Goal: Task Accomplishment & Management: Use online tool/utility

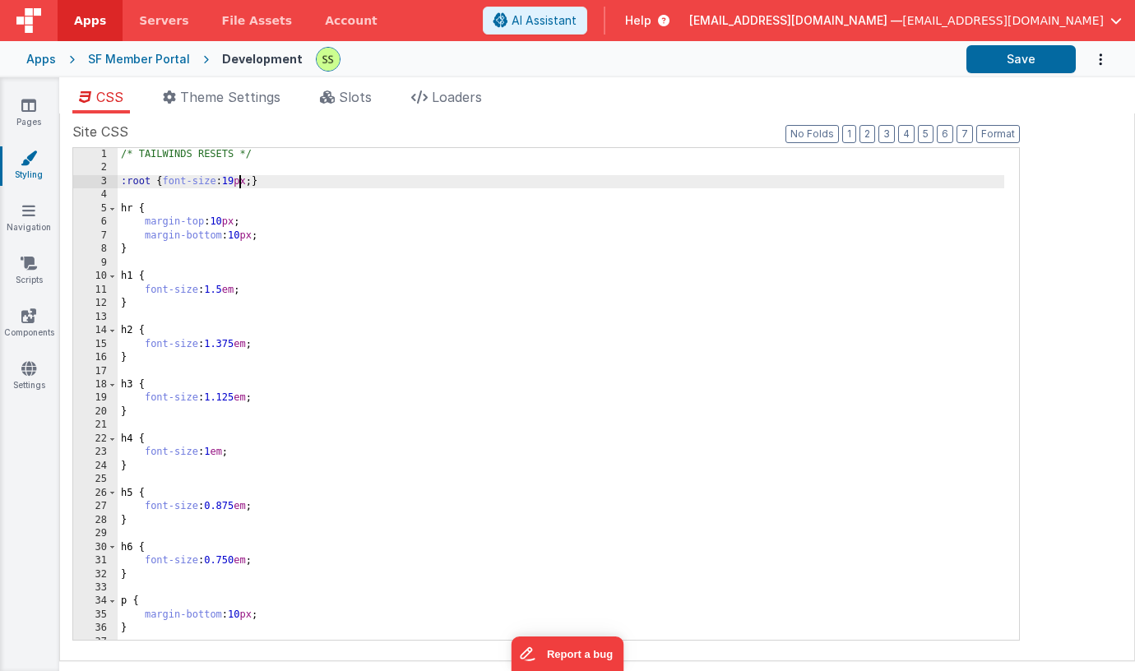
click at [239, 179] on div "/* TAILWINDS RESETS */ :root { font-size : 19 px ; } hr { margin-top : 10 px ; …" at bounding box center [561, 408] width 887 height 520
click at [1011, 61] on button "Save" at bounding box center [1020, 59] width 109 height 28
click at [23, 267] on icon at bounding box center [29, 263] width 16 height 16
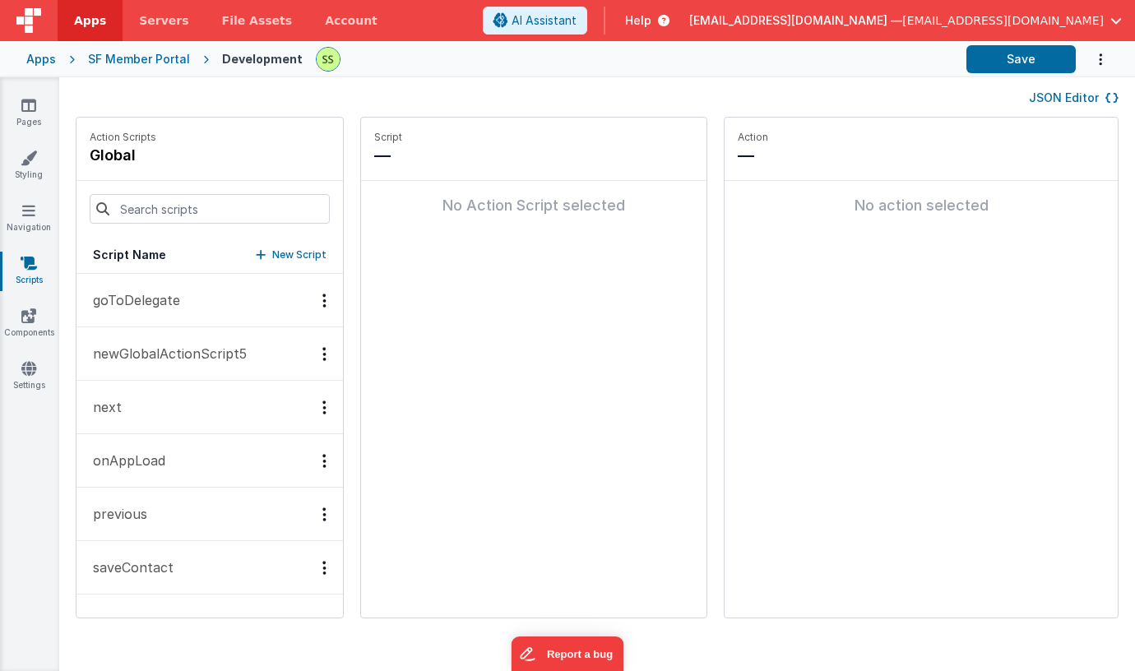
click at [229, 295] on button "goToDelegate" at bounding box center [209, 300] width 266 height 53
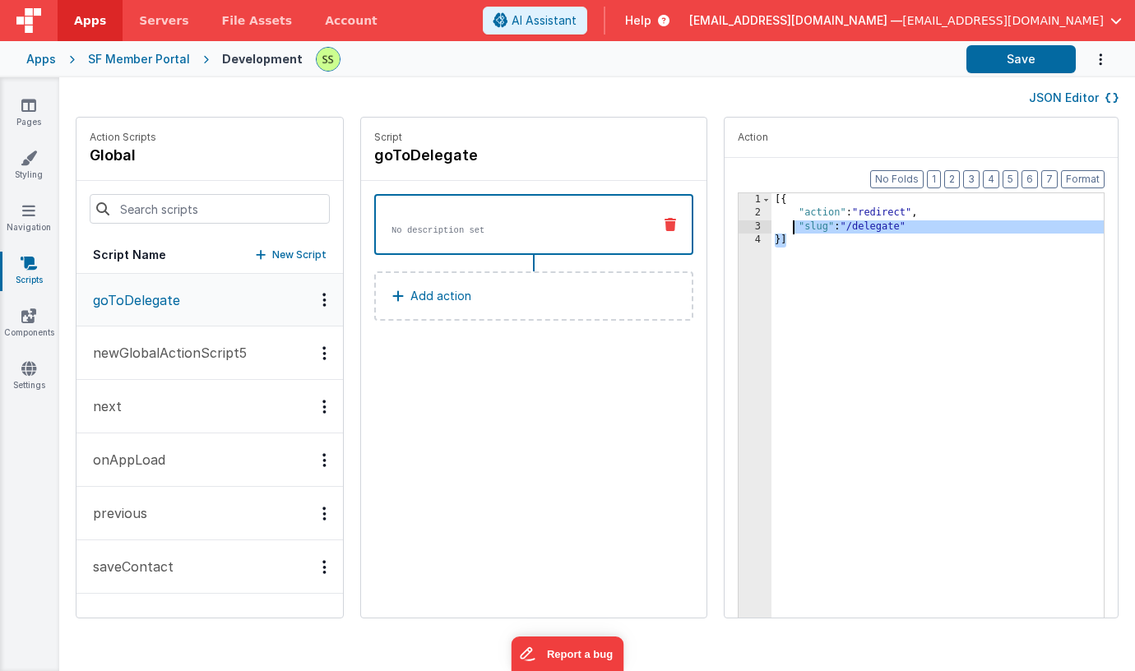
drag, startPoint x: 848, startPoint y: 250, endPoint x: 779, endPoint y: 107, distance: 158.9
click at [775, 108] on div "JSON Editor Action Scripts global Script Name New Script goToDelegate newGlobal…" at bounding box center [597, 374] width 1076 height 594
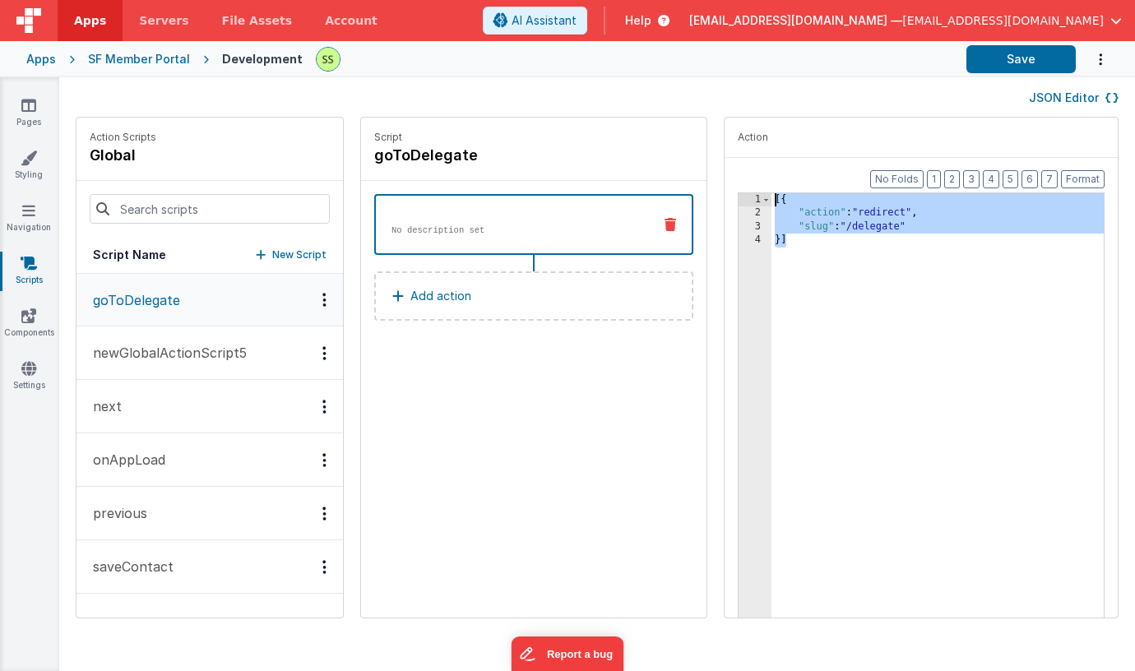
click at [608, 229] on p "No description set" at bounding box center [515, 230] width 248 height 13
click at [676, 223] on icon at bounding box center [671, 224] width 12 height 13
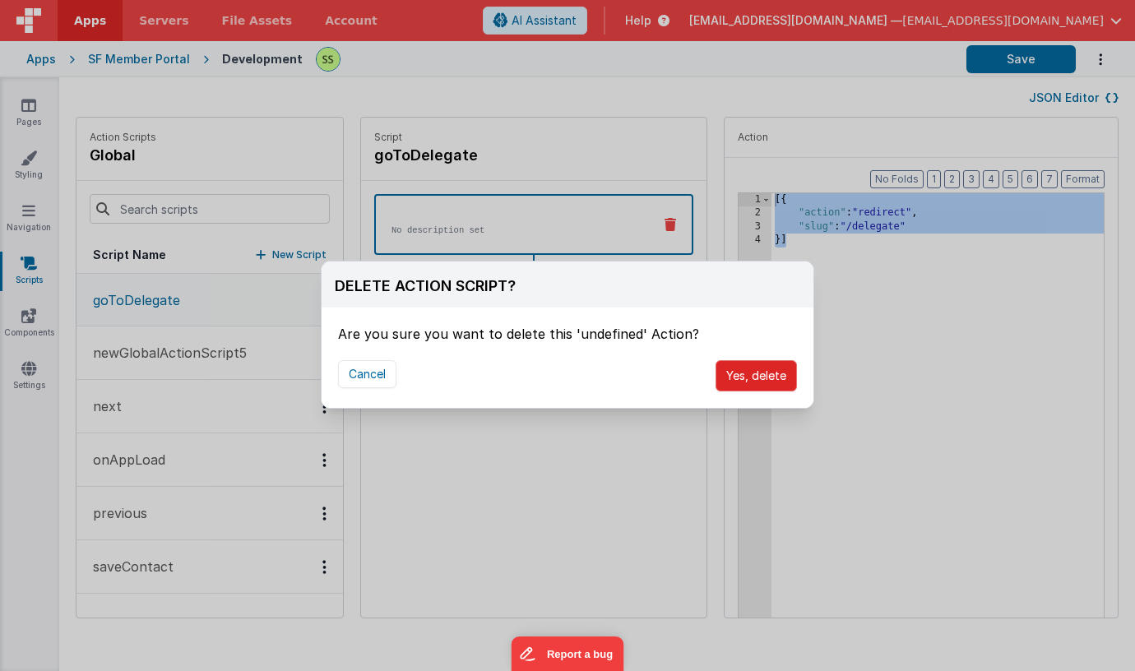
click at [764, 373] on button "Yes, delete" at bounding box center [756, 375] width 81 height 31
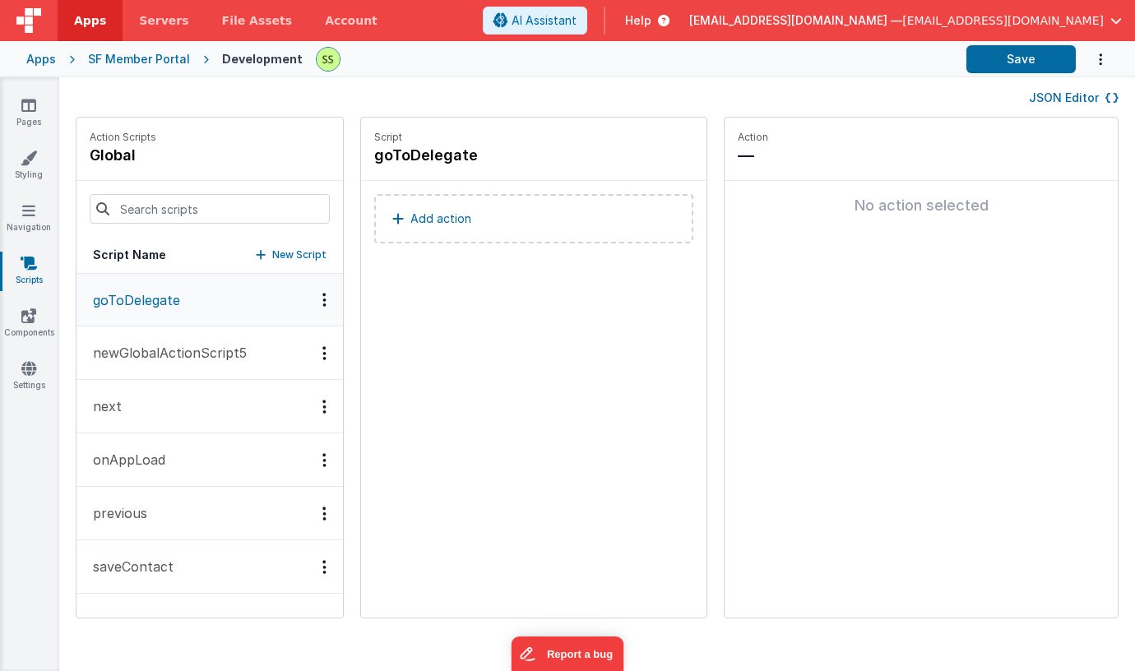
click at [478, 218] on button "Add action" at bounding box center [533, 218] width 319 height 49
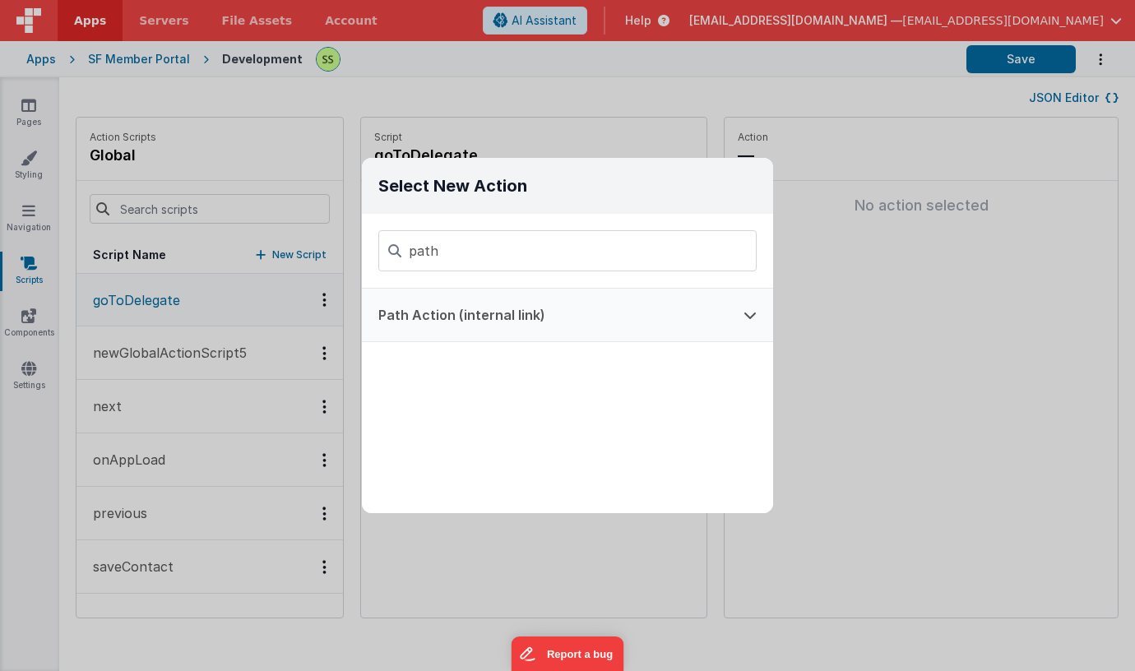
type input "path"
click at [436, 308] on button "Path Action (internal link)" at bounding box center [544, 315] width 365 height 53
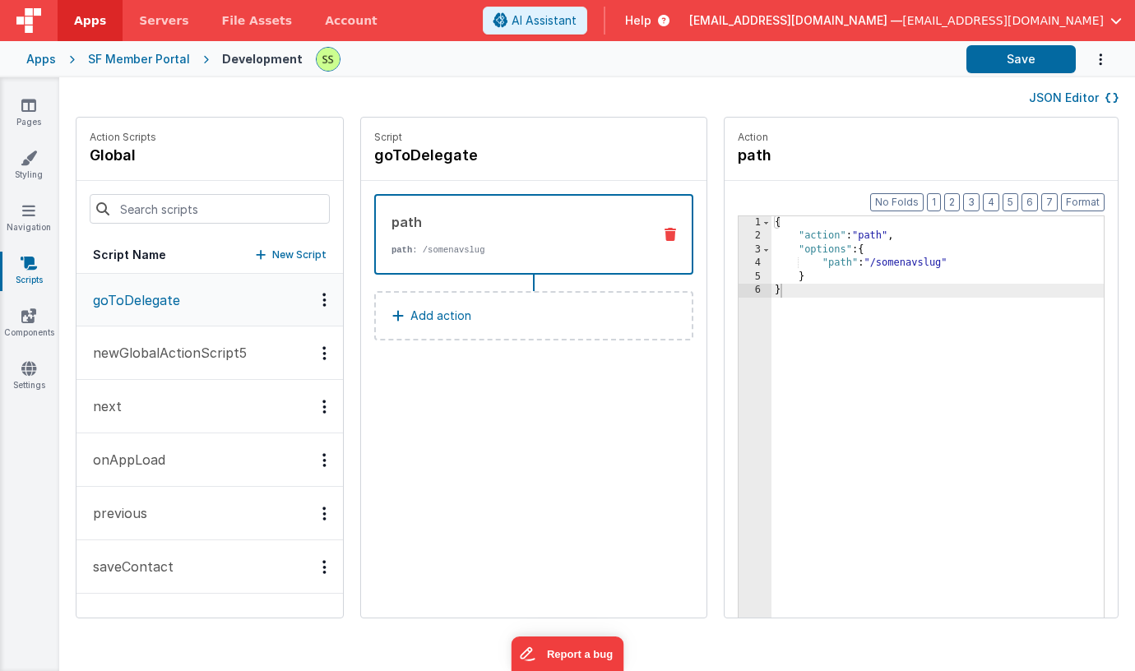
click at [935, 260] on div "{ "action" : "path" , "options" : { "path" : "/somenavslug" } }" at bounding box center [937, 455] width 332 height 479
click at [1004, 58] on button "Save" at bounding box center [1020, 59] width 109 height 28
click at [34, 203] on icon at bounding box center [28, 210] width 13 height 16
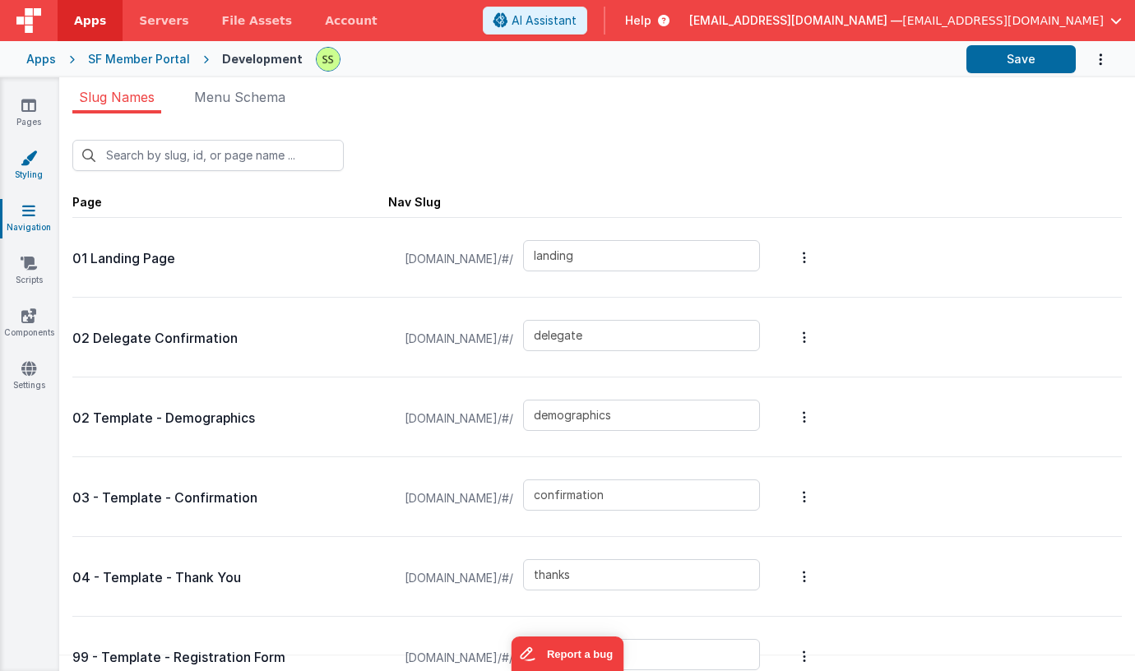
click at [30, 157] on icon at bounding box center [29, 158] width 16 height 16
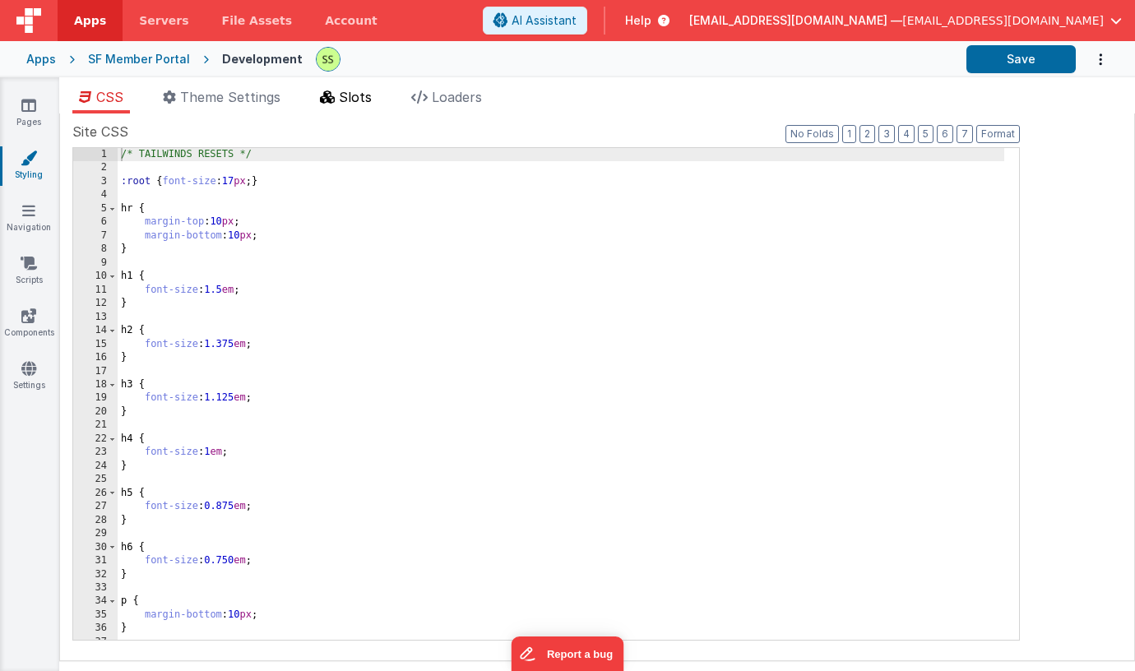
click at [345, 92] on span "Slots" at bounding box center [355, 97] width 33 height 16
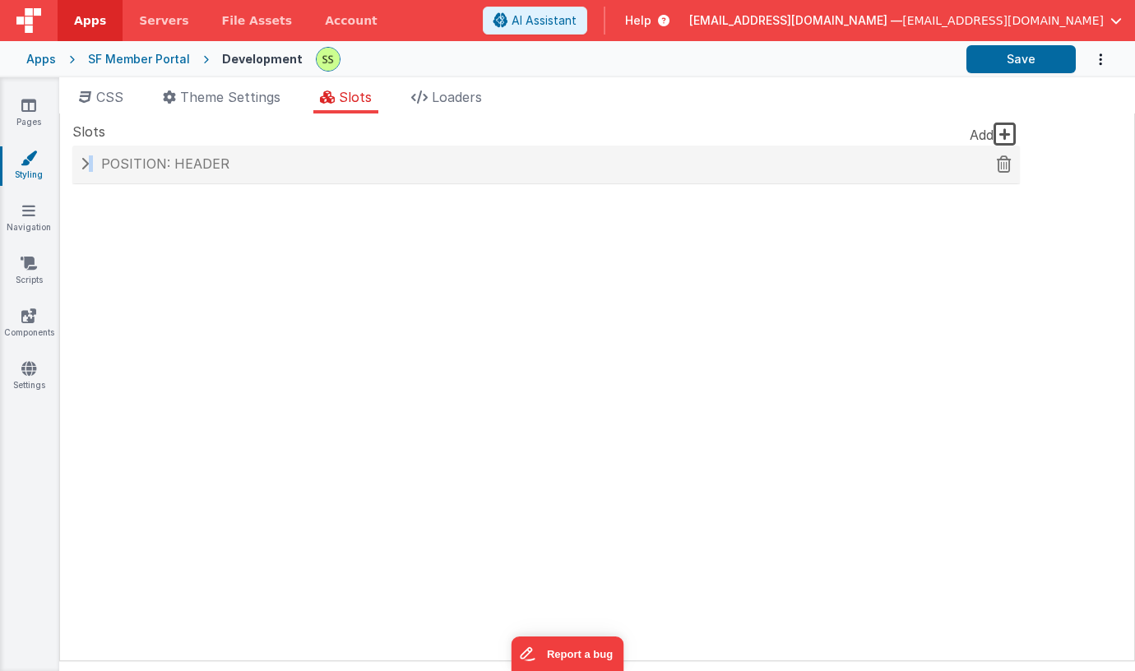
click at [90, 160] on h4 "Position: header" at bounding box center [546, 164] width 931 height 15
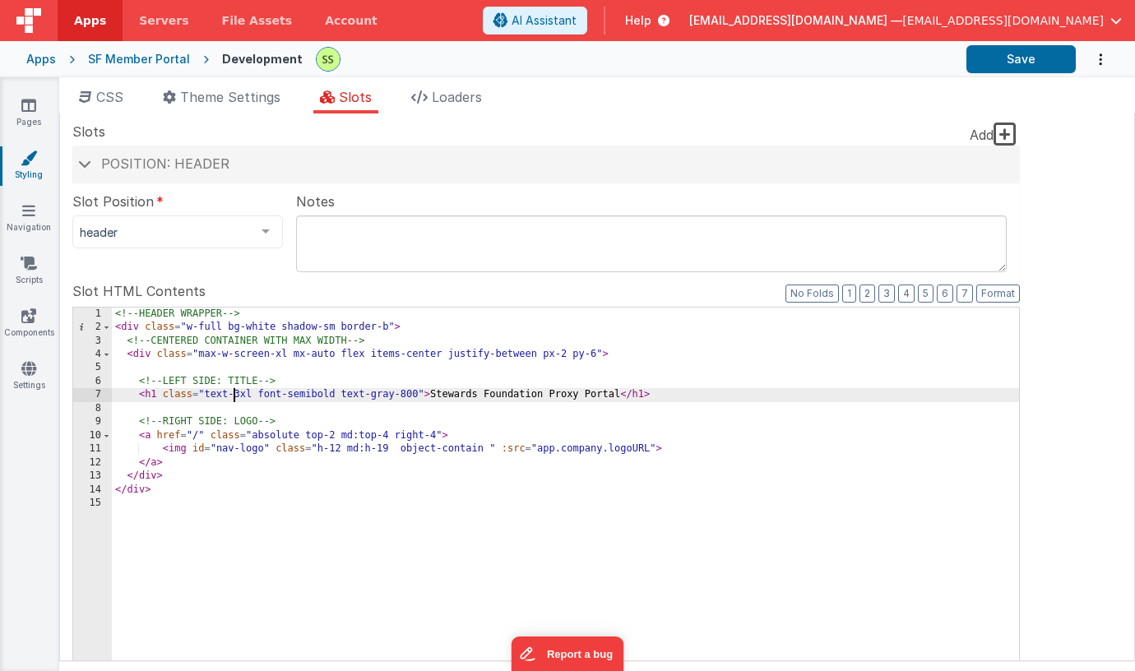
click at [236, 394] on div "<!-- HEADER WRAPPER --> < div class = "w-full bg-white shadow-sm border-b" > <!…" at bounding box center [565, 588] width 907 height 560
click at [1015, 68] on button "Save" at bounding box center [1020, 59] width 109 height 28
click at [30, 322] on link "Components" at bounding box center [28, 324] width 59 height 33
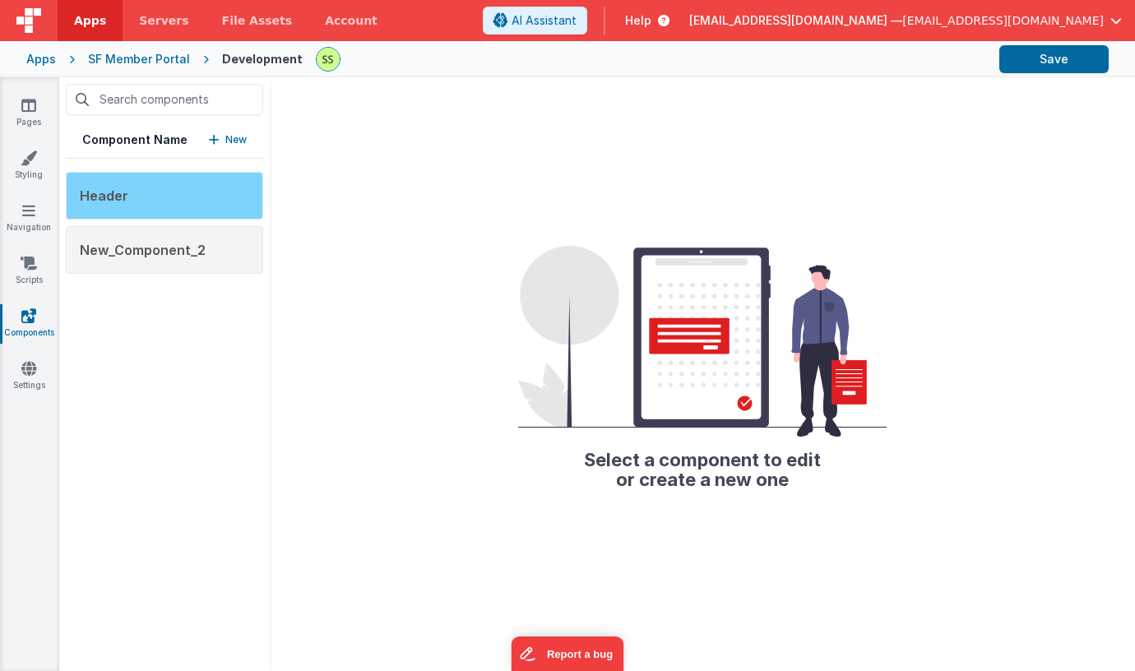
click at [160, 199] on div "Header" at bounding box center [164, 196] width 197 height 48
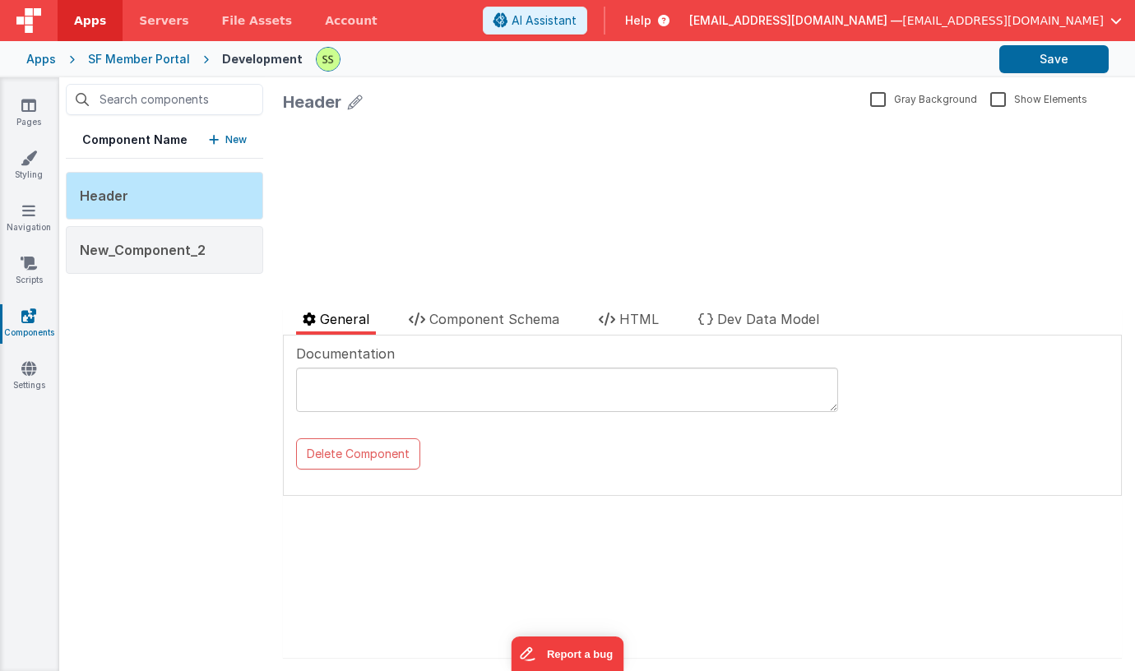
click at [355, 96] on icon at bounding box center [355, 101] width 15 height 23
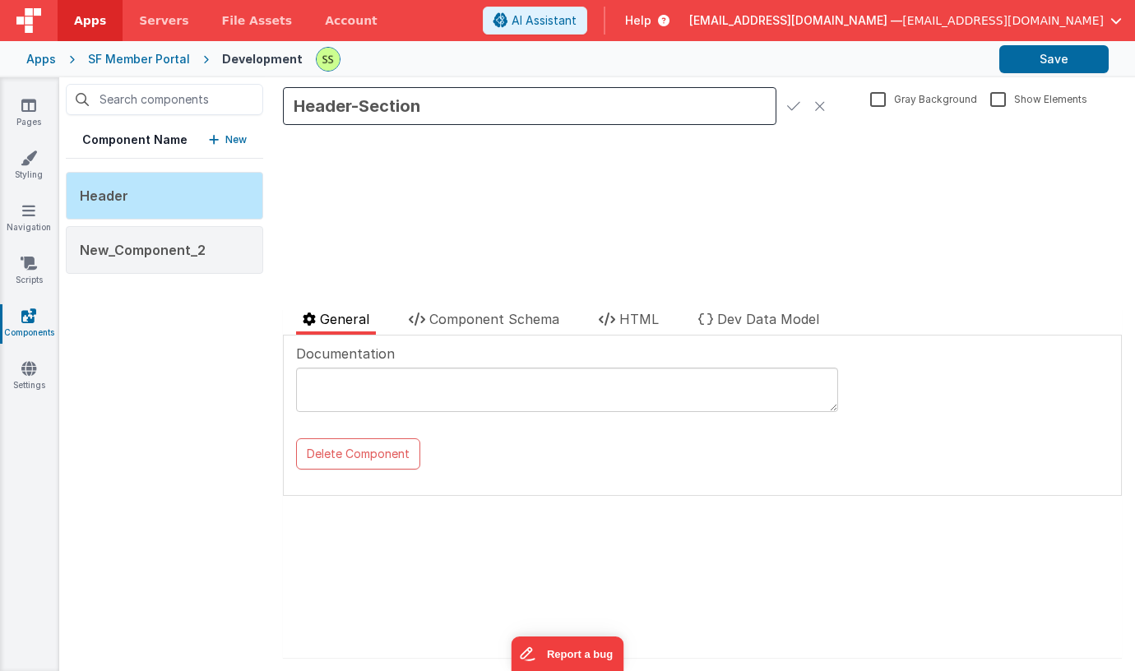
click at [358, 104] on input "Header-Section" at bounding box center [529, 106] width 493 height 38
click at [1027, 56] on button "Save" at bounding box center [1053, 59] width 109 height 28
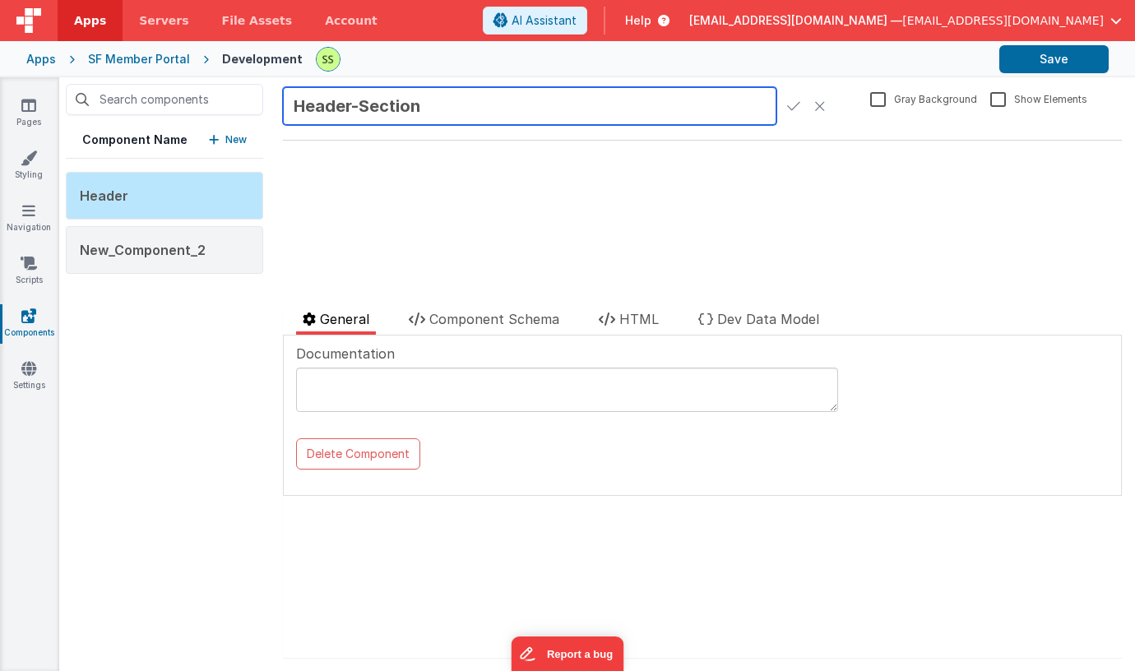
drag, startPoint x: 447, startPoint y: 104, endPoint x: 245, endPoint y: 85, distance: 203.3
click at [197, 77] on div "Component Name New Header New_Component_2 Header-Section Gray Background Show E…" at bounding box center [597, 374] width 1076 height 594
drag, startPoint x: 368, startPoint y: 106, endPoint x: 375, endPoint y: 112, distance: 9.4
click at [368, 106] on input "Header-Section" at bounding box center [529, 106] width 493 height 38
drag, startPoint x: 358, startPoint y: 107, endPoint x: 368, endPoint y: 122, distance: 18.3
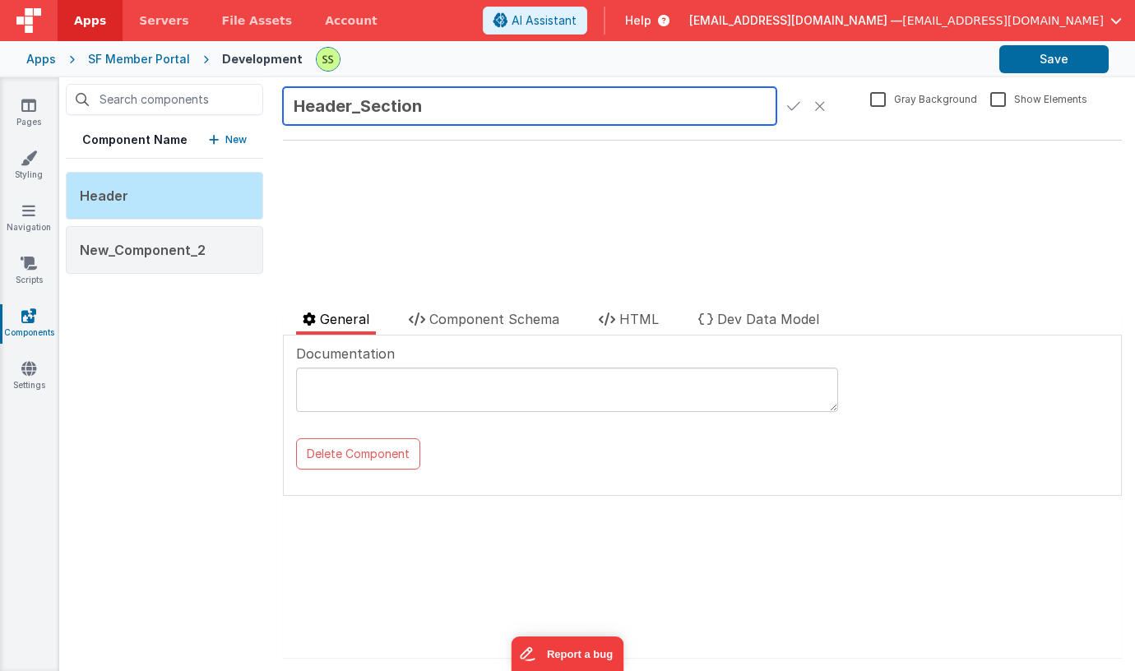
click at [358, 107] on input "Header_Section" at bounding box center [529, 106] width 493 height 38
type input "HeaderSection"
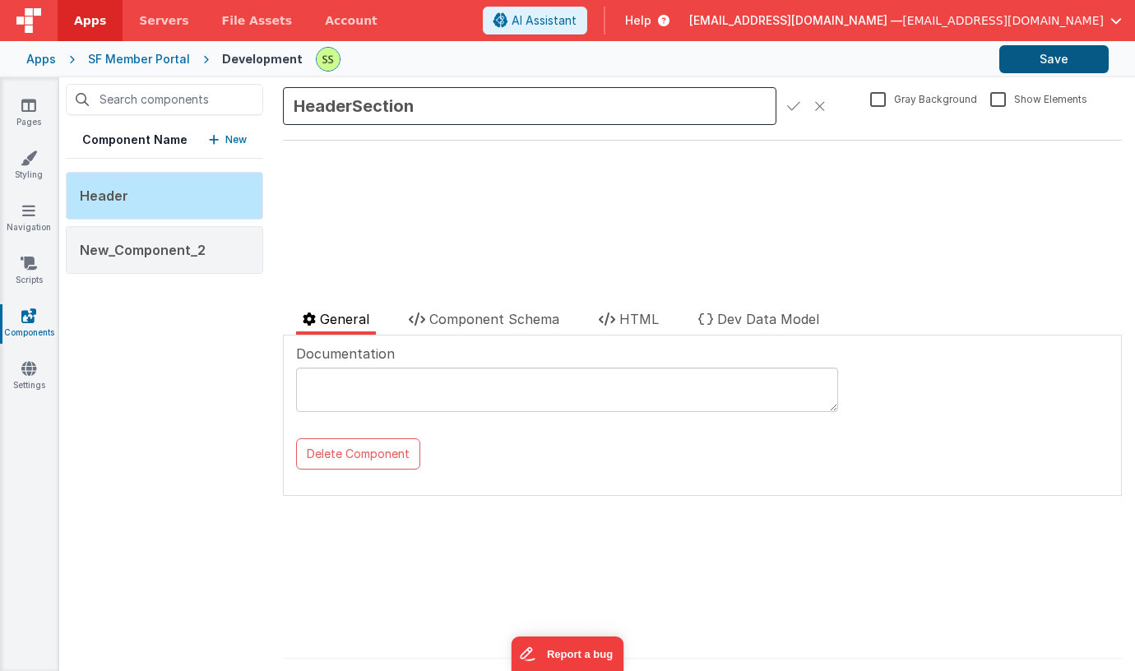
click at [1049, 63] on button "Save" at bounding box center [1053, 59] width 109 height 28
click at [1037, 45] on button "Save" at bounding box center [1053, 59] width 109 height 28
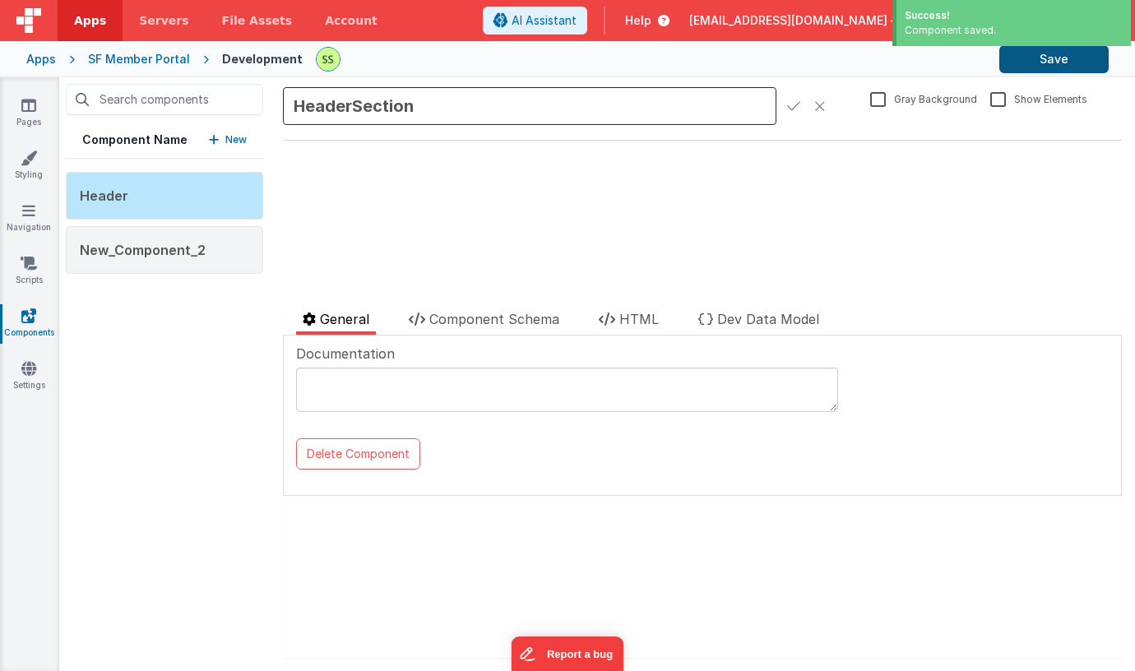
drag, startPoint x: 1048, startPoint y: 53, endPoint x: 1023, endPoint y: 67, distance: 28.4
click at [1049, 53] on button "Save" at bounding box center [1053, 59] width 109 height 28
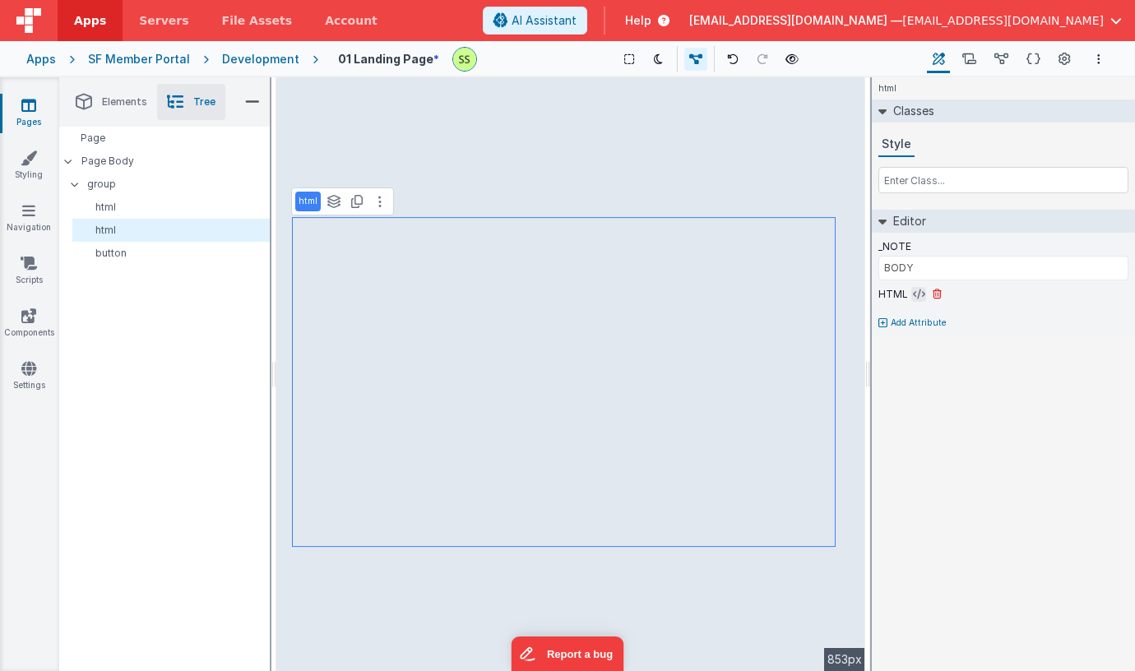
click at [913, 293] on icon at bounding box center [919, 294] width 12 height 13
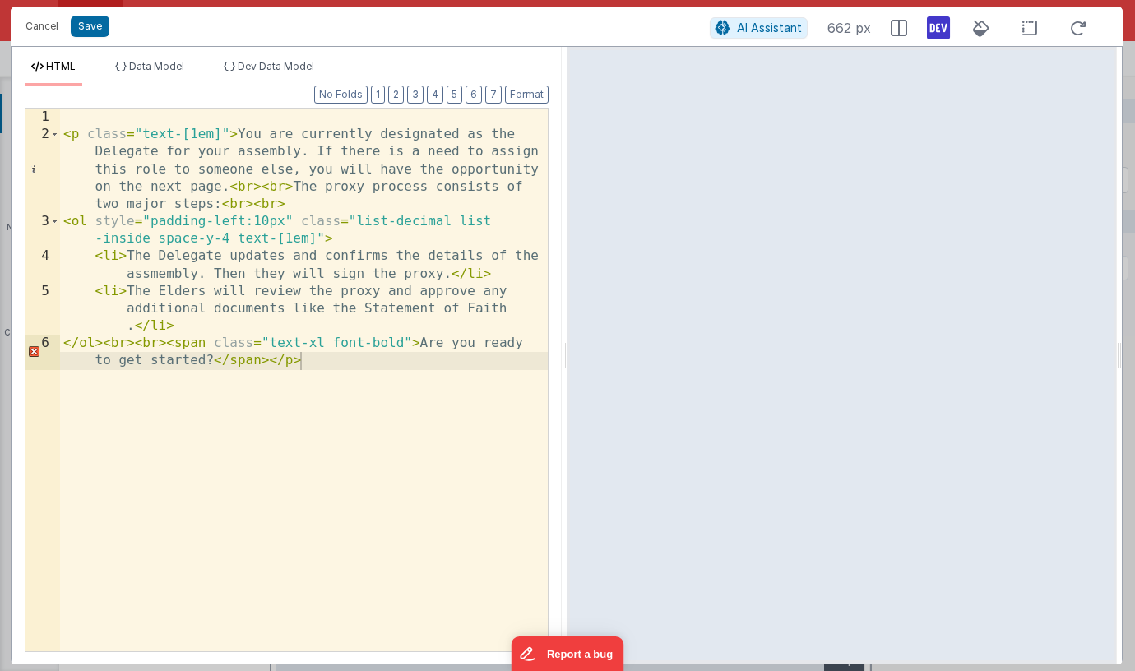
click at [350, 341] on div "< p class = "text-[1em]" > You are currently designated as the Delegate for you…" at bounding box center [304, 406] width 488 height 595
drag, startPoint x: 350, startPoint y: 341, endPoint x: 384, endPoint y: 340, distance: 34.6
click at [384, 340] on div "< p class = "text-[1em]" > You are currently designated as the Delegate for you…" at bounding box center [304, 406] width 488 height 595
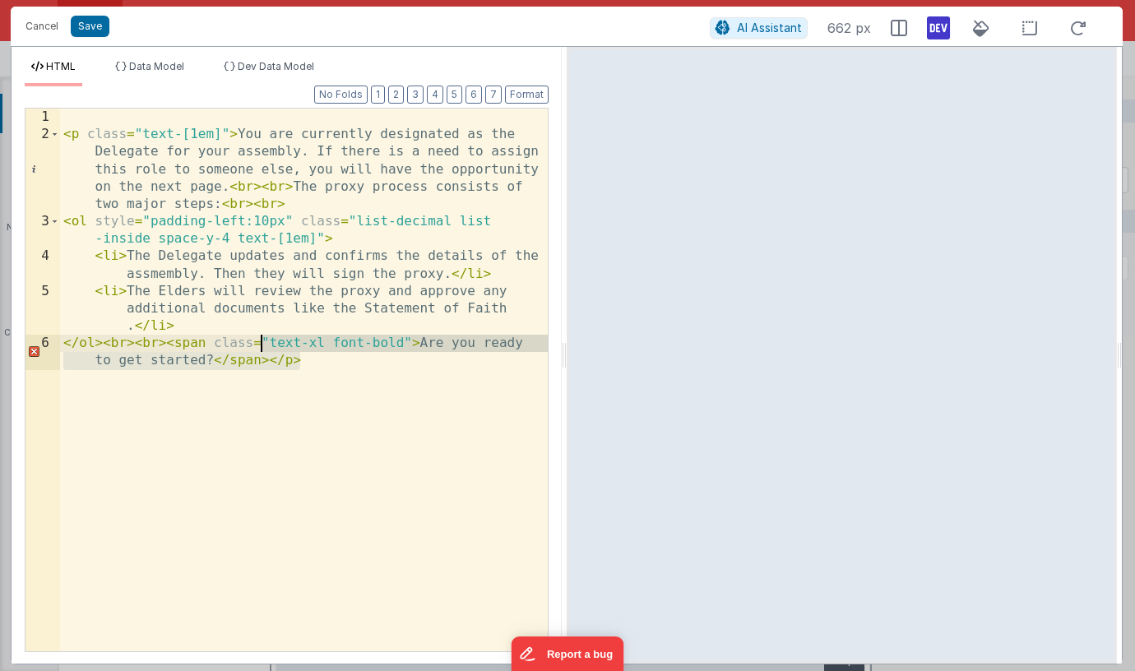
drag, startPoint x: 298, startPoint y: 364, endPoint x: 58, endPoint y: 73, distance: 376.8
click at [52, 72] on div "HTML Data Model Dev Data Model Format 7 6 5 4 3 2 1 No Folds 1 2 3 4 5 6 < p cl…" at bounding box center [287, 362] width 550 height 604
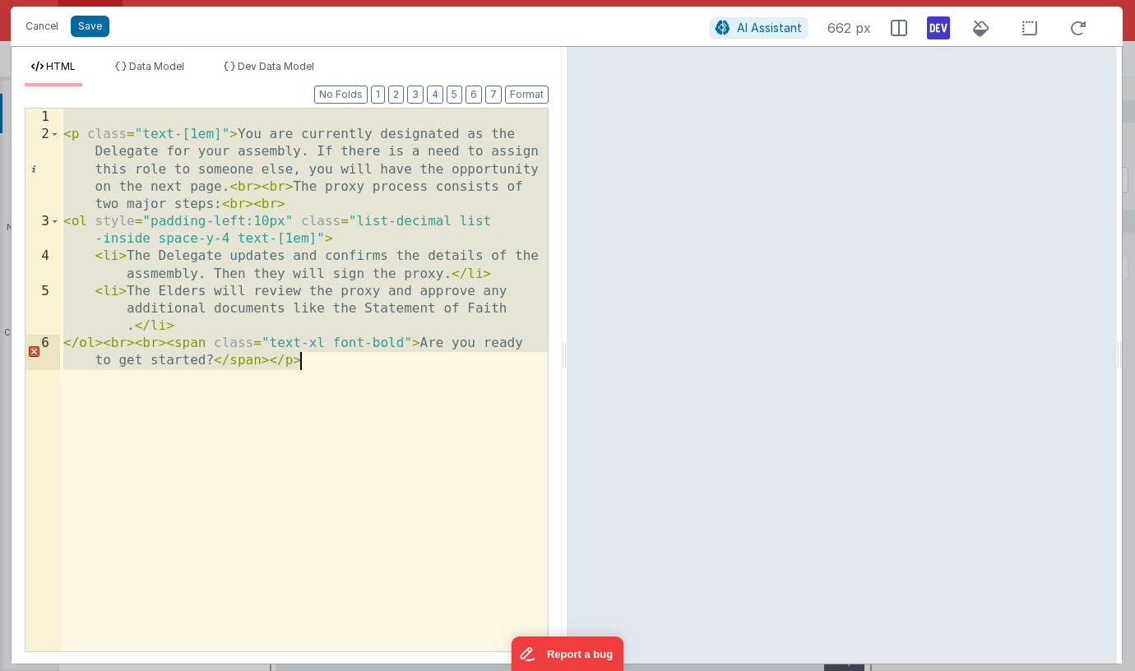
click at [300, 365] on div "< p class = "text-[1em]" > You are currently designated as the Delegate for you…" at bounding box center [304, 406] width 488 height 595
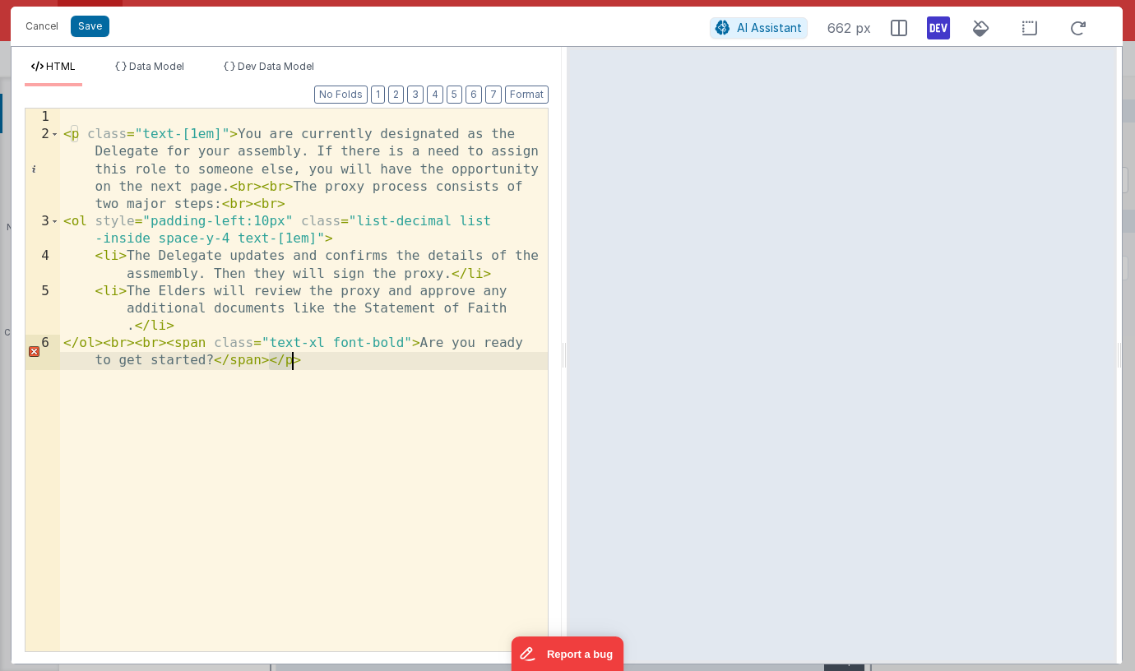
drag, startPoint x: 267, startPoint y: 364, endPoint x: 303, endPoint y: 372, distance: 37.1
click at [295, 365] on div "< p class = "text-[1em]" > You are currently designated as the Delegate for you…" at bounding box center [304, 406] width 488 height 595
drag, startPoint x: 303, startPoint y: 363, endPoint x: 275, endPoint y: 368, distance: 29.2
click at [271, 364] on div "< p class = "text-[1em]" > You are currently designated as the Delegate for you…" at bounding box center [304, 406] width 488 height 595
click at [167, 345] on div "< p class = "text-[1em]" > You are currently designated as the Delegate for you…" at bounding box center [304, 406] width 488 height 595
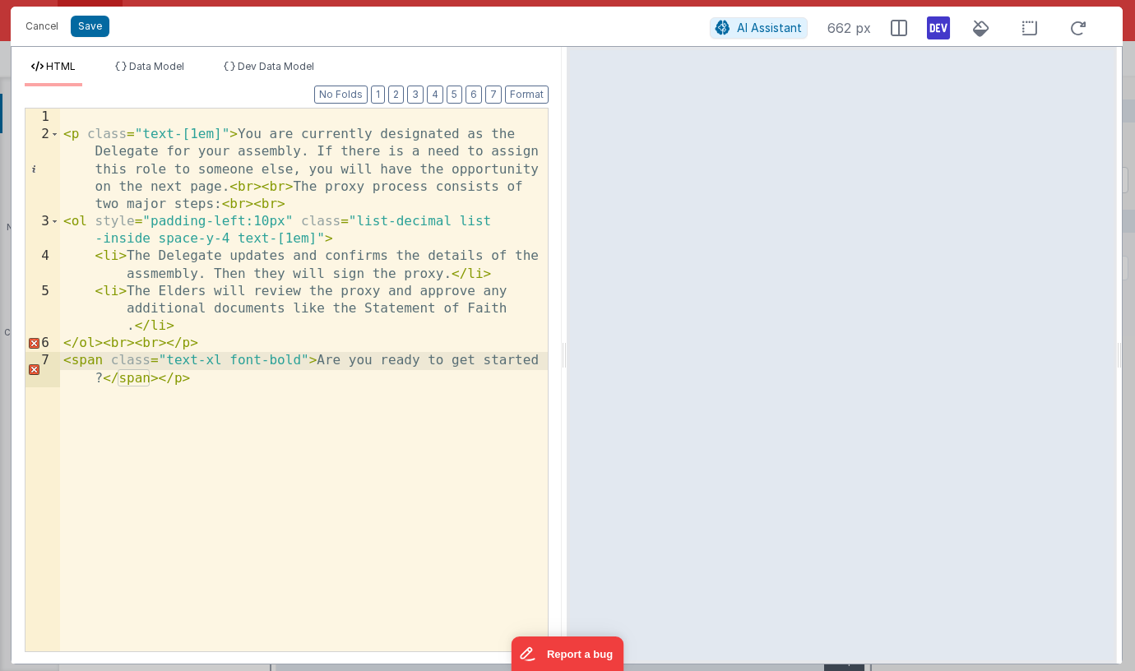
click at [210, 353] on div "< p class = "text-[1em]" > You are currently designated as the Delegate for you…" at bounding box center [304, 406] width 488 height 595
click at [67, 363] on div "< p class = "text-[1em]" > You are currently designated as the Delegate for you…" at bounding box center [304, 406] width 488 height 595
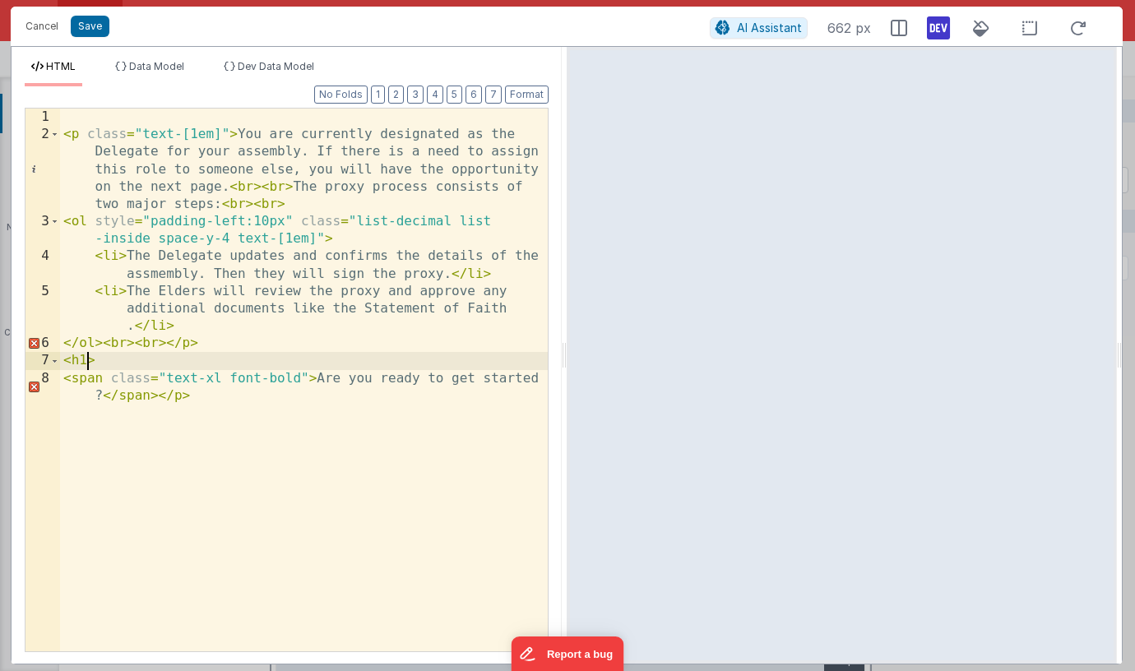
click at [183, 393] on div "< p class = "text-[1em]" > You are currently designated as the Delegate for you…" at bounding box center [304, 406] width 488 height 595
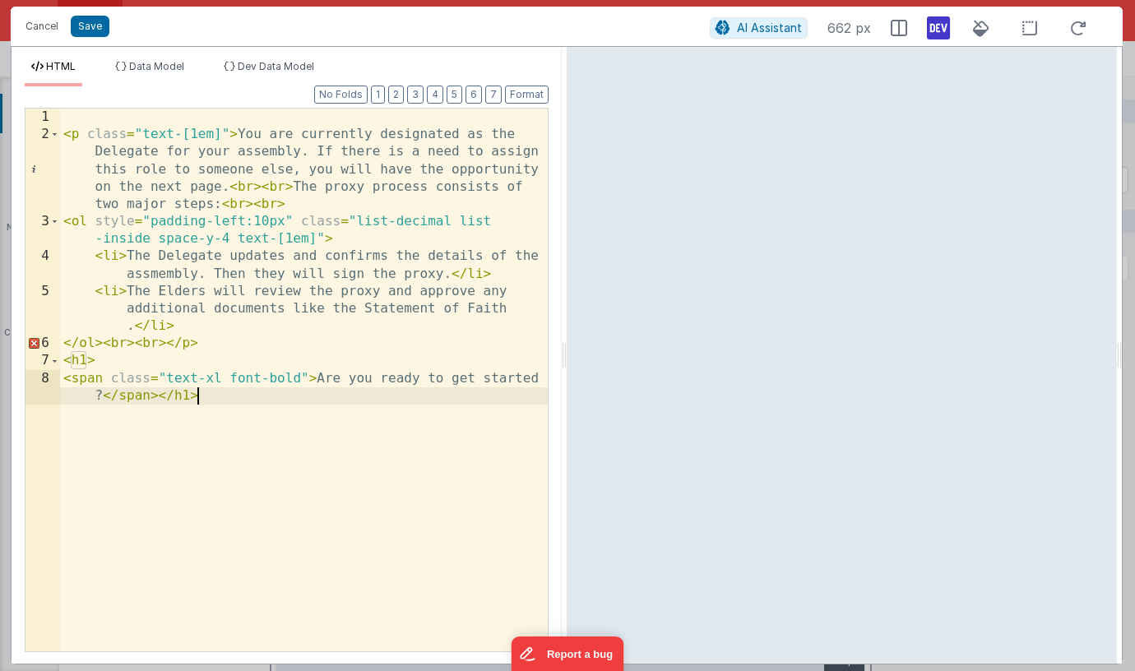
click at [259, 419] on div "< p class = "text-[1em]" > You are currently designated as the Delegate for you…" at bounding box center [304, 406] width 488 height 595
click at [64, 379] on div "< p class = "text-[1em]" > You are currently designated as the Delegate for you…" at bounding box center [304, 406] width 488 height 595
drag, startPoint x: 177, startPoint y: 379, endPoint x: 156, endPoint y: 390, distance: 23.2
click at [177, 379] on div "< p class = "text-[1em]" > You are currently designated as the Delegate for you…" at bounding box center [304, 406] width 488 height 595
drag, startPoint x: 160, startPoint y: 396, endPoint x: 127, endPoint y: 396, distance: 32.9
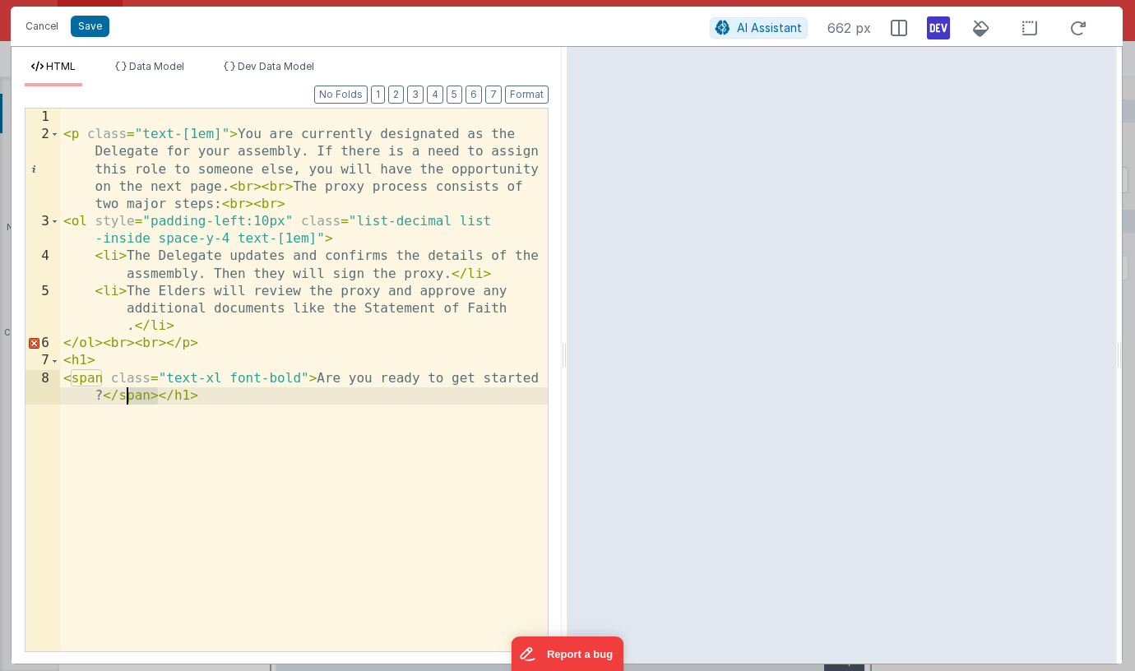
click at [125, 396] on div "< p class = "text-[1em]" > You are currently designated as the Delegate for you…" at bounding box center [304, 406] width 488 height 595
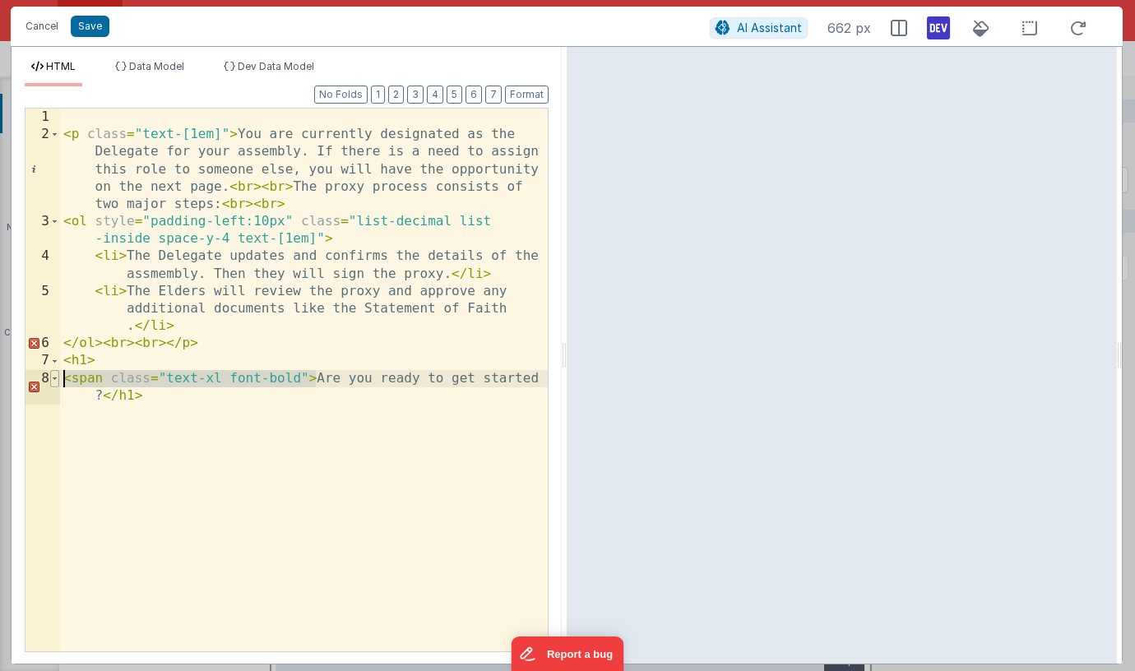
drag, startPoint x: 306, startPoint y: 377, endPoint x: 50, endPoint y: 379, distance: 255.8
click at [50, 377] on div "1 2 3 4 5 6 7 8 < p class = "text-[1em]" > You are currently designated as the …" at bounding box center [287, 380] width 524 height 544
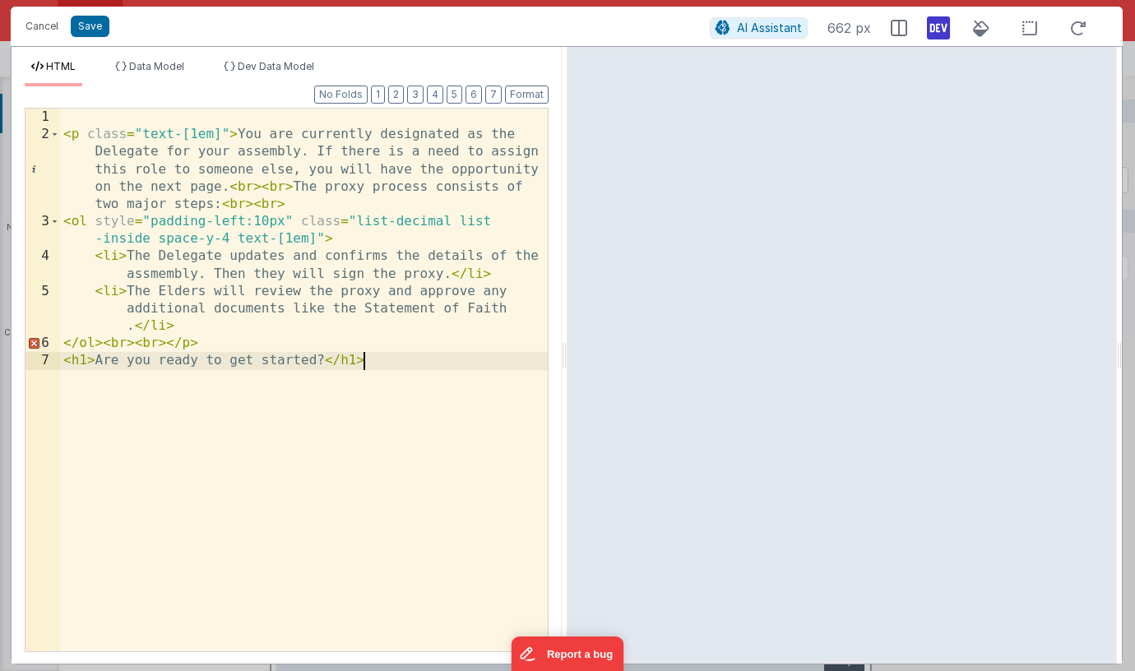
drag, startPoint x: 229, startPoint y: 387, endPoint x: 188, endPoint y: 382, distance: 41.3
click at [229, 387] on div "< p class = "text-[1em]" > You are currently designated as the Delegate for you…" at bounding box center [304, 397] width 488 height 577
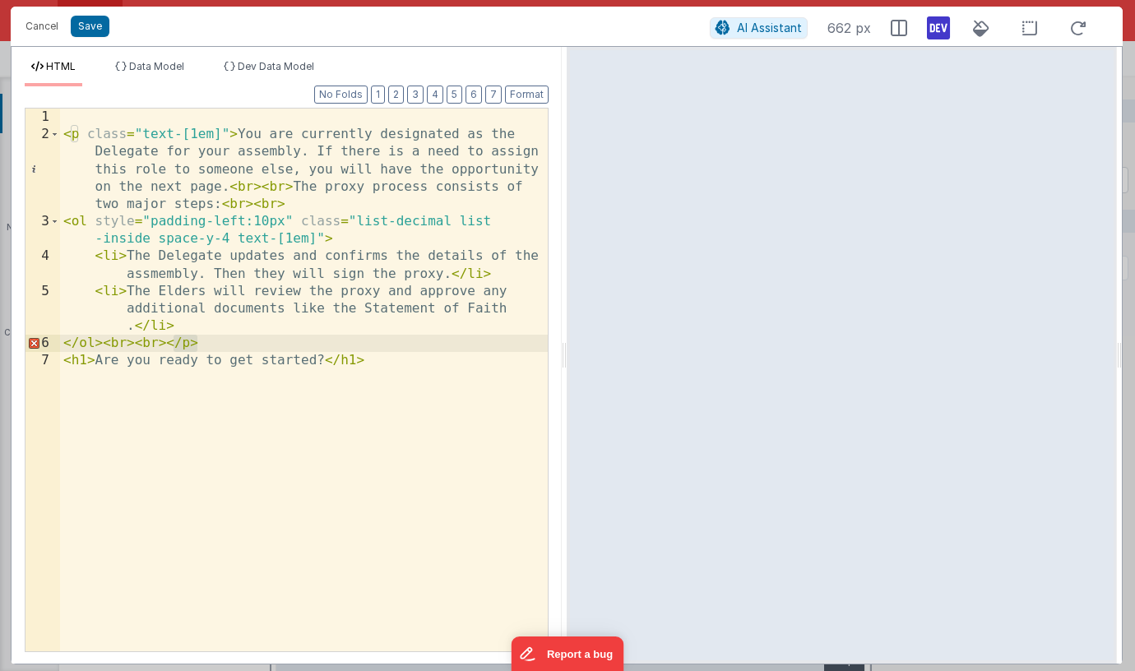
drag, startPoint x: 213, startPoint y: 348, endPoint x: 200, endPoint y: 354, distance: 14.4
click at [171, 349] on div "< p class = "text-[1em]" > You are currently designated as the Delegate for you…" at bounding box center [304, 397] width 488 height 577
click at [84, 364] on div "< p class = "text-[1em]" > You are currently designated as the Delegate for you…" at bounding box center [304, 397] width 488 height 577
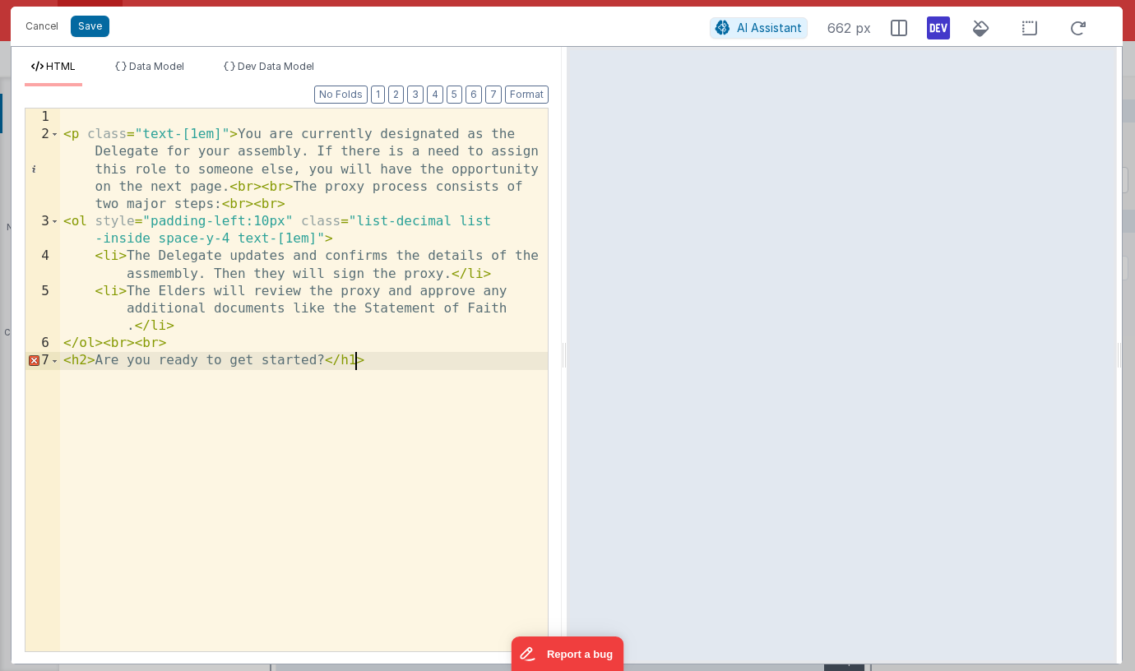
click at [354, 363] on div "< p class = "text-[1em]" > You are currently designated as the Delegate for you…" at bounding box center [304, 397] width 488 height 577
click at [377, 394] on div "< p class = "text-[1em]" > You are currently designated as the Delegate for you…" at bounding box center [304, 397] width 488 height 577
click at [354, 359] on div "< p class = "text-[1em]" > You are currently designated as the Delegate for you…" at bounding box center [304, 397] width 488 height 577
click at [81, 359] on div "< p class = "text-[1em]" > You are currently designated as the Delegate for you…" at bounding box center [304, 397] width 488 height 577
click at [184, 347] on div "< p class = "text-[1em]" > You are currently designated as the Delegate for you…" at bounding box center [304, 397] width 488 height 577
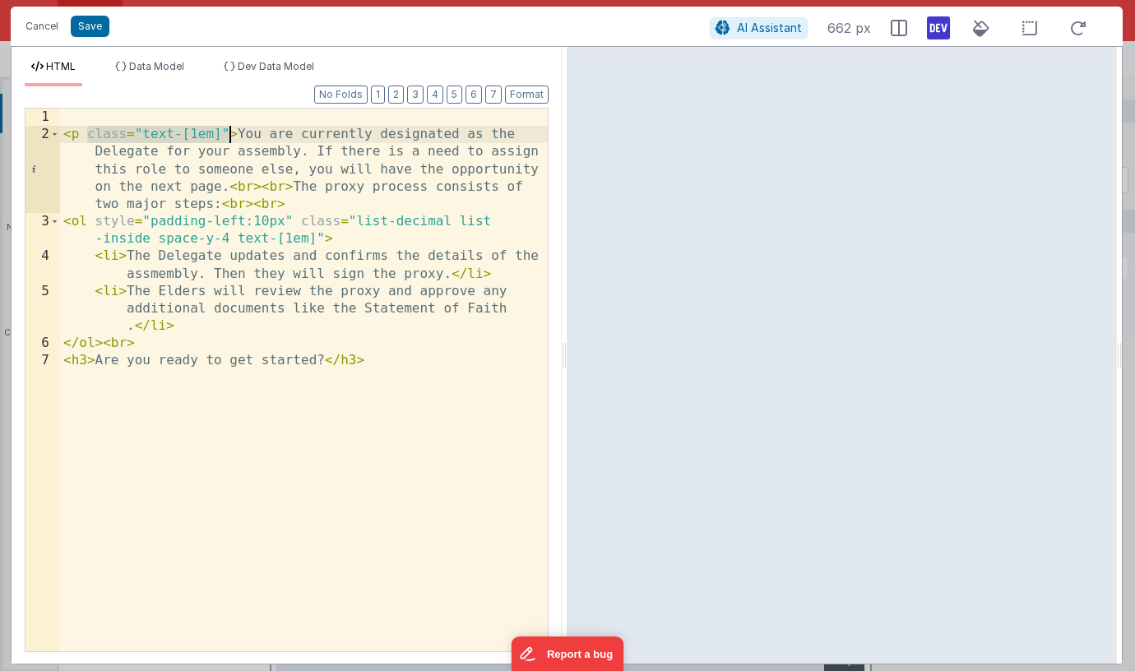
drag, startPoint x: 105, startPoint y: 136, endPoint x: 226, endPoint y: 134, distance: 120.9
click at [226, 134] on div "< p class = "text-[1em]" > You are currently designated as the Delegate for you…" at bounding box center [304, 397] width 488 height 577
click at [199, 134] on div "< p class = "text-[1em]" > You are currently designated as the Delegate for you…" at bounding box center [304, 397] width 488 height 577
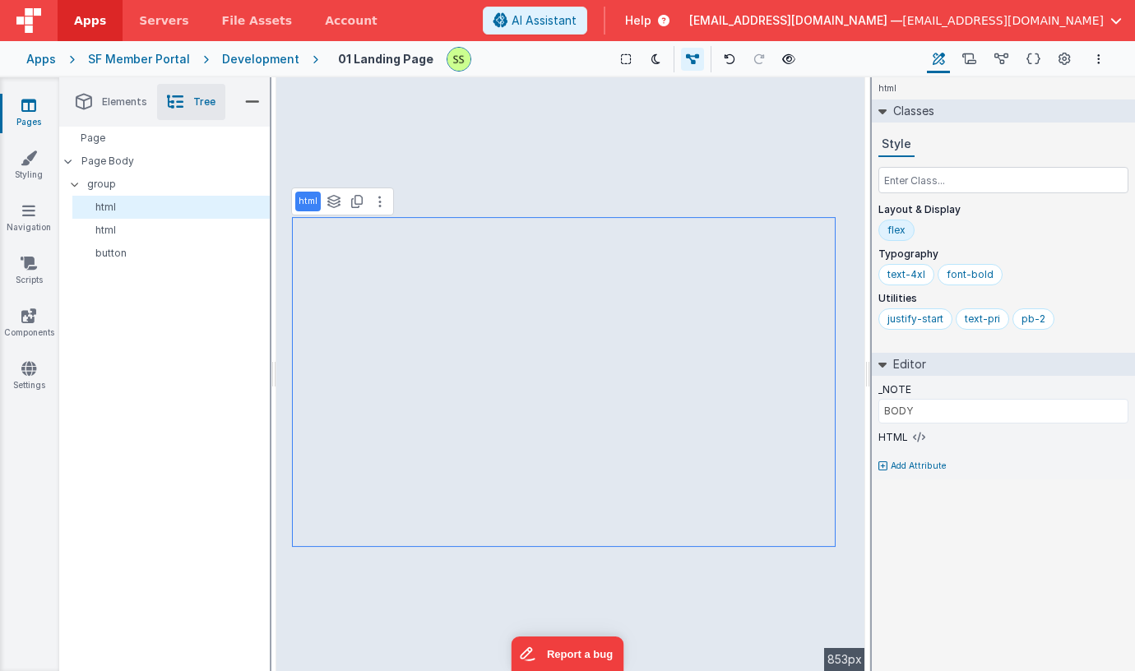
type input "TITLE"
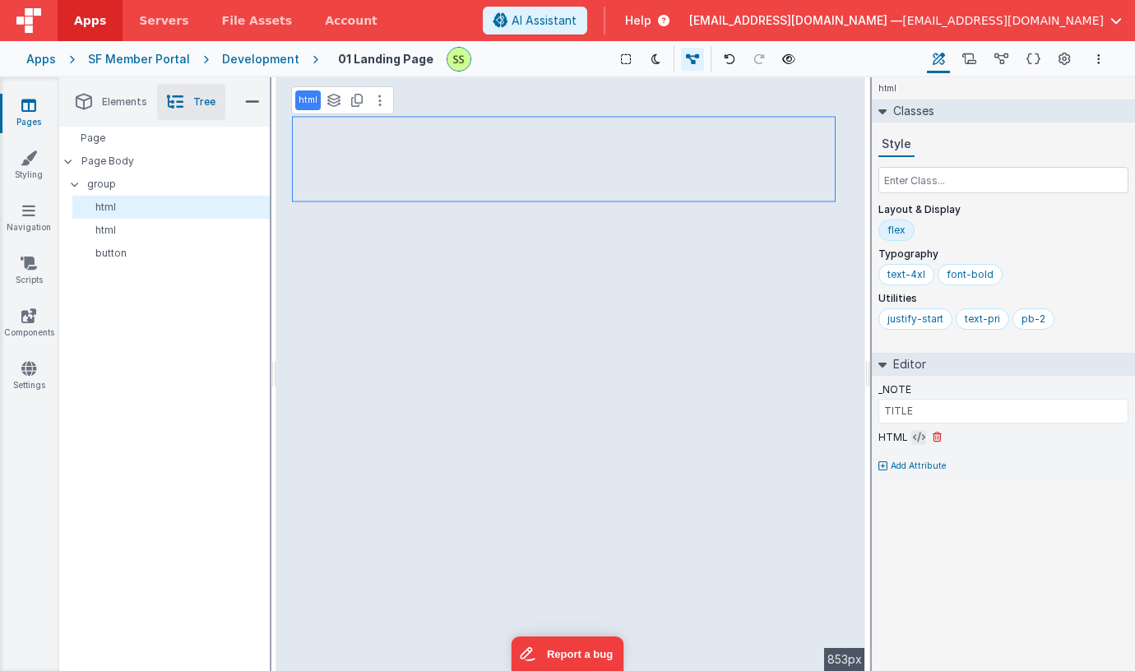
click at [918, 434] on icon at bounding box center [919, 437] width 12 height 13
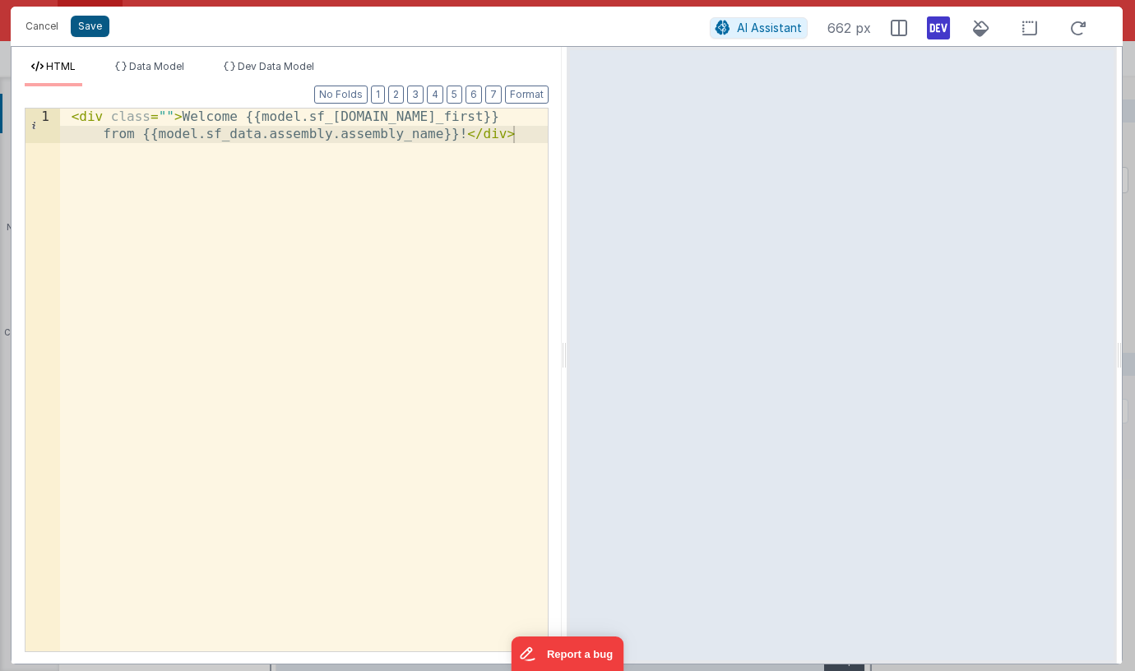
click at [81, 25] on button "Save" at bounding box center [90, 26] width 39 height 21
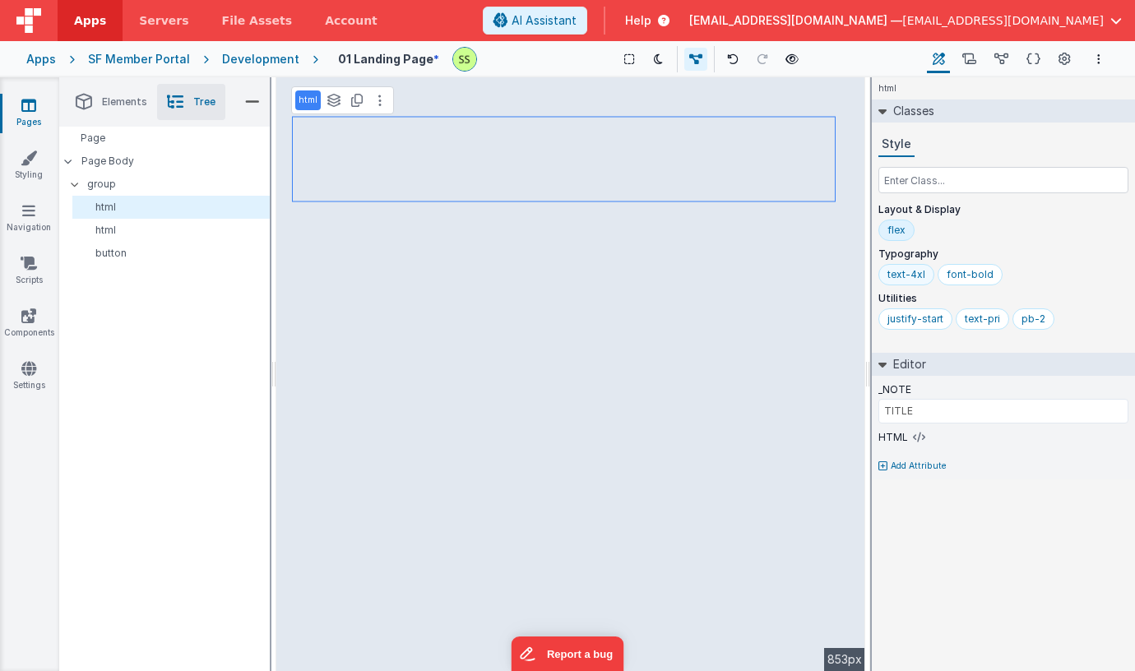
click at [910, 271] on div "text-4xl" at bounding box center [906, 274] width 38 height 13
click at [918, 271] on input "text-4xl" at bounding box center [920, 275] width 66 height 18
type input "text-3xl"
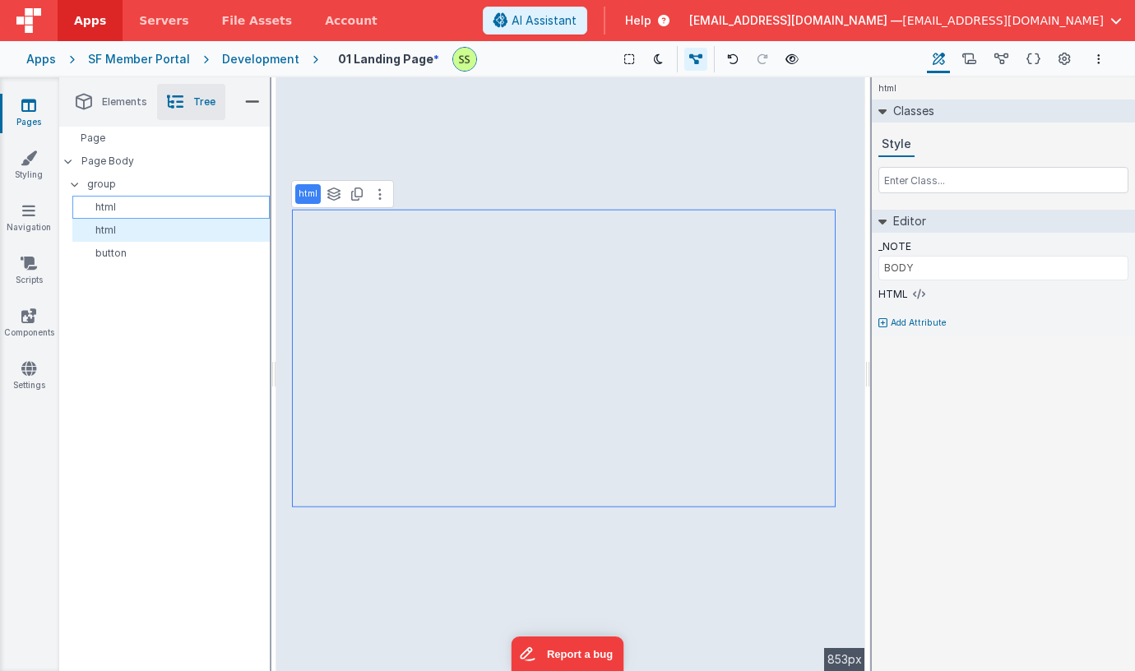
click at [117, 201] on p "html" at bounding box center [174, 207] width 190 height 13
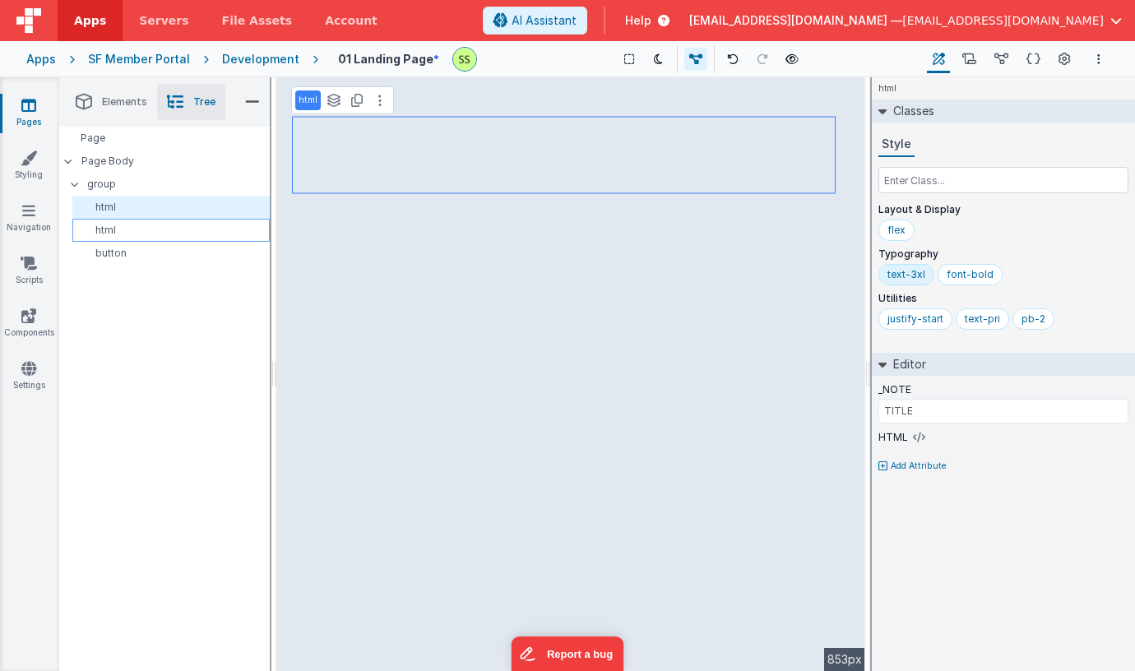
click at [122, 229] on p "html" at bounding box center [174, 230] width 190 height 13
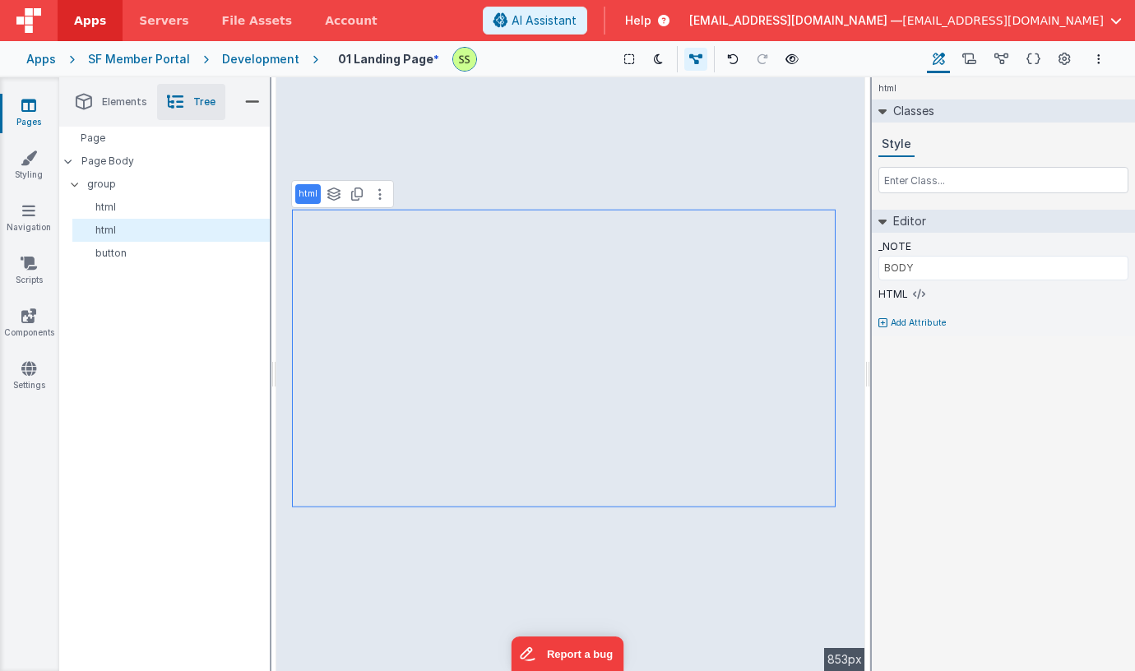
click at [123, 269] on div "Page Page Body group html html button" at bounding box center [164, 399] width 211 height 544
click at [113, 250] on p "button" at bounding box center [174, 253] width 190 height 13
type input "BUTTON"
select select "next"
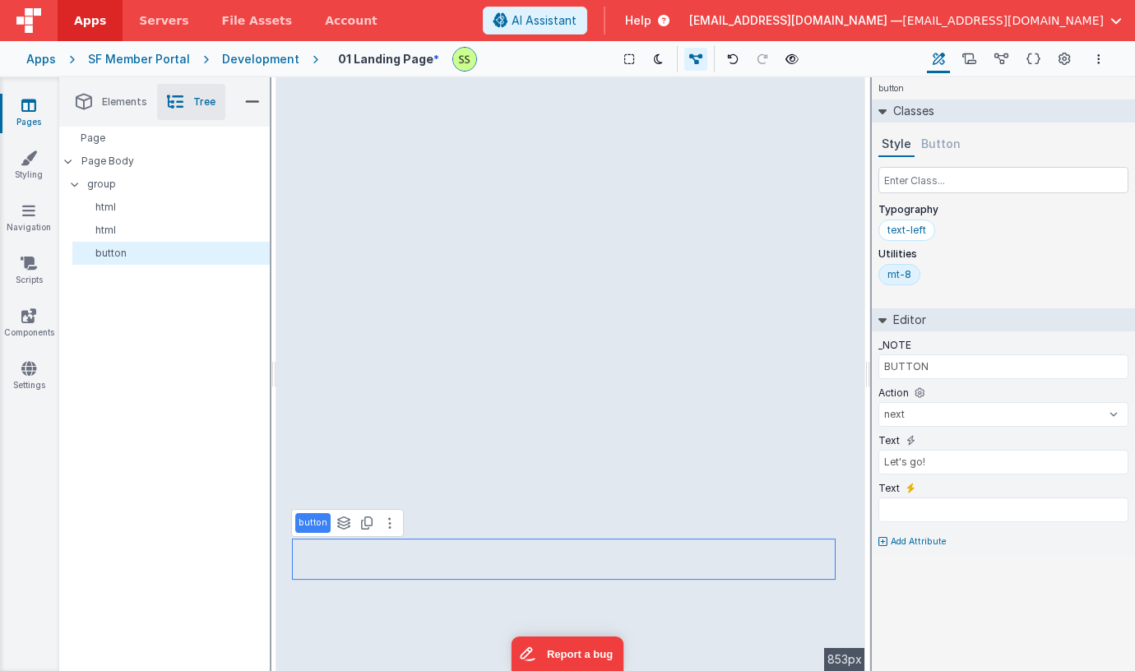
click at [32, 91] on div "Pages Styling Navigation Scripts Components Settings" at bounding box center [29, 374] width 59 height 594
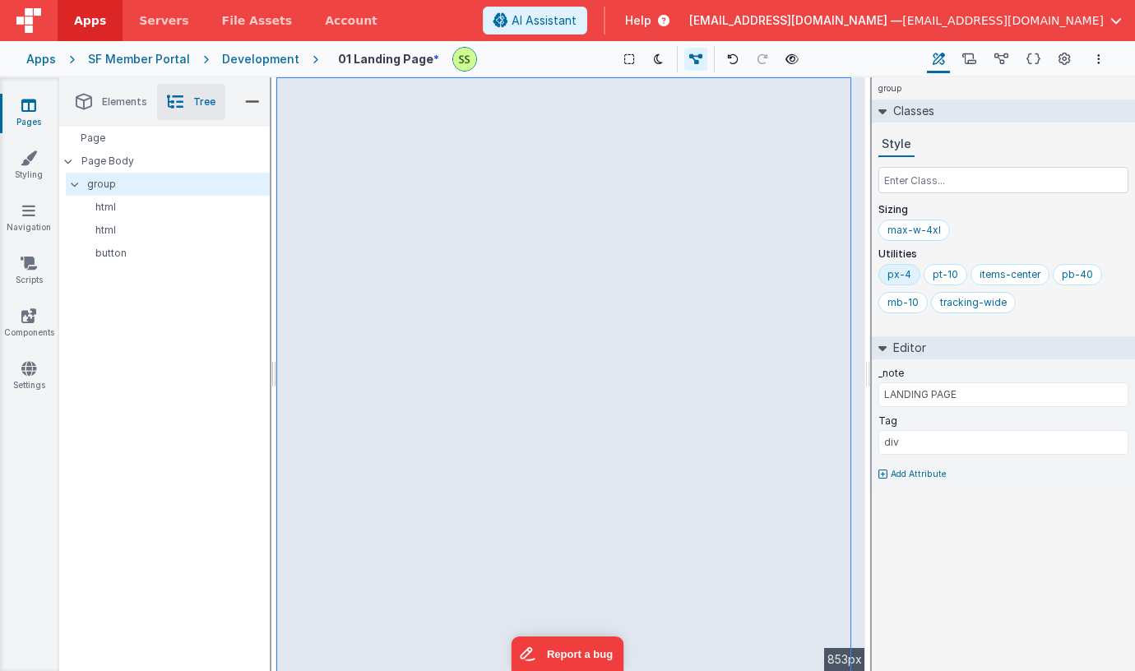
type input "BUTTON"
select select "next"
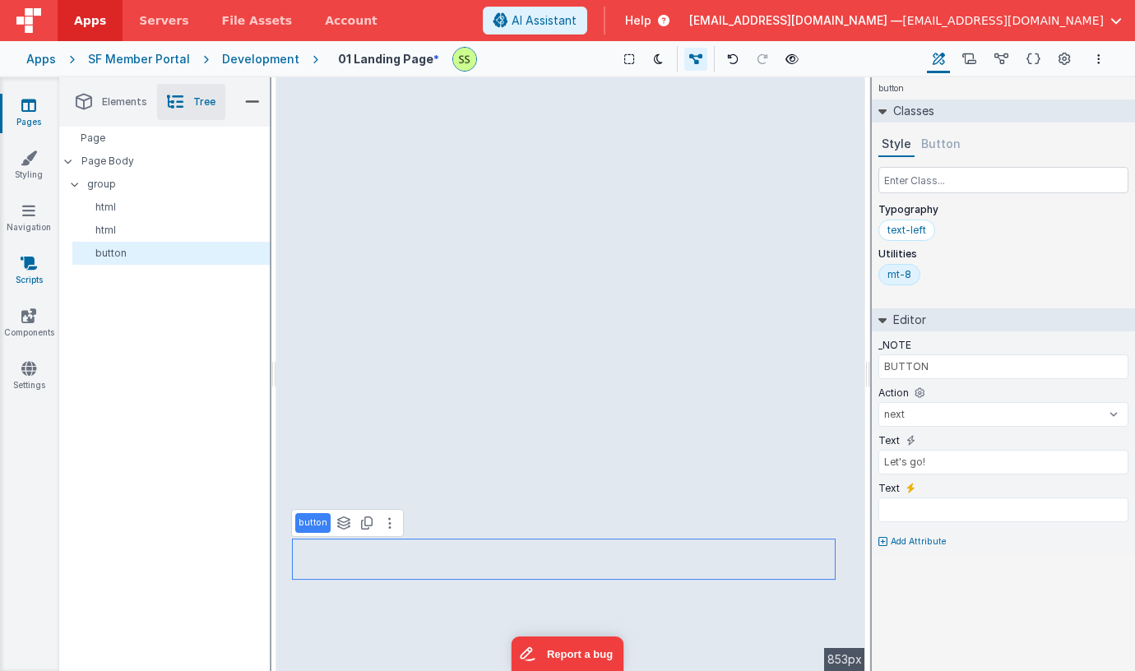
click at [37, 261] on link "Scripts" at bounding box center [28, 271] width 59 height 33
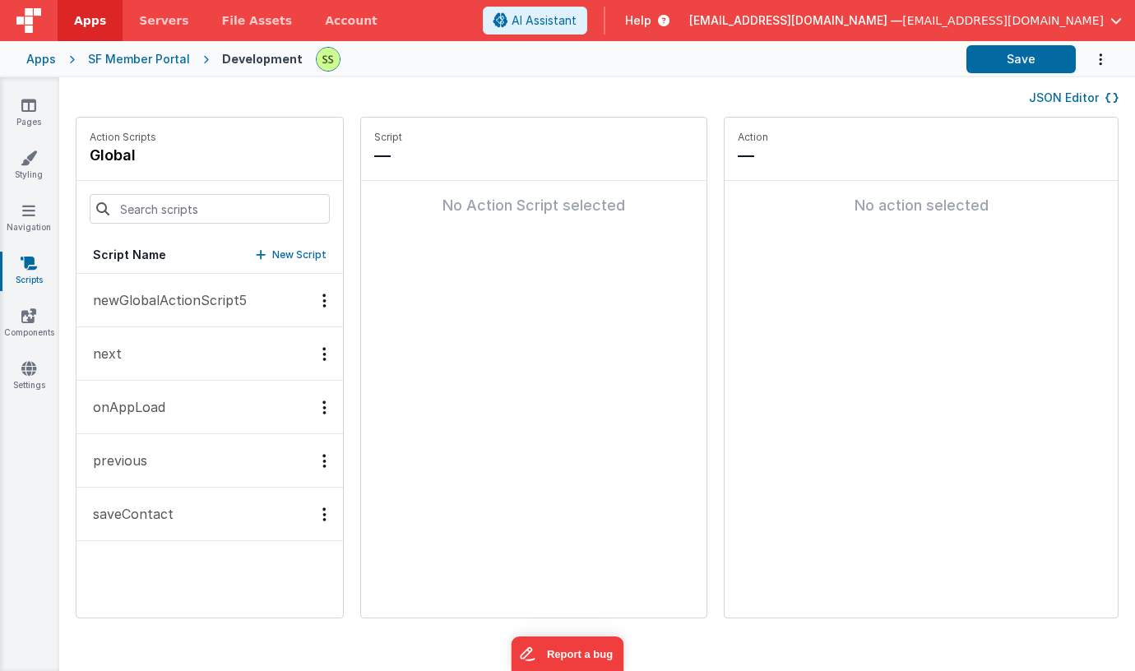
click at [194, 354] on button "next" at bounding box center [209, 353] width 266 height 53
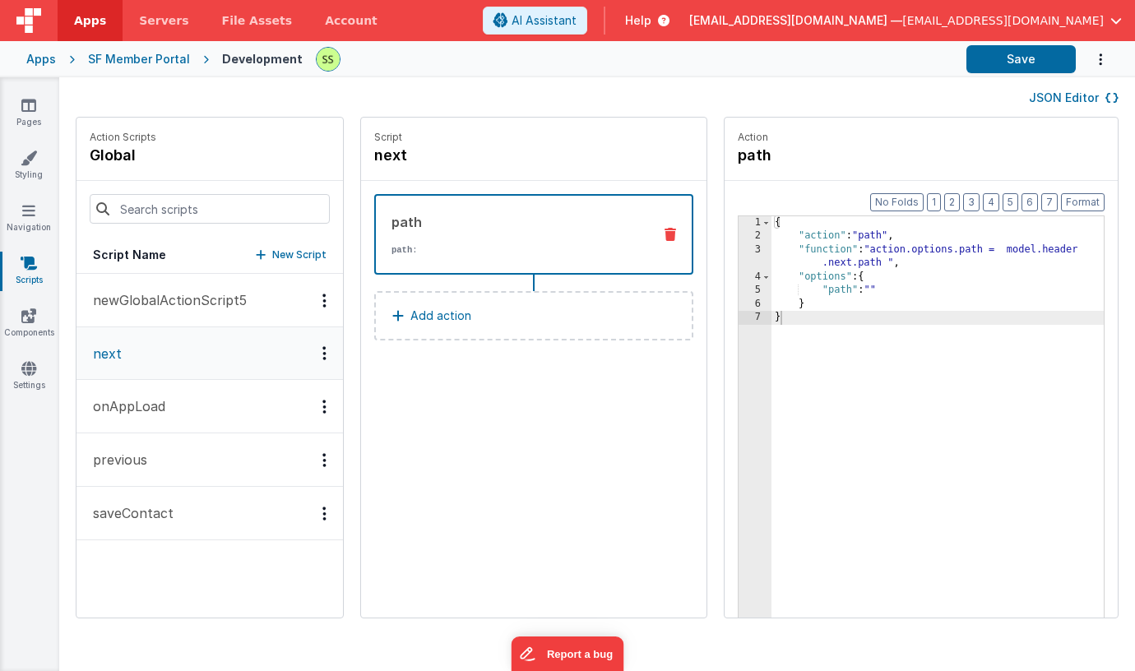
click at [1040, 244] on div "{ "action" : "path" , "function" : "action.options.path = model.header .next.pa…" at bounding box center [937, 455] width 332 height 479
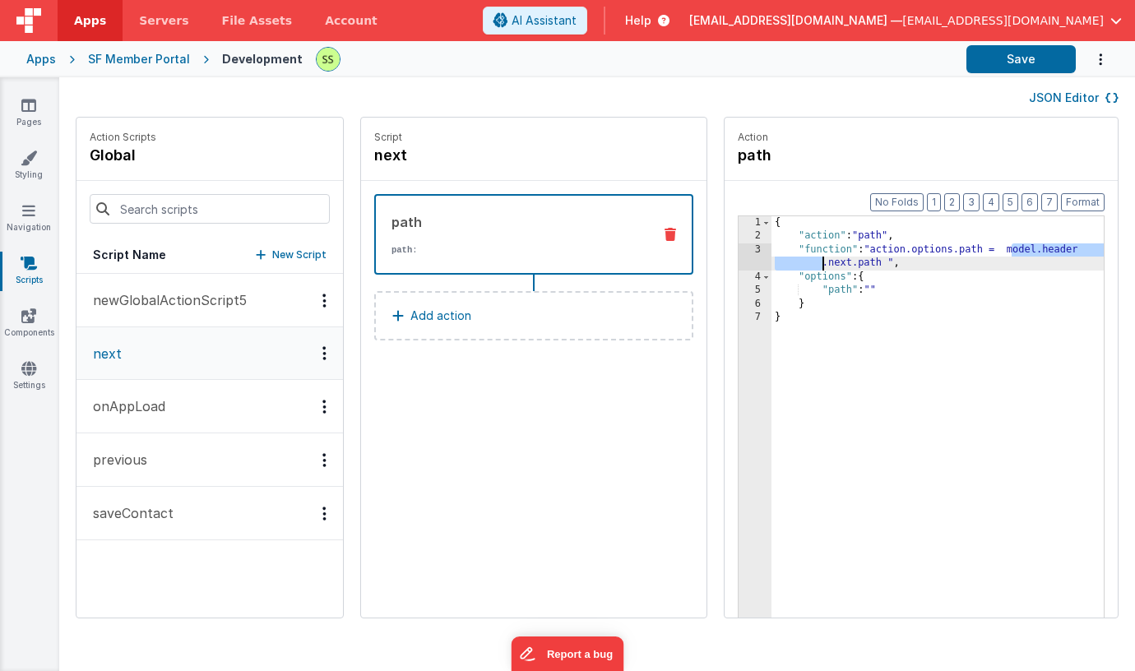
drag, startPoint x: 1040, startPoint y: 244, endPoint x: 1059, endPoint y: 246, distance: 19.8
click at [1062, 243] on div "{ "action" : "path" , "function" : "action.options.path = model.header .next.pa…" at bounding box center [937, 455] width 332 height 479
click at [963, 262] on div "{ "action" : "path" , "function" : "action.options.path = model.header .next.pa…" at bounding box center [937, 455] width 332 height 479
drag, startPoint x: 821, startPoint y: 261, endPoint x: 743, endPoint y: 261, distance: 78.1
click at [742, 261] on div "Format 7 6 5 4 3 2 1 No Folds 1 2 3 4 5 6 7 { "action" : "path" , "function" : …" at bounding box center [921, 431] width 393 height 500
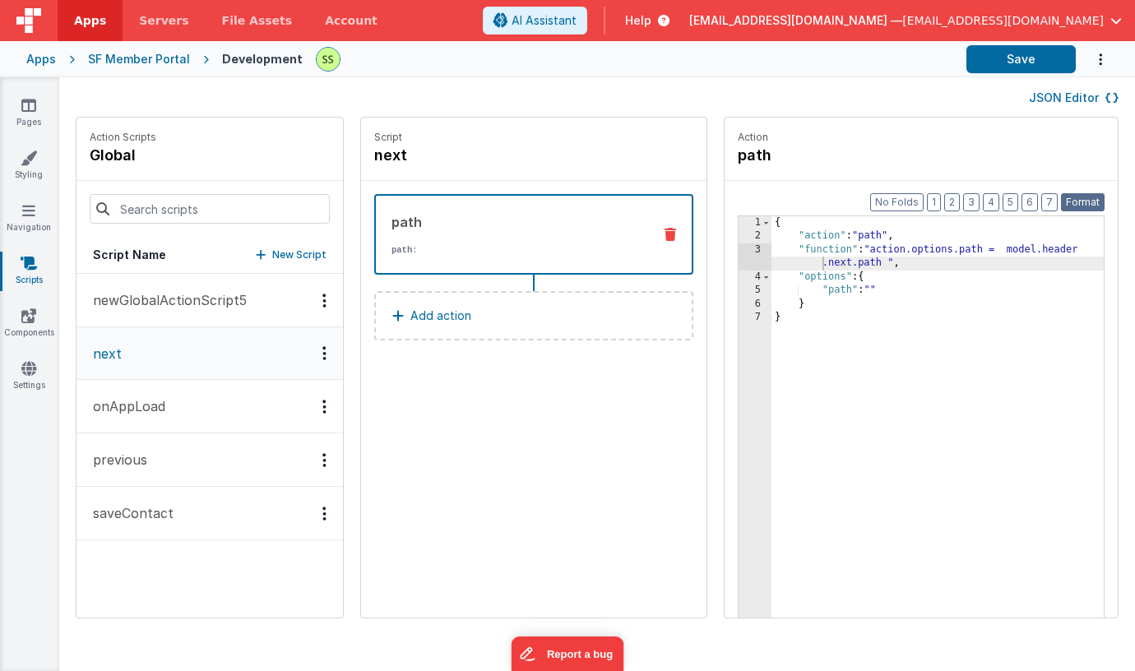
click at [1082, 205] on button "Format" at bounding box center [1083, 202] width 44 height 18
click at [35, 103] on icon at bounding box center [28, 105] width 15 height 16
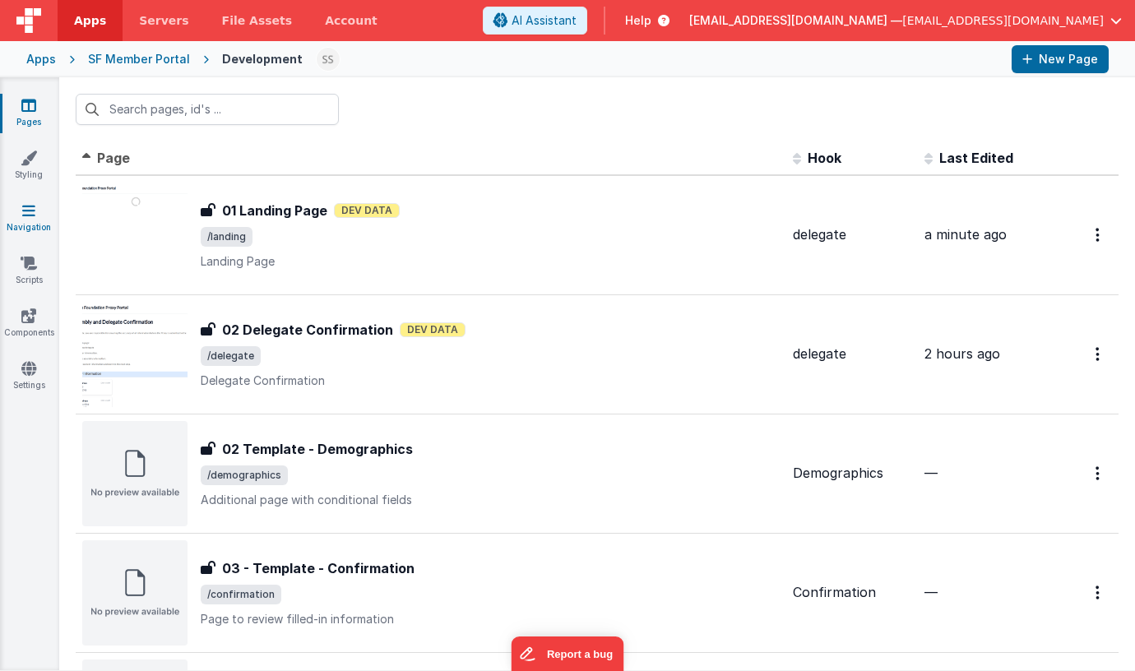
click at [26, 205] on icon at bounding box center [28, 210] width 13 height 16
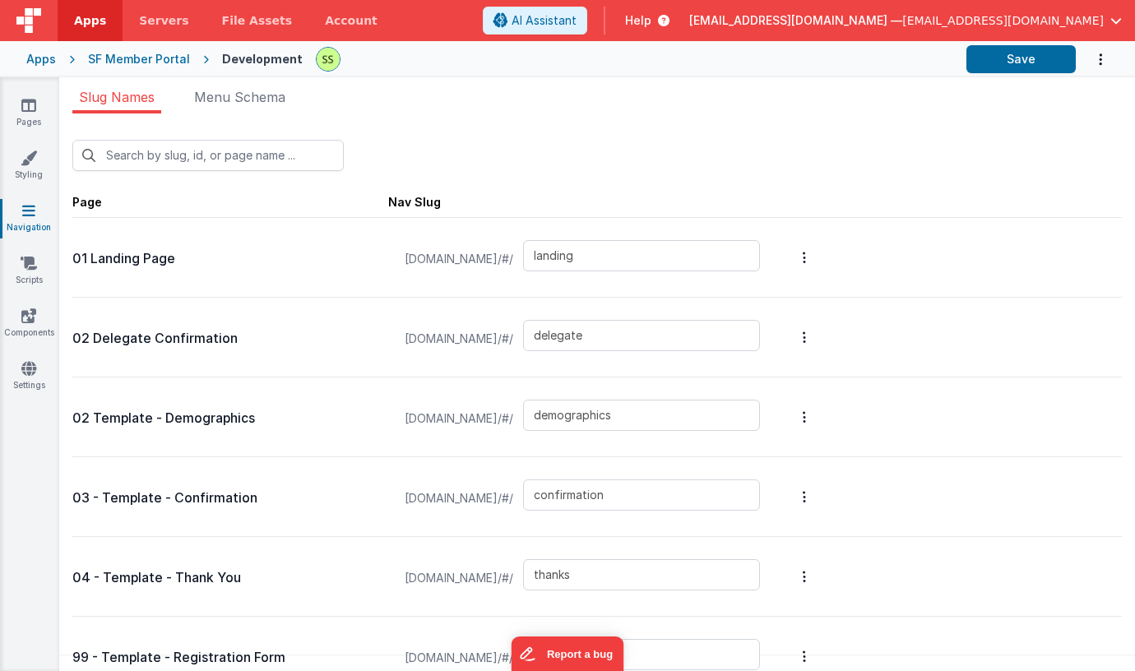
click at [806, 331] on icon "Options" at bounding box center [804, 337] width 3 height 13
click at [916, 146] on button at bounding box center [567, 335] width 1135 height 671
drag, startPoint x: 676, startPoint y: 333, endPoint x: 424, endPoint y: 315, distance: 253.1
click at [424, 316] on div "sfmp.clientportal.cloud/#/ delegate" at bounding box center [582, 339] width 375 height 63
click at [269, 96] on span "Menu Schema" at bounding box center [239, 97] width 91 height 16
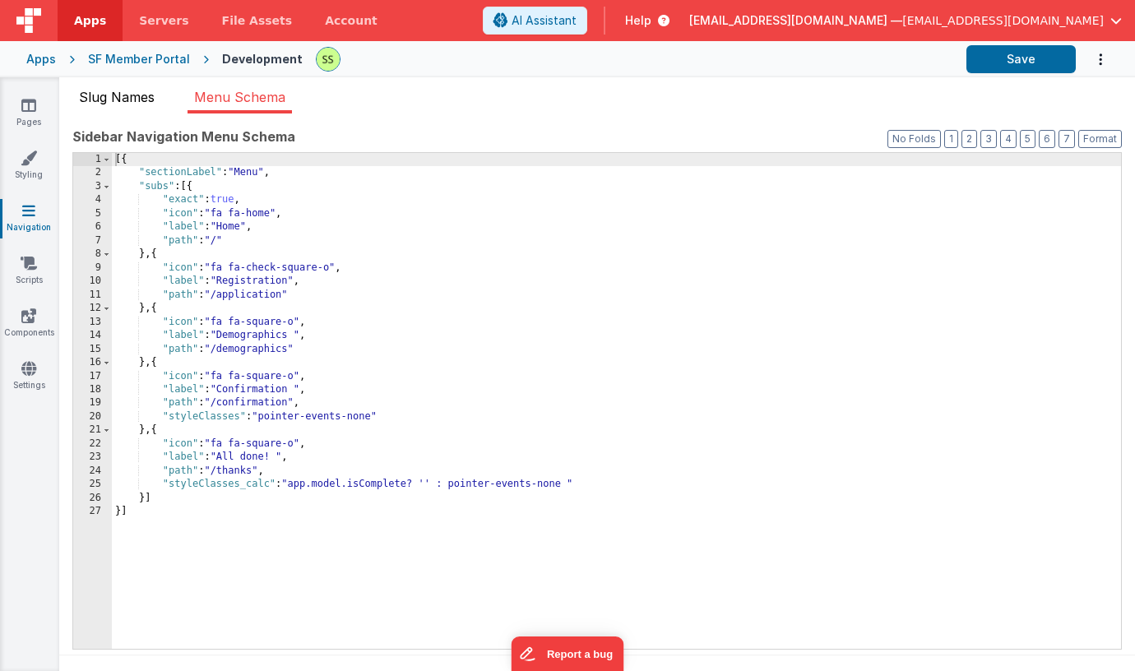
click at [109, 88] on li "Slug Names" at bounding box center [116, 100] width 89 height 26
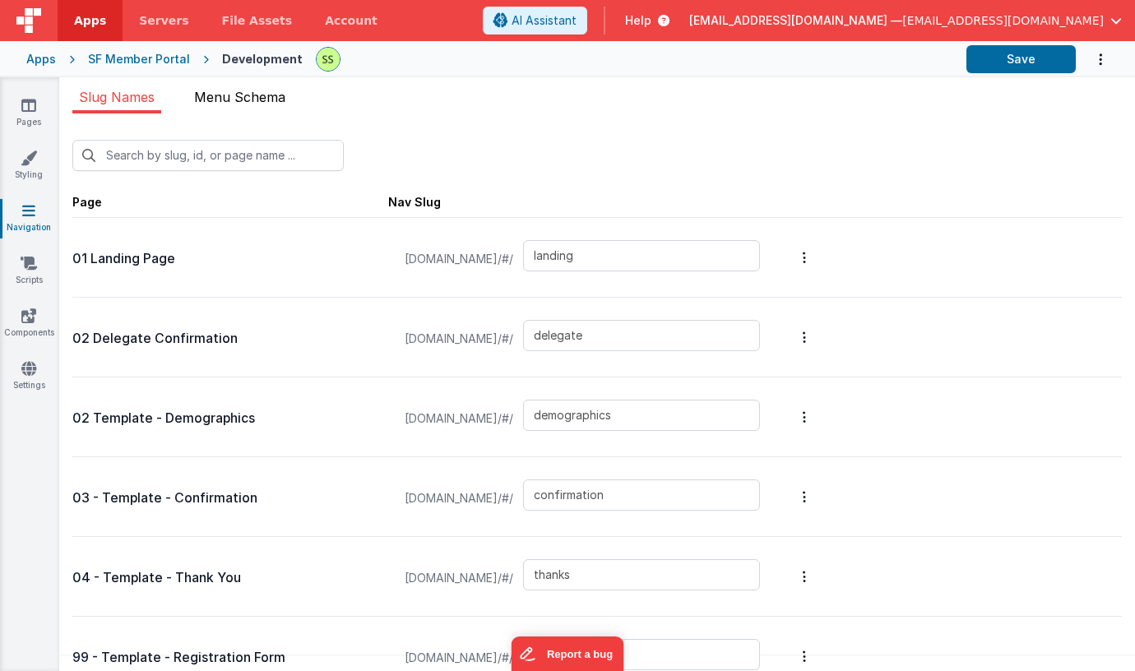
click at [285, 97] on span "Menu Schema" at bounding box center [239, 97] width 91 height 16
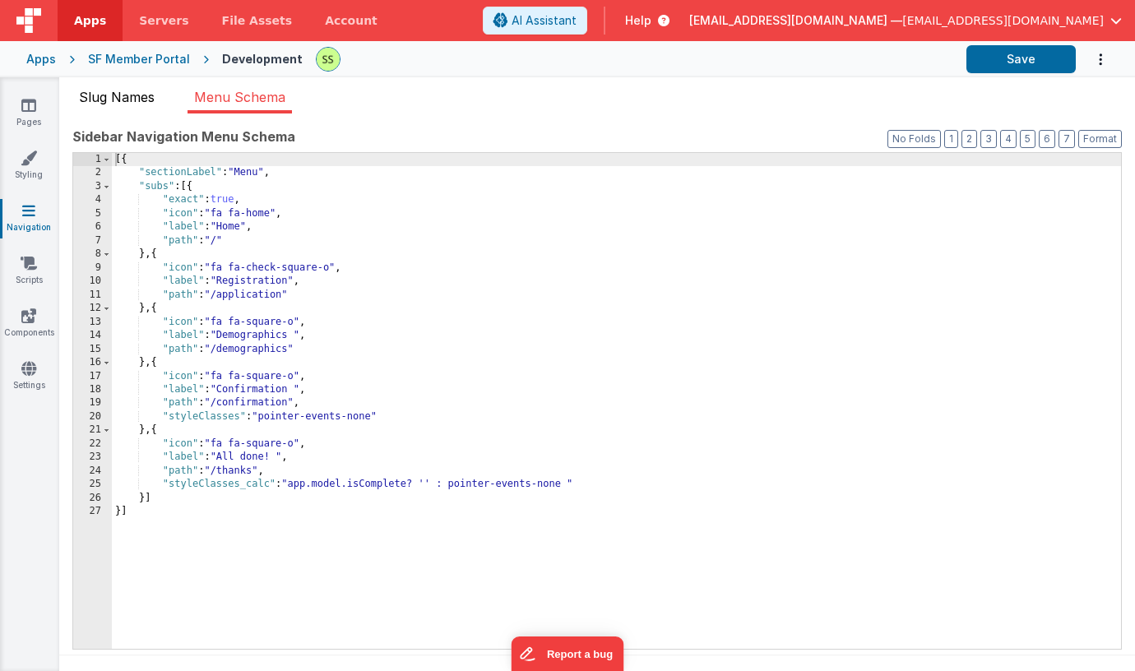
click at [130, 92] on span "Slug Names" at bounding box center [117, 97] width 76 height 16
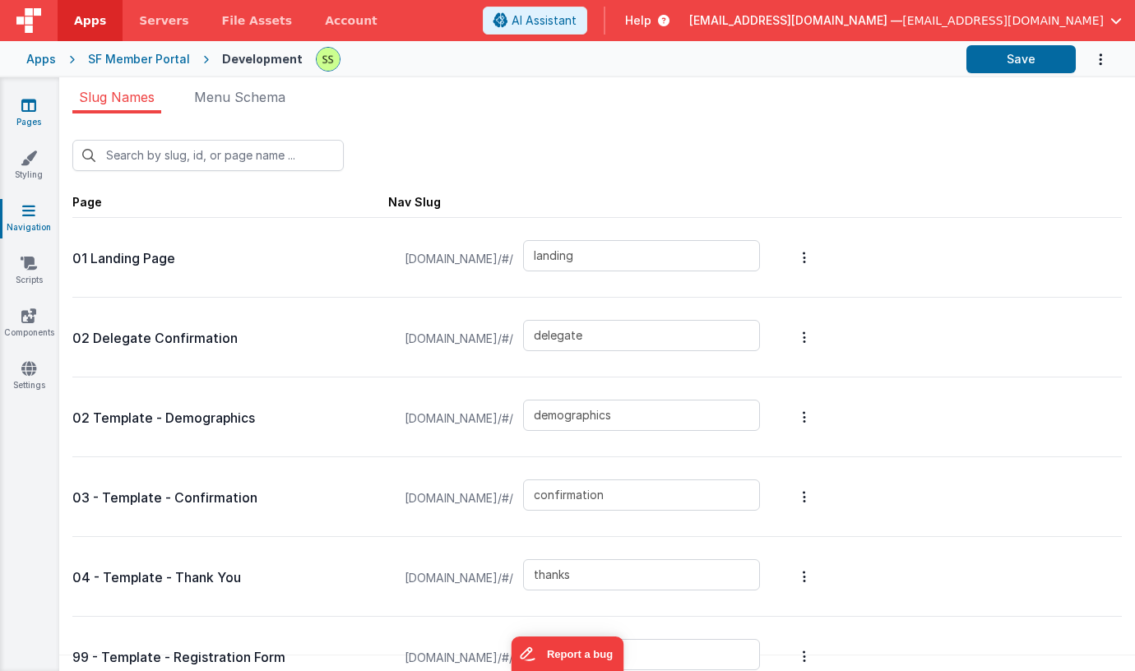
click at [28, 108] on icon at bounding box center [28, 105] width 15 height 16
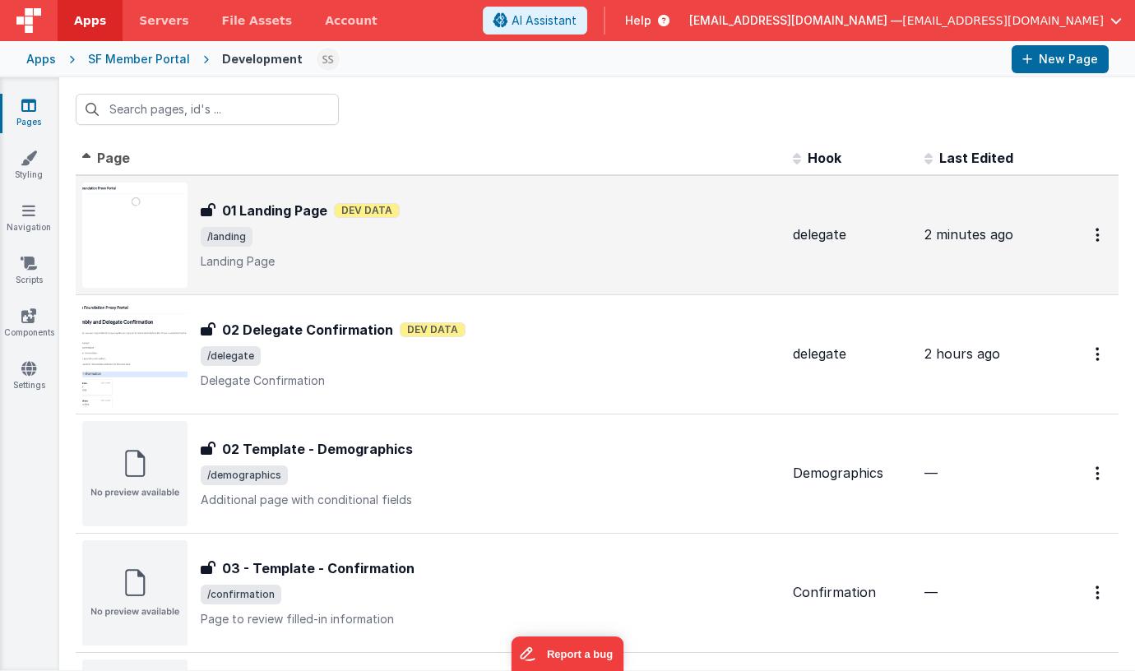
click at [521, 253] on p "Landing Page" at bounding box center [490, 261] width 579 height 16
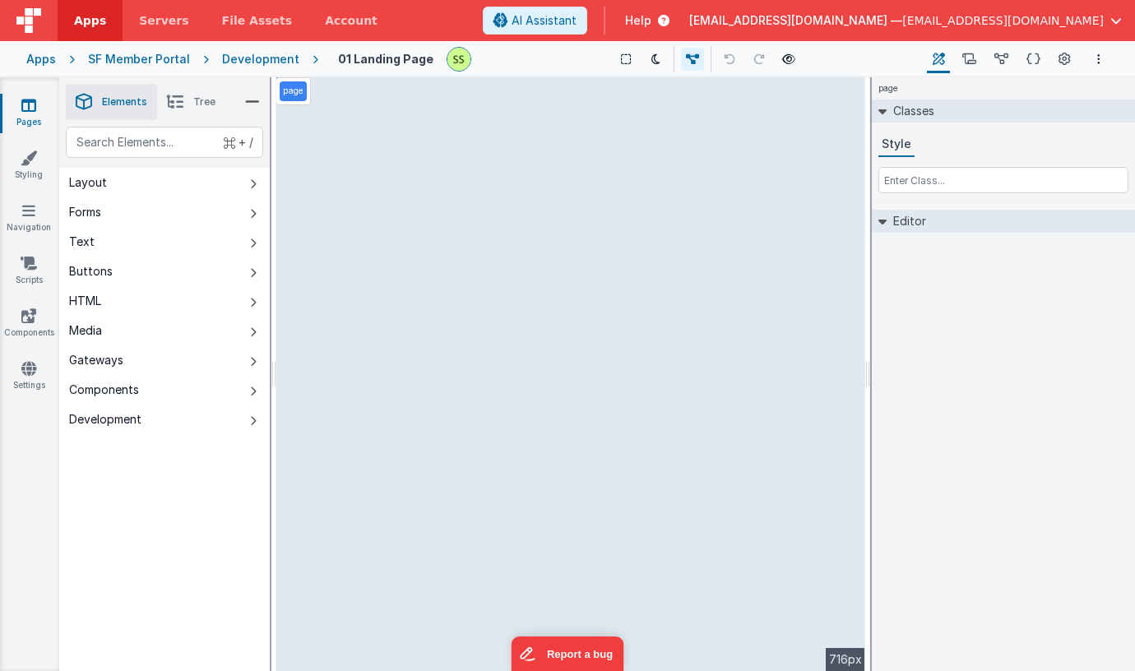
select select "next"
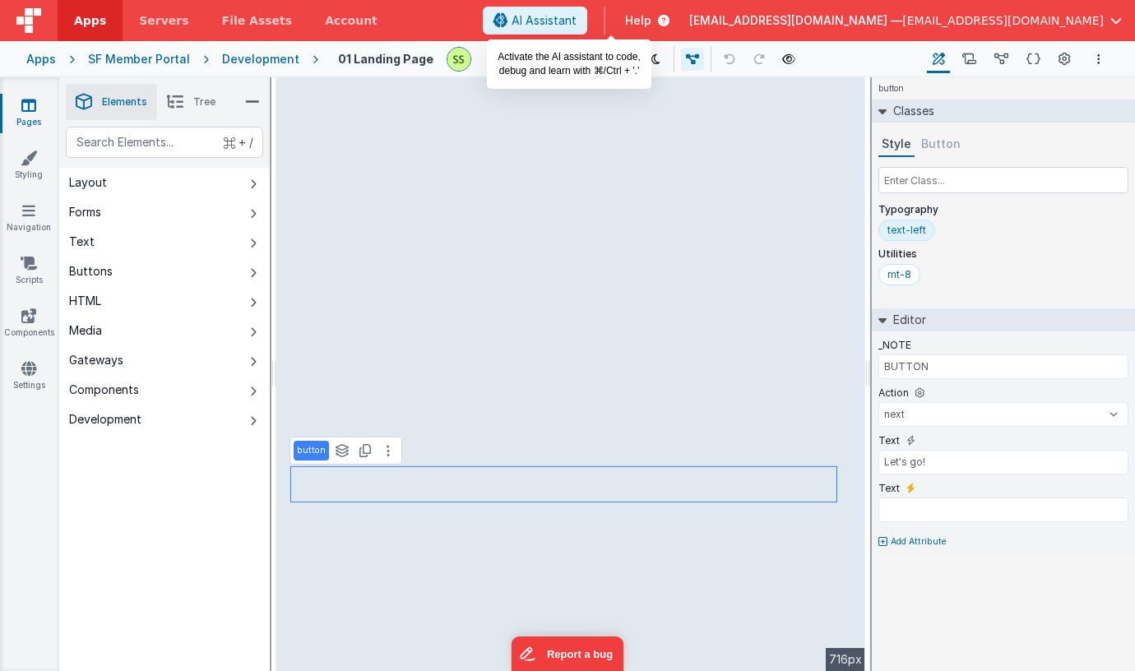
click at [577, 12] on span "AI Assistant" at bounding box center [544, 20] width 65 height 16
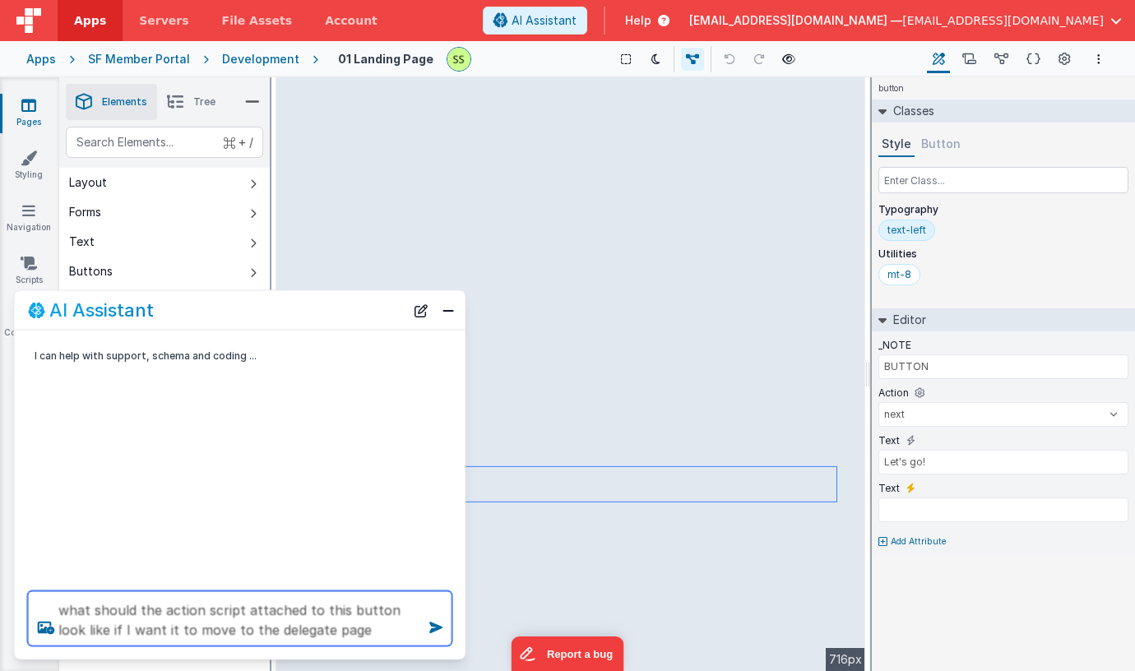
type textarea "what should the action script attached to this button look like if I want it to…"
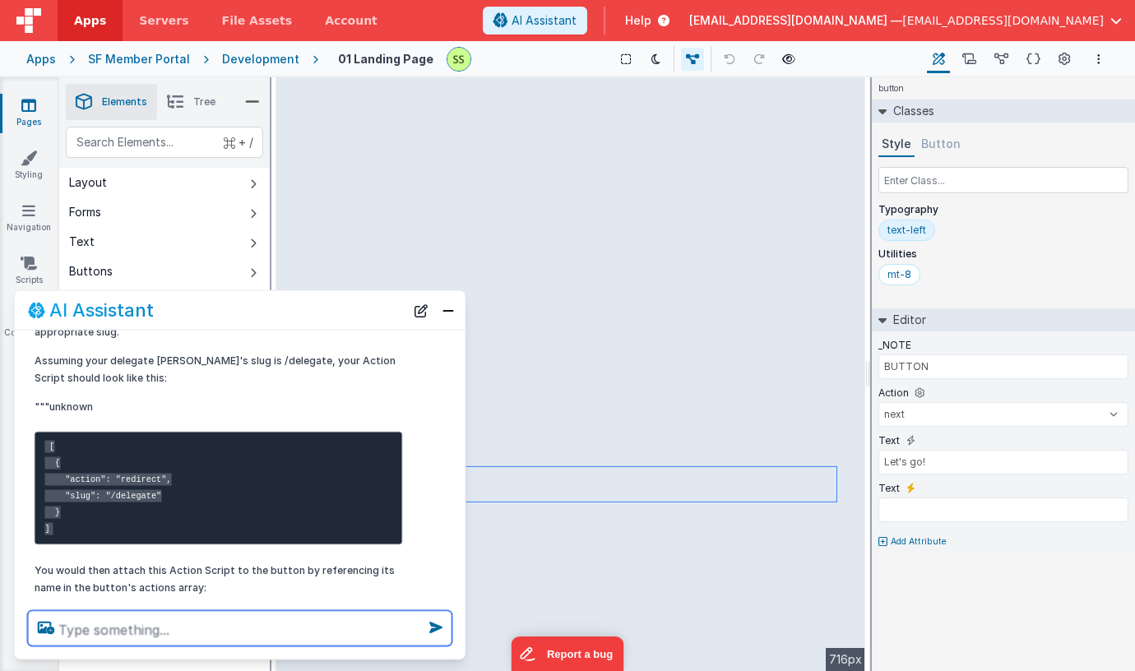
scroll to position [179, 0]
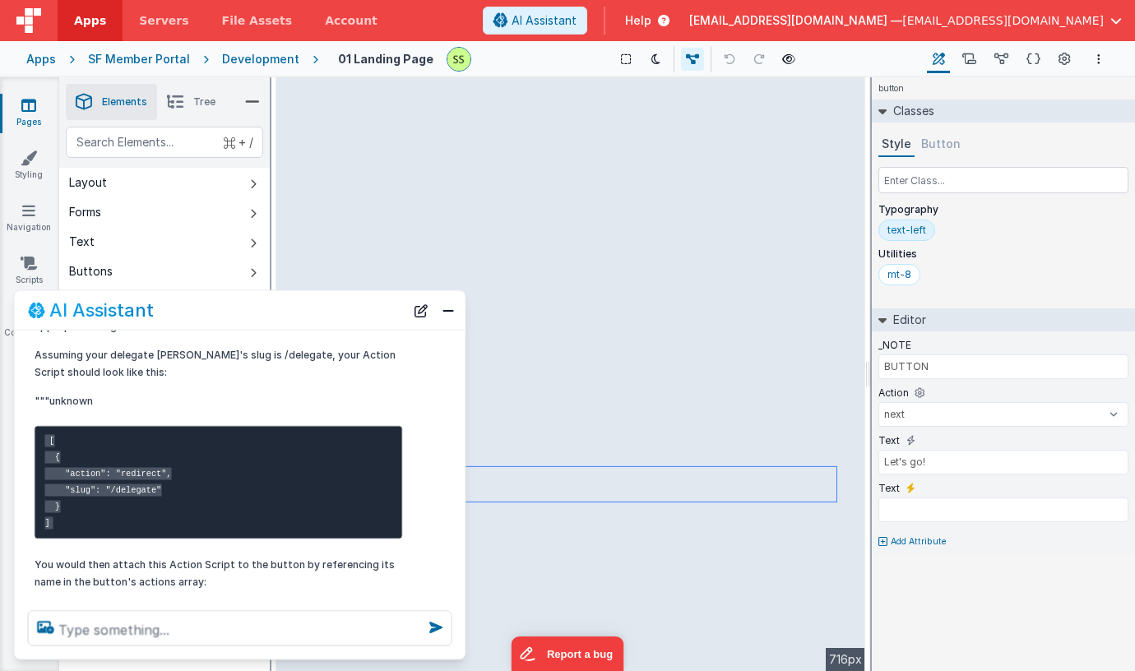
click at [72, 517] on pre "[ { "action": "redirect", "slug": "/delegate" } ]" at bounding box center [219, 481] width 368 height 113
drag, startPoint x: 79, startPoint y: 516, endPoint x: 96, endPoint y: 428, distance: 89.7
click at [40, 425] on pre "[ { "action": "redirect", "slug": "/delegate" } ]" at bounding box center [219, 481] width 368 height 113
copy code "[ { "action": "redirect", "slug": "/delegate" } ]"
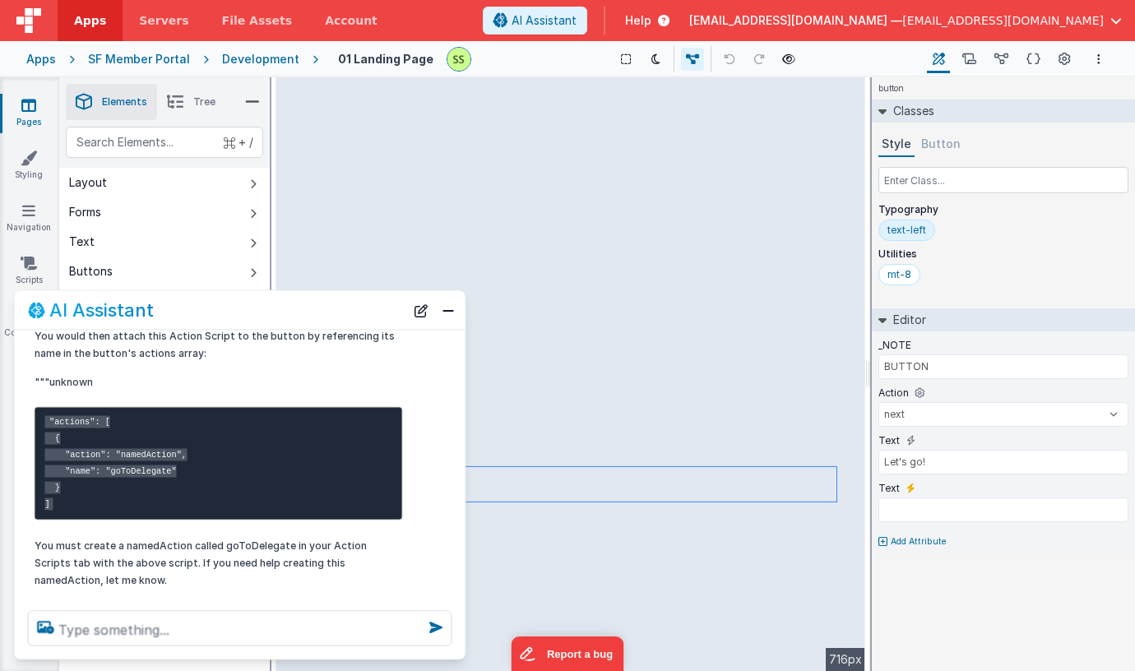
scroll to position [428, 0]
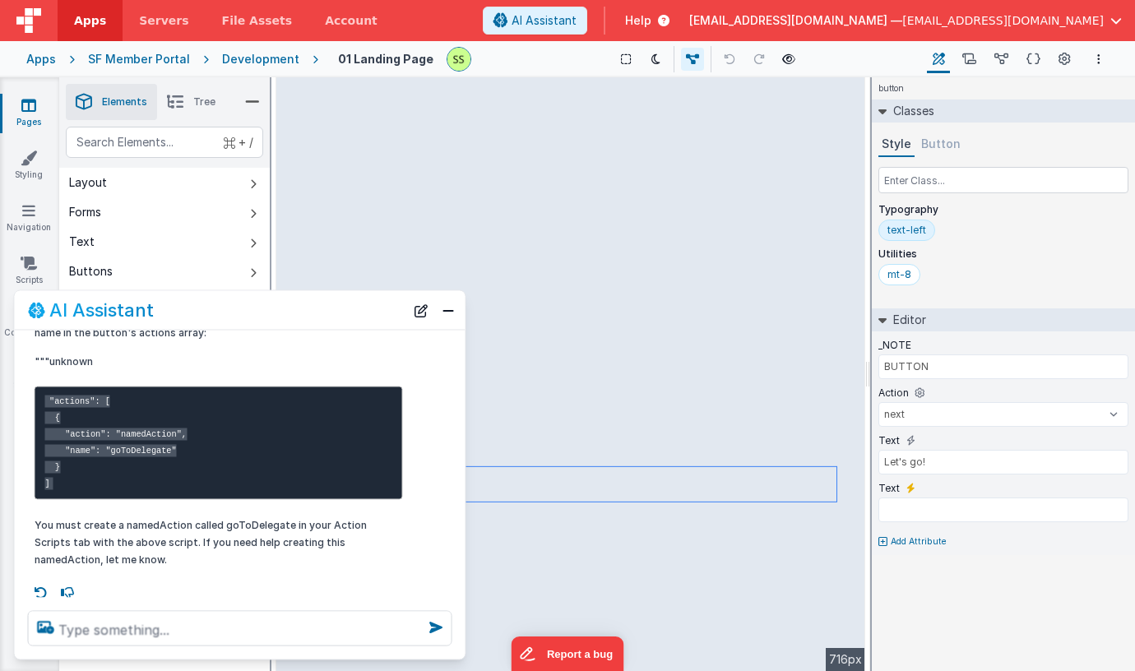
click at [144, 447] on code ""actions": [ { "action": "namedAction", "name": "goToDelegate" } ]" at bounding box center [116, 443] width 142 height 95
copy code "goToDelegate"
click at [333, 359] on p """"unknown" at bounding box center [219, 360] width 368 height 17
type input "LANDING PAGE"
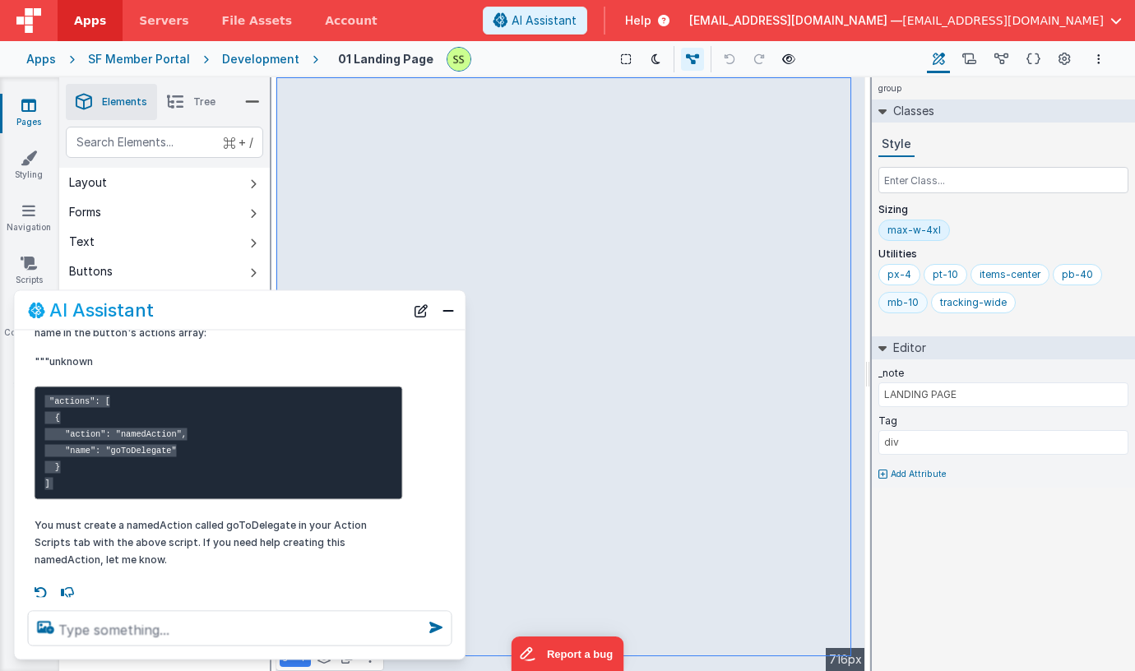
drag, startPoint x: 464, startPoint y: 321, endPoint x: 913, endPoint y: 291, distance: 450.0
click at [935, 292] on section "Pages Styling Navigation Scripts Components Settings Saved Duplicating Page Bui…" at bounding box center [567, 374] width 1135 height 594
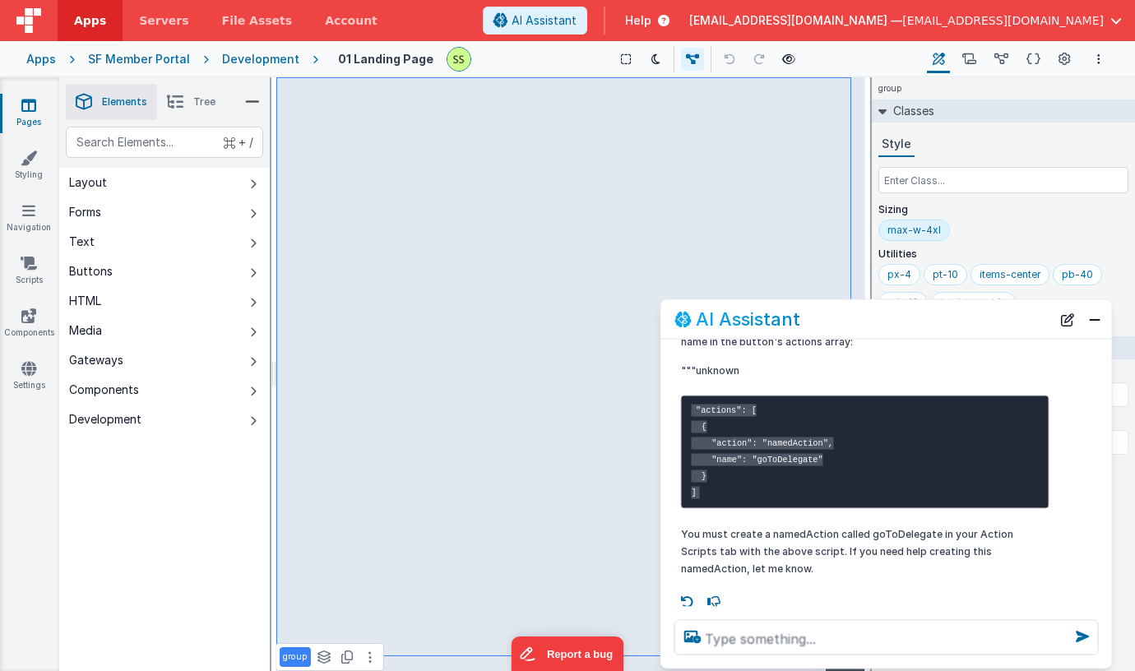
drag, startPoint x: 327, startPoint y: 317, endPoint x: 957, endPoint y: 324, distance: 630.8
click at [967, 324] on div "AI Assistant" at bounding box center [862, 319] width 377 height 20
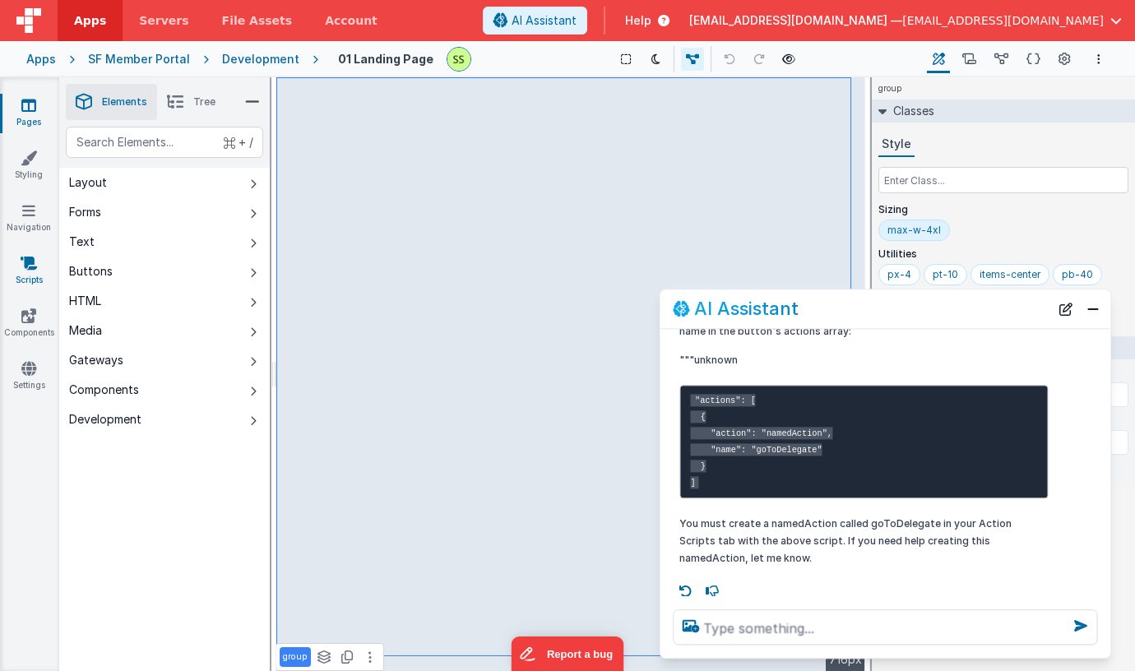
click at [16, 261] on link "Scripts" at bounding box center [28, 271] width 59 height 33
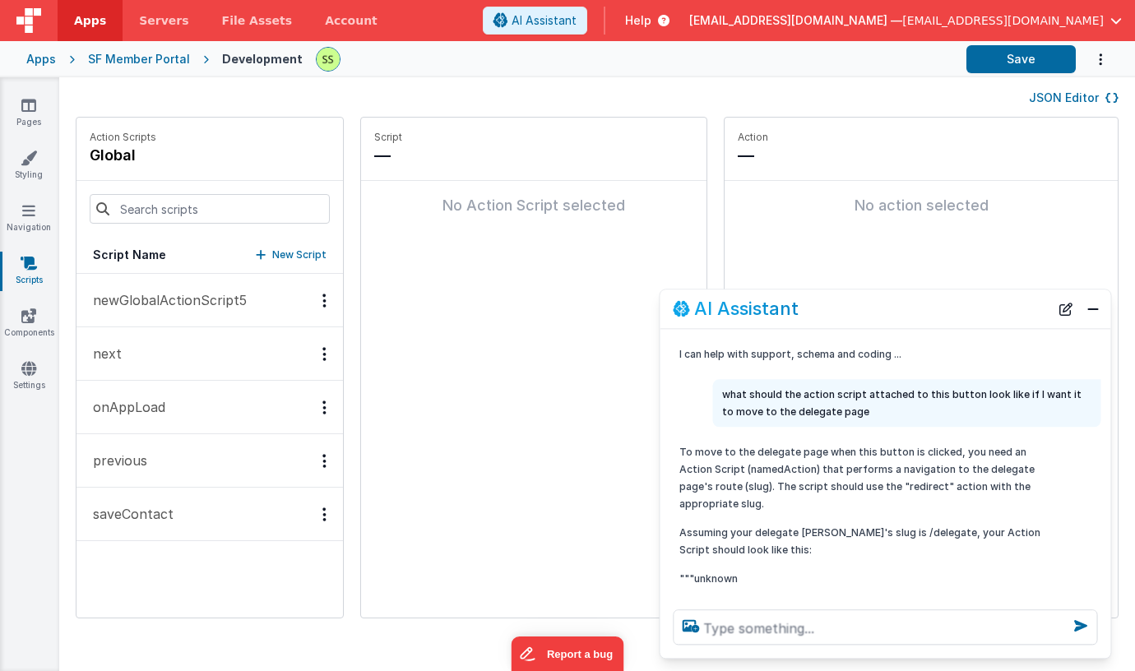
click at [303, 251] on p "New Script" at bounding box center [299, 255] width 54 height 16
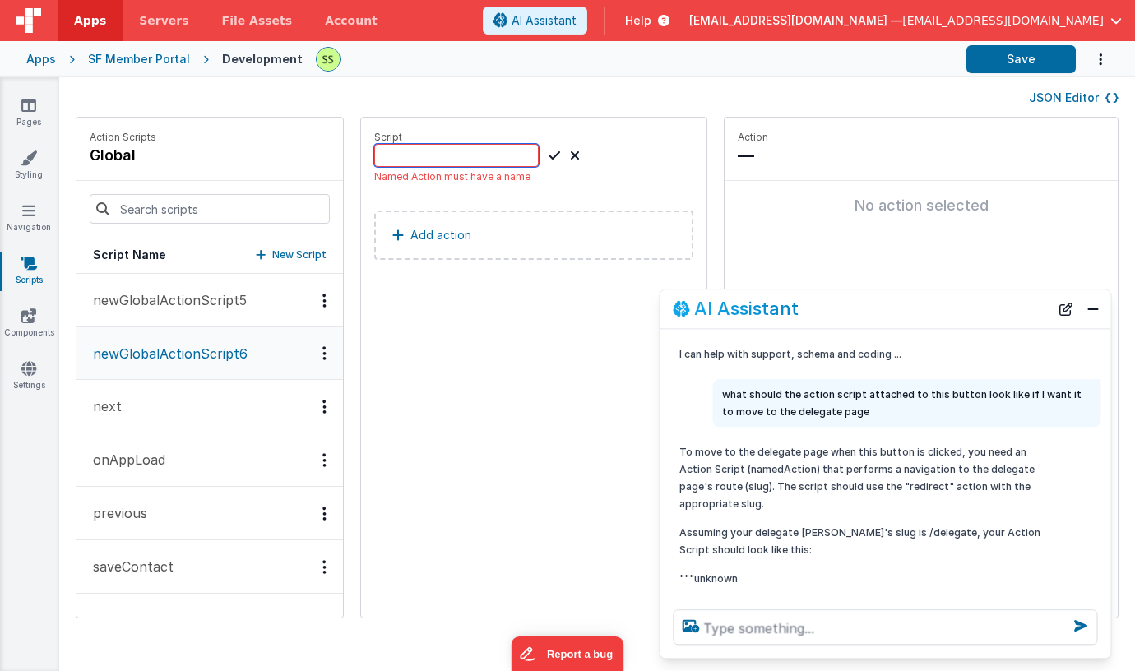
paste input "goToDelegate"
type input "goToDelegate"
click at [524, 213] on button "Add action" at bounding box center [533, 218] width 319 height 49
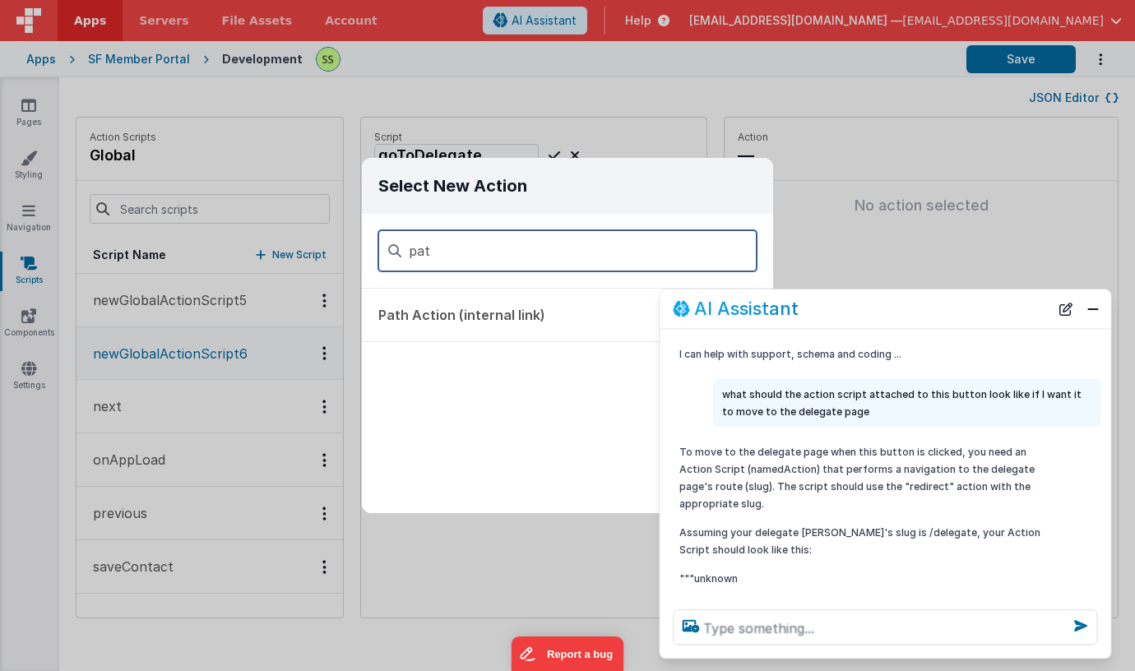
type input "pat"
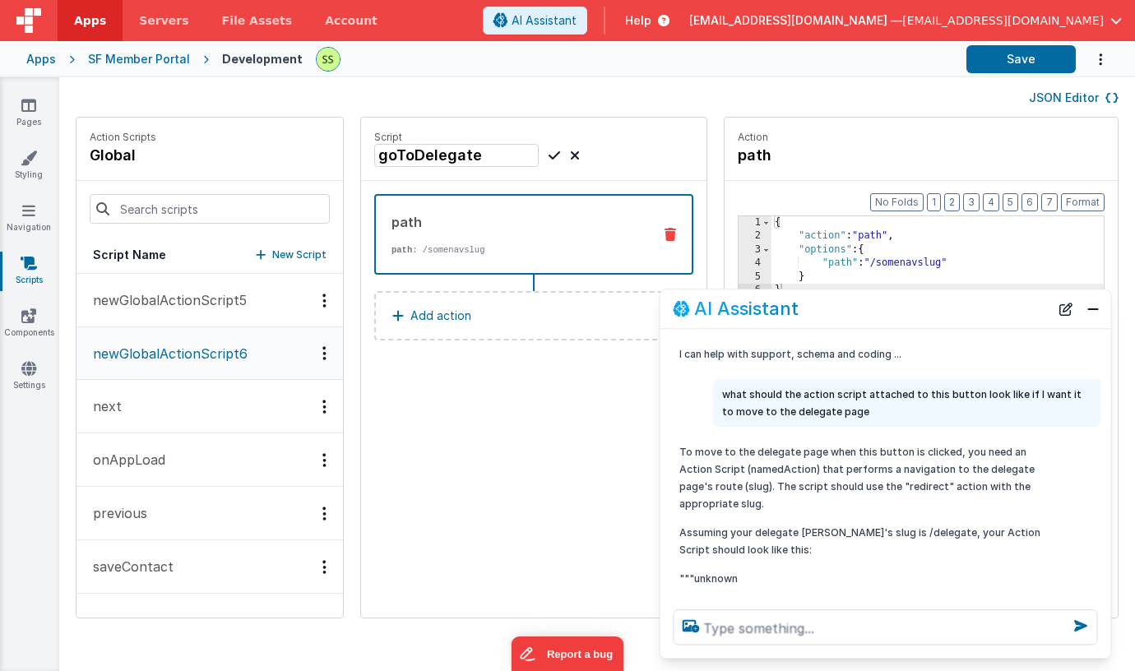
click at [887, 253] on div "{ "action" : "path" , "options" : { "path" : "/somenavslug" } }" at bounding box center [937, 455] width 332 height 479
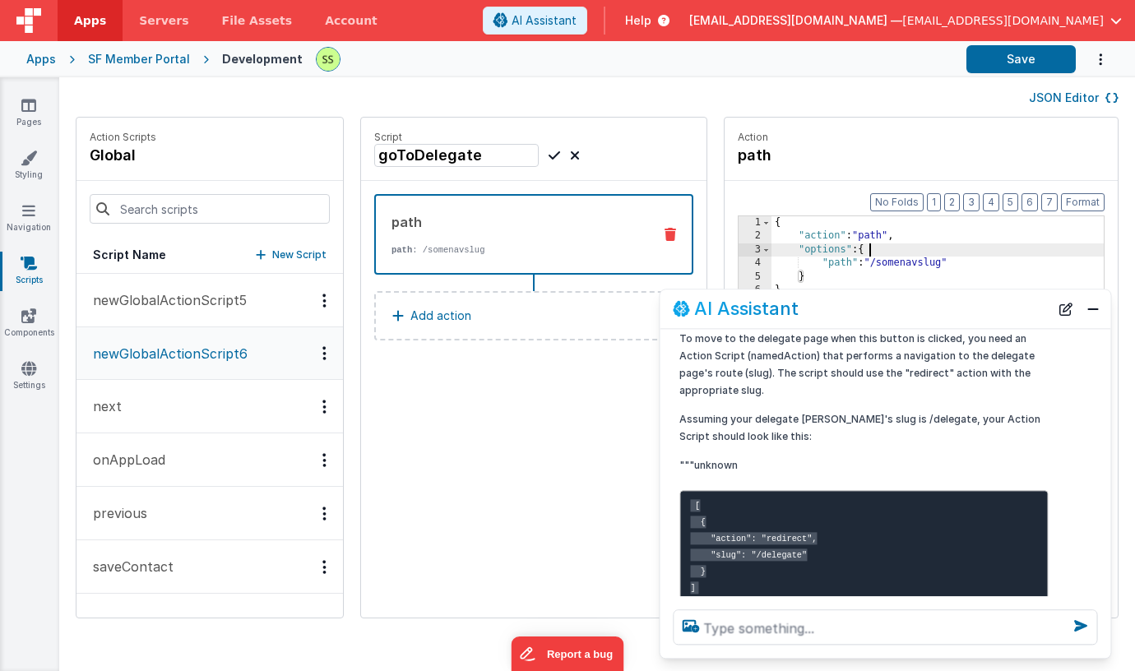
click at [824, 538] on pre "[ { "action": "redirect", "slug": "/delegate" } ]" at bounding box center [863, 546] width 368 height 113
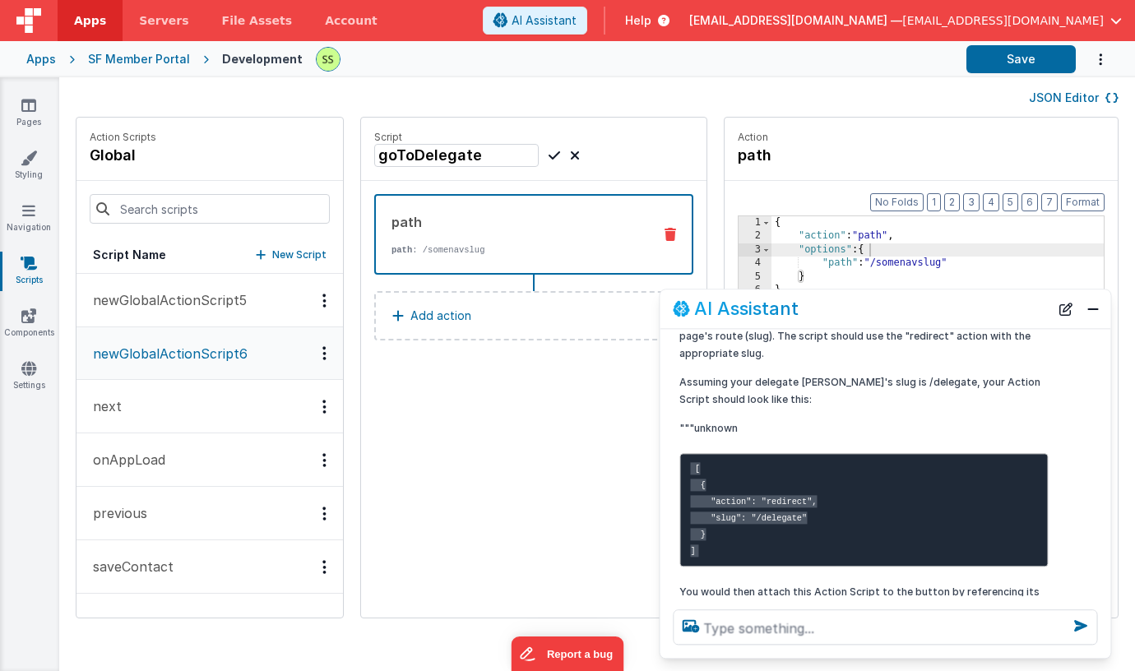
scroll to position [150, 0]
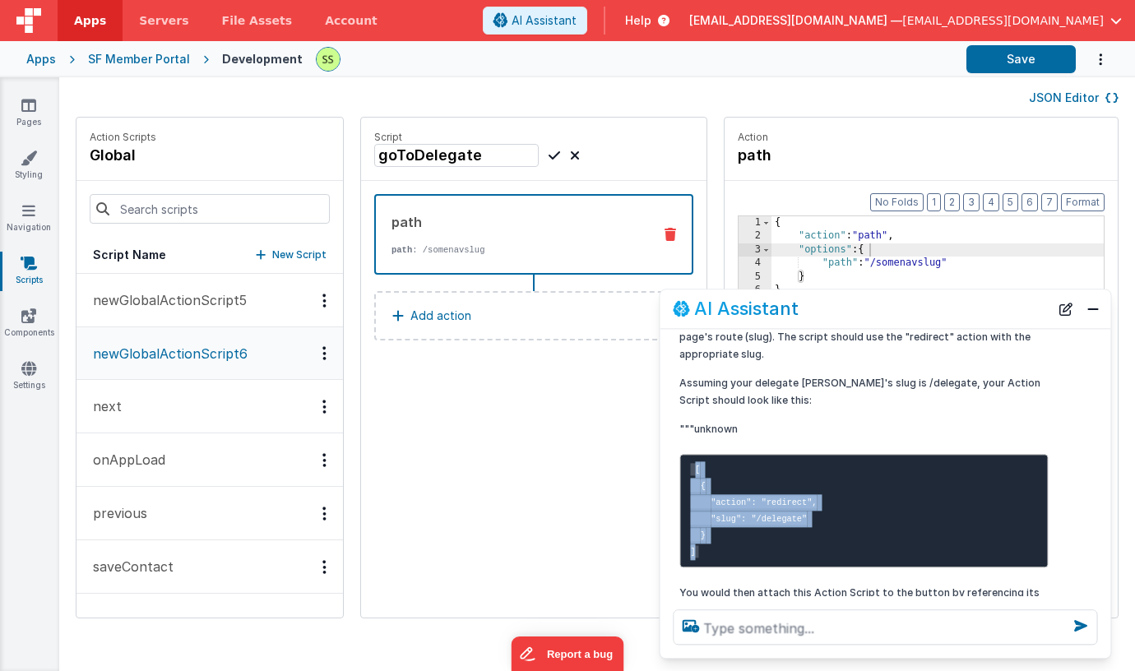
drag, startPoint x: 700, startPoint y: 547, endPoint x: 705, endPoint y: 461, distance: 85.7
click at [689, 460] on pre "[ { "action": "redirect", "slug": "/delegate" } ]" at bounding box center [863, 510] width 368 height 113
copy code "[ { "action": "redirect", "slug": "/delegate" } ]"
click at [924, 234] on div "{ "action" : "path" , "options" : { "path" : "/somenavslug" } }" at bounding box center [937, 455] width 332 height 479
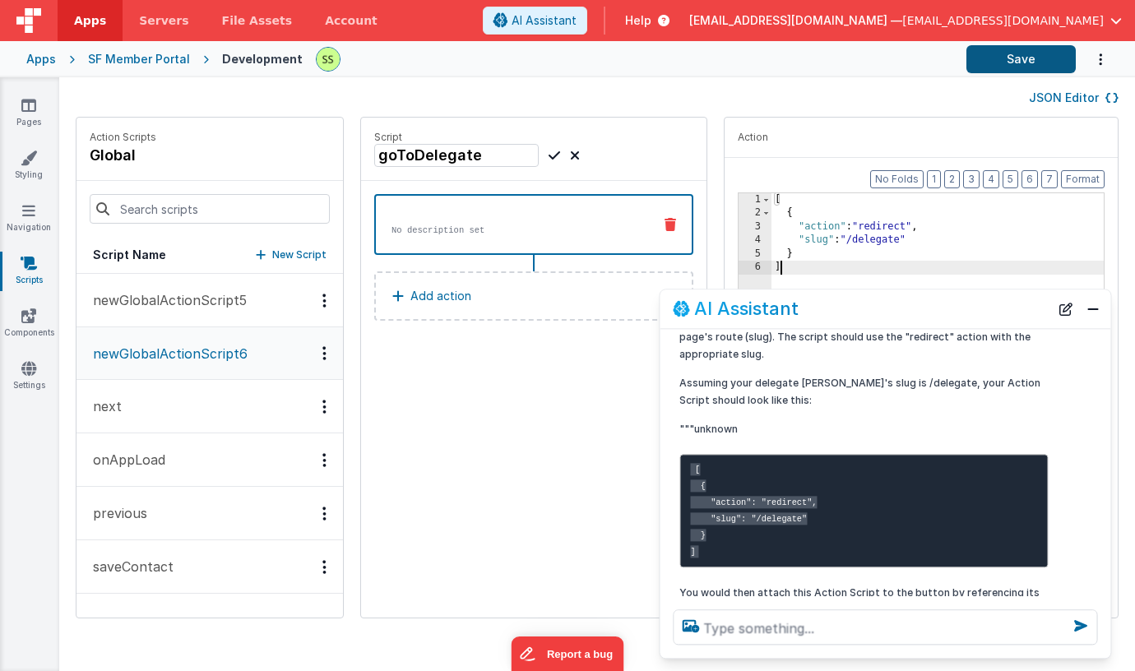
click at [1016, 61] on button "Save" at bounding box center [1020, 59] width 109 height 28
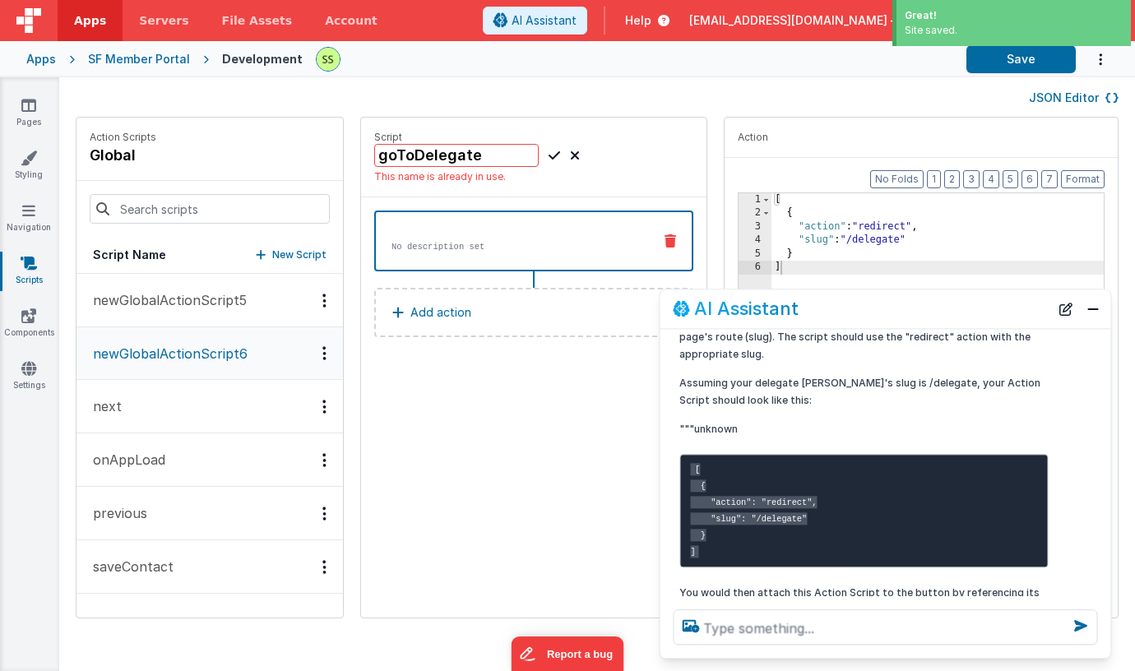
click at [154, 415] on button "next" at bounding box center [209, 406] width 266 height 53
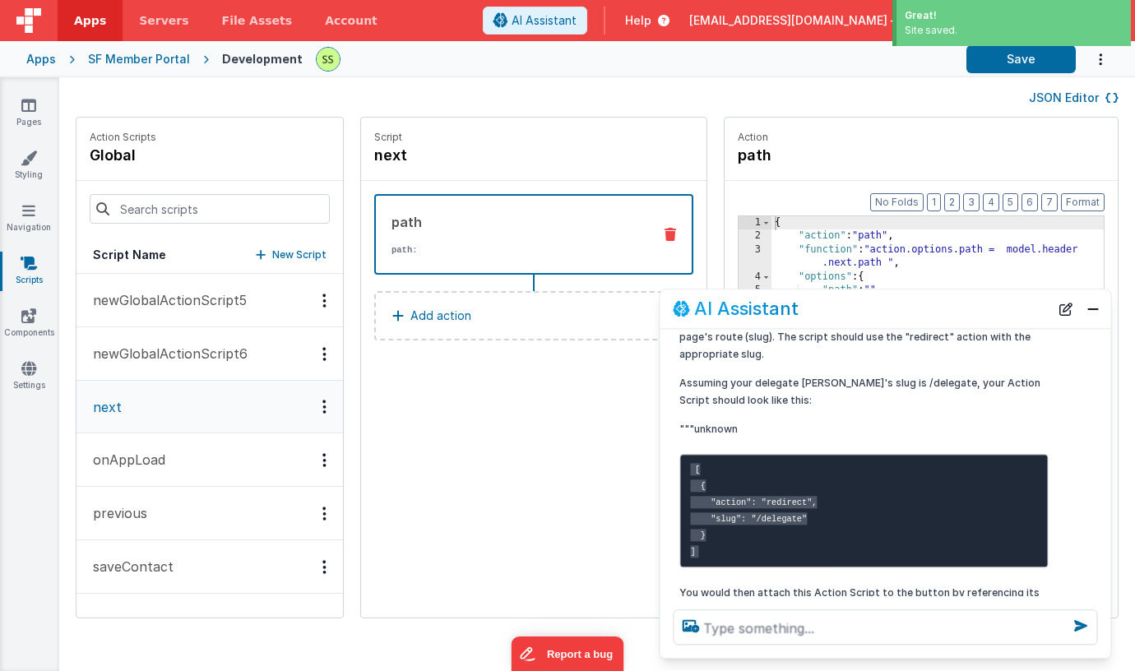
click at [178, 382] on button "next" at bounding box center [209, 407] width 266 height 53
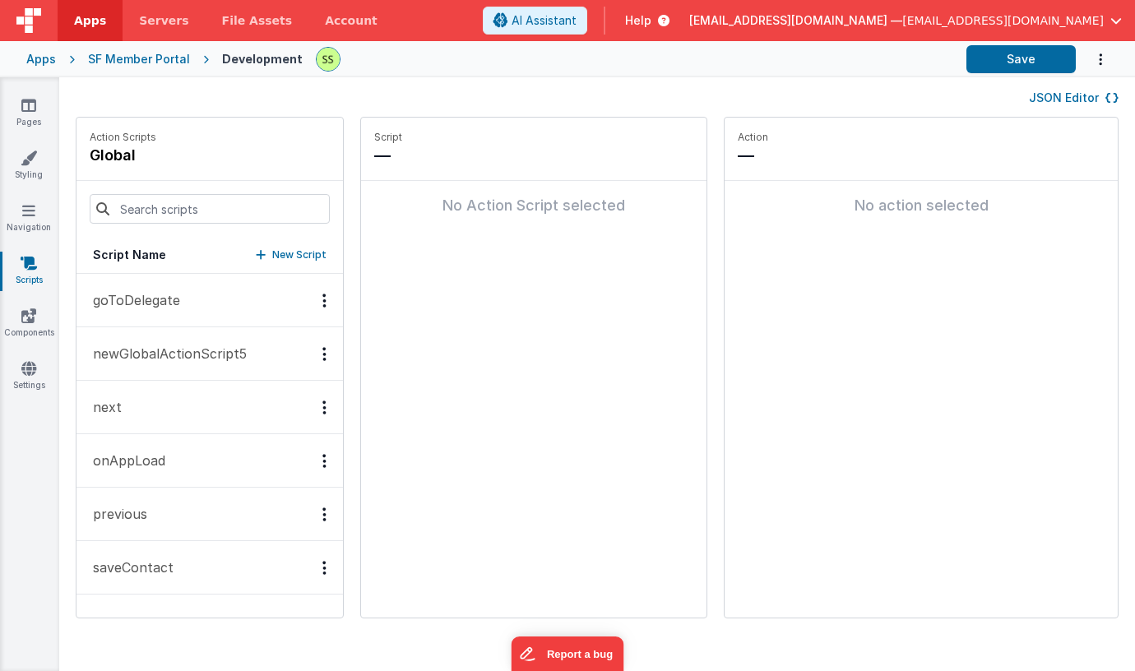
click at [189, 299] on button "goToDelegate" at bounding box center [209, 300] width 266 height 53
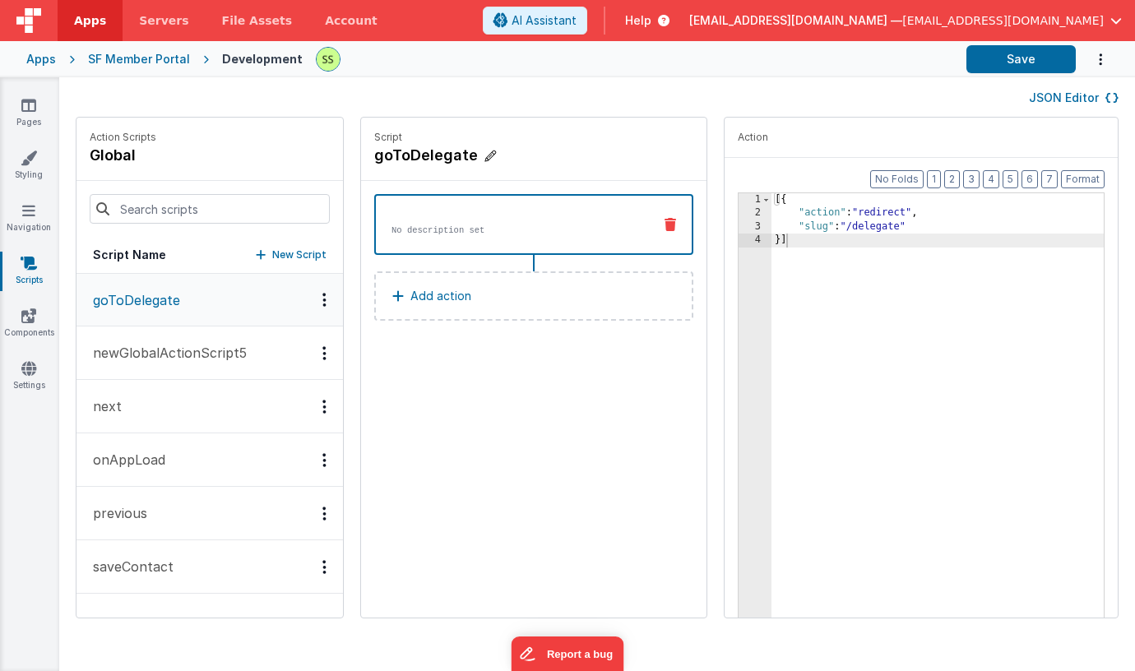
click at [410, 151] on h4 "goToDelegate" at bounding box center [497, 155] width 247 height 23
click at [410, 151] on input "goToDelegate" at bounding box center [456, 155] width 164 height 23
click at [438, 94] on div "JSON Editor" at bounding box center [597, 97] width 1043 height 20
click at [25, 105] on icon at bounding box center [28, 105] width 15 height 16
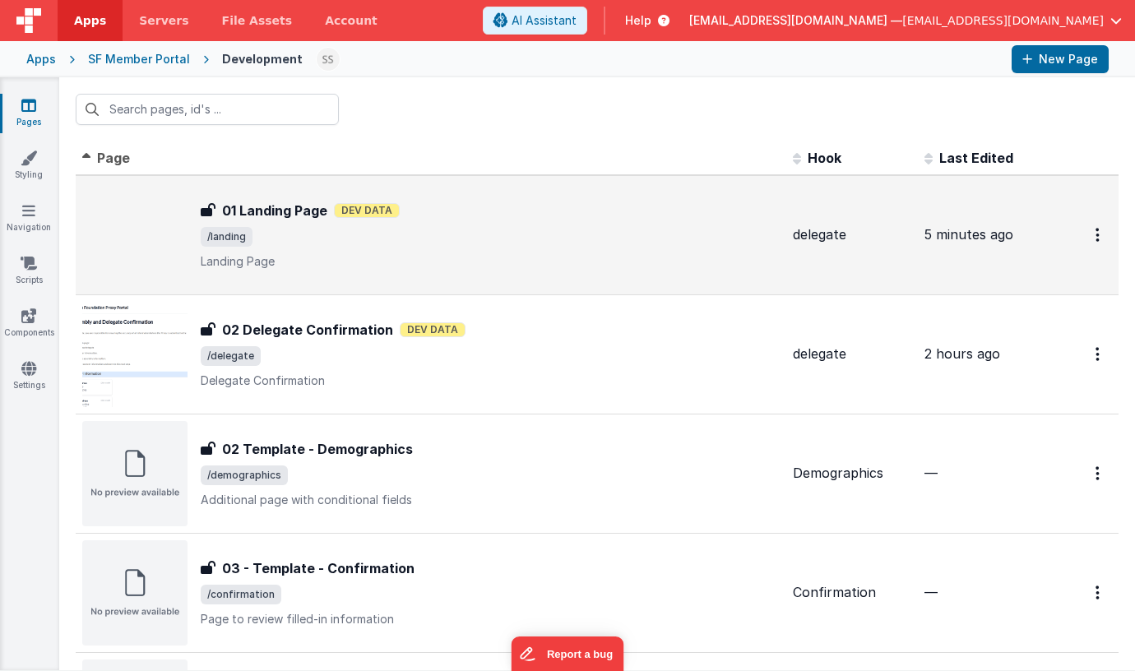
click at [336, 244] on span "/landing" at bounding box center [490, 237] width 579 height 20
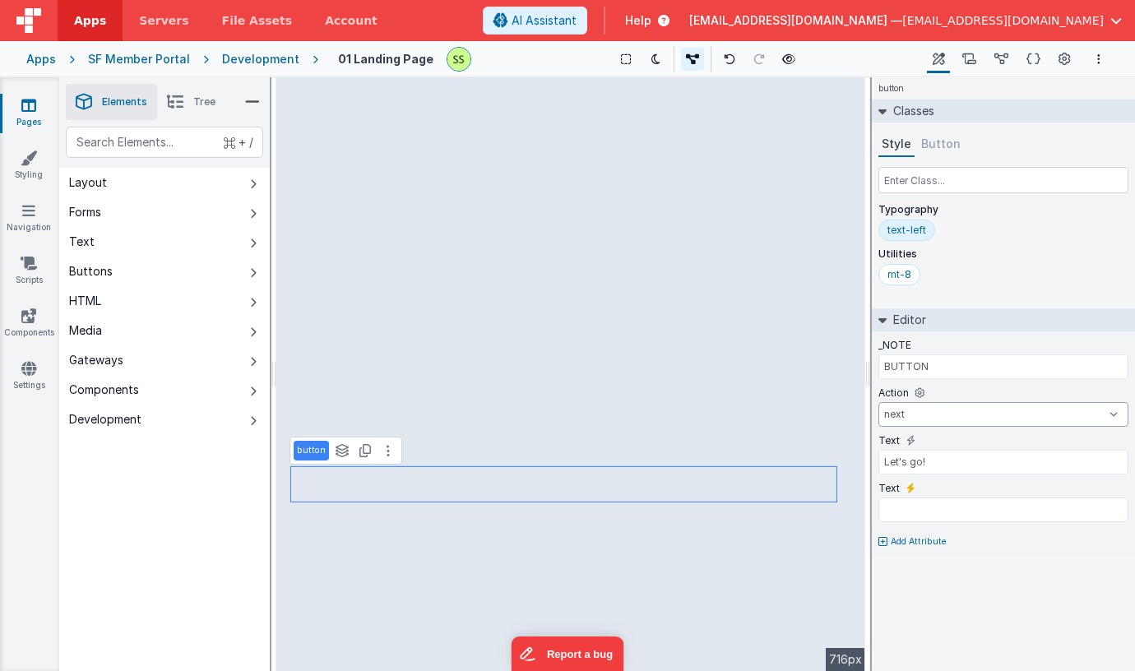
select select "goToDelegate"
click at [782, 56] on icon at bounding box center [788, 59] width 13 height 12
click at [387, 445] on icon at bounding box center [388, 450] width 3 height 13
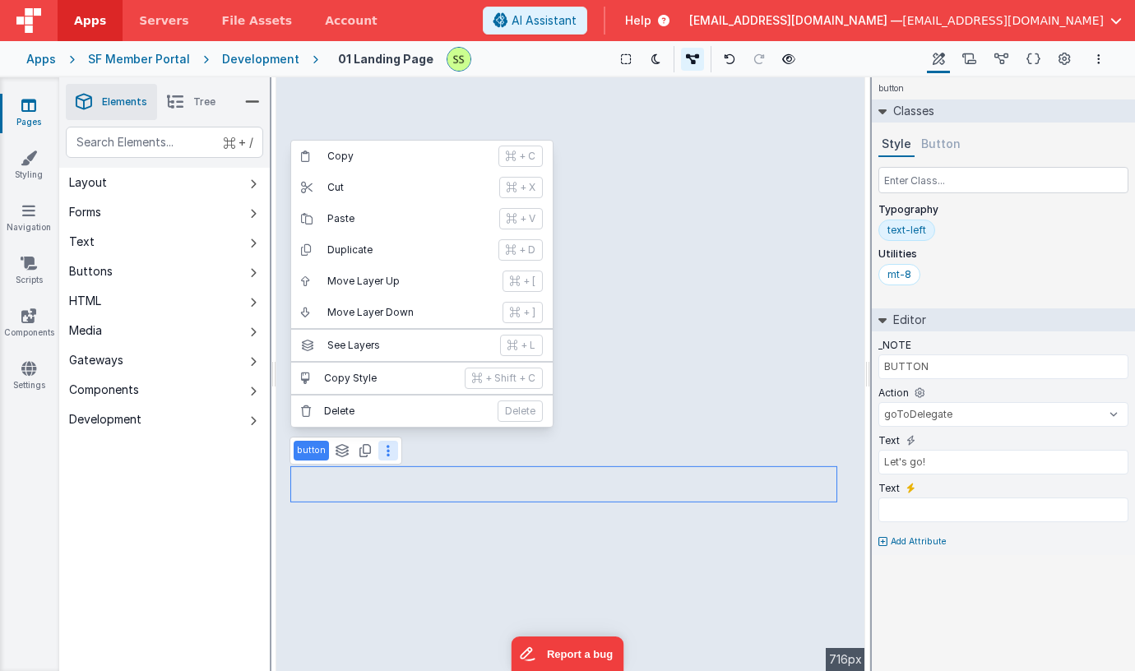
click at [941, 139] on button "Button" at bounding box center [941, 144] width 46 height 25
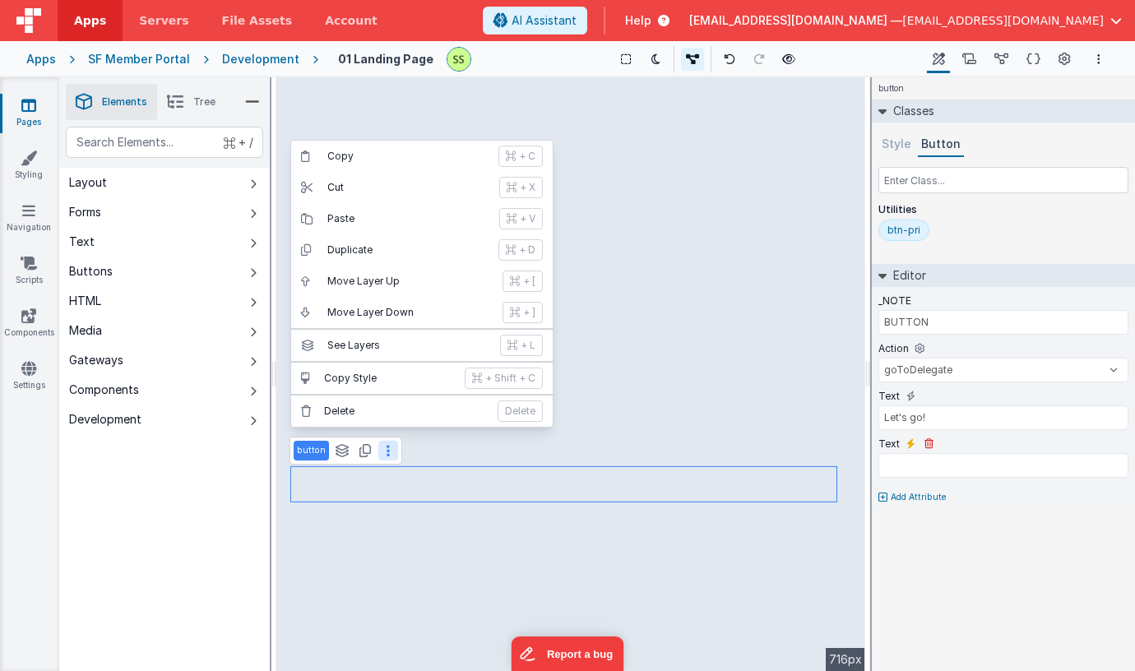
click at [886, 439] on label "Text" at bounding box center [888, 444] width 21 height 13
click at [924, 439] on icon at bounding box center [928, 444] width 9 height 10
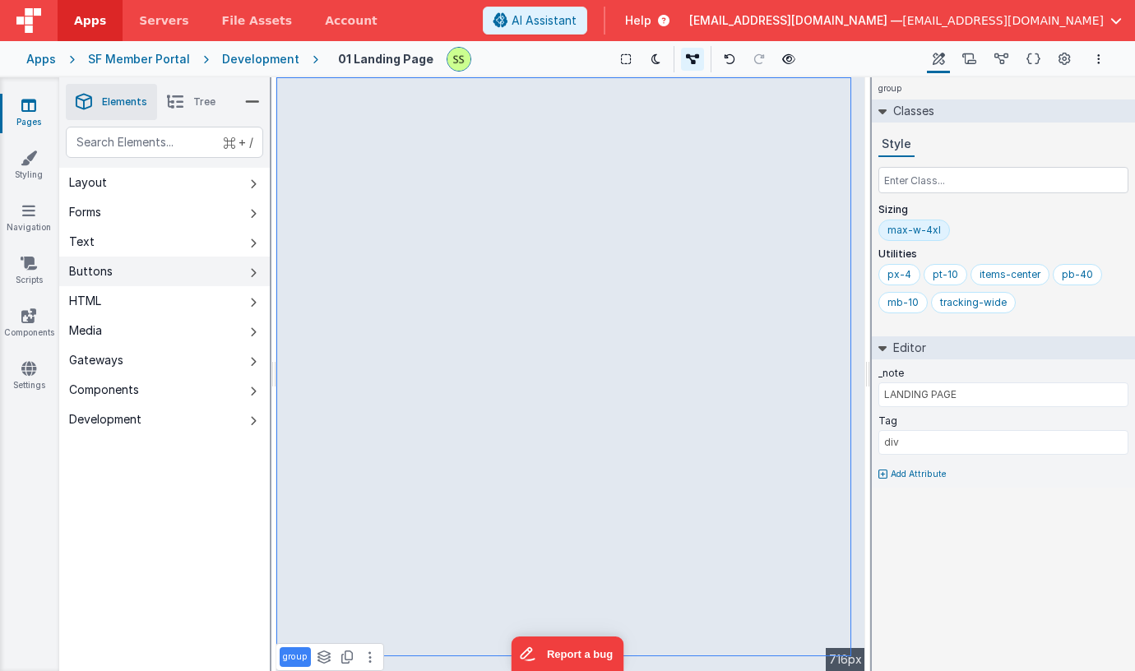
click at [96, 267] on div "Buttons" at bounding box center [91, 271] width 44 height 16
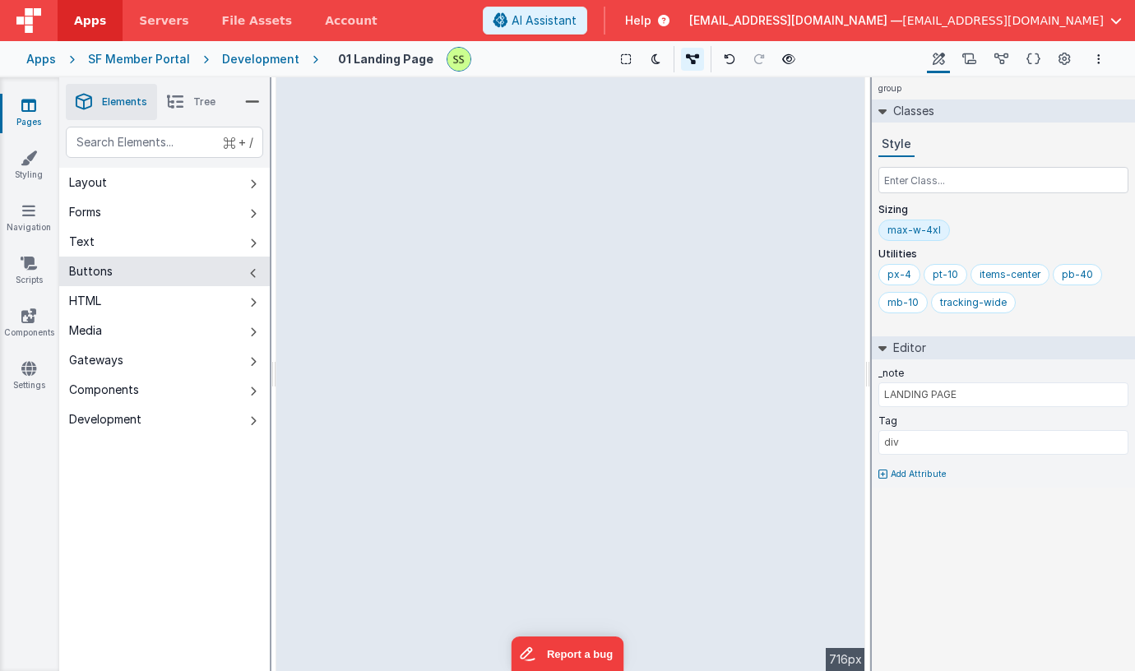
type input "BUTTON"
select select "goToDelegate"
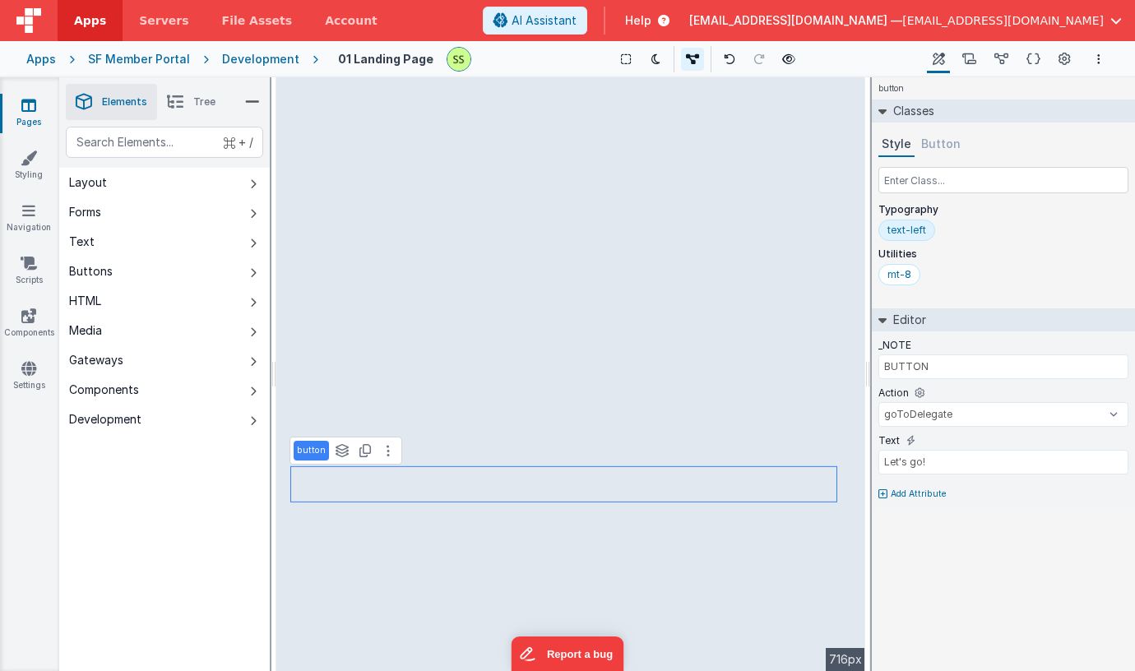
click at [387, 460] on div "button See layers + L Duplicate + D" at bounding box center [345, 451] width 113 height 28
click at [387, 448] on icon at bounding box center [388, 450] width 3 height 13
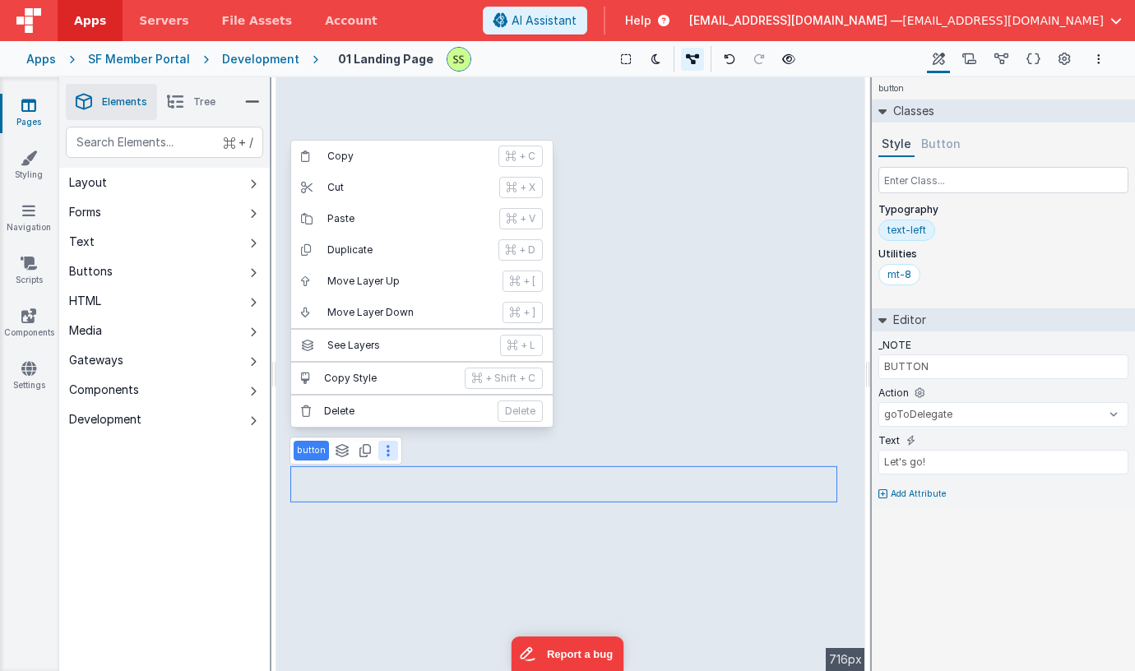
type input "LANDING PAGE"
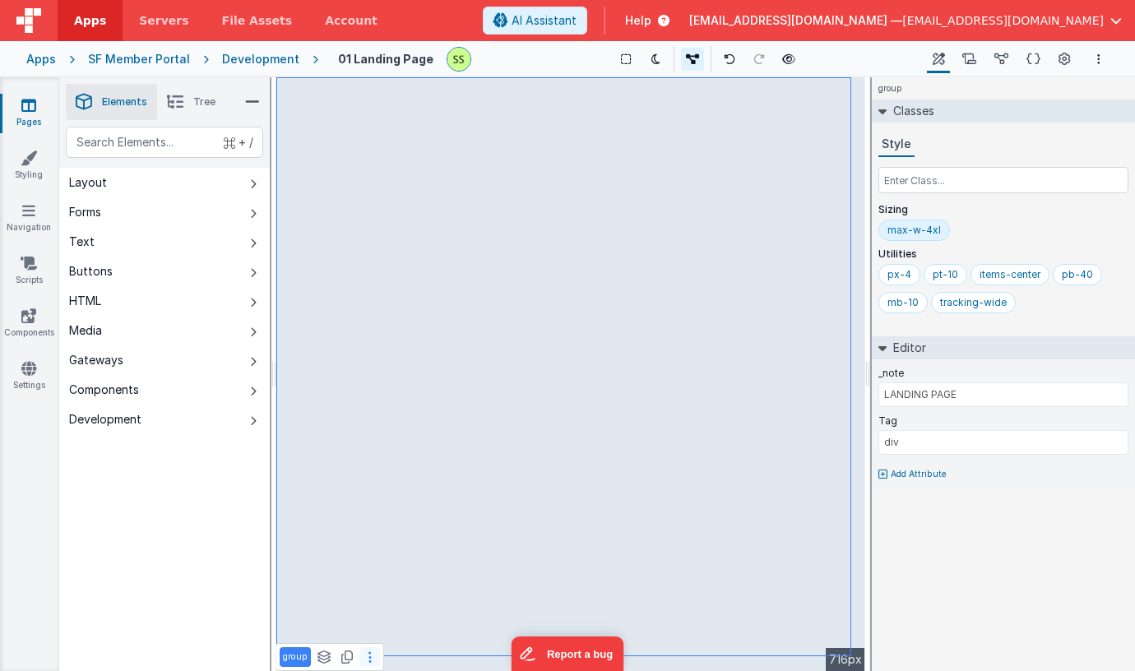
select select "goToDelegate"
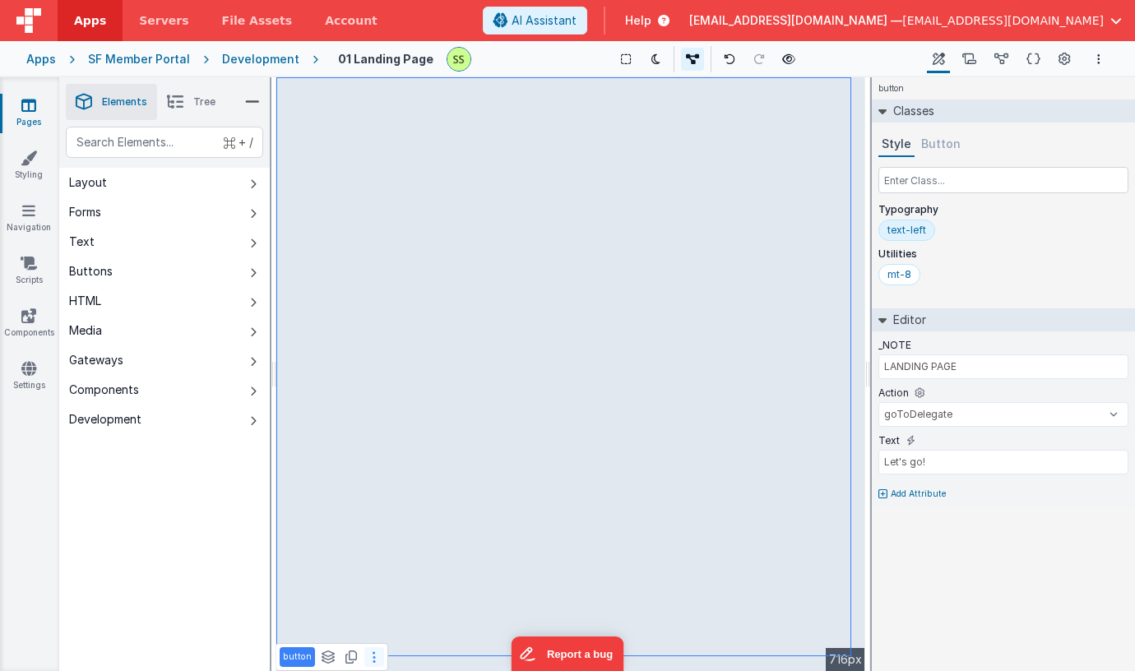
type input "BUTTON"
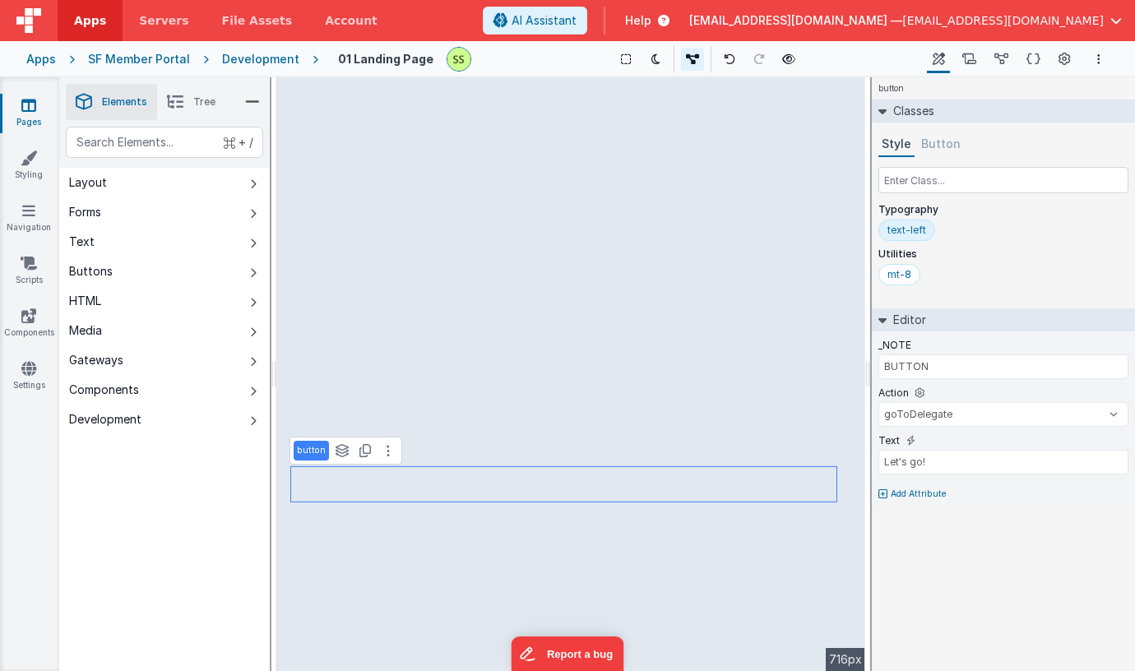
click at [311, 452] on p "button" at bounding box center [311, 450] width 29 height 13
click at [912, 438] on icon at bounding box center [910, 440] width 9 height 13
click at [910, 442] on icon at bounding box center [910, 440] width 9 height 13
click at [924, 454] on input "text" at bounding box center [1003, 462] width 250 height 25
type input "Let's Go!"
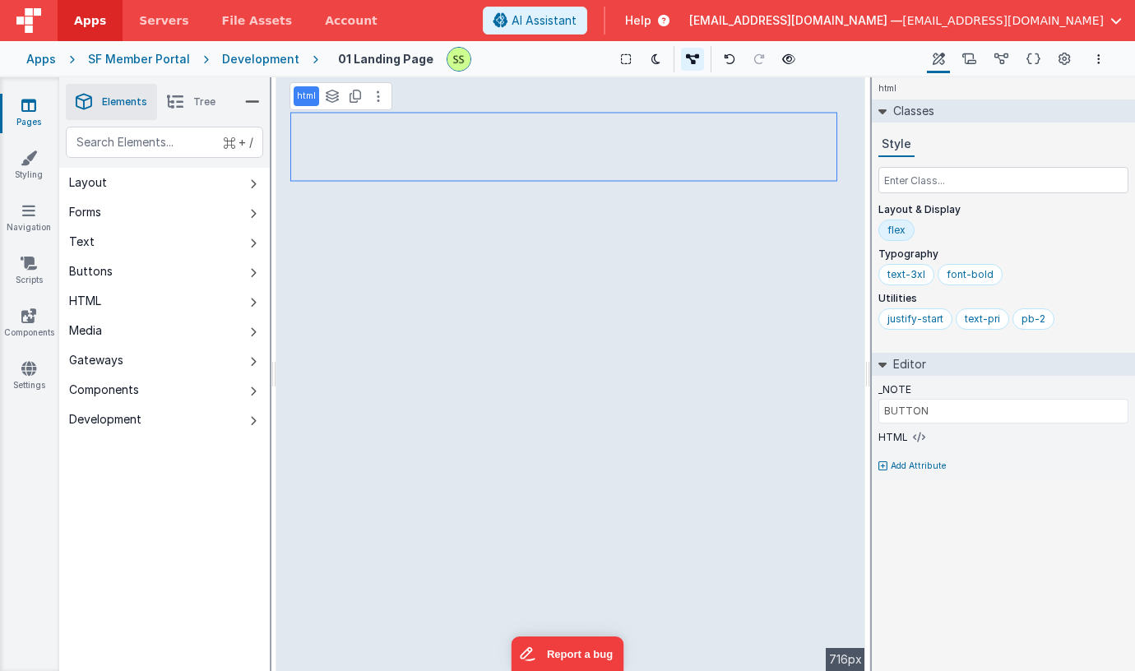
type input "TITLE"
click at [32, 318] on icon at bounding box center [28, 316] width 15 height 16
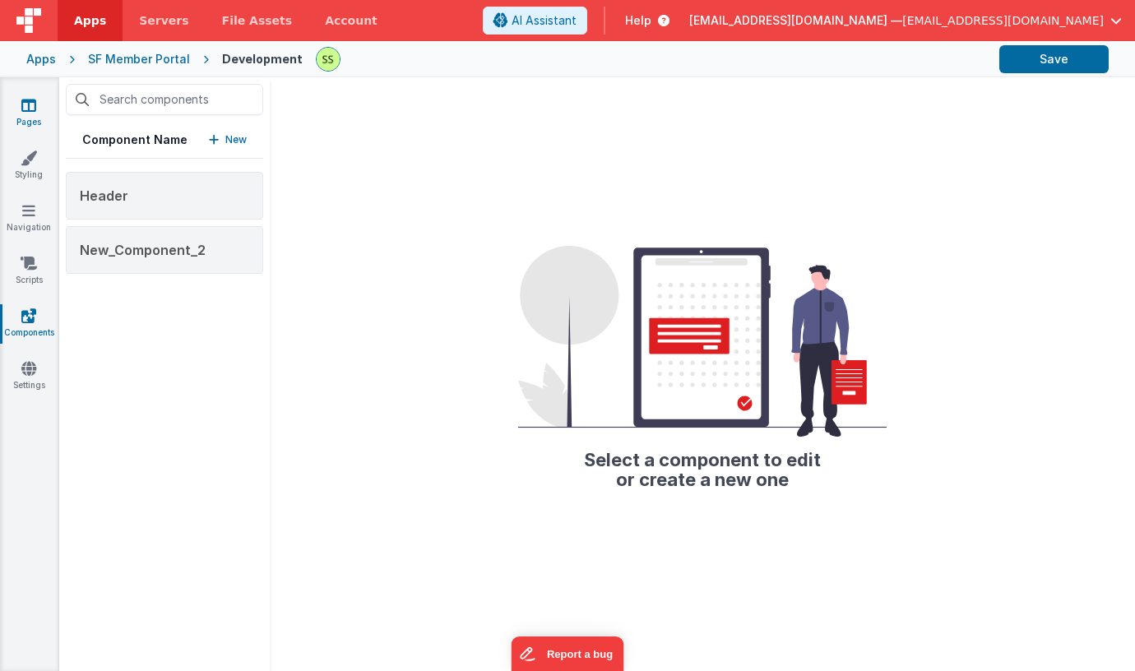
click at [24, 97] on icon at bounding box center [28, 105] width 15 height 16
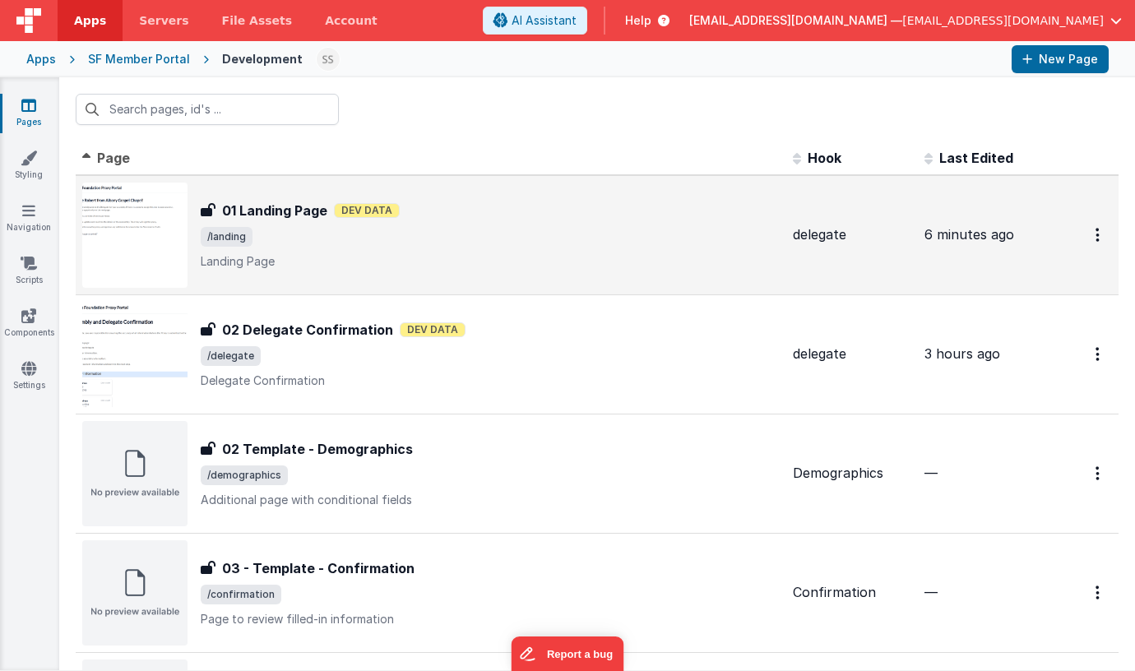
click at [308, 239] on span "/landing" at bounding box center [490, 237] width 579 height 20
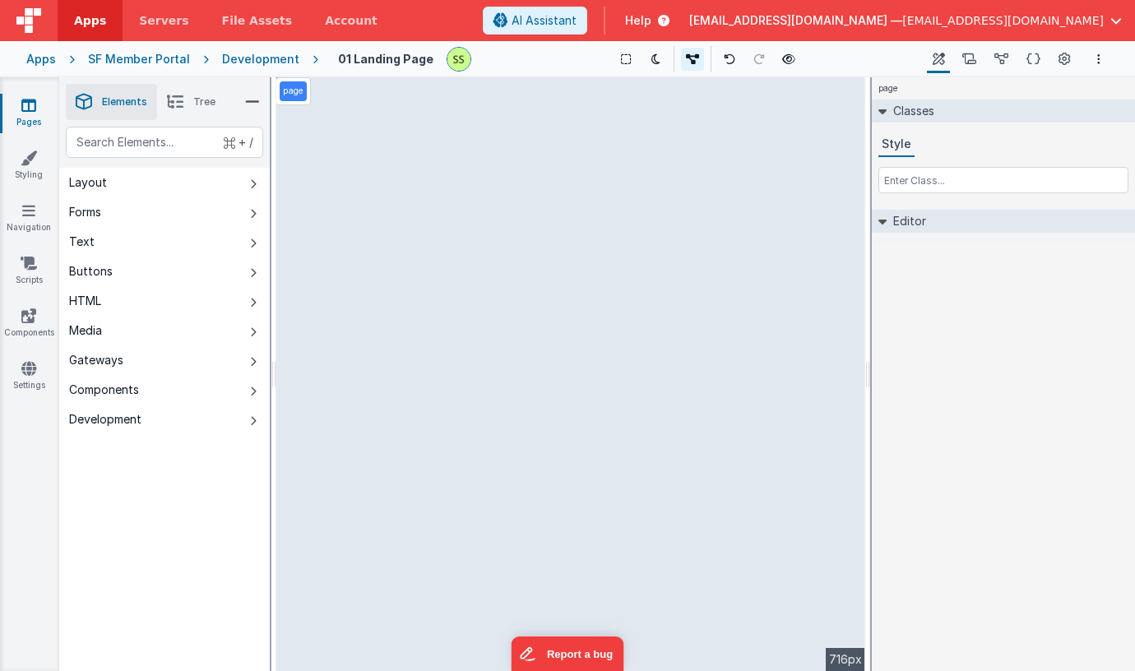
click at [35, 112] on link "Pages" at bounding box center [28, 113] width 59 height 33
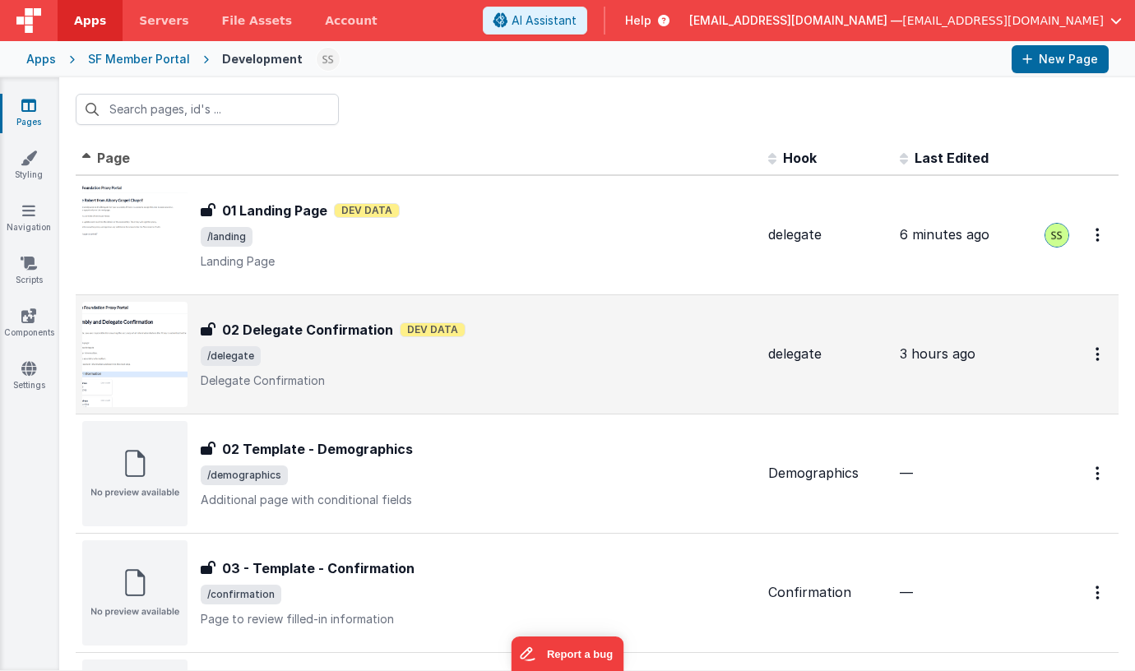
click at [343, 347] on span "/delegate" at bounding box center [478, 356] width 554 height 20
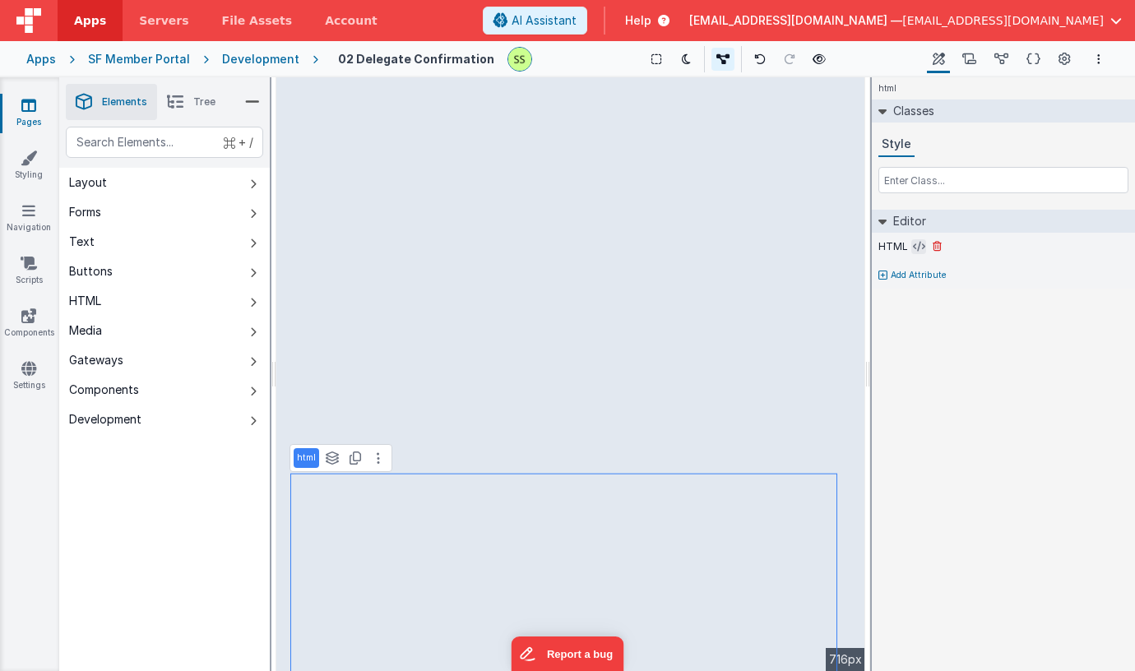
click at [919, 248] on icon at bounding box center [919, 246] width 12 height 13
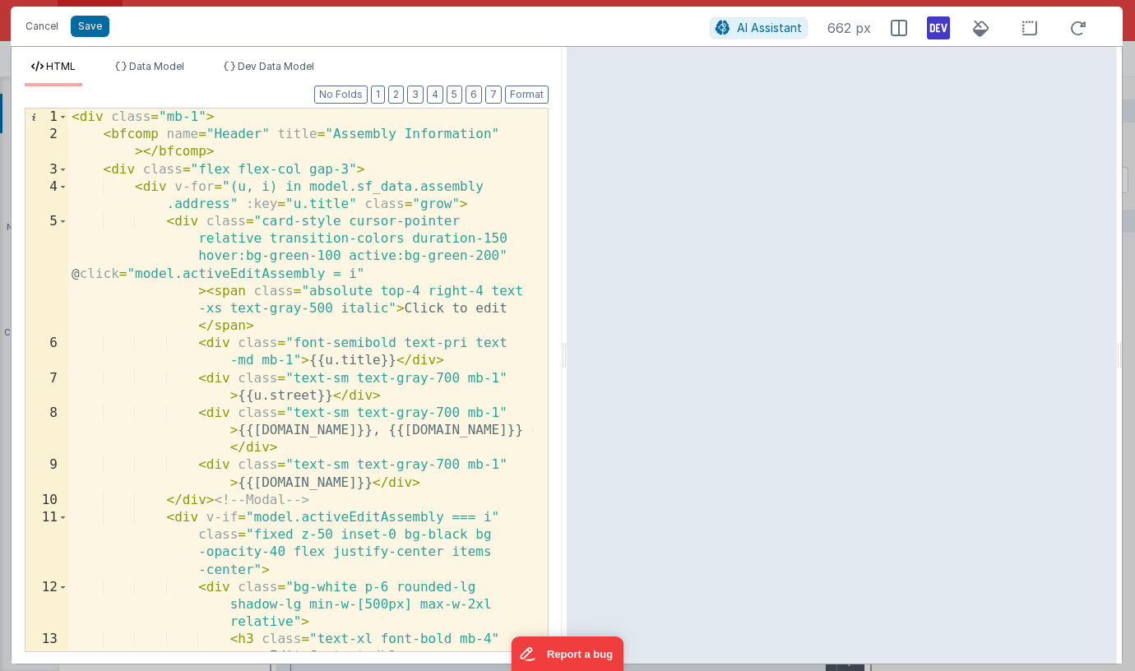
drag, startPoint x: 213, startPoint y: 133, endPoint x: 270, endPoint y: 151, distance: 59.3
click at [215, 133] on div "< div class = "mb-1" > < bfcomp name = "Header" title = "Assembly Information" …" at bounding box center [300, 397] width 465 height 577
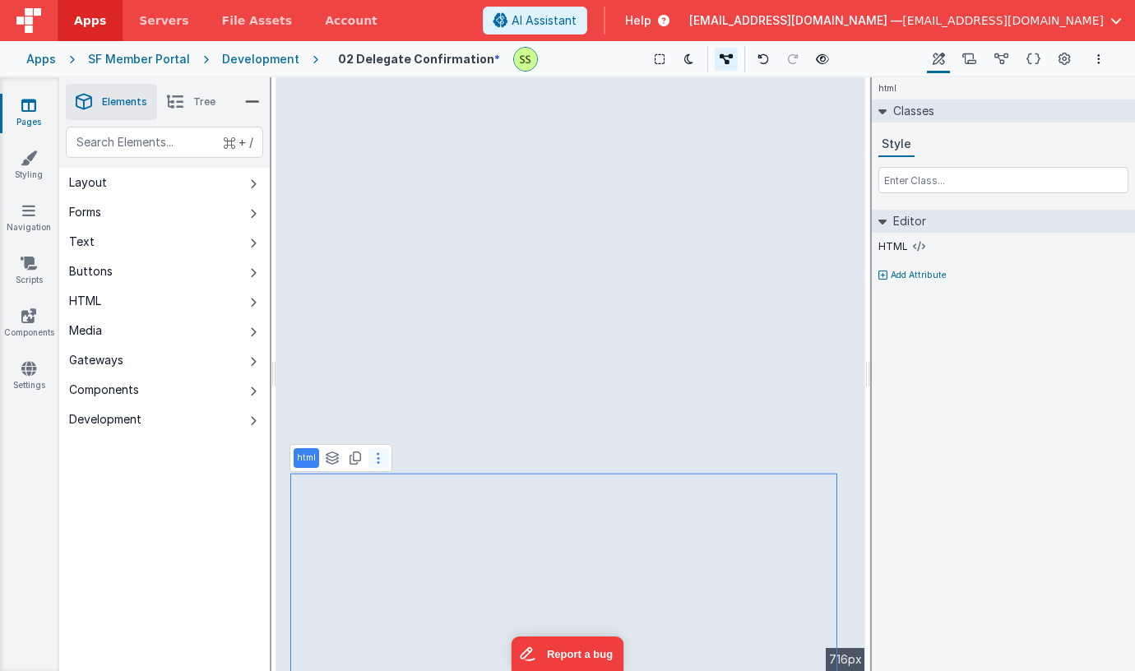
click at [377, 459] on icon at bounding box center [378, 458] width 3 height 13
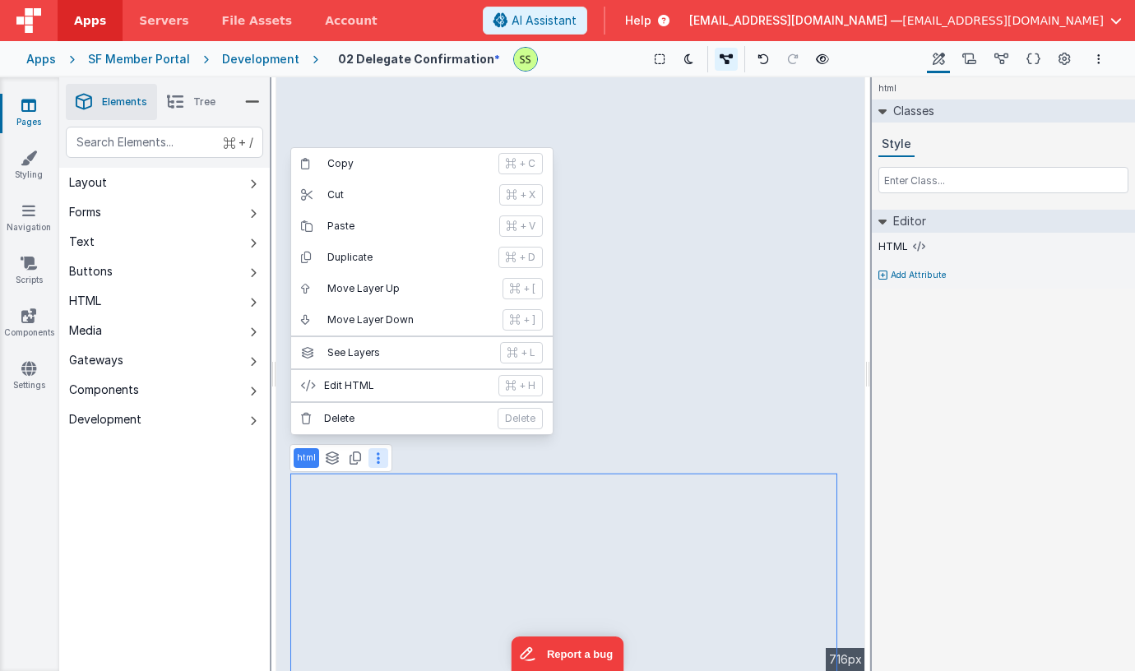
click at [980, 308] on div "html Classes Style Editor HTML Add Attribute DEV: Focus DEV: builderToggleCondi…" at bounding box center [1003, 374] width 263 height 594
click at [913, 243] on icon at bounding box center [919, 246] width 12 height 13
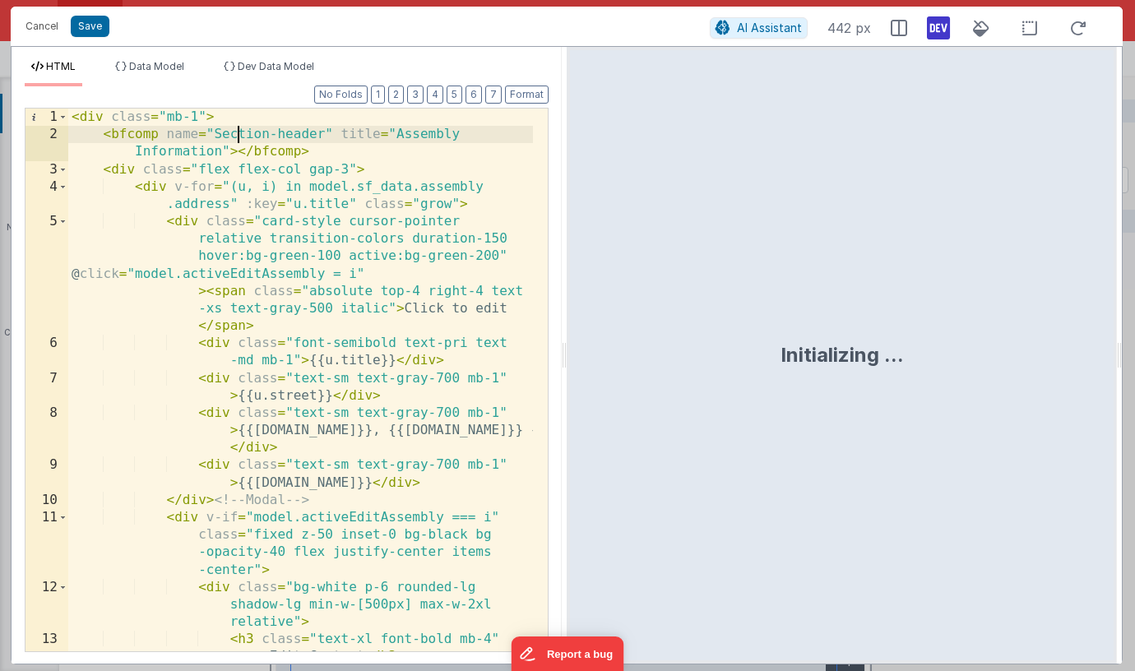
click at [240, 131] on div "< div class = "mb-1" > < bfcomp name = "Section-header" title = "Assembly Infor…" at bounding box center [300, 397] width 465 height 577
drag, startPoint x: 244, startPoint y: 131, endPoint x: 340, endPoint y: 135, distance: 96.3
click at [302, 130] on div "< div class = "mb-1" > < bfcomp name = "Section-header" title = "Assembly Infor…" at bounding box center [300, 397] width 465 height 577
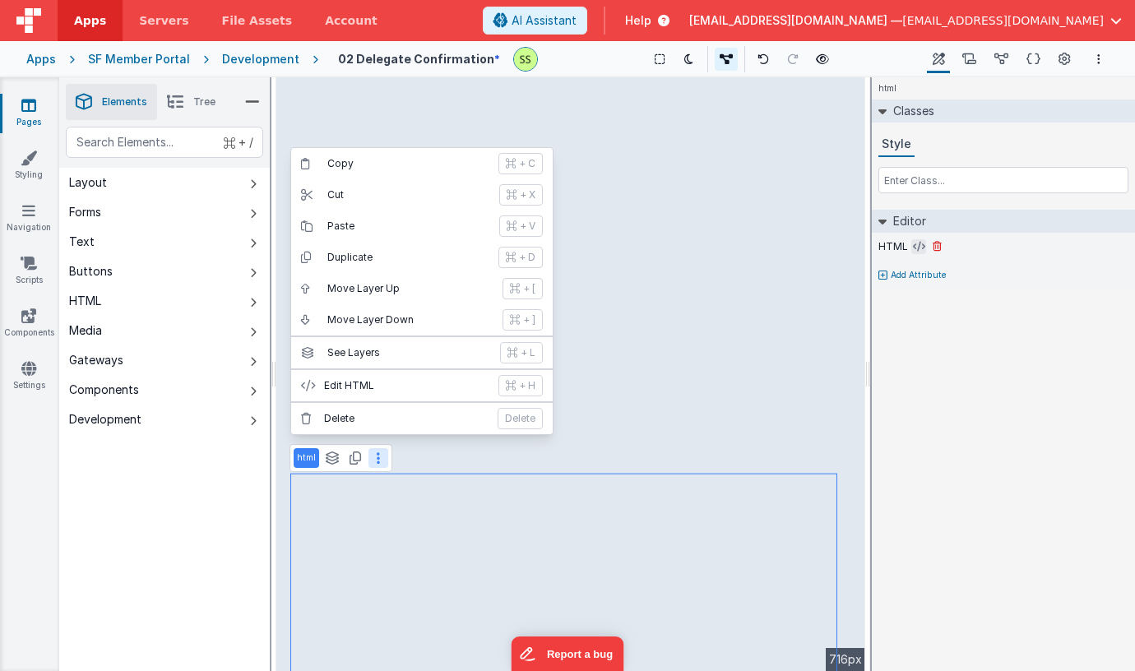
click at [913, 248] on icon at bounding box center [919, 246] width 12 height 13
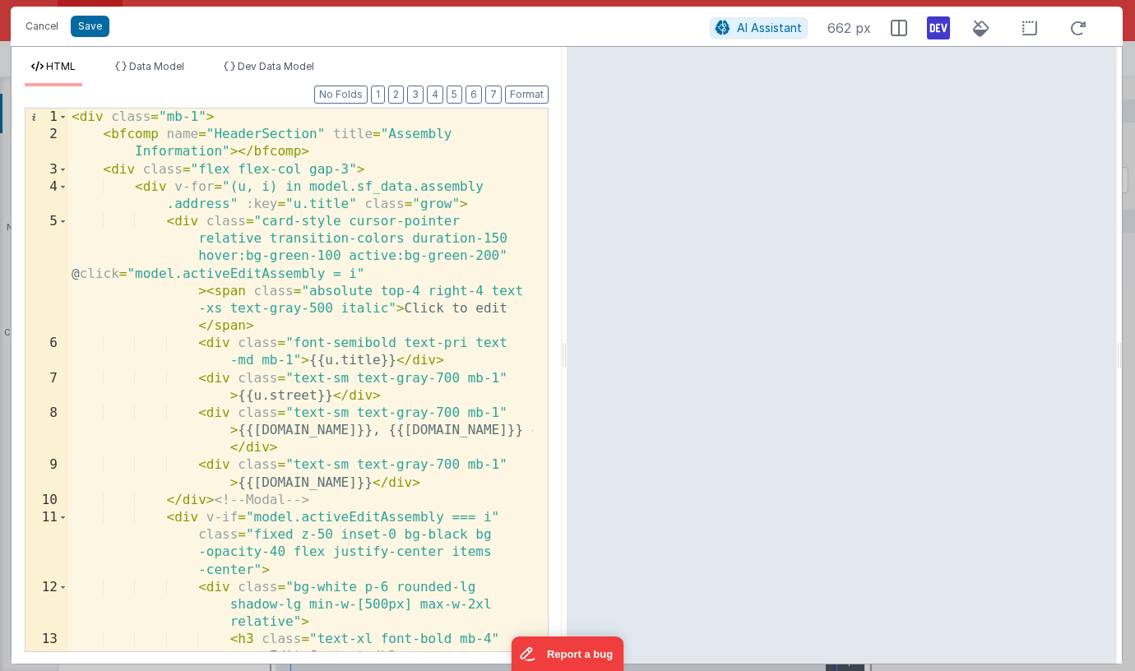
click at [262, 135] on div "< div class = "mb-1" > < bfcomp name = "HeaderSection" title = "Assembly Inform…" at bounding box center [300, 397] width 465 height 577
click at [86, 26] on button "Save" at bounding box center [90, 26] width 39 height 21
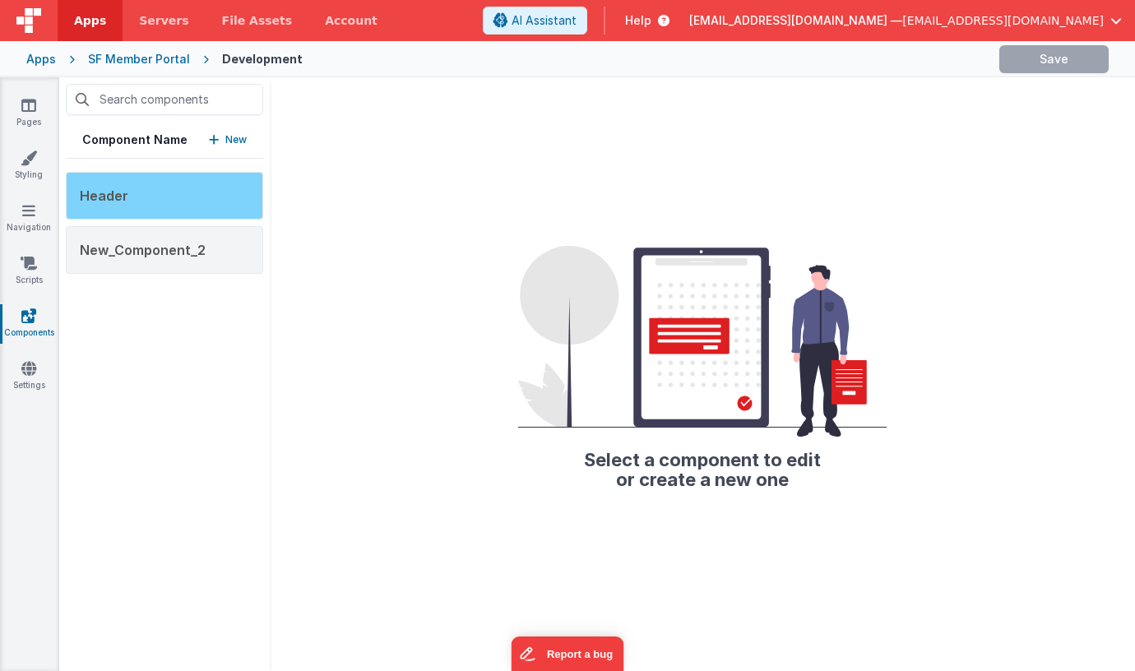
click at [185, 196] on div "Header" at bounding box center [164, 196] width 197 height 48
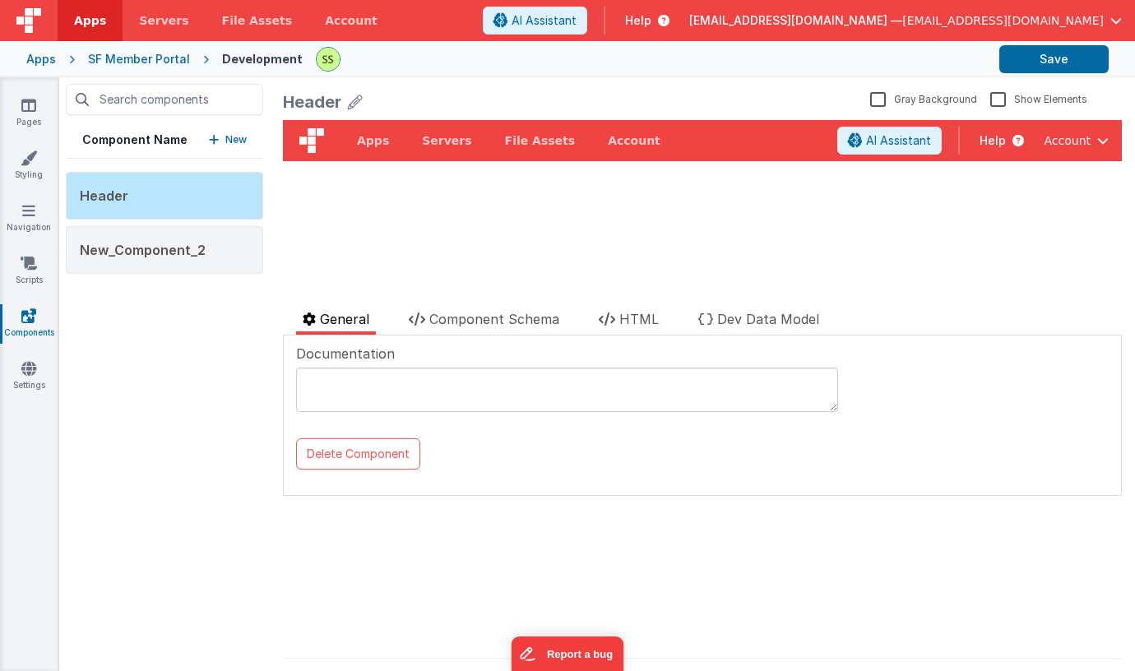
click at [361, 106] on icon at bounding box center [355, 101] width 15 height 23
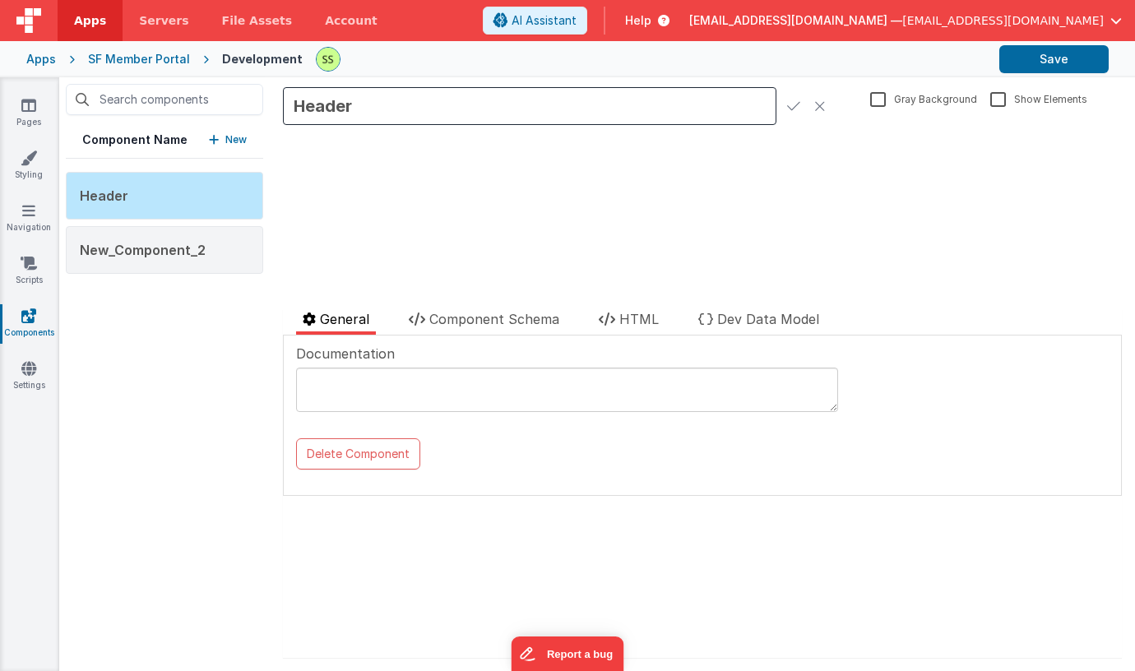
click at [336, 102] on input "Header" at bounding box center [529, 106] width 493 height 38
type input "HeaderSection"
click at [789, 103] on icon at bounding box center [793, 106] width 13 height 23
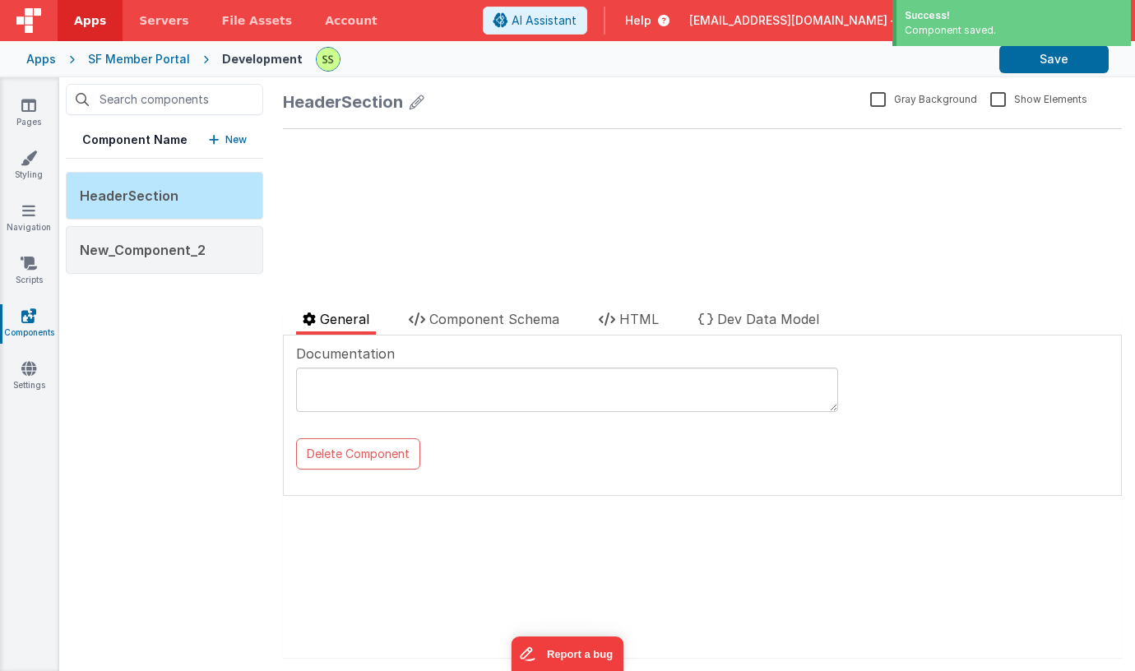
click at [716, 177] on div "update page model (See schema to hide after dev) { "component": { "comp": { "fi…" at bounding box center [702, 195] width 839 height 150
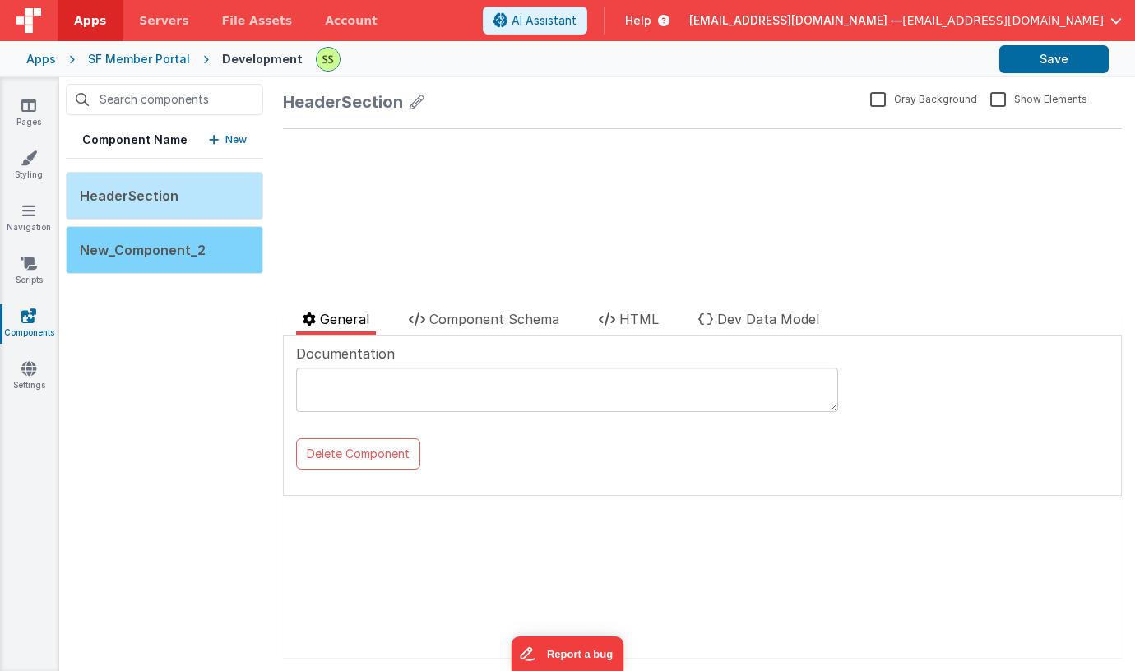
click at [112, 239] on div "New_Component_2" at bounding box center [164, 250] width 197 height 48
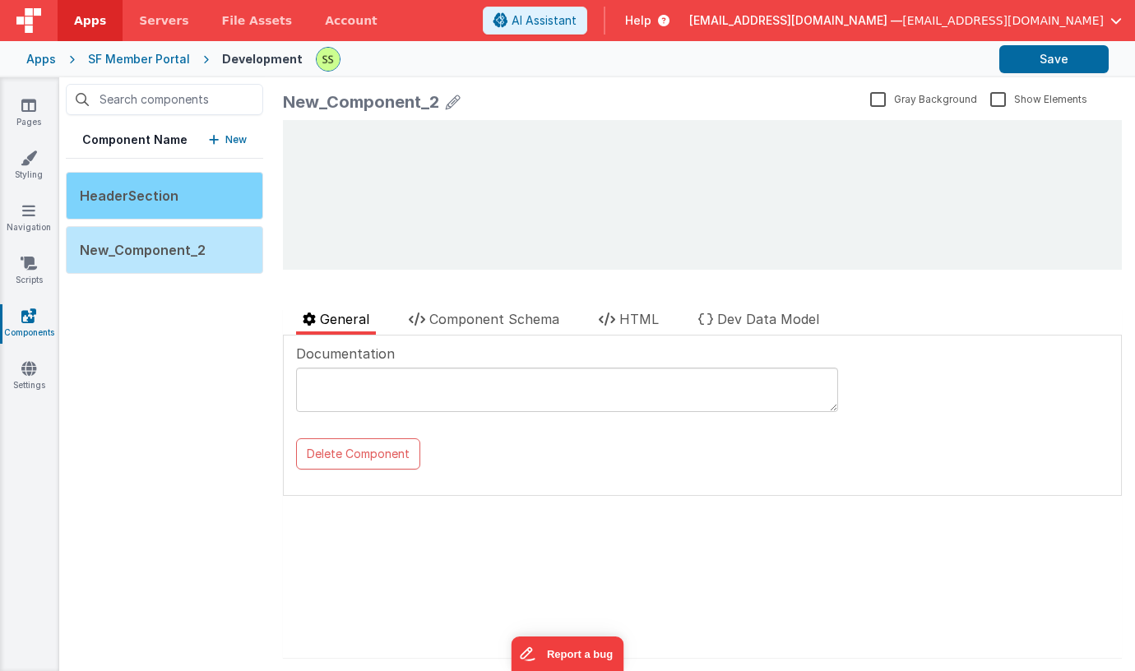
click at [133, 195] on span "HeaderSection" at bounding box center [129, 196] width 99 height 16
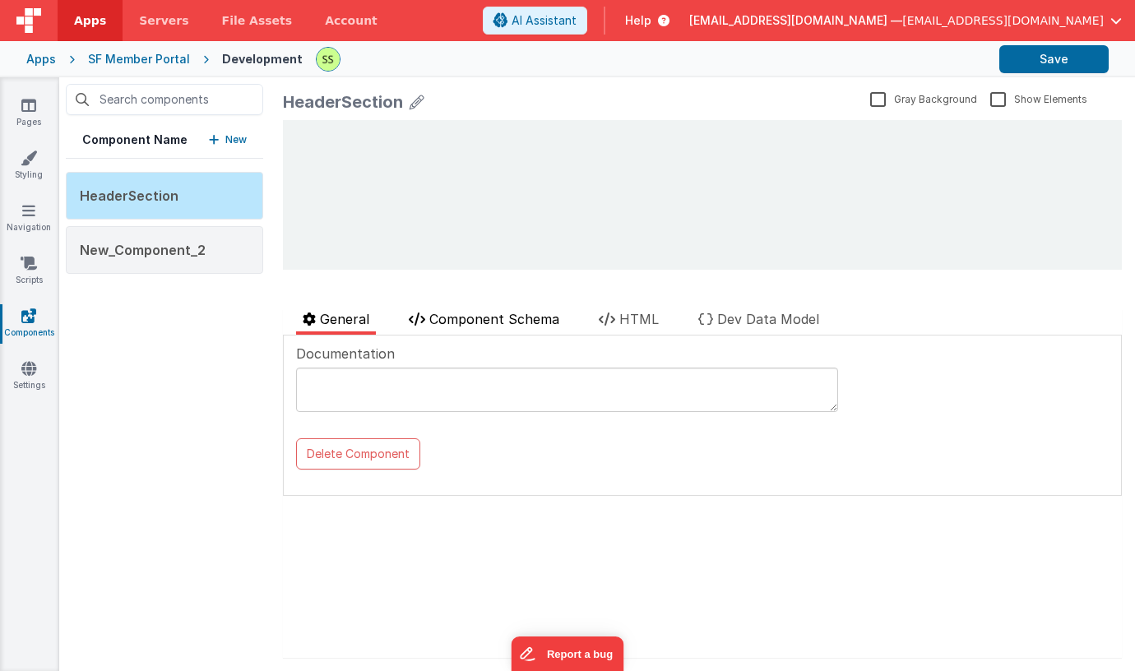
click at [518, 322] on span "Component Schema" at bounding box center [494, 319] width 130 height 16
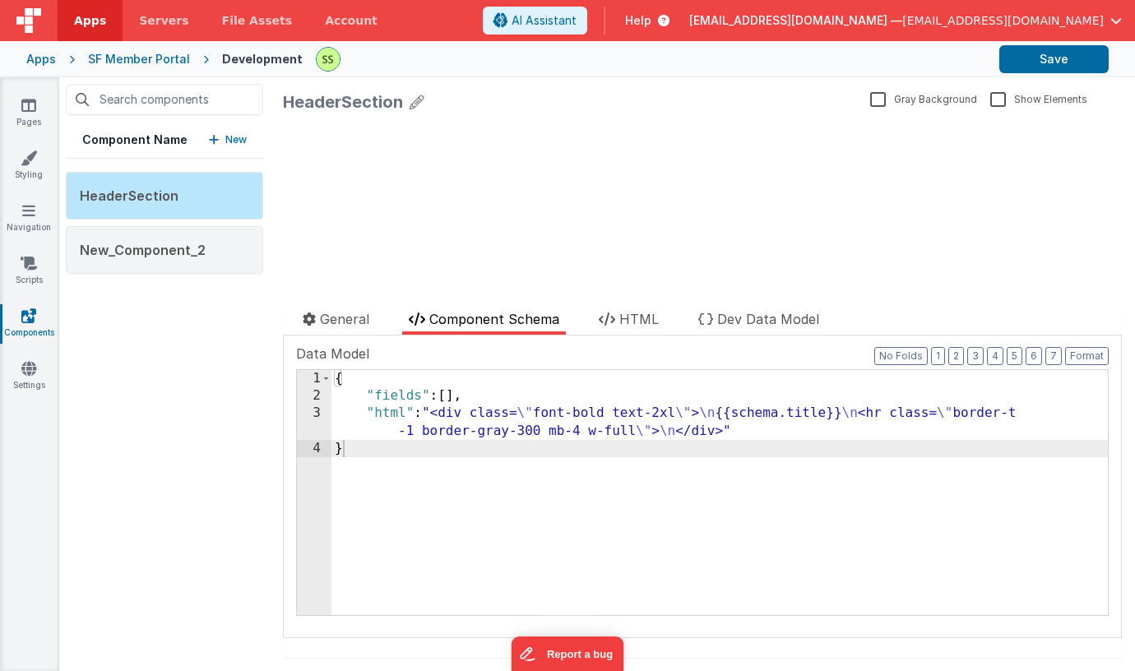
click at [496, 493] on div "{ "fields" : [ ] , "html" : "<div class= \" font-bold text-2xl \" > \n {{schema…" at bounding box center [719, 510] width 776 height 280
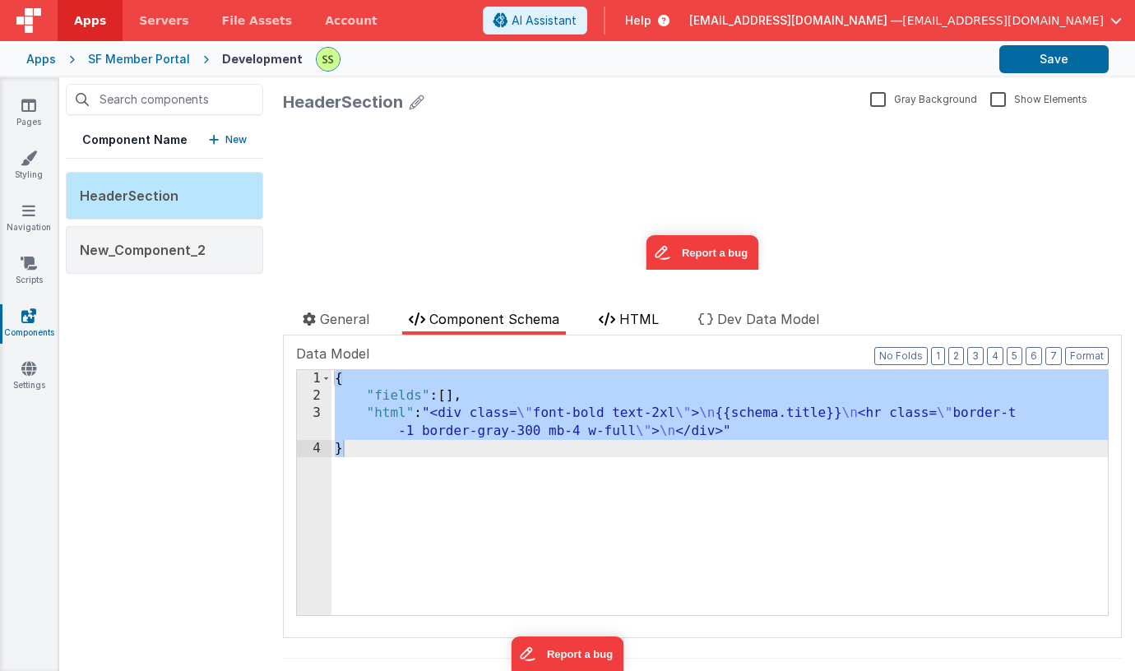
click at [641, 317] on span "HTML" at bounding box center [638, 319] width 39 height 16
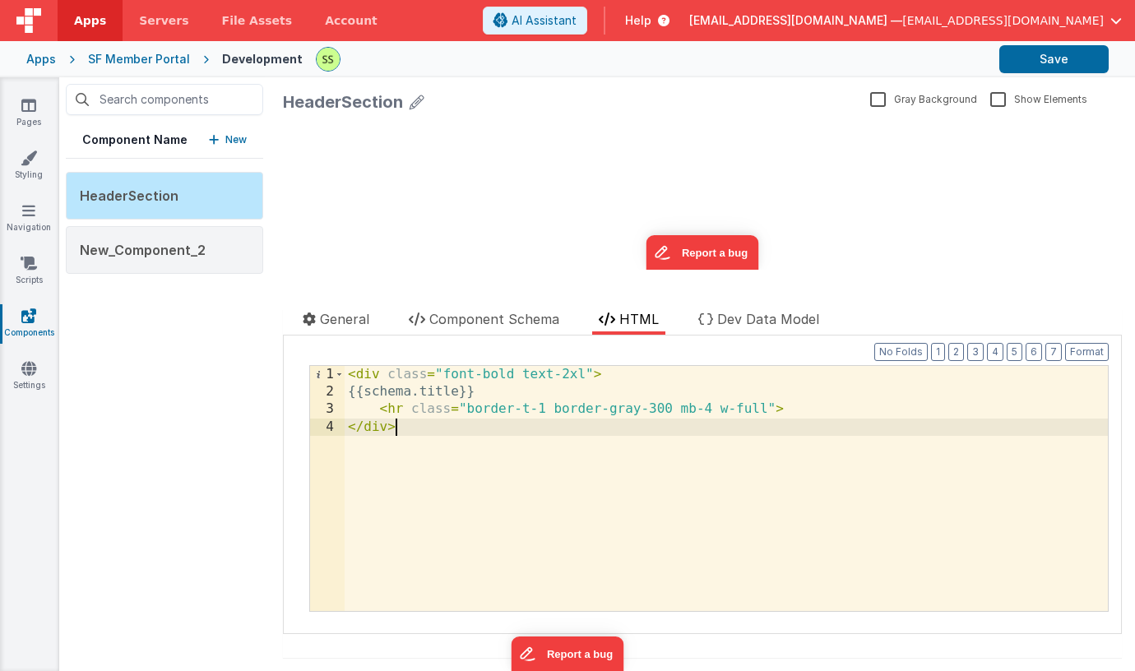
click at [541, 441] on div "< div class = "font-bold text-2xl" > {{schema.title}} < hr class = "border-t-1 …" at bounding box center [726, 506] width 763 height 280
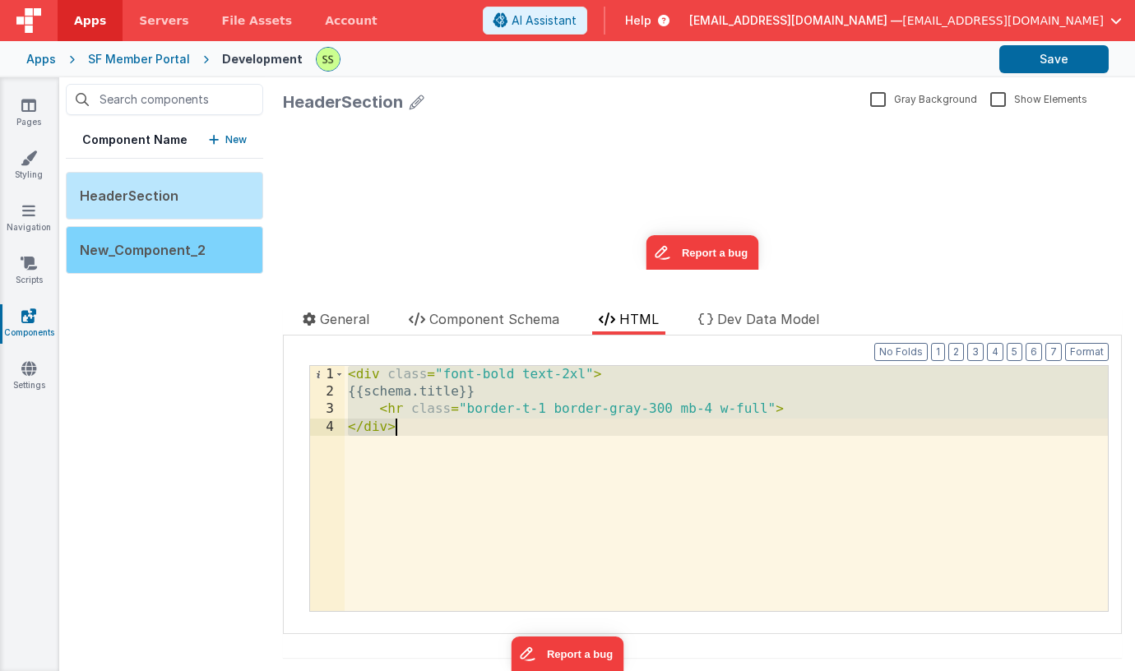
click at [201, 262] on div "New_Component_2" at bounding box center [164, 250] width 197 height 48
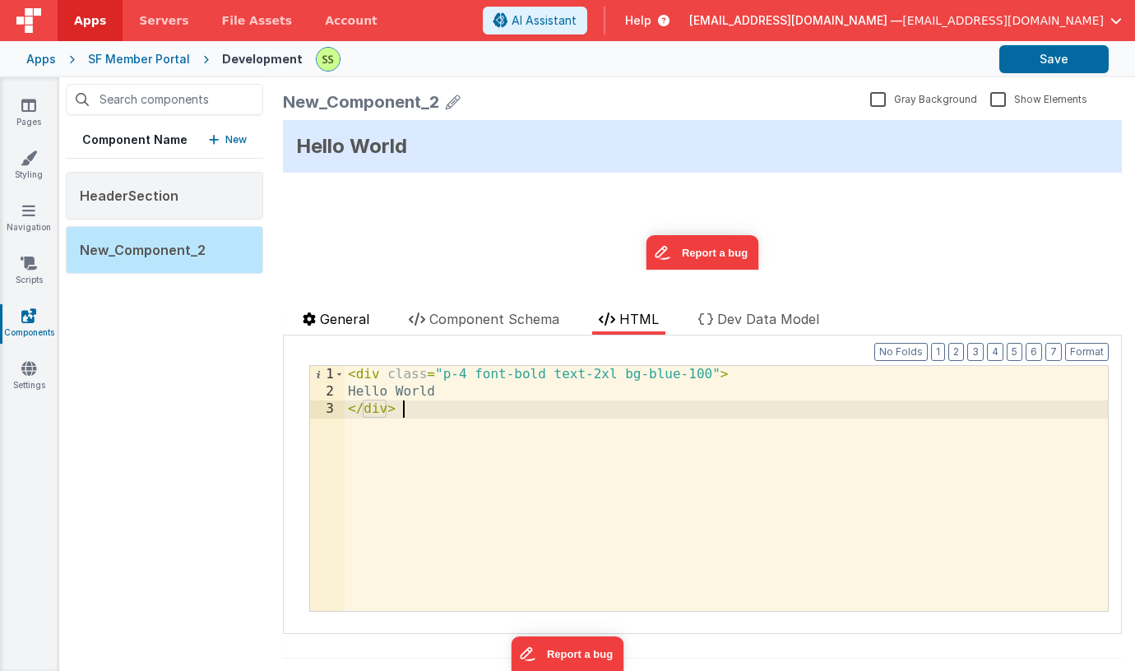
drag, startPoint x: 489, startPoint y: 475, endPoint x: 355, endPoint y: 318, distance: 206.5
click at [351, 318] on div "General Component Schema HTML Dev Data Model Documentation Delete Component Dat…" at bounding box center [702, 483] width 839 height 349
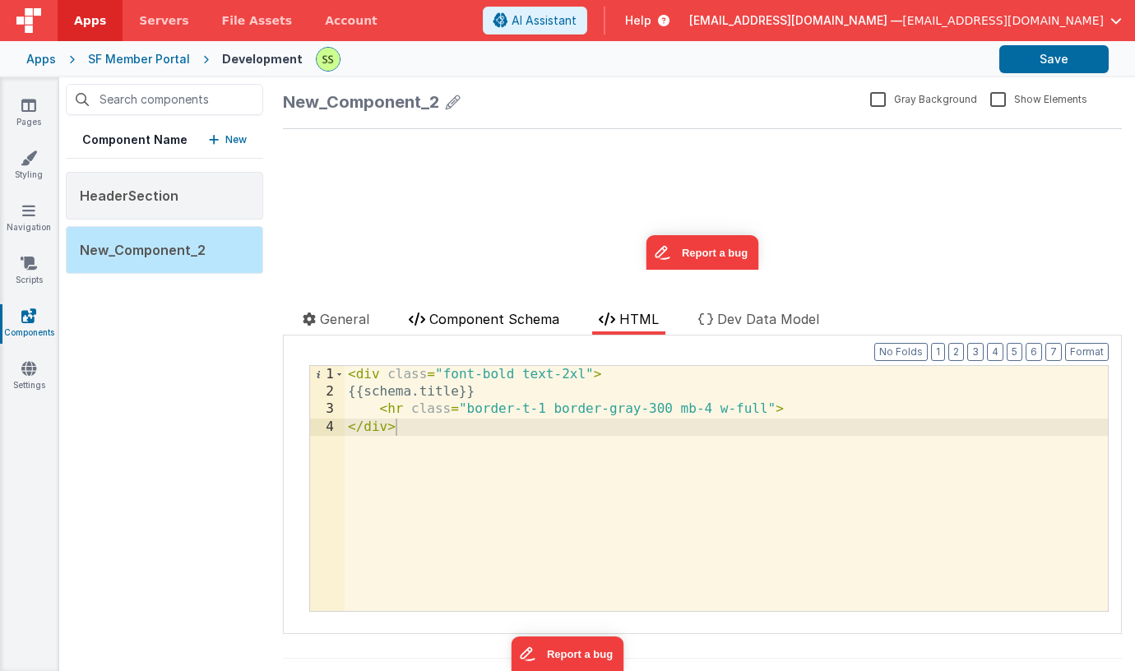
click at [456, 315] on span "Component Schema" at bounding box center [494, 319] width 130 height 16
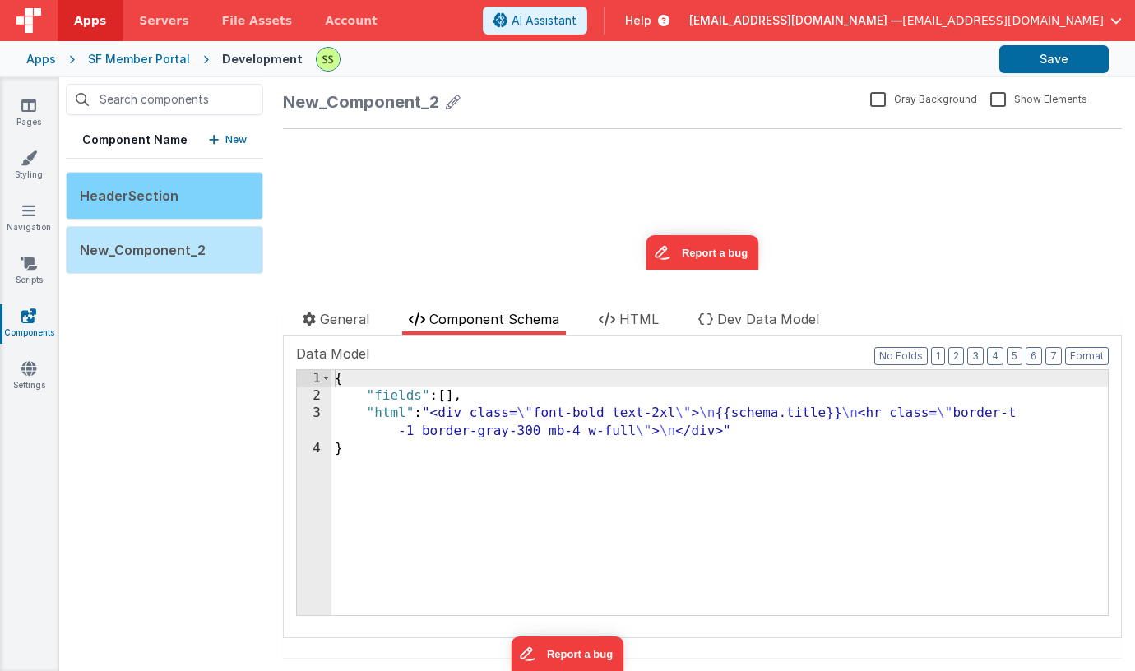
click at [178, 198] on div "HeaderSection" at bounding box center [164, 196] width 197 height 48
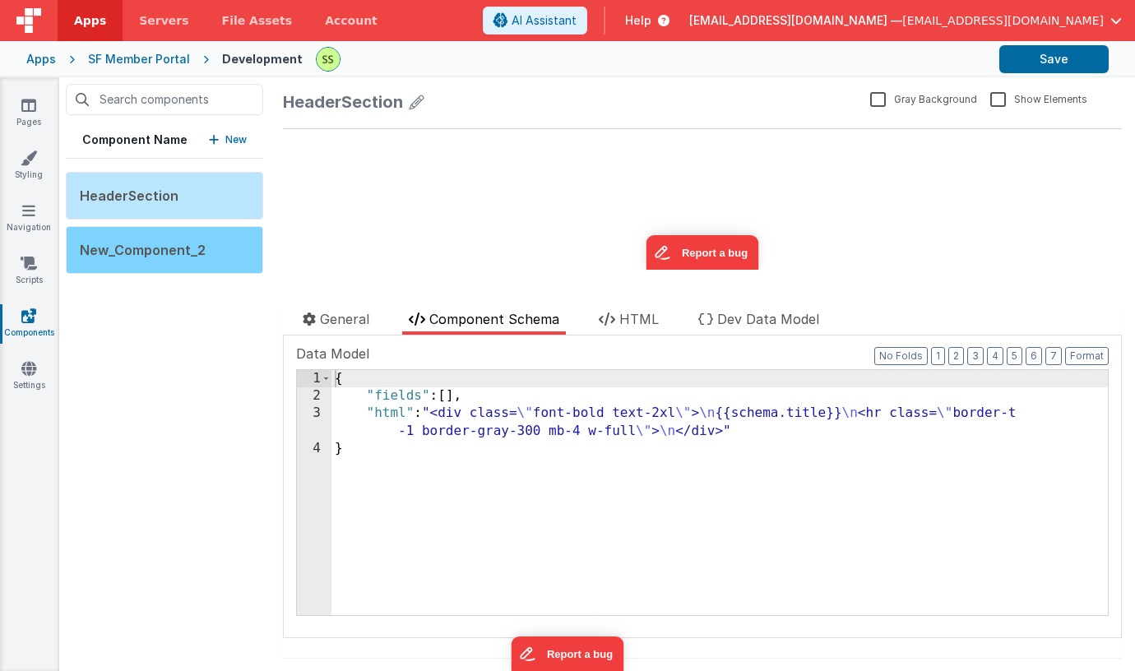
click at [146, 234] on div "New_Component_2" at bounding box center [164, 250] width 197 height 48
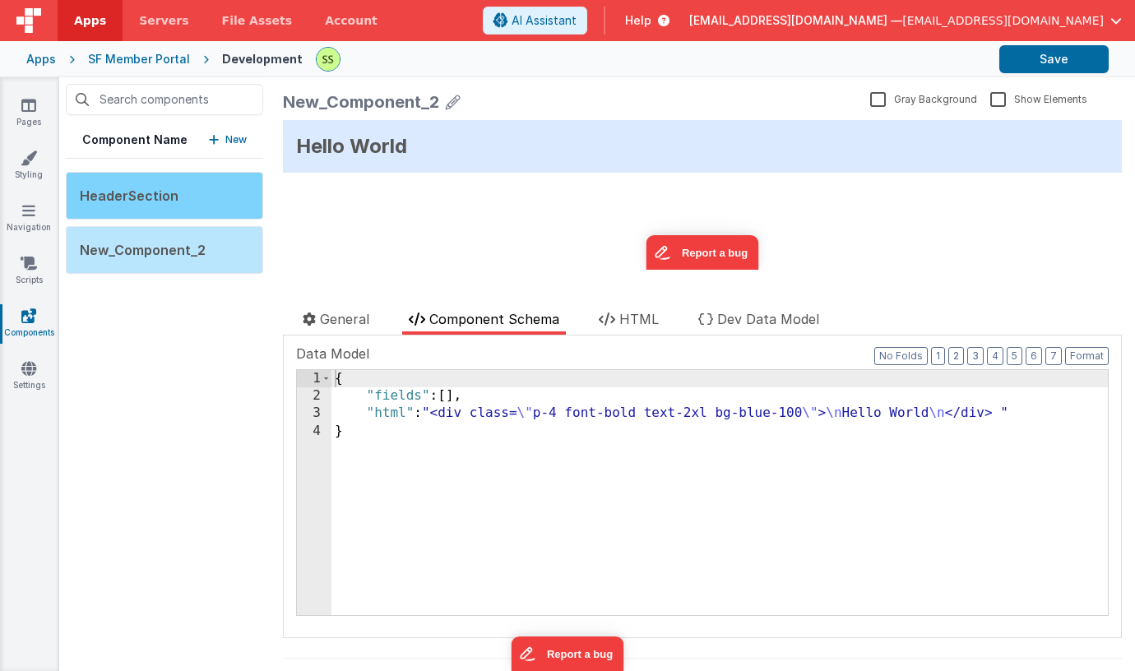
click at [157, 189] on span "HeaderSection" at bounding box center [129, 196] width 99 height 16
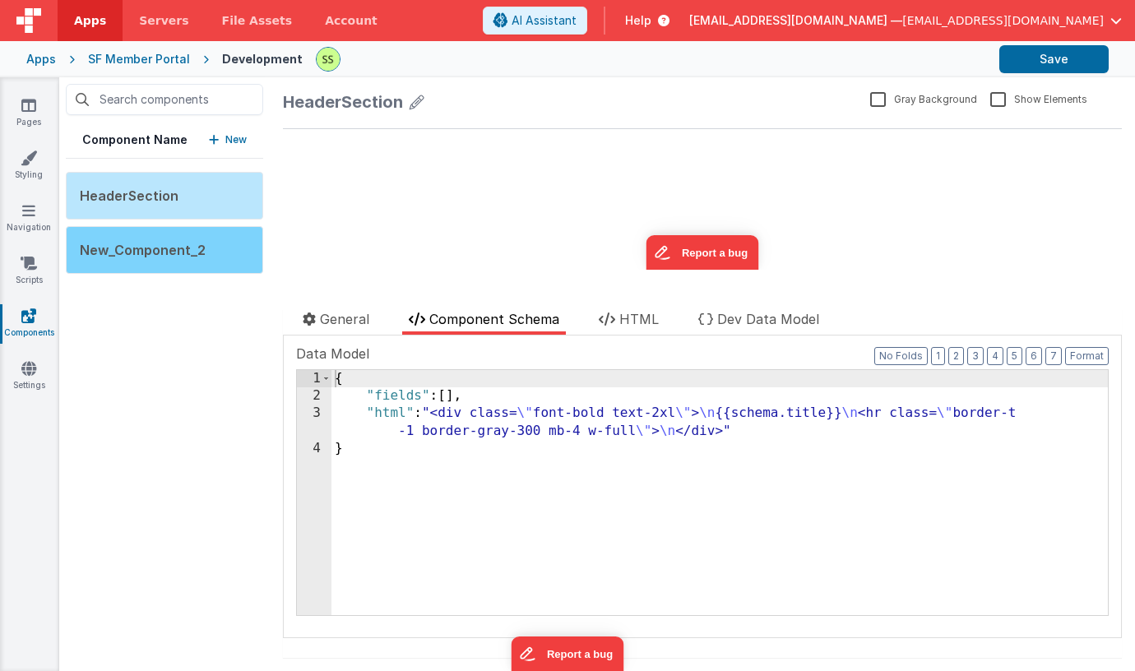
click at [117, 233] on div "New_Component_2" at bounding box center [164, 250] width 197 height 48
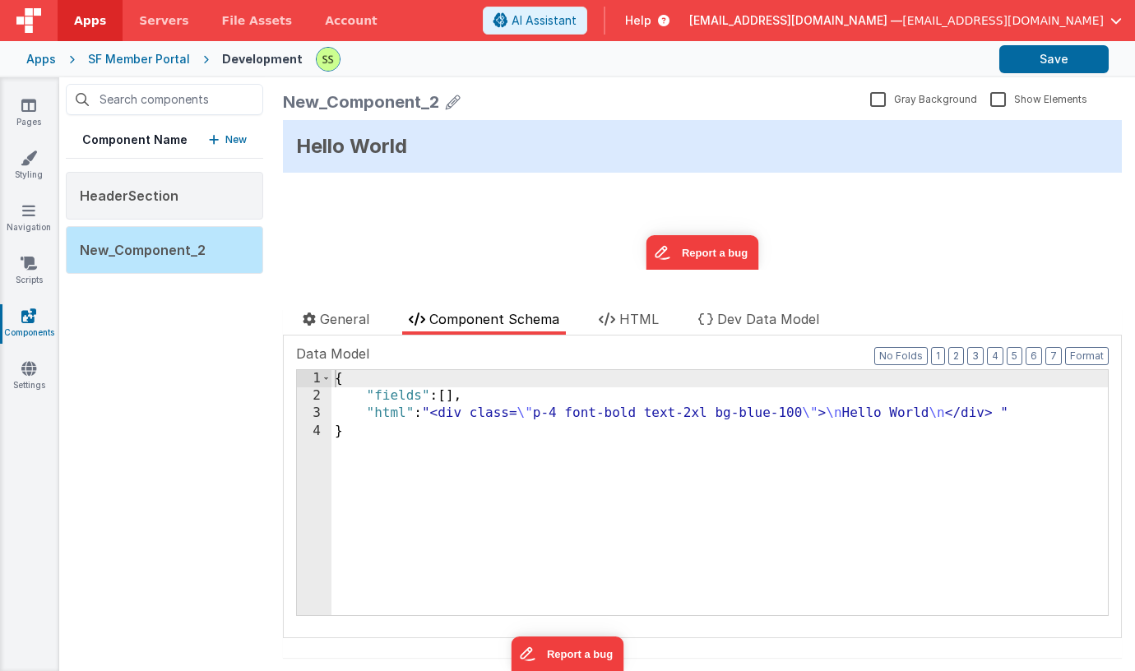
click at [447, 95] on icon at bounding box center [453, 101] width 15 height 23
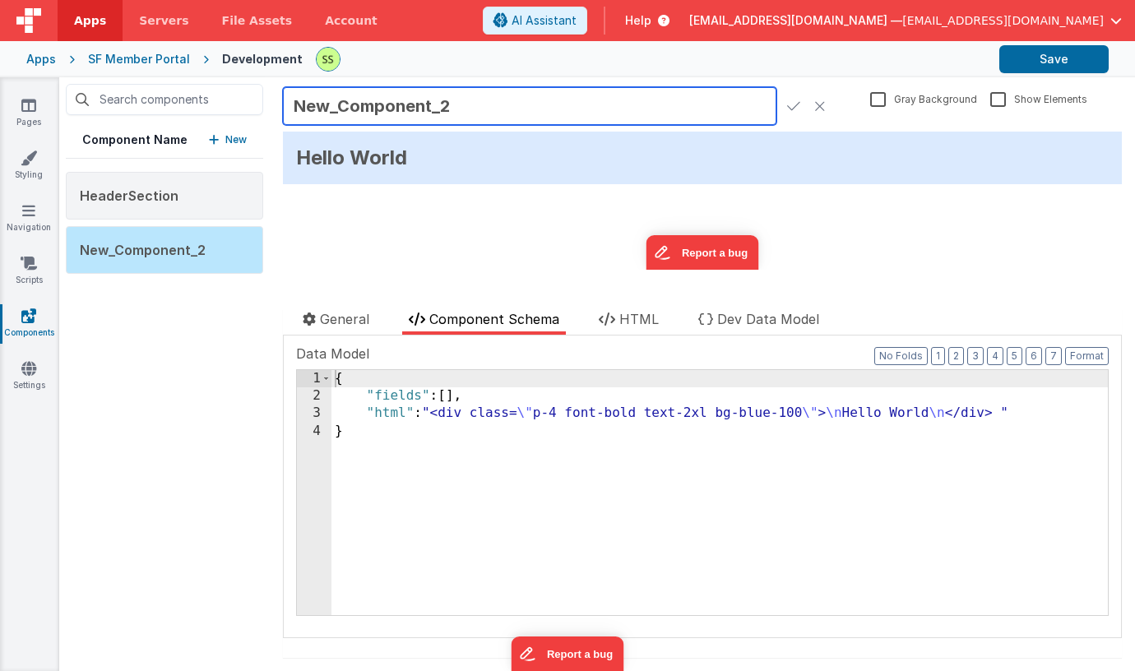
drag, startPoint x: 473, startPoint y: 107, endPoint x: 273, endPoint y: 100, distance: 200.0
click at [275, 100] on div "New_Component_2 Gray Background Show Elements General Component Schema HTML Dev…" at bounding box center [702, 374] width 865 height 594
type input "HeaderPage"
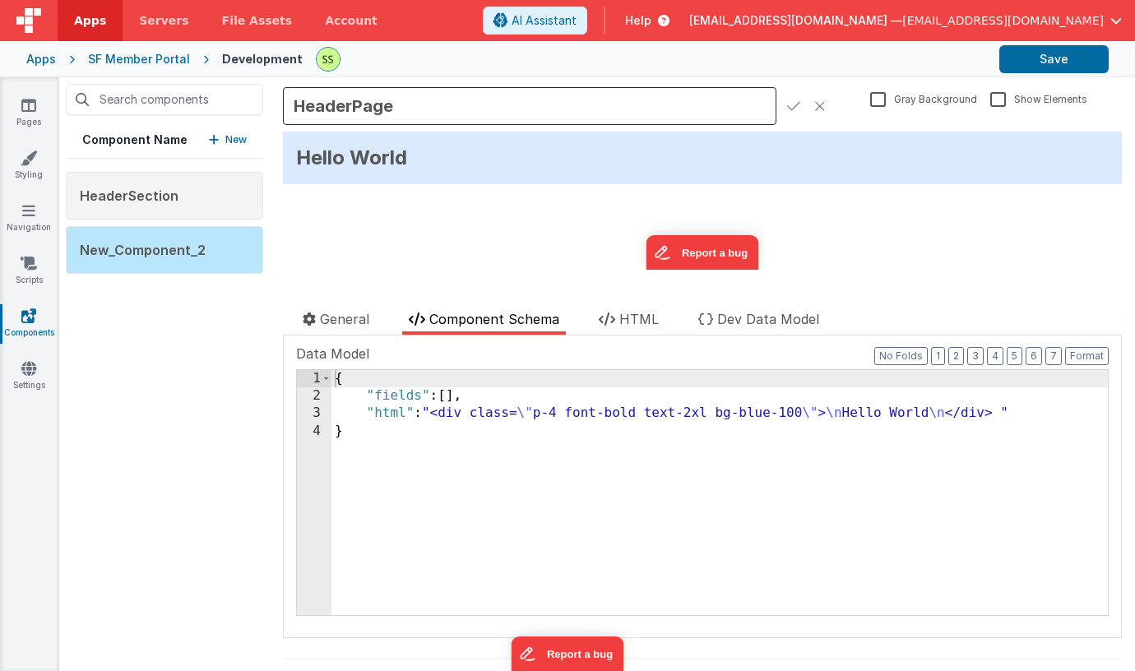
click at [795, 100] on icon at bounding box center [793, 106] width 13 height 23
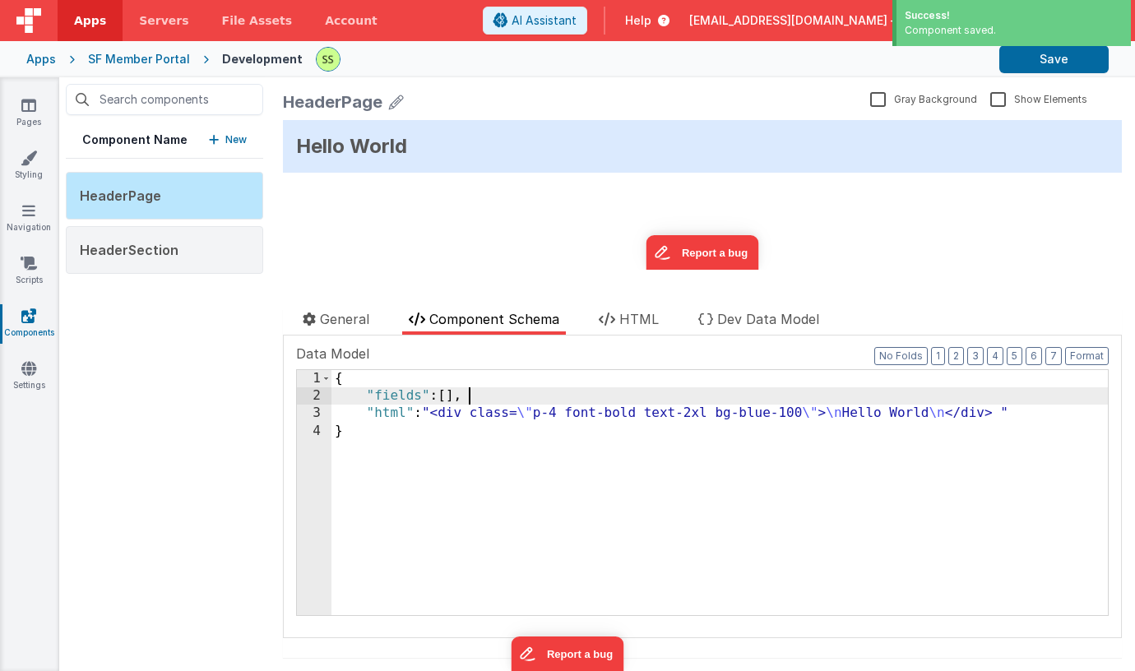
click at [666, 402] on div "{ "fields" : [ ] , "html" : "<div class= \" p-4 font-bold text-2xl bg-blue-100 …" at bounding box center [719, 510] width 776 height 280
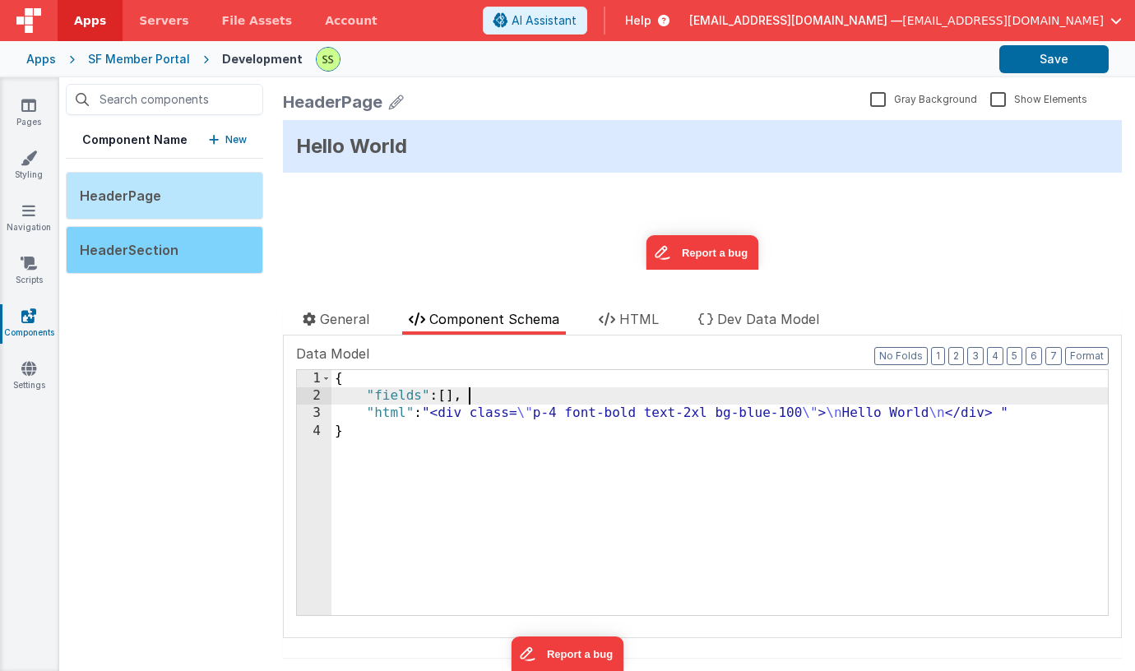
click at [174, 237] on div "HeaderSection" at bounding box center [164, 250] width 197 height 48
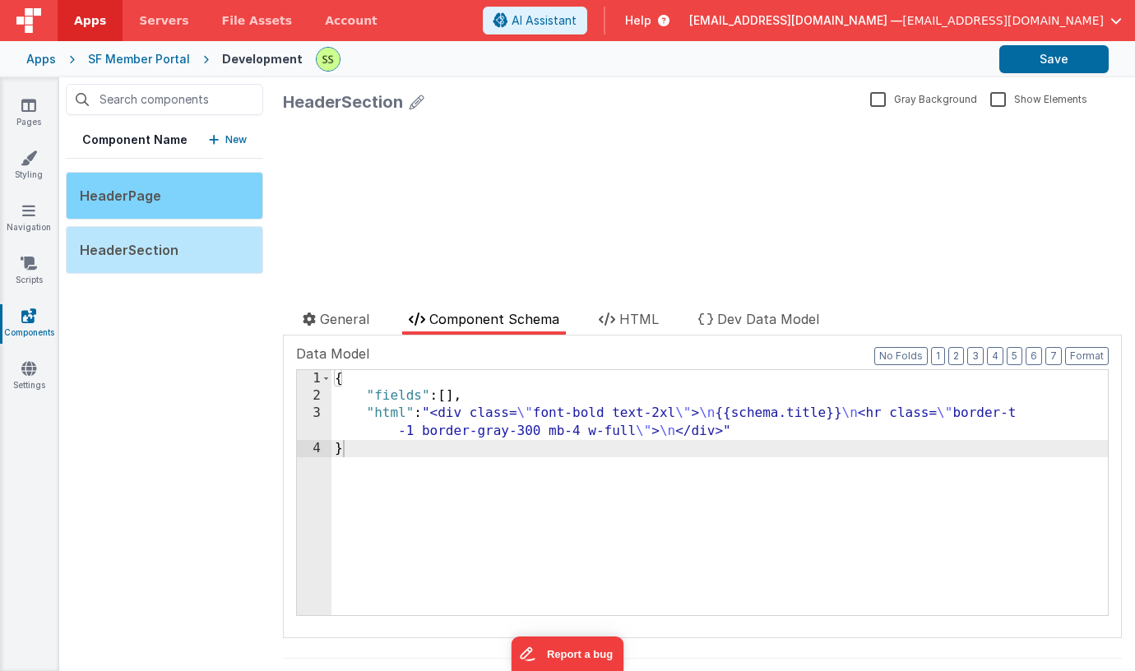
click at [167, 188] on div "HeaderPage" at bounding box center [164, 196] width 197 height 48
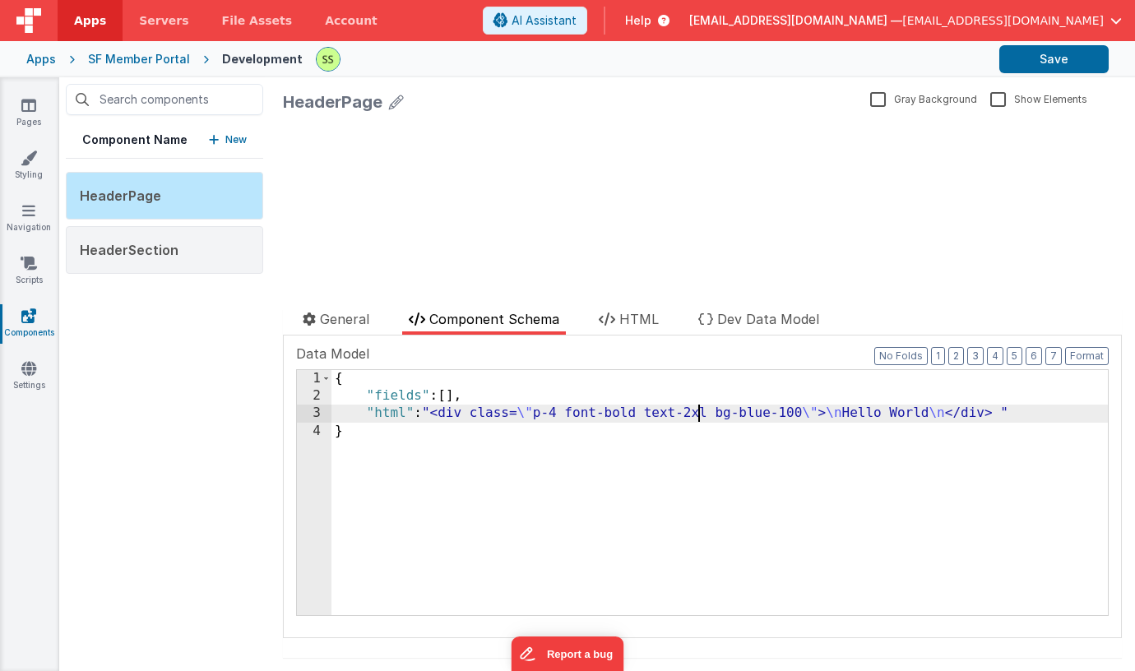
click at [699, 412] on div "{ "fields" : [ ] , "html" : "<div class= \" p-4 font-bold text-2xl bg-blue-100 …" at bounding box center [719, 510] width 776 height 280
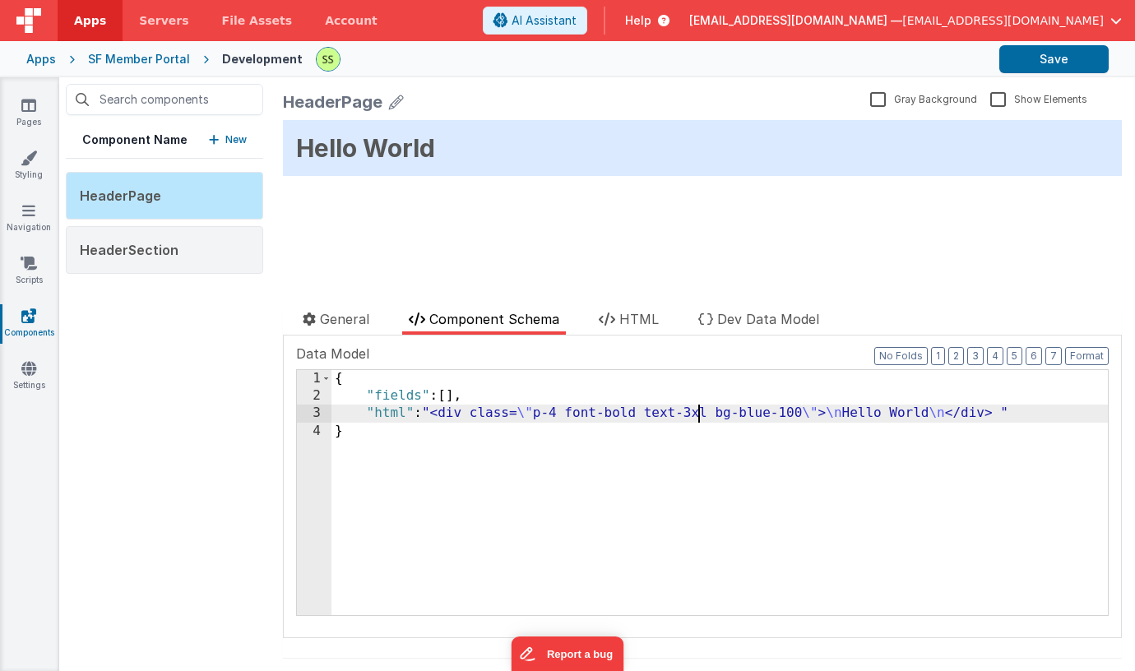
click at [798, 410] on div "{ "fields" : [ ] , "html" : "<div class= \" p-4 font-bold text-3xl bg-blue-100 …" at bounding box center [719, 510] width 776 height 280
drag, startPoint x: 798, startPoint y: 410, endPoint x: 799, endPoint y: 431, distance: 21.4
click at [798, 410] on div "{ "fields" : [ ] , "html" : "<div class= \" p-4 font-bold text-3xl bg-blue-100 …" at bounding box center [719, 510] width 776 height 280
click at [628, 320] on span "HTML" at bounding box center [638, 319] width 39 height 16
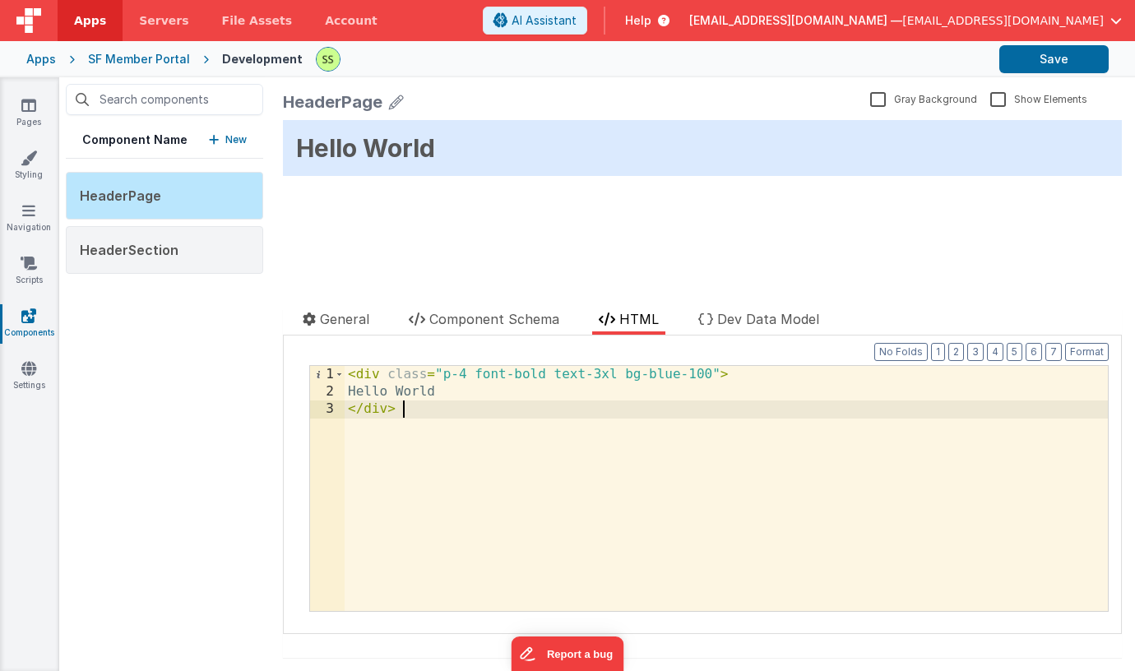
click at [635, 419] on div "< div class = "p-4 font-bold text-3xl bg-blue-100" > Hello World </ div >" at bounding box center [726, 506] width 763 height 280
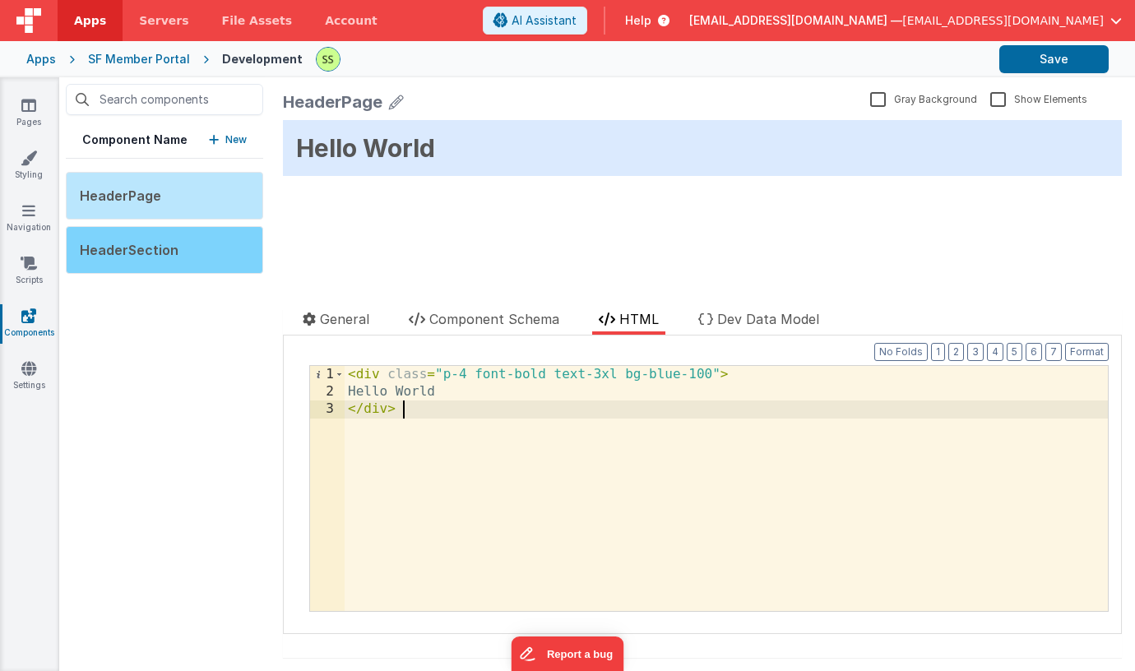
click at [217, 242] on div "HeaderSection" at bounding box center [164, 250] width 197 height 48
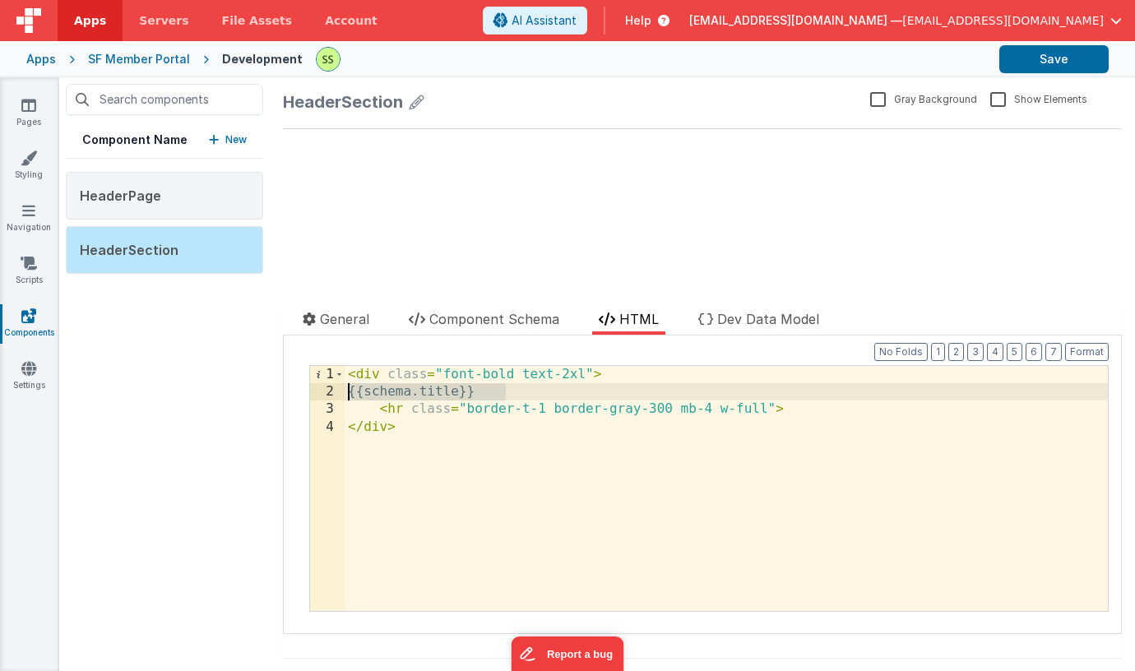
drag, startPoint x: 498, startPoint y: 391, endPoint x: 314, endPoint y: 387, distance: 183.5
click at [313, 387] on div "1 2 3 4 < div class = "font-bold text-2xl" > {{schema.title}} < hr class = "bor…" at bounding box center [708, 488] width 799 height 247
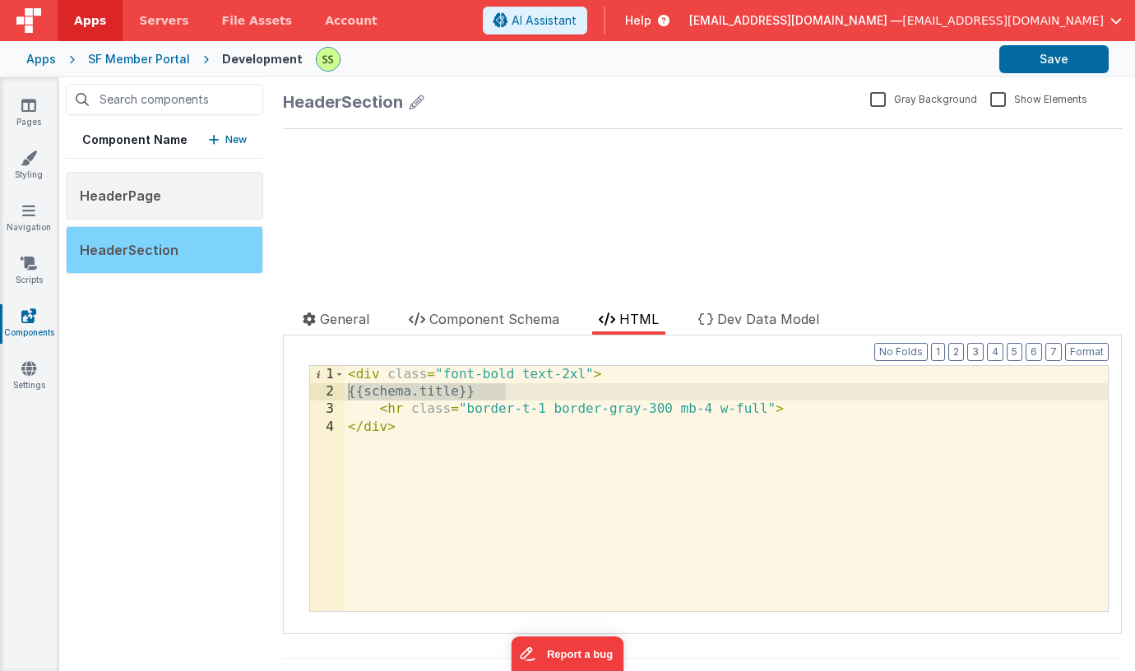
click at [185, 240] on div "HeaderSection" at bounding box center [164, 250] width 197 height 48
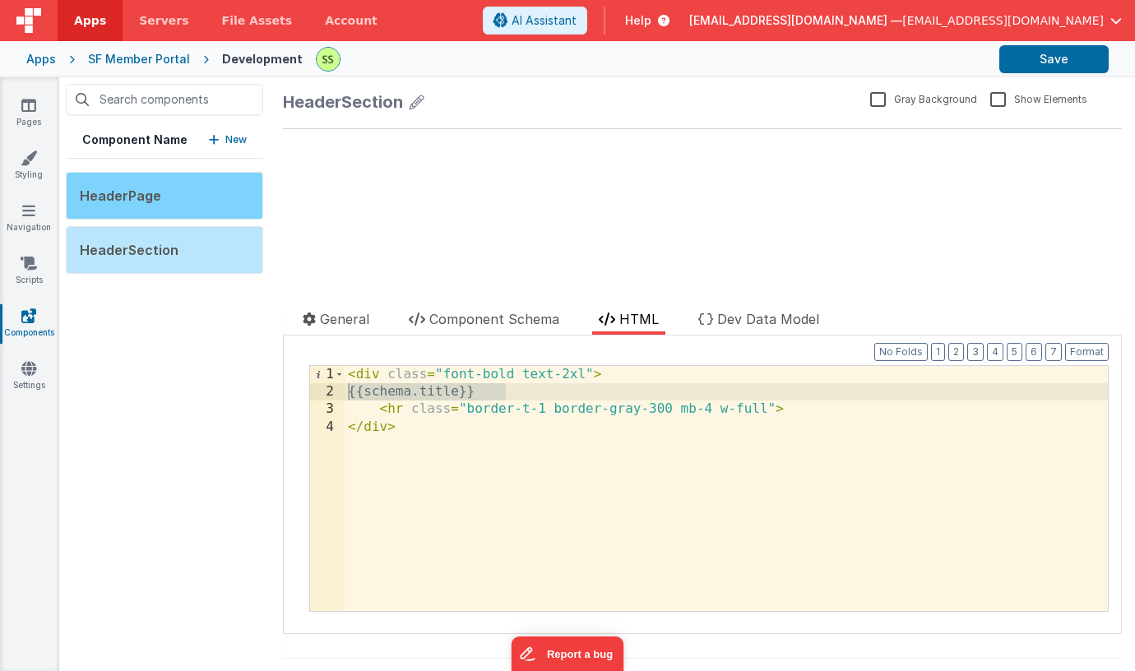
click at [196, 192] on div "HeaderPage" at bounding box center [164, 196] width 197 height 48
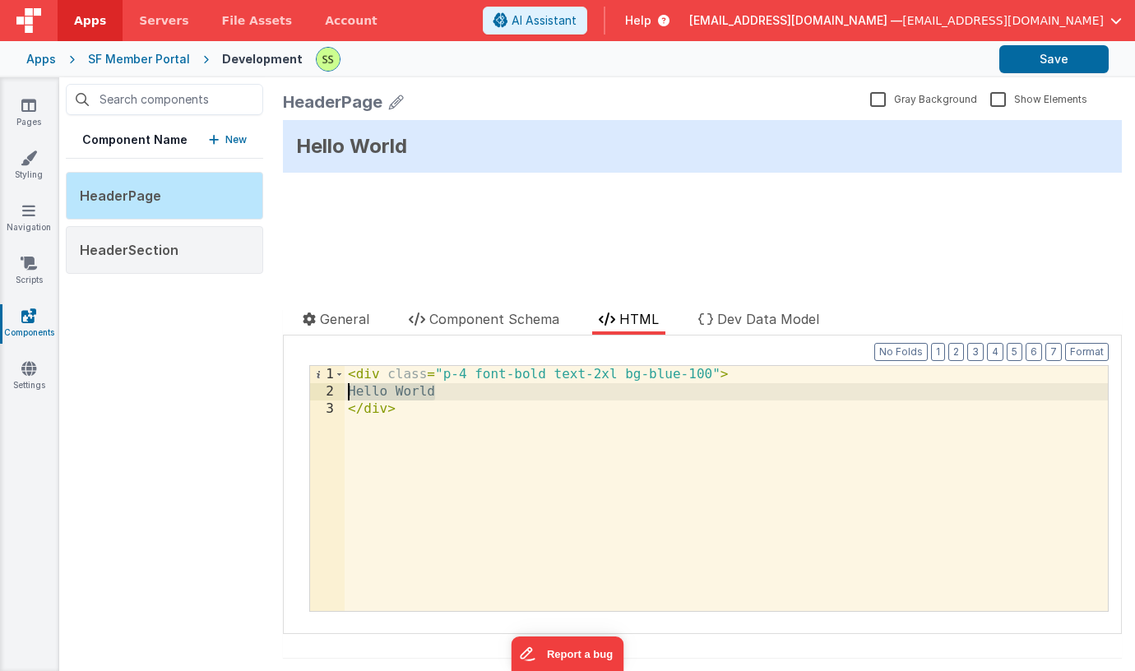
drag, startPoint x: 447, startPoint y: 392, endPoint x: 275, endPoint y: 392, distance: 172.7
click at [275, 392] on div "HeaderPage Gray Background Show Elements General Component Schema HTML Dev Data…" at bounding box center [702, 374] width 865 height 594
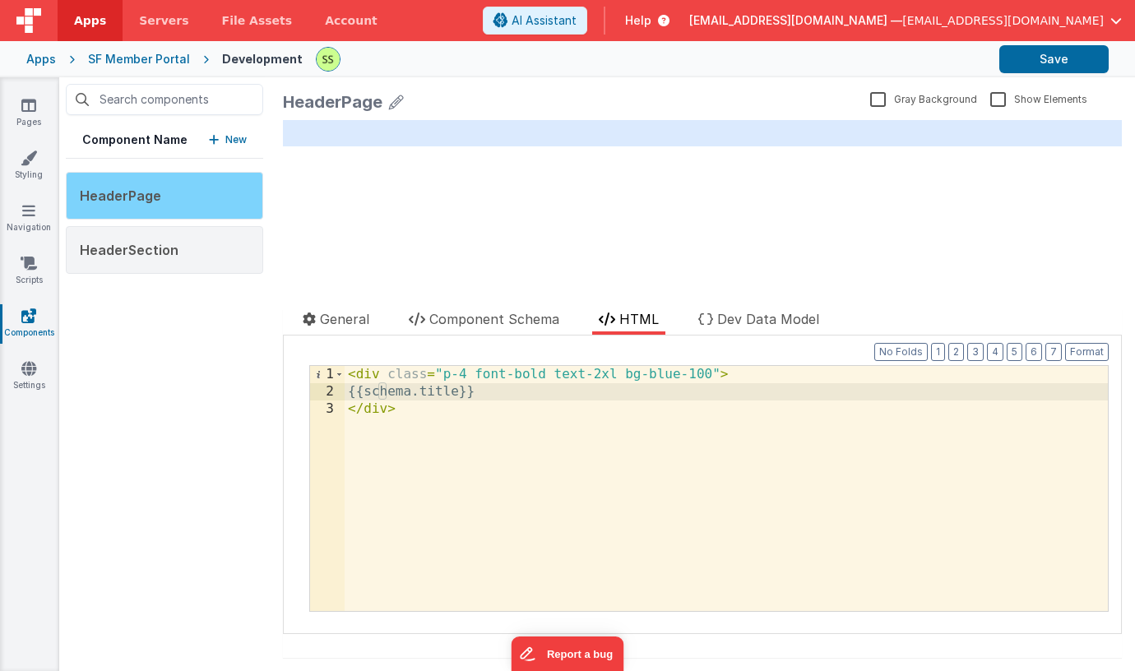
click at [123, 184] on div "HeaderPage" at bounding box center [164, 196] width 197 height 48
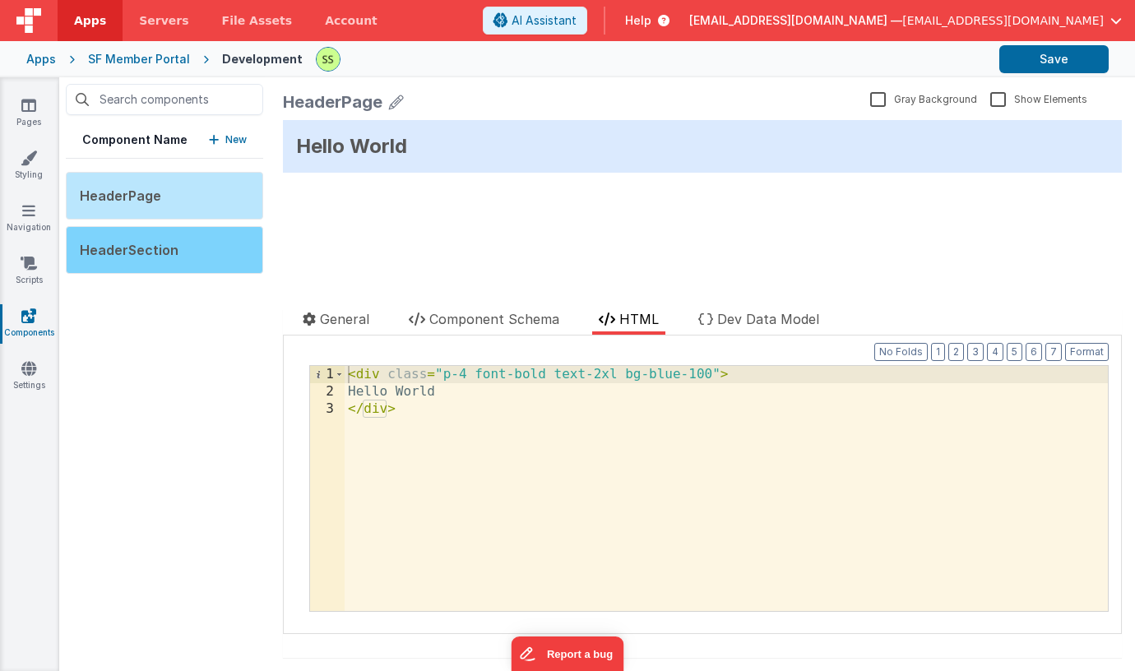
click at [137, 253] on span "HeaderSection" at bounding box center [129, 250] width 99 height 16
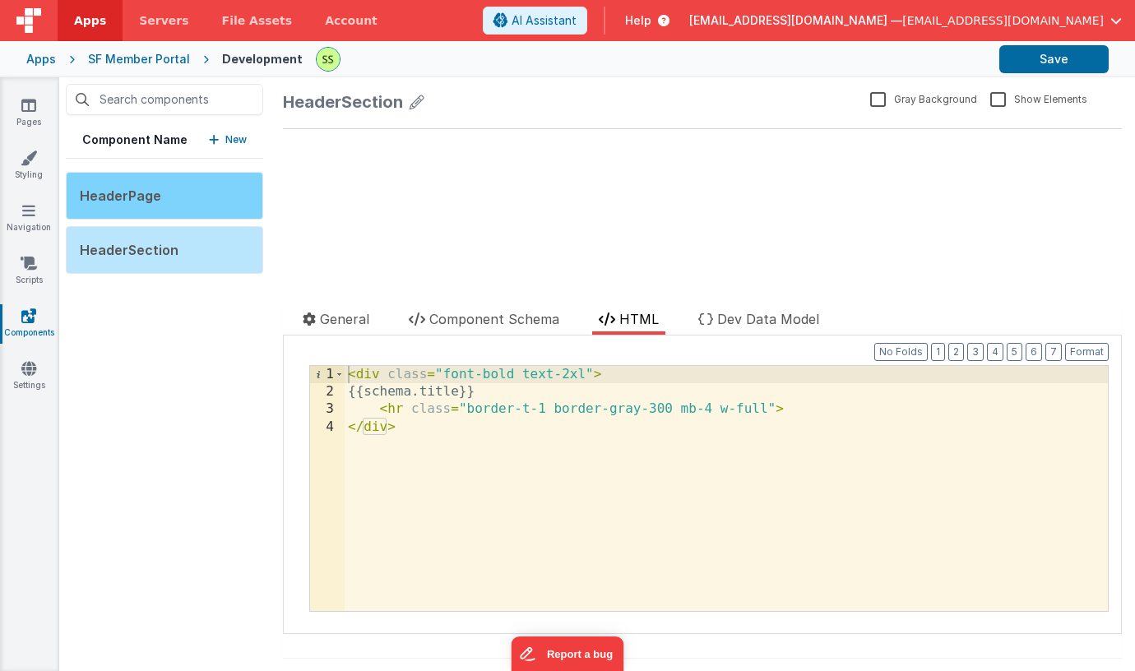
click at [140, 212] on div "HeaderPage" at bounding box center [164, 196] width 197 height 48
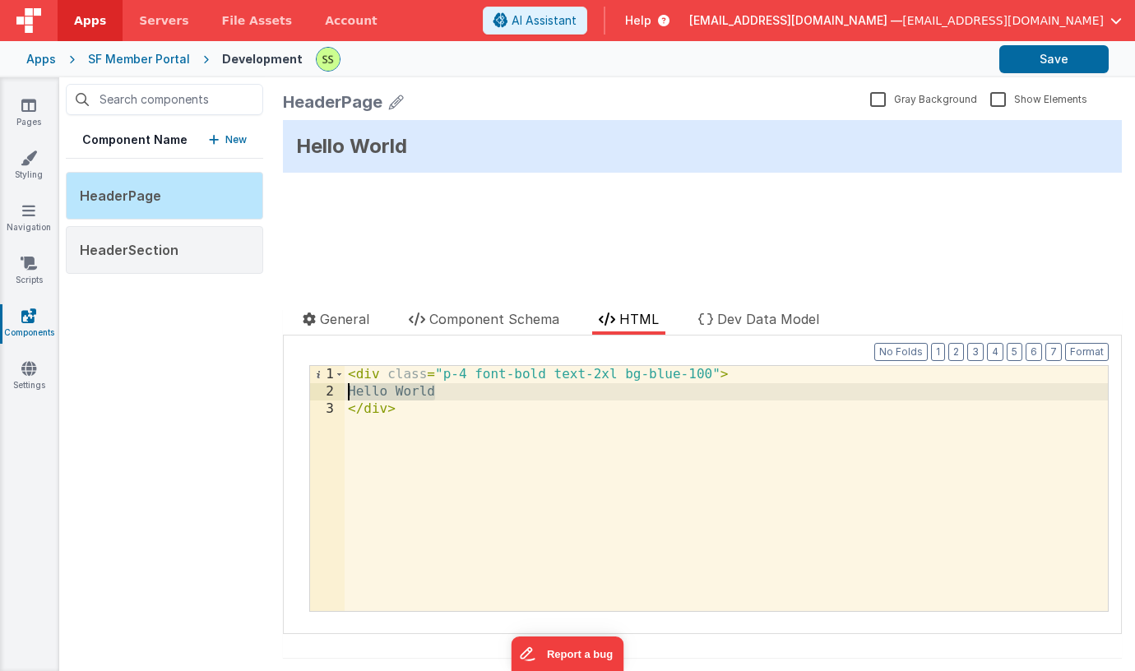
drag, startPoint x: 462, startPoint y: 391, endPoint x: 226, endPoint y: 388, distance: 236.1
click at [229, 390] on div "Component Name New HeaderPage HeaderSection HeaderPage Gray Background Show Ele…" at bounding box center [597, 374] width 1076 height 594
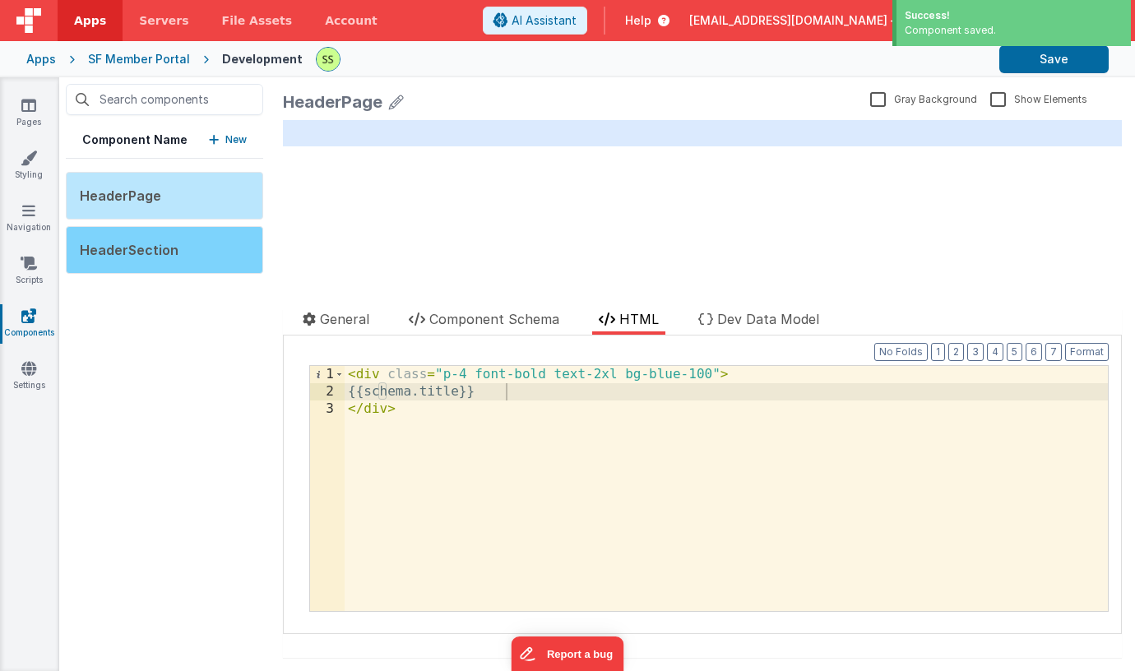
click at [162, 253] on span "HeaderSection" at bounding box center [129, 250] width 99 height 16
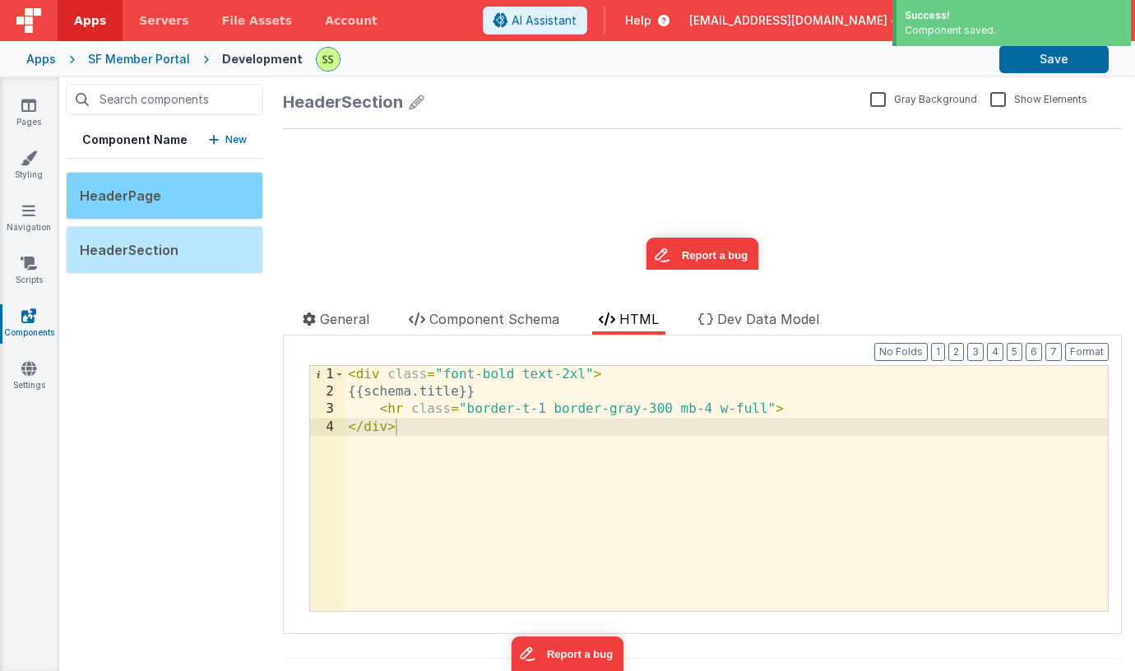
click at [166, 203] on div "HeaderPage" at bounding box center [164, 196] width 197 height 48
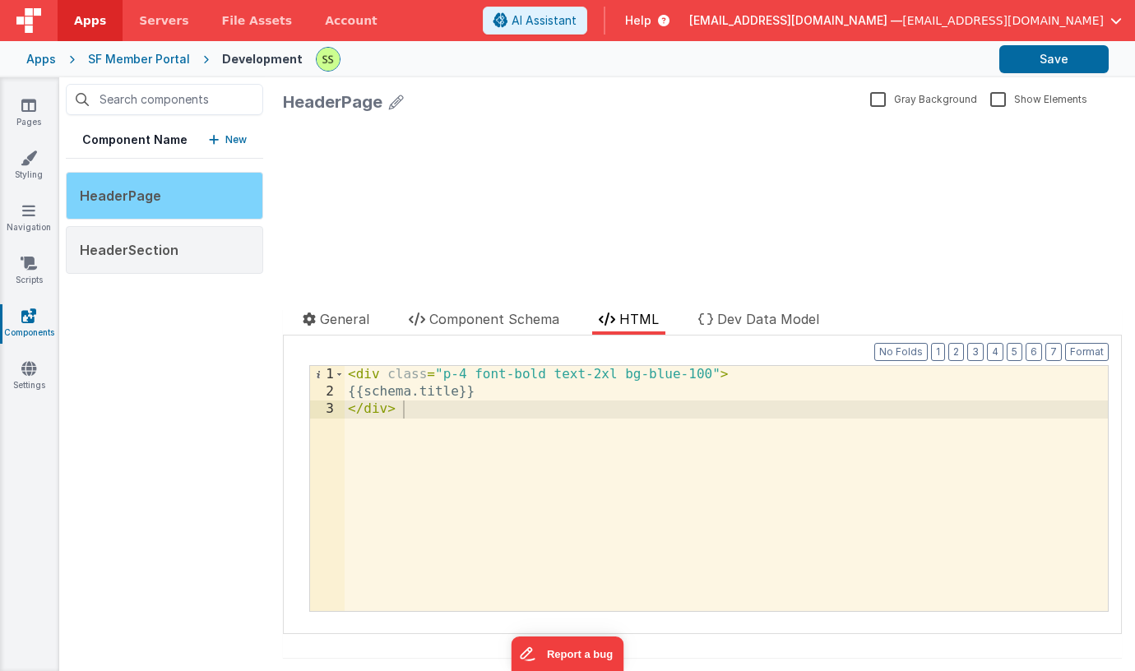
click at [154, 178] on div "HeaderPage" at bounding box center [164, 196] width 197 height 48
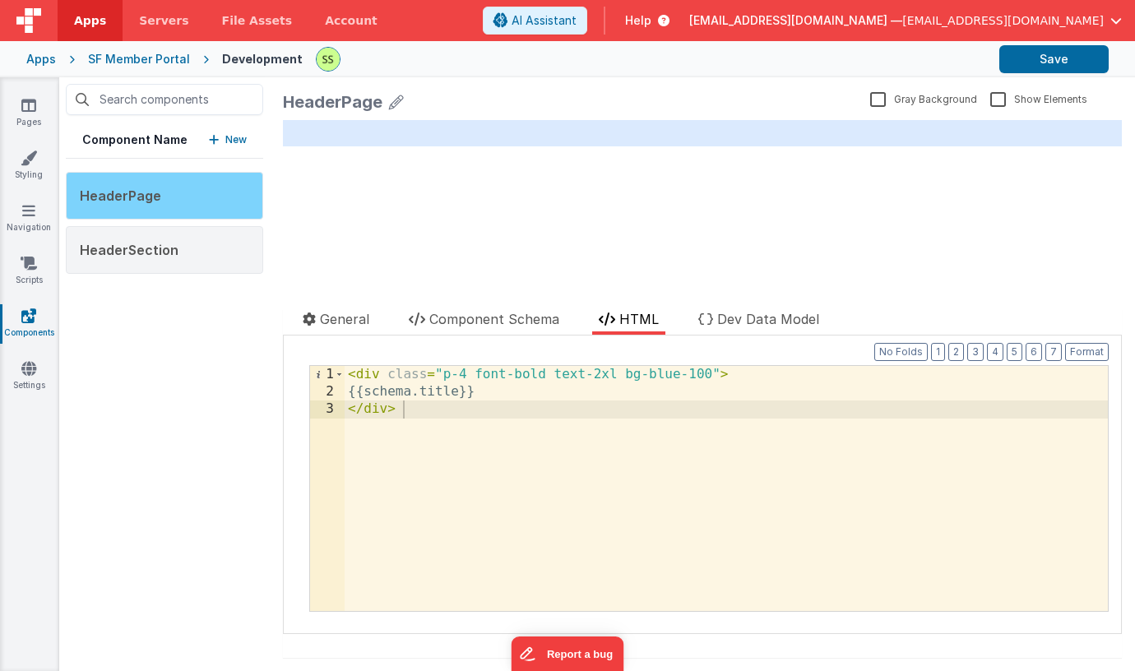
click at [154, 183] on div "HeaderPage" at bounding box center [164, 196] width 197 height 48
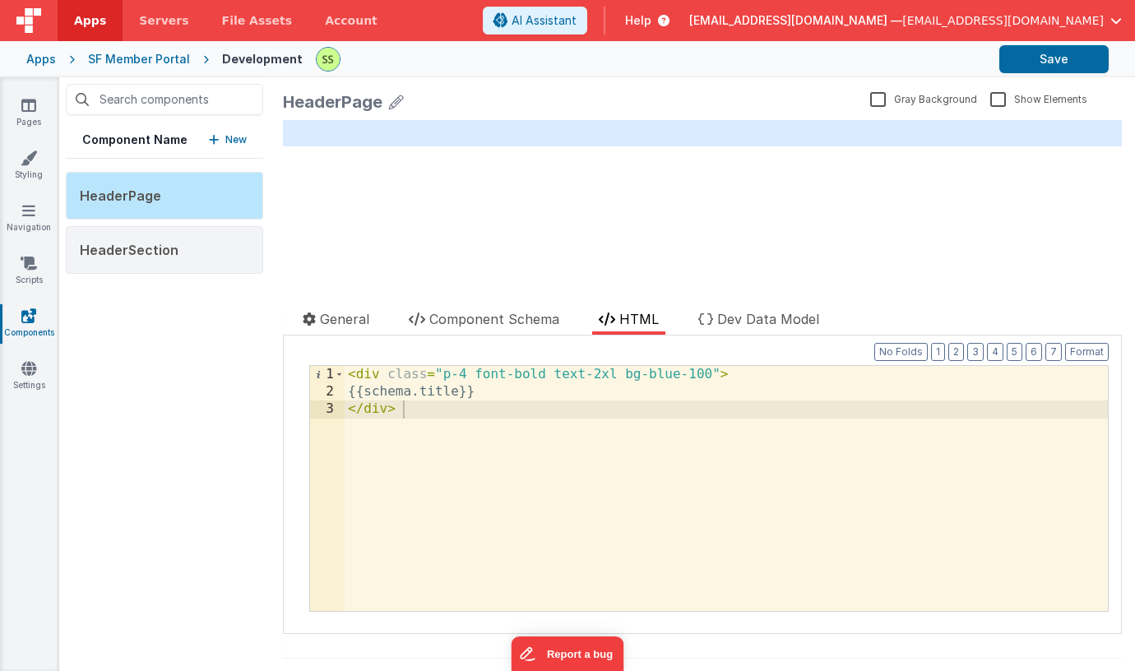
click at [322, 102] on div "HeaderPage" at bounding box center [333, 101] width 100 height 23
click at [322, 101] on div "HeaderPage" at bounding box center [333, 101] width 100 height 23
click at [311, 101] on div "HeaderPage" at bounding box center [333, 101] width 100 height 23
drag, startPoint x: 338, startPoint y: 101, endPoint x: 366, endPoint y: 100, distance: 28.0
click at [354, 101] on div "HeaderPage" at bounding box center [333, 101] width 100 height 23
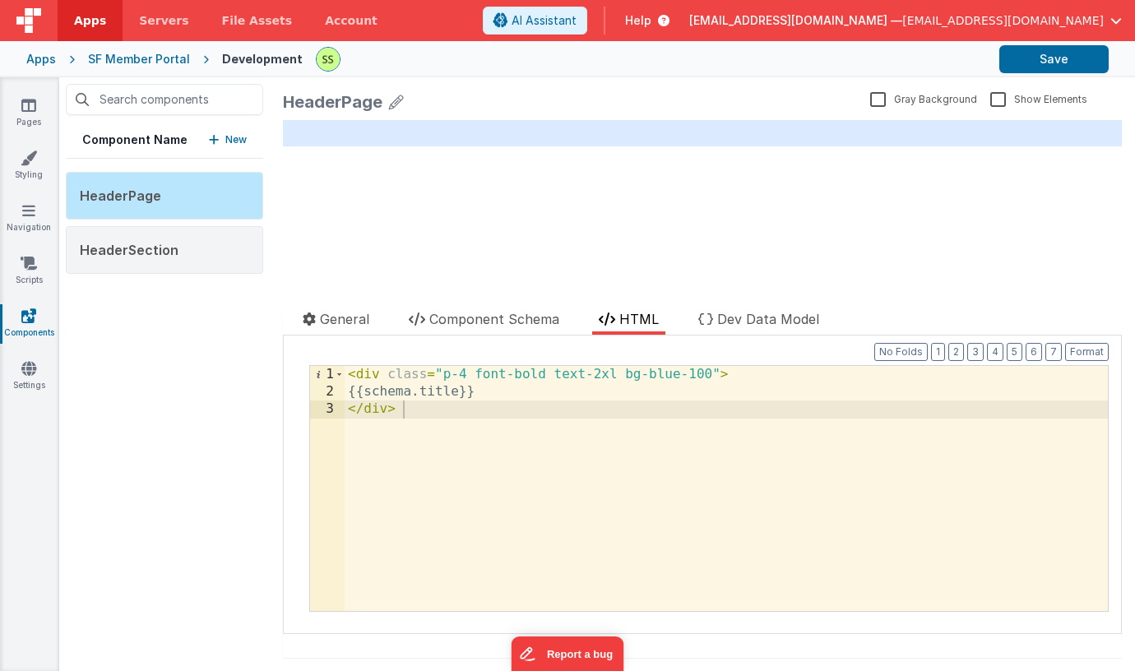
drag, startPoint x: 377, startPoint y: 101, endPoint x: 336, endPoint y: 98, distance: 40.4
click at [276, 95] on div "HeaderPage Gray Background Show Elements General Component Schema HTML Dev Data…" at bounding box center [702, 374] width 865 height 594
click at [402, 100] on icon at bounding box center [396, 101] width 15 height 23
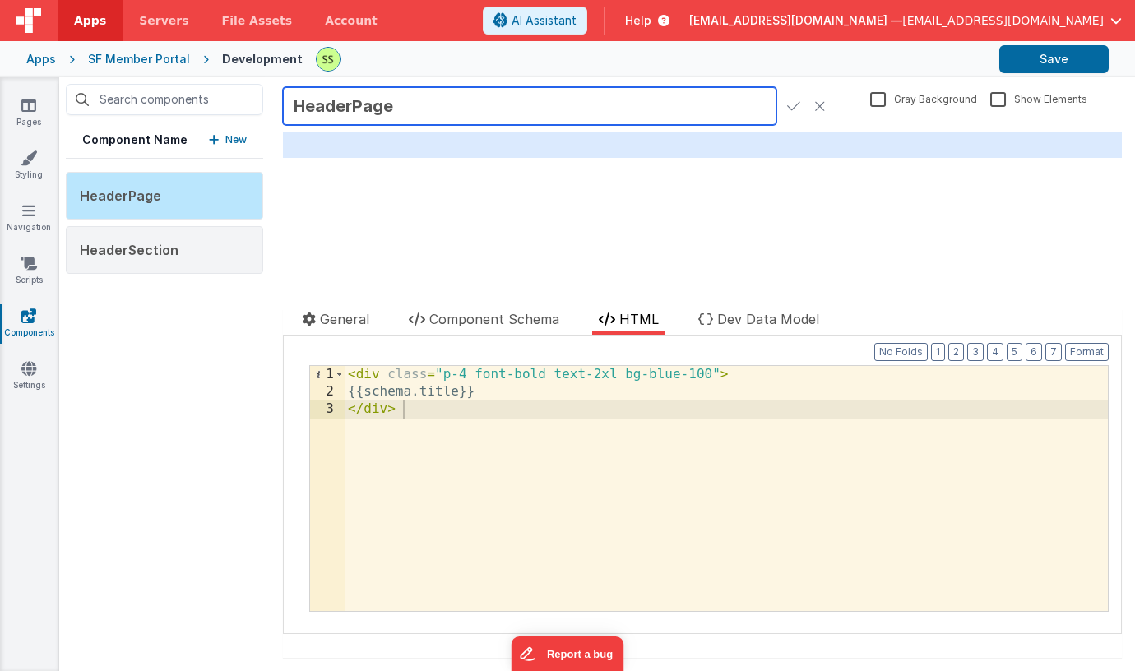
drag, startPoint x: 338, startPoint y: 100, endPoint x: 174, endPoint y: 81, distance: 164.8
click at [174, 81] on div "Component Name New HeaderPage HeaderSection HeaderPage Gray Background Show Ele…" at bounding box center [597, 374] width 1076 height 594
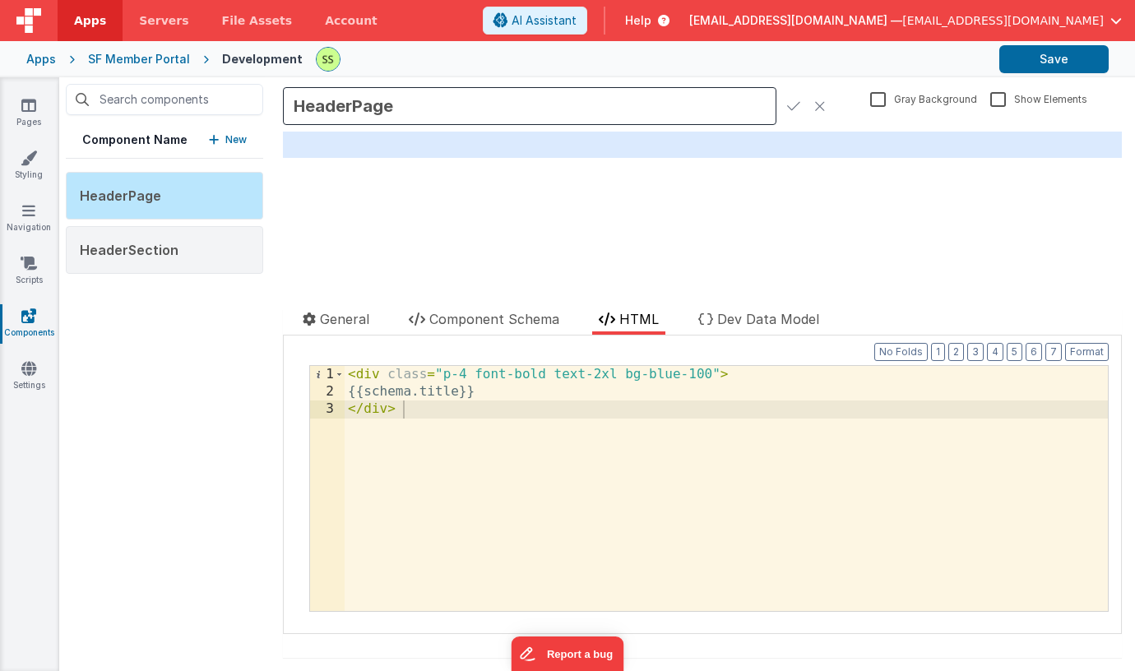
drag, startPoint x: 794, startPoint y: 107, endPoint x: 803, endPoint y: 113, distance: 11.2
click at [797, 106] on icon at bounding box center [793, 106] width 13 height 23
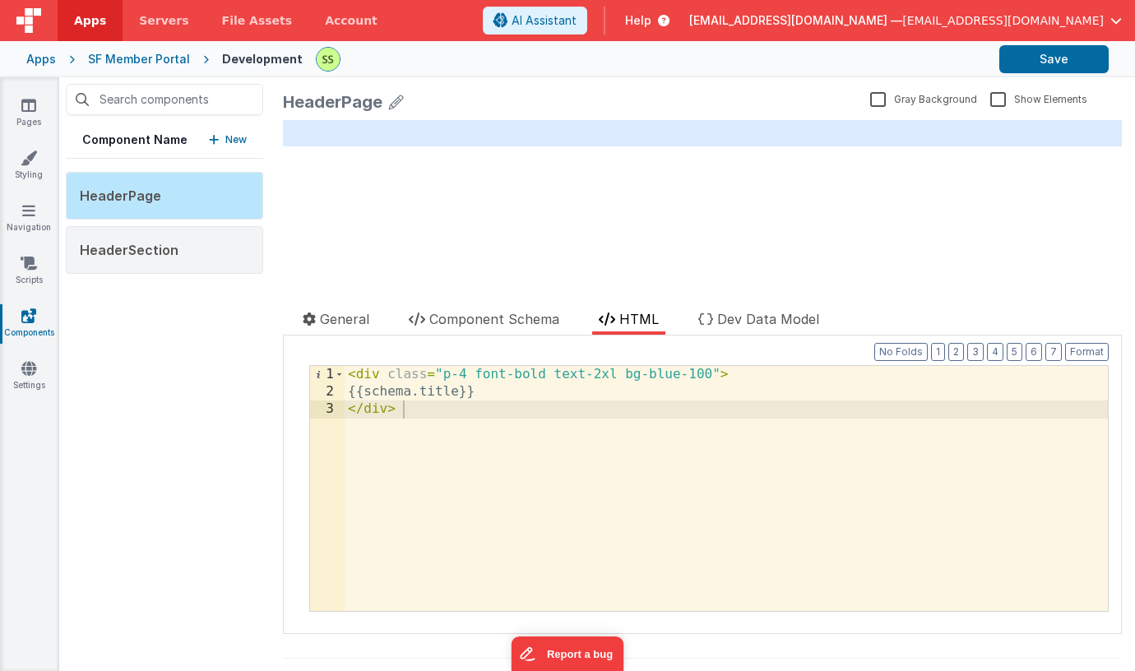
click at [600, 373] on div "< div class = "p-4 font-bold text-2xl bg-blue-100" > {{schema.title}} </ div >" at bounding box center [726, 506] width 763 height 280
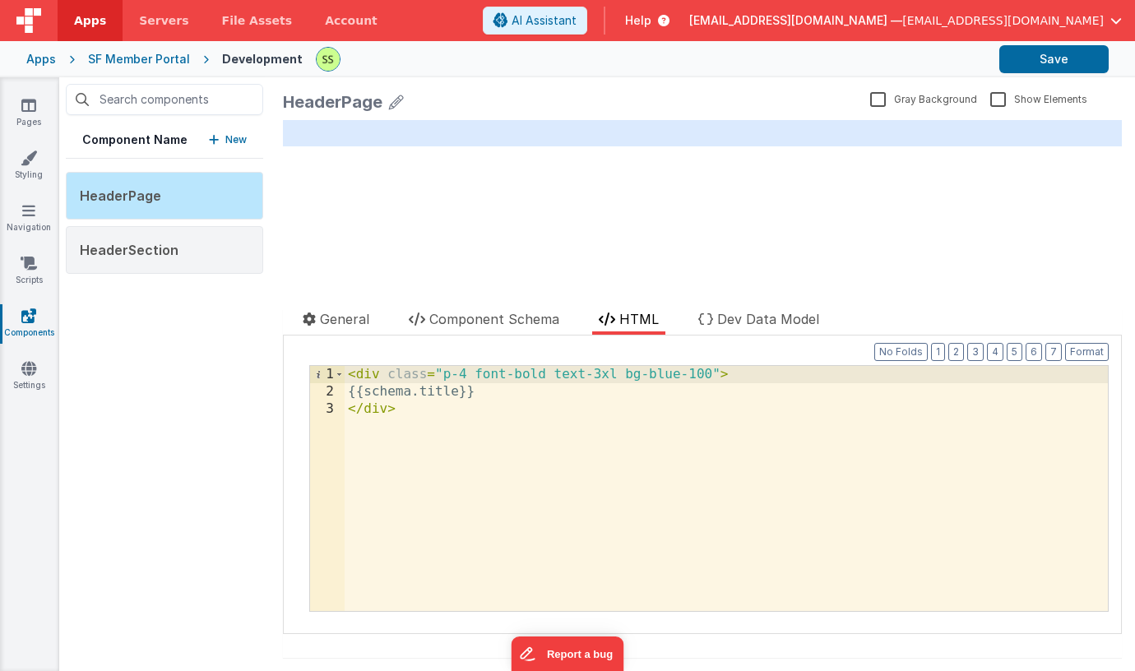
click at [634, 374] on div "< div class = "p-4 font-bold text-3xl bg-blue-100" > {{schema.title}} </ div >" at bounding box center [726, 506] width 763 height 280
drag, startPoint x: 634, startPoint y: 374, endPoint x: 705, endPoint y: 373, distance: 70.7
click at [705, 373] on div "< div class = "p-4 font-bold text-3xl bg-blue-100" > {{schema.title}} </ div >" at bounding box center [726, 506] width 763 height 280
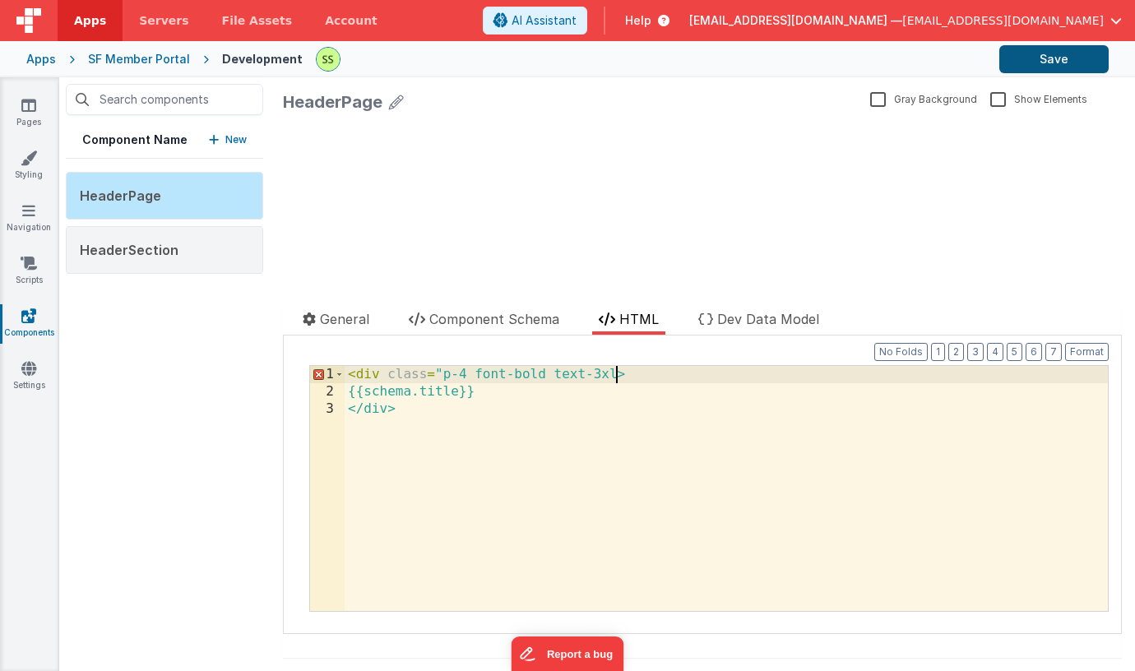
click at [1044, 56] on button "Save" at bounding box center [1053, 59] width 109 height 28
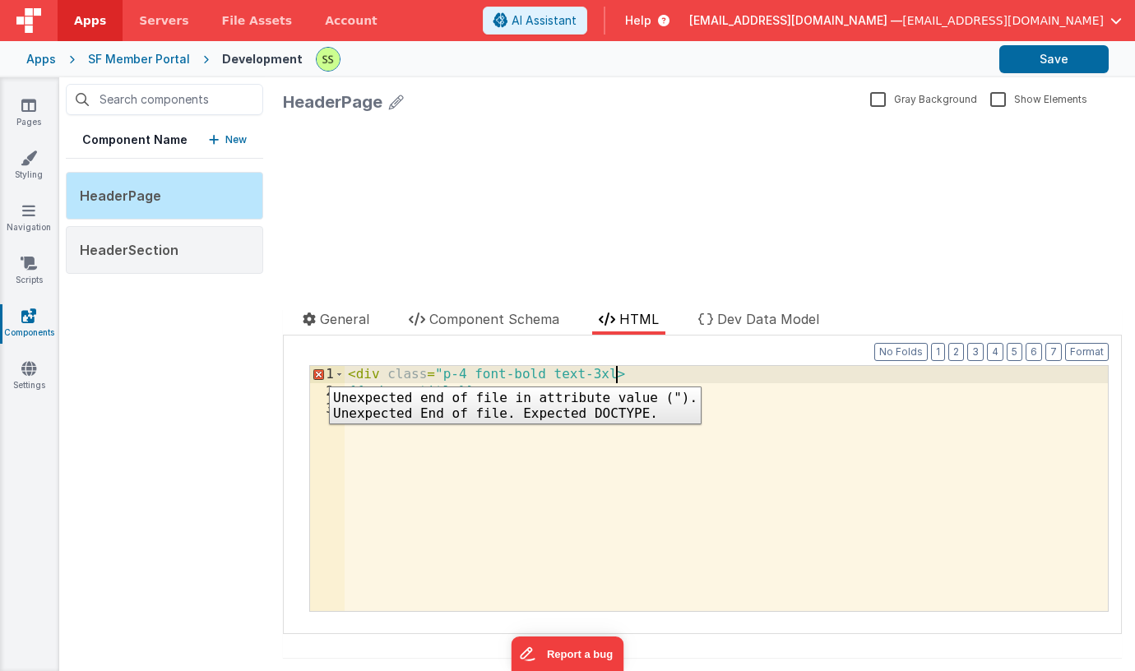
click at [317, 374] on div "1" at bounding box center [327, 374] width 35 height 17
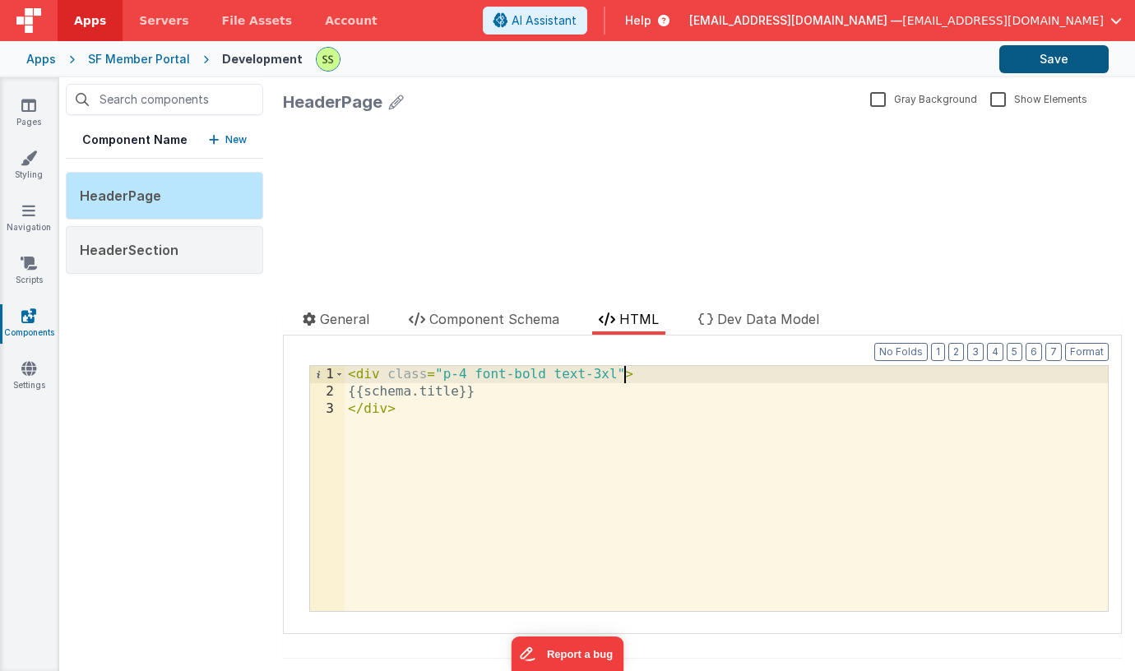
click at [1039, 52] on button "Save" at bounding box center [1053, 59] width 109 height 28
click at [23, 160] on icon at bounding box center [29, 158] width 16 height 16
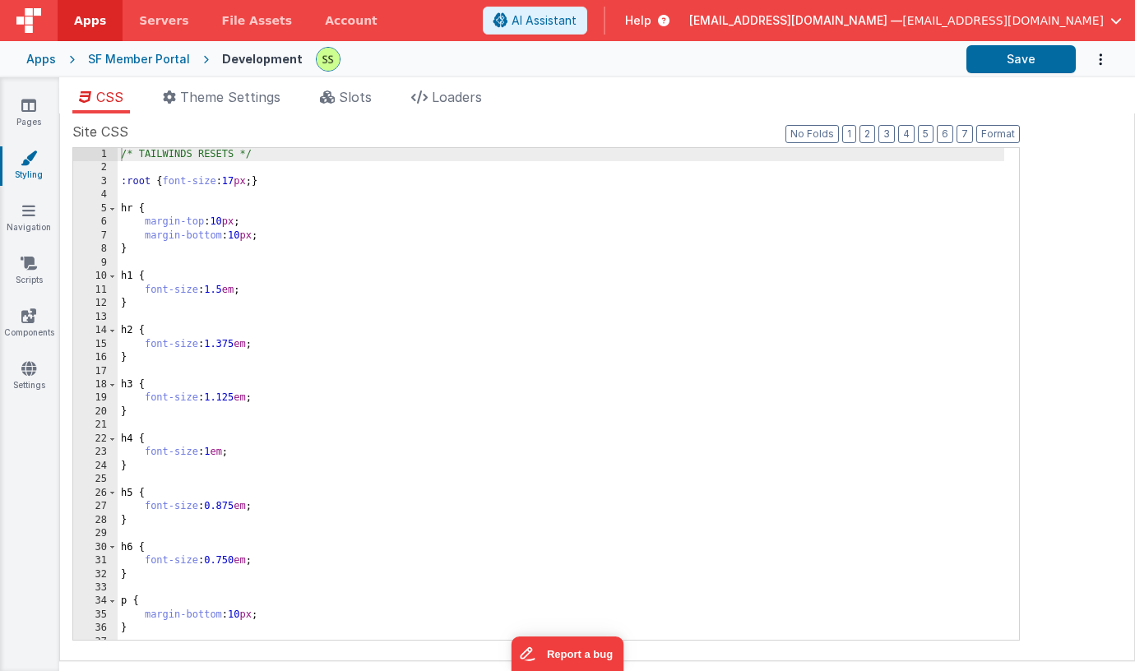
click at [242, 179] on div "/* TAILWINDS RESETS */ :root { font-size : 17 px ; } hr { margin-top : 10 px ; …" at bounding box center [561, 408] width 887 height 520
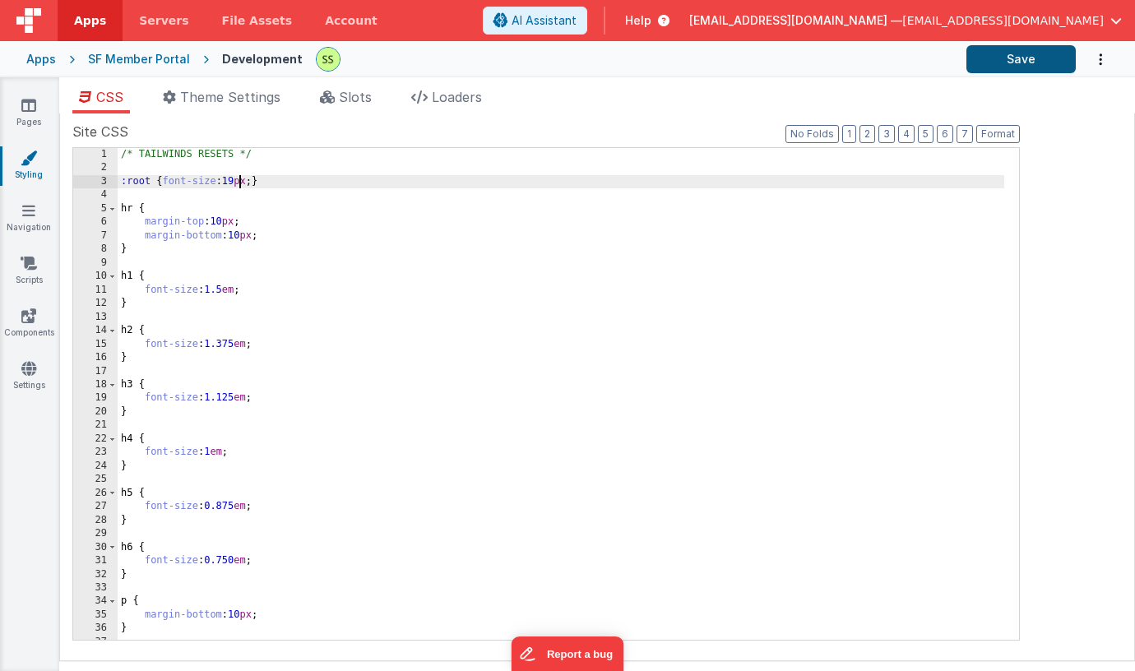
click at [1038, 59] on button "Save" at bounding box center [1020, 59] width 109 height 28
click at [25, 326] on link "Components" at bounding box center [28, 324] width 59 height 33
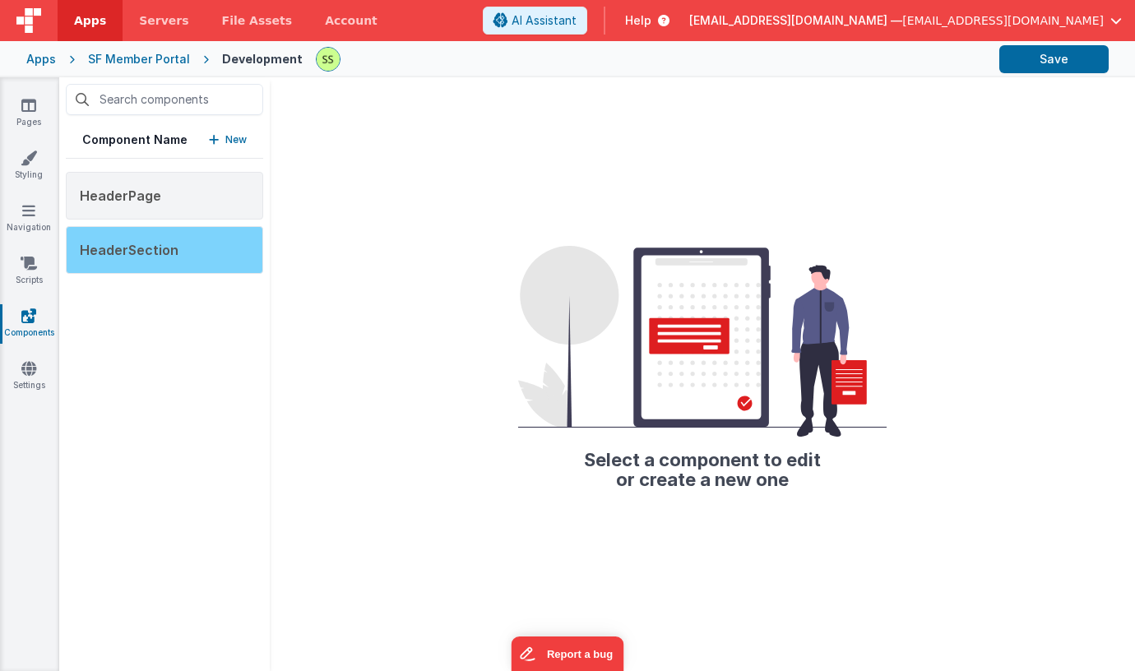
click at [143, 239] on div "HeaderSection" at bounding box center [164, 250] width 197 height 48
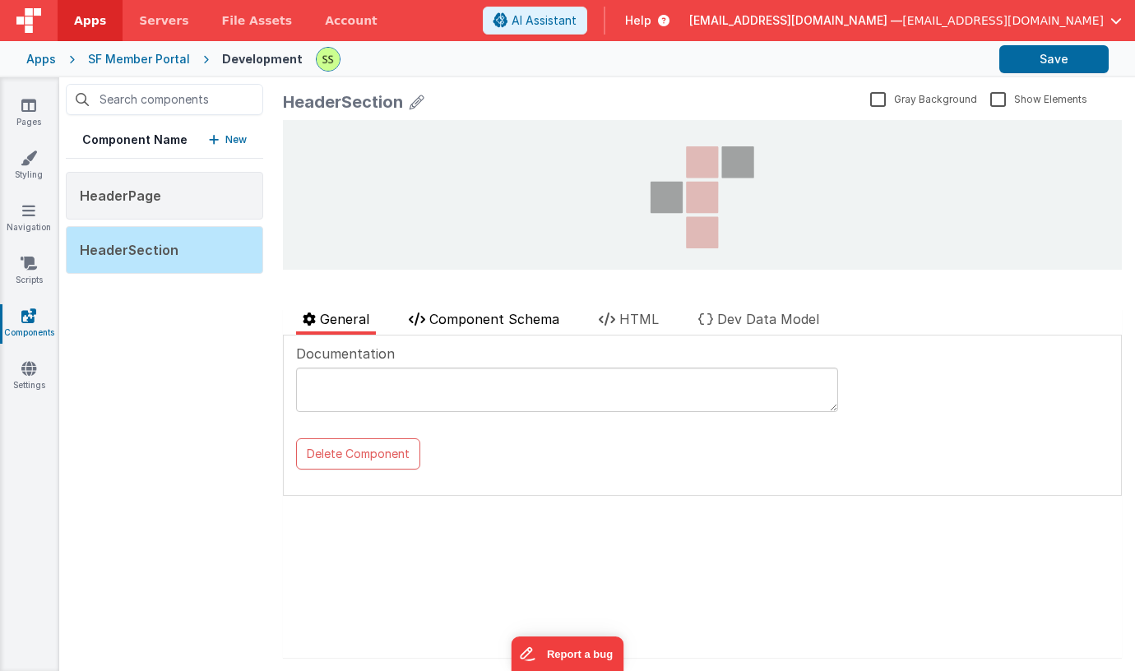
click at [521, 312] on span "Component Schema" at bounding box center [494, 319] width 130 height 16
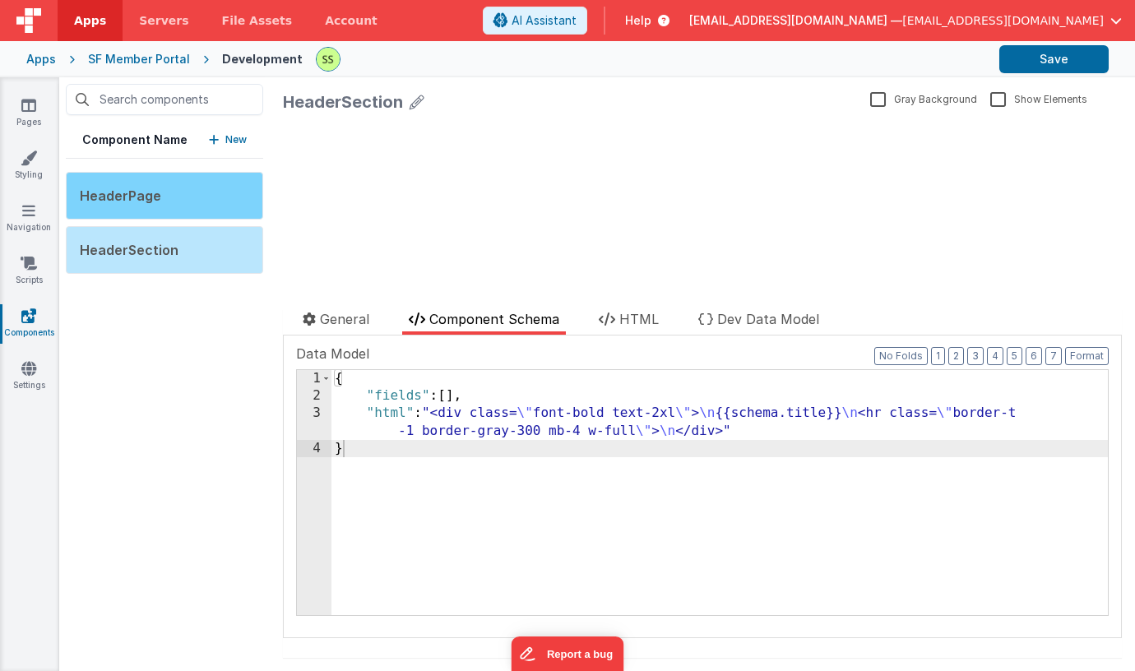
click at [170, 199] on div "HeaderPage" at bounding box center [164, 196] width 197 height 48
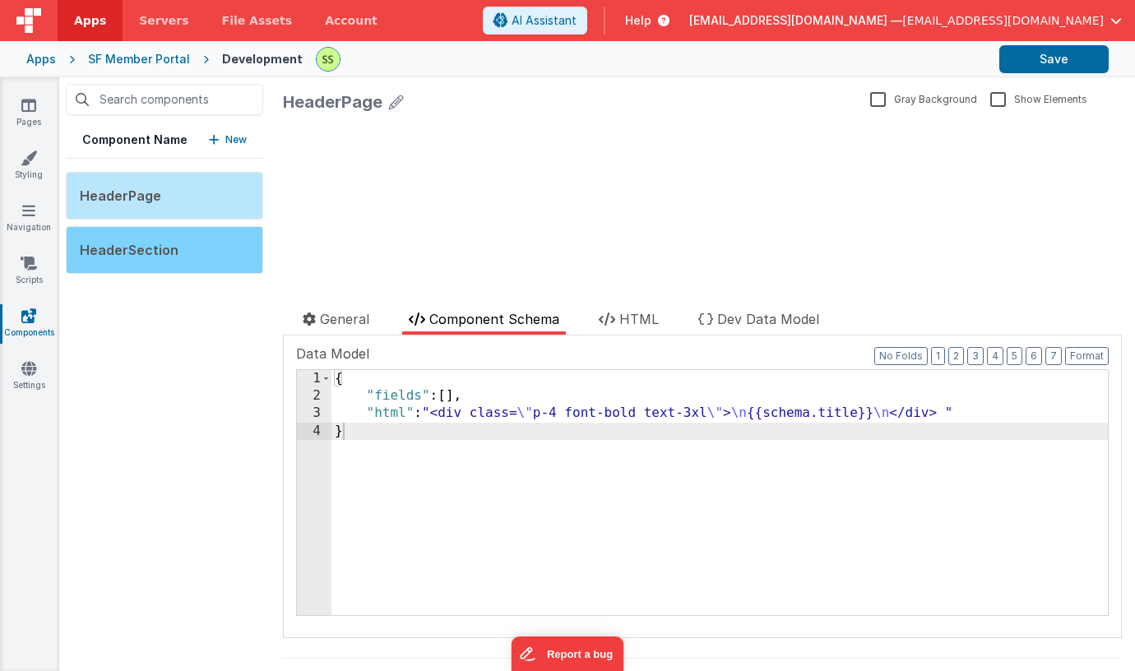
click at [149, 236] on div "HeaderSection" at bounding box center [164, 250] width 197 height 48
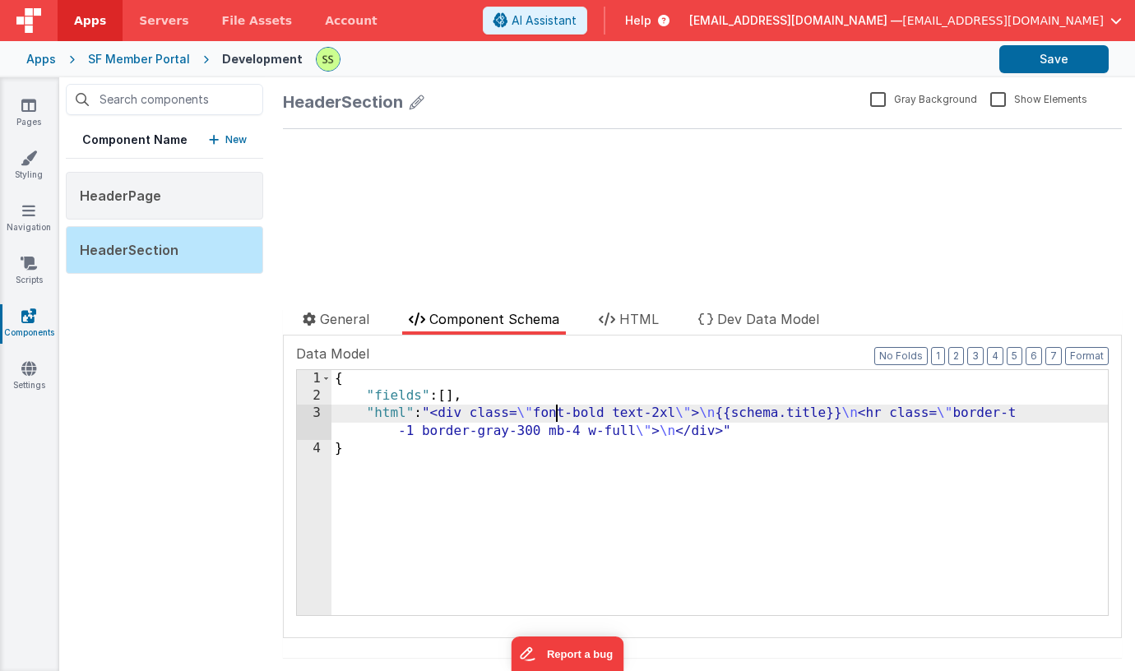
click at [560, 410] on div "{ "fields" : [ ] , "html" : "<div class= \" font-bold text-2xl \" > \n {{schema…" at bounding box center [719, 510] width 776 height 280
drag, startPoint x: 561, startPoint y: 409, endPoint x: 667, endPoint y: 409, distance: 106.1
click at [667, 409] on div "{ "fields" : [ ] , "html" : "<div class= \" font-bold text-2xl \" > \n {{schema…" at bounding box center [719, 510] width 776 height 280
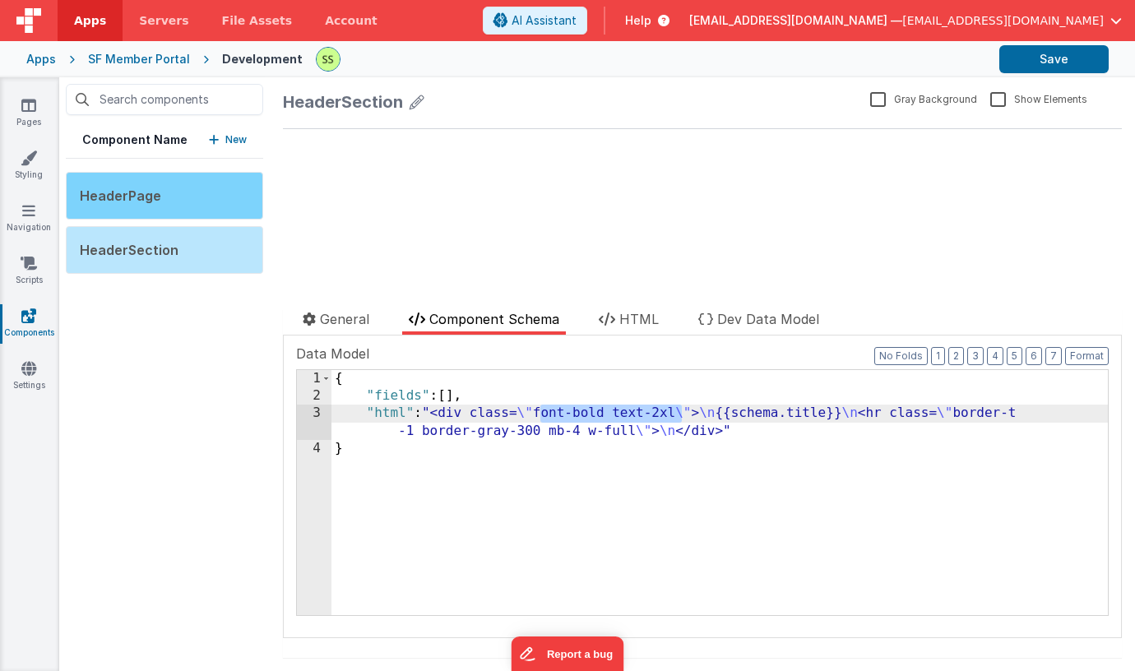
click at [149, 183] on div "HeaderPage" at bounding box center [164, 196] width 197 height 48
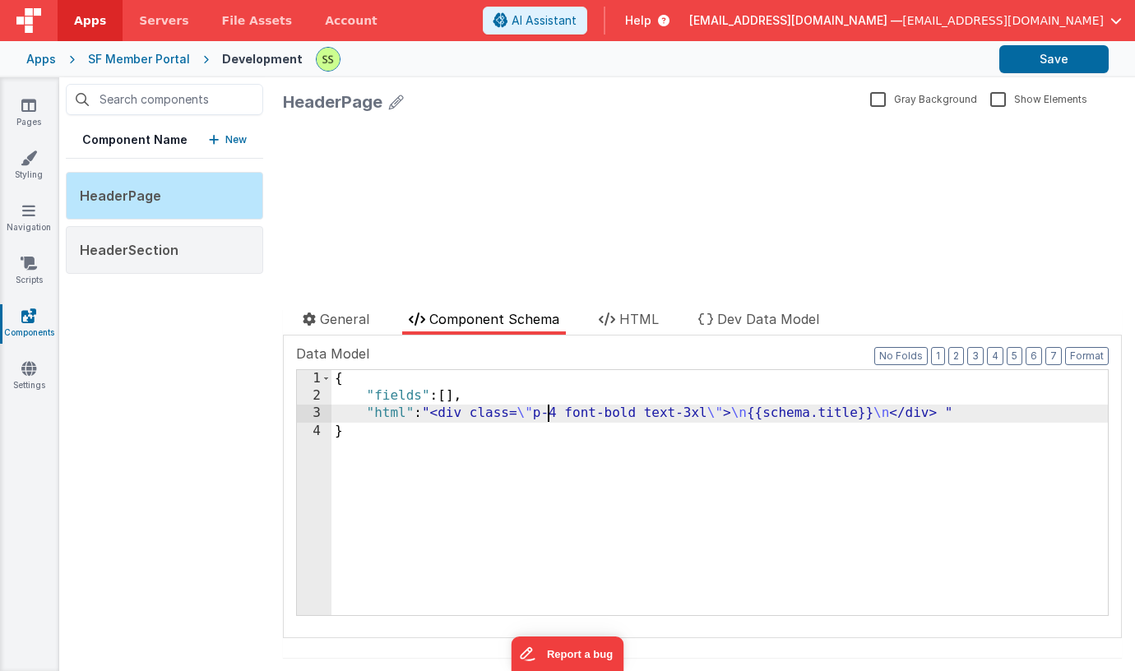
click at [545, 415] on div "{ "fields" : [ ] , "html" : "<div class= \" p-4 font-bold text-3xl \" > \n {{sc…" at bounding box center [719, 510] width 776 height 280
drag, startPoint x: 545, startPoint y: 415, endPoint x: 699, endPoint y: 412, distance: 153.8
click at [699, 410] on div "{ "fields" : [ ] , "html" : "<div class= \" p-4 font-bold text-3xl \" > \n {{sc…" at bounding box center [719, 510] width 776 height 280
click at [1081, 358] on button "Format" at bounding box center [1087, 356] width 44 height 18
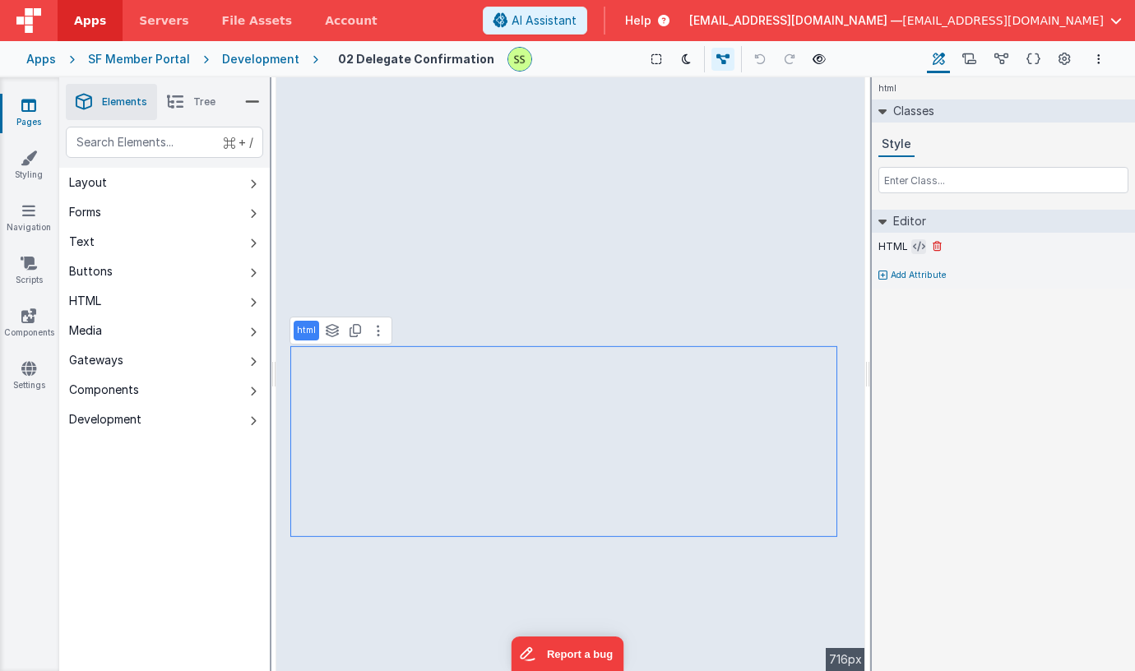
click at [914, 243] on icon at bounding box center [919, 246] width 12 height 13
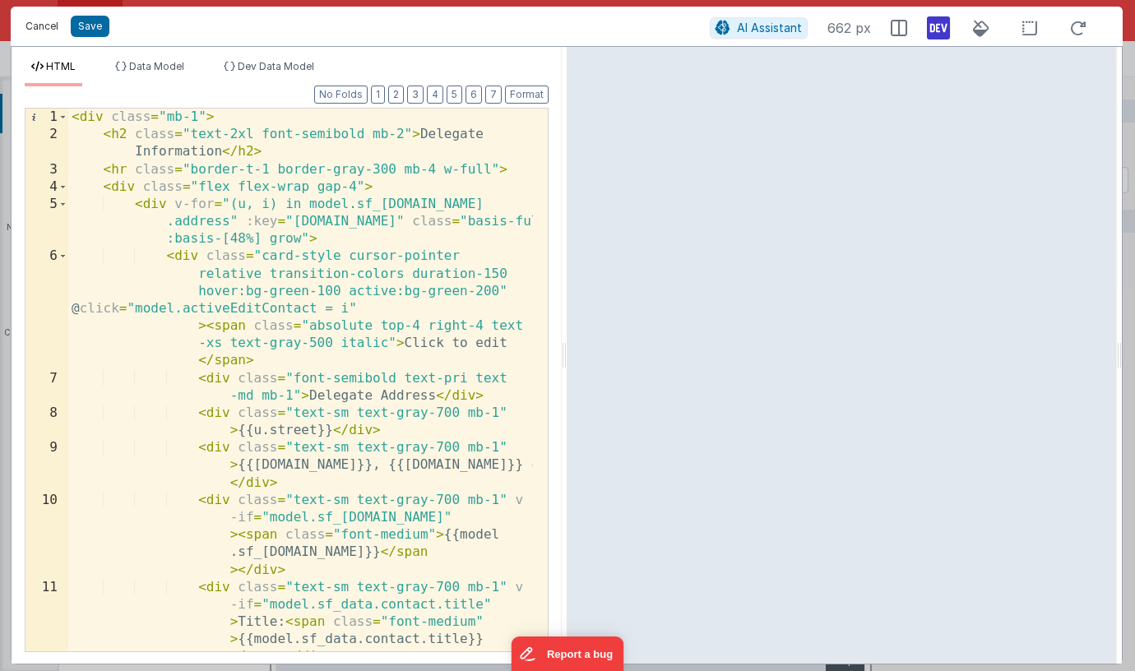
click at [43, 24] on button "Cancel" at bounding box center [41, 26] width 49 height 23
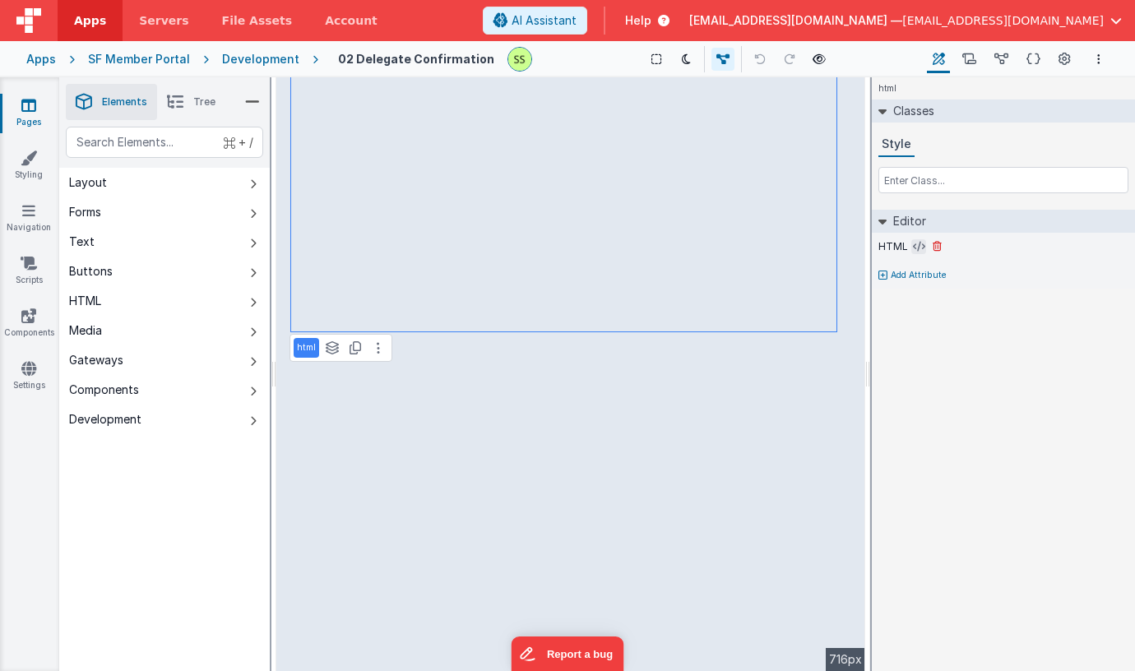
click at [919, 245] on icon at bounding box center [919, 246] width 12 height 13
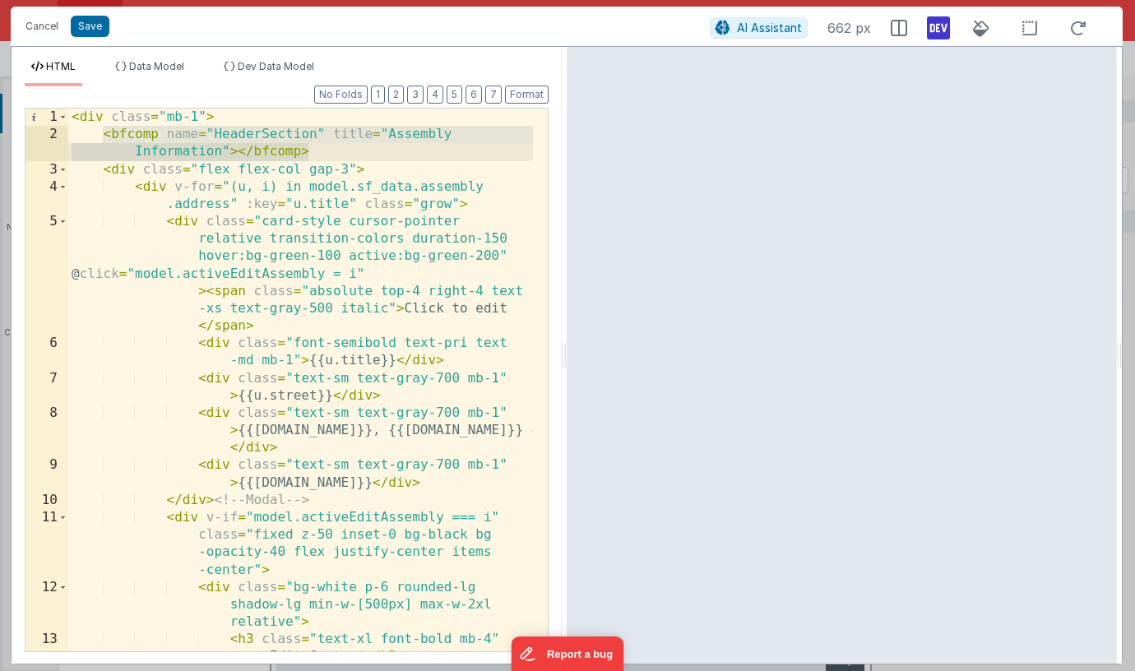
drag, startPoint x: 111, startPoint y: 132, endPoint x: 313, endPoint y: 149, distance: 203.0
click at [313, 149] on div "< div class = "mb-1" > < bfcomp name = "HeaderSection" title = "Assembly Inform…" at bounding box center [300, 397] width 465 height 577
click at [49, 138] on div "2" at bounding box center [46, 143] width 43 height 35
click at [48, 134] on div "2" at bounding box center [46, 143] width 43 height 35
click at [48, 167] on div "3" at bounding box center [46, 169] width 43 height 17
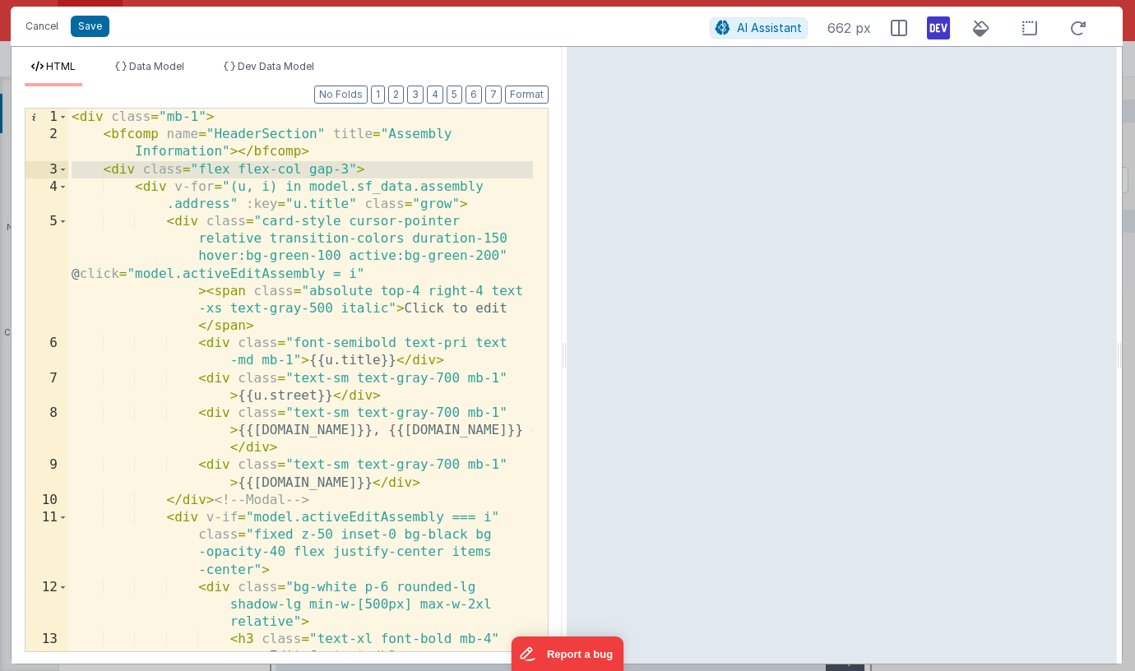
click at [48, 137] on div "2" at bounding box center [46, 143] width 43 height 35
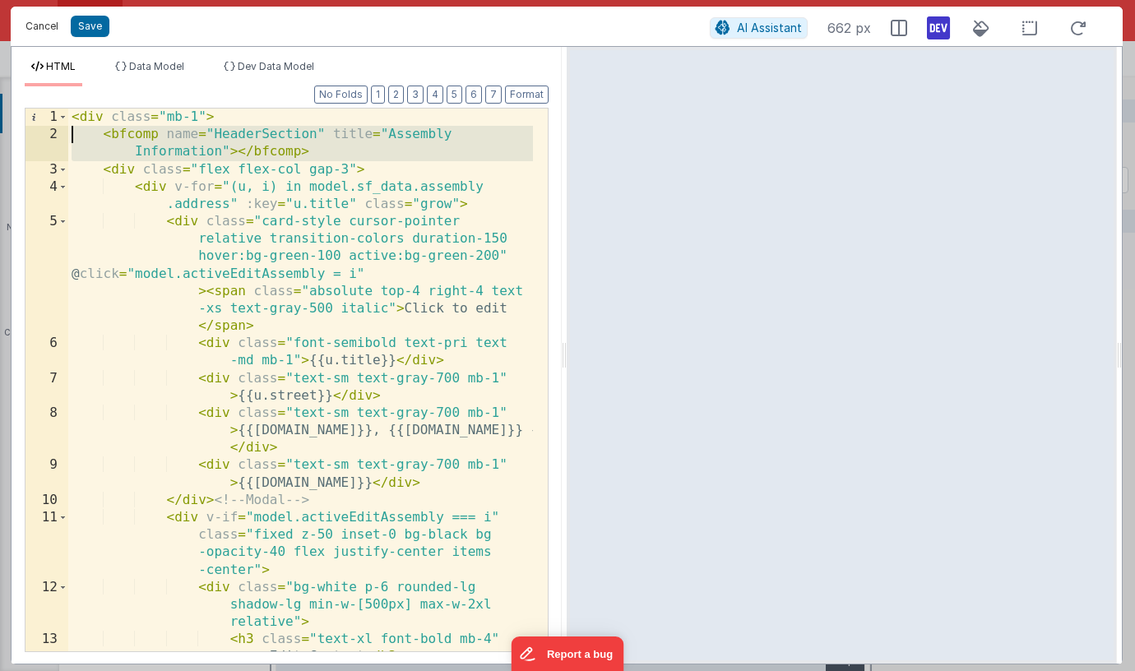
click at [50, 26] on button "Cancel" at bounding box center [41, 26] width 49 height 23
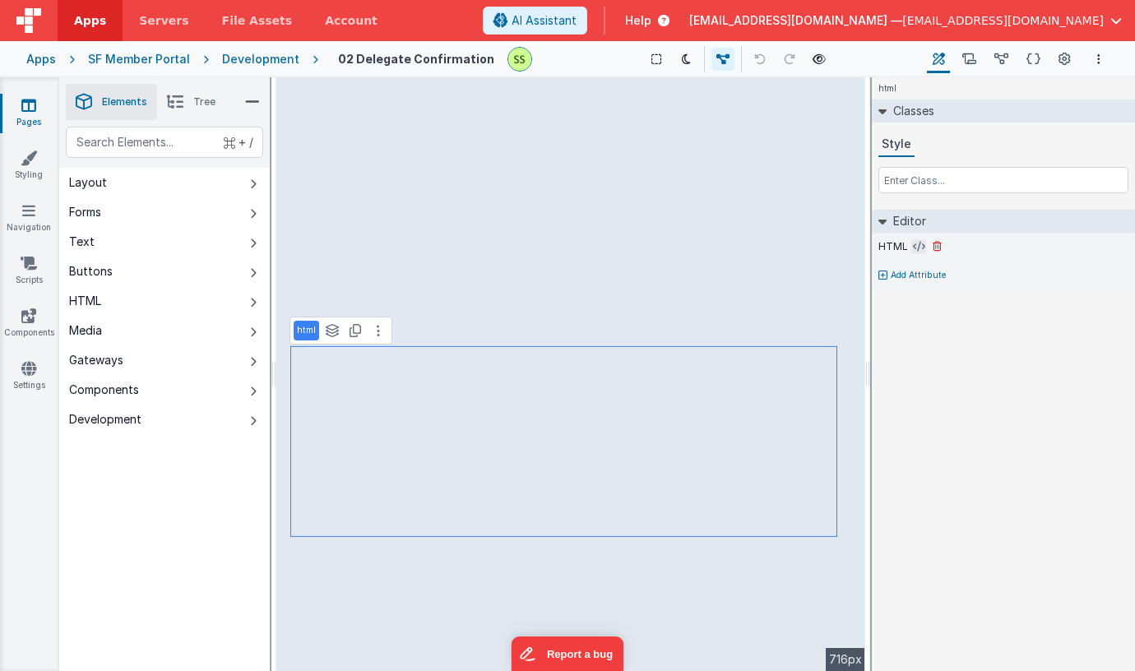
click at [924, 248] on button at bounding box center [918, 246] width 15 height 15
click at [911, 243] on button at bounding box center [918, 246] width 15 height 15
click at [918, 242] on icon at bounding box center [919, 246] width 12 height 13
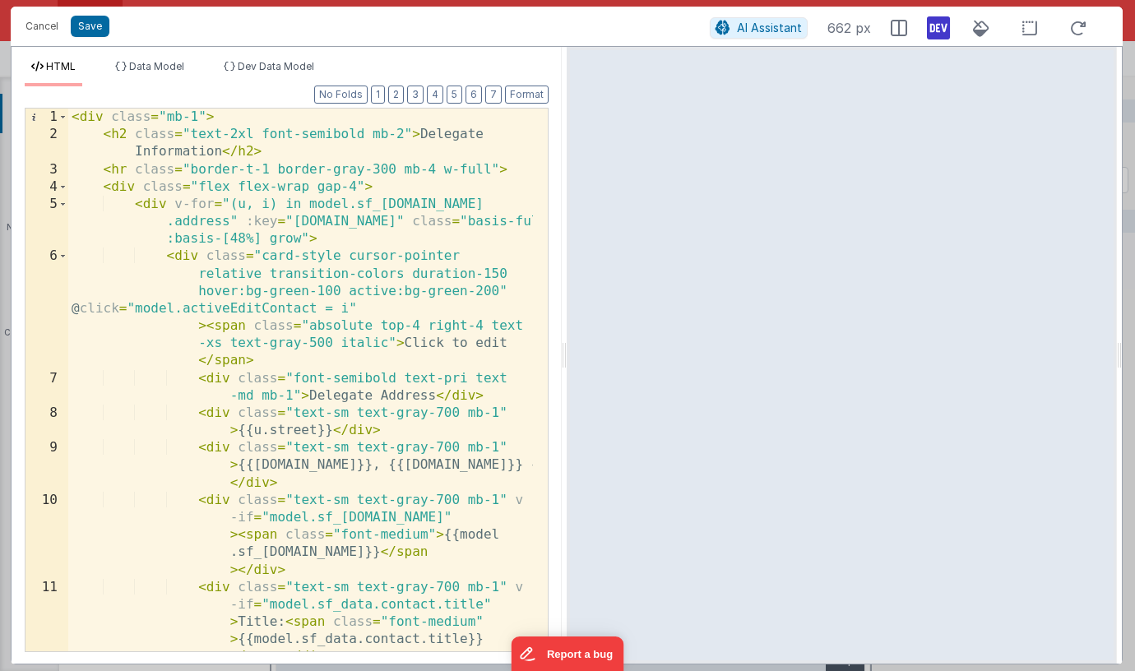
click at [69, 132] on div "< div class = "mb-1" > < h2 class = "text-2xl font-semibold mb-2" > Delegate In…" at bounding box center [300, 441] width 465 height 664
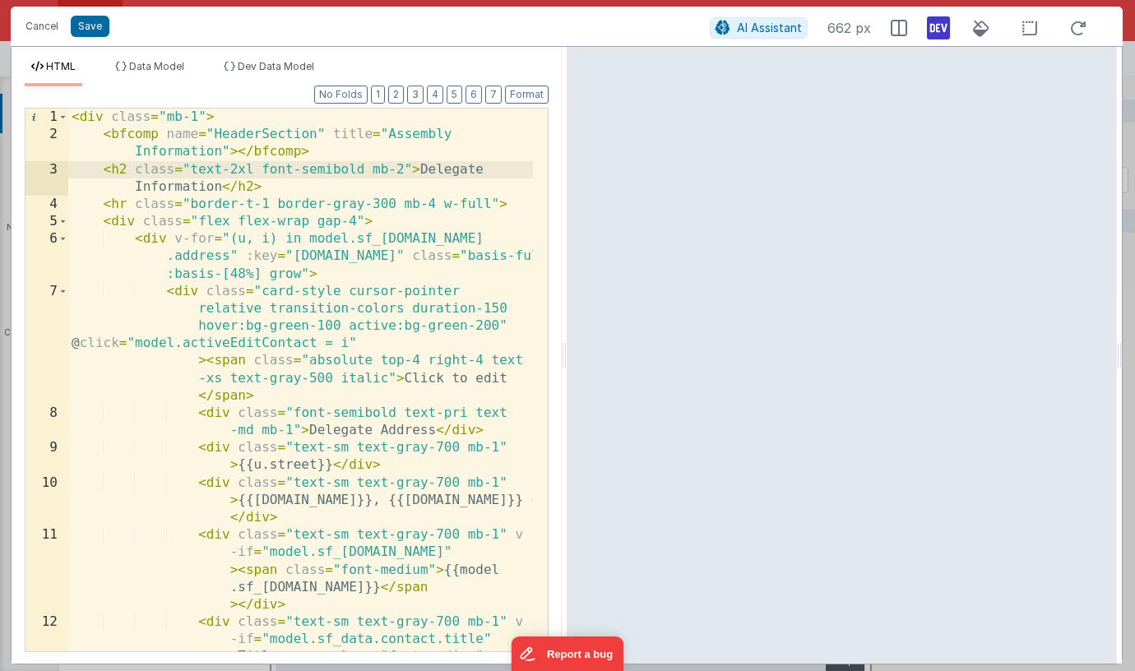
click at [435, 174] on div "< div class = "mb-1" > < bfcomp name = "HeaderSection" title = "Assembly Inform…" at bounding box center [300, 432] width 465 height 646
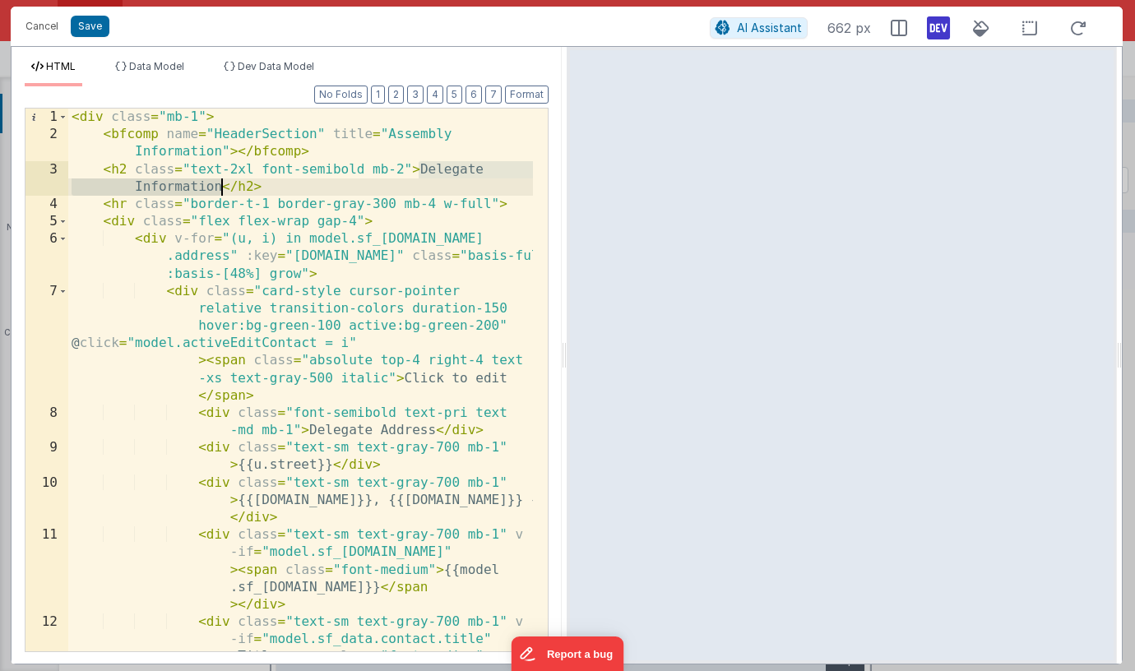
drag, startPoint x: 435, startPoint y: 174, endPoint x: 257, endPoint y: 188, distance: 179.0
click at [225, 188] on div "< div class = "mb-1" > < bfcomp name = "HeaderSection" title = "Assembly Inform…" at bounding box center [300, 432] width 465 height 646
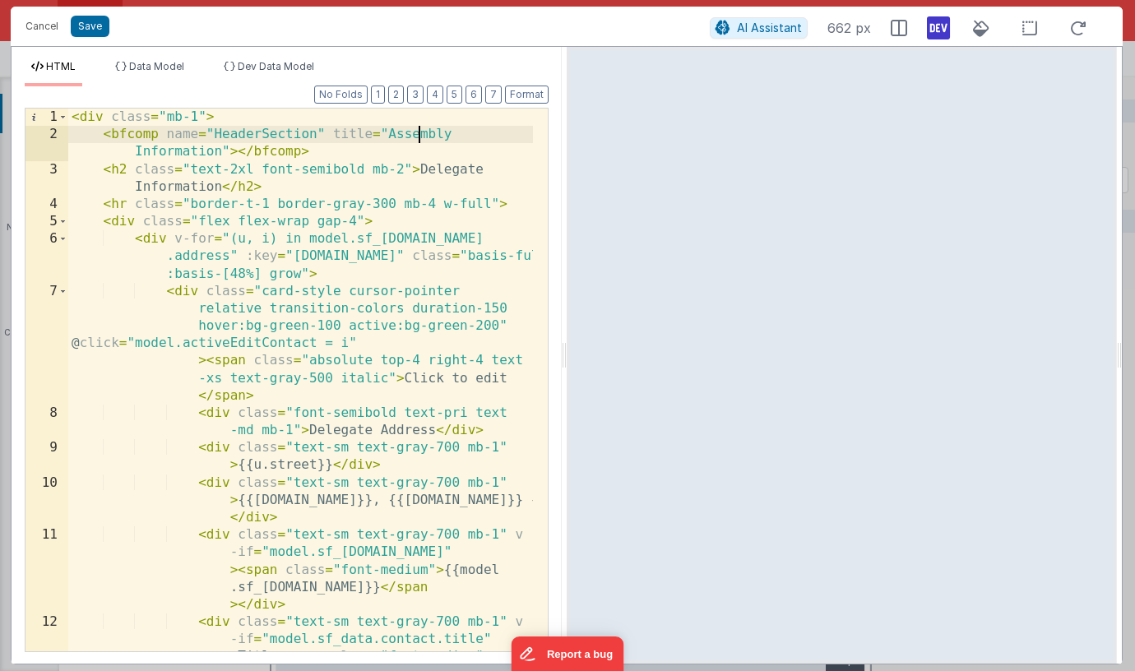
click at [420, 135] on div "< div class = "mb-1" > < bfcomp name = "HeaderSection" title = "Assembly Inform…" at bounding box center [300, 432] width 465 height 646
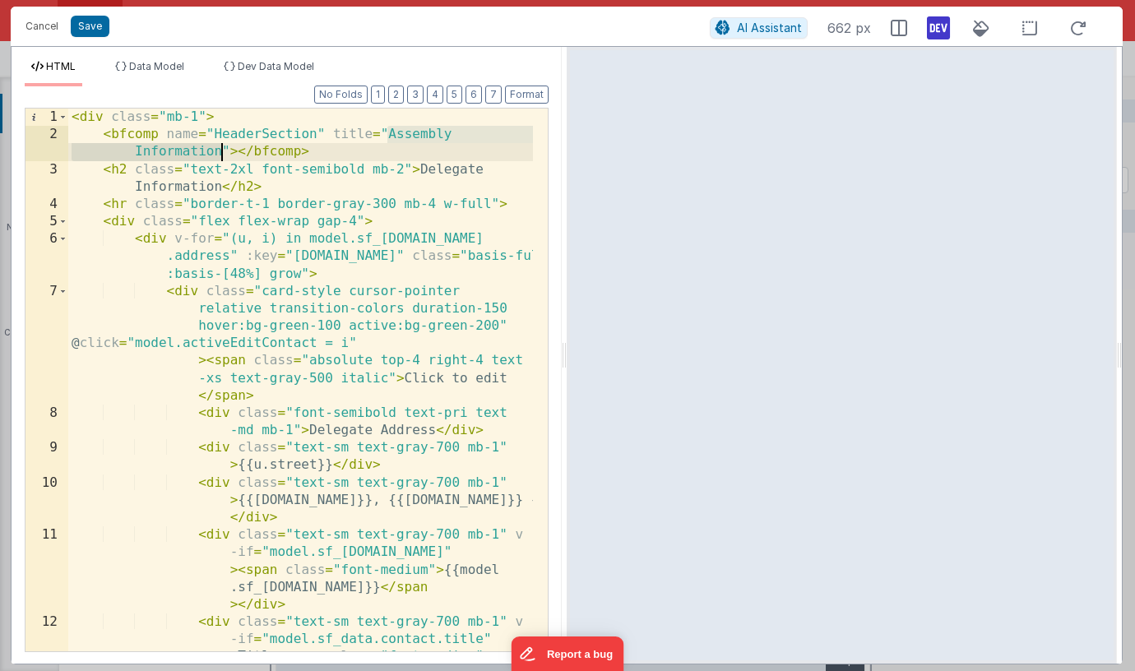
drag, startPoint x: 420, startPoint y: 135, endPoint x: 204, endPoint y: 147, distance: 216.7
click at [204, 147] on div "< div class = "mb-1" > < bfcomp name = "HeaderSection" title = "Assembly Inform…" at bounding box center [300, 432] width 465 height 646
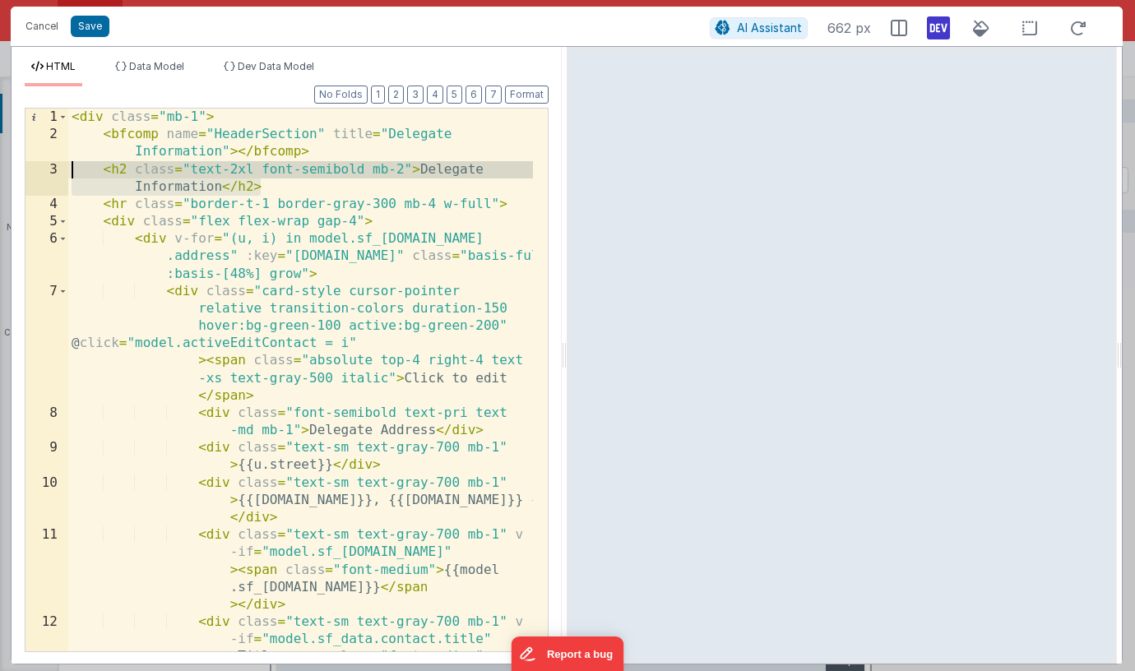
drag, startPoint x: 279, startPoint y: 185, endPoint x: 32, endPoint y: 163, distance: 247.7
click at [32, 163] on div "1 2 3 4 5 6 7 8 9 10 11 12 < div class = "mb-1" > < bfcomp name = "HeaderSectio…" at bounding box center [287, 380] width 524 height 544
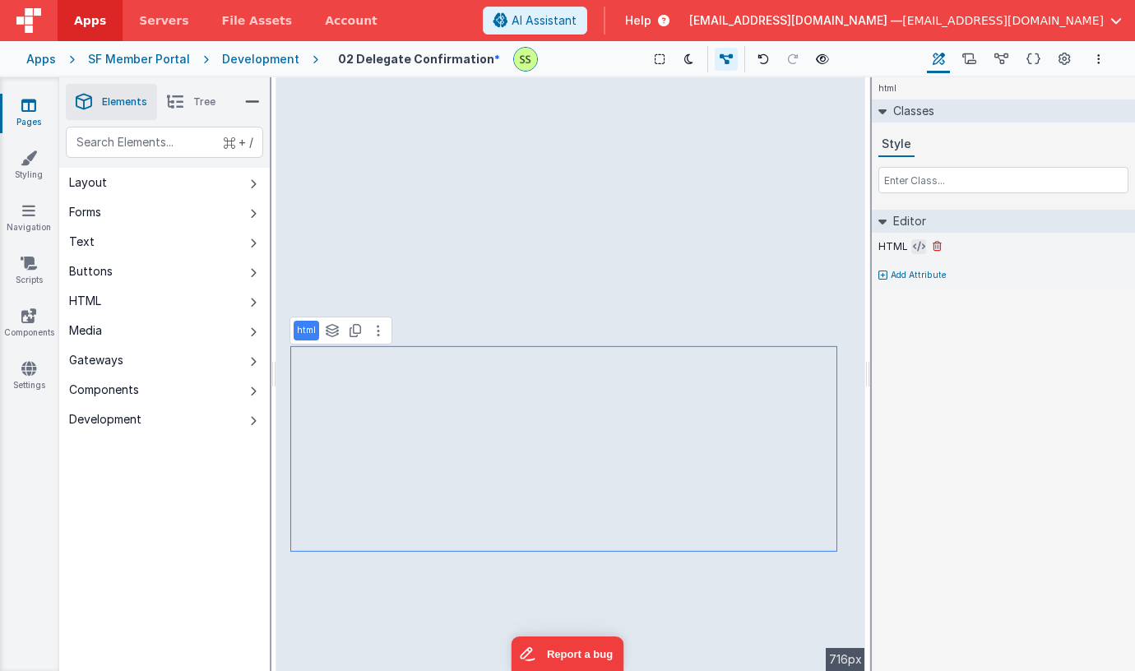
click at [916, 244] on icon at bounding box center [919, 246] width 12 height 13
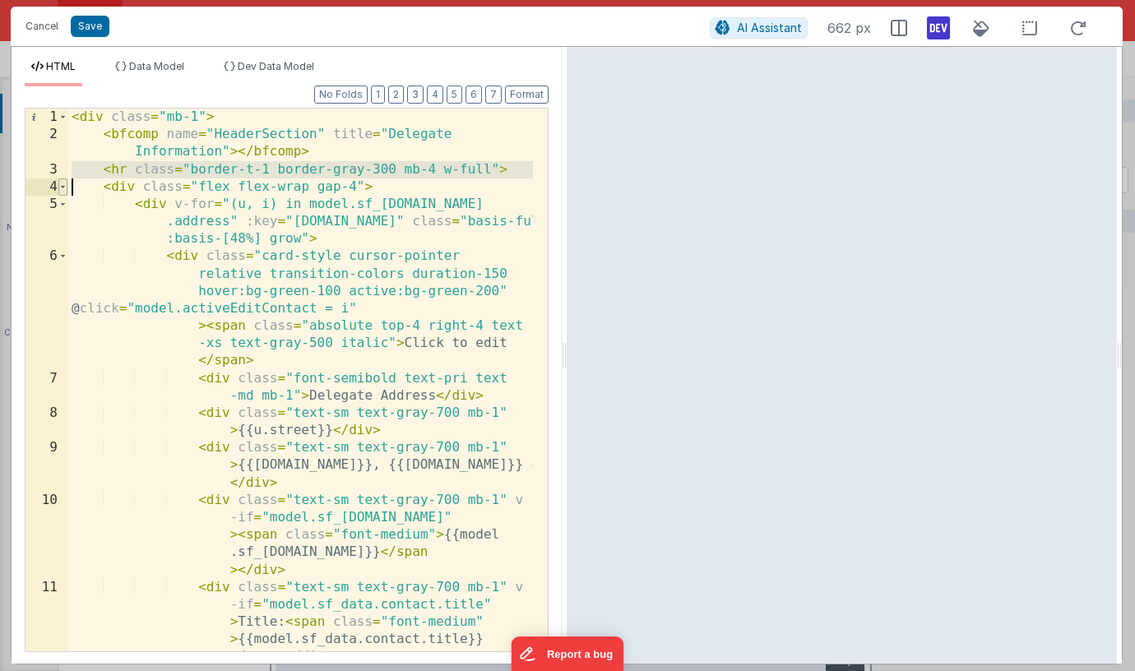
drag, startPoint x: 69, startPoint y: 171, endPoint x: 62, endPoint y: 185, distance: 15.8
click at [67, 185] on div "1 2 3 4 5 6 7 8 9 10 11 12 < div class = "mb-1" > < bfcomp name = "HeaderSectio…" at bounding box center [287, 380] width 524 height 544
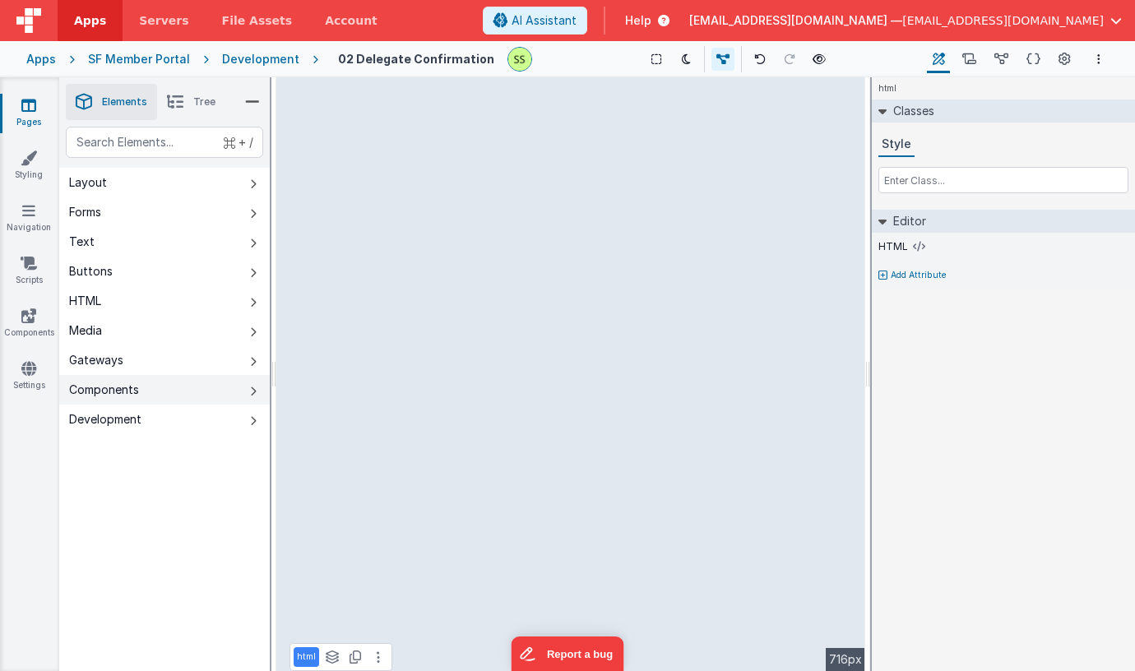
click at [111, 388] on div "Components" at bounding box center [104, 390] width 70 height 16
click at [97, 97] on li "Elements" at bounding box center [111, 102] width 91 height 36
click at [251, 95] on icon at bounding box center [252, 101] width 15 height 23
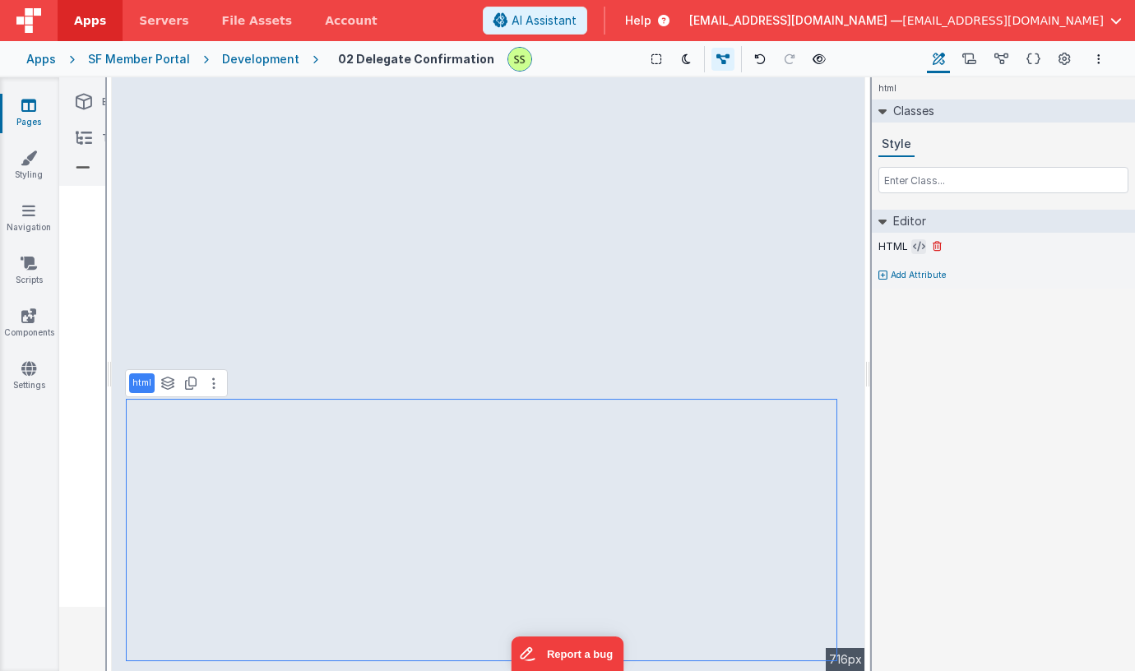
click at [913, 244] on icon at bounding box center [919, 246] width 12 height 13
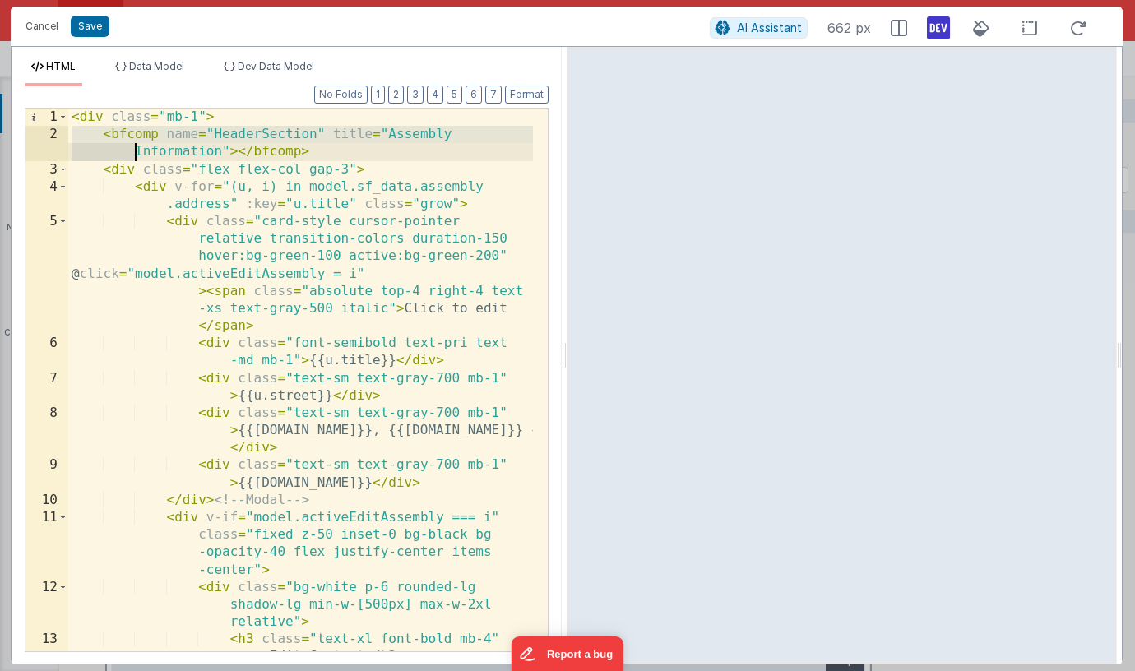
drag, startPoint x: 69, startPoint y: 136, endPoint x: 67, endPoint y: 147, distance: 11.6
click at [67, 147] on div "1 2 3 4 5 6 7 8 9 10 11 12 13 14 < div class = "mb-1" > < bfcomp name = "Header…" at bounding box center [287, 380] width 524 height 544
drag, startPoint x: 336, startPoint y: 149, endPoint x: 245, endPoint y: 129, distance: 92.6
click at [335, 149] on div "< div class = "mb-1" > < bfcomp name = "HeaderSection" title = "Assembly Inform…" at bounding box center [300, 397] width 465 height 577
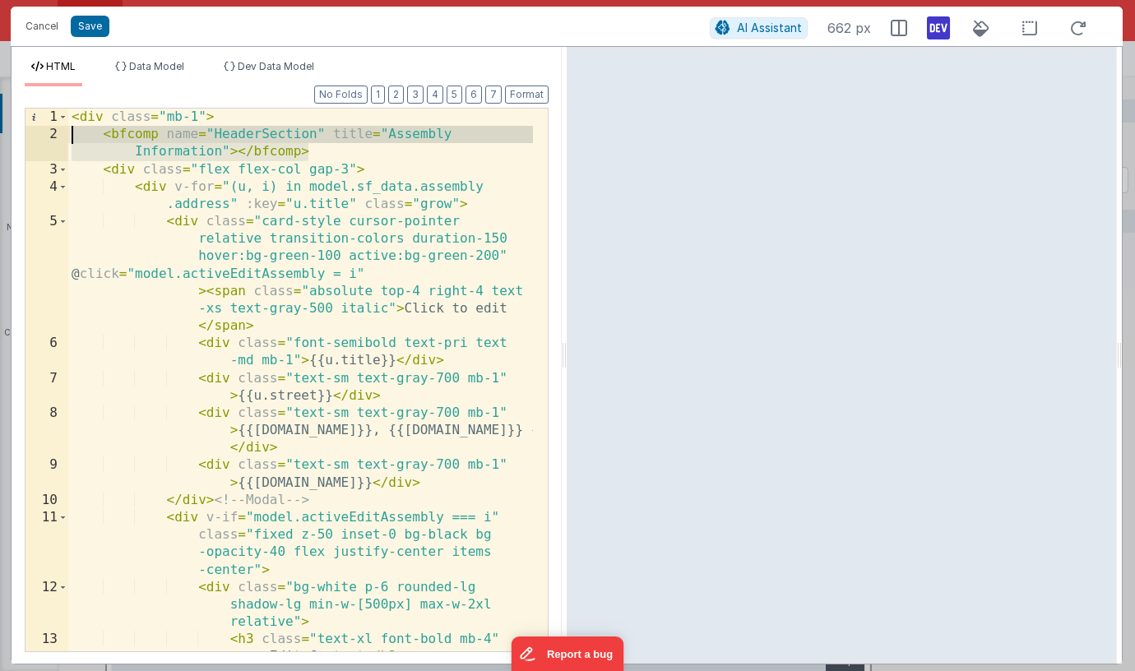
drag, startPoint x: 313, startPoint y: 150, endPoint x: 73, endPoint y: 139, distance: 240.4
click at [69, 138] on div "< div class = "mb-1" > < bfcomp name = "HeaderSection" title = "Assembly Inform…" at bounding box center [300, 397] width 465 height 577
click at [42, 35] on button "Cancel" at bounding box center [41, 26] width 49 height 23
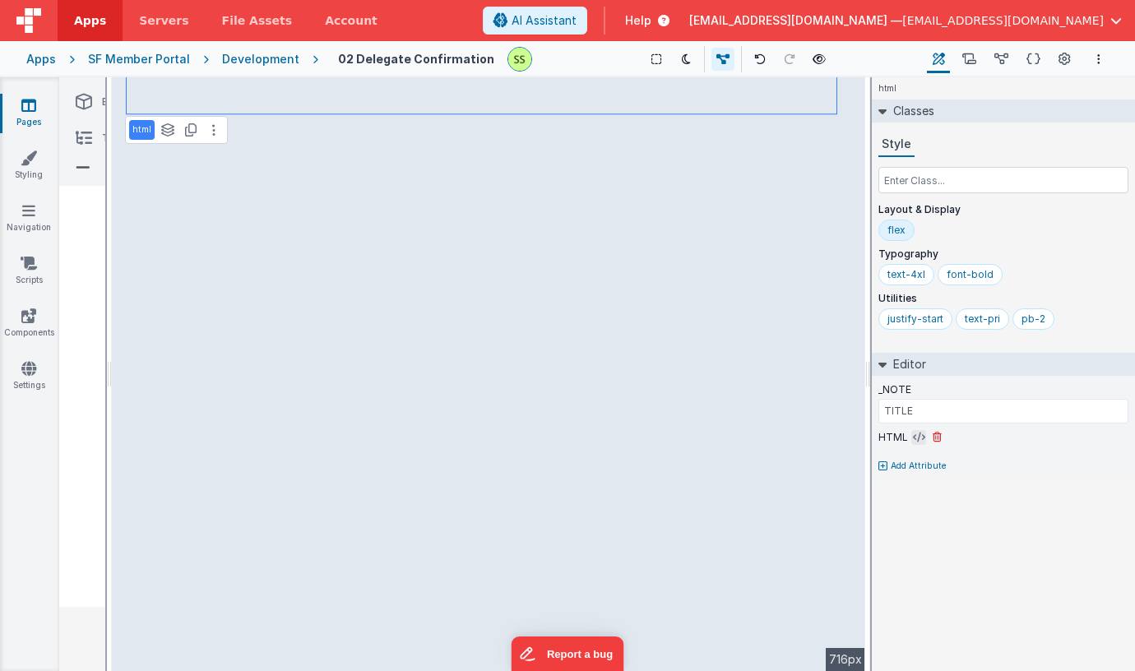
click at [917, 431] on icon at bounding box center [919, 437] width 12 height 13
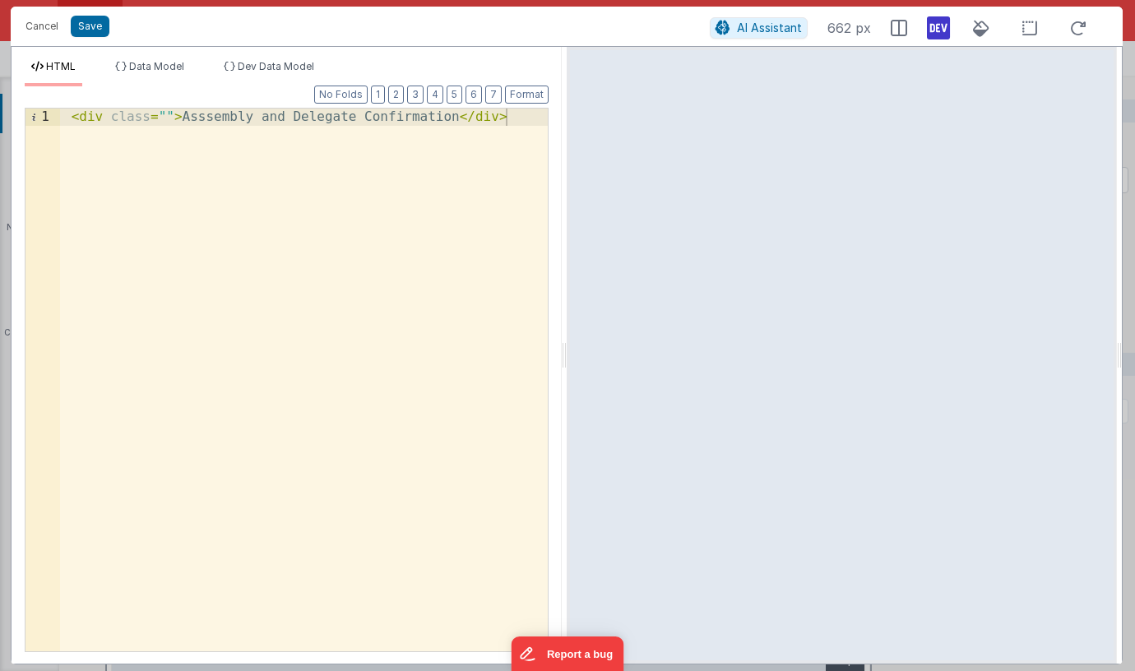
click at [269, 199] on div "< div class = "" > Asssembly and Delegate Confirmation </ div >" at bounding box center [304, 397] width 488 height 577
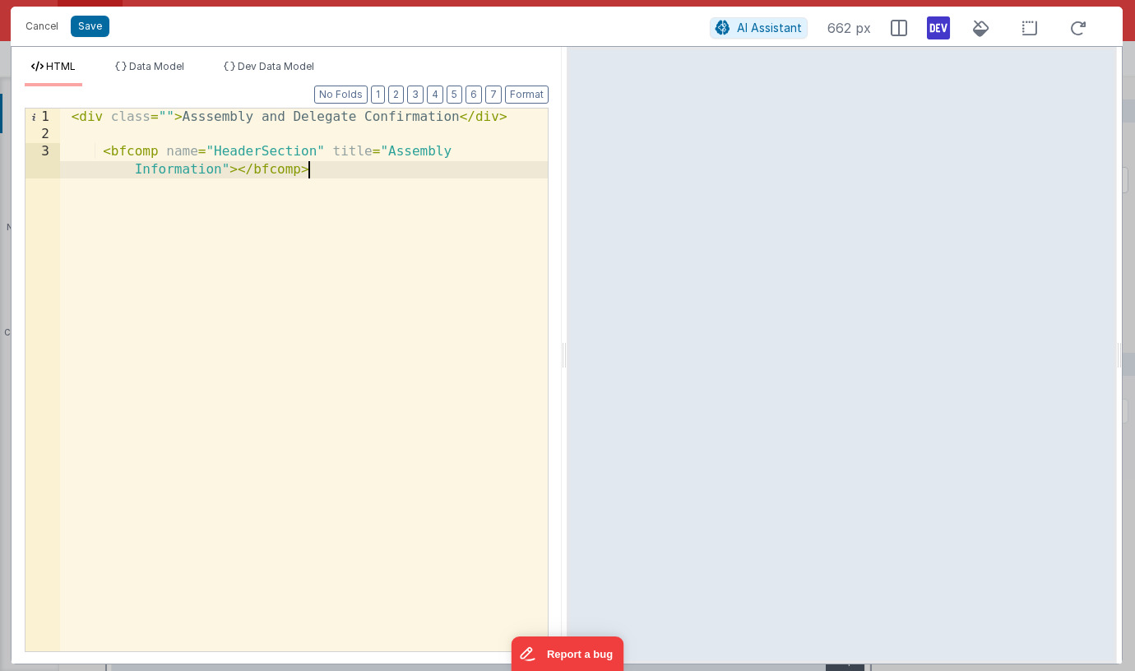
click at [211, 118] on div "< div class = "" > Asssembly and Delegate Confirmation </ div > < bfcomp name =…" at bounding box center [304, 406] width 488 height 595
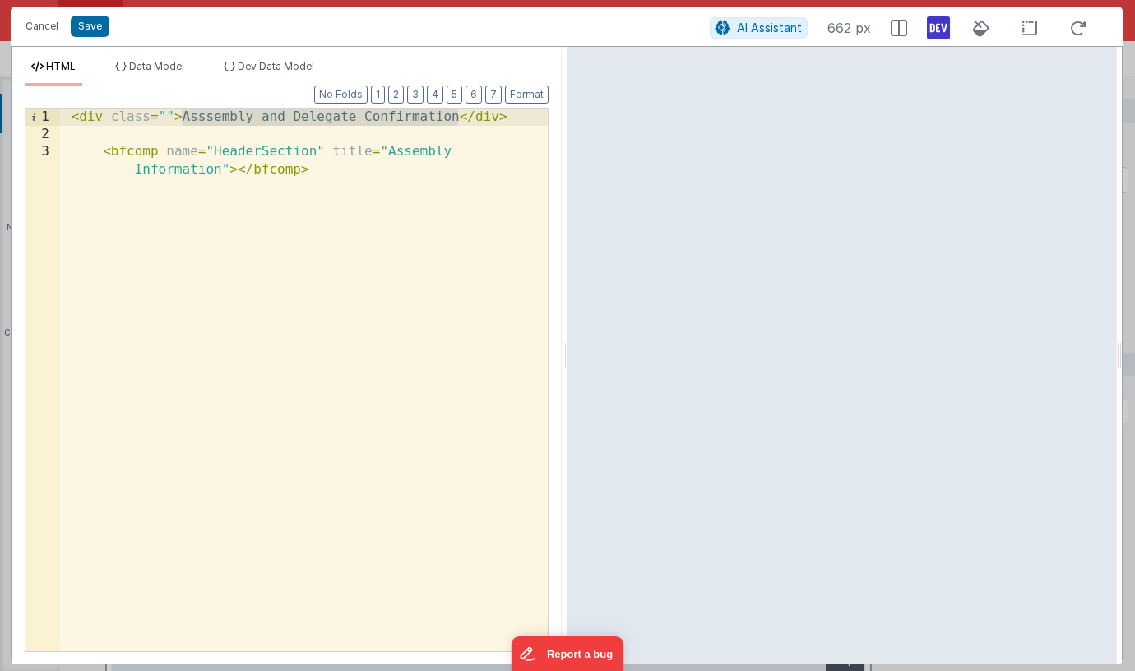
drag, startPoint x: 211, startPoint y: 118, endPoint x: 320, endPoint y: 122, distance: 108.6
click at [382, 118] on div "< div class = "" > Asssembly and Delegate Confirmation </ div > < bfcomp name =…" at bounding box center [304, 406] width 488 height 595
click at [253, 150] on div "< div class = "" > Asssembly and Delegate Confirmation </ div > < bfcomp name =…" at bounding box center [304, 406] width 488 height 595
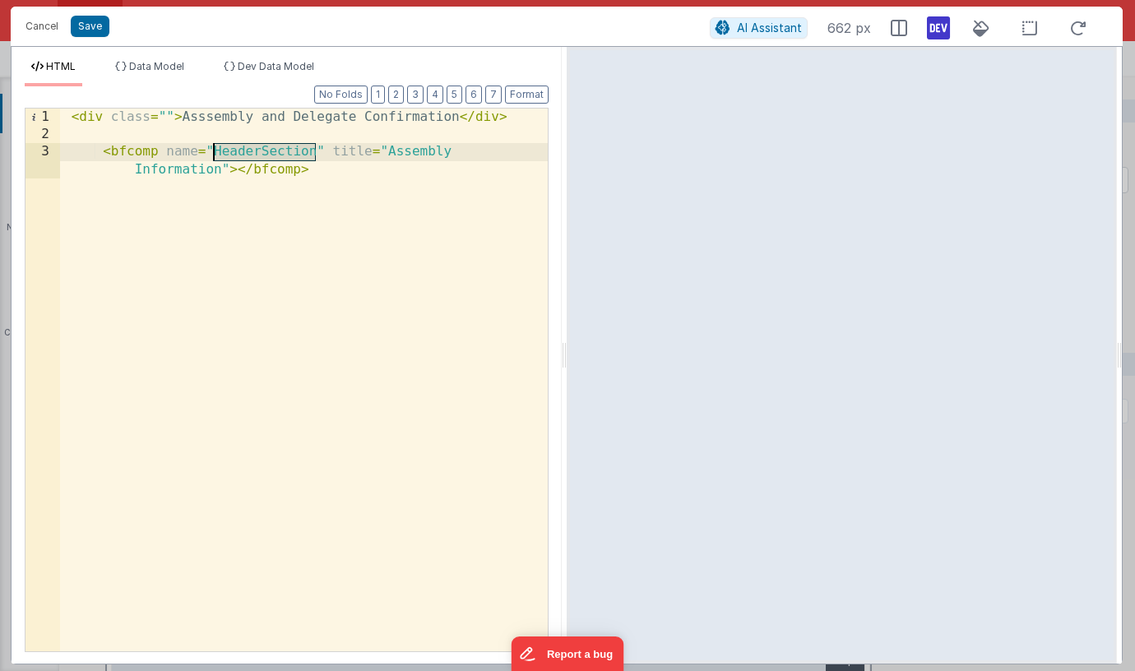
click at [253, 149] on div "< div class = "" > Asssembly and Delegate Confirmation </ div > < bfcomp name =…" at bounding box center [304, 406] width 488 height 595
click at [254, 158] on div "< div class = "" > Asssembly and Delegate Confirmation </ div > < bfcomp name =…" at bounding box center [304, 406] width 488 height 595
click at [223, 116] on div "< div class = "" > Asssembly and Delegate Confirmation </ div > < bfcomp name =…" at bounding box center [304, 406] width 488 height 595
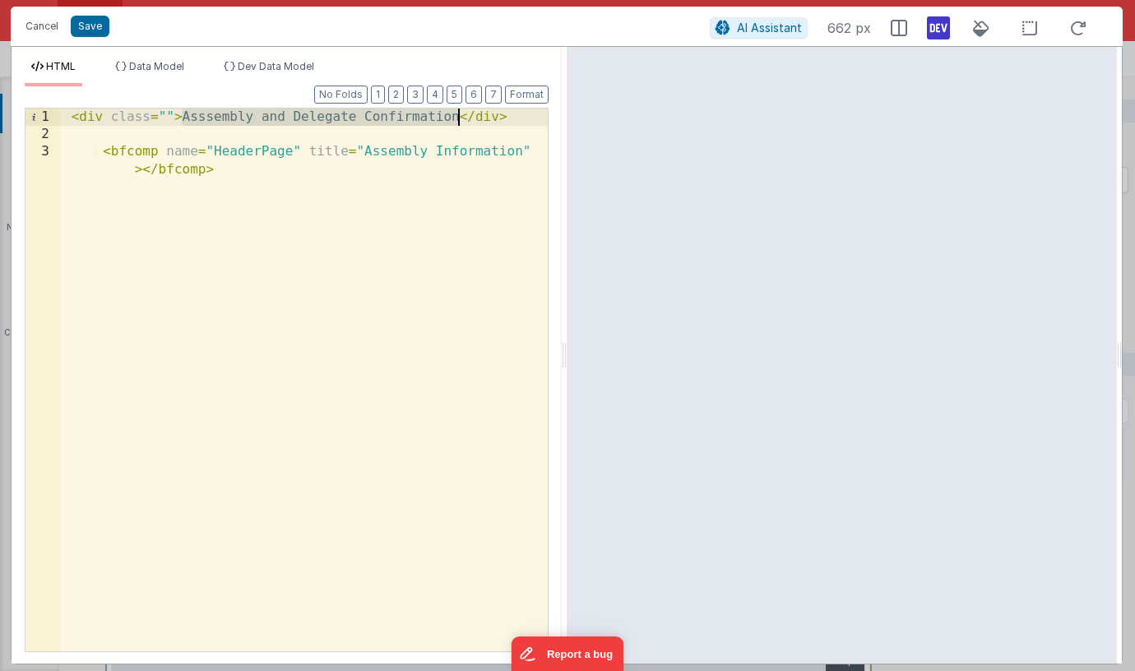
drag, startPoint x: 223, startPoint y: 116, endPoint x: 380, endPoint y: 123, distance: 157.2
click at [380, 123] on div "< div class = "" > Asssembly and Delegate Confirmation </ div > < bfcomp name =…" at bounding box center [304, 406] width 488 height 595
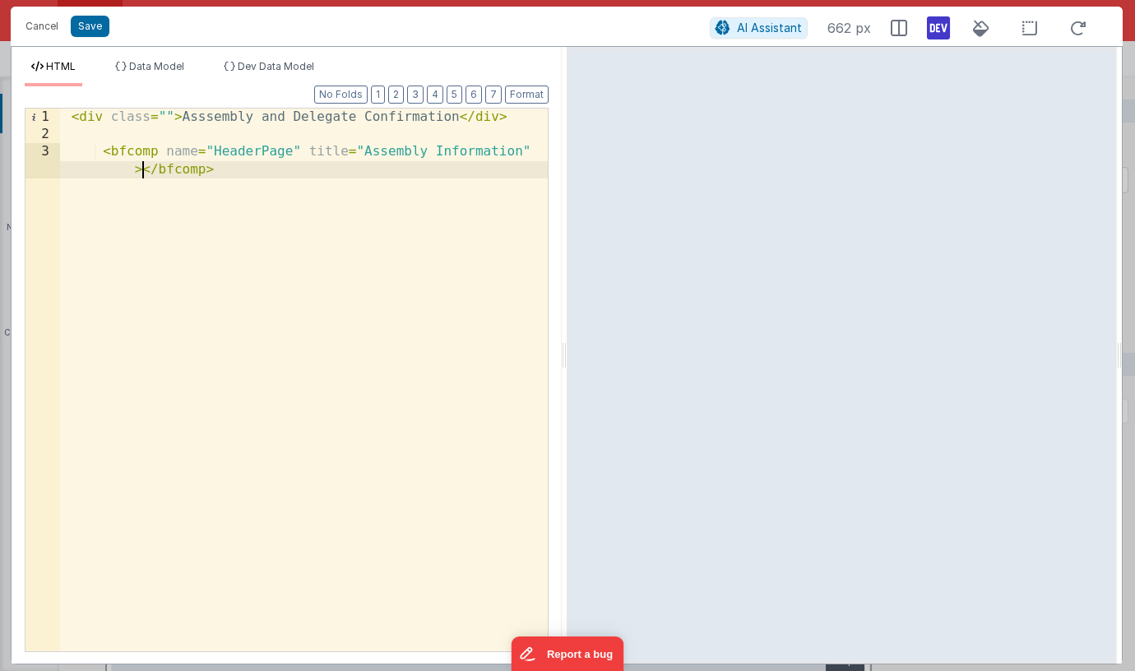
click at [145, 170] on div "< div class = "" > Asssembly and Delegate Confirmation </ div > < bfcomp name =…" at bounding box center [304, 406] width 488 height 595
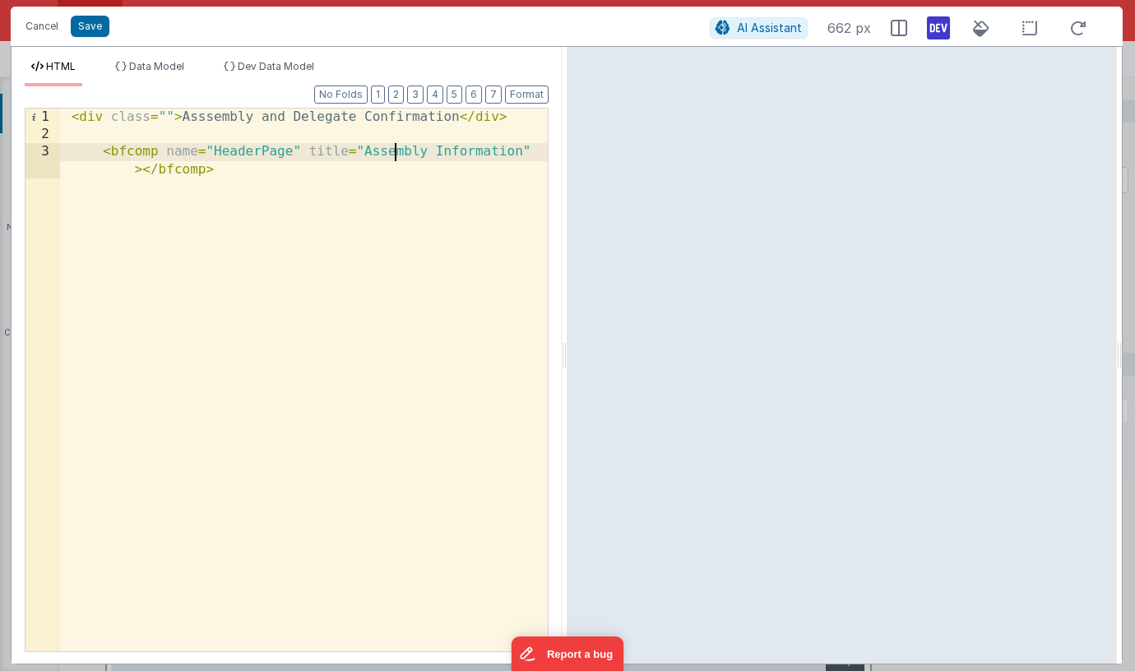
click at [393, 150] on div "< div class = "" > Asssembly and Delegate Confirmation </ div > < bfcomp name =…" at bounding box center [304, 406] width 488 height 595
drag, startPoint x: 393, startPoint y: 150, endPoint x: 447, endPoint y: 151, distance: 54.3
click at [447, 151] on div "< div class = "" > Asssembly and Delegate Confirmation </ div > < bfcomp name =…" at bounding box center [304, 406] width 488 height 595
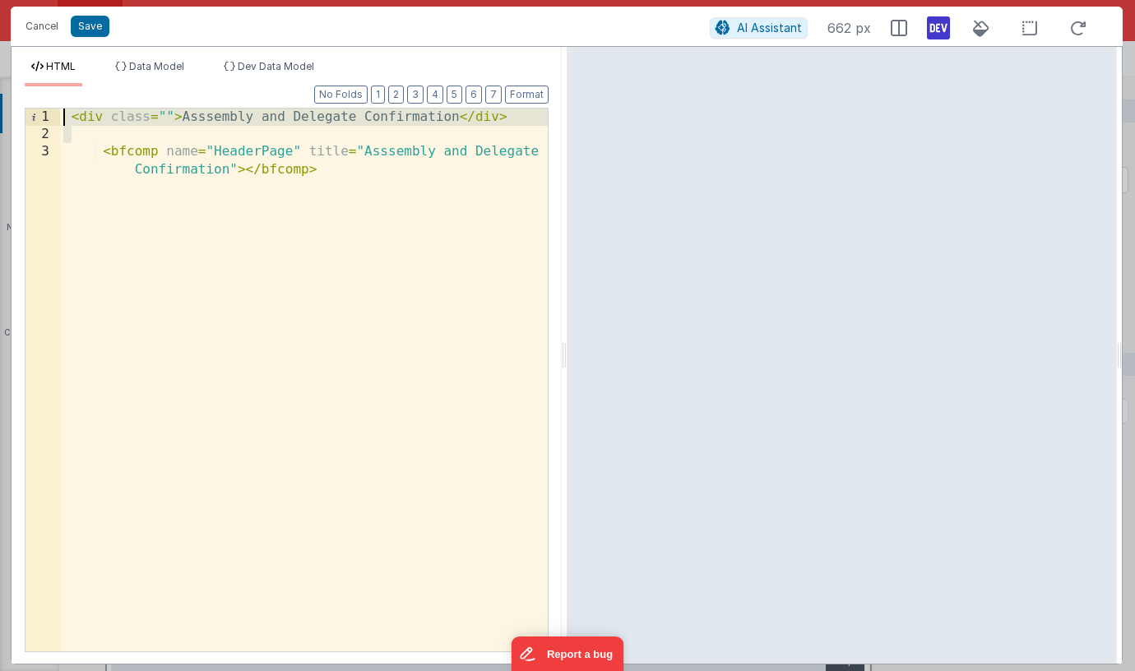
drag, startPoint x: 86, startPoint y: 136, endPoint x: 45, endPoint y: 72, distance: 75.5
click at [45, 72] on div "HTML Data Model Dev Data Model Format 7 6 5 4 3 2 1 No Folds 1 2 3 < div class …" at bounding box center [287, 362] width 550 height 604
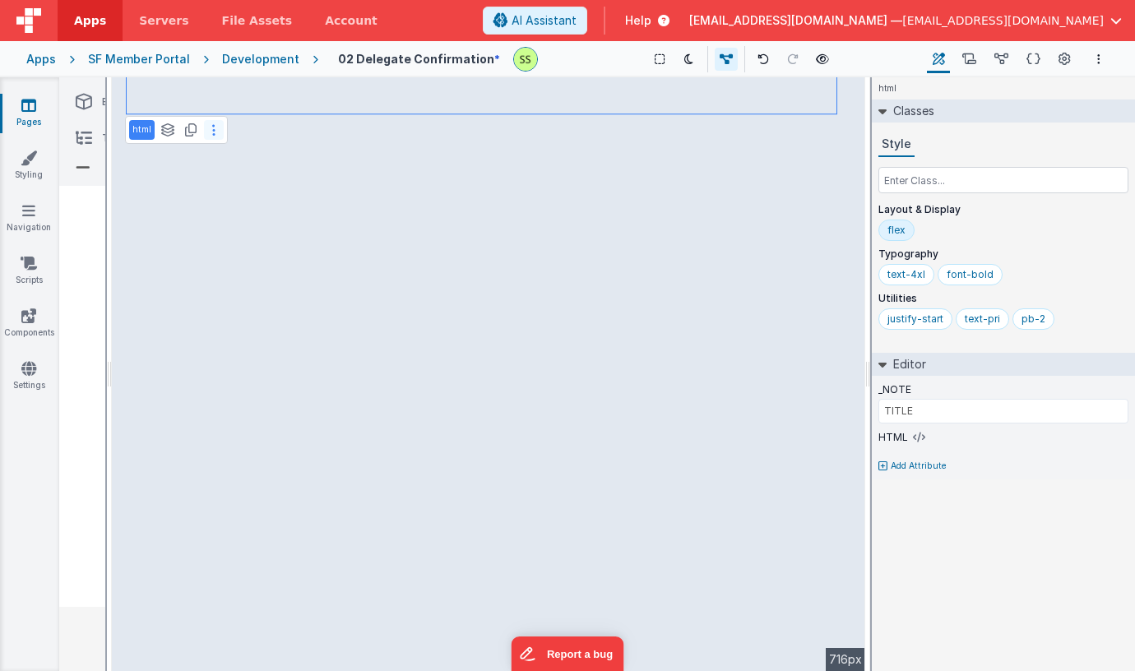
click at [216, 131] on button at bounding box center [214, 130] width 20 height 20
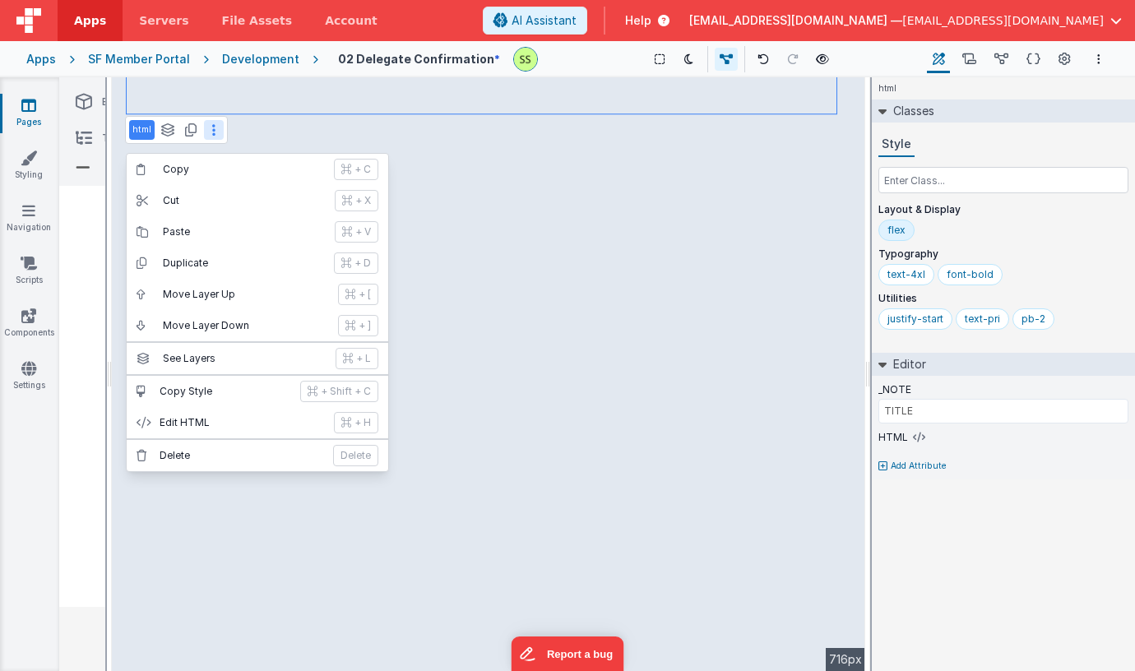
click at [220, 130] on button at bounding box center [214, 130] width 20 height 20
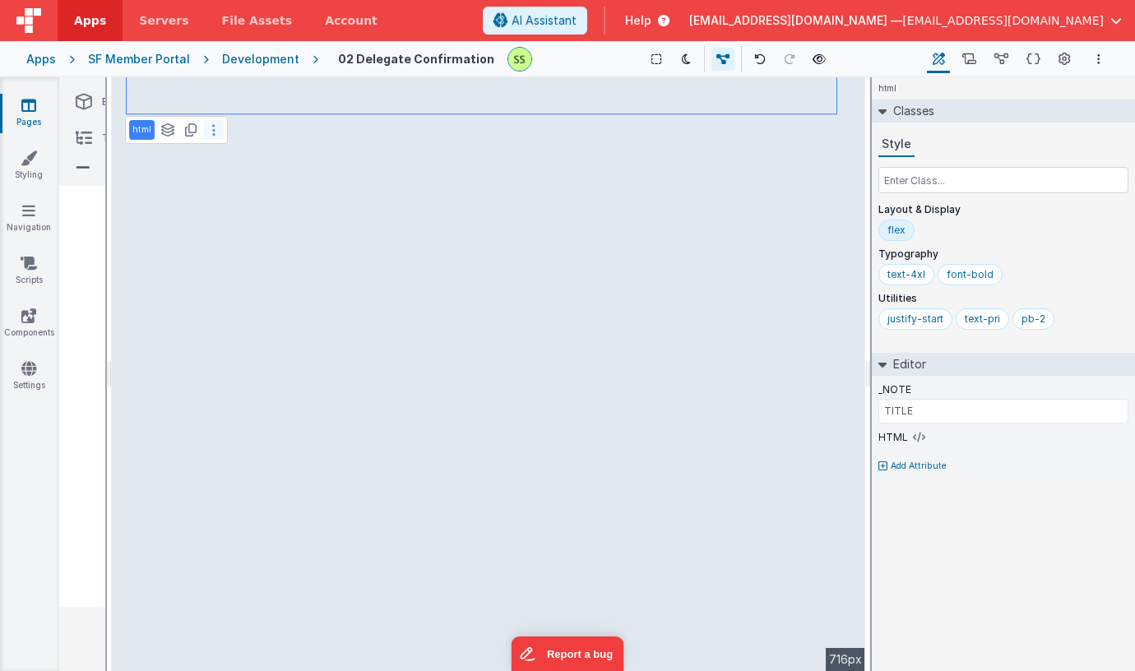
click at [209, 127] on button at bounding box center [214, 130] width 20 height 20
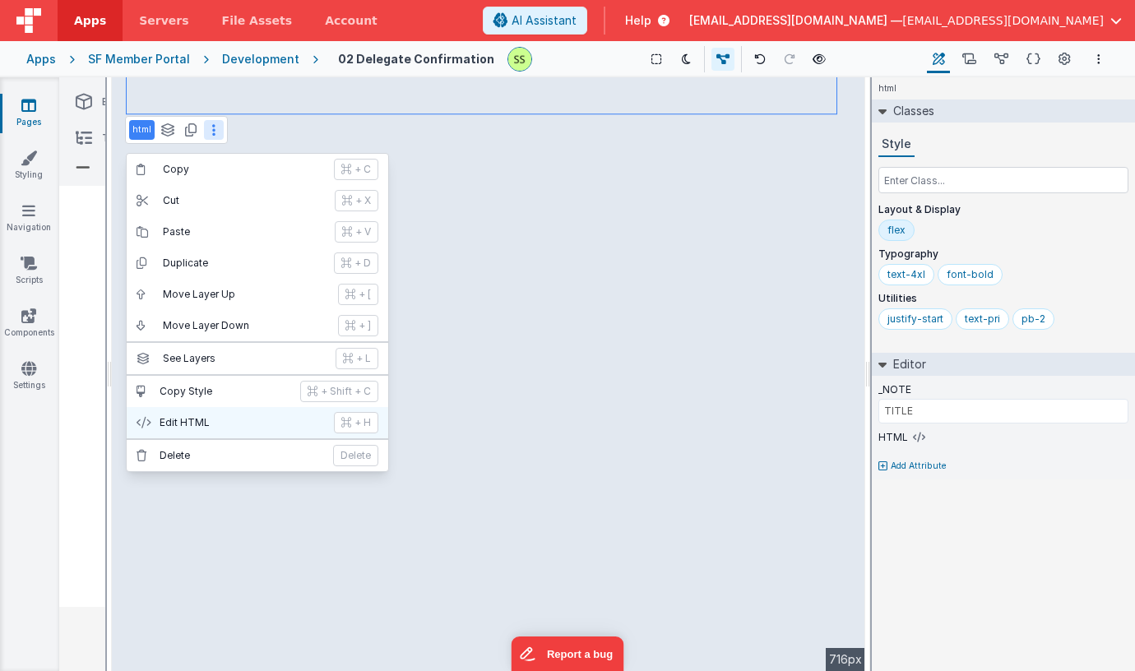
click at [354, 416] on p "+ H" at bounding box center [362, 422] width 16 height 13
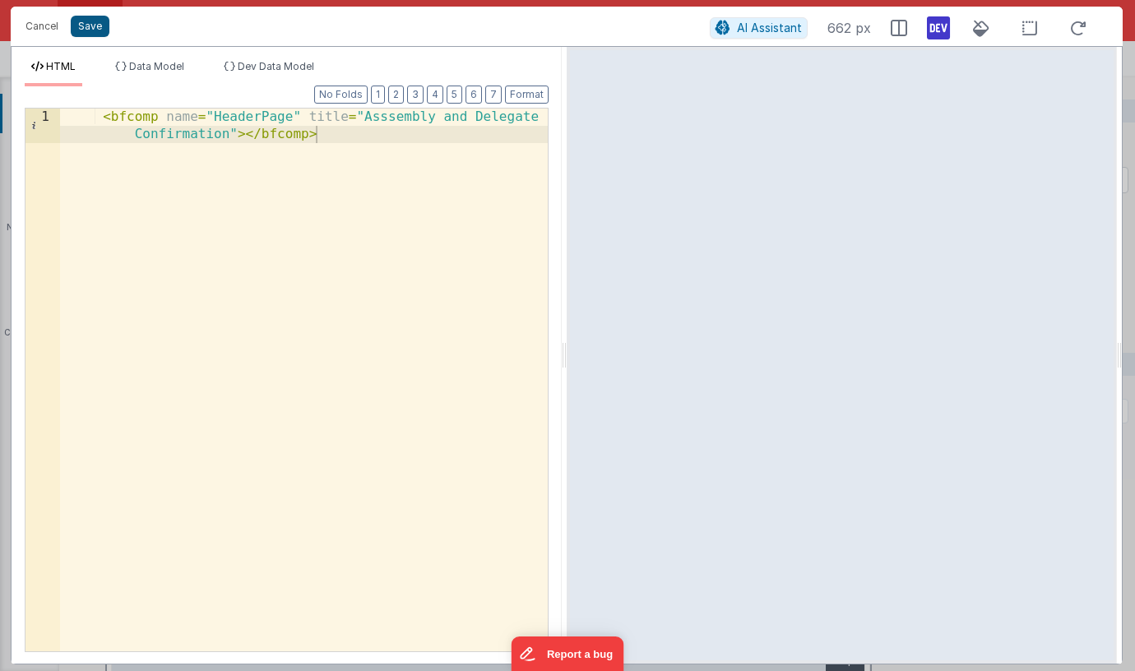
click at [91, 25] on button "Save" at bounding box center [90, 26] width 39 height 21
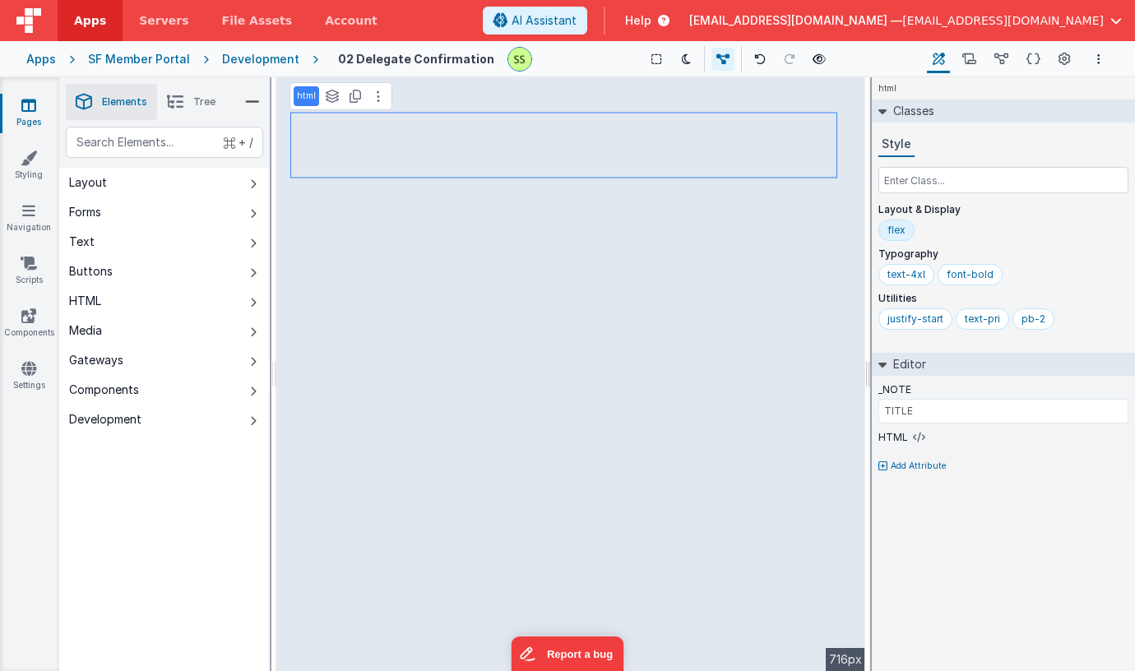
type input "BODY"
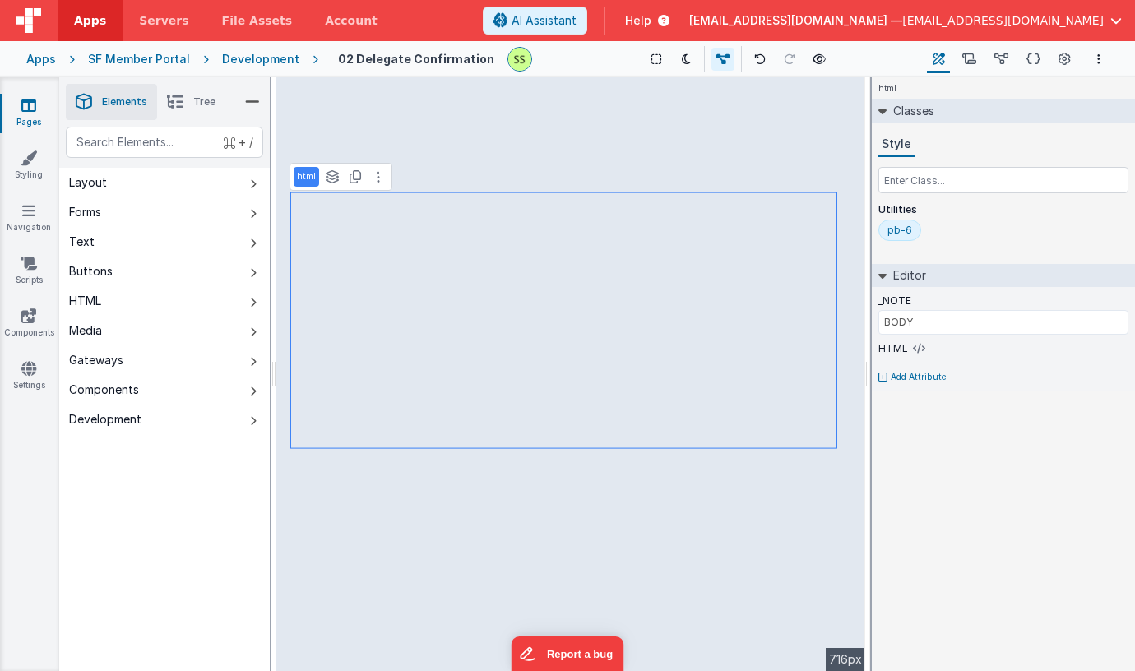
click at [30, 102] on icon at bounding box center [28, 105] width 15 height 16
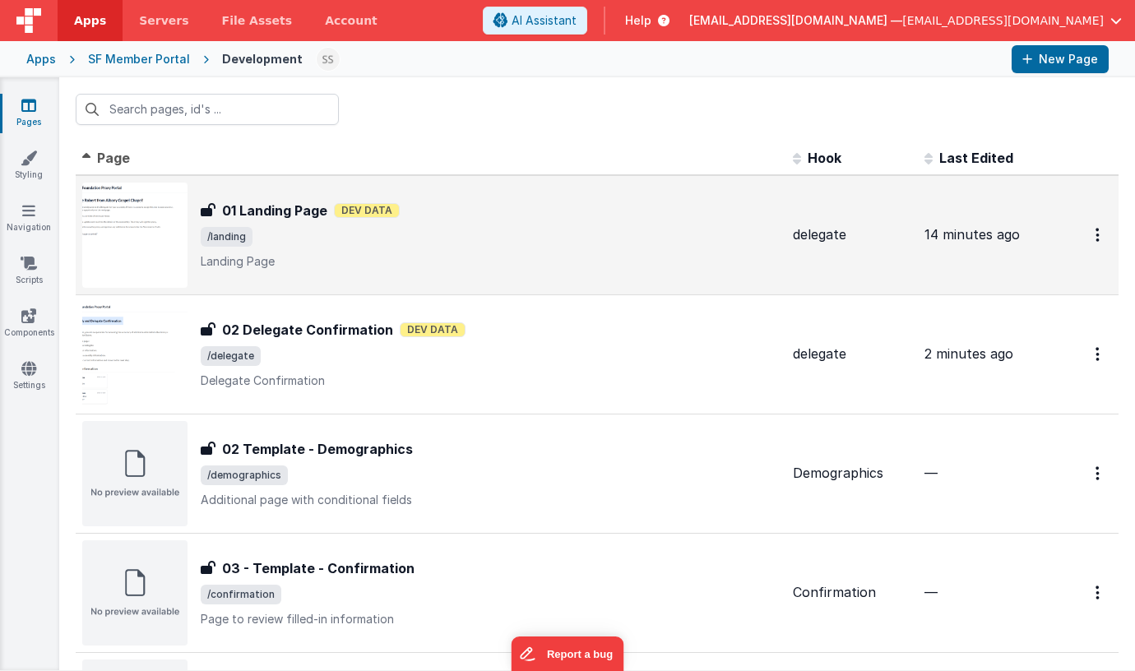
click at [410, 250] on div "01 Landing Page 01 Landing Page Dev Data /landing Landing Page" at bounding box center [490, 235] width 579 height 69
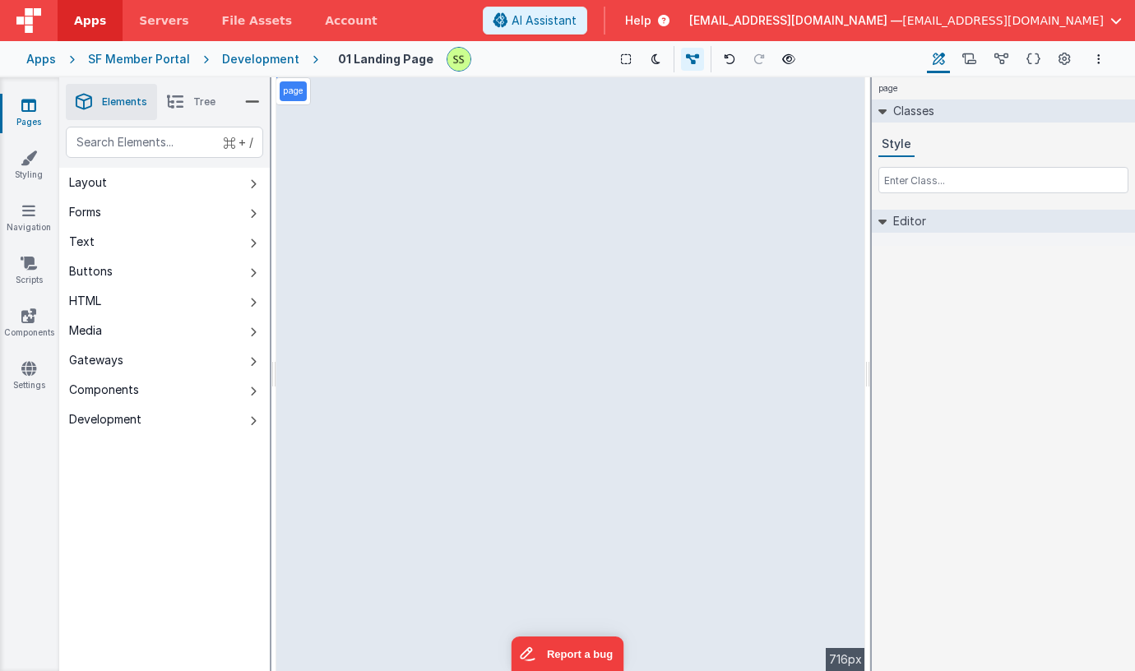
click at [35, 103] on icon at bounding box center [28, 105] width 15 height 16
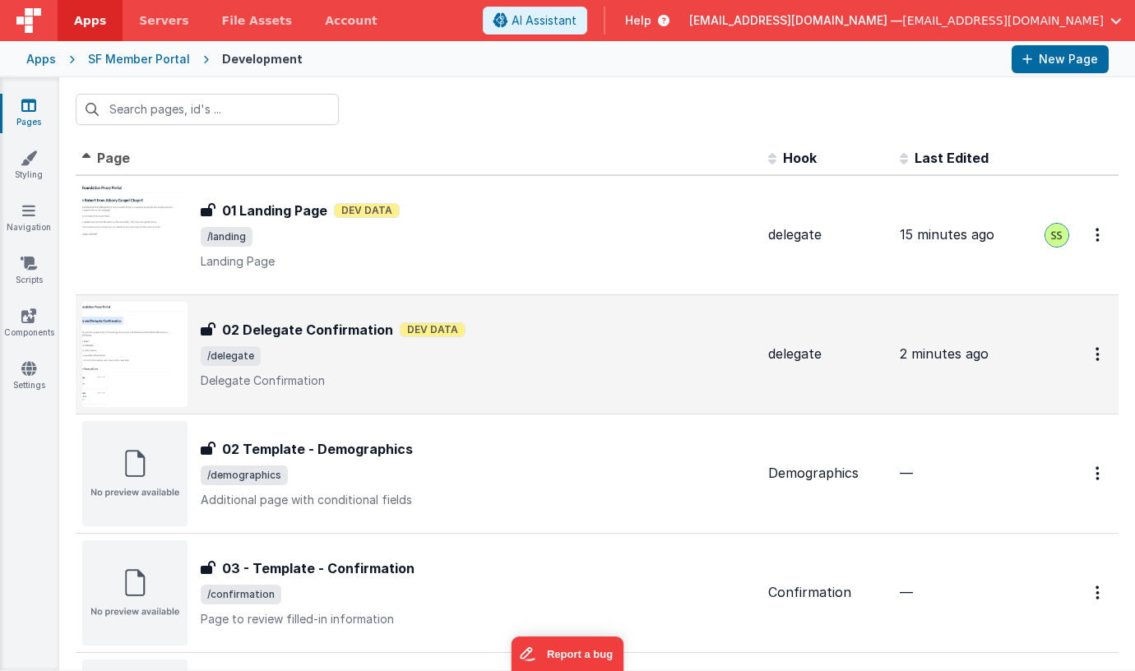
click at [318, 321] on h3 "02 Delegate Confirmation" at bounding box center [307, 330] width 171 height 20
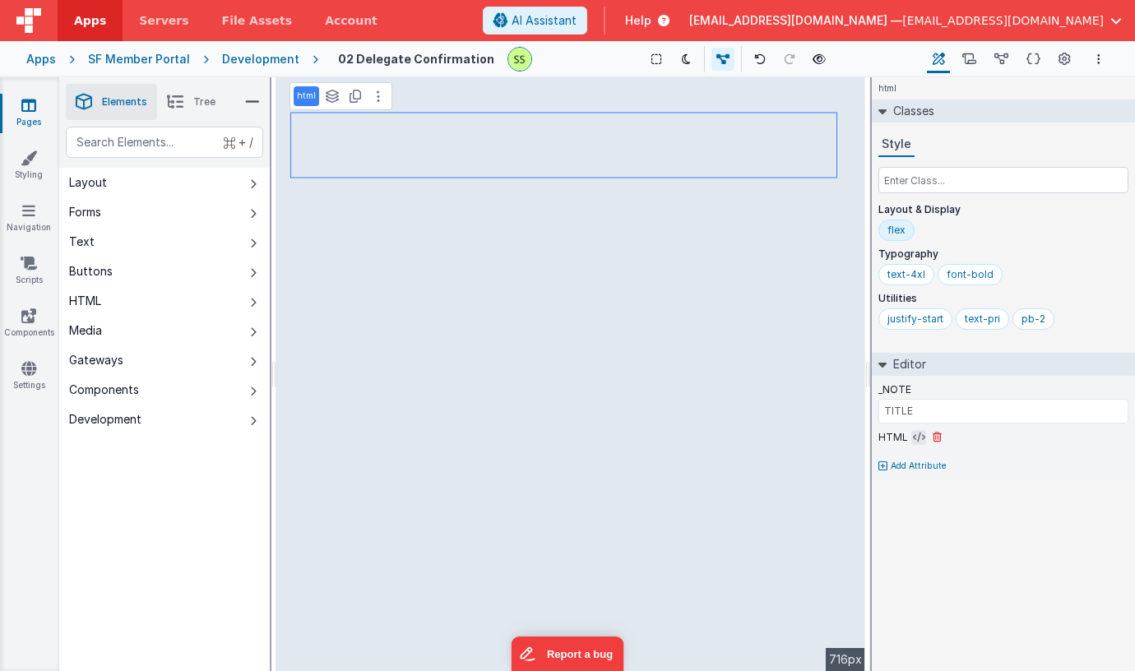
click at [918, 431] on icon at bounding box center [919, 437] width 12 height 13
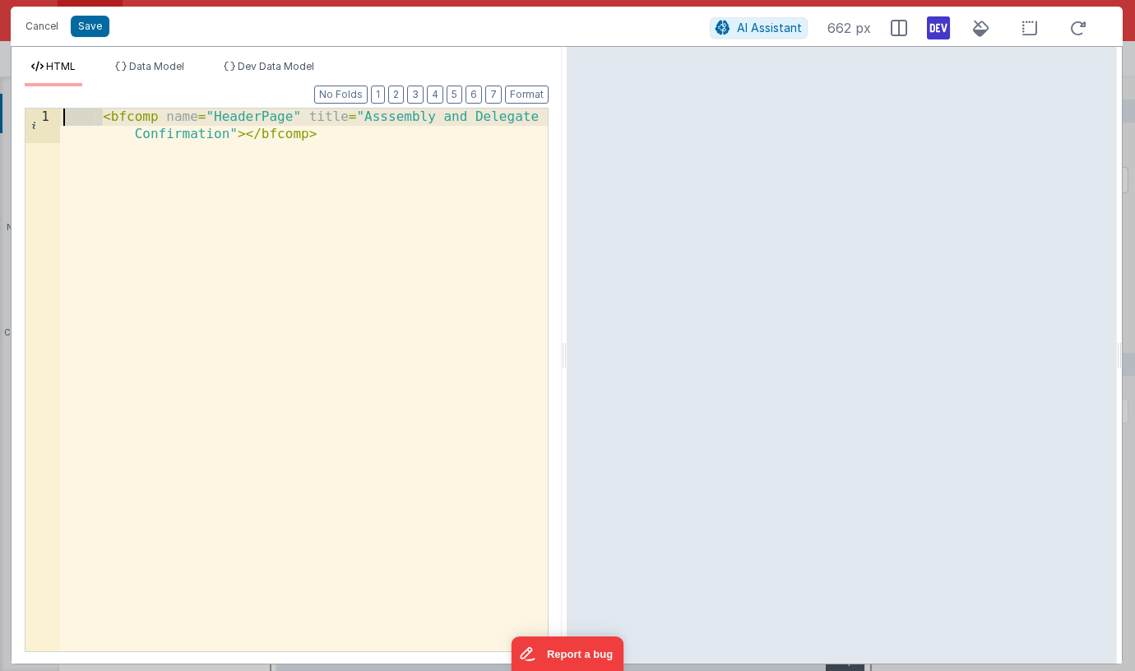
drag, startPoint x: 107, startPoint y: 114, endPoint x: 28, endPoint y: 81, distance: 85.5
click at [28, 81] on div "HTML Data Model Dev Data Model Format 7 6 5 4 3 2 1 No Folds 1 < bfcomp name = …" at bounding box center [287, 362] width 550 height 604
click at [538, 95] on button "Format" at bounding box center [527, 95] width 44 height 18
click at [405, 211] on div "< bfcomp name = "HeaderPage" title = "Asssembly and Delegate Confirmation" > </…" at bounding box center [304, 415] width 488 height 612
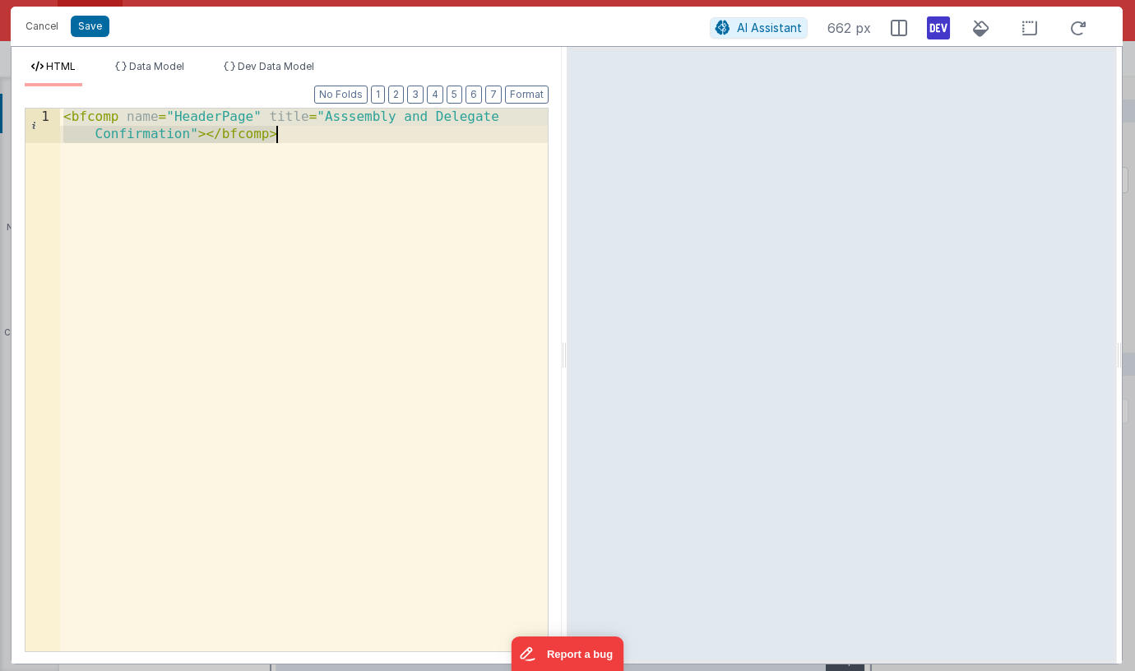
drag, startPoint x: 392, startPoint y: 150, endPoint x: 379, endPoint y: 220, distance: 71.1
click at [382, 220] on div "< bfcomp name = "HeaderPage" title = "Asssembly and Delegate Confirmation" > </…" at bounding box center [304, 415] width 488 height 612
click at [96, 29] on button "Save" at bounding box center [90, 26] width 39 height 21
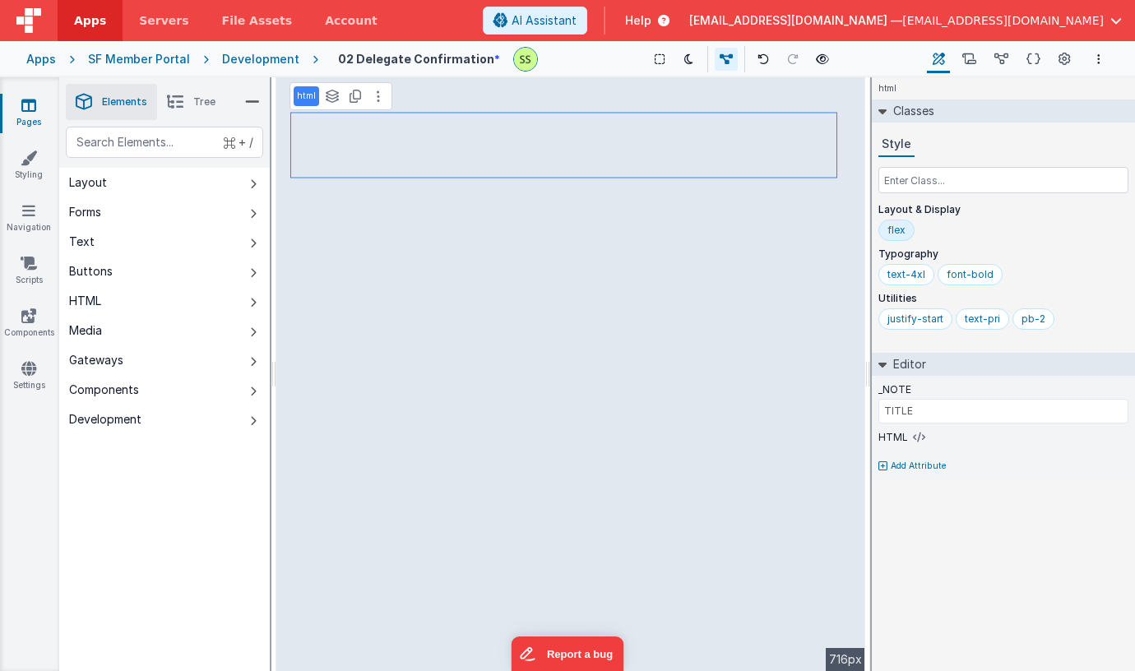
click at [28, 106] on icon at bounding box center [28, 105] width 15 height 16
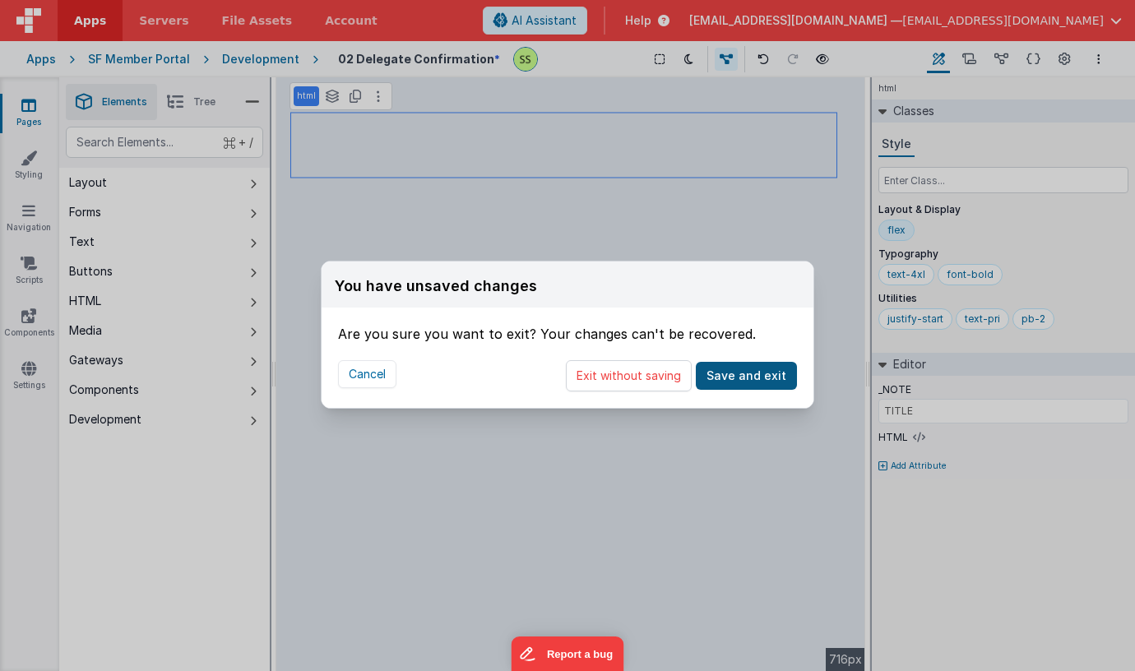
click at [753, 368] on button "Save and exit" at bounding box center [746, 376] width 101 height 28
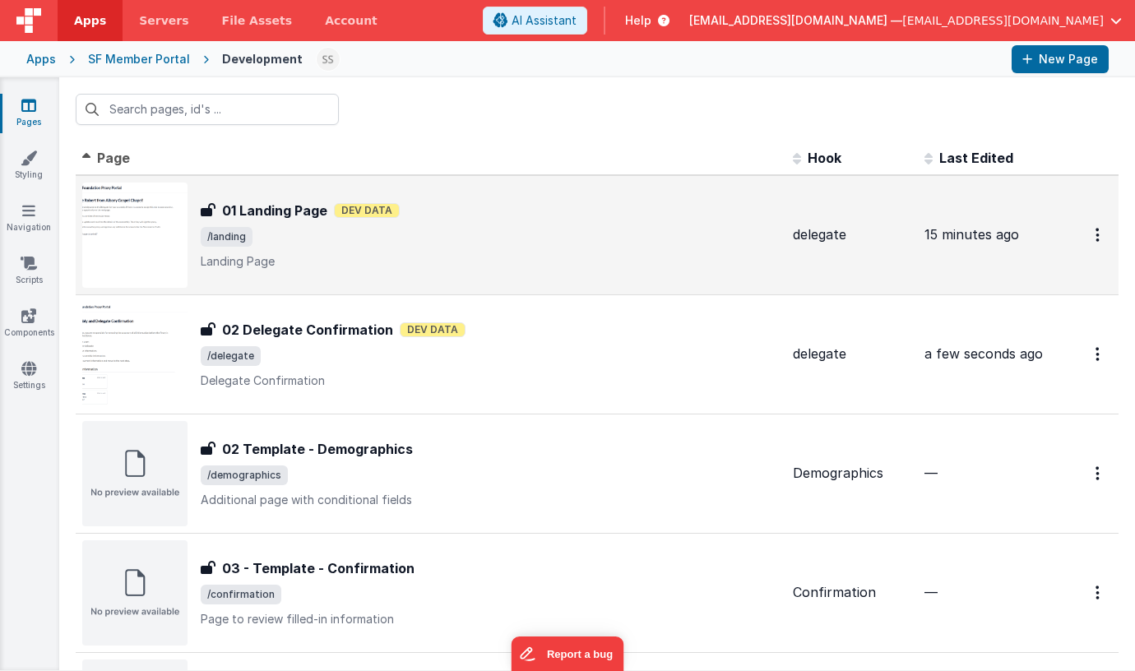
click at [303, 224] on div "01 Landing Page 01 Landing Page Dev Data /landing Landing Page" at bounding box center [490, 235] width 579 height 69
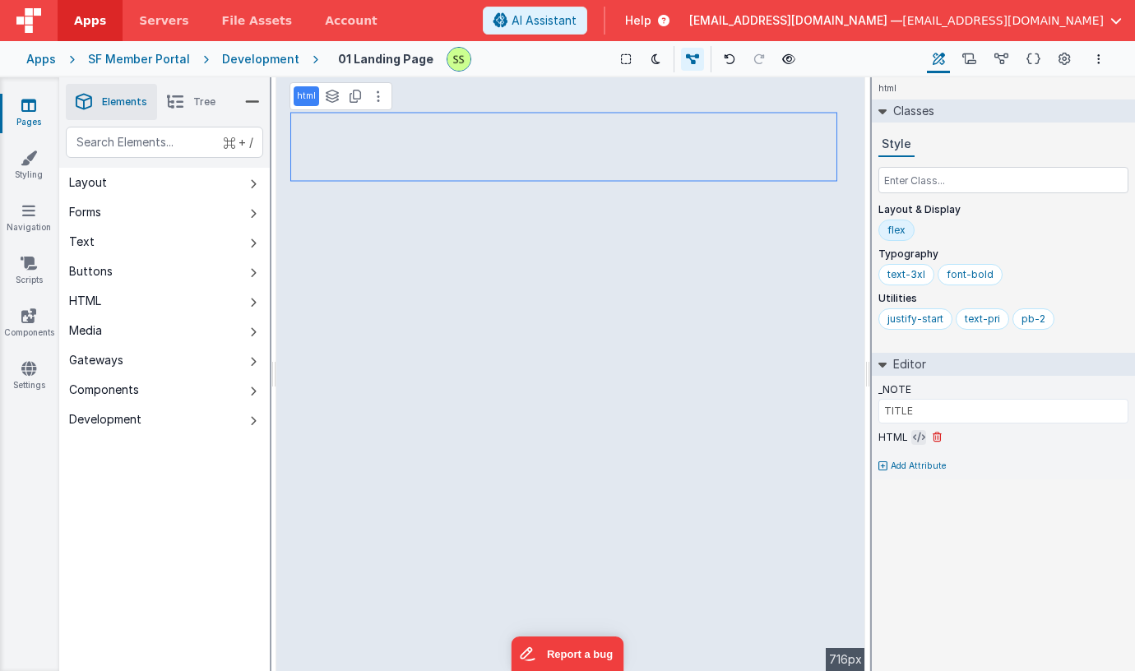
click at [916, 431] on icon at bounding box center [919, 437] width 12 height 13
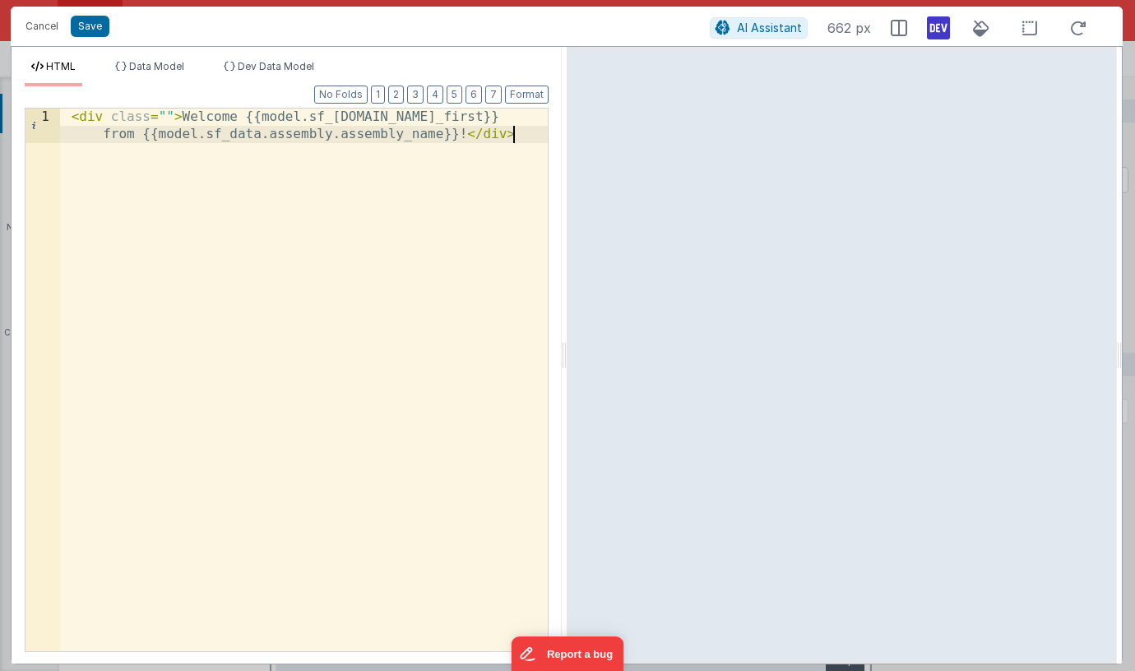
click at [404, 317] on div "< div class = "" > Welcome {{model.sf_data.contact.name_first}} from {{model.sf…" at bounding box center [304, 415] width 488 height 612
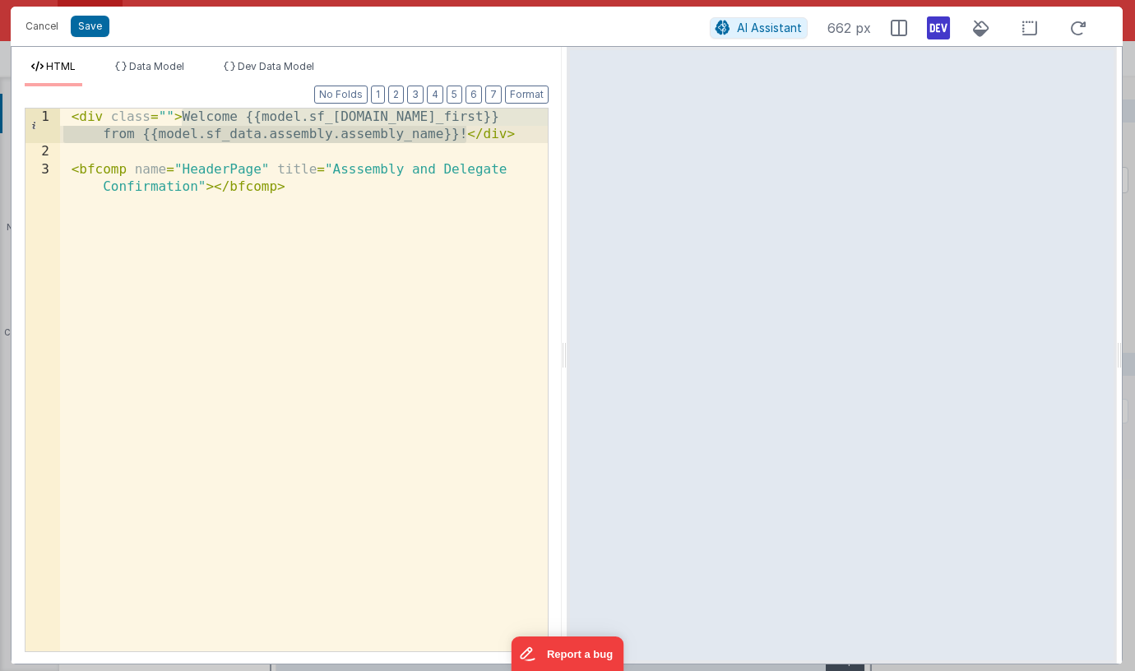
drag, startPoint x: 183, startPoint y: 118, endPoint x: 465, endPoint y: 132, distance: 282.5
click at [464, 131] on div "< div class = "" > Welcome {{model.sf_data.contact.name_first}} from {{model.sf…" at bounding box center [304, 415] width 488 height 612
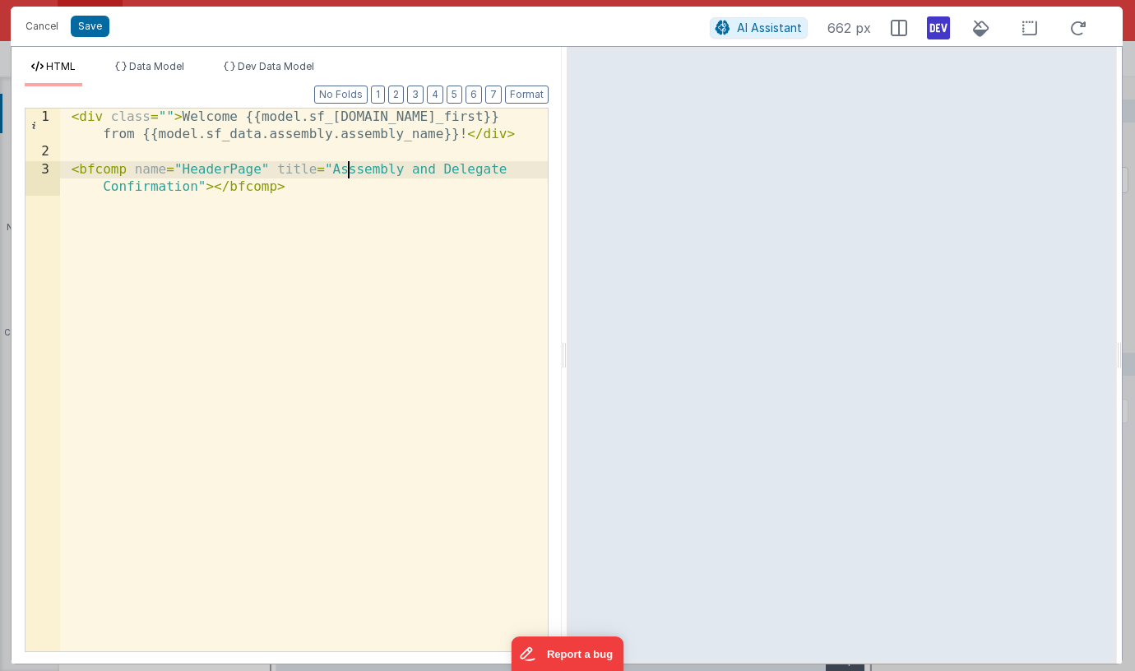
click at [349, 169] on div "< div class = "" > Welcome {{model.sf_data.contact.name_first}} from {{model.sf…" at bounding box center [304, 415] width 488 height 612
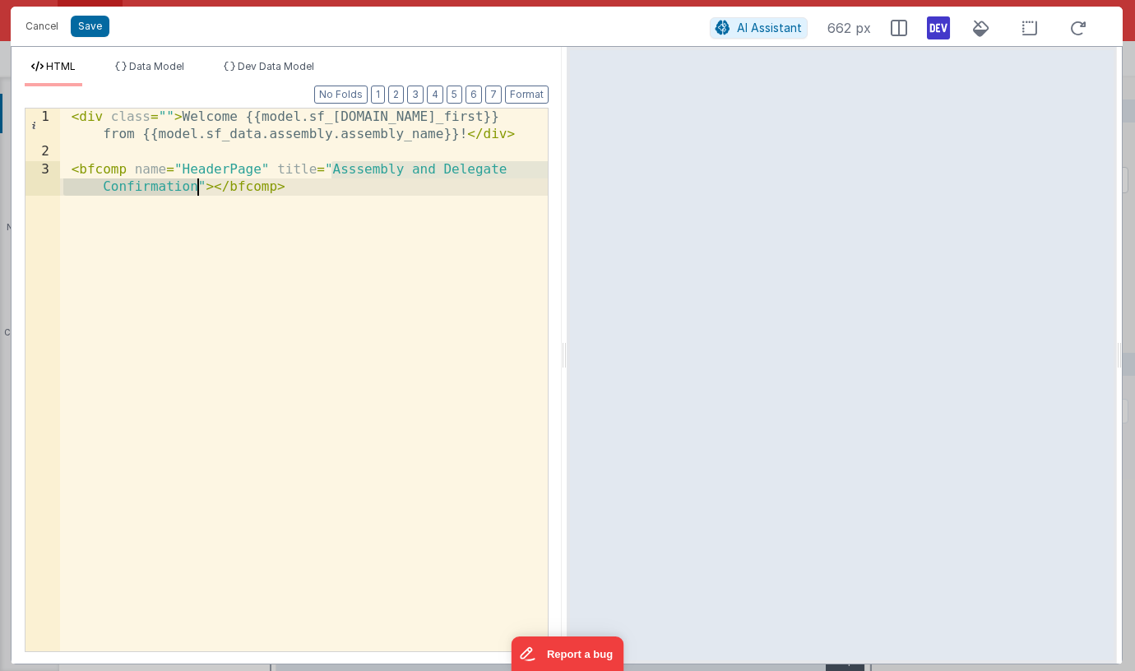
drag, startPoint x: 349, startPoint y: 169, endPoint x: 167, endPoint y: 183, distance: 182.4
click at [167, 183] on div "< div class = "" > Welcome {{model.sf_data.contact.name_first}} from {{model.sf…" at bounding box center [304, 415] width 488 height 612
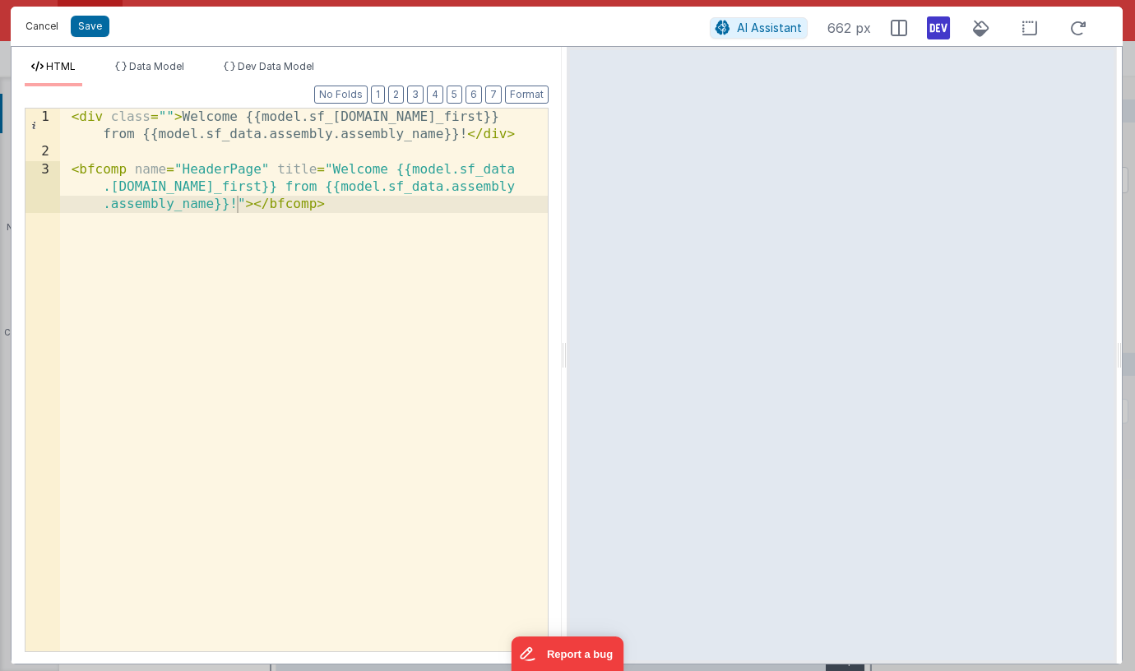
click at [48, 25] on button "Cancel" at bounding box center [41, 26] width 49 height 23
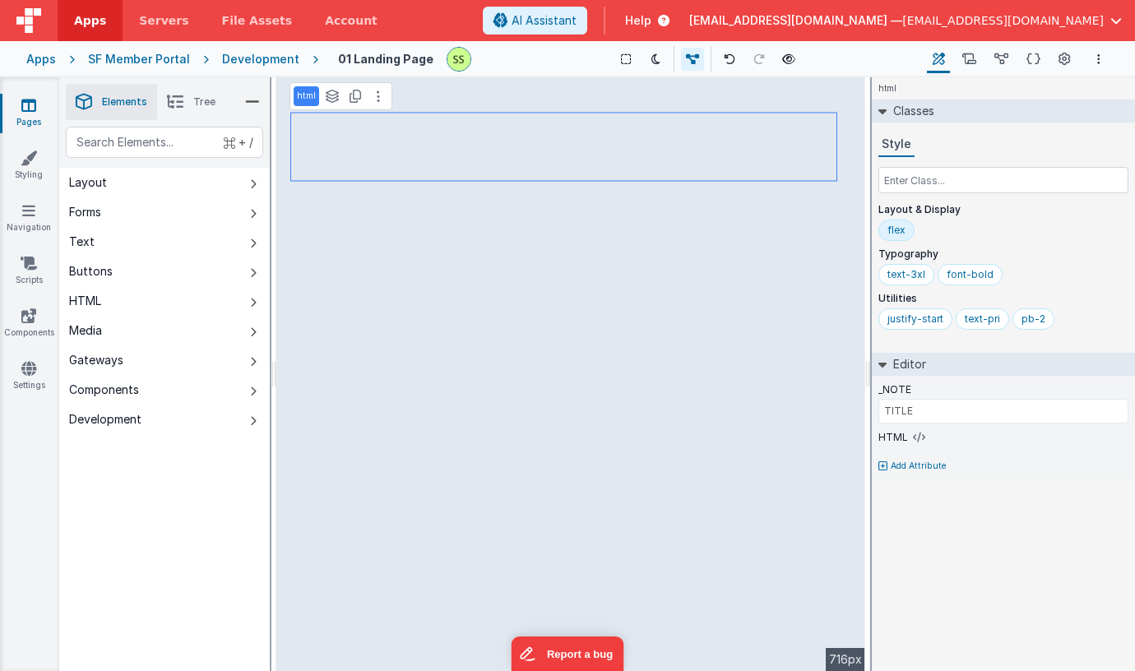
type input "BODY"
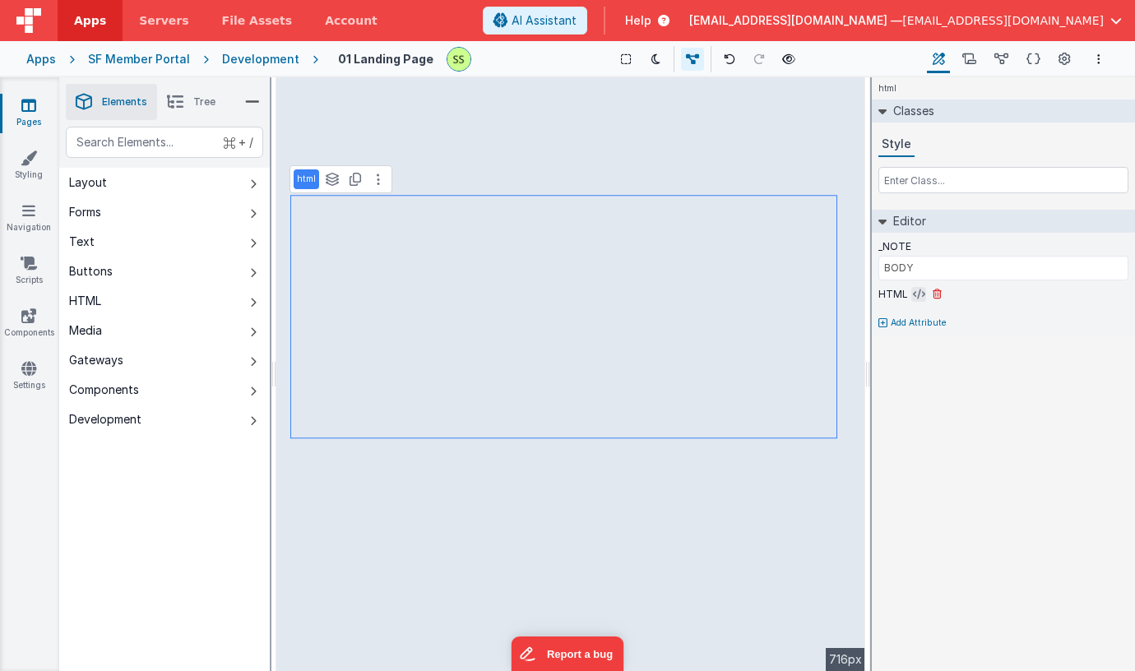
click at [914, 294] on icon at bounding box center [919, 294] width 12 height 13
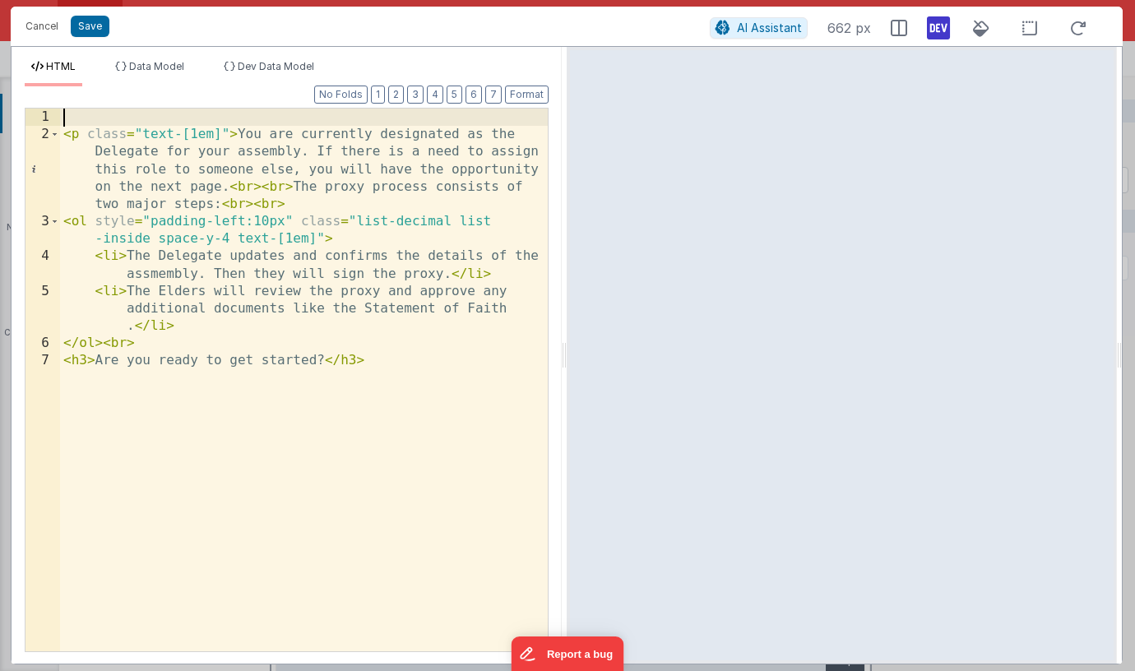
click at [176, 112] on div "< p class = "text-[1em]" > You are currently designated as the Delegate for you…" at bounding box center [304, 397] width 488 height 577
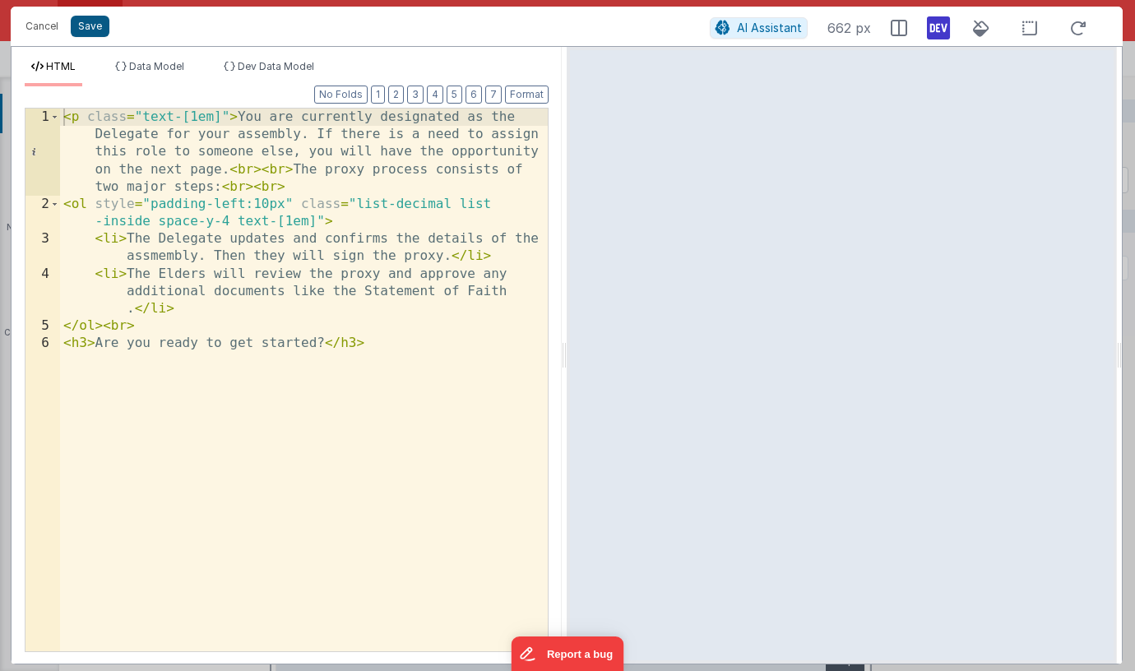
click at [98, 30] on button "Save" at bounding box center [90, 26] width 39 height 21
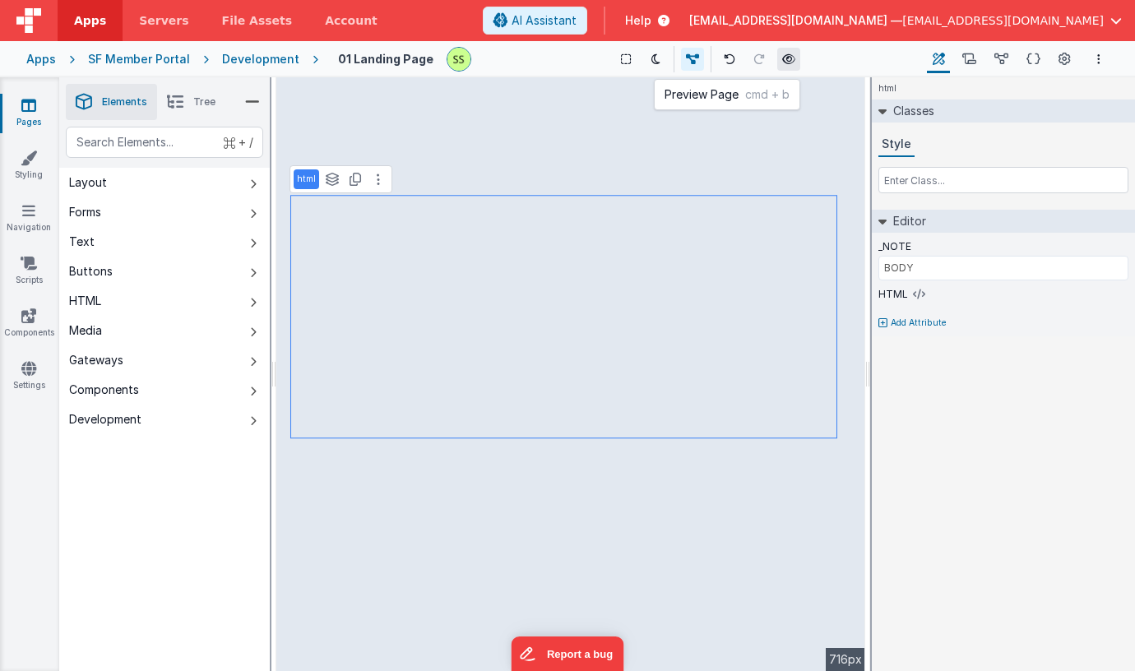
click at [788, 58] on icon at bounding box center [788, 59] width 13 height 12
click at [917, 292] on icon at bounding box center [919, 294] width 12 height 13
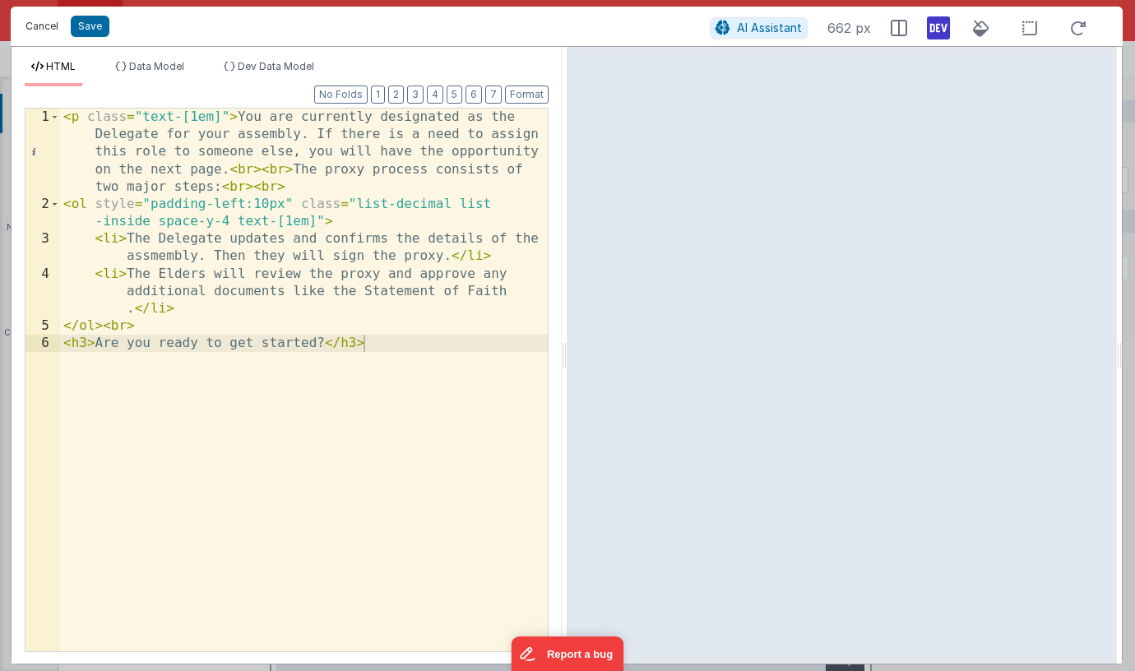
click at [41, 21] on button "Cancel" at bounding box center [41, 26] width 49 height 23
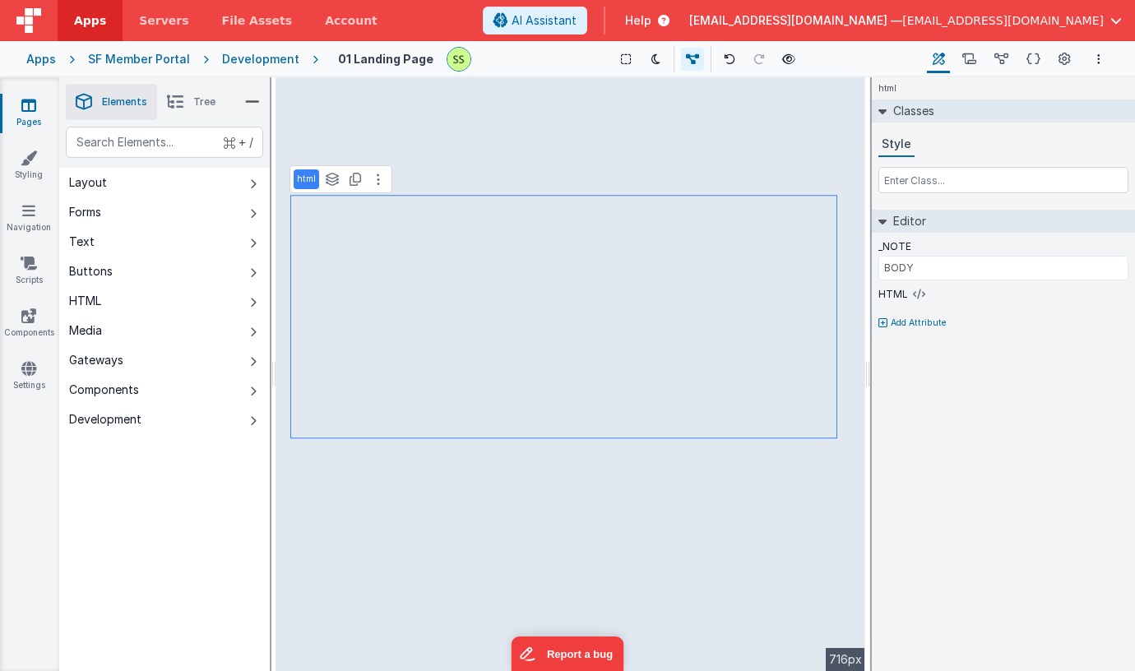
click at [30, 113] on link "Pages" at bounding box center [28, 113] width 59 height 33
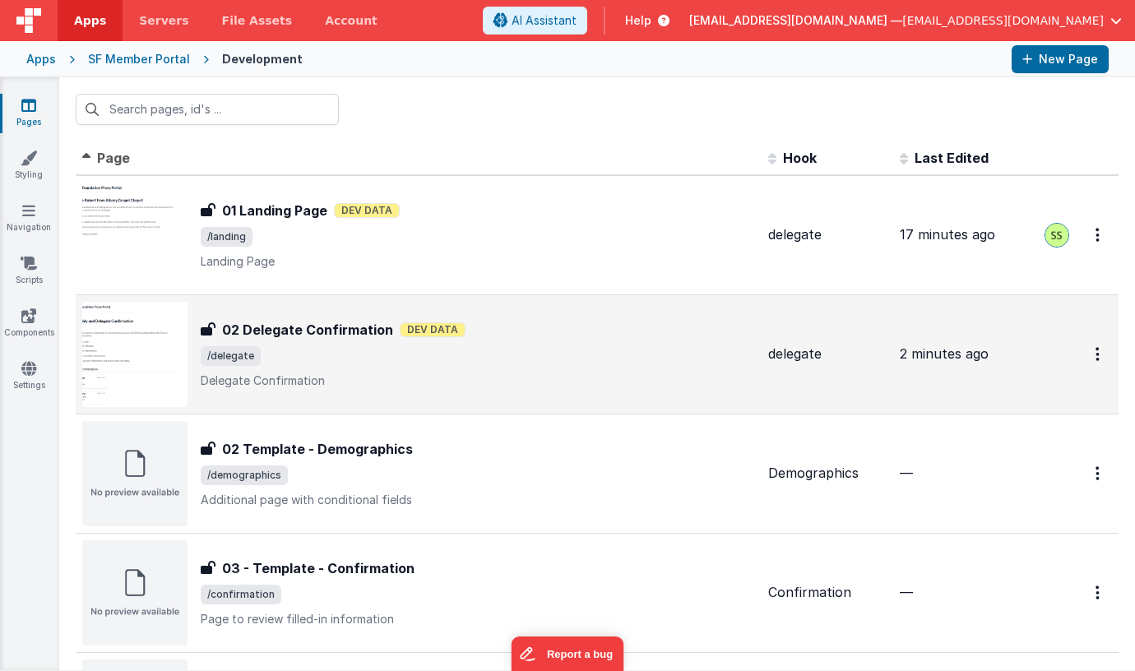
click at [283, 346] on span "/delegate" at bounding box center [478, 356] width 554 height 20
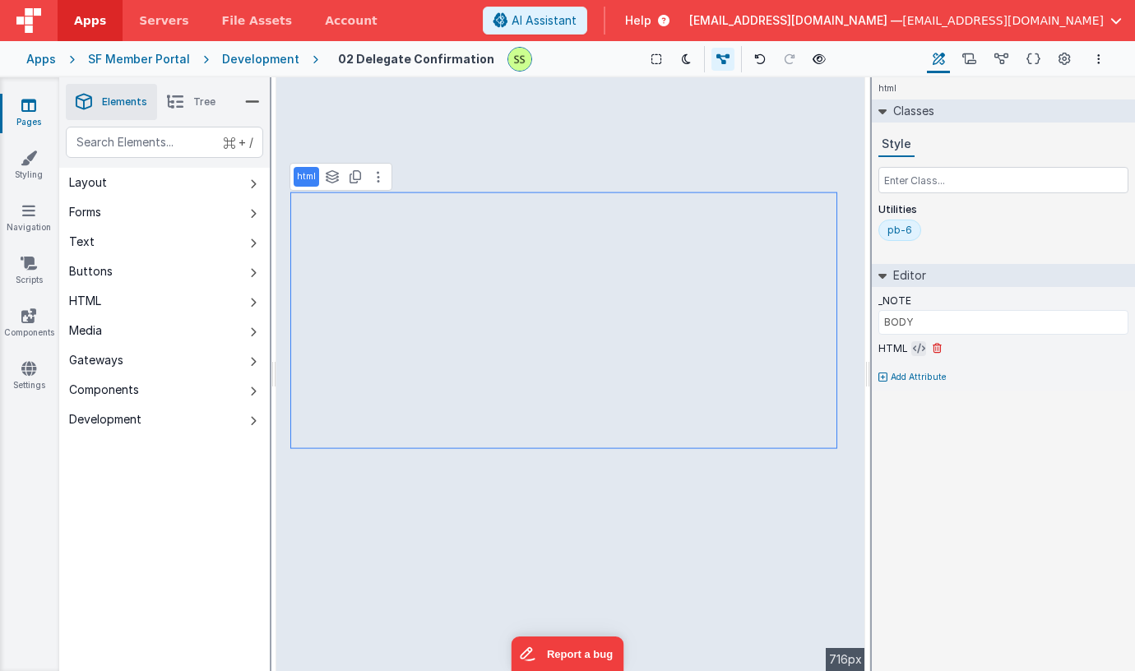
click at [917, 350] on icon at bounding box center [919, 348] width 12 height 13
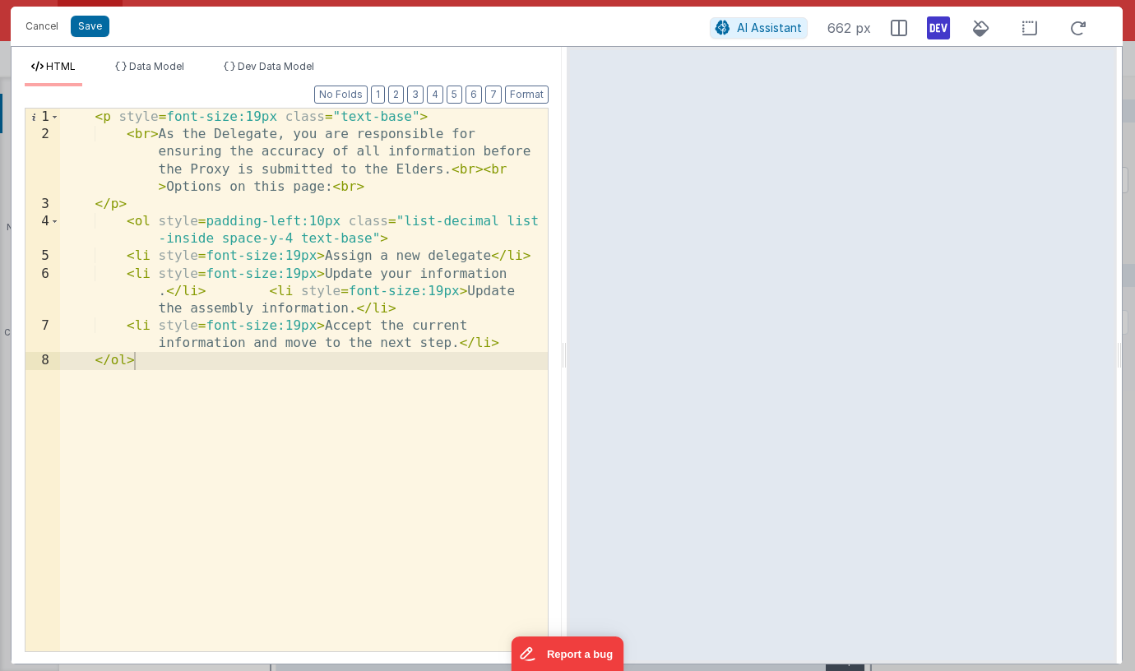
click at [423, 284] on div "< p style = font-size:19px class = "text-base" > < br > As the Delegate, you ar…" at bounding box center [304, 397] width 488 height 577
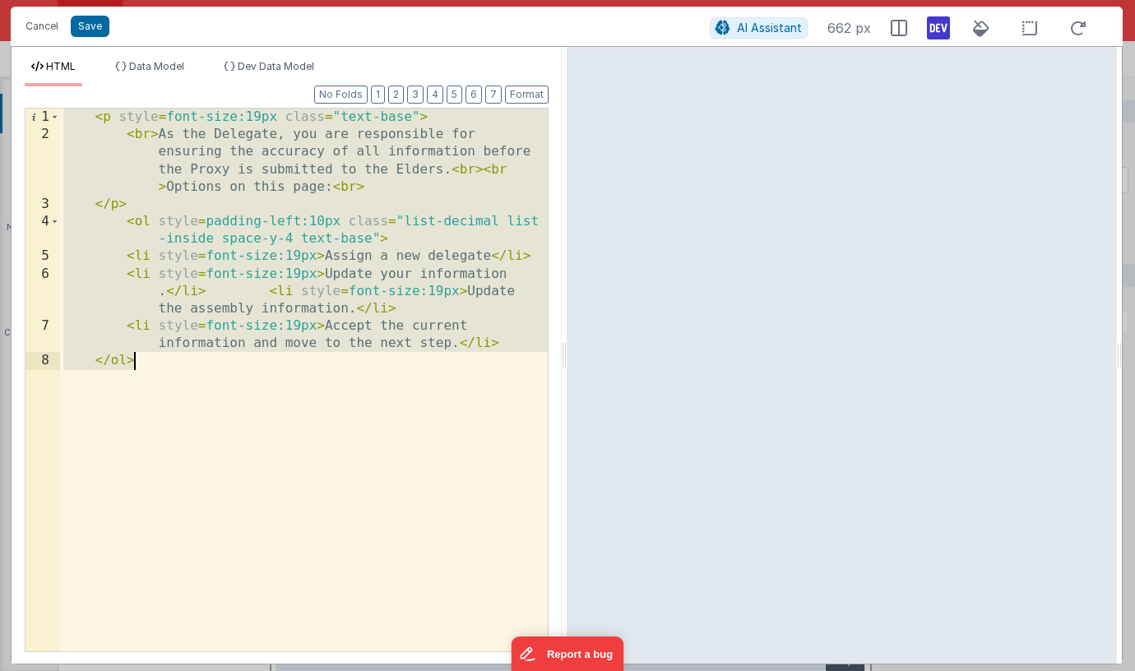
click at [262, 121] on div "< p style = font-size:19px class = "text-base" > < br > As the Delegate, you ar…" at bounding box center [304, 397] width 488 height 577
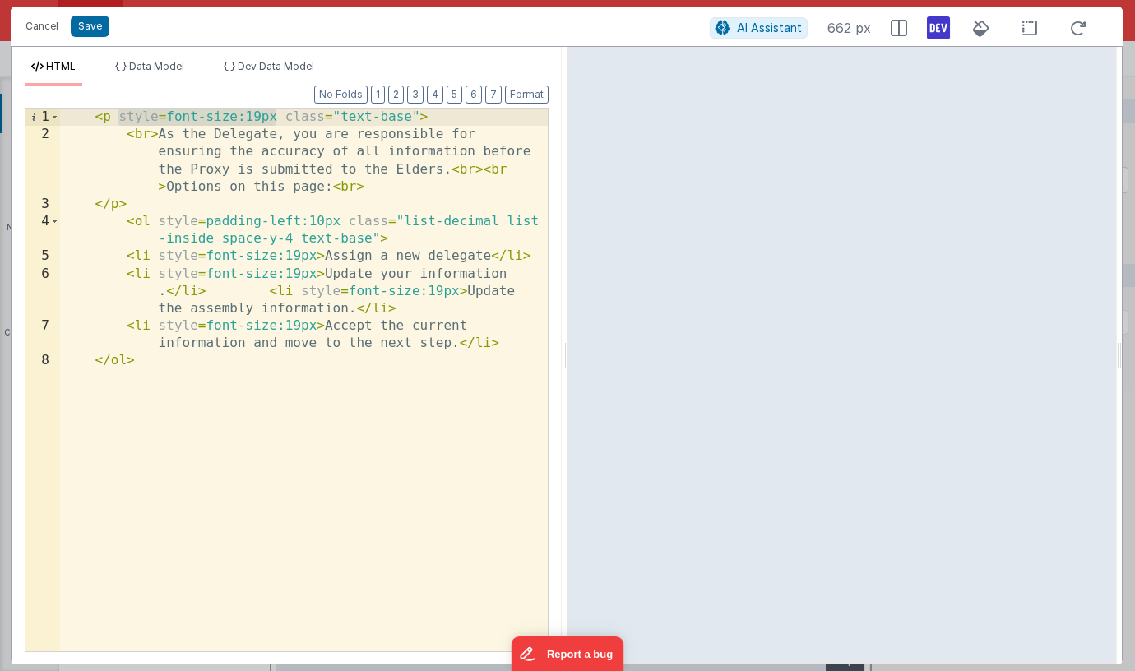
drag, startPoint x: 116, startPoint y: 119, endPoint x: 280, endPoint y: 122, distance: 164.5
click at [277, 121] on div "< p style = font-size:19px class = "text-base" > < br > As the Delegate, you ar…" at bounding box center [304, 397] width 488 height 577
click at [229, 118] on div "< p style = font-size:19px class = "text-base" > < br > As the Delegate, you ar…" at bounding box center [304, 397] width 488 height 577
click at [95, 29] on button "Save" at bounding box center [90, 26] width 39 height 21
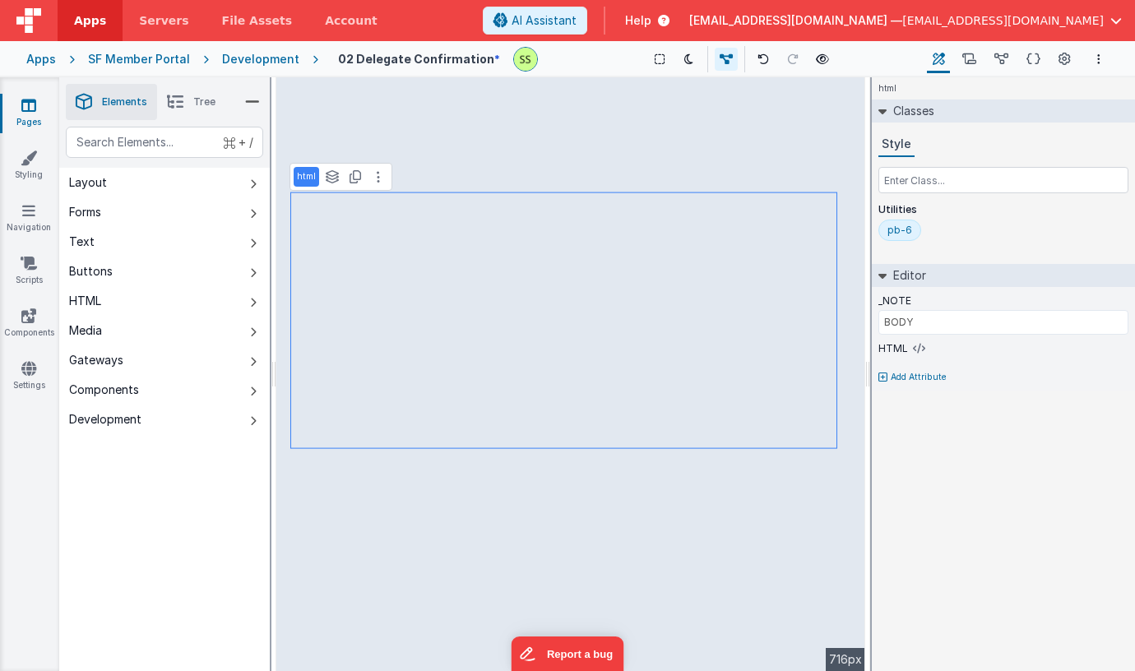
click at [30, 111] on icon at bounding box center [28, 105] width 15 height 16
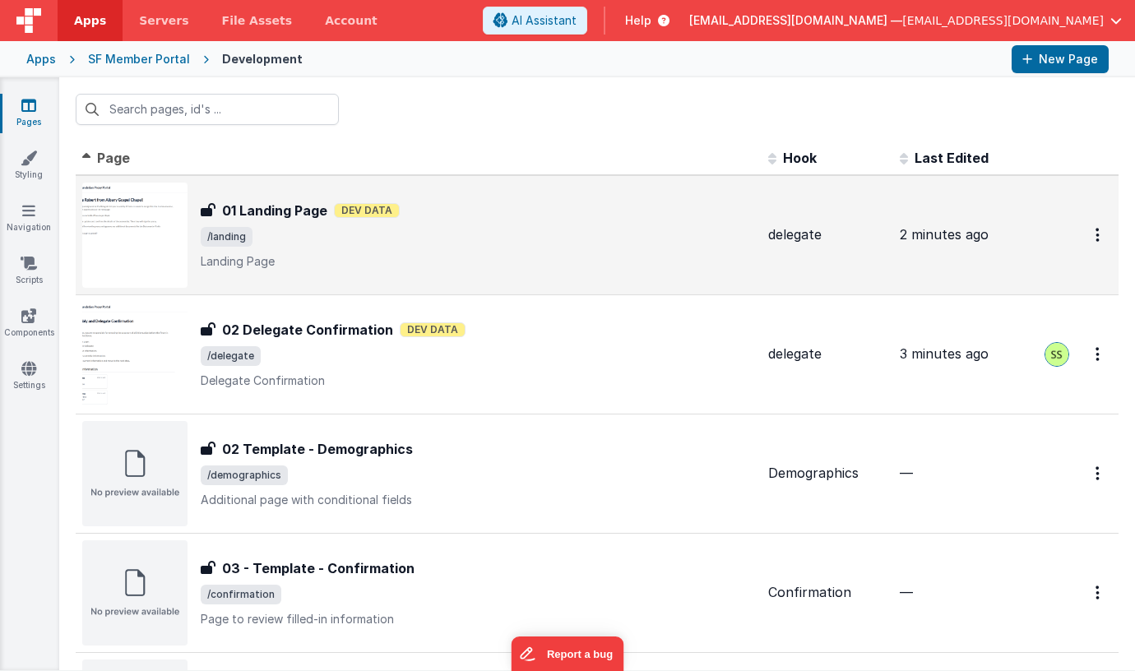
click at [295, 229] on span "/landing" at bounding box center [478, 237] width 554 height 20
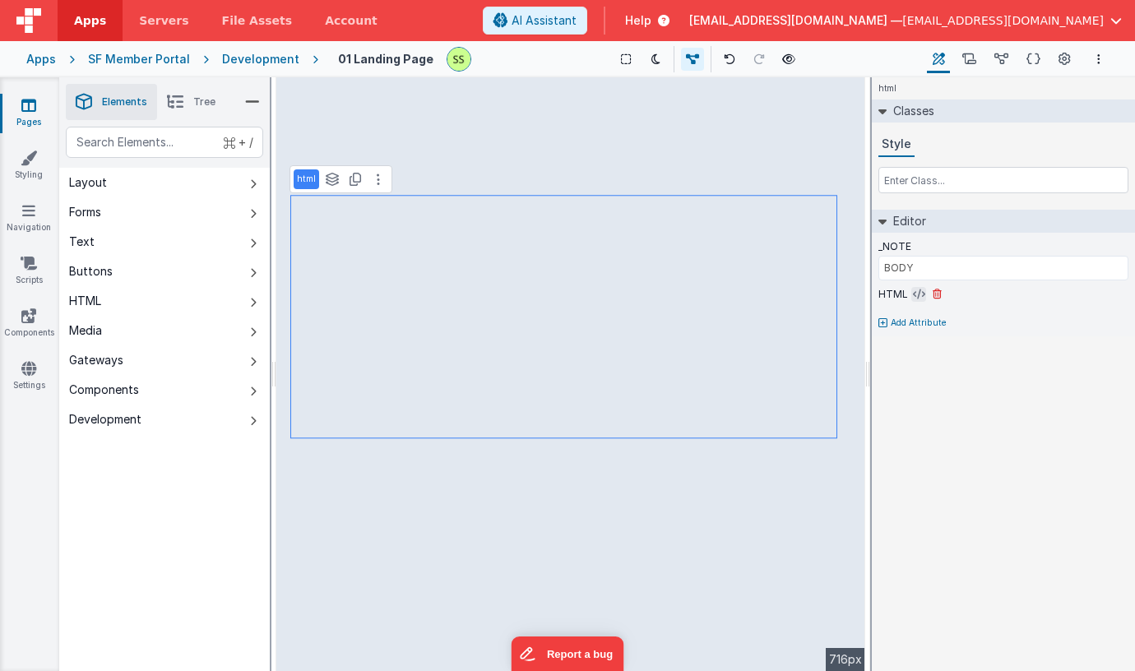
click at [913, 294] on icon at bounding box center [919, 294] width 12 height 13
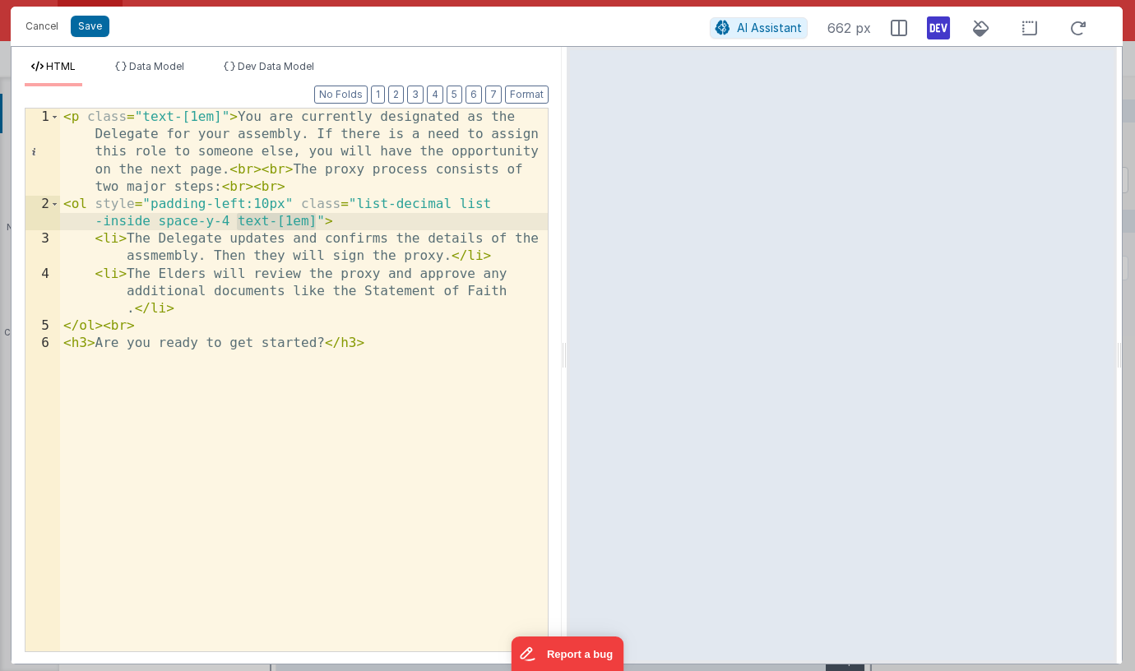
drag, startPoint x: 316, startPoint y: 221, endPoint x: 302, endPoint y: 245, distance: 27.6
click at [234, 224] on div "< p class = "text-[1em]" > You are currently designated as the Delegate for you…" at bounding box center [304, 432] width 488 height 646
click at [354, 223] on div "< p class = "text-[1em]" > You are currently designated as the Delegate for you…" at bounding box center [304, 432] width 488 height 646
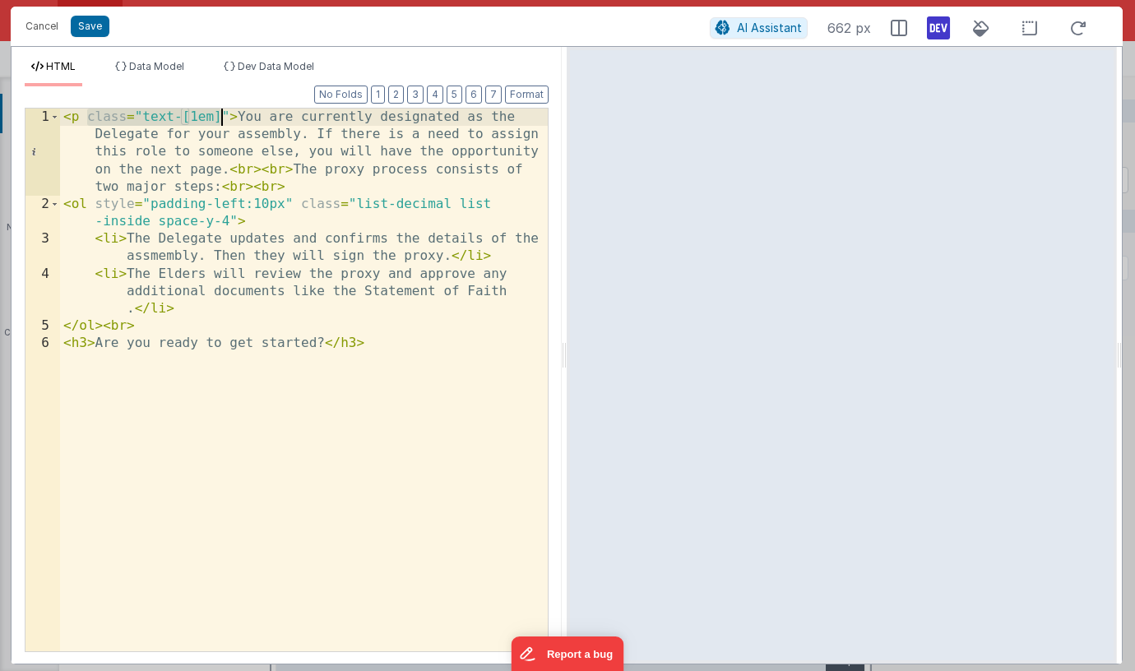
drag, startPoint x: 116, startPoint y: 117, endPoint x: 276, endPoint y: 143, distance: 161.7
click at [220, 118] on div "< p class = "text-[1em]" > You are currently designated as the Delegate for you…" at bounding box center [304, 432] width 488 height 646
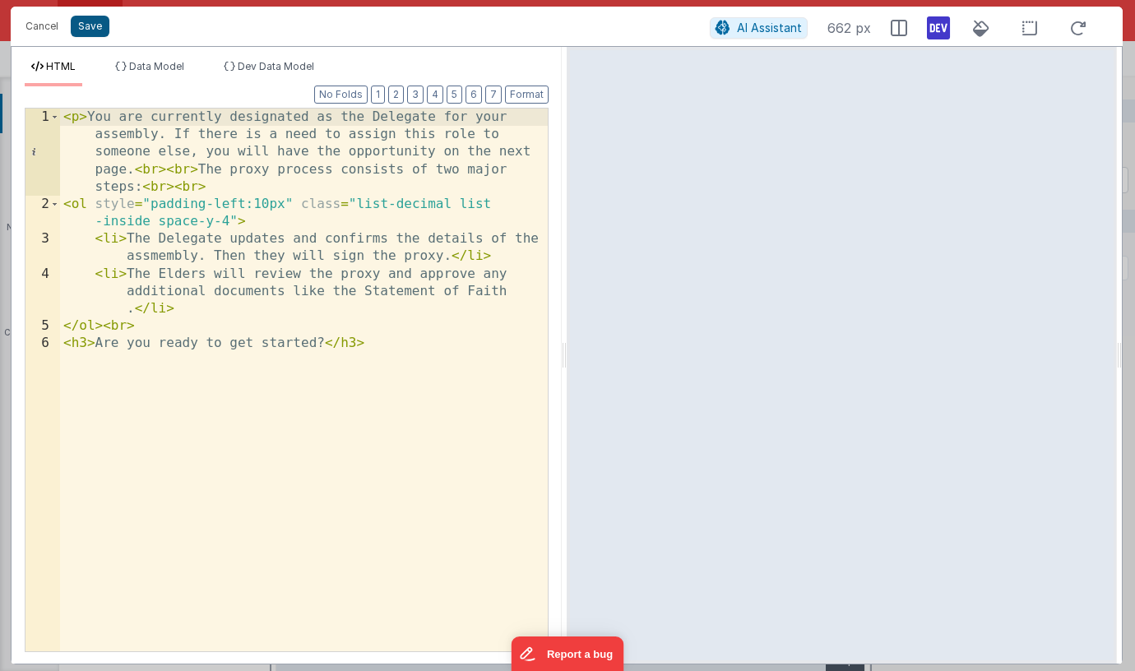
click at [94, 30] on button "Save" at bounding box center [90, 26] width 39 height 21
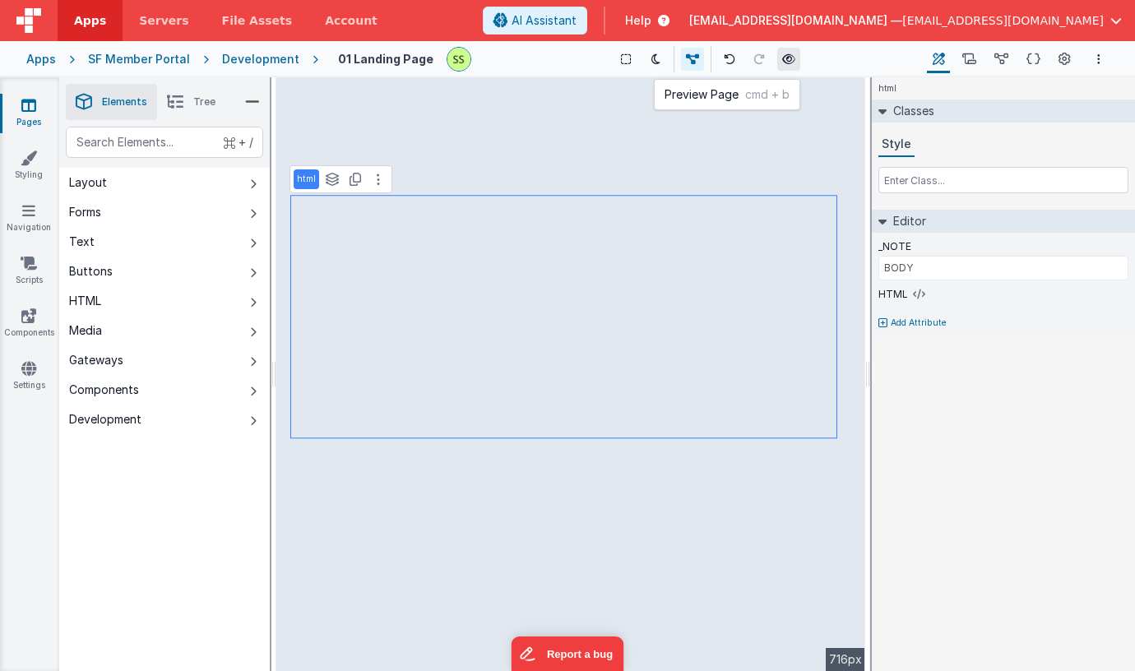
click at [782, 55] on icon at bounding box center [788, 59] width 13 height 12
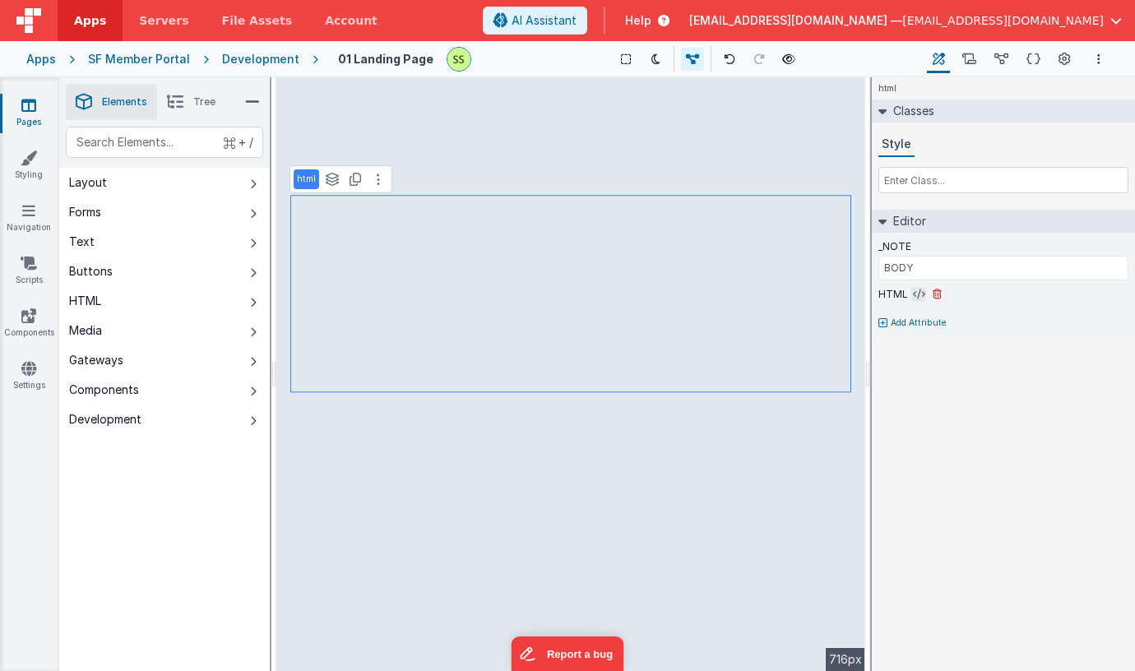
click at [919, 294] on icon at bounding box center [919, 294] width 12 height 13
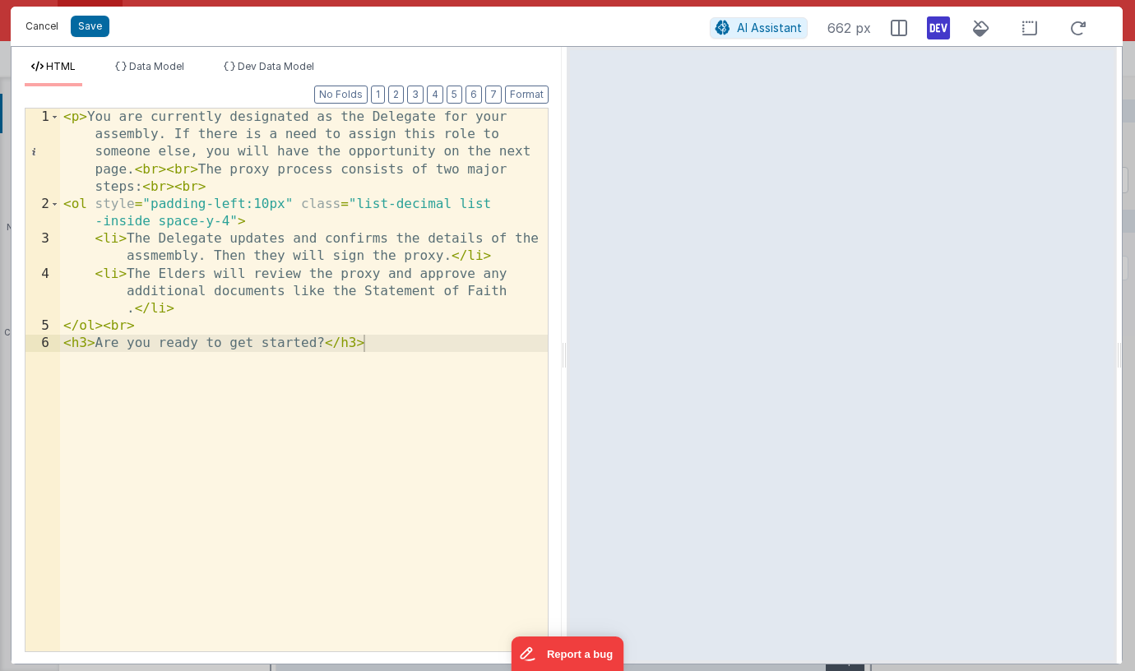
click at [46, 23] on button "Cancel" at bounding box center [41, 26] width 49 height 23
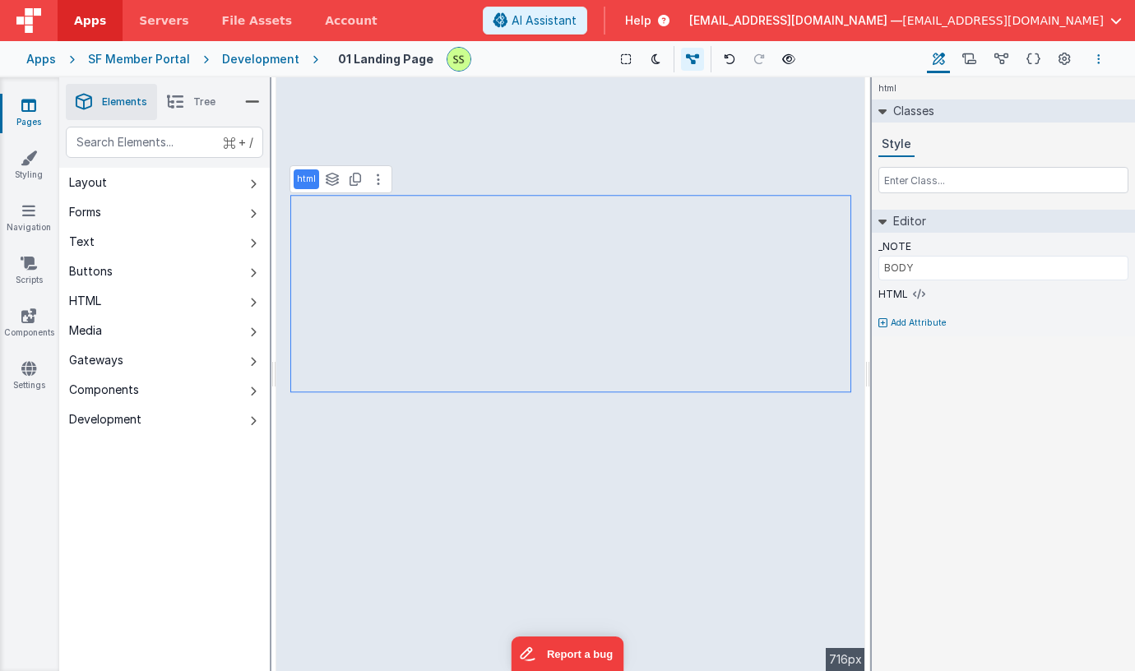
click at [1103, 58] on button "Options" at bounding box center [1099, 59] width 20 height 20
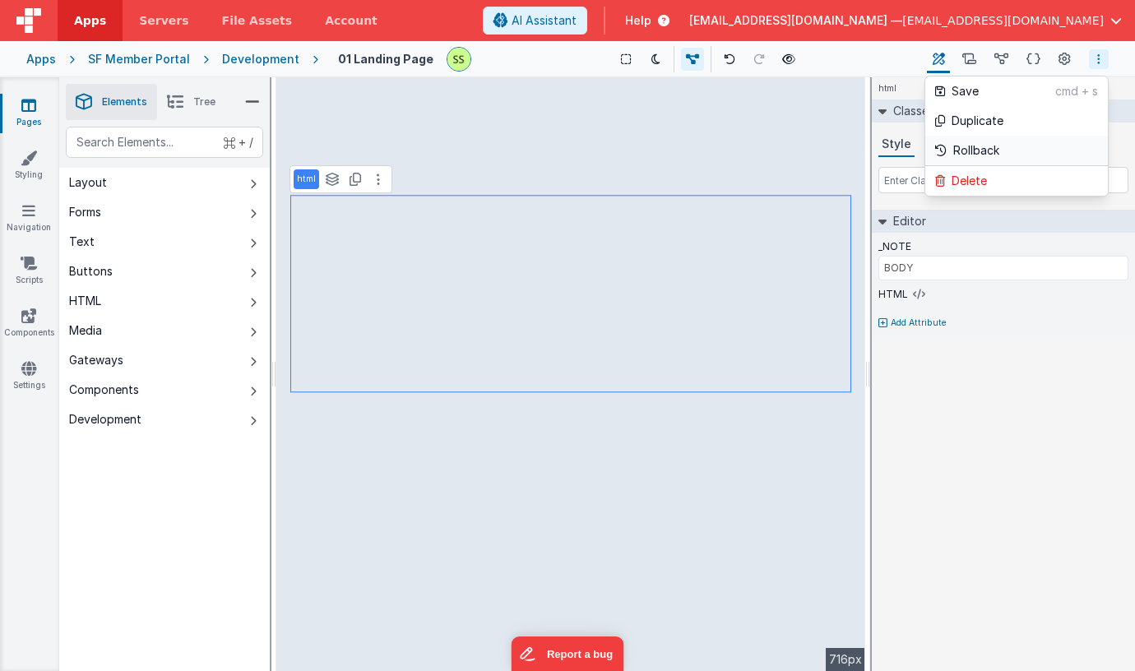
click at [989, 149] on p "Rollback" at bounding box center [976, 150] width 46 height 16
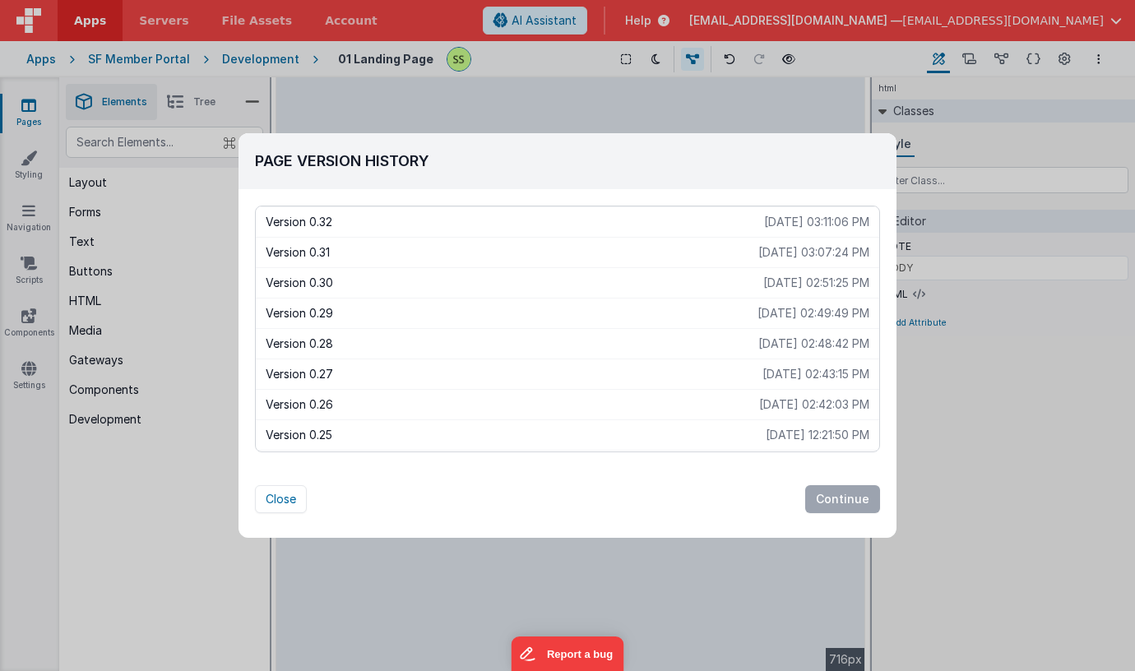
click at [530, 261] on div "Version 0.31 2025-10-15 03:07:24 PM" at bounding box center [567, 252] width 623 height 30
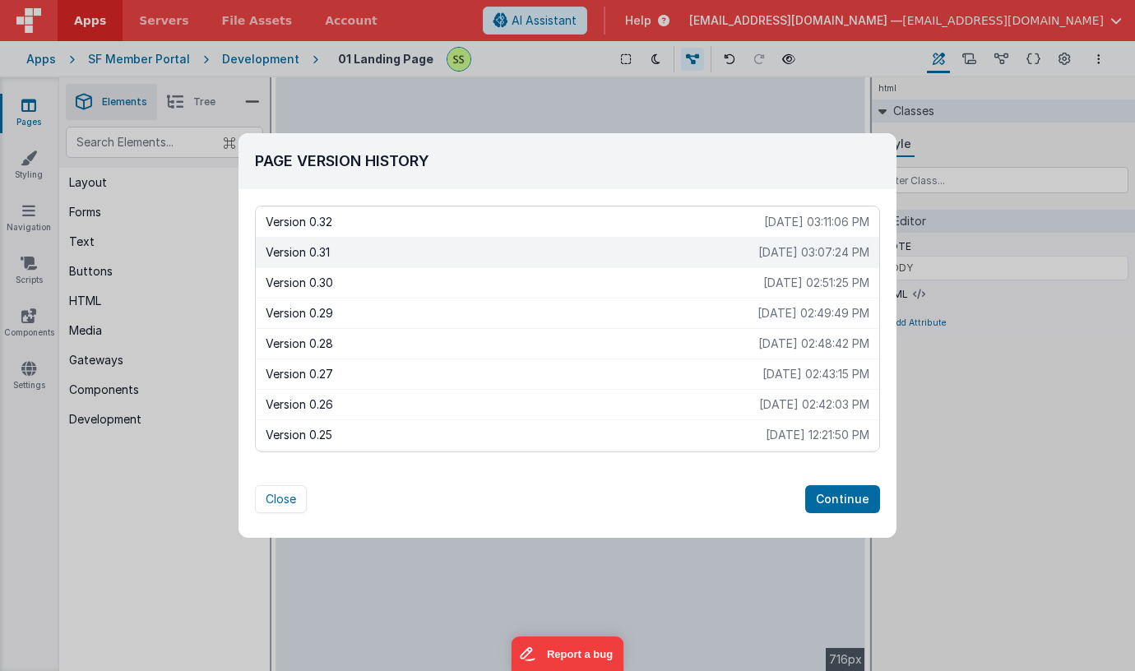
click at [536, 231] on div "Version 0.32 2025-10-15 03:11:06 PM" at bounding box center [567, 221] width 623 height 30
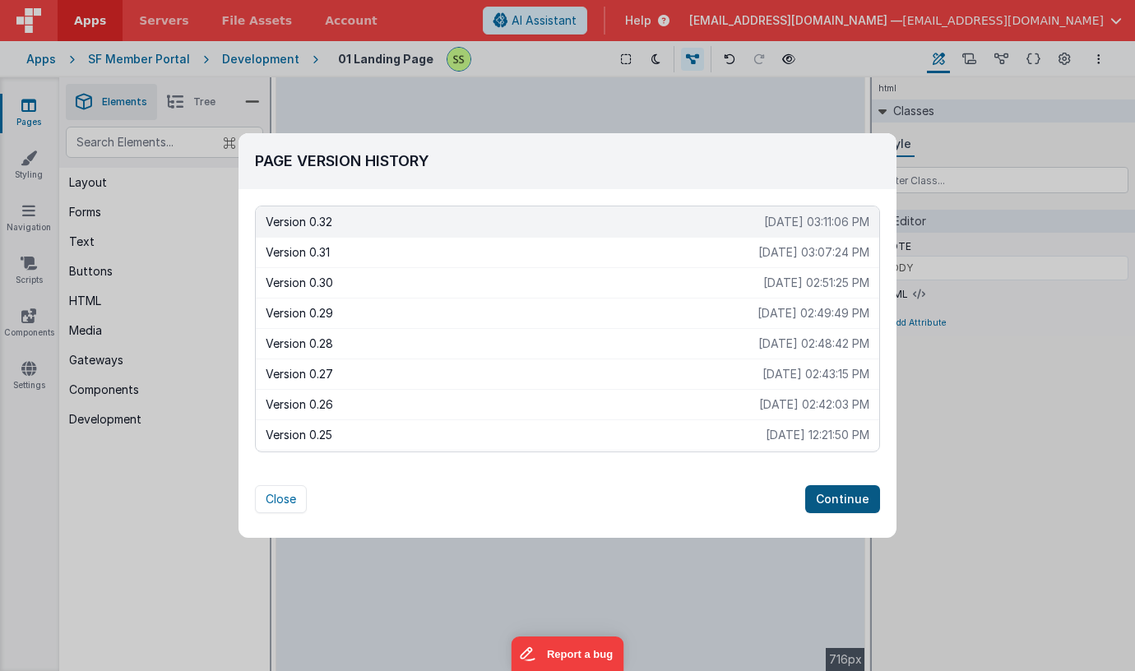
click at [841, 492] on button "Continue" at bounding box center [842, 499] width 75 height 28
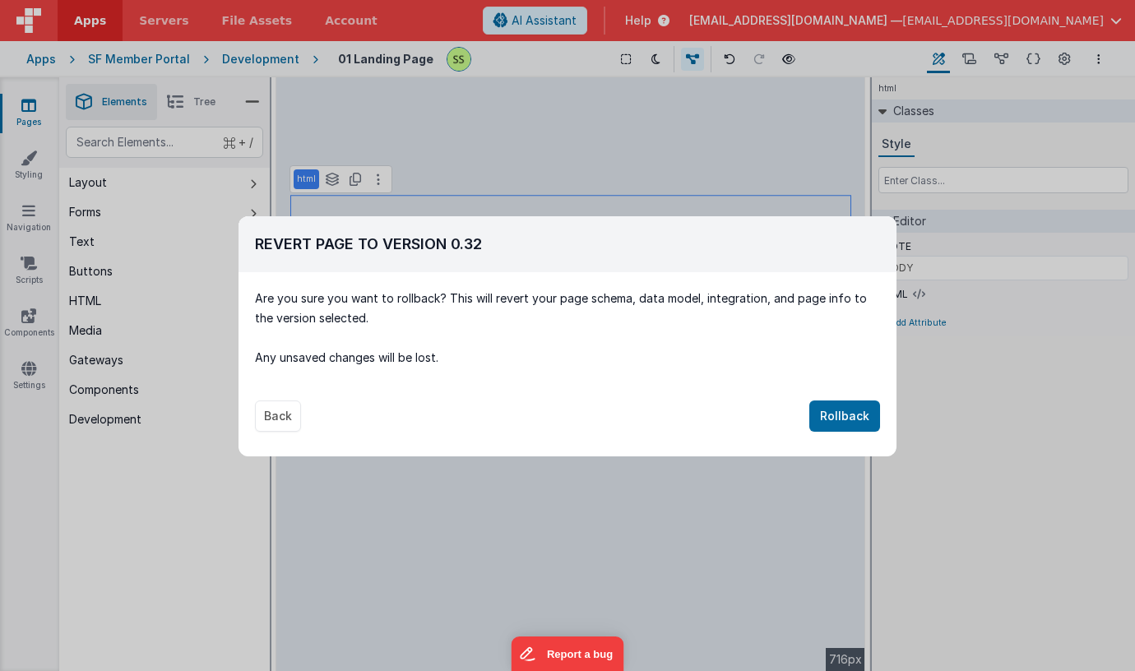
click at [840, 410] on button "Rollback" at bounding box center [844, 416] width 71 height 31
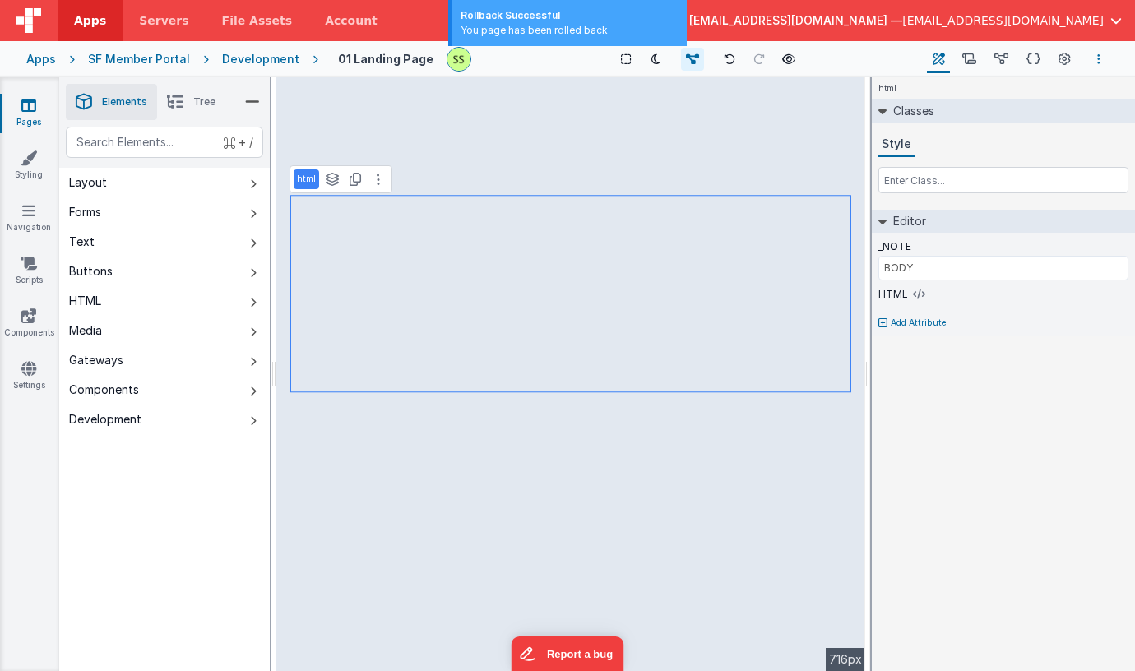
click at [1099, 56] on icon "Options" at bounding box center [1098, 59] width 3 height 12
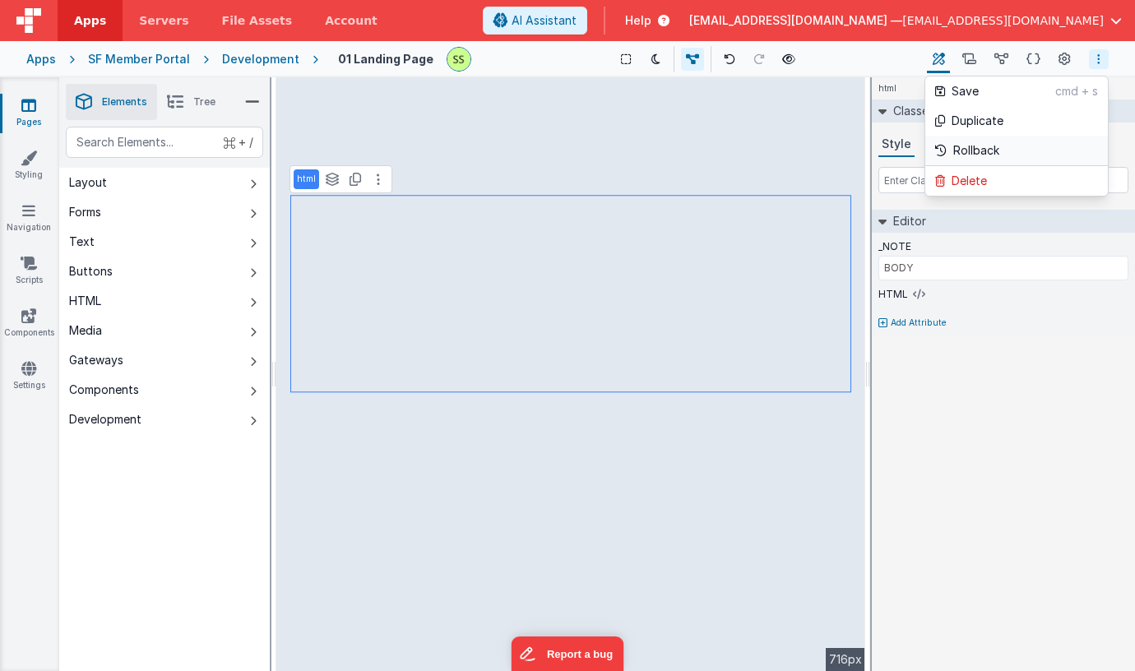
click at [984, 141] on link "Rollback" at bounding box center [1016, 151] width 183 height 30
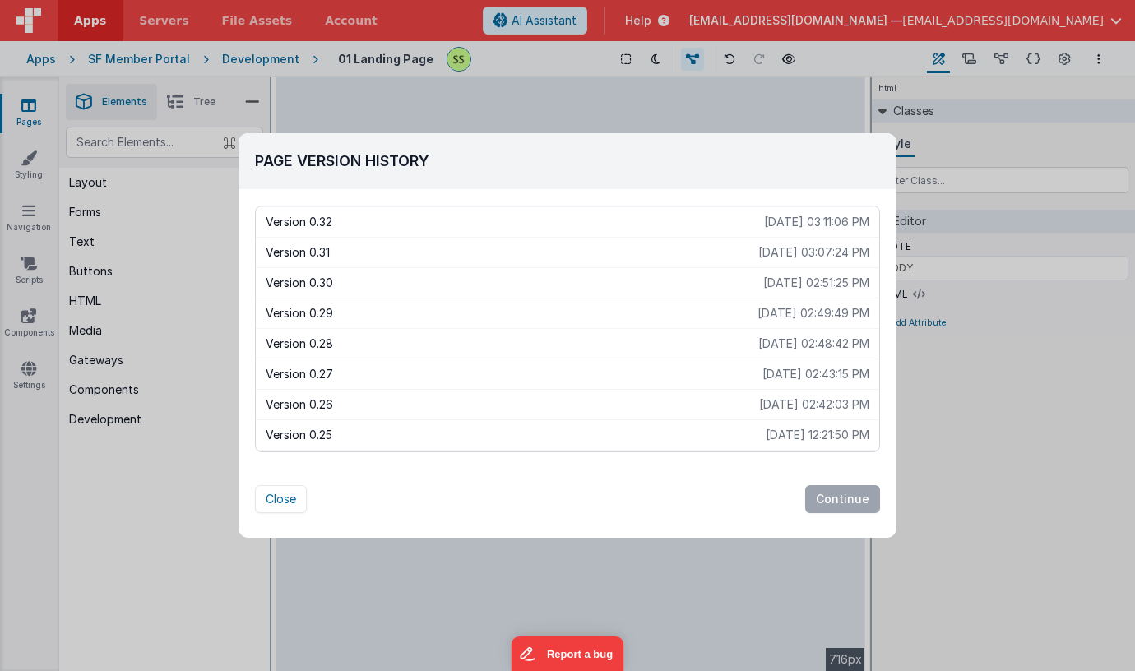
click at [792, 254] on p "2025-10-15 03:07:24 PM" at bounding box center [813, 252] width 111 height 16
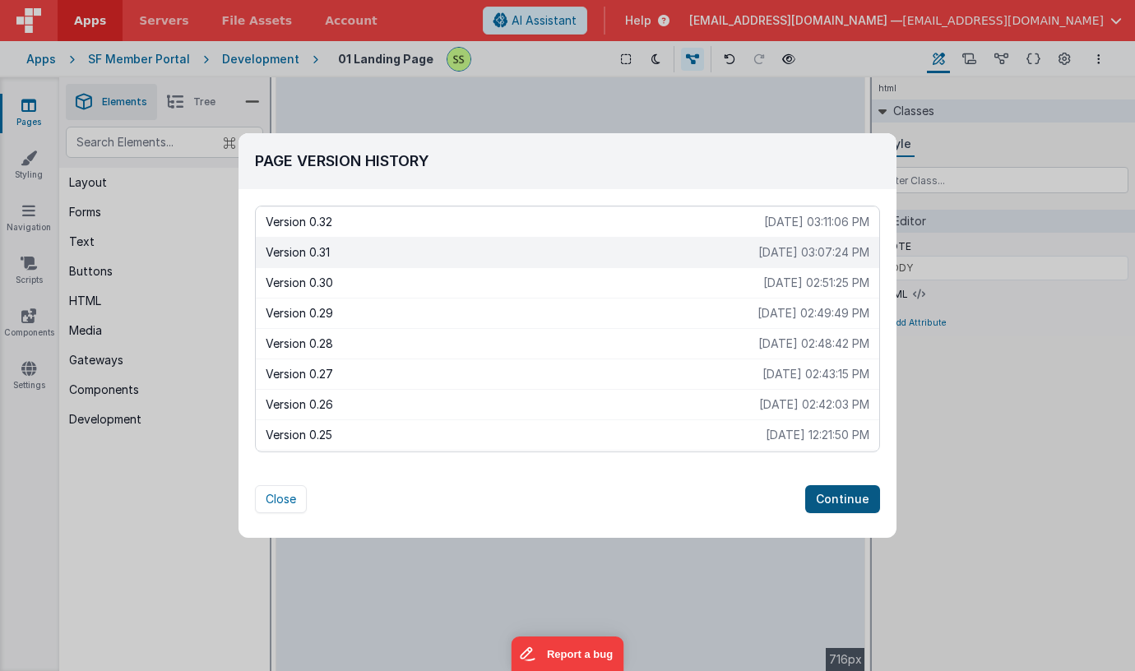
click at [849, 496] on button "Continue" at bounding box center [842, 499] width 75 height 28
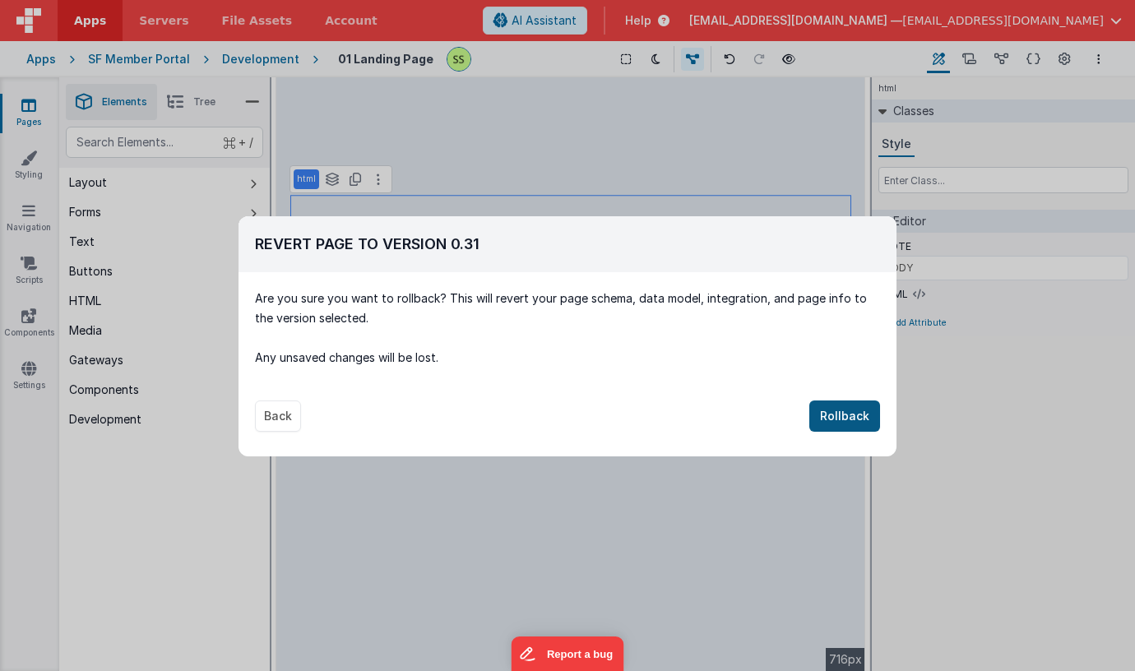
click at [837, 401] on button "Rollback" at bounding box center [844, 416] width 71 height 31
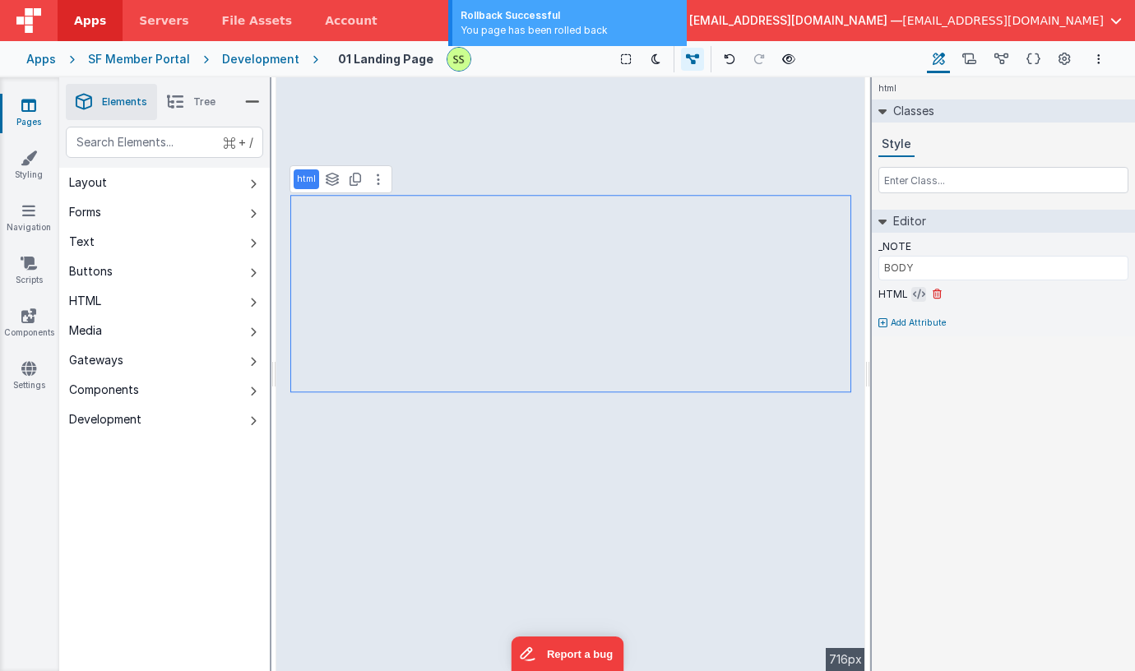
click at [922, 292] on icon at bounding box center [919, 294] width 12 height 13
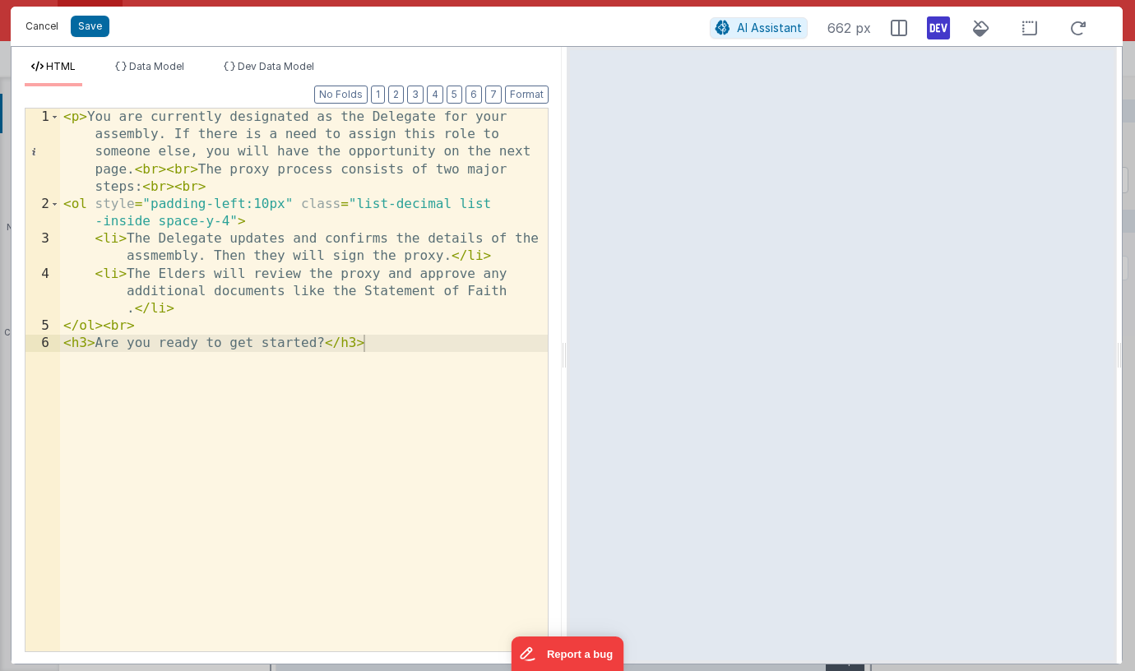
click at [37, 15] on button "Cancel" at bounding box center [41, 26] width 49 height 23
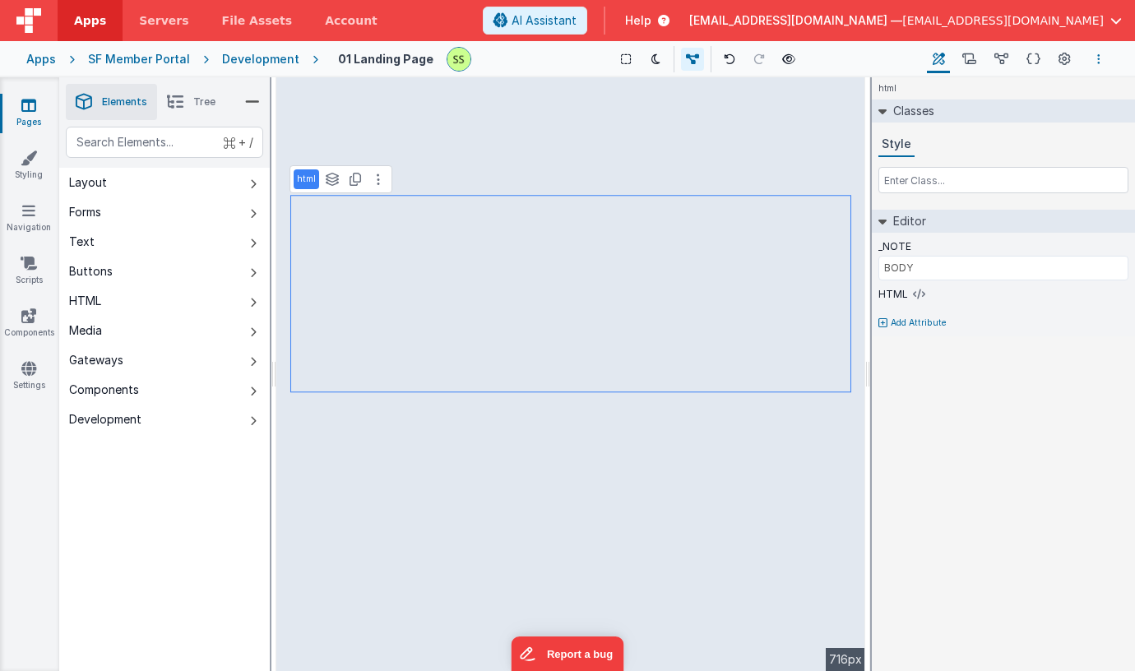
click at [1093, 62] on button "Options" at bounding box center [1099, 59] width 20 height 20
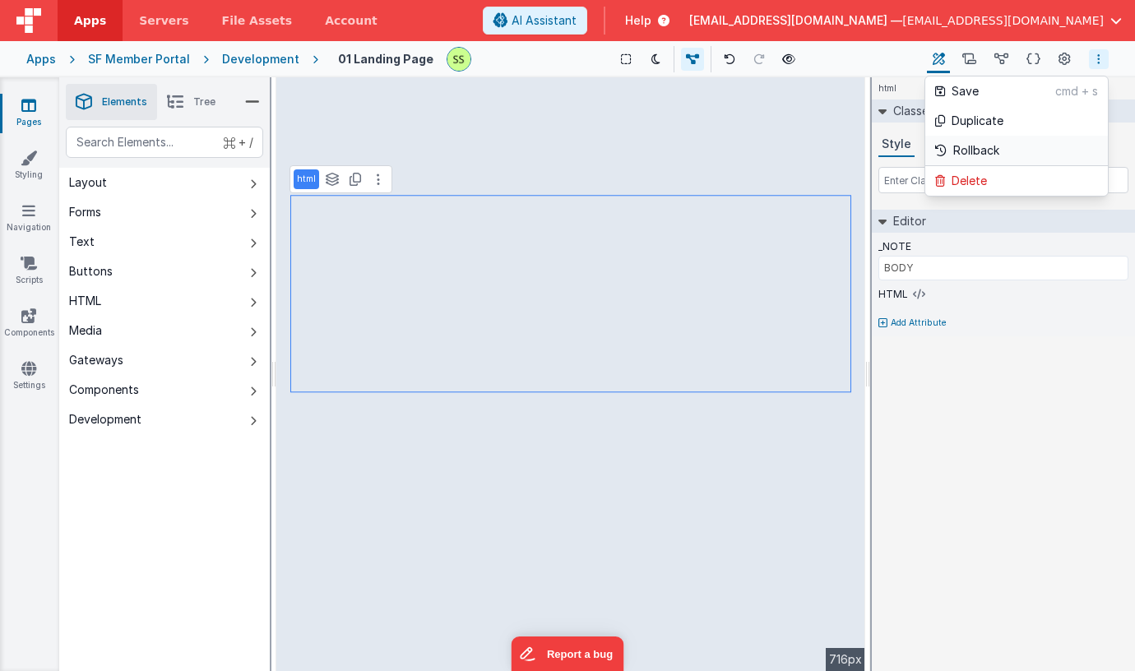
click at [980, 145] on p "Rollback" at bounding box center [976, 150] width 46 height 16
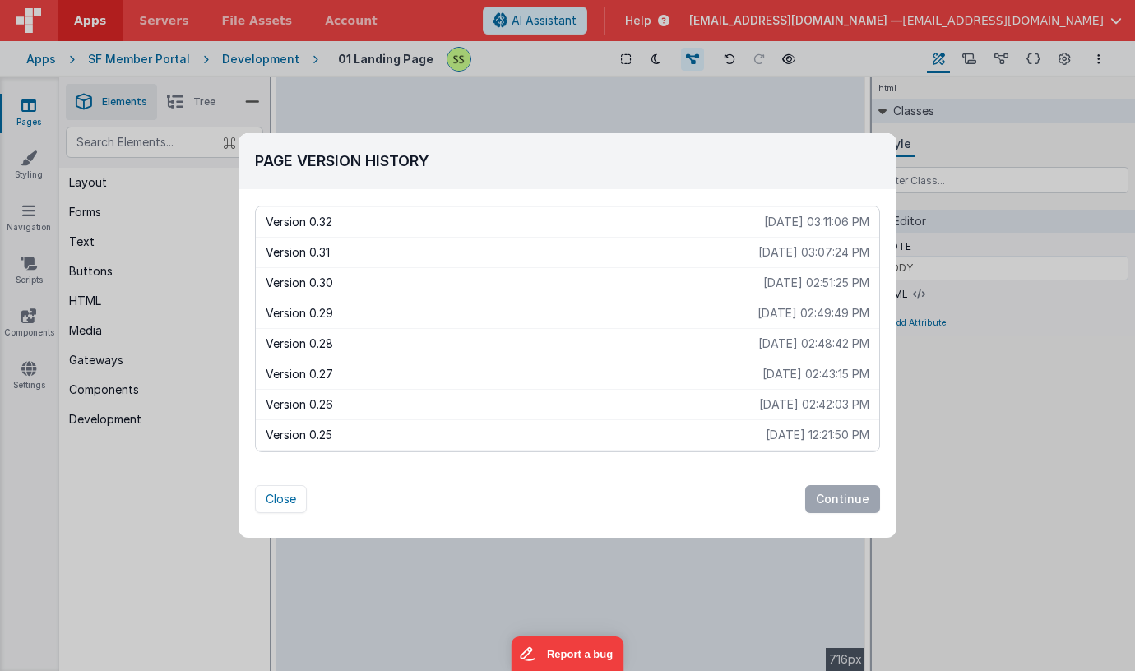
click at [372, 286] on p "Version 0.30" at bounding box center [515, 283] width 498 height 16
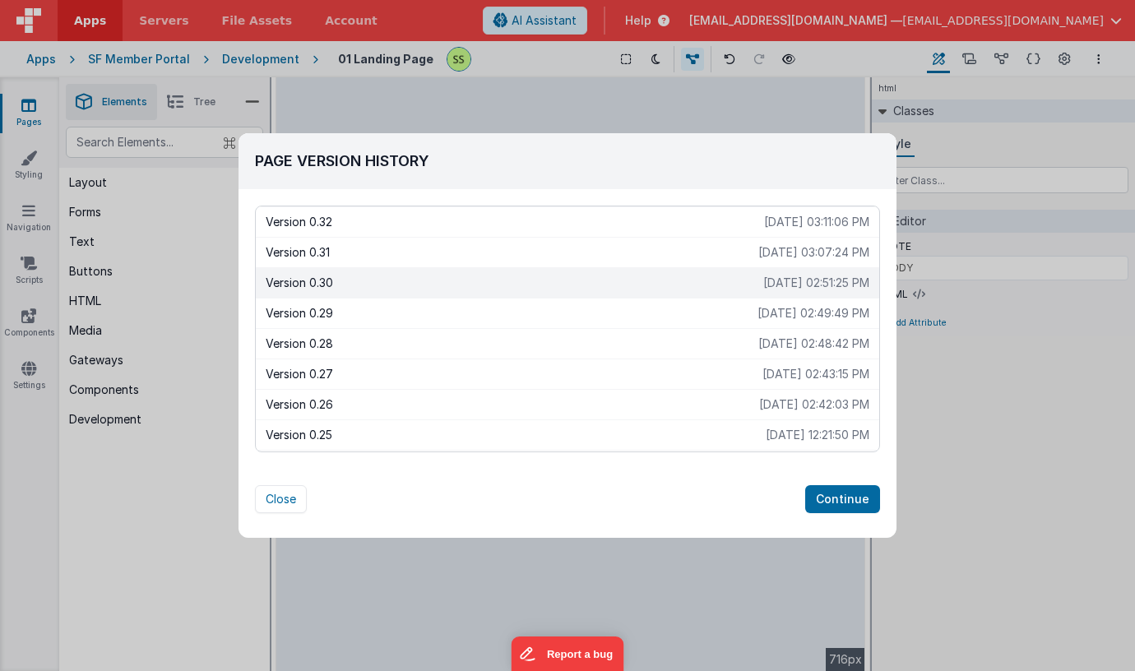
click at [859, 486] on button "Continue" at bounding box center [842, 499] width 75 height 28
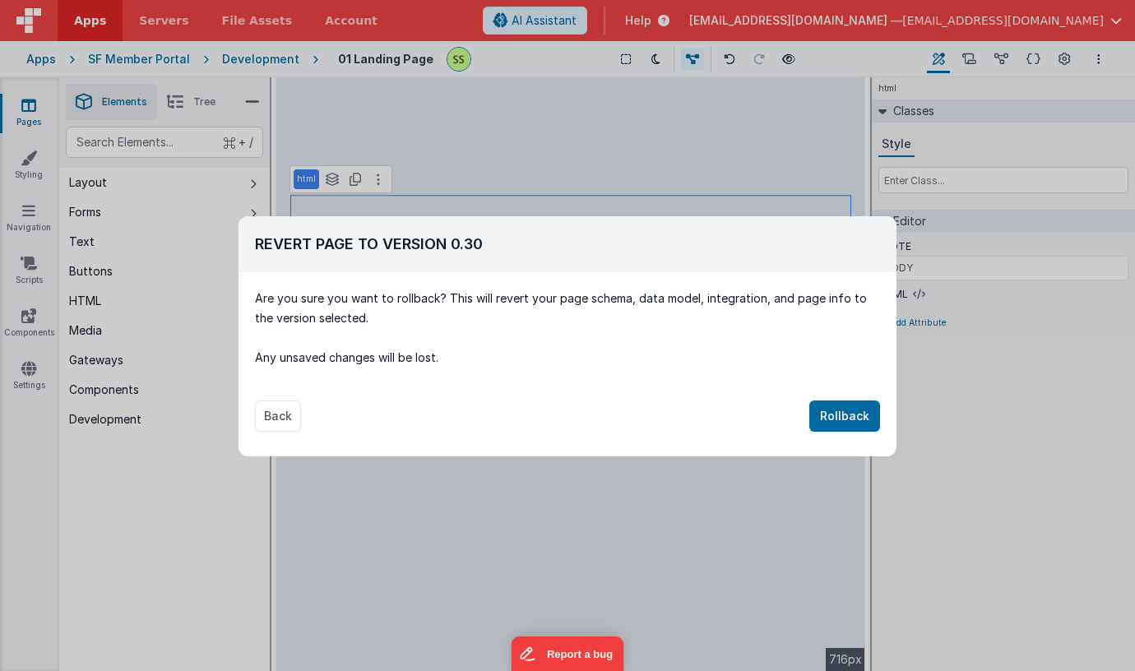
click at [857, 408] on button "Rollback" at bounding box center [844, 416] width 71 height 31
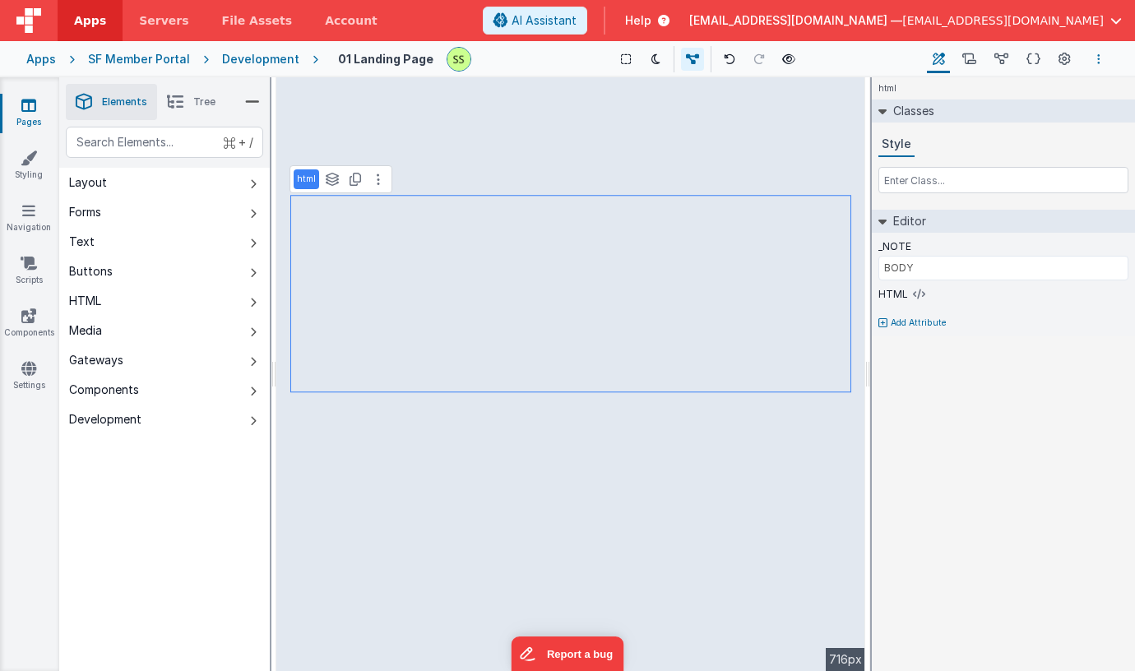
click at [1098, 55] on icon "Options" at bounding box center [1098, 59] width 3 height 12
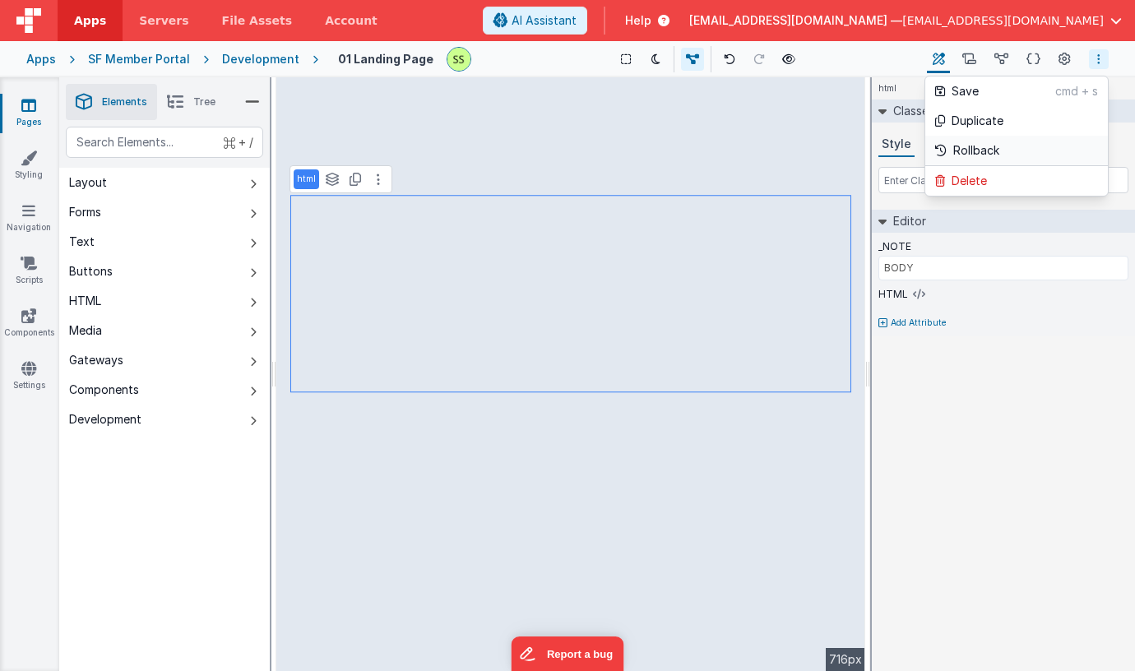
click at [984, 147] on p "Rollback" at bounding box center [976, 150] width 46 height 16
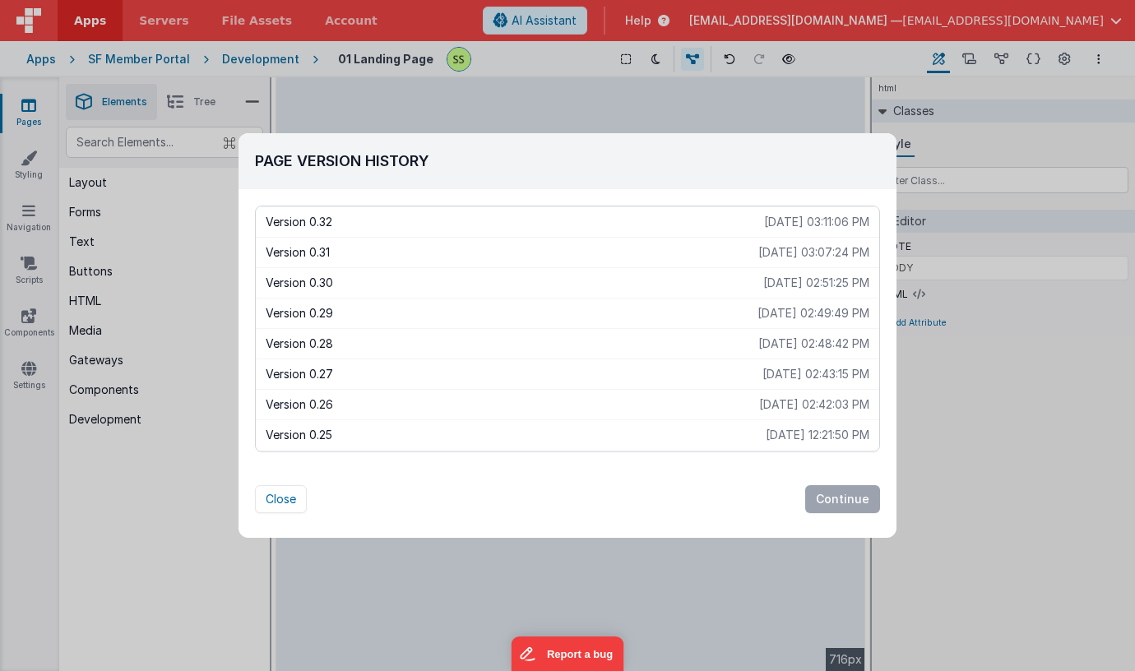
click at [786, 348] on p "2025-10-15 02:48:42 PM" at bounding box center [813, 344] width 111 height 16
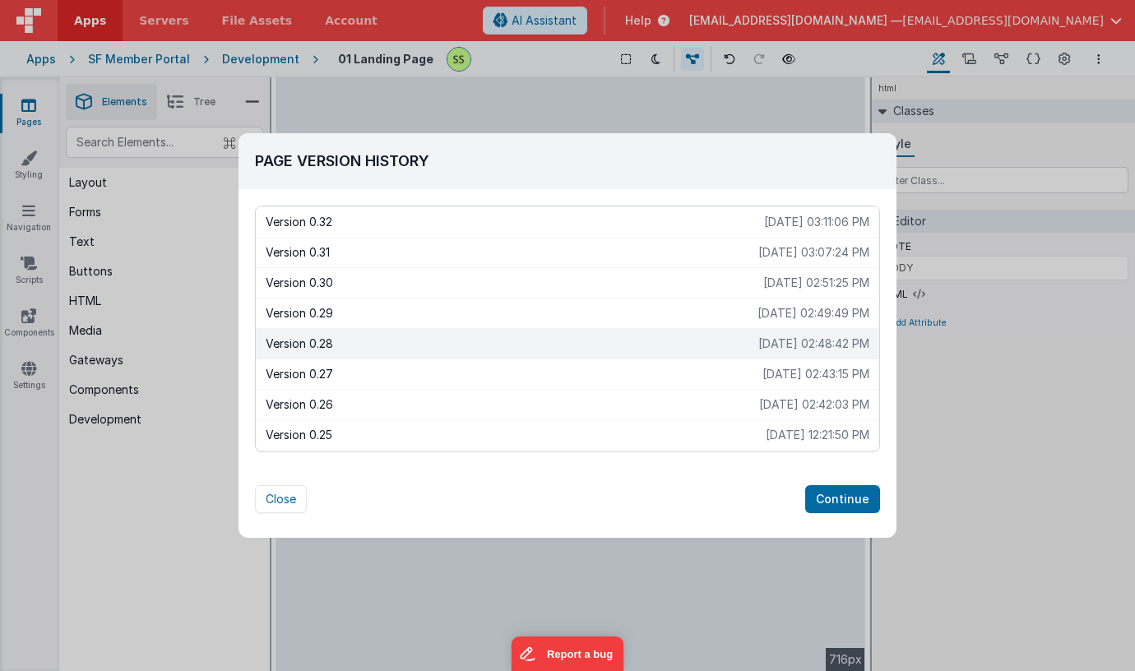
click at [809, 376] on p "2025-10-15 02:43:15 PM" at bounding box center [815, 374] width 107 height 16
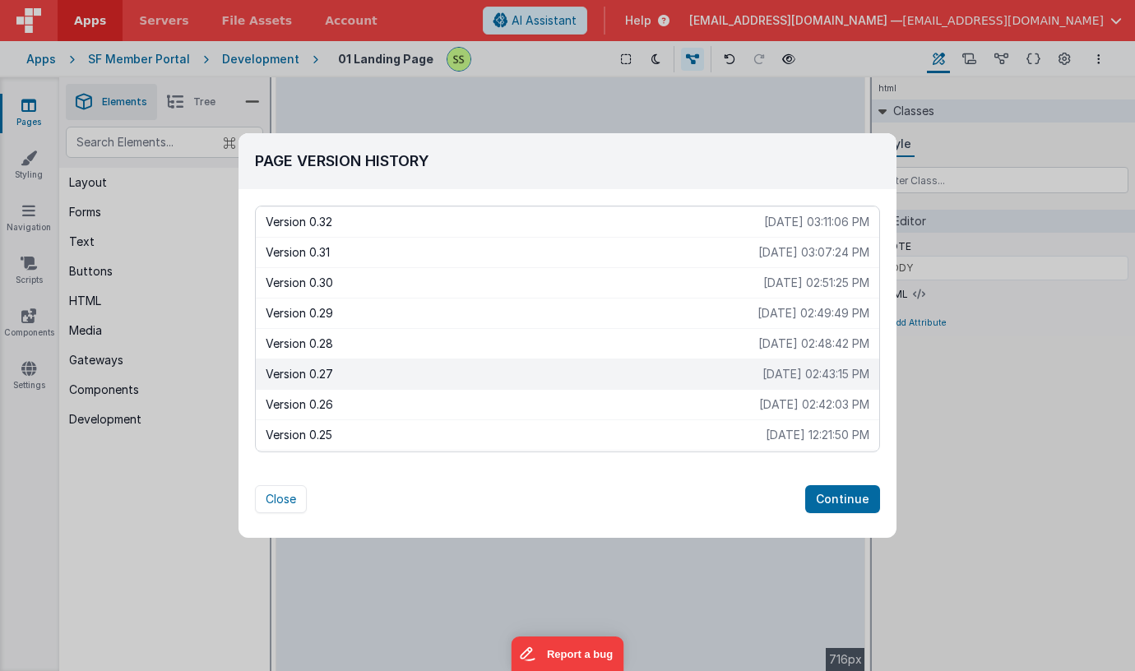
click at [845, 502] on button "Continue" at bounding box center [842, 499] width 75 height 28
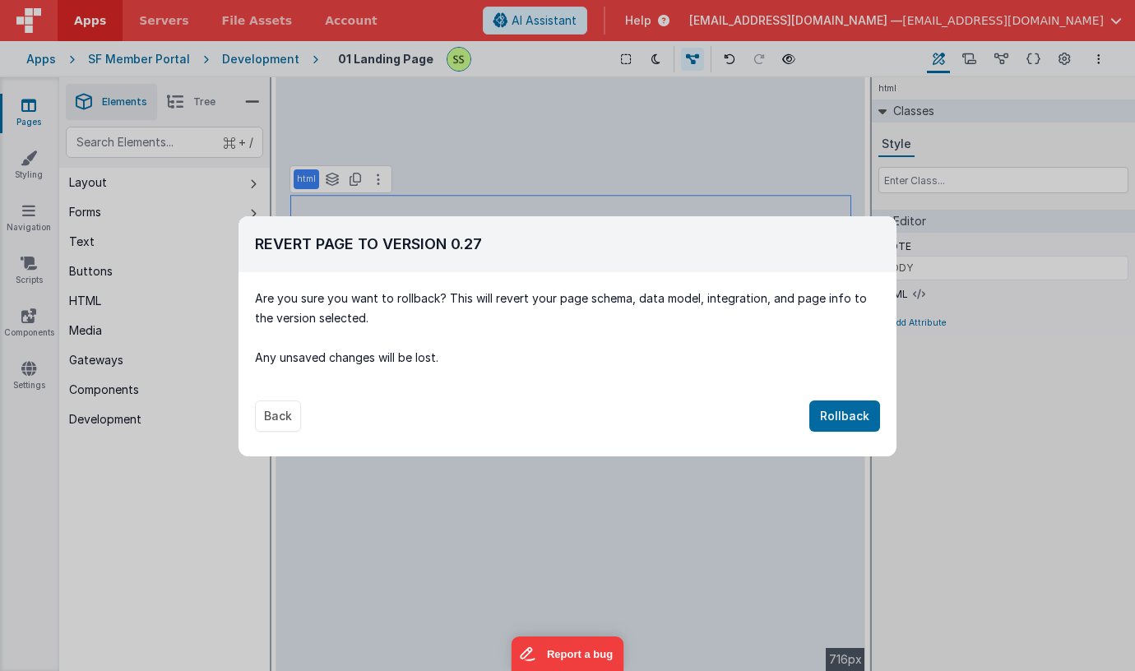
drag, startPoint x: 855, startPoint y: 410, endPoint x: 864, endPoint y: 412, distance: 10.0
click at [864, 410] on button "Rollback" at bounding box center [844, 416] width 71 height 31
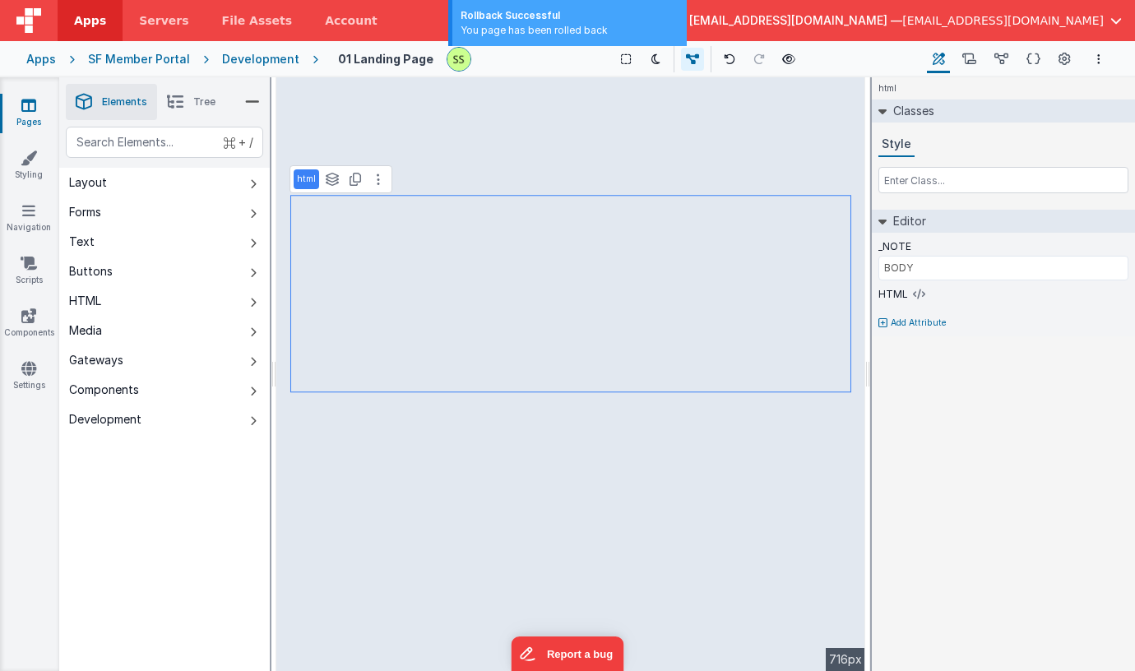
type input "BUTTON"
select select "next"
click at [914, 295] on icon at bounding box center [919, 294] width 12 height 13
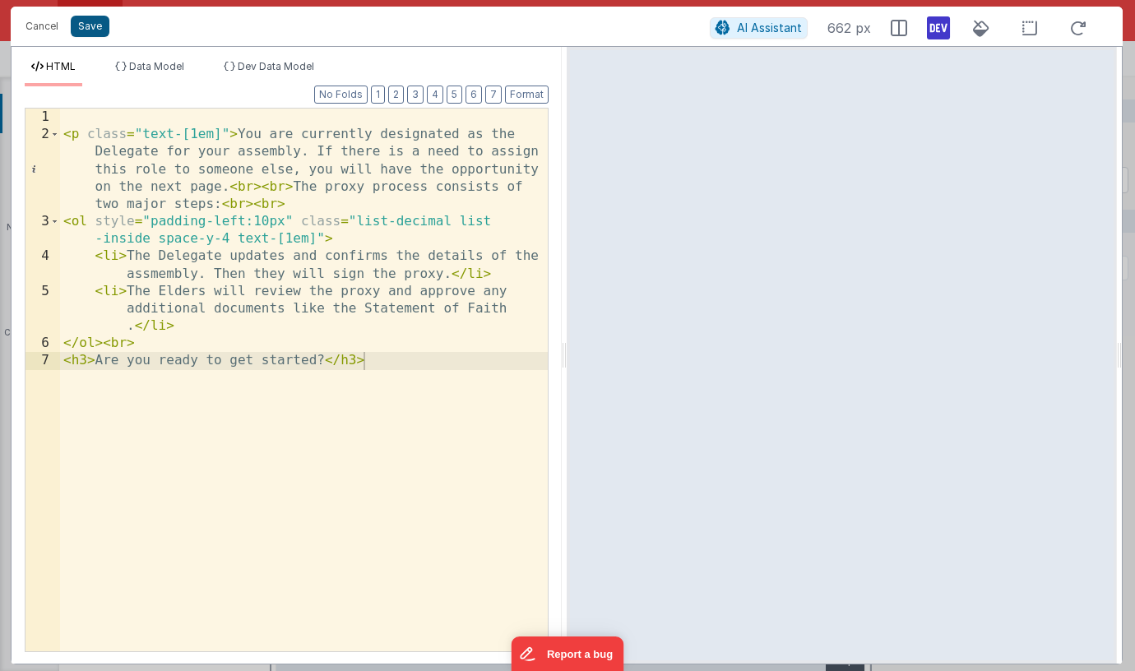
click at [97, 34] on button "Save" at bounding box center [90, 26] width 39 height 21
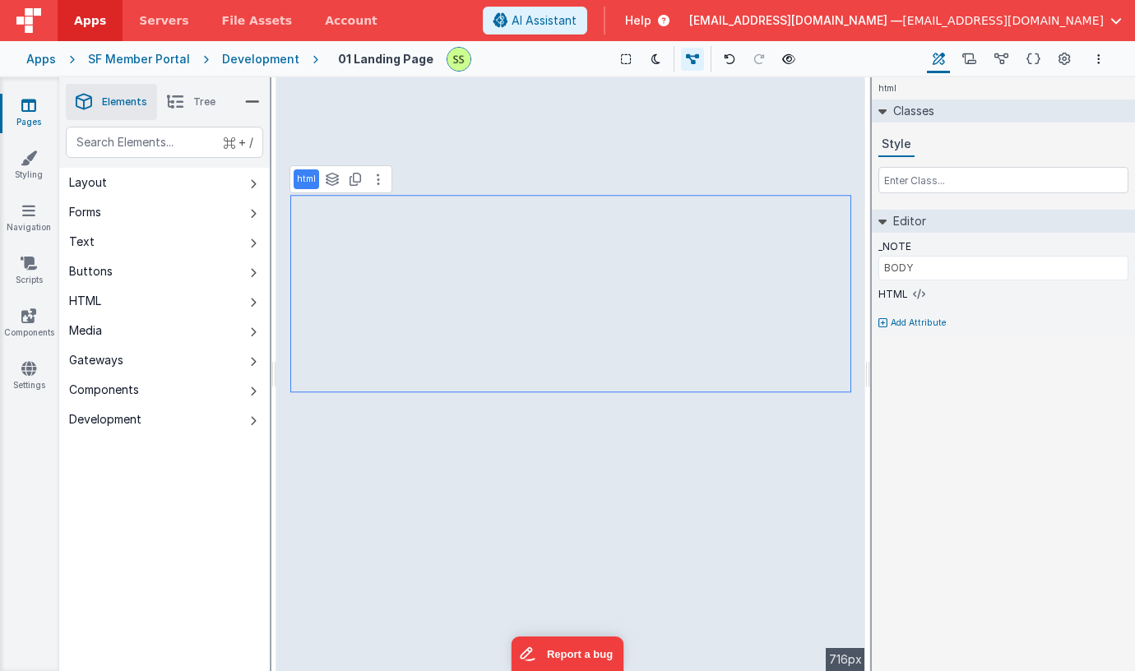
type input "TITLE"
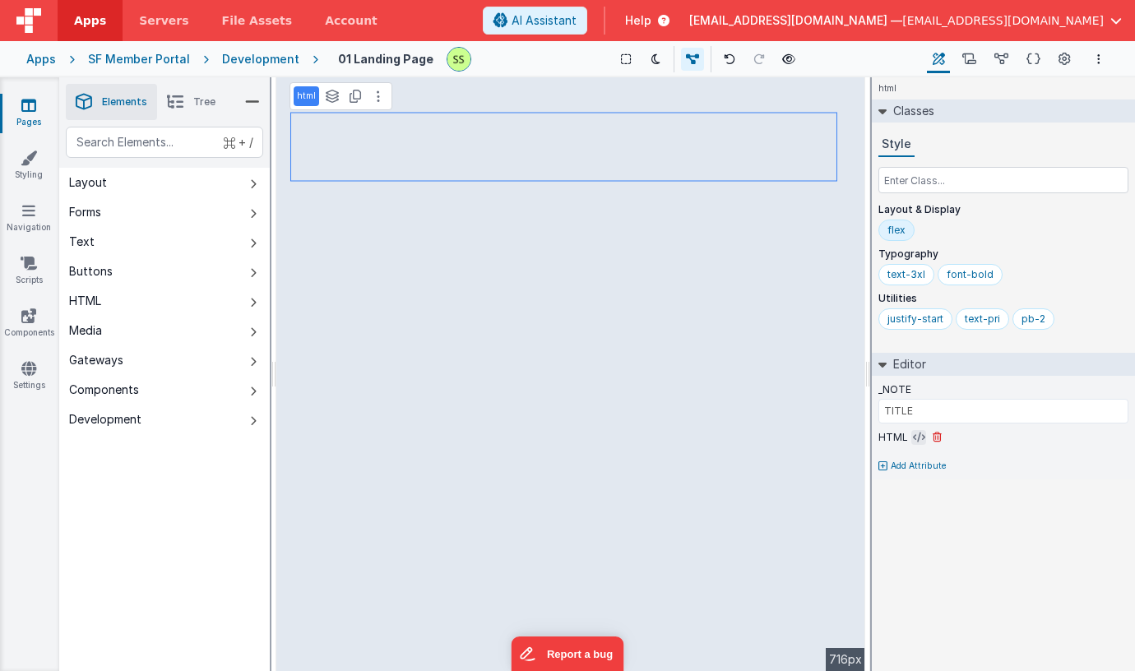
click at [911, 430] on button at bounding box center [918, 437] width 15 height 15
click at [919, 433] on icon at bounding box center [919, 437] width 12 height 13
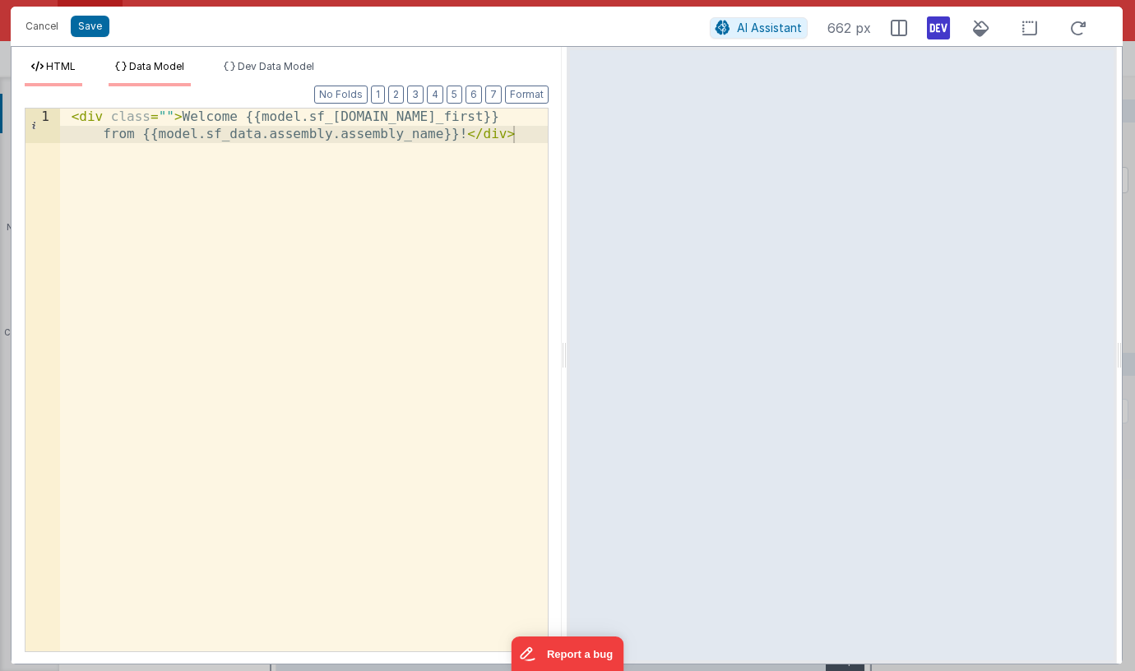
click at [177, 62] on span "Data Model" at bounding box center [156, 66] width 55 height 12
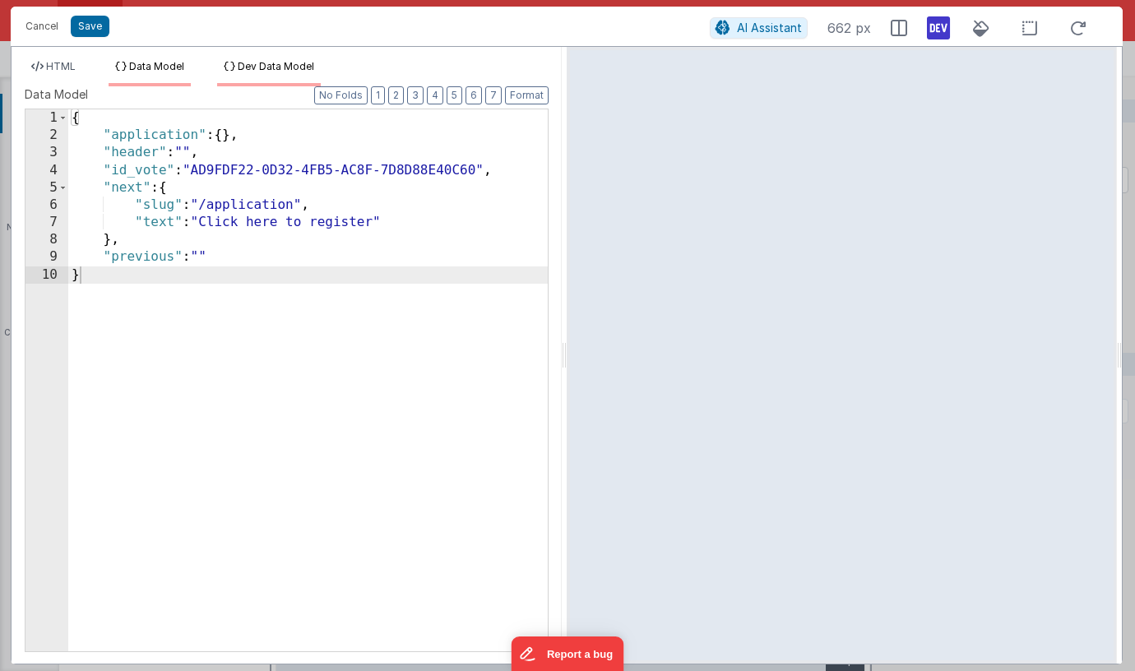
click at [286, 68] on span "Dev Data Model" at bounding box center [276, 66] width 76 height 12
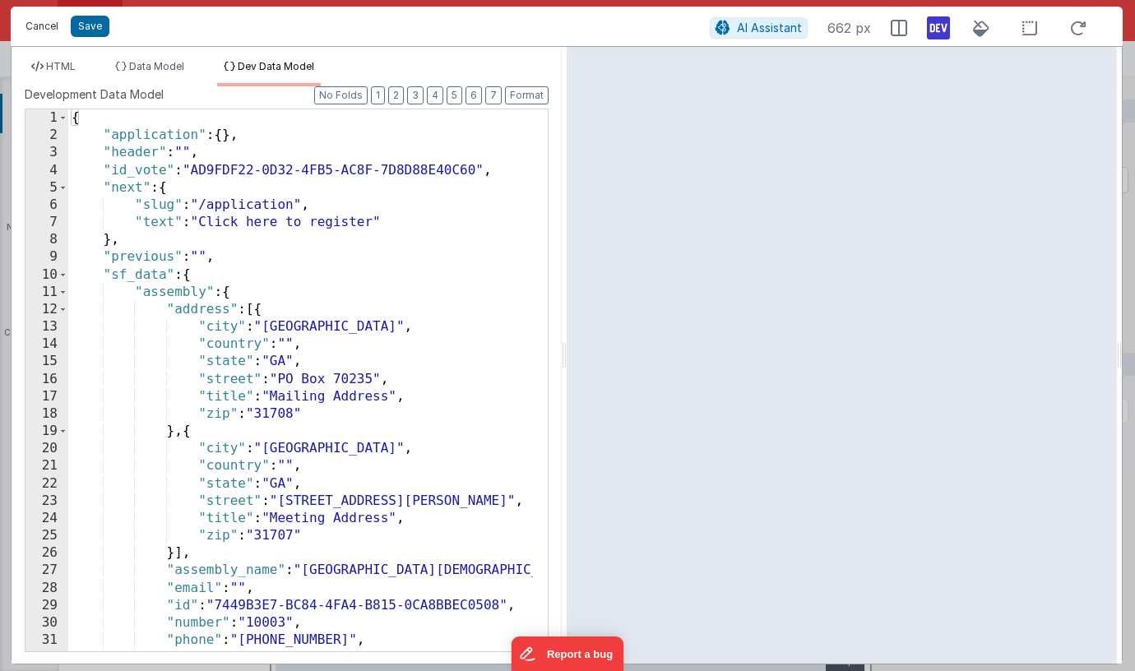
click at [39, 25] on button "Cancel" at bounding box center [41, 26] width 49 height 23
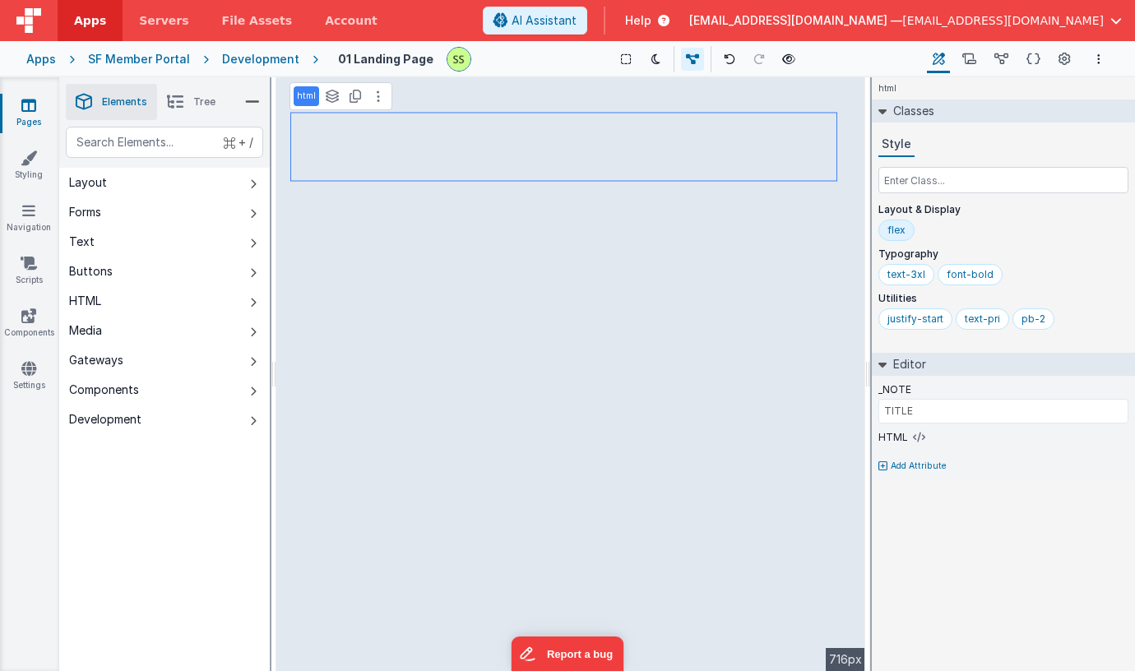
click at [18, 110] on link "Pages" at bounding box center [28, 113] width 59 height 33
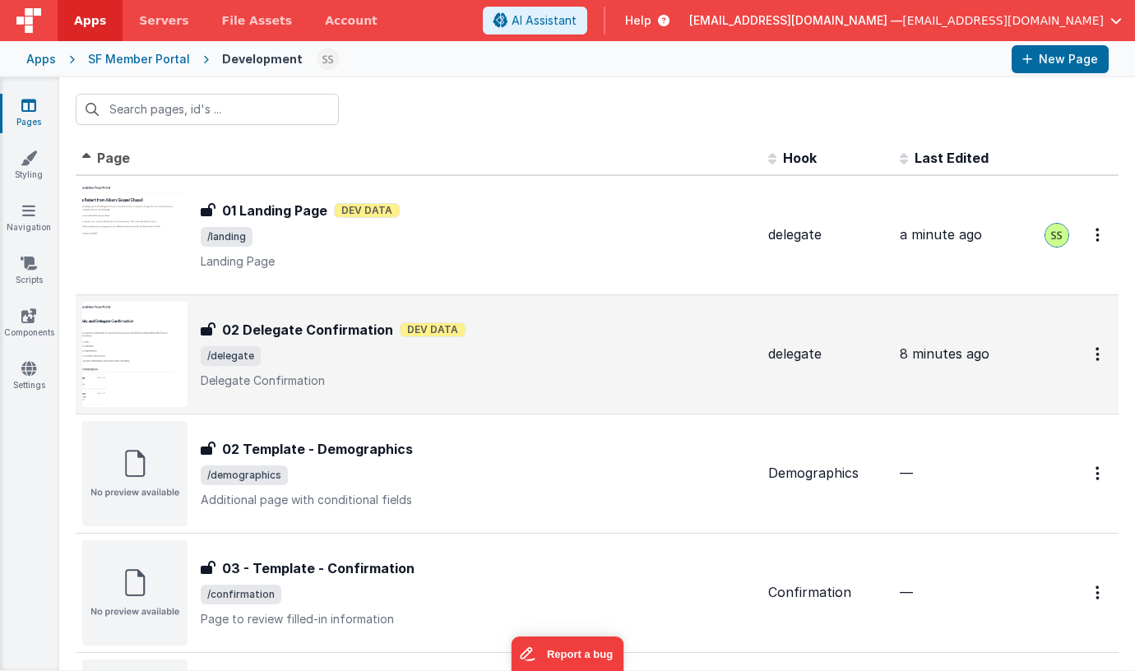
click at [320, 315] on div "02 Delegate Confirmation 02 Delegate Confirmation Dev Data /delegate Delegate C…" at bounding box center [418, 354] width 673 height 105
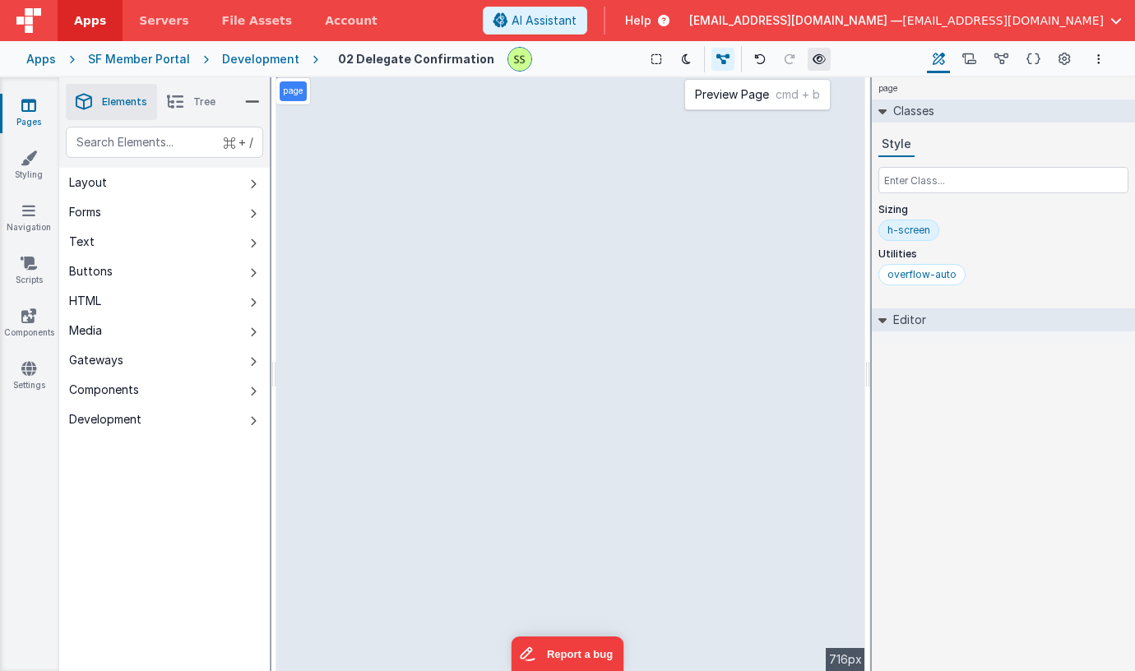
click at [813, 61] on icon at bounding box center [819, 59] width 13 height 12
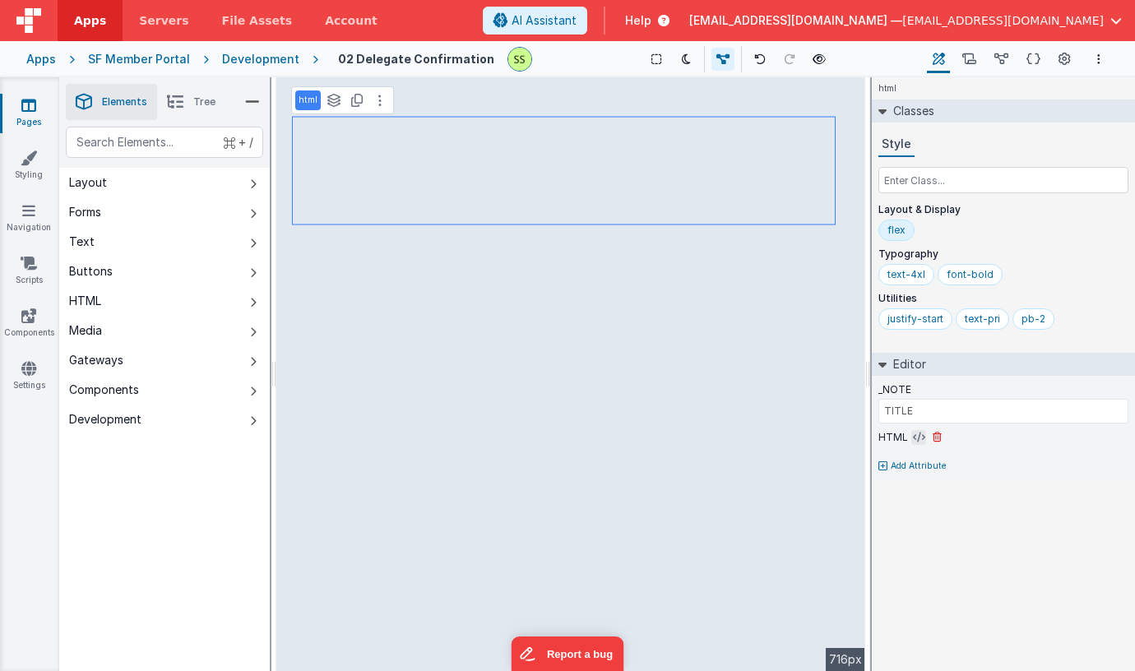
click at [917, 431] on icon at bounding box center [919, 437] width 12 height 13
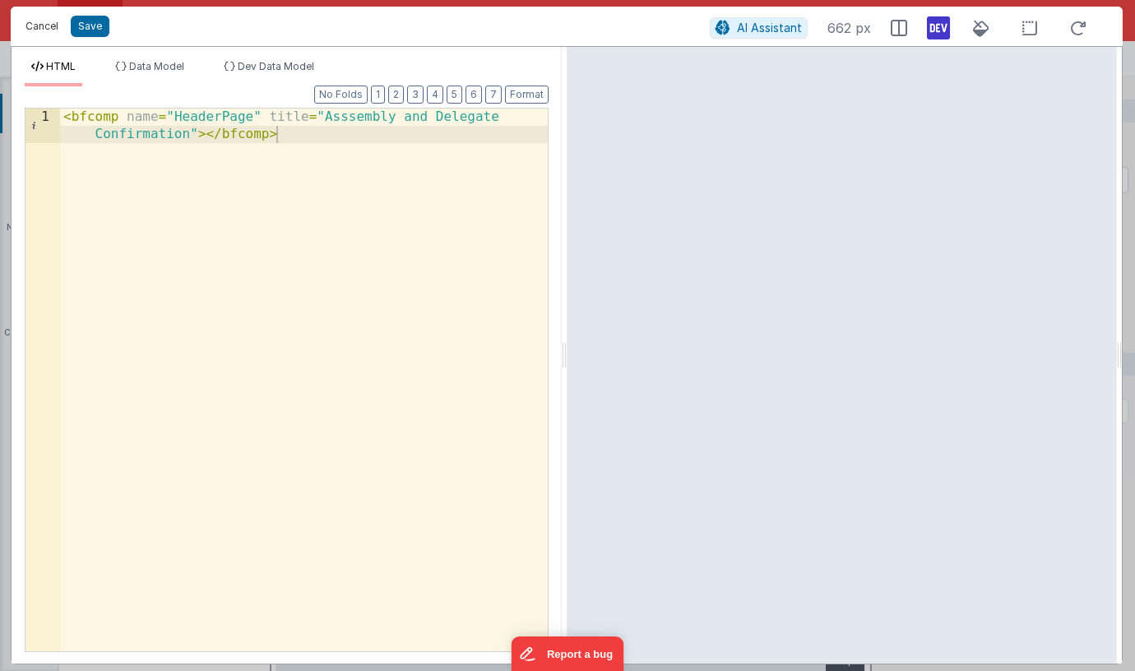
click at [39, 25] on button "Cancel" at bounding box center [41, 26] width 49 height 23
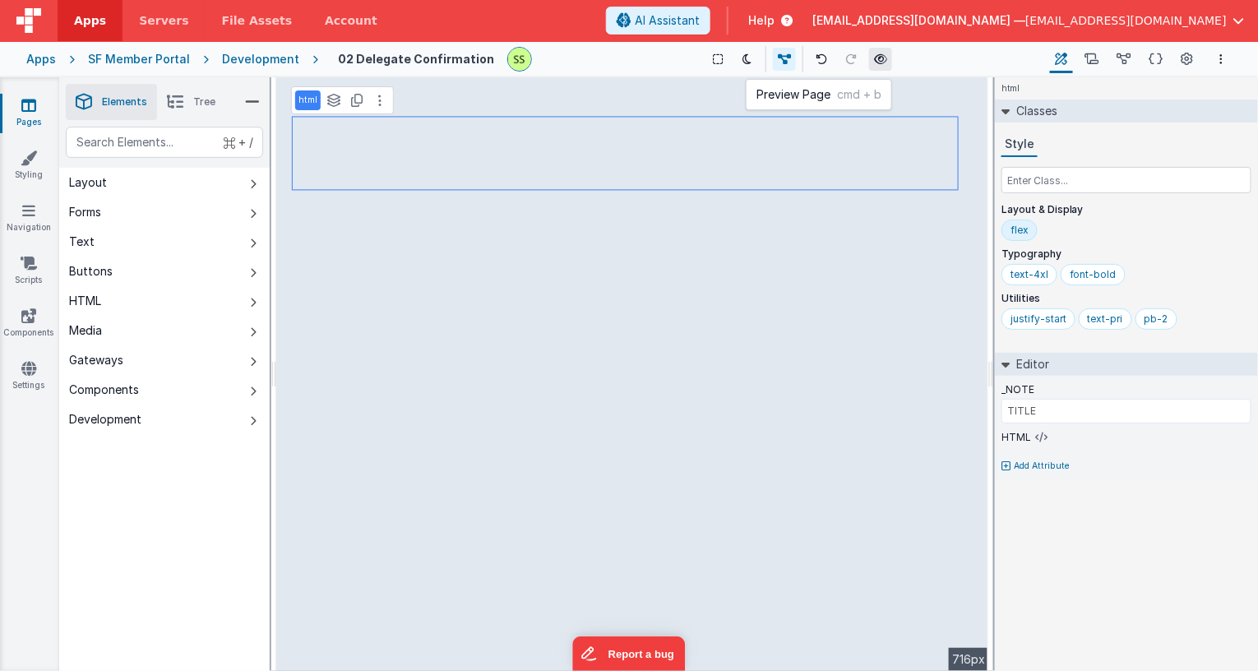
click at [874, 56] on icon at bounding box center [880, 59] width 13 height 12
click at [28, 105] on icon at bounding box center [28, 105] width 15 height 16
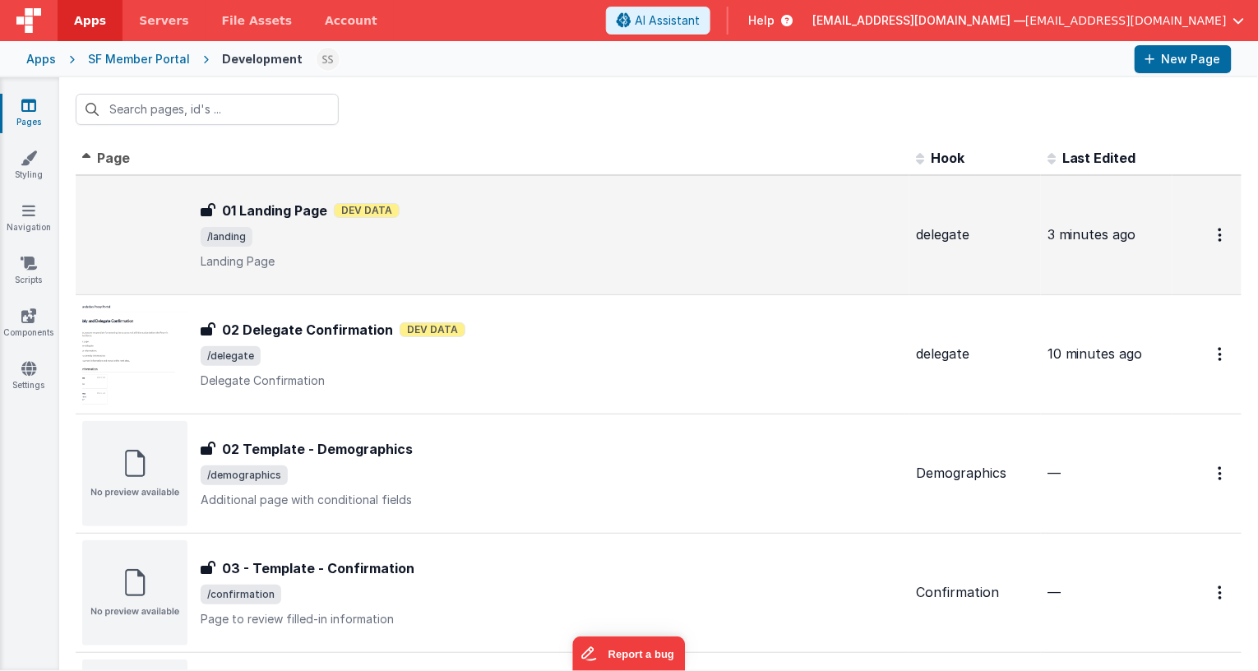
click at [327, 237] on span "/landing" at bounding box center [552, 237] width 702 height 20
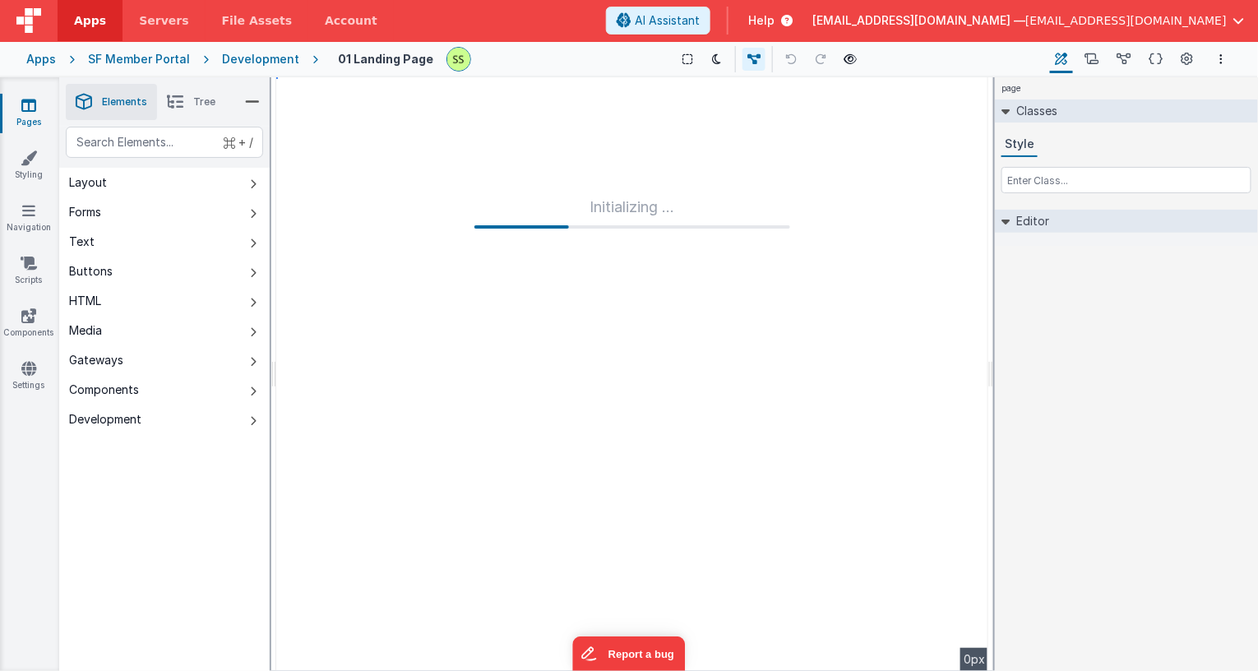
click at [816, 62] on icon at bounding box center [821, 59] width 12 height 12
click at [28, 114] on link "Pages" at bounding box center [28, 113] width 59 height 33
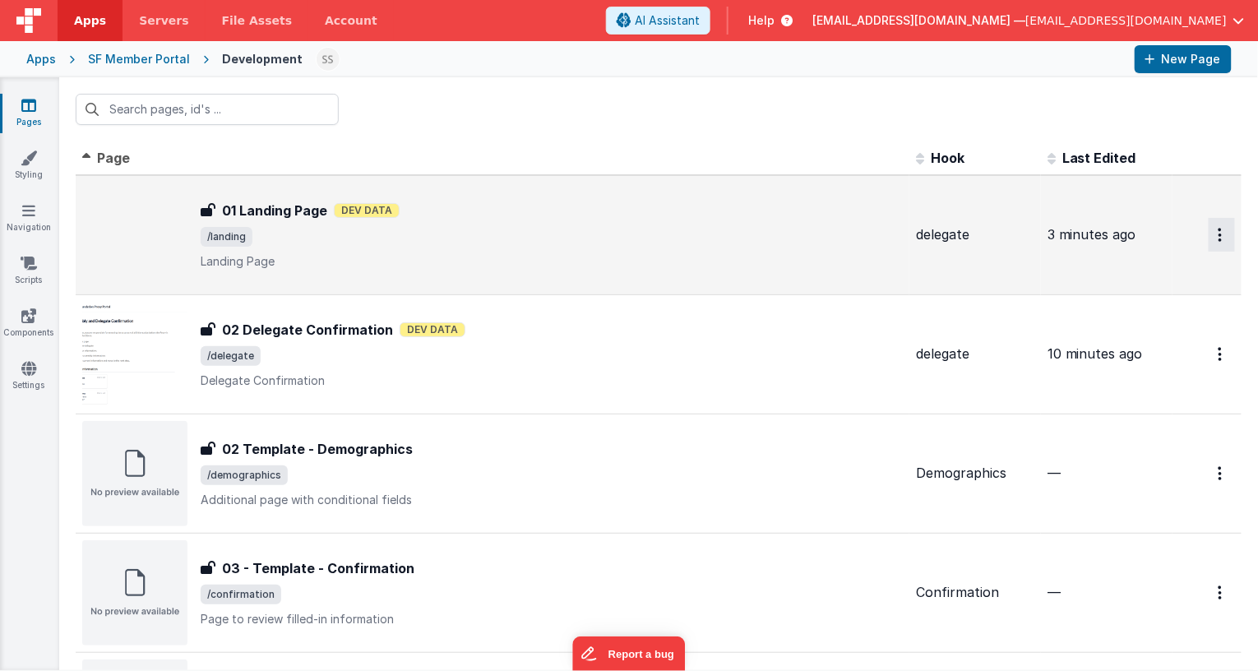
click at [1134, 231] on button "Options" at bounding box center [1222, 235] width 26 height 34
click at [1134, 303] on link "Preview" at bounding box center [1163, 303] width 145 height 30
click at [349, 260] on p "Landing Page" at bounding box center [552, 261] width 702 height 16
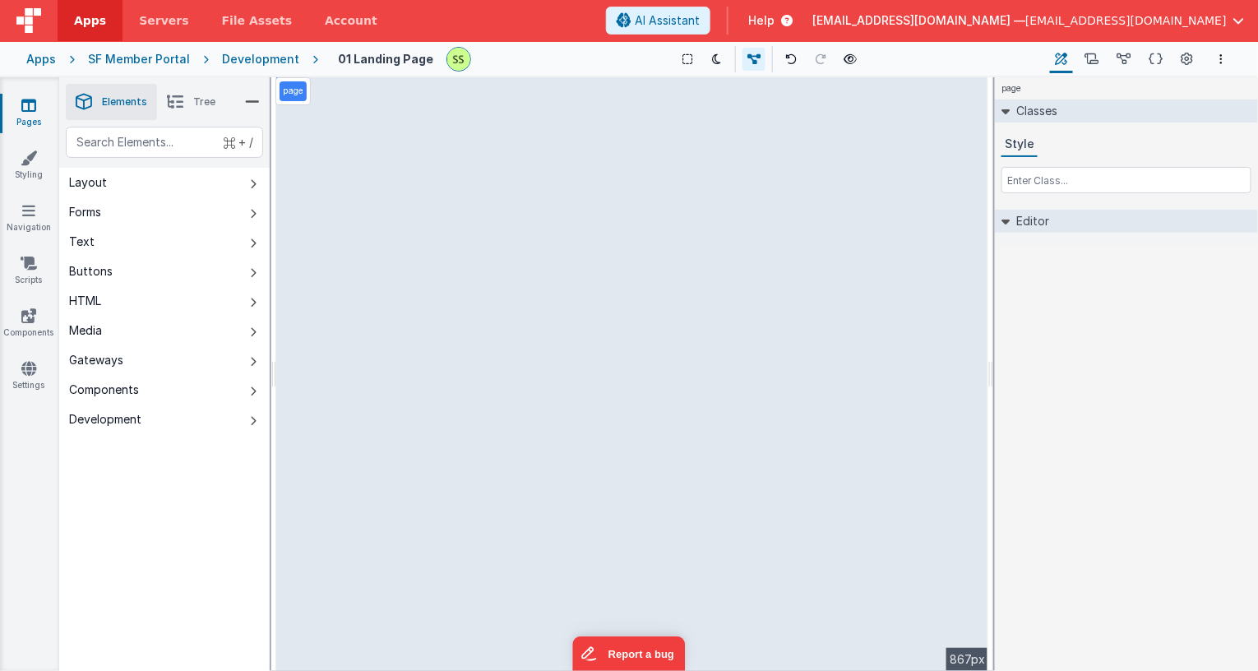
select select "next"
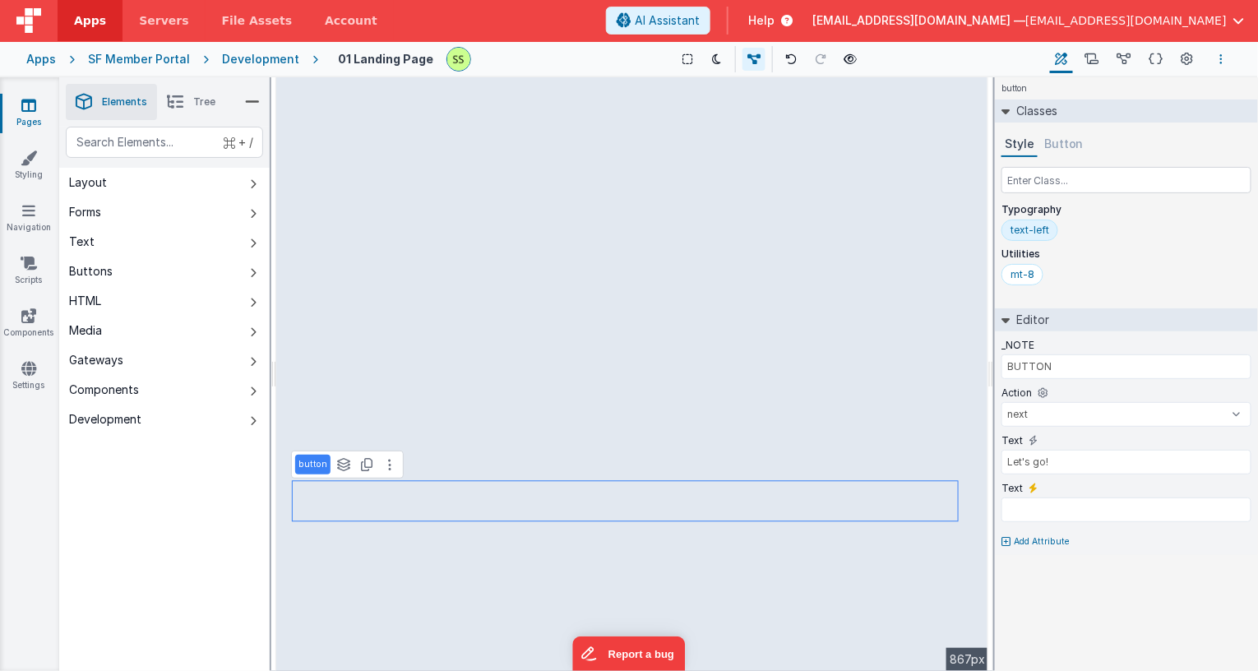
click at [1134, 49] on button "Options" at bounding box center [1222, 59] width 20 height 20
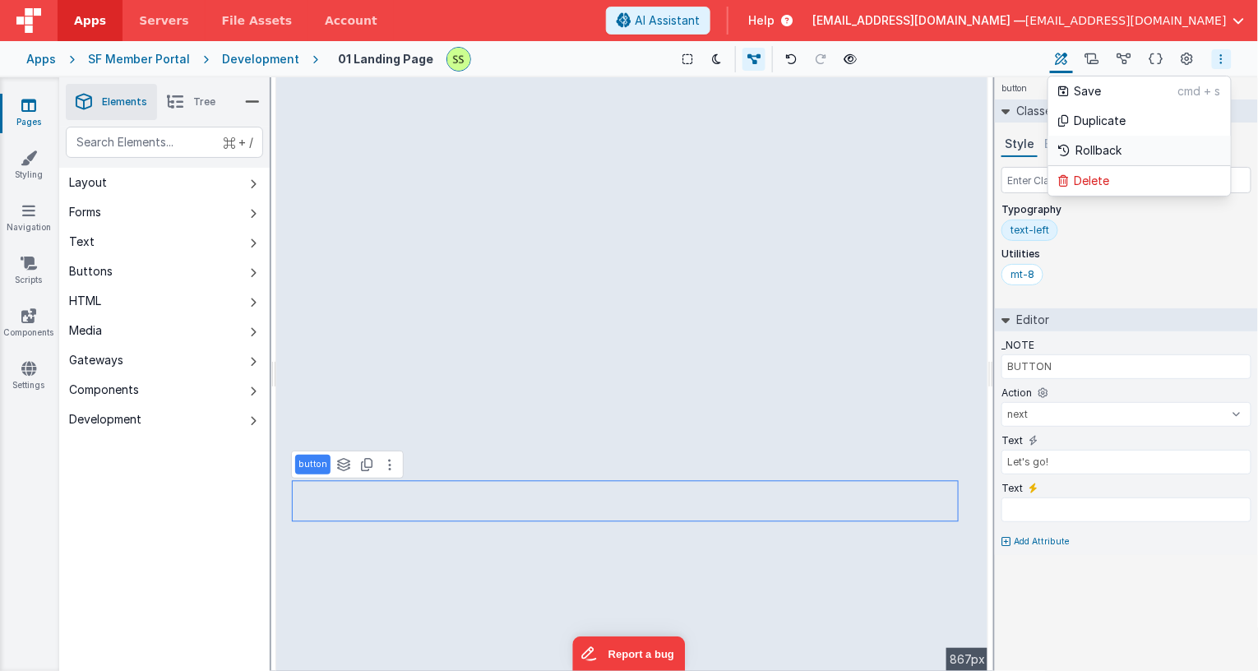
click at [1100, 144] on p "Rollback" at bounding box center [1100, 150] width 46 height 16
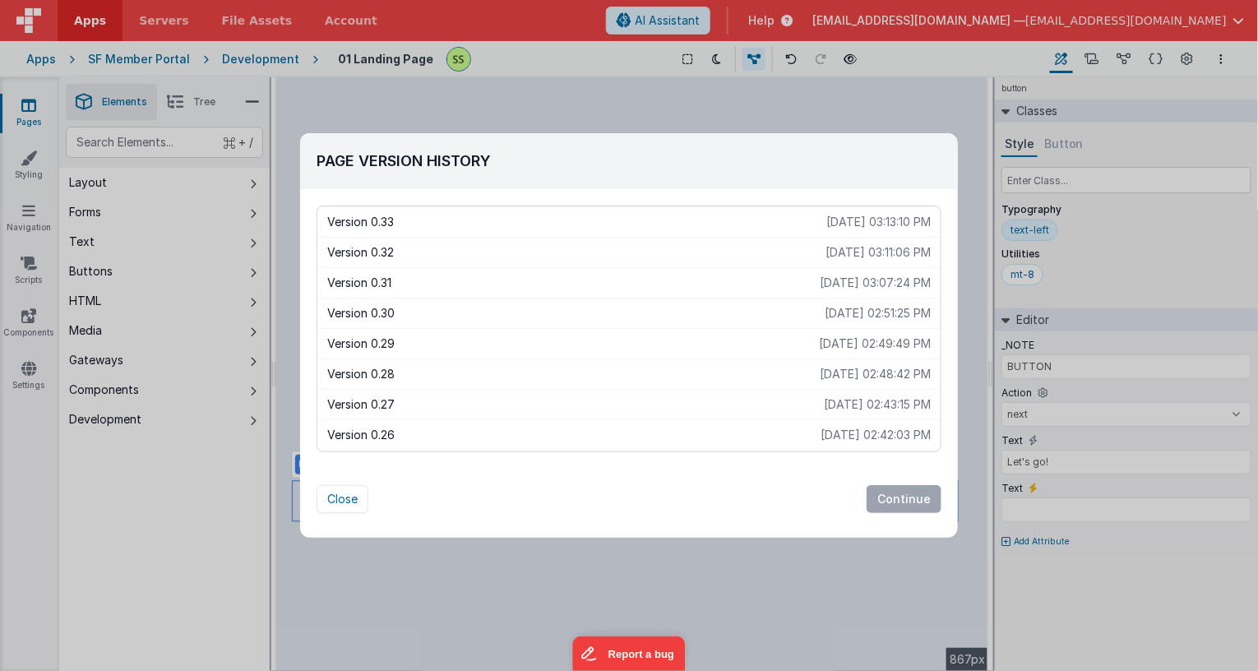
click at [890, 278] on p "2025-10-15 03:07:24 PM" at bounding box center [875, 283] width 111 height 16
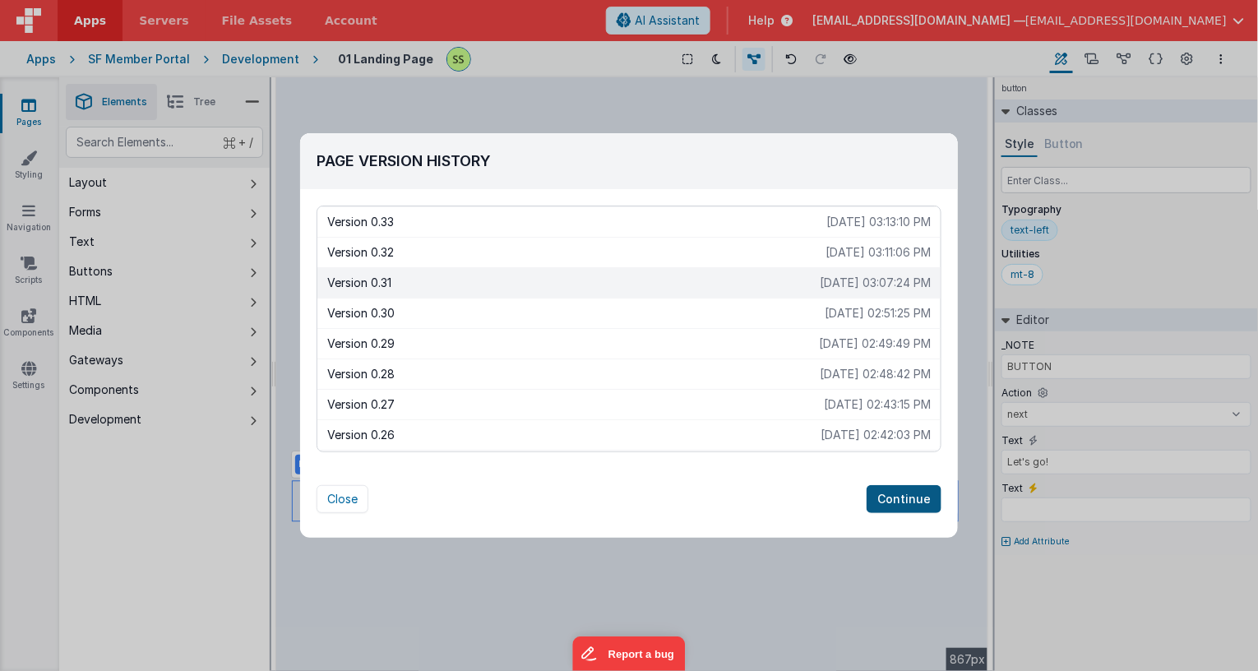
click at [898, 492] on button "Continue" at bounding box center [904, 499] width 75 height 28
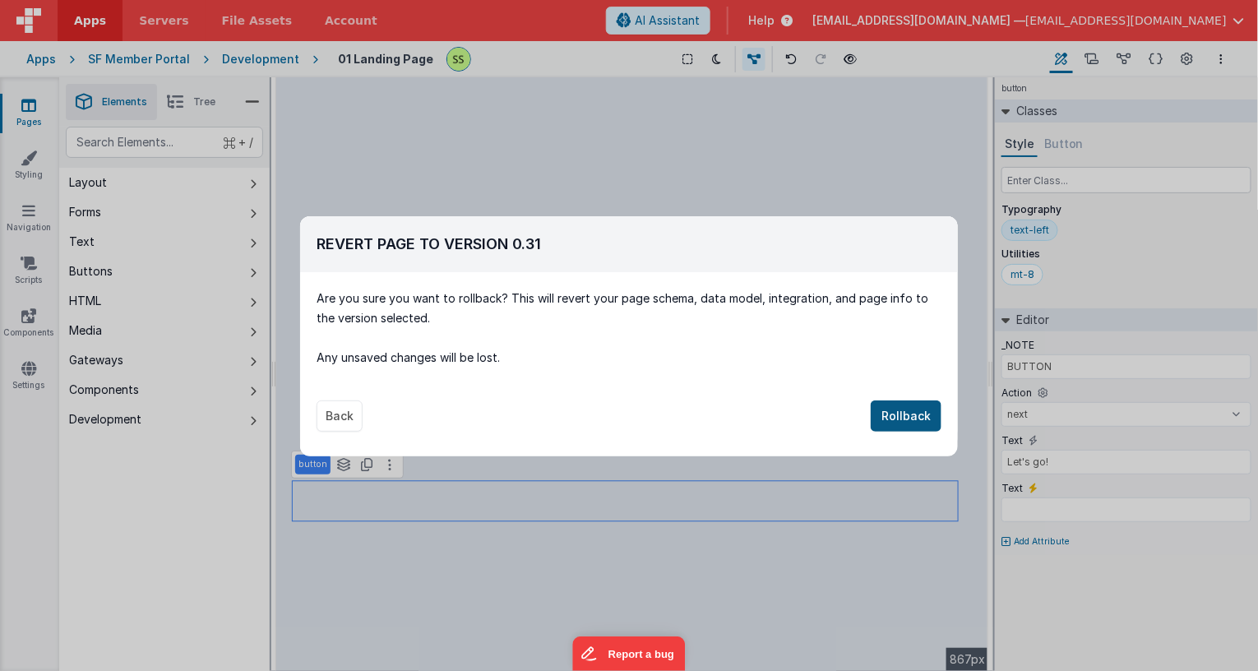
click at [908, 413] on button "Rollback" at bounding box center [906, 416] width 71 height 31
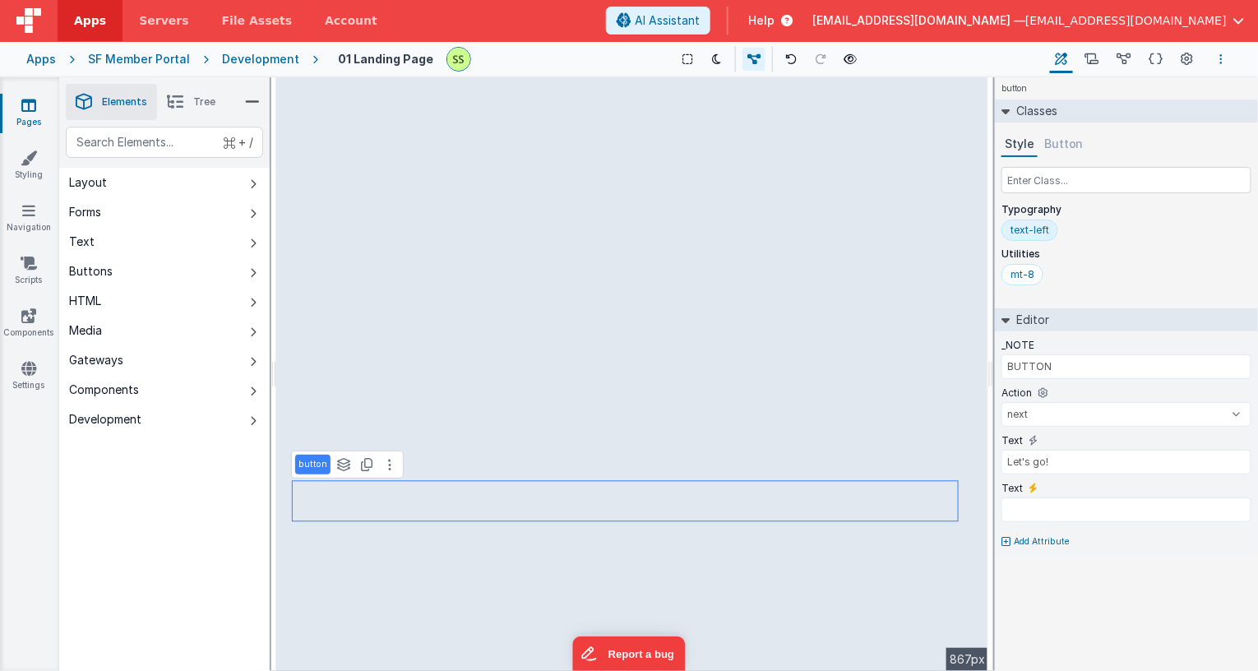
click at [1134, 56] on icon "Options" at bounding box center [1221, 59] width 3 height 12
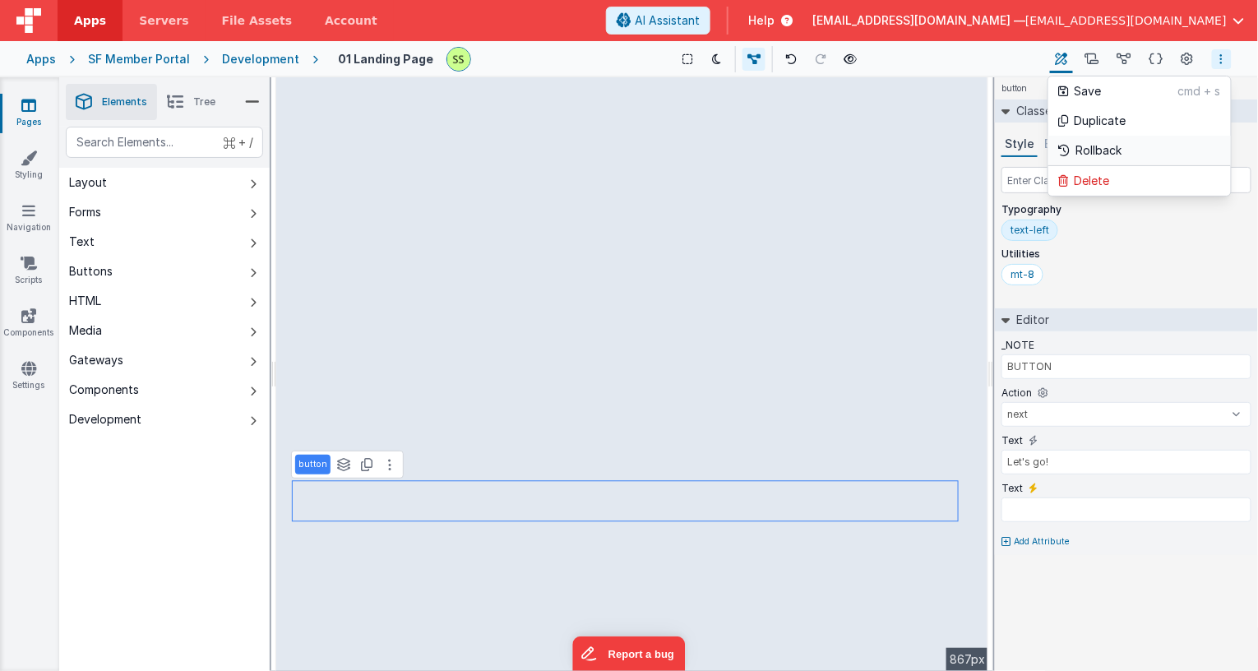
click at [1105, 157] on p "Rollback" at bounding box center [1100, 150] width 46 height 16
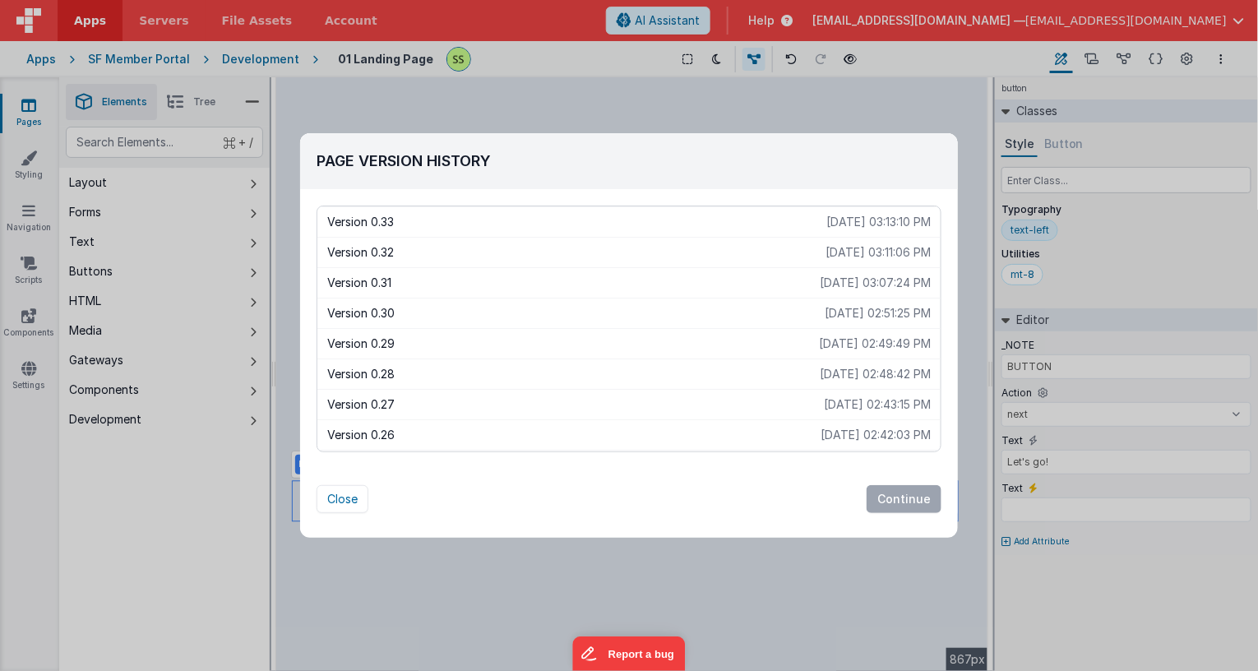
click at [396, 220] on p "Version 0.33" at bounding box center [576, 222] width 499 height 16
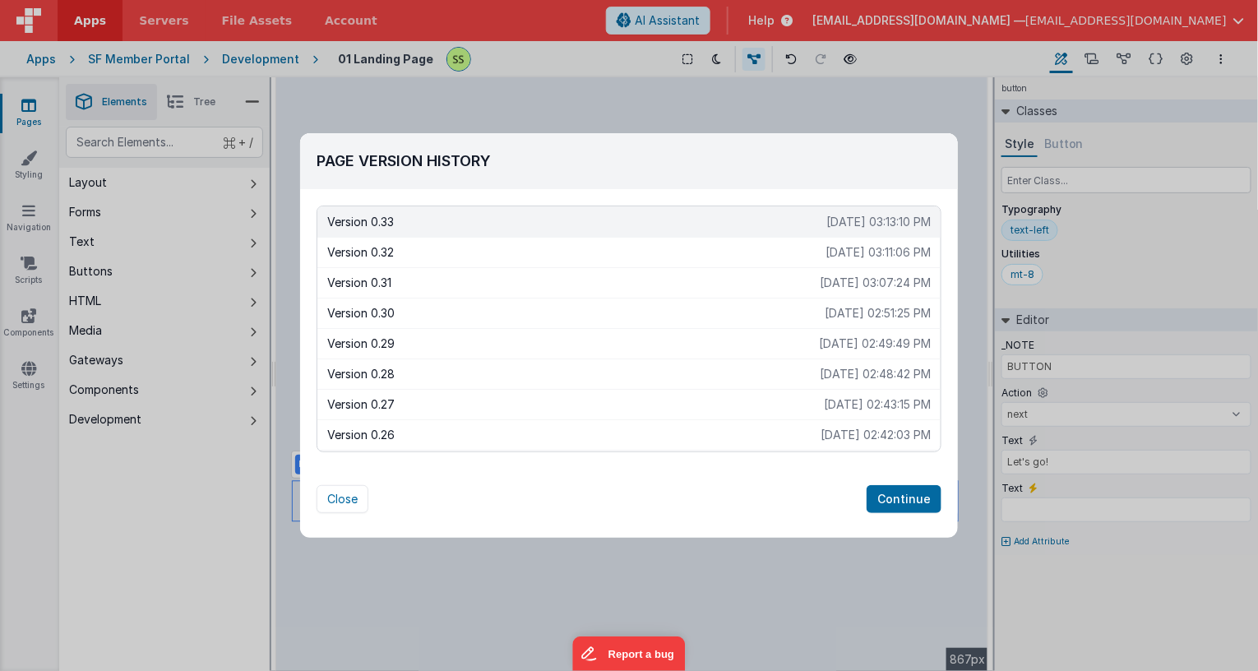
click at [415, 253] on p "Version 0.32" at bounding box center [576, 252] width 498 height 16
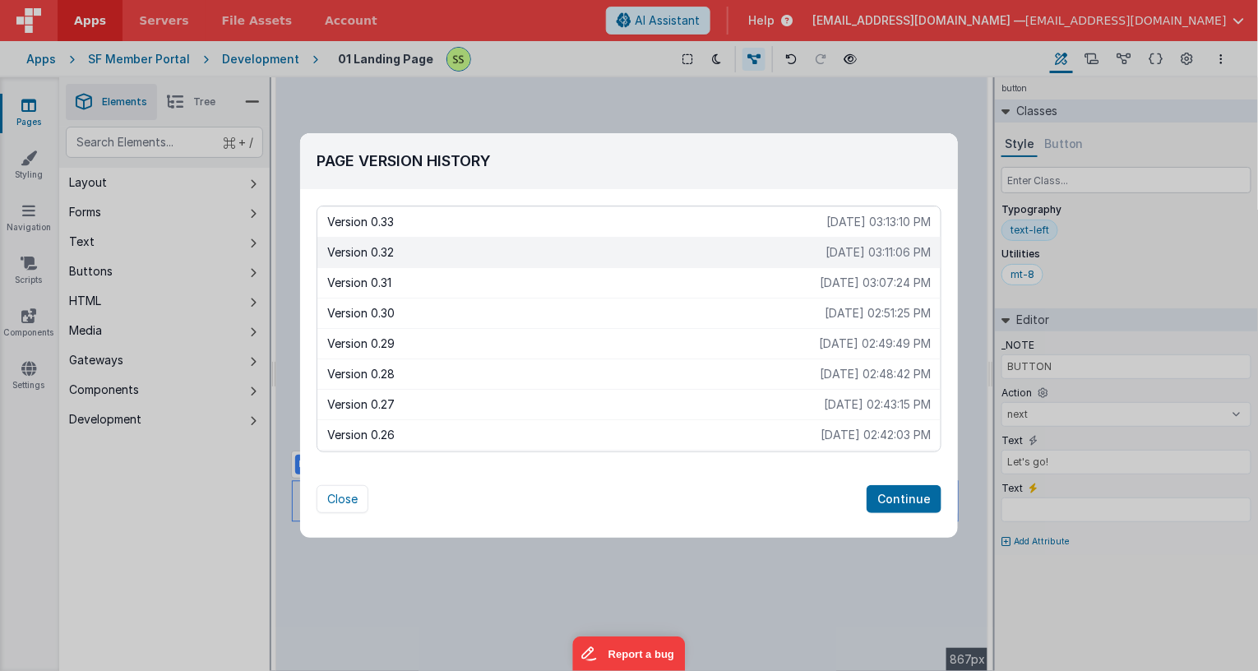
click at [905, 498] on button "Continue" at bounding box center [904, 499] width 75 height 28
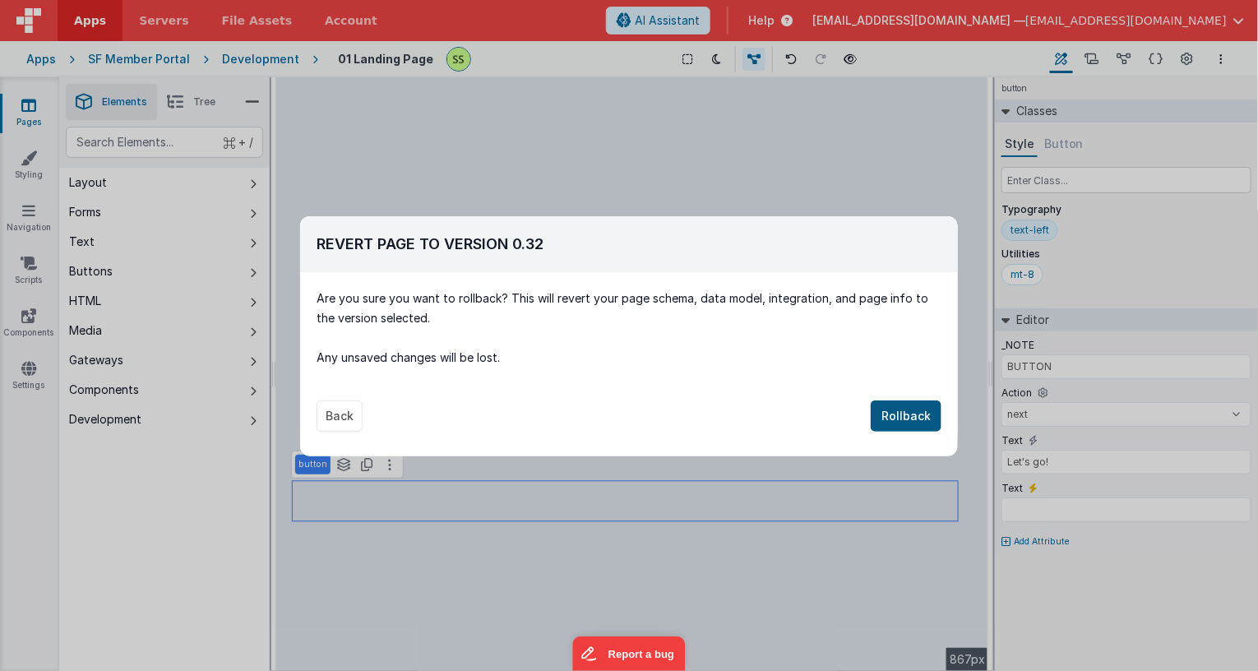
click at [904, 412] on button "Rollback" at bounding box center [906, 416] width 71 height 31
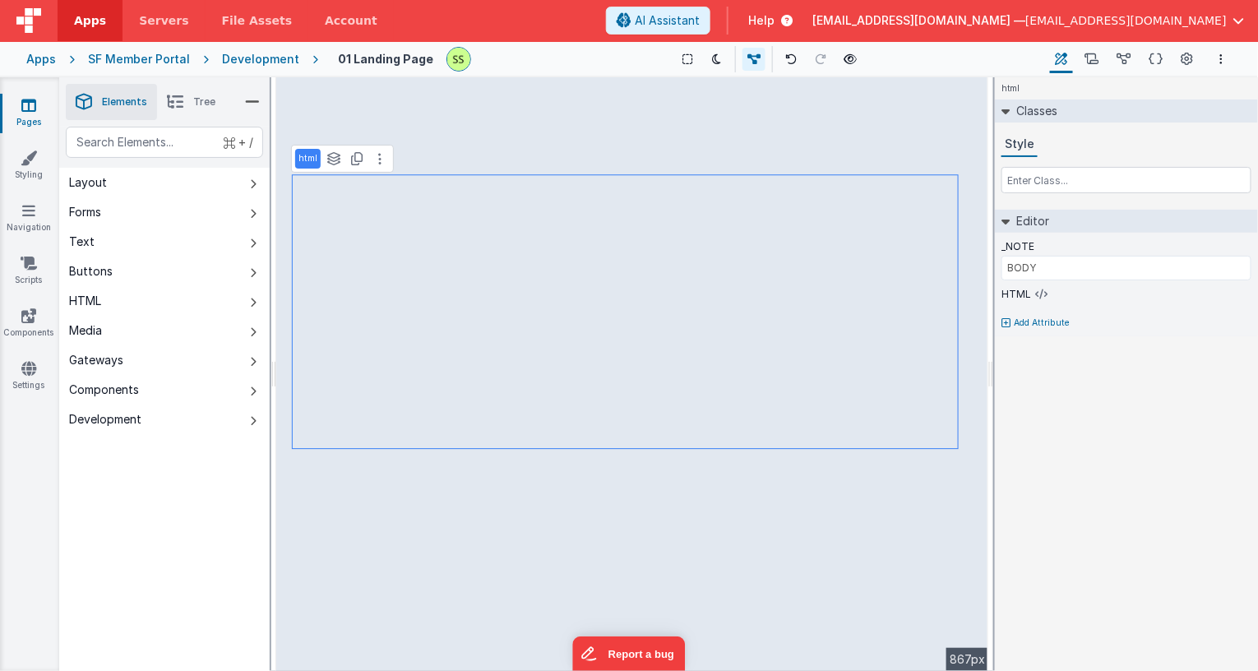
type input "BUTTON"
select select "goToDelegate"
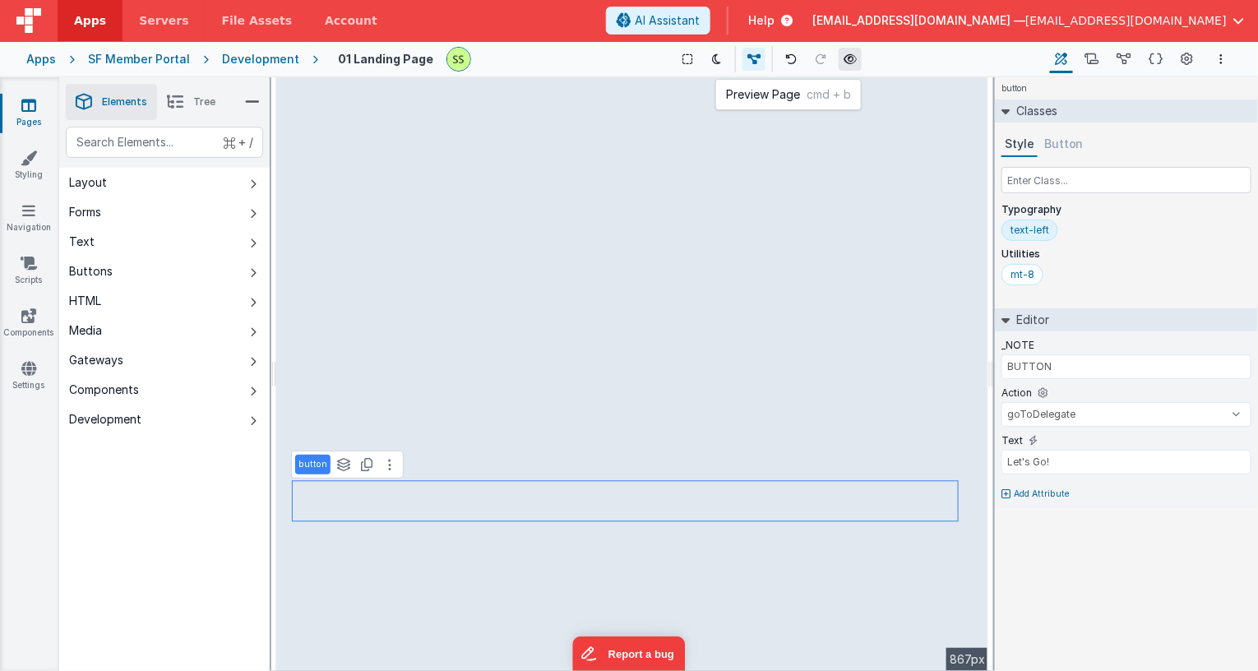
click at [850, 61] on icon at bounding box center [850, 59] width 13 height 12
click at [845, 56] on icon at bounding box center [850, 59] width 13 height 12
click at [40, 113] on link "Pages" at bounding box center [28, 113] width 59 height 33
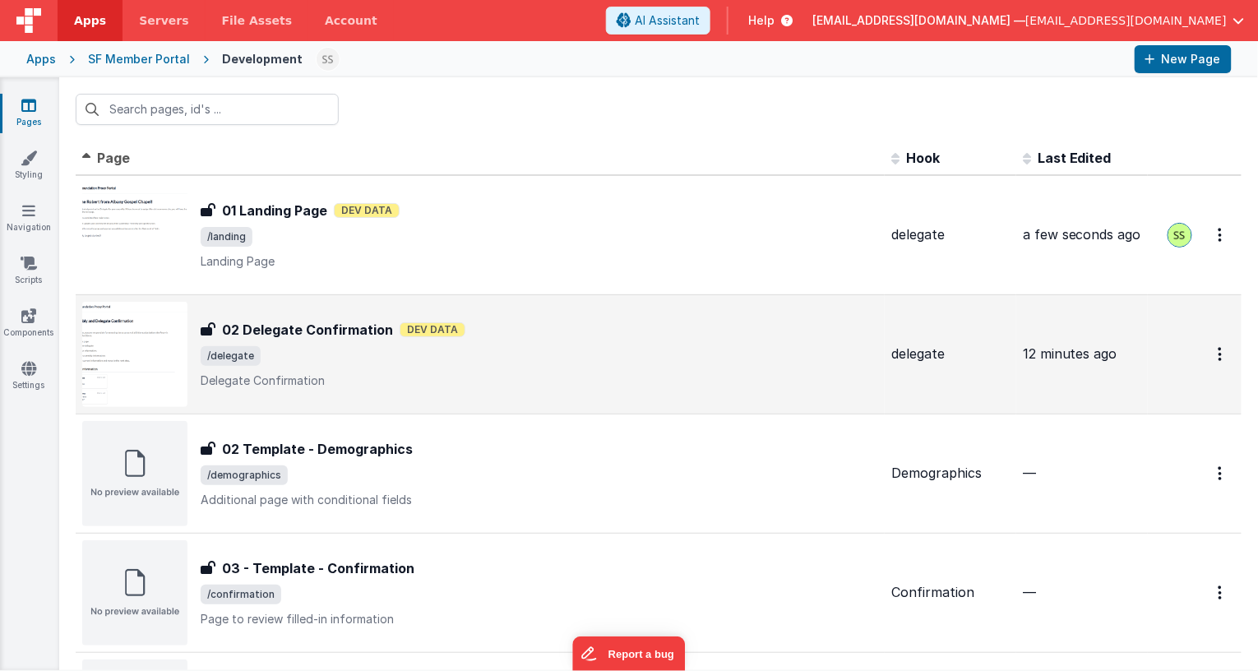
click at [252, 333] on h3 "02 Delegate Confirmation" at bounding box center [307, 330] width 171 height 20
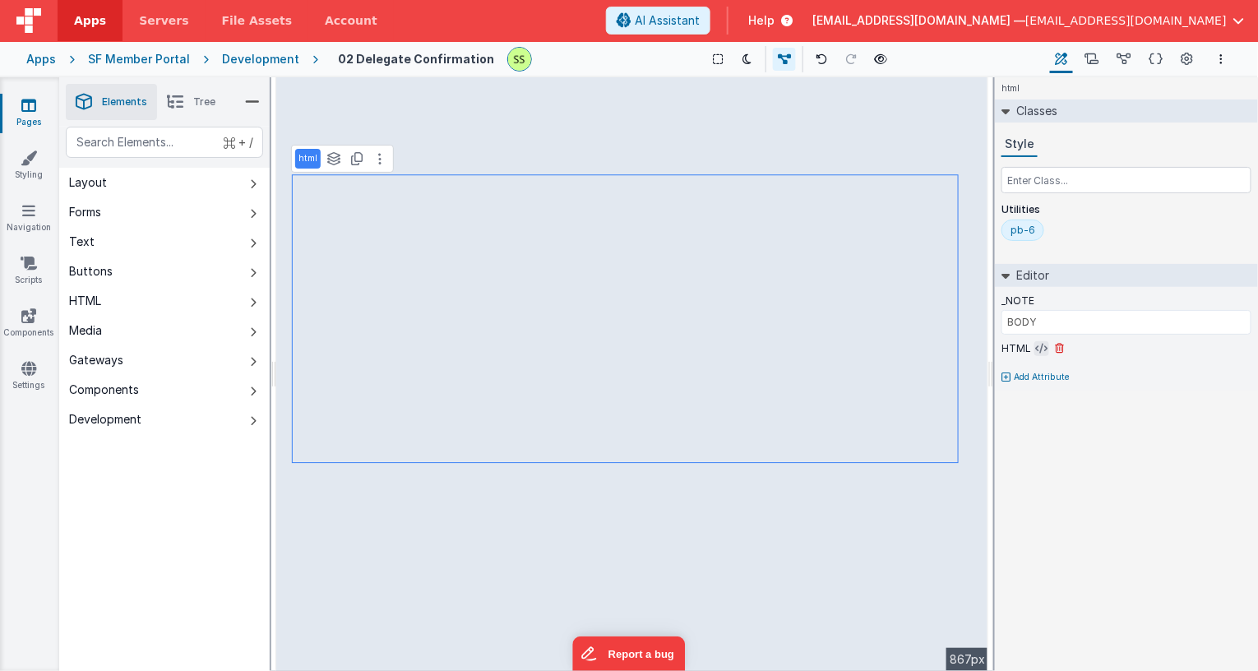
click at [1038, 345] on icon at bounding box center [1042, 348] width 12 height 13
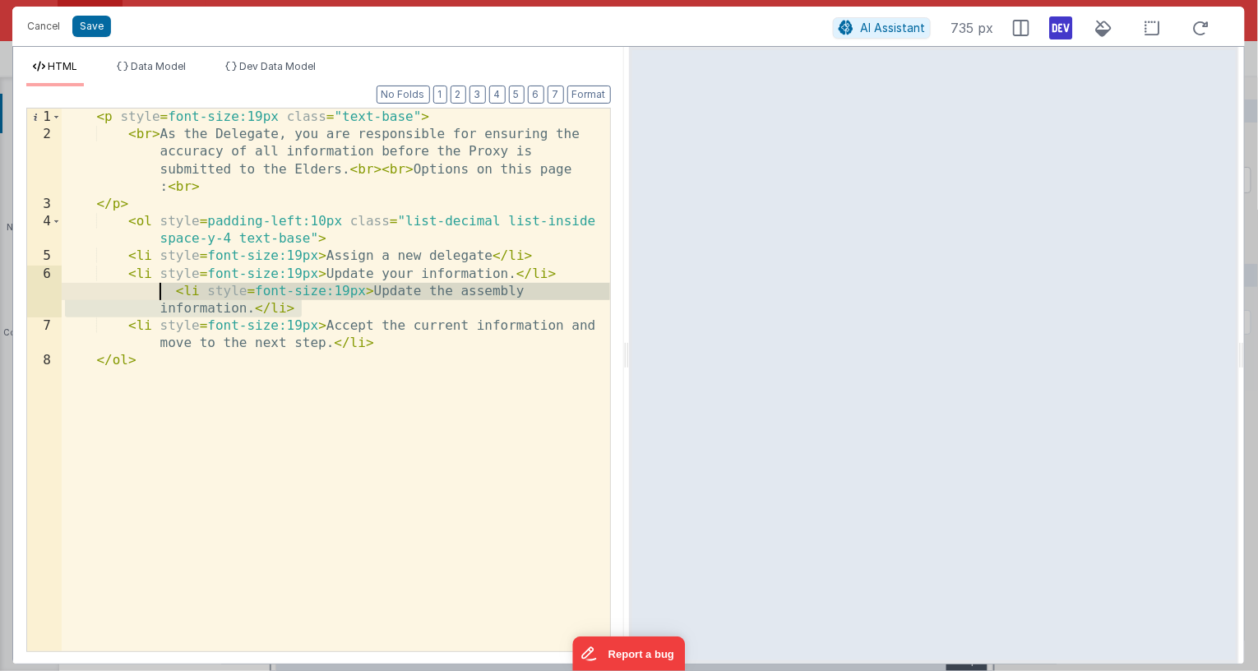
drag, startPoint x: 267, startPoint y: 314, endPoint x: -18, endPoint y: 291, distance: 286.3
click at [0, 291] on html "Cancel Save AI Assistant 735 px HTML Data Model Dev Data Model Format 7 6 5 4 3…" at bounding box center [629, 335] width 1258 height 671
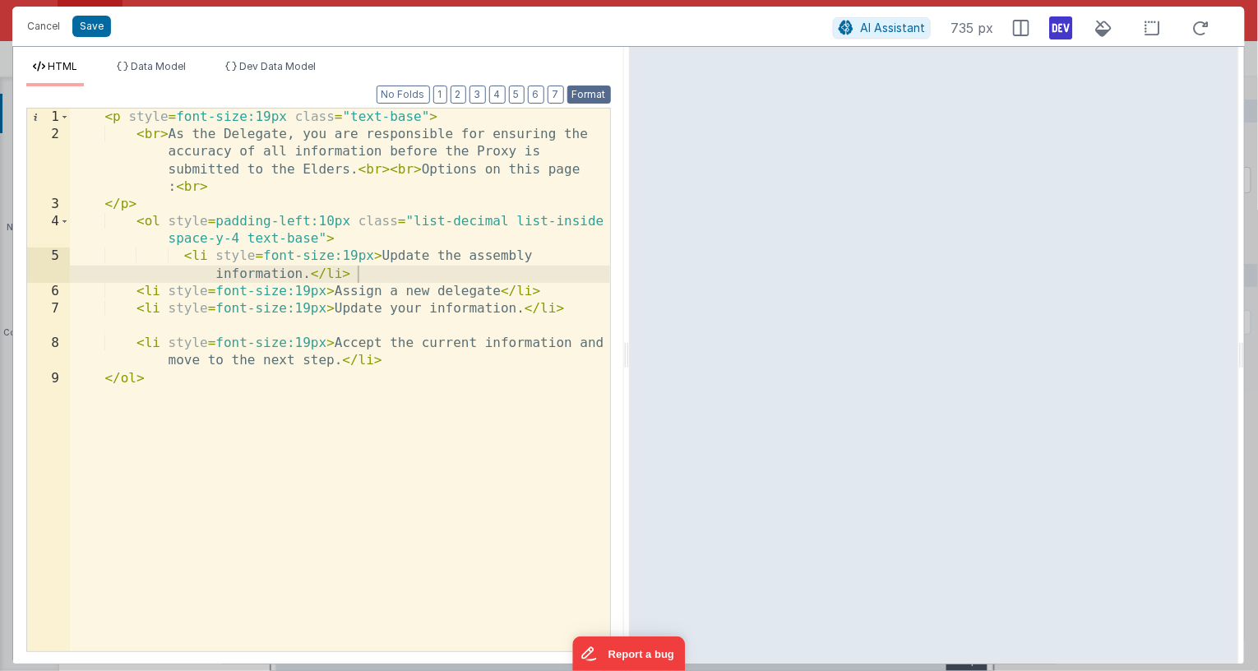
click at [602, 89] on button "Format" at bounding box center [589, 95] width 44 height 18
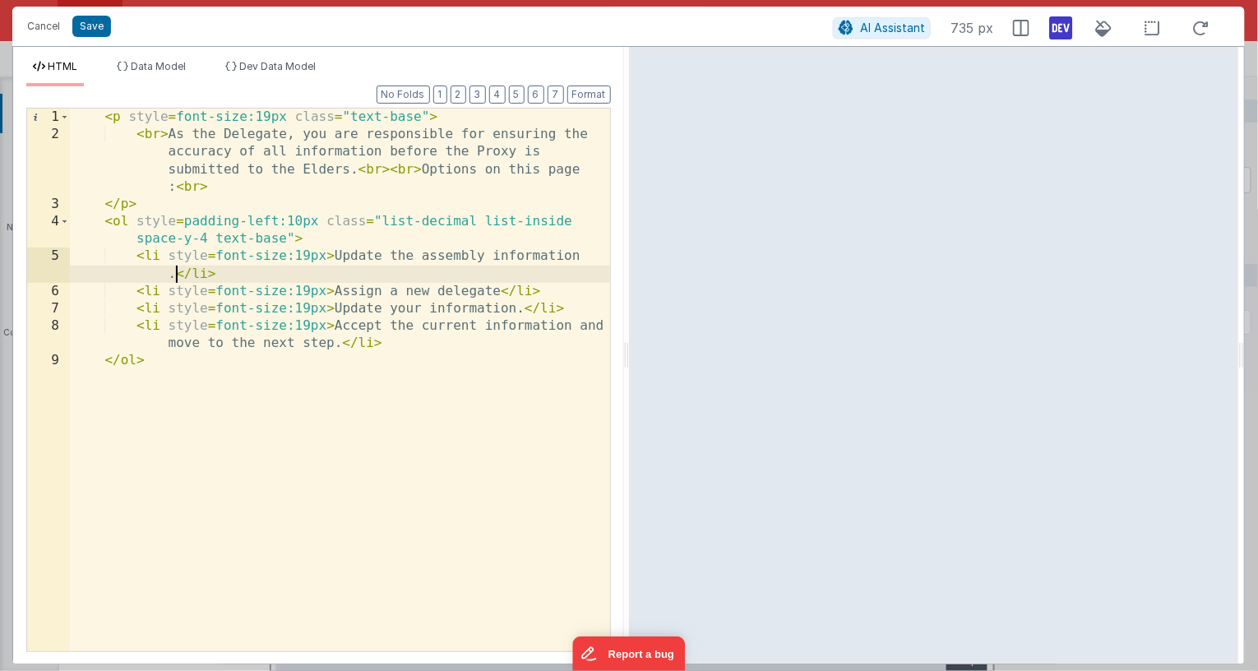
drag, startPoint x: 174, startPoint y: 276, endPoint x: 221, endPoint y: 303, distance: 54.6
click at [178, 276] on div "< p style = font-size:19px class = "text-base" > < br > As the Delegate, you ar…" at bounding box center [340, 397] width 540 height 577
click at [211, 239] on div "< p style = font-size:19px class = "text-base" > < br > As the Delegate, you ar…" at bounding box center [340, 397] width 540 height 577
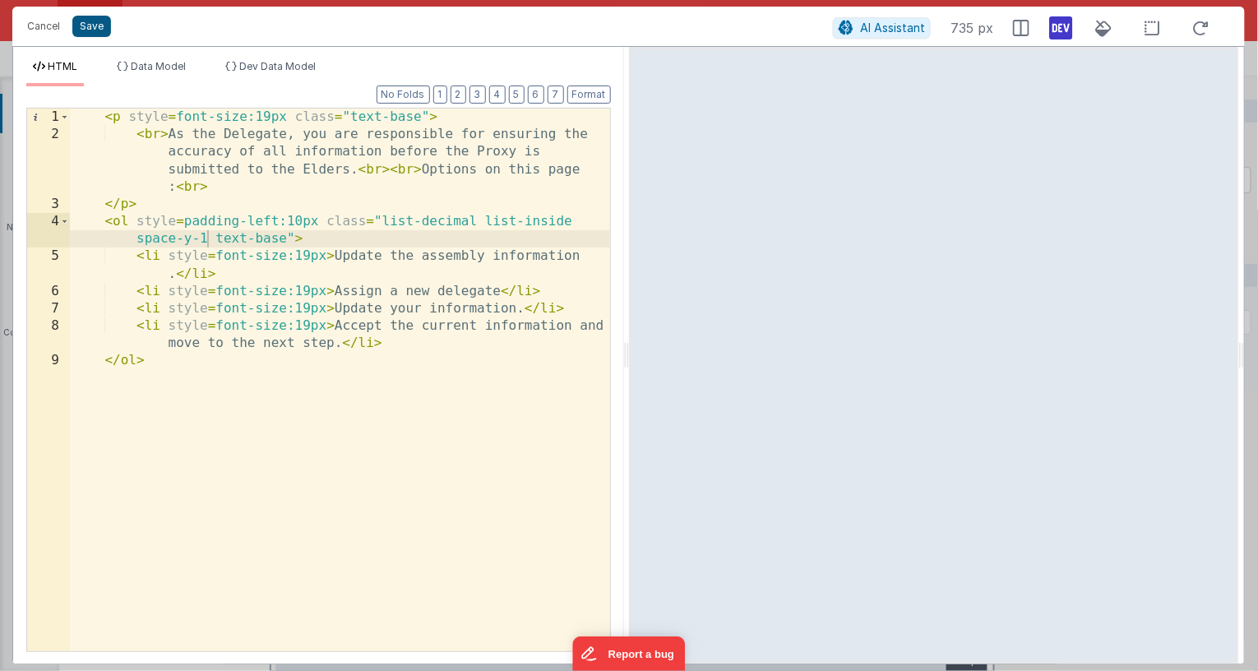
click at [97, 32] on button "Save" at bounding box center [91, 26] width 39 height 21
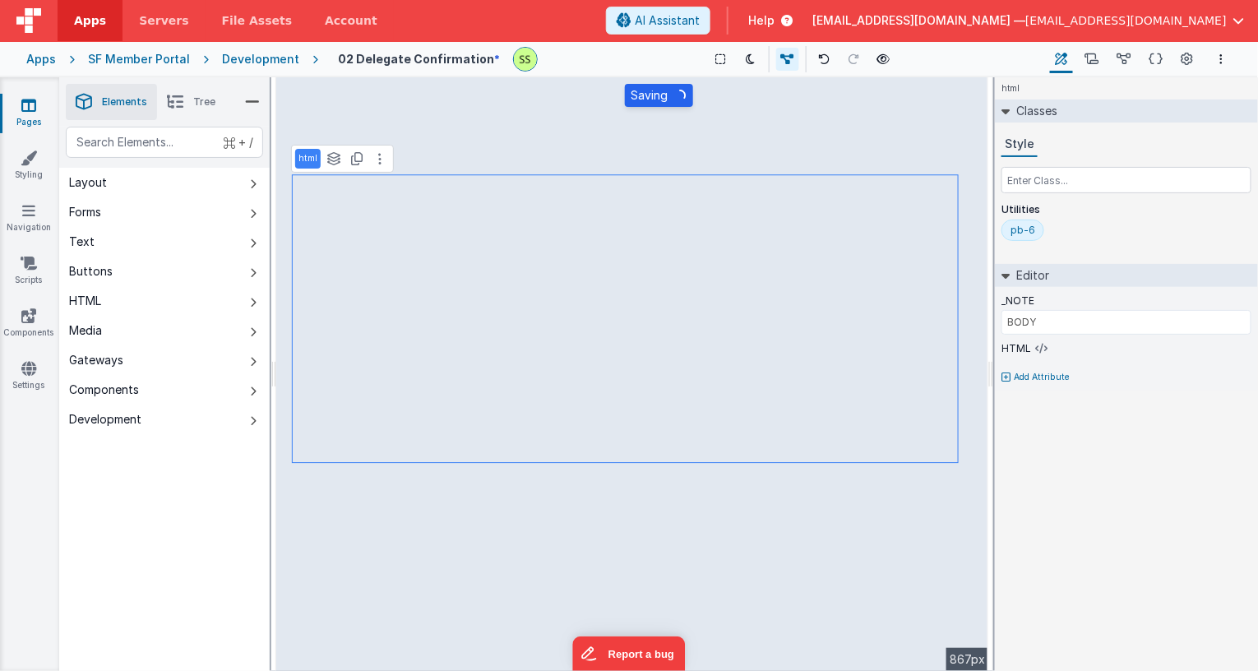
click at [25, 107] on icon at bounding box center [28, 105] width 15 height 16
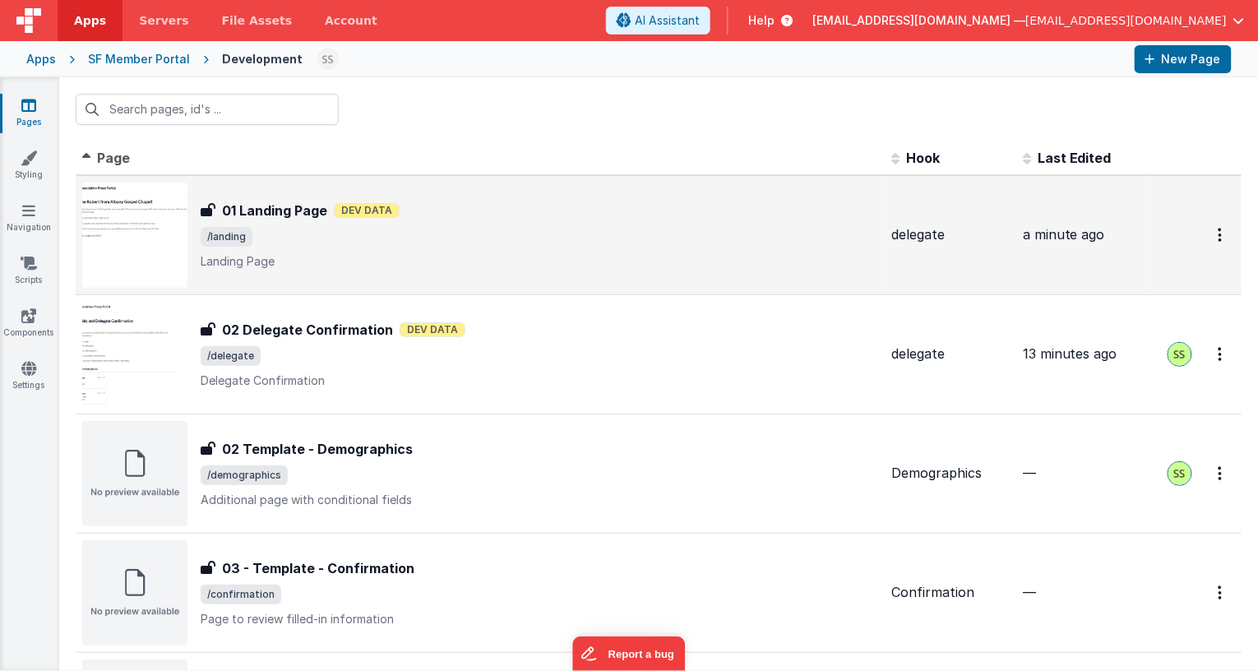
click at [242, 228] on span "/landing" at bounding box center [227, 237] width 52 height 20
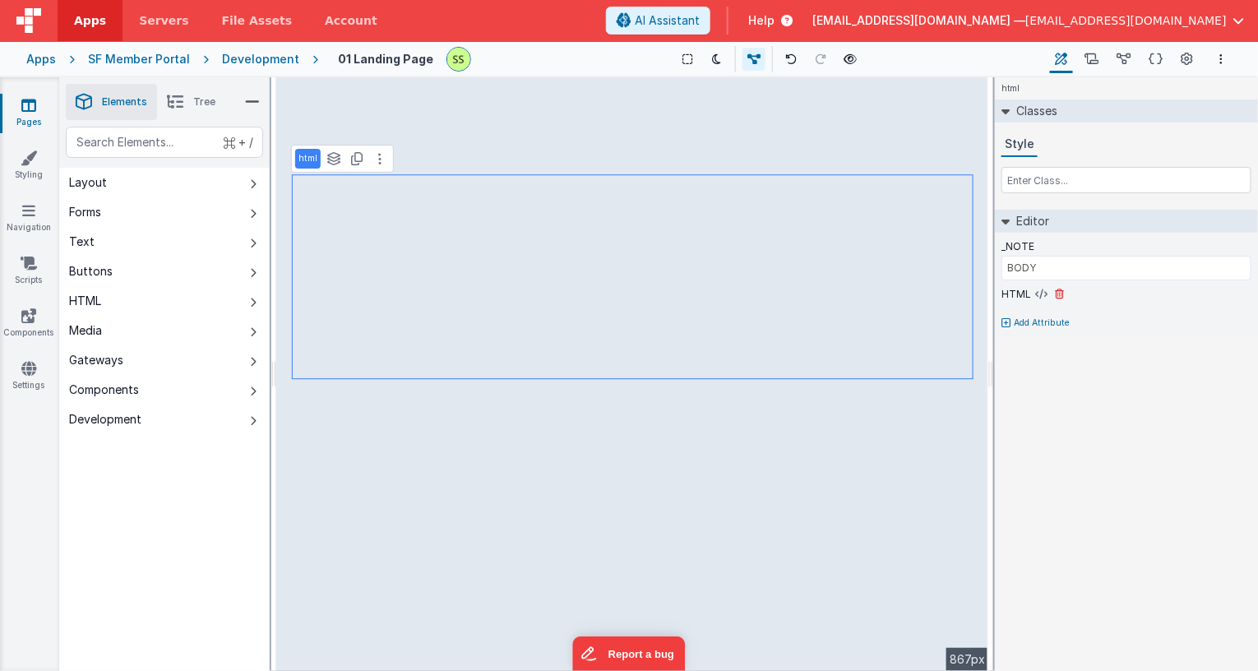
click at [1049, 294] on div "HTML" at bounding box center [1127, 294] width 250 height 15
click at [1044, 293] on icon at bounding box center [1042, 294] width 12 height 13
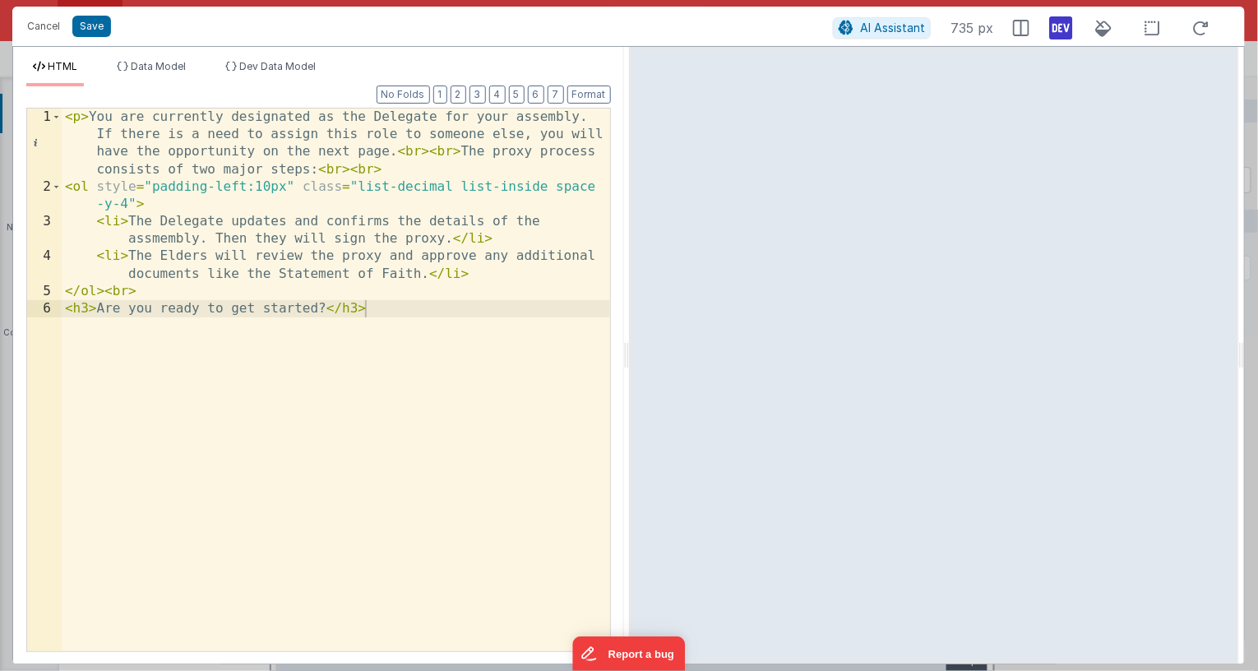
click at [125, 204] on div "< p > You are currently designated as the Delegate for your assembly. If there …" at bounding box center [336, 423] width 549 height 629
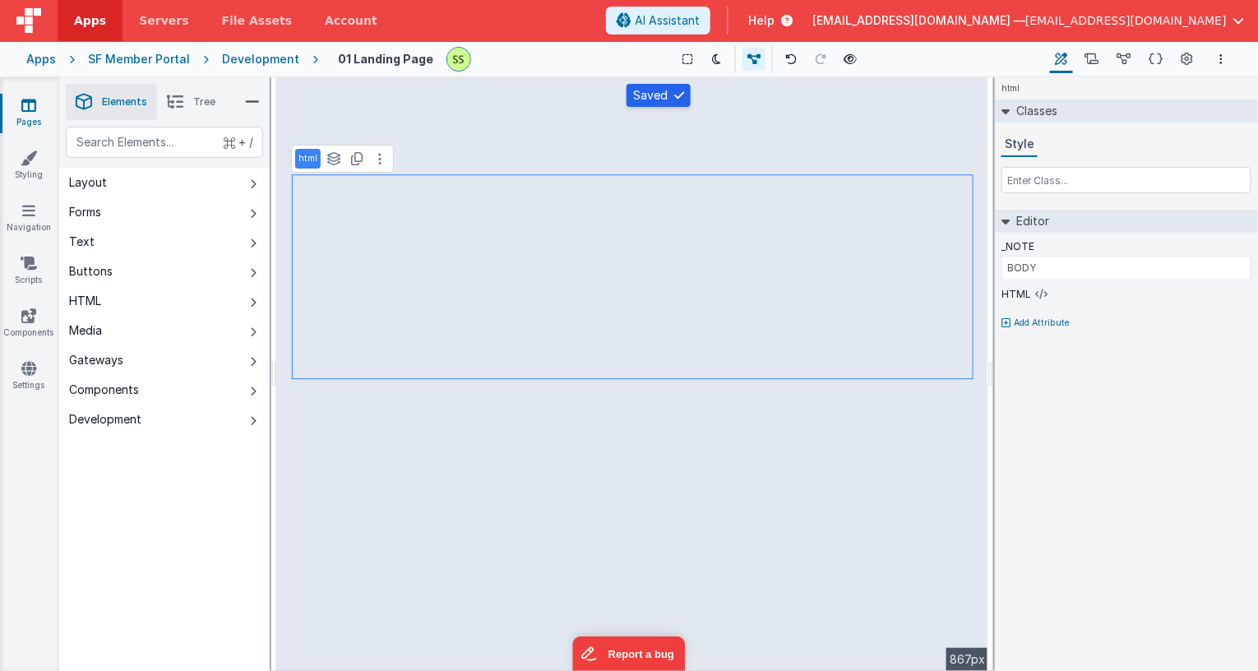
click at [25, 100] on icon at bounding box center [28, 105] width 15 height 16
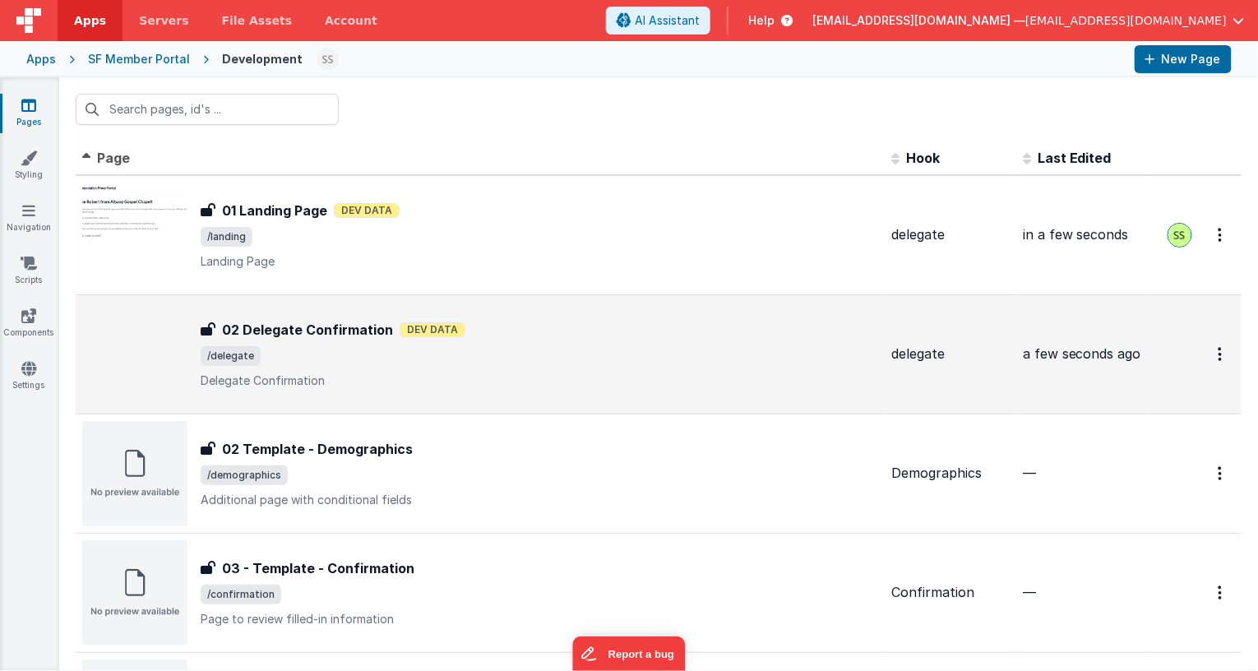
click at [369, 338] on h3 "02 Delegate Confirmation" at bounding box center [307, 330] width 171 height 20
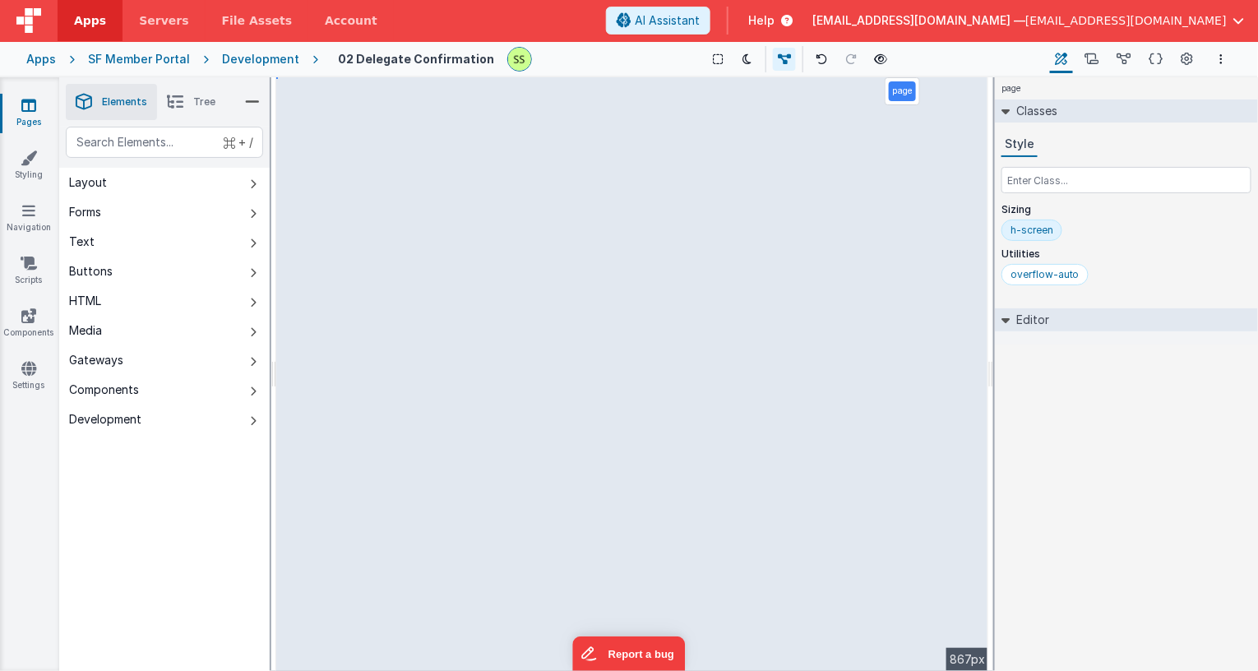
click at [638, 442] on div "page --> 867px" at bounding box center [632, 374] width 712 height 594
click at [639, 445] on div "page --> 867px" at bounding box center [632, 374] width 712 height 594
click at [183, 100] on icon at bounding box center [175, 101] width 16 height 23
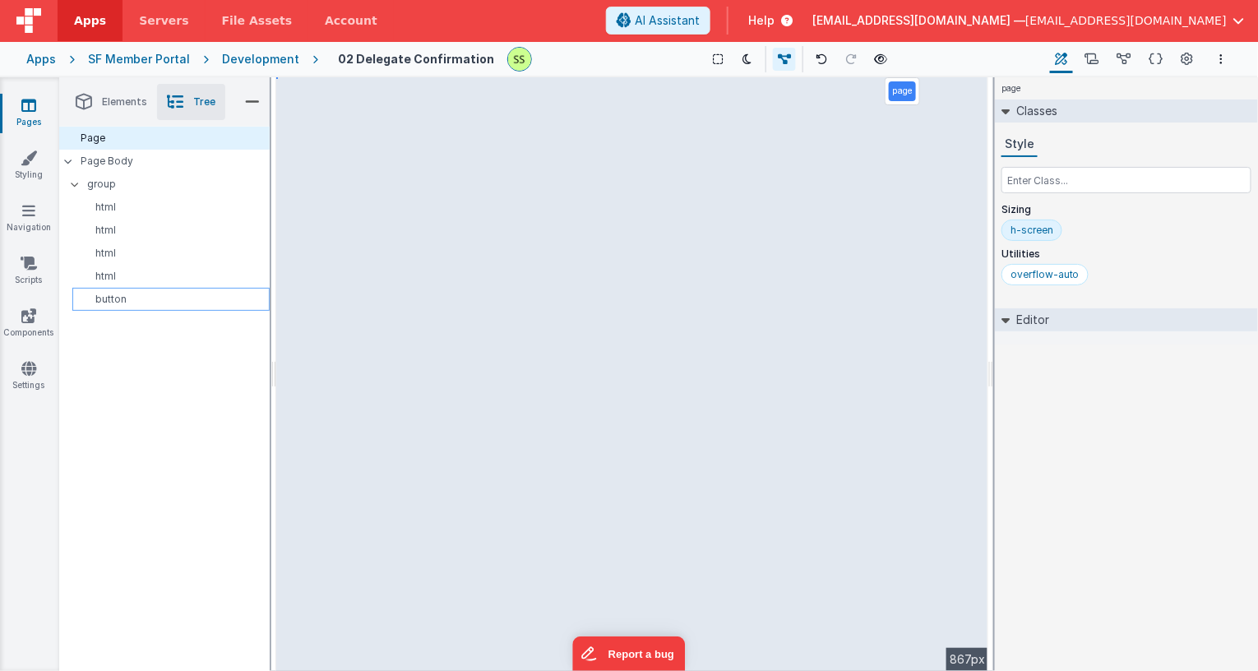
click at [98, 293] on p "button" at bounding box center [174, 299] width 190 height 13
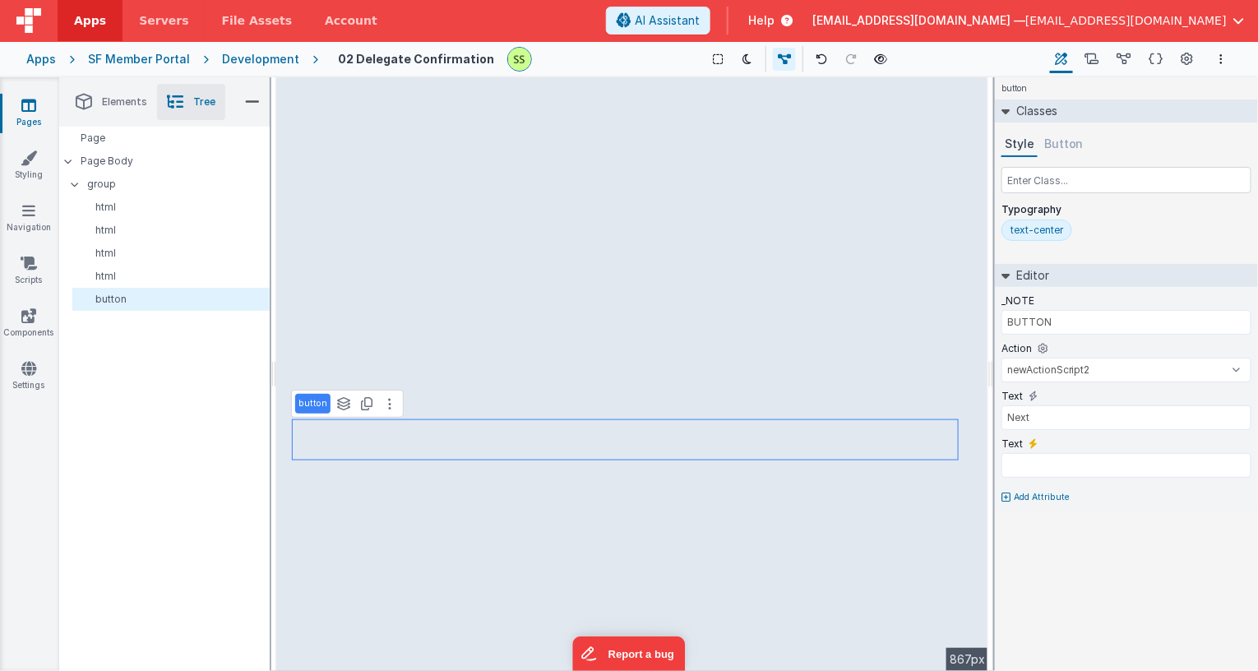
click at [1046, 224] on div "text-center" at bounding box center [1037, 230] width 53 height 13
click at [1048, 224] on div "text-center" at bounding box center [1037, 230] width 53 height 13
click at [1056, 227] on input "text-center" at bounding box center [1044, 231] width 66 height 18
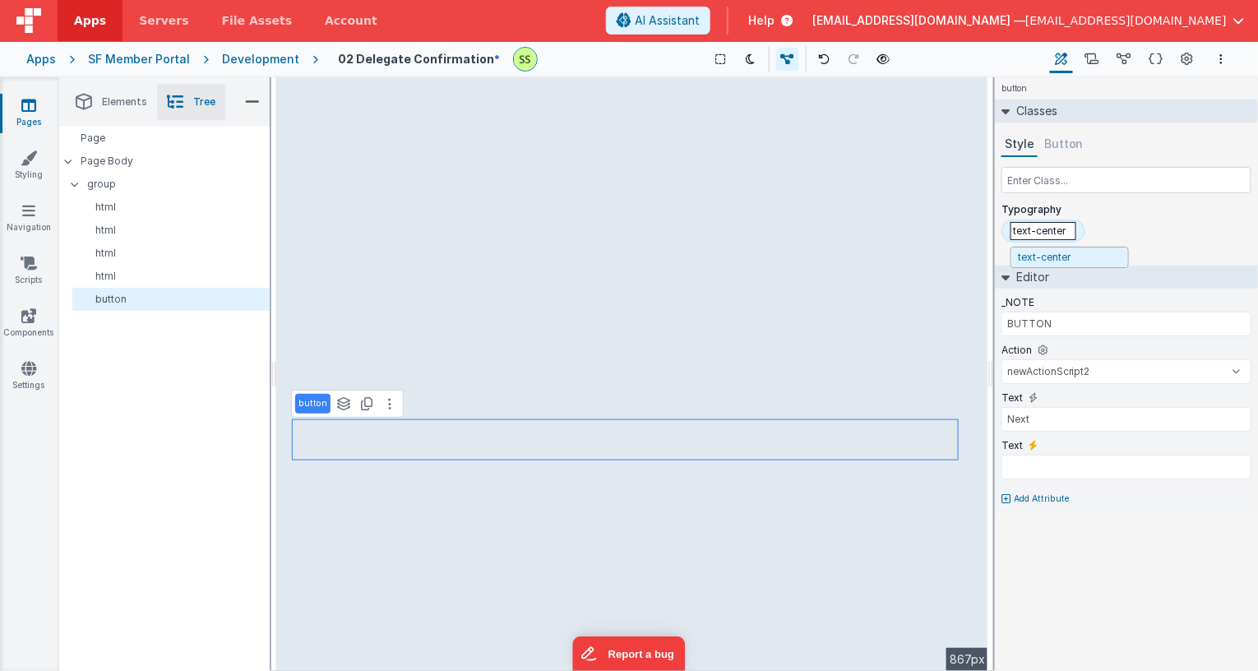
click at [1134, 585] on div "button Classes Style Button Typography text-center text-center Editor _NOTE BUT…" at bounding box center [1126, 374] width 263 height 594
click at [1003, 277] on icon at bounding box center [1006, 275] width 8 height 13
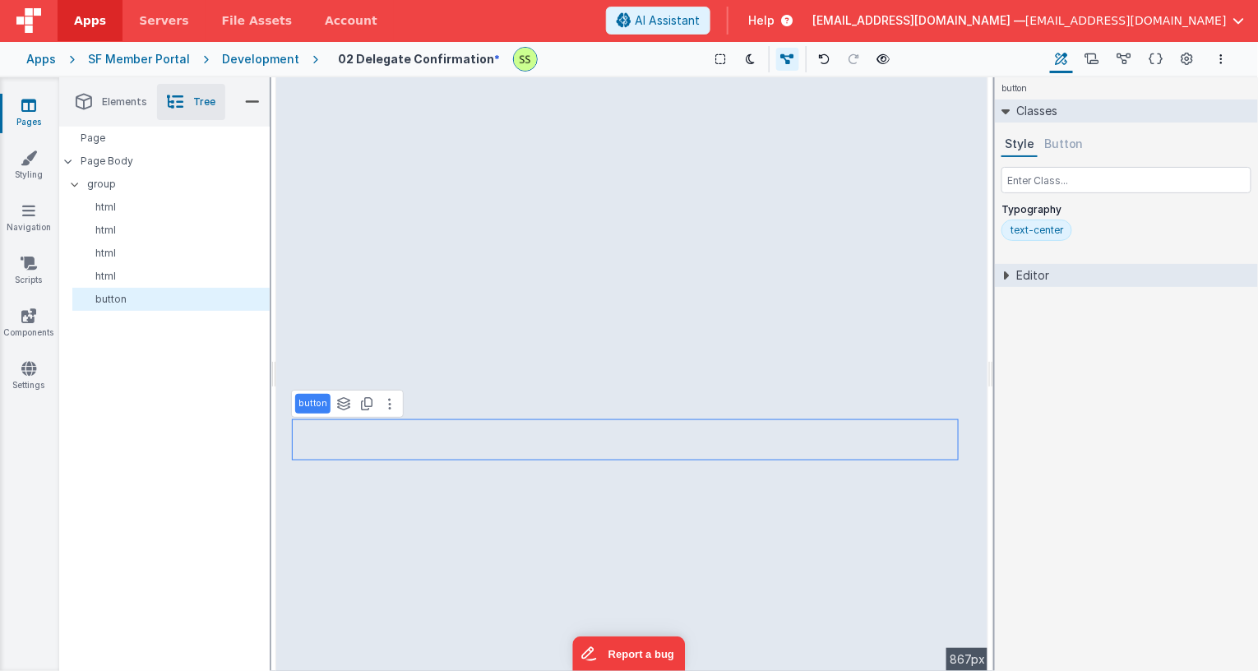
click at [1004, 276] on icon at bounding box center [1005, 275] width 13 height 8
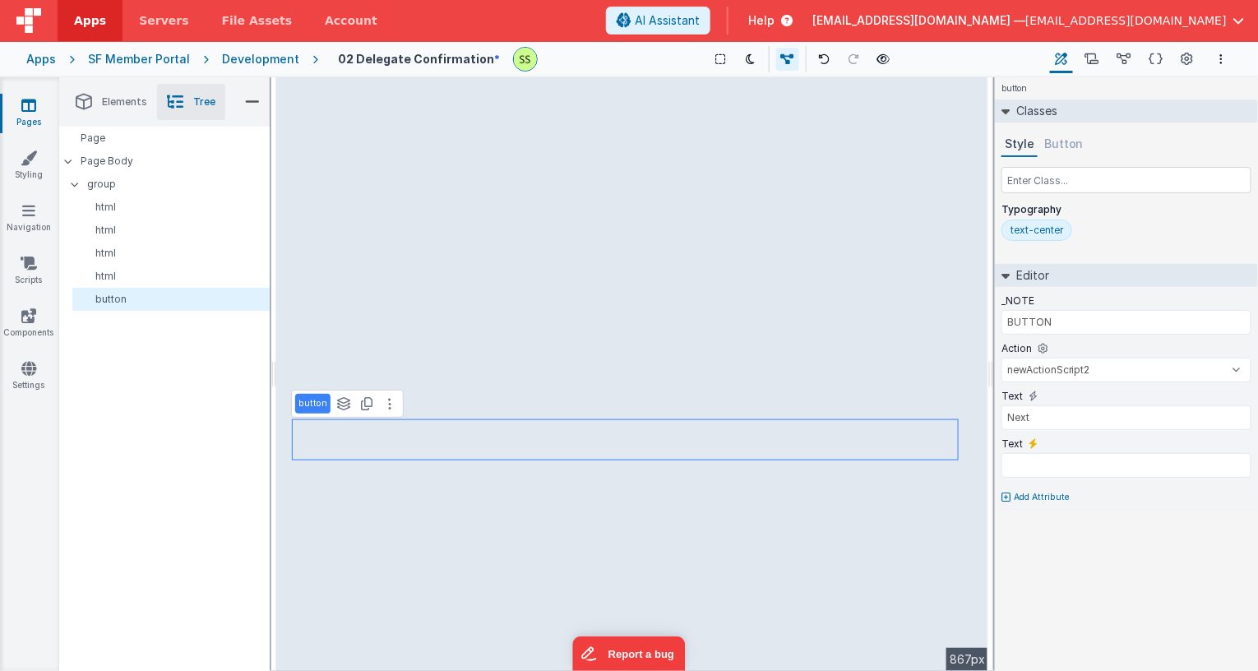
click at [1058, 149] on button "Button" at bounding box center [1064, 144] width 46 height 25
click at [567, 480] on div "button See layers + L Duplicate + D --> 867px" at bounding box center [632, 374] width 712 height 594
click at [613, 434] on div "button See layers + L Duplicate + D --> 867px" at bounding box center [632, 374] width 712 height 594
click at [1023, 146] on button "Style" at bounding box center [1020, 144] width 36 height 25
click at [1018, 415] on input "Next" at bounding box center [1127, 417] width 250 height 25
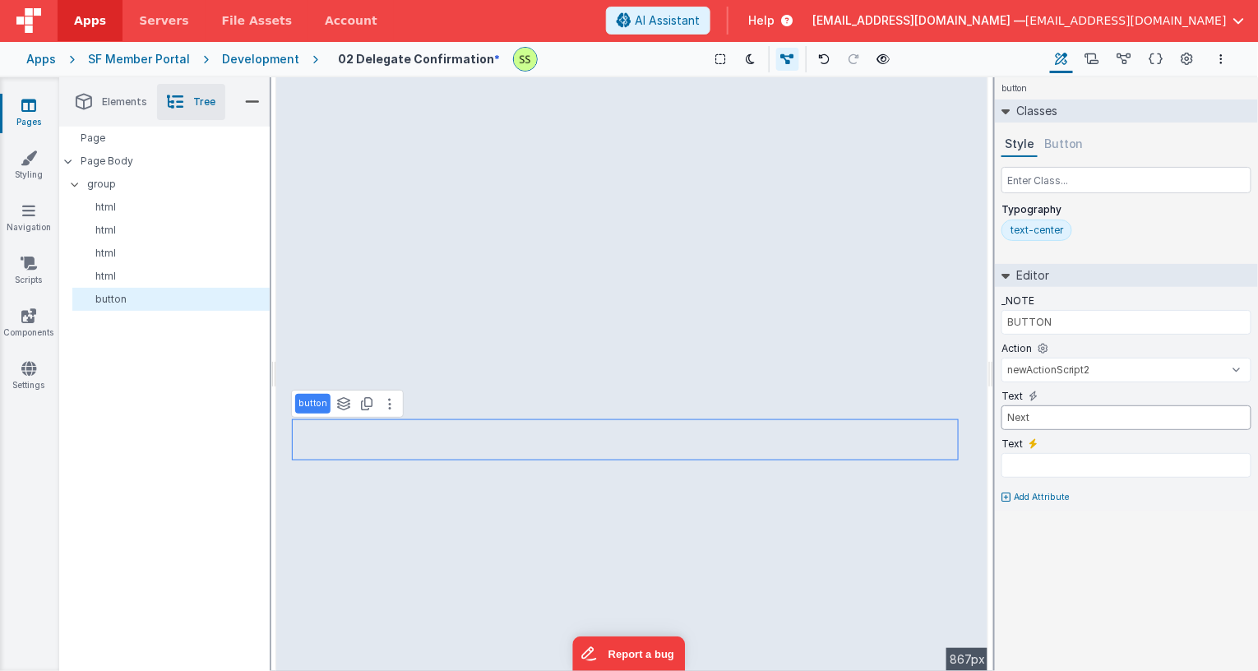
click at [1018, 415] on input "Next" at bounding box center [1127, 417] width 250 height 25
type input "I"
type input "Next Step: Sign Proxy"
click at [710, 575] on div "button See layers + L Duplicate + D --> 867px" at bounding box center [632, 374] width 712 height 594
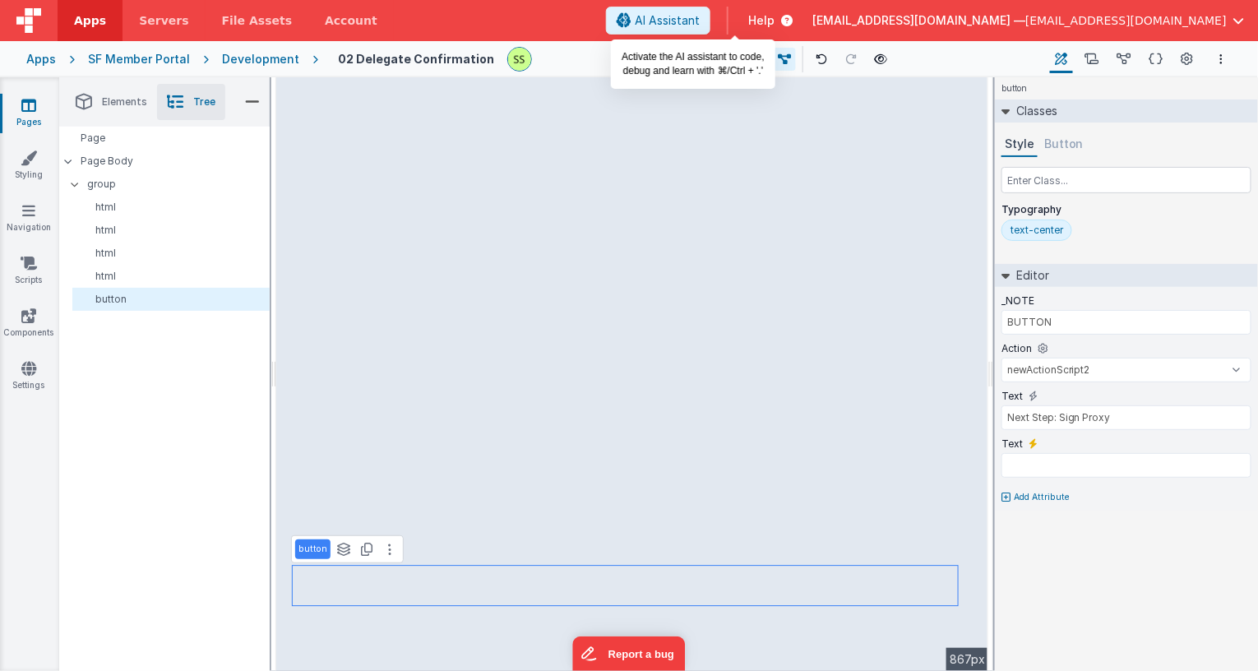
click at [700, 16] on span "AI Assistant" at bounding box center [667, 20] width 65 height 16
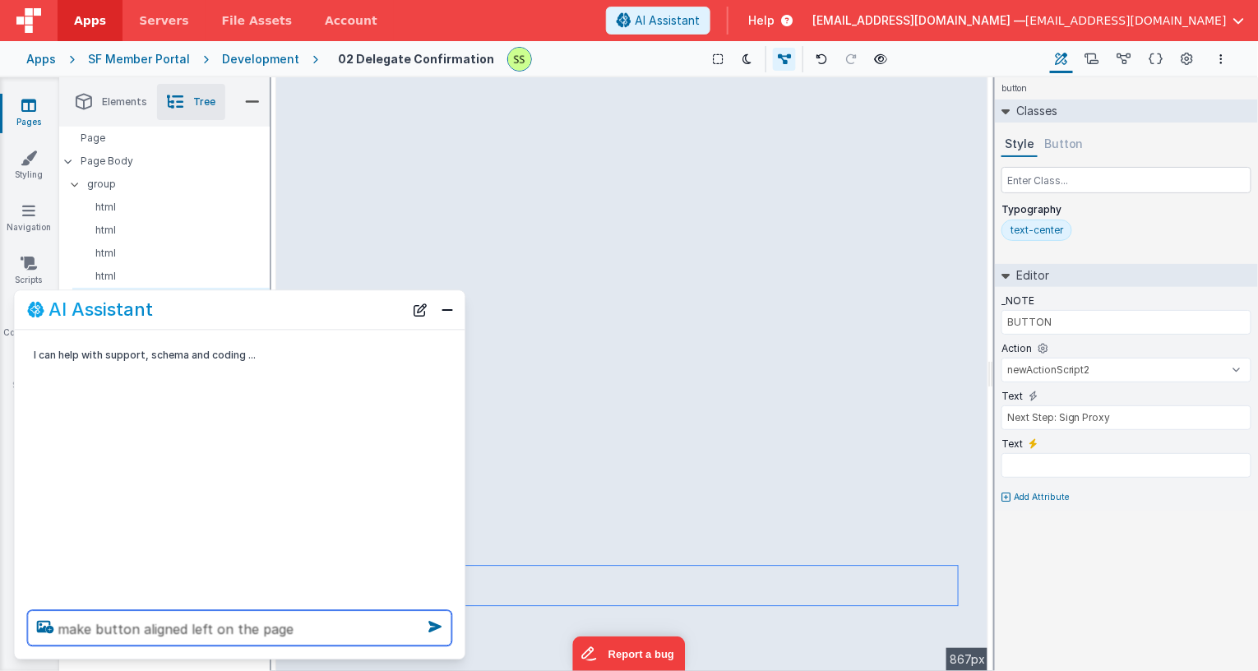
type textarea "make button aligned left on the page"
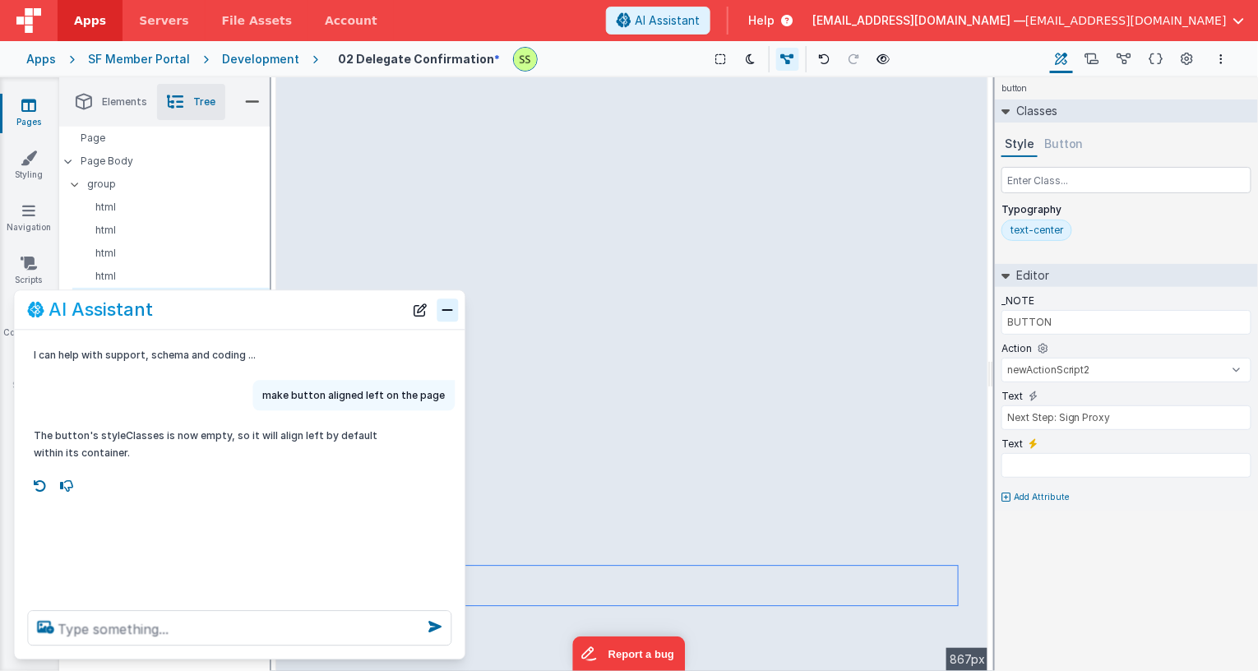
click at [456, 316] on button "Close" at bounding box center [448, 310] width 21 height 23
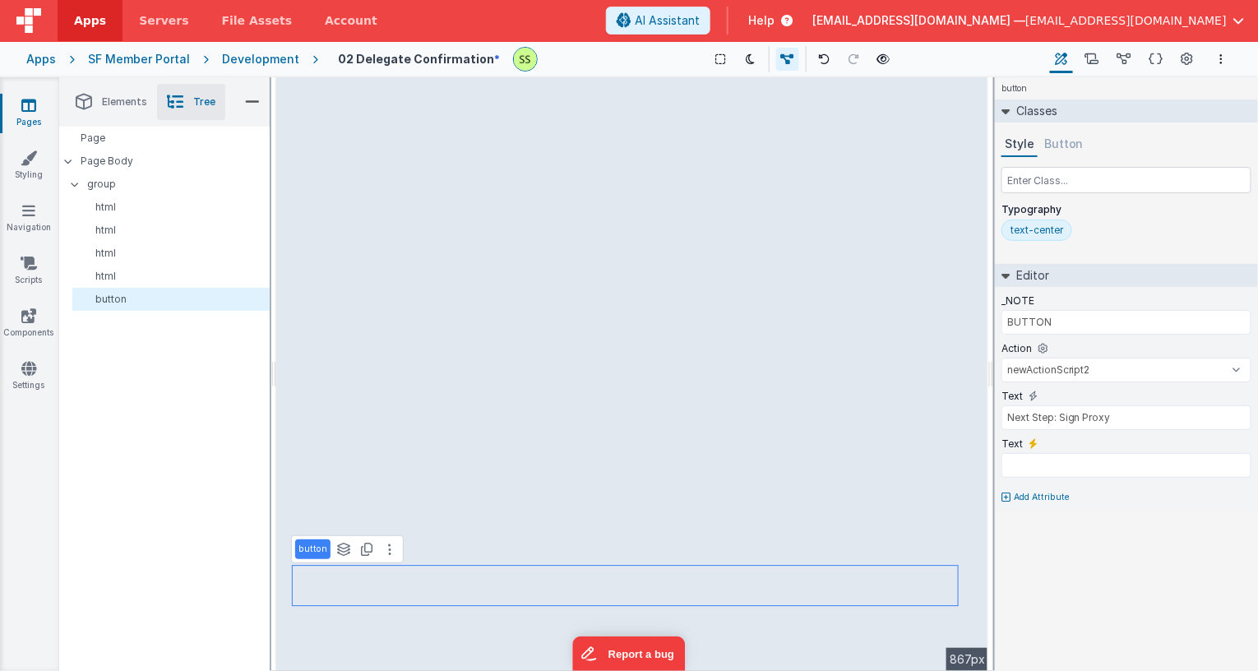
click at [836, 512] on div "button See layers + L Duplicate + D --> 867px" at bounding box center [632, 374] width 712 height 594
click at [438, 637] on div "button See layers + L Duplicate + D --> 867px" at bounding box center [632, 374] width 712 height 594
click at [700, 14] on span "AI Assistant" at bounding box center [667, 20] width 65 height 16
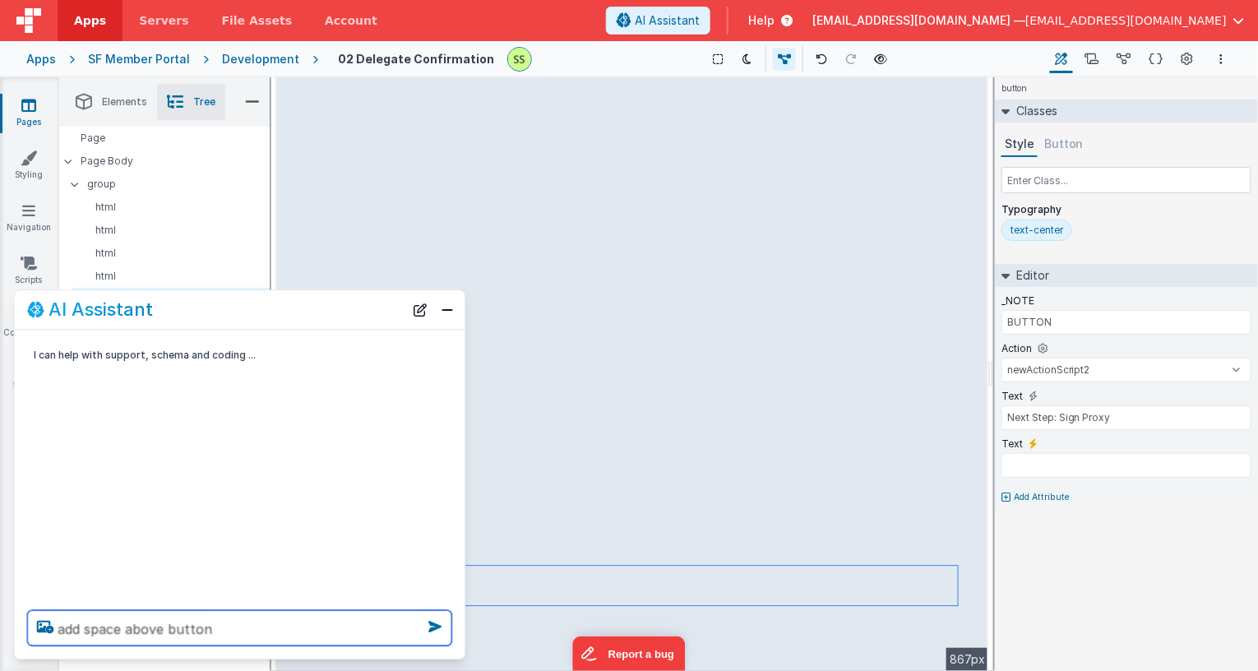
type textarea "add space above button"
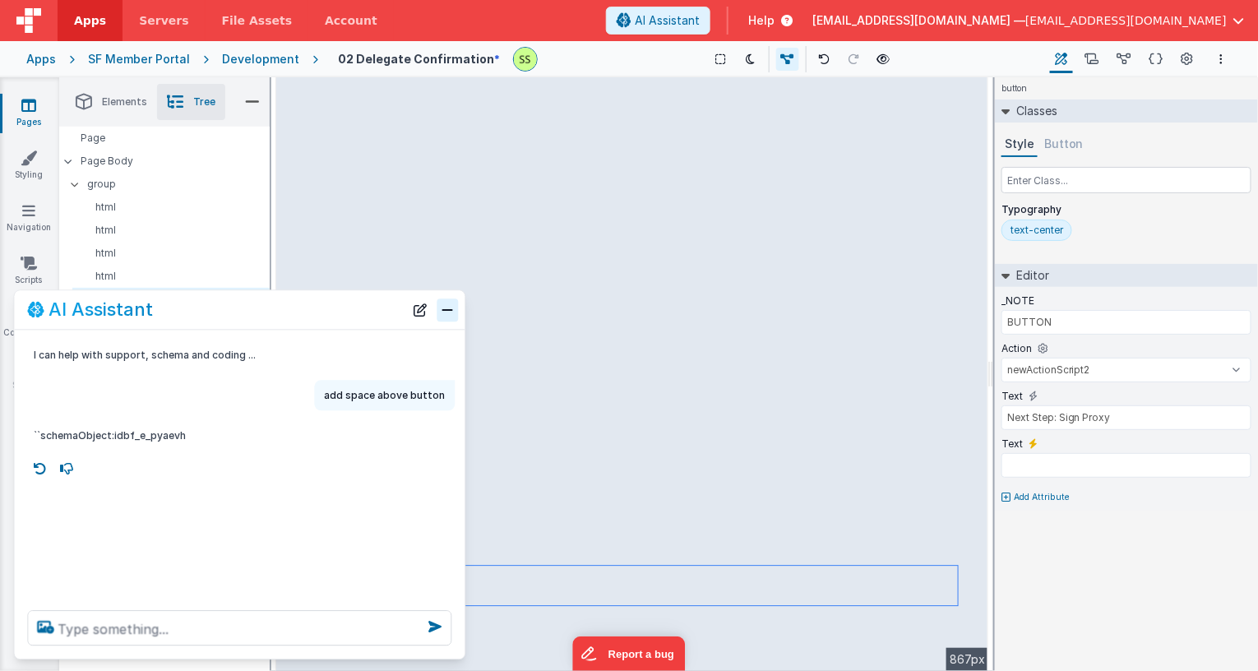
click at [452, 310] on button "Close" at bounding box center [448, 310] width 21 height 23
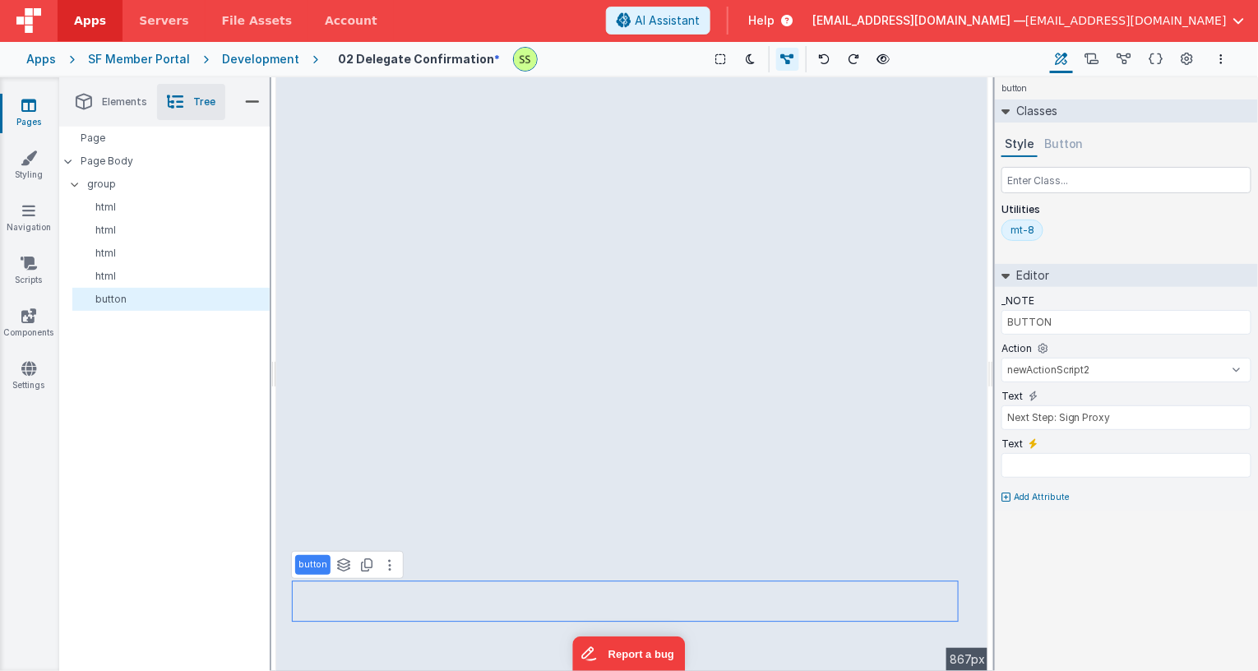
click at [451, 632] on div "button See layers + L Duplicate + D --> 867px" at bounding box center [632, 374] width 712 height 594
click at [423, 557] on div "button See layers + L Duplicate + D --> 867px" at bounding box center [632, 374] width 712 height 594
select select "goToProxySigning"
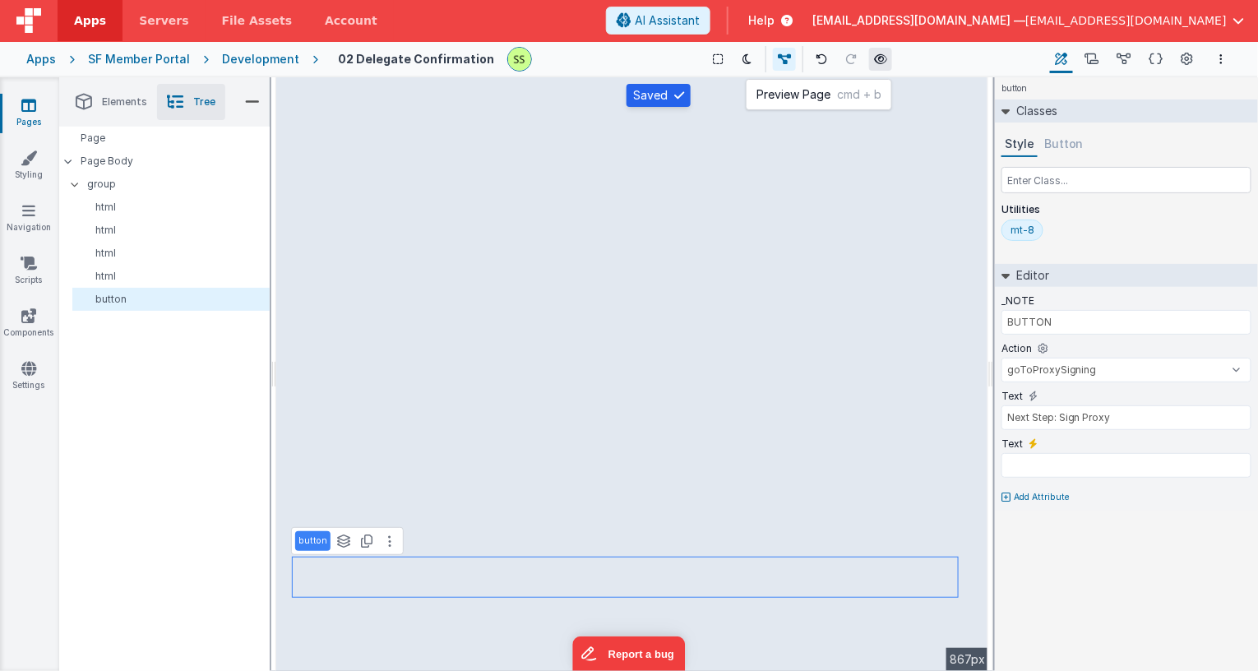
click at [874, 57] on icon at bounding box center [880, 59] width 13 height 12
drag, startPoint x: 1131, startPoint y: 414, endPoint x: 929, endPoint y: 410, distance: 201.5
click at [929, 410] on div "Elements Tree + / Layout Forms Text Buttons HTML Media Gateways Components Deve…" at bounding box center [658, 374] width 1199 height 594
click at [1030, 467] on input "text" at bounding box center [1127, 465] width 250 height 25
paste input "Next Step: Sign Proxy"
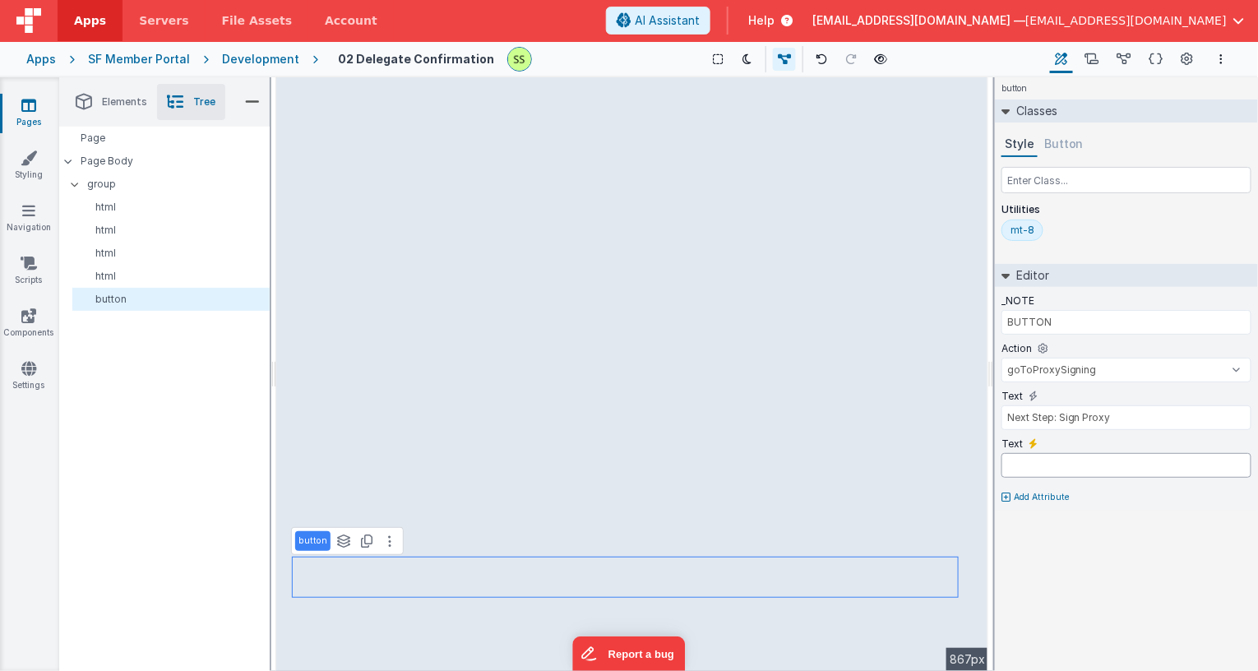
type input "Next Step: Sign Proxy"
drag, startPoint x: 1164, startPoint y: 462, endPoint x: 924, endPoint y: 463, distance: 239.3
click at [927, 466] on div "Elements Tree + / Layout Forms Text Buttons HTML Media Gateways Components Deve…" at bounding box center [658, 374] width 1199 height 594
click at [897, 463] on div "button See layers + L Duplicate + D --> 867px" at bounding box center [632, 374] width 712 height 594
click at [410, 621] on div "button See layers + L Duplicate + D --> 867px" at bounding box center [632, 374] width 712 height 594
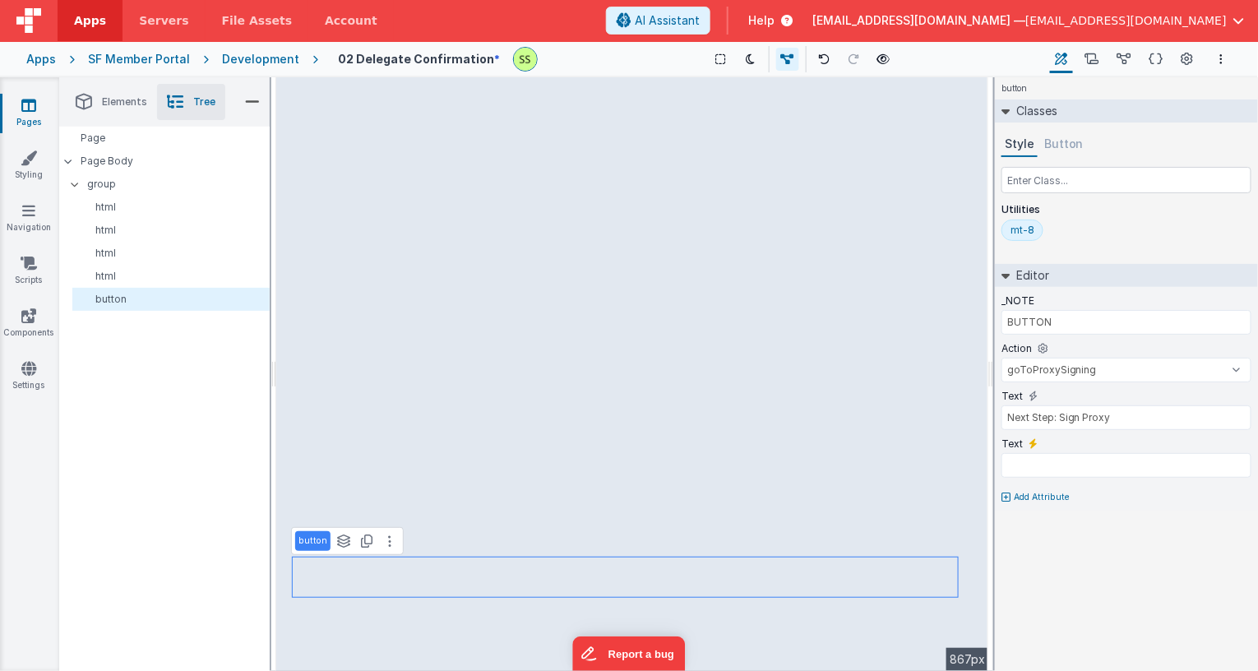
click at [421, 569] on div "button See layers + L Duplicate + D --> 867px" at bounding box center [632, 374] width 712 height 594
click at [388, 541] on icon at bounding box center [389, 541] width 3 height 13
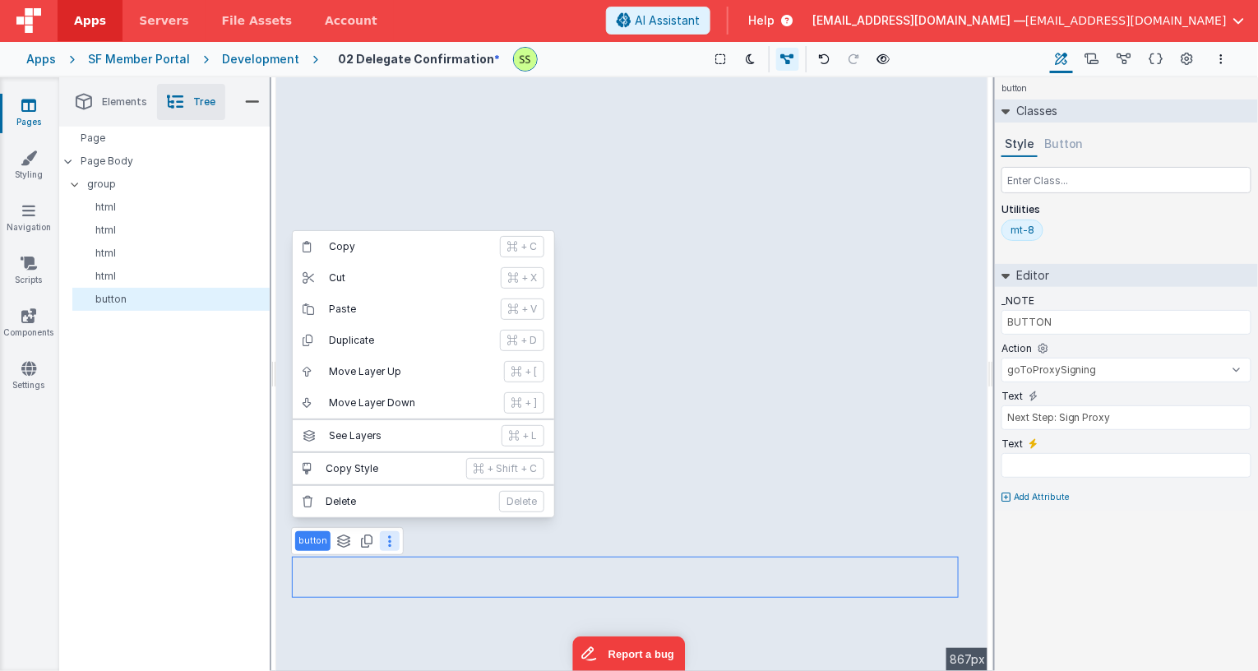
click at [358, 633] on div "button Copy + C Cut + X Paste + V Duplicate + D Move Layer Up + [ Move Layer Do…" at bounding box center [632, 374] width 712 height 594
click at [1056, 145] on button "Button" at bounding box center [1064, 144] width 46 height 25
click at [1017, 141] on button "Style" at bounding box center [1020, 144] width 36 height 25
click at [450, 618] on div "button Copy + C Cut + X Paste + V Duplicate + D Move Layer Up + [ Move Layer Do…" at bounding box center [632, 374] width 712 height 594
click at [24, 103] on icon at bounding box center [28, 105] width 15 height 16
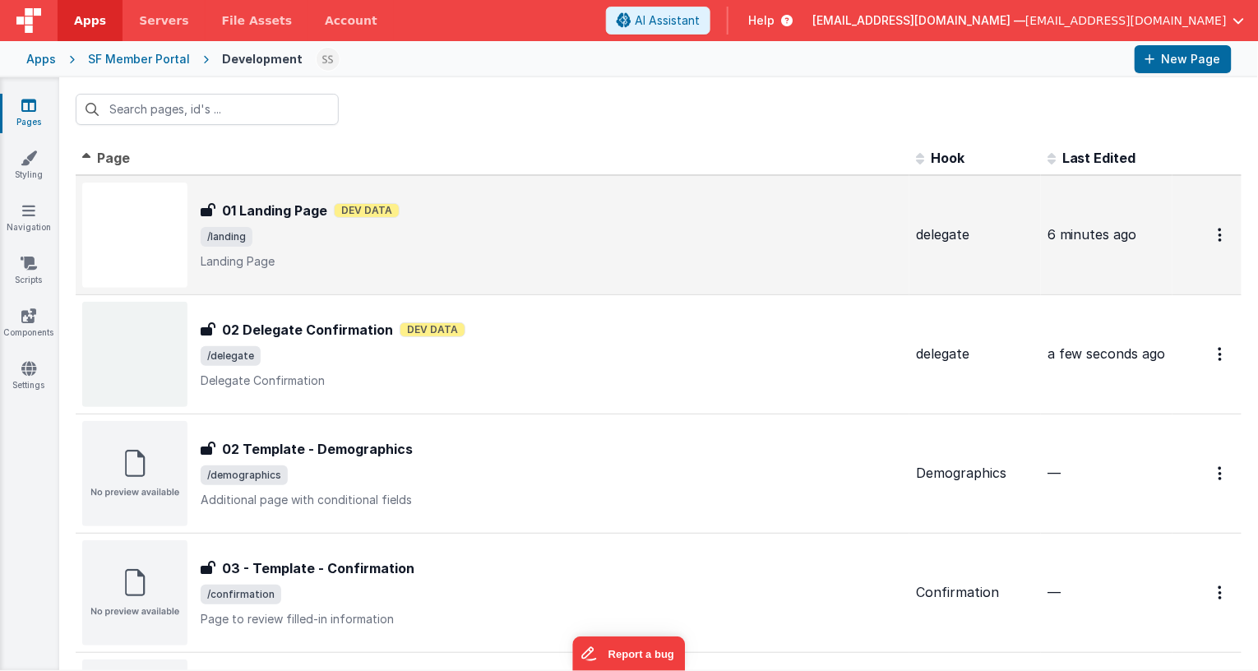
click at [338, 229] on span "/landing" at bounding box center [552, 237] width 702 height 20
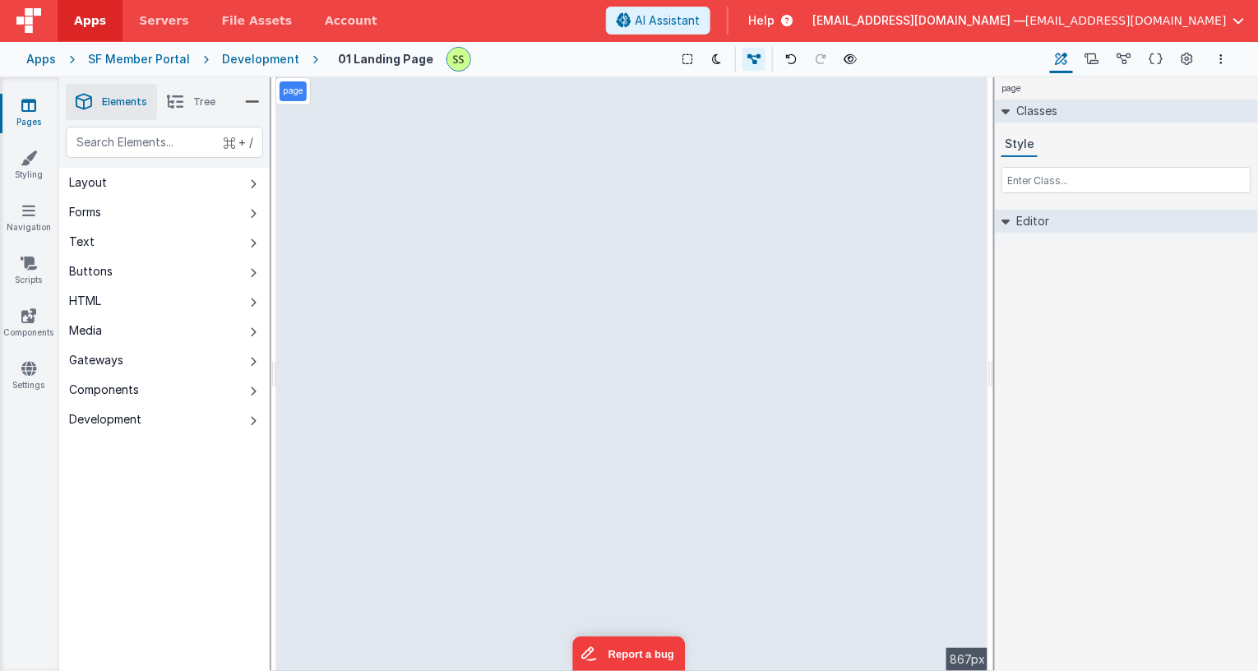
select select "goToDelegate"
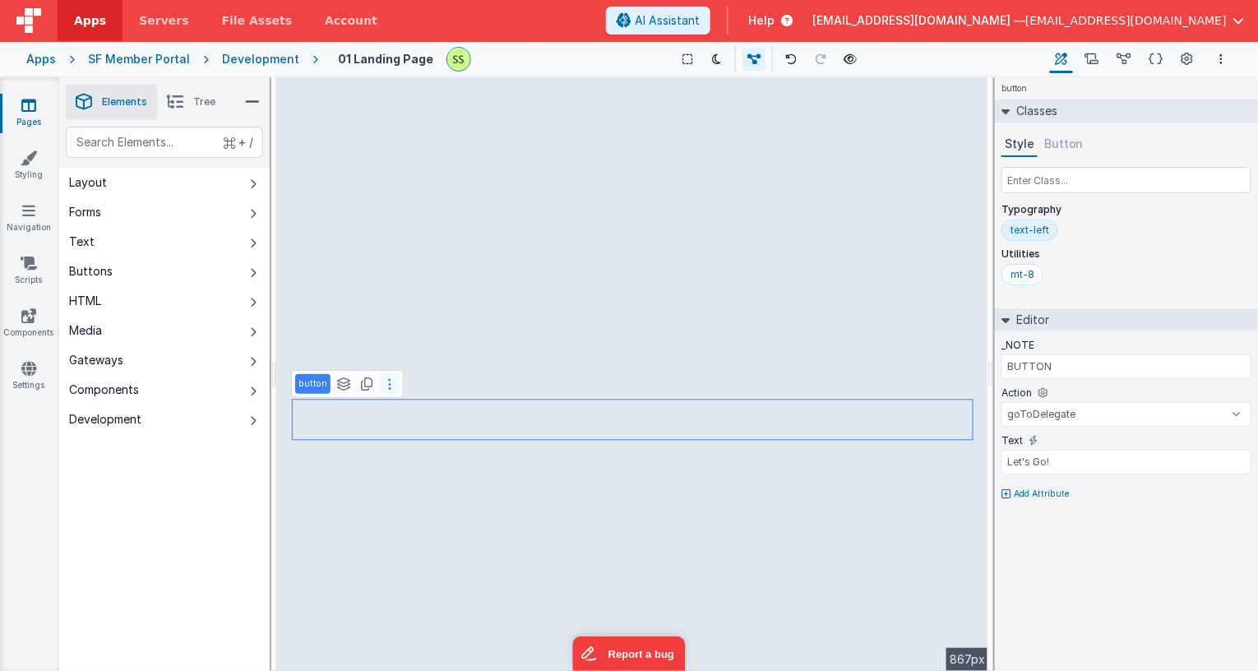
click at [388, 382] on icon at bounding box center [389, 383] width 3 height 13
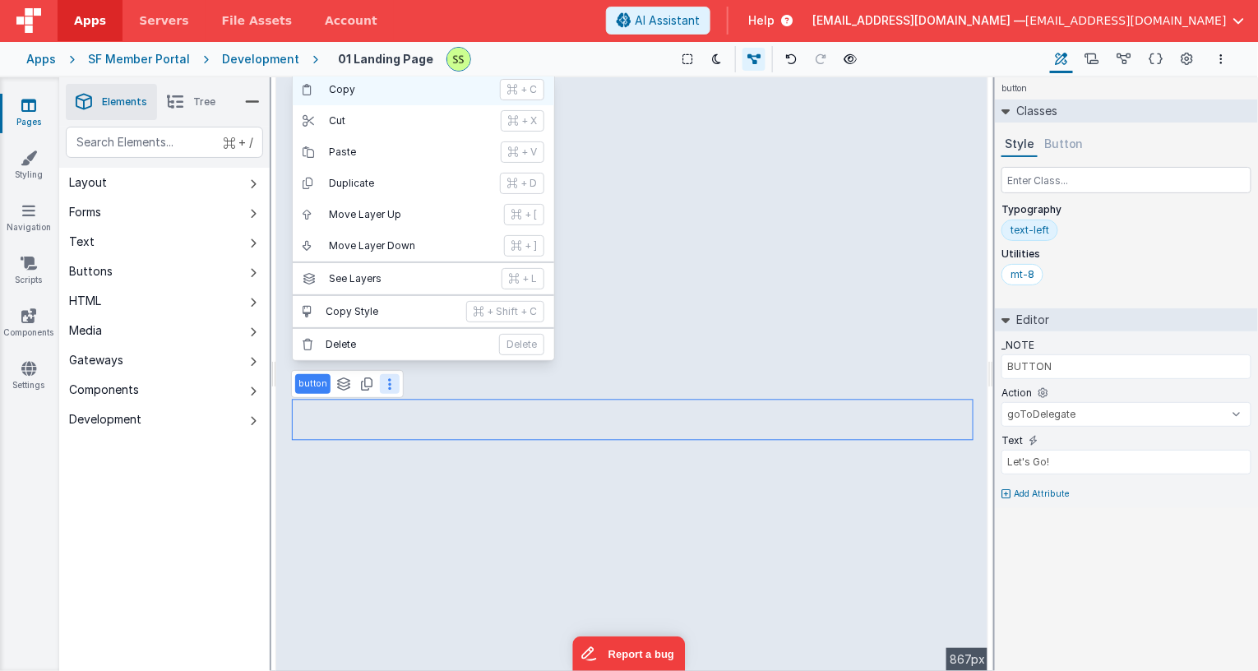
click at [350, 88] on p "Copy" at bounding box center [409, 89] width 161 height 13
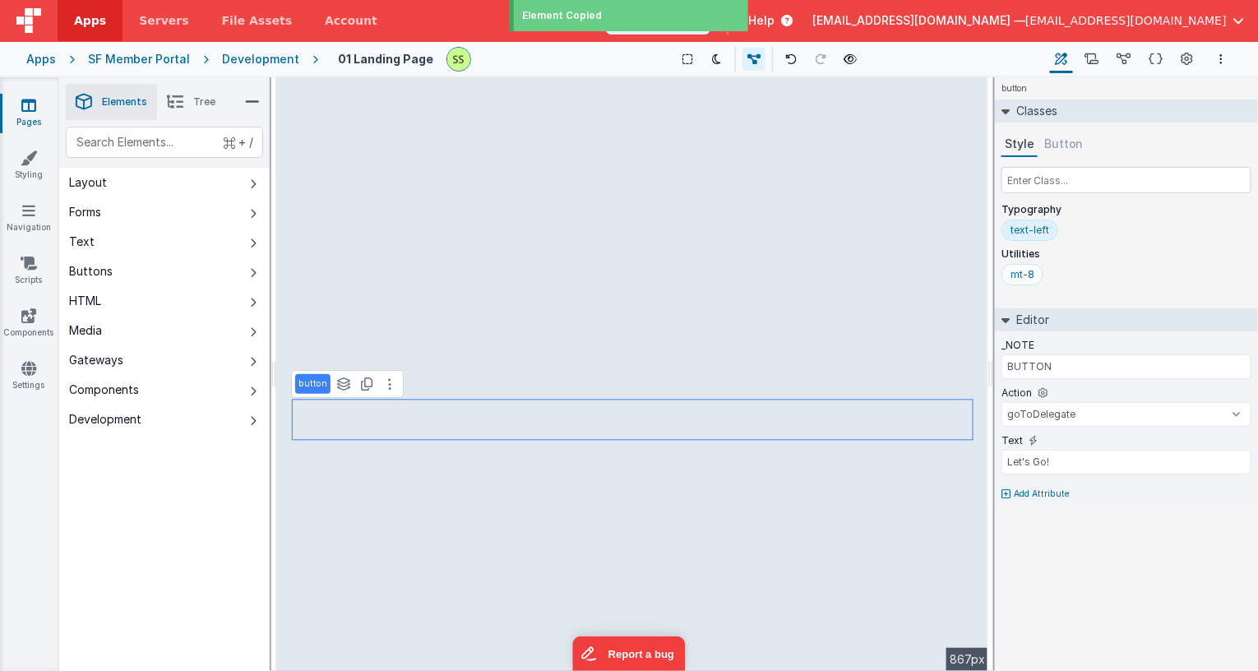
click at [31, 103] on icon at bounding box center [28, 105] width 15 height 16
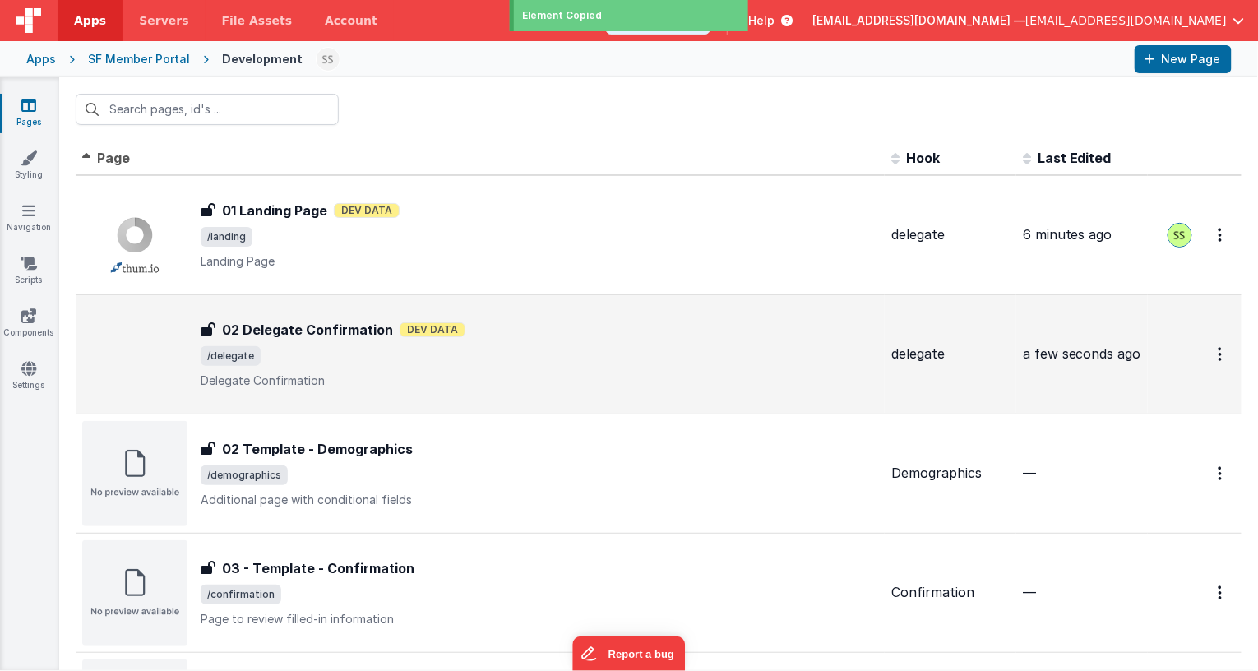
click at [294, 350] on span "/delegate" at bounding box center [540, 356] width 678 height 20
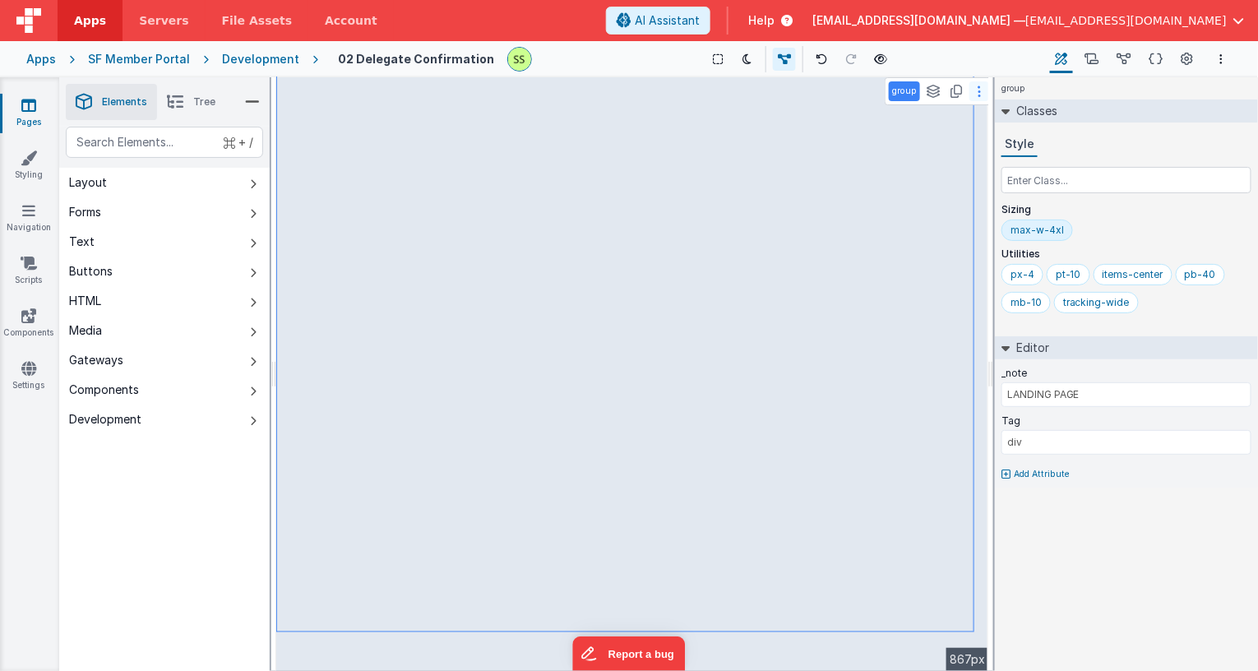
drag, startPoint x: 442, startPoint y: 581, endPoint x: 977, endPoint y: 90, distance: 725.8
click at [978, 90] on icon at bounding box center [979, 91] width 3 height 13
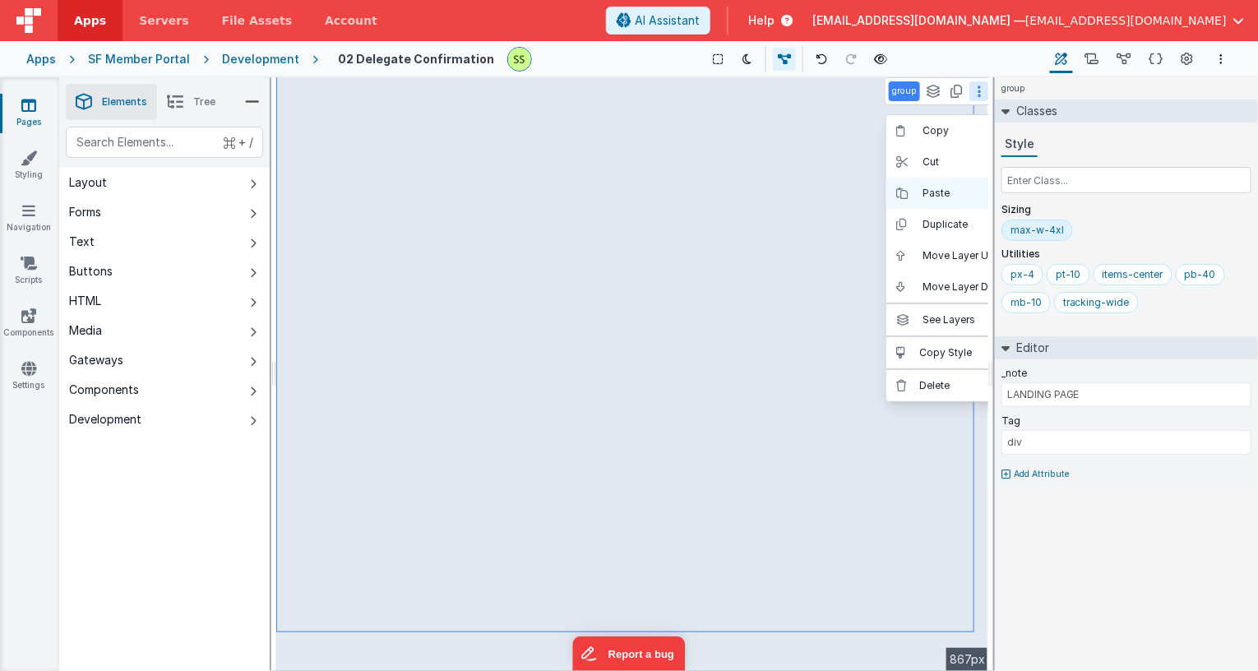
click at [947, 183] on button "Paste + V" at bounding box center [1018, 193] width 262 height 31
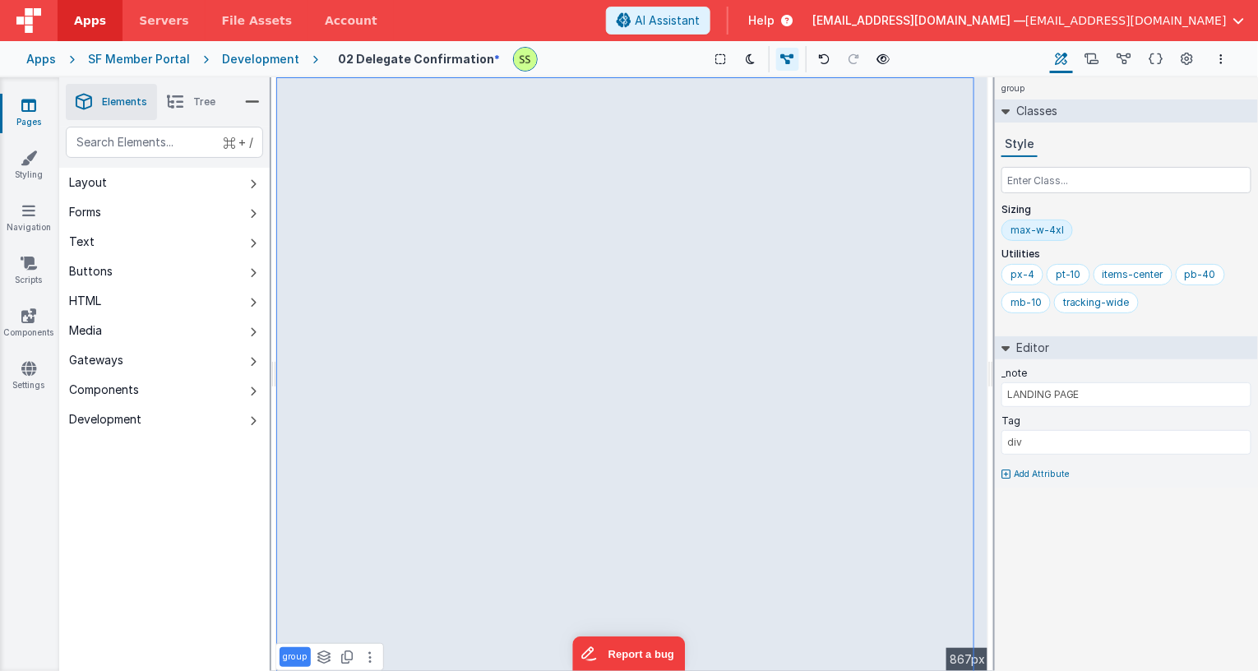
type input "BUTTON"
type input "Let's Go!"
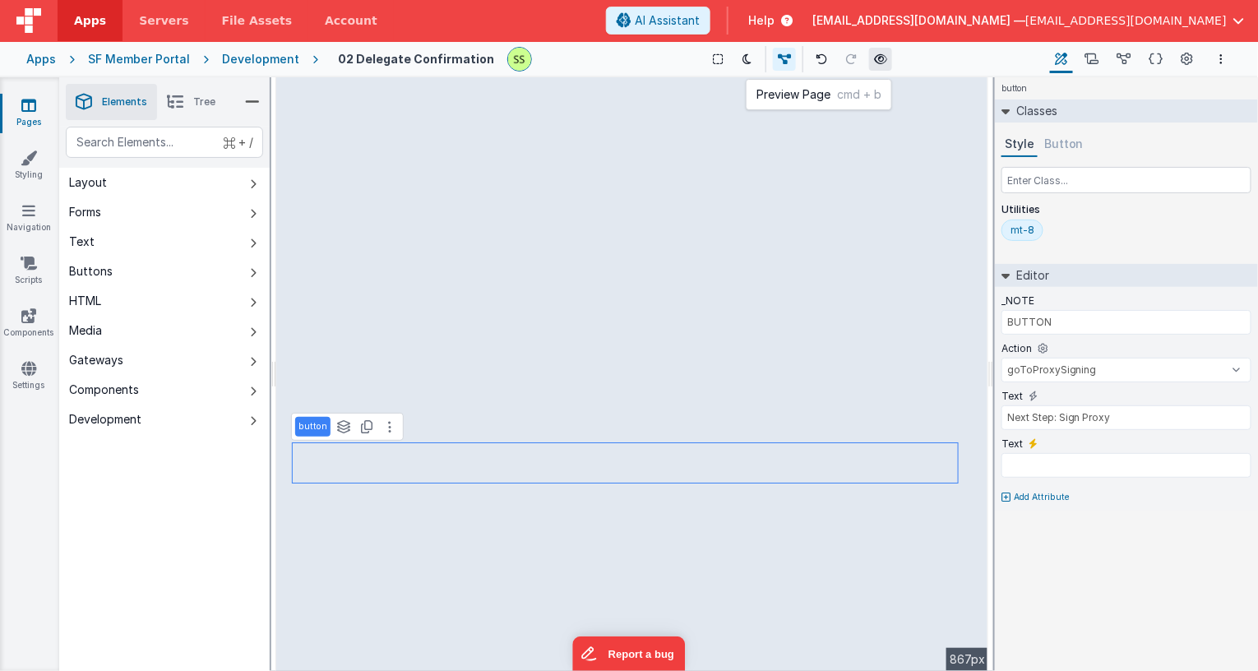
click at [874, 58] on icon at bounding box center [880, 59] width 13 height 12
click at [1052, 441] on icon at bounding box center [1052, 444] width 9 height 10
select select "goToDelegate"
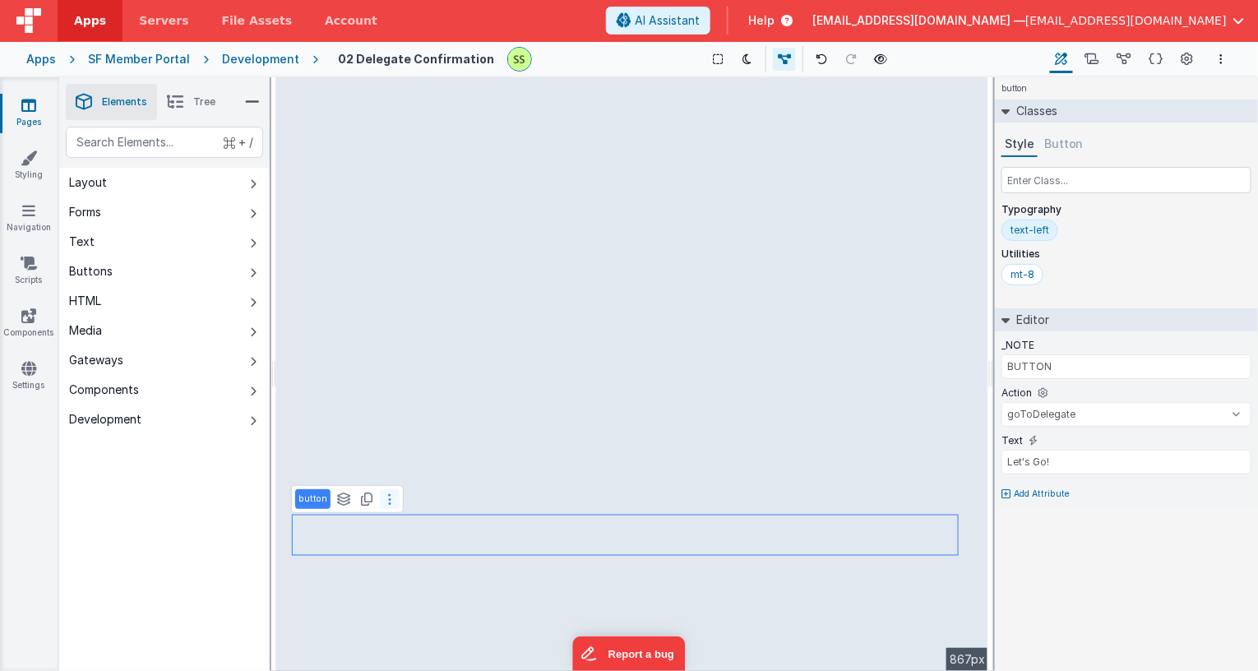
click at [388, 498] on icon at bounding box center [389, 499] width 3 height 13
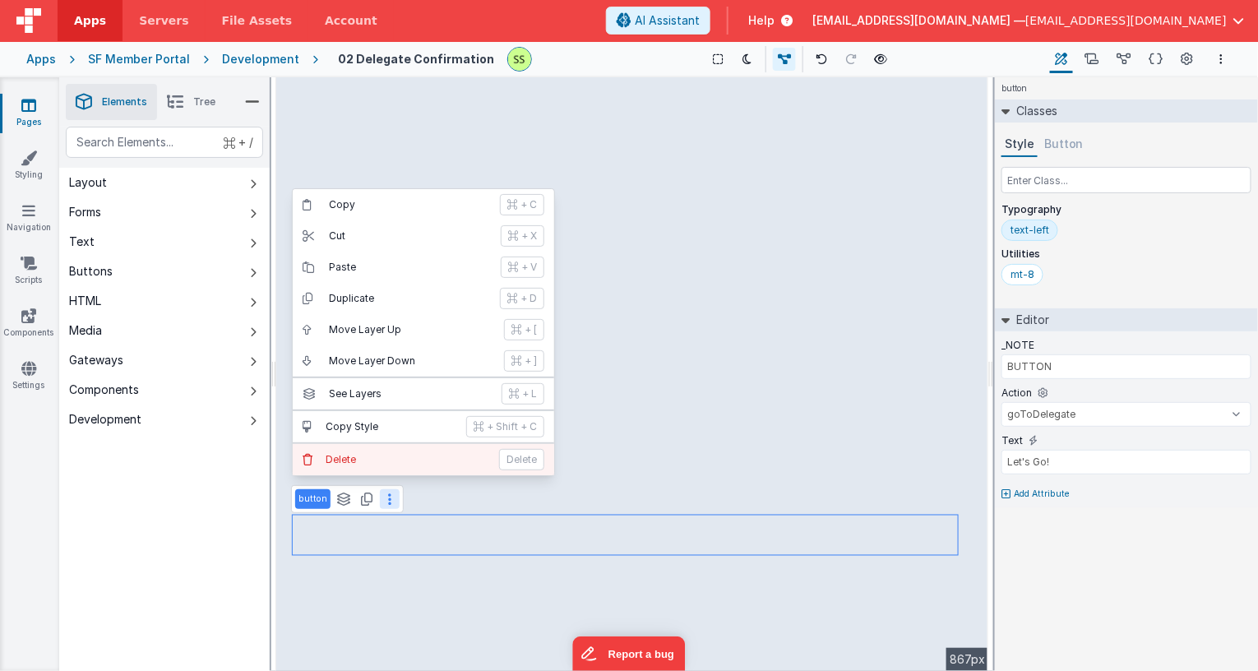
click at [379, 454] on p "Delete" at bounding box center [408, 459] width 164 height 13
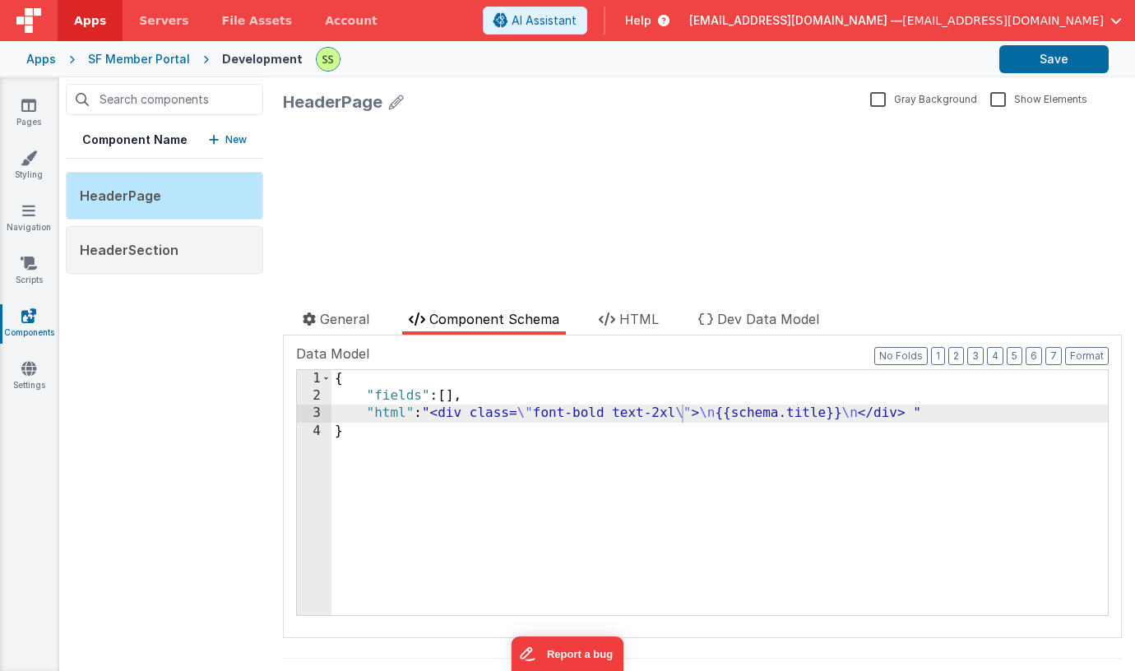
click at [664, 415] on div "{ "fields" : [ ] , "html" : "<div class= \" font-bold text-2xl \" > \n {{schema…" at bounding box center [719, 510] width 776 height 280
click at [1052, 53] on button "Save" at bounding box center [1053, 59] width 109 height 28
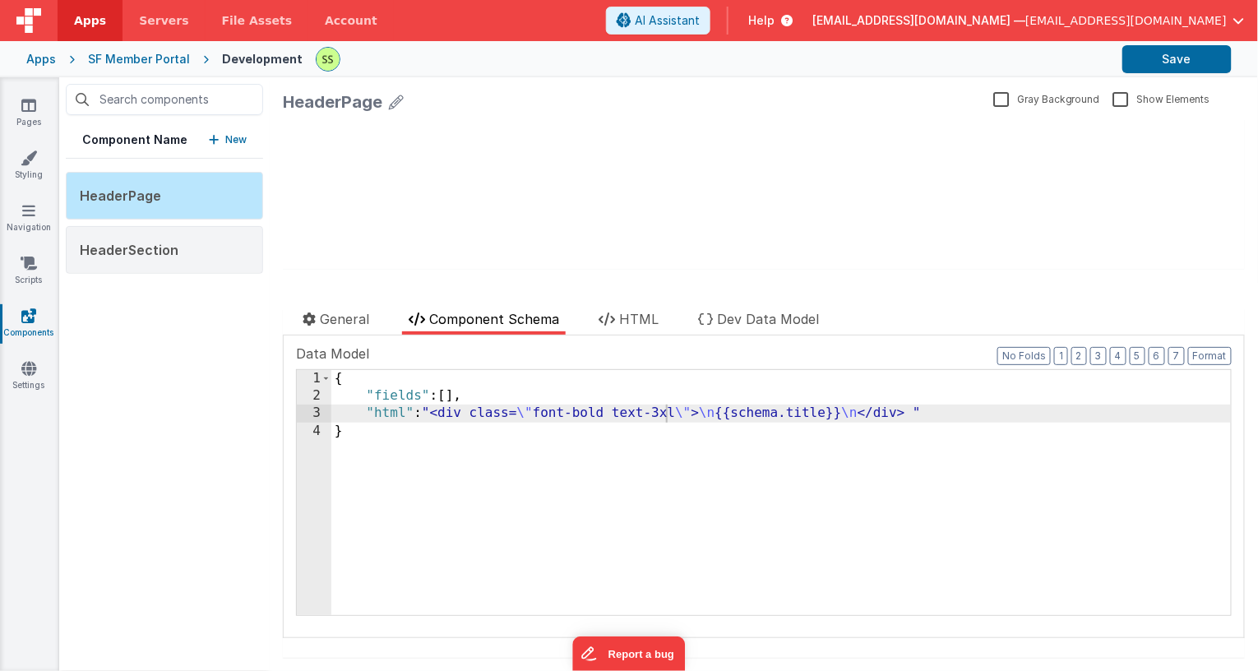
drag, startPoint x: 23, startPoint y: 315, endPoint x: 39, endPoint y: 292, distance: 28.3
click at [24, 315] on icon at bounding box center [28, 316] width 15 height 16
click at [36, 271] on link "Scripts" at bounding box center [28, 271] width 59 height 33
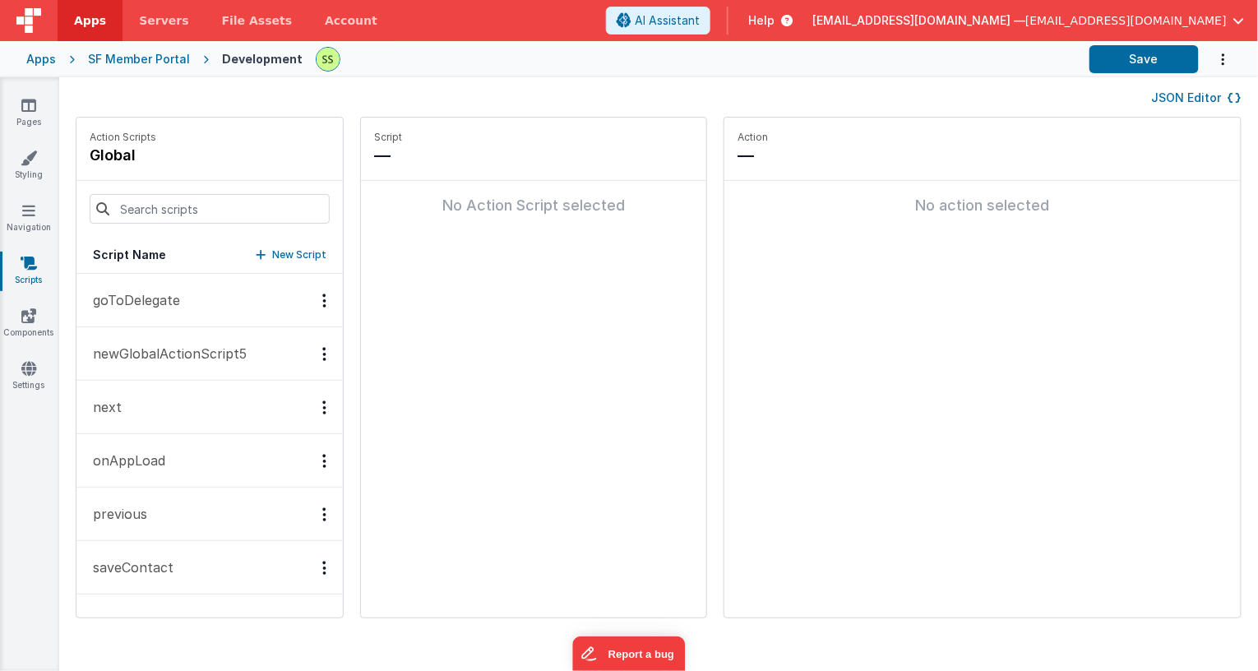
click at [308, 251] on p "New Script" at bounding box center [299, 255] width 54 height 16
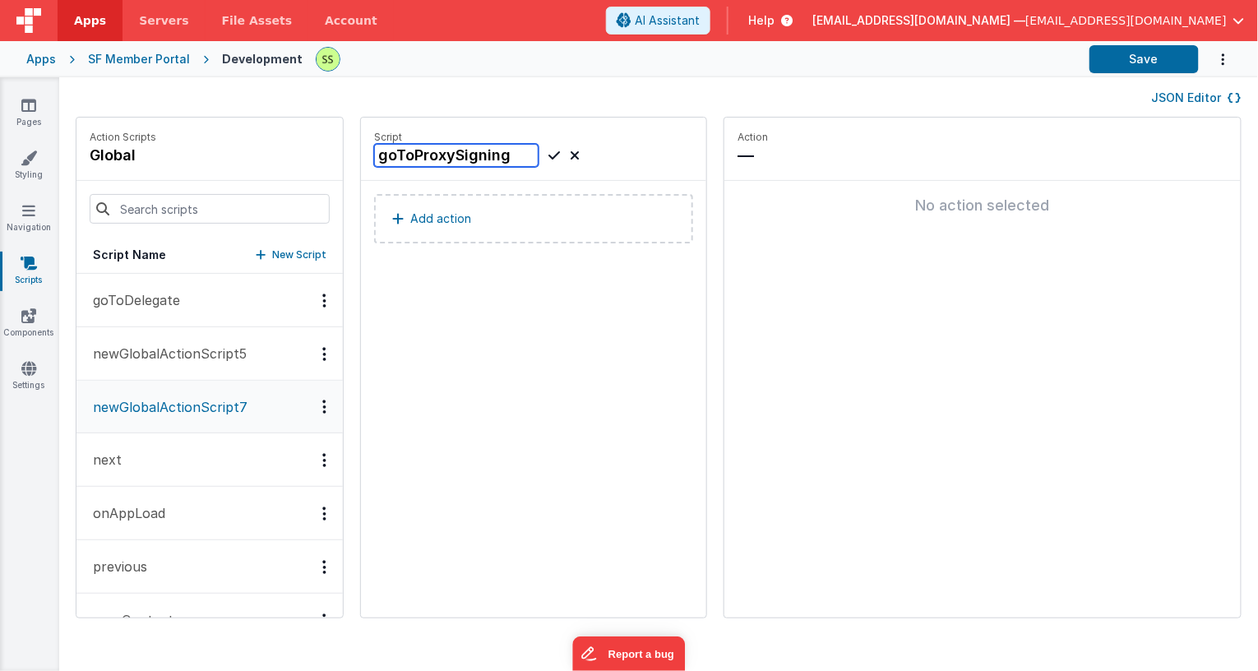
type input "goToProxySigning"
click at [557, 157] on icon at bounding box center [555, 156] width 12 height 20
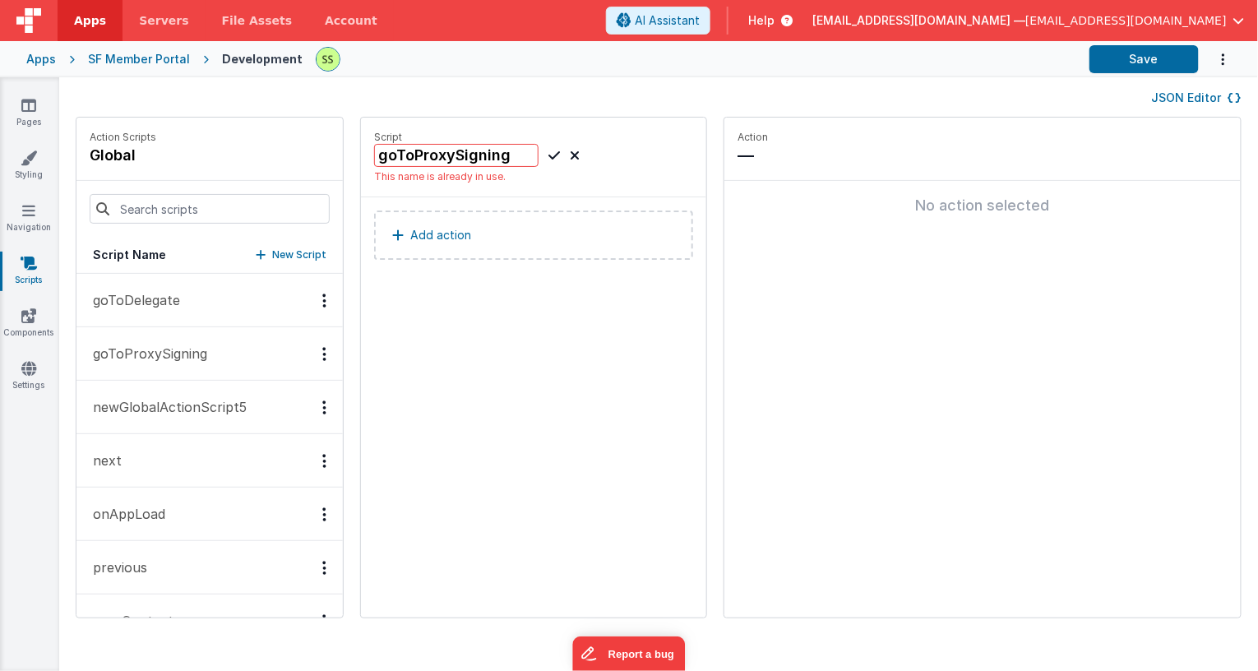
click at [223, 305] on button "goToDelegate" at bounding box center [209, 300] width 266 height 53
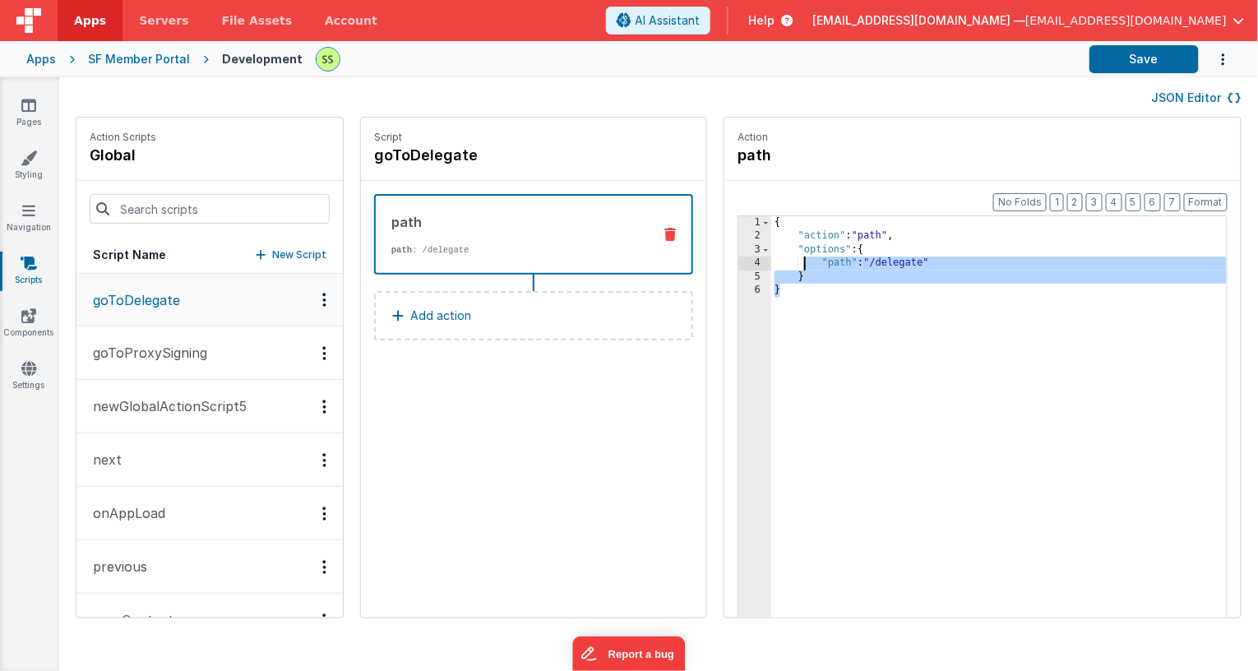
drag, startPoint x: 837, startPoint y: 325, endPoint x: 799, endPoint y: 145, distance: 184.2
click at [793, 151] on fieldset "Action path Format 7 6 5 4 3 2 1 No Folds 1 2 3 4 5 6 { "action" : "path" , "op…" at bounding box center [983, 368] width 516 height 500
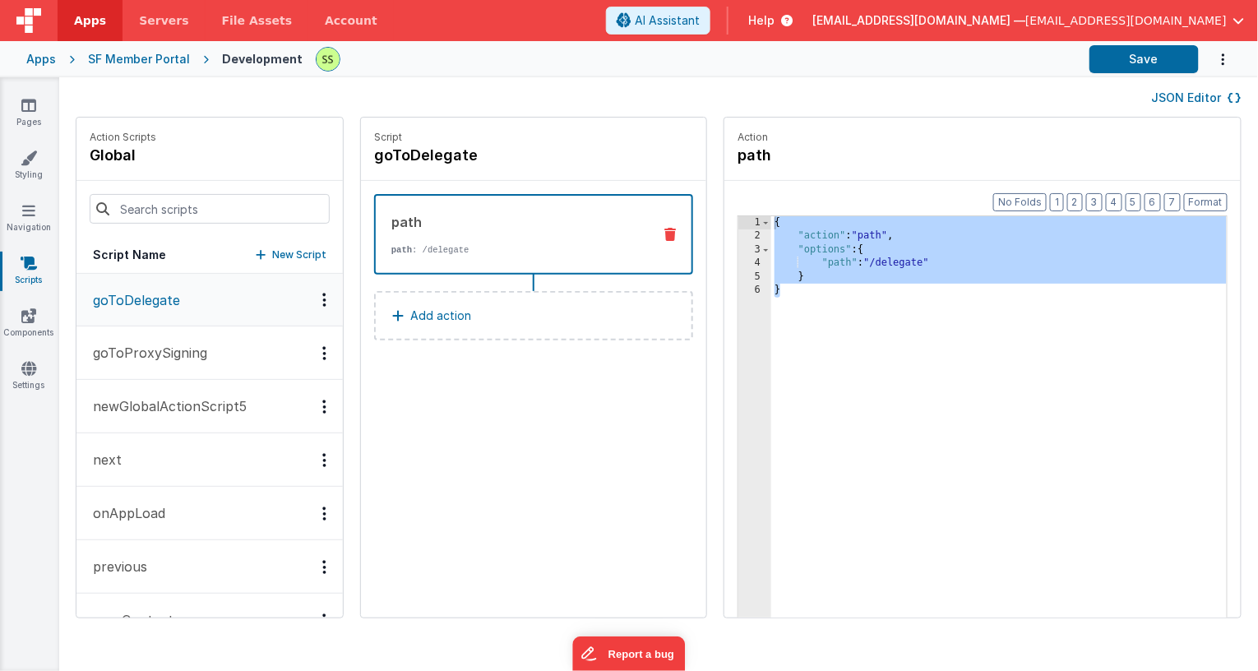
click at [209, 352] on button "goToProxySigning" at bounding box center [209, 353] width 266 height 53
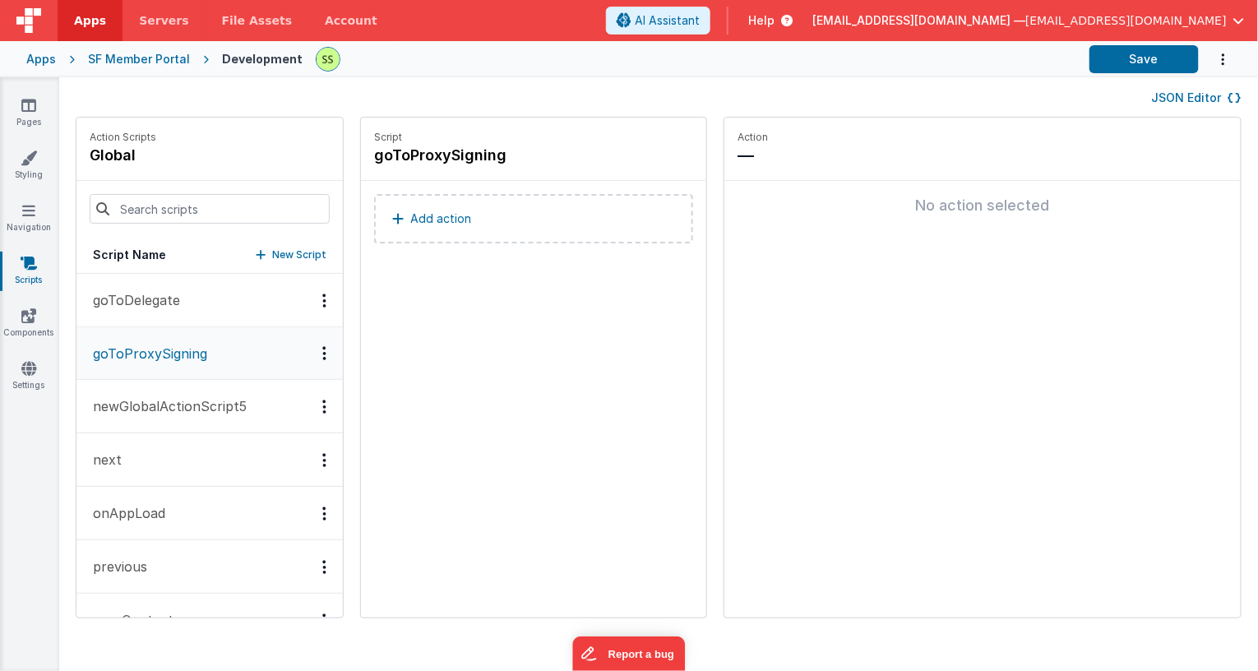
click at [471, 213] on p "Add action" at bounding box center [440, 219] width 61 height 20
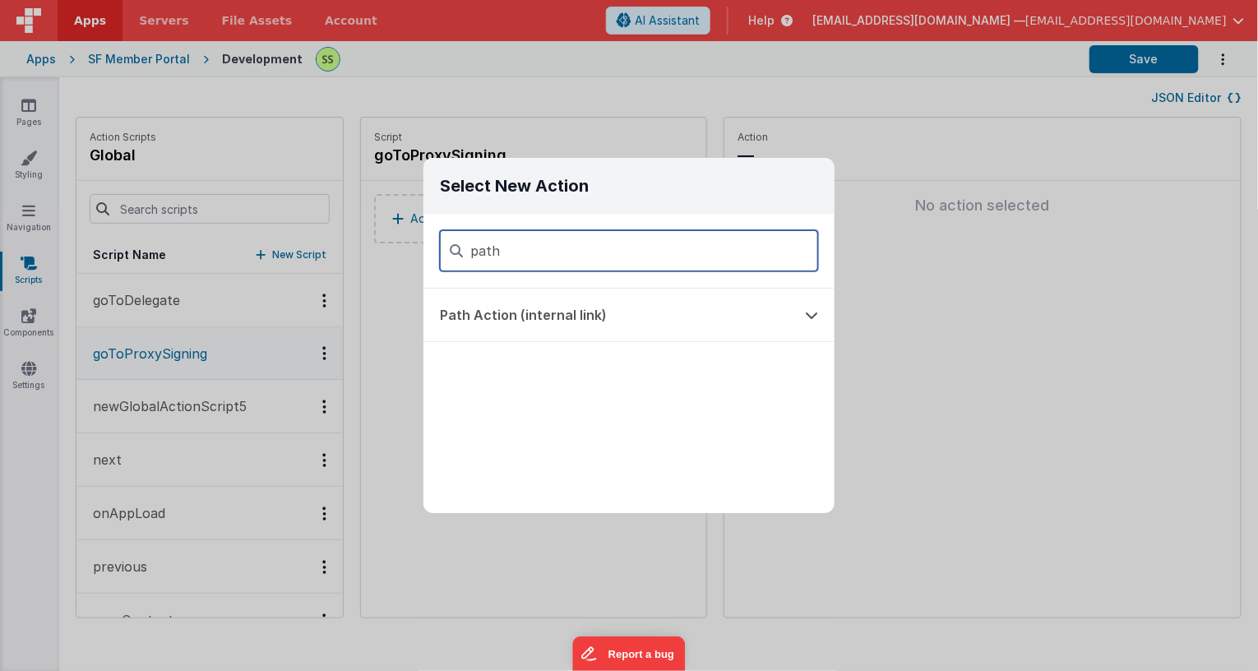
type input "path"
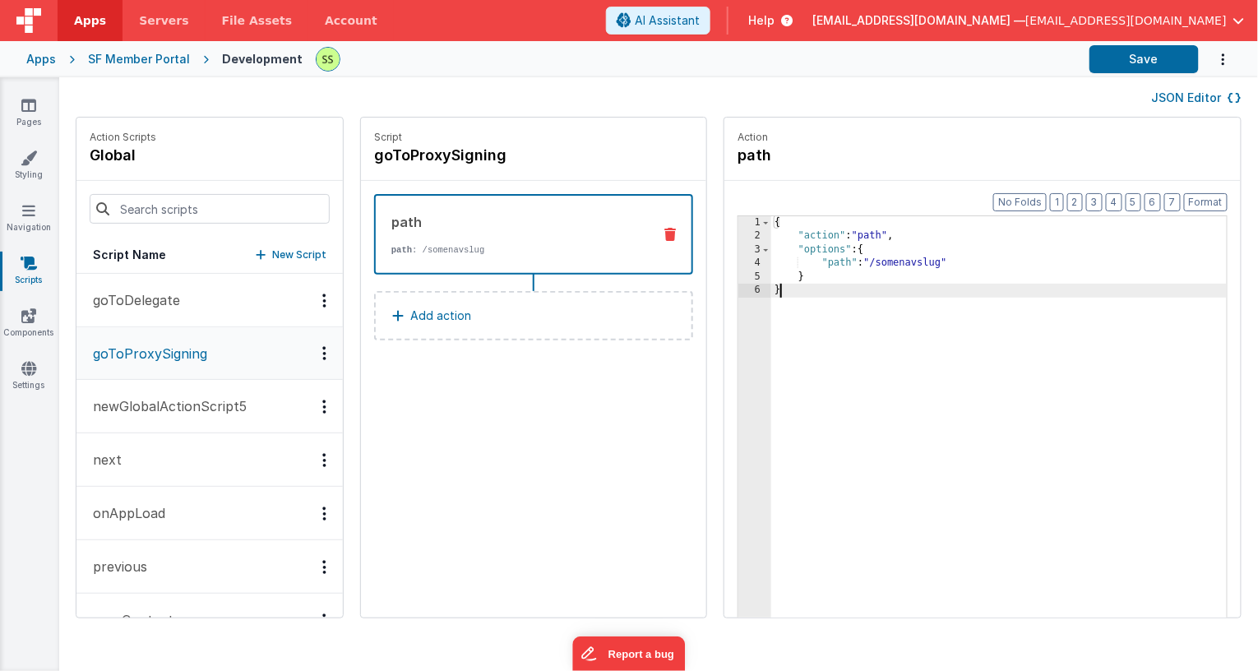
drag, startPoint x: 883, startPoint y: 324, endPoint x: 896, endPoint y: 117, distance: 207.7
click at [820, 160] on fieldset "Action path Format 7 6 5 4 3 2 1 No Folds 1 2 3 4 5 6 { "action" : "path" , "op…" at bounding box center [983, 368] width 516 height 500
click at [35, 211] on link "Navigation" at bounding box center [28, 218] width 59 height 33
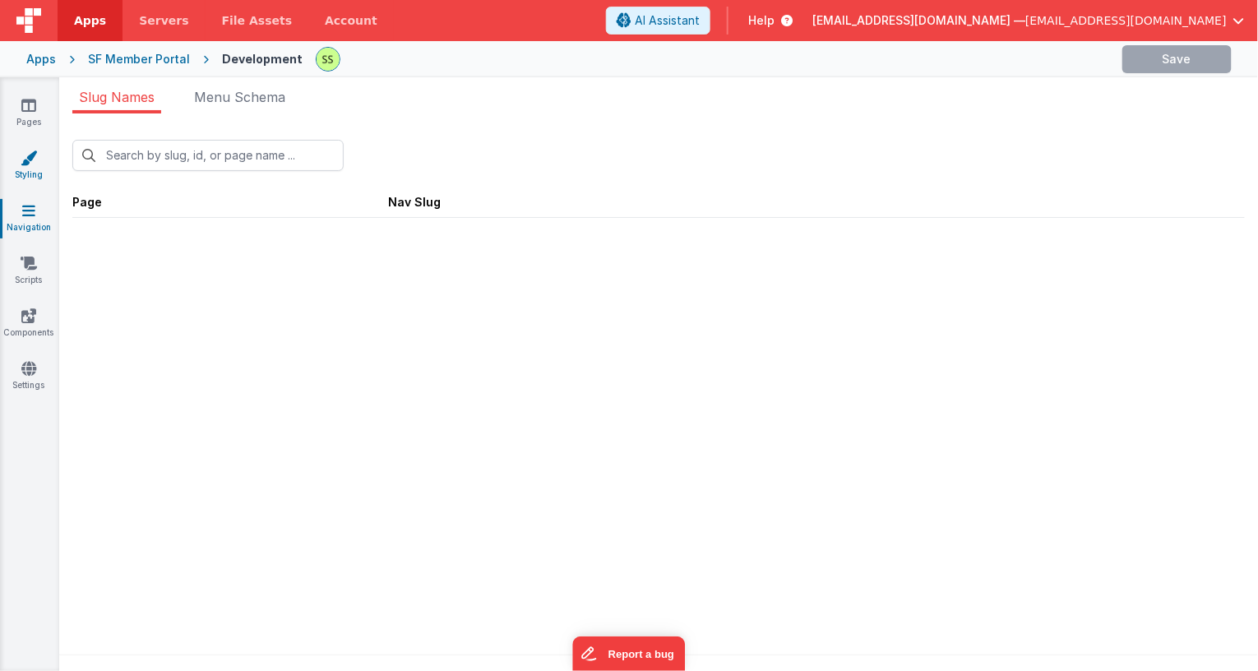
click at [37, 168] on link "Styling" at bounding box center [28, 166] width 59 height 33
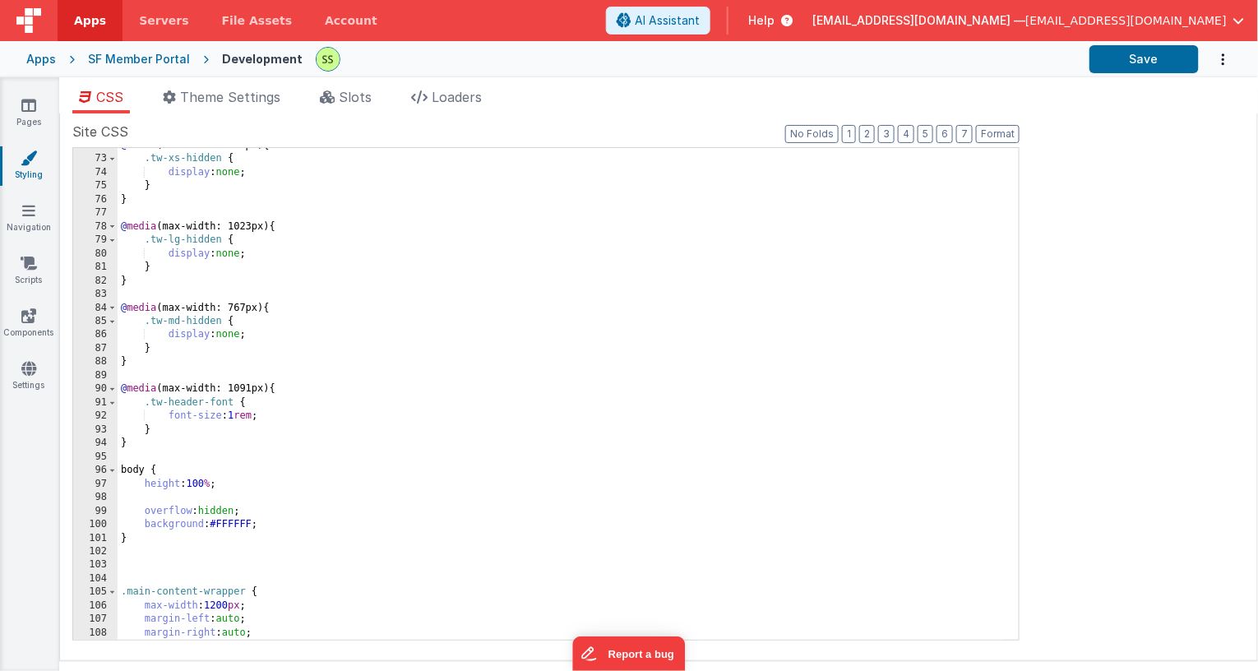
scroll to position [980, 0]
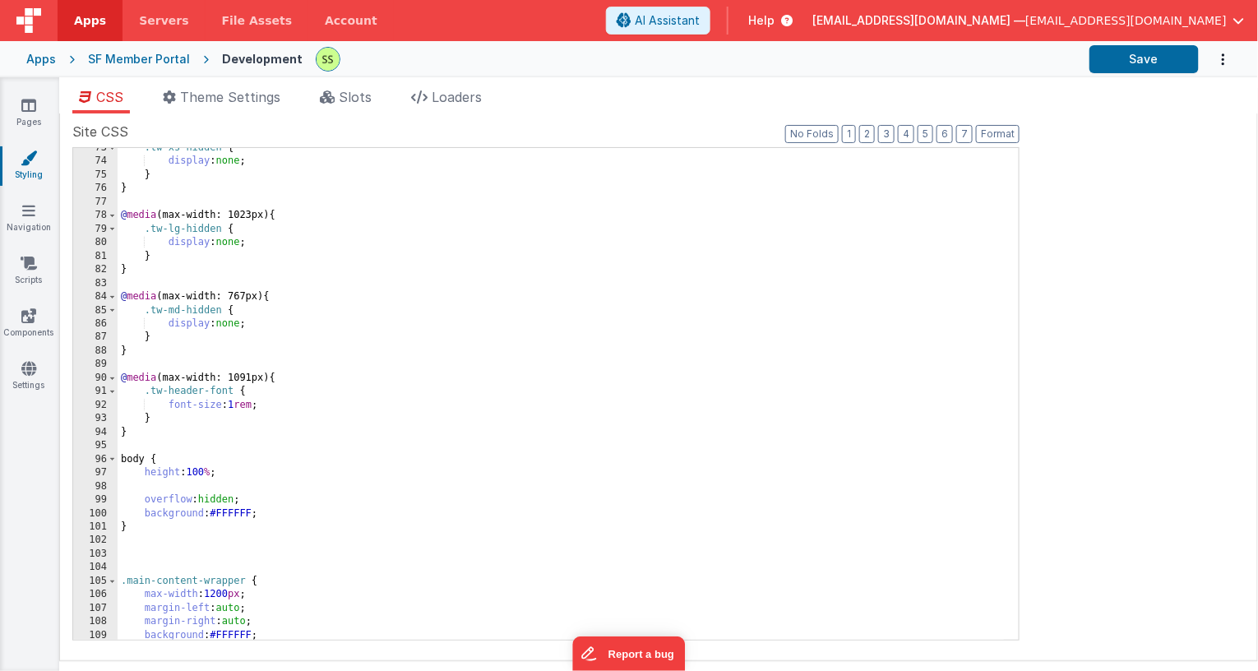
click at [224, 501] on div ".tw-xs-hidden { display : none ; } } @ media (max-width: 1023px) { .tw-lg-hidde…" at bounding box center [561, 401] width 887 height 520
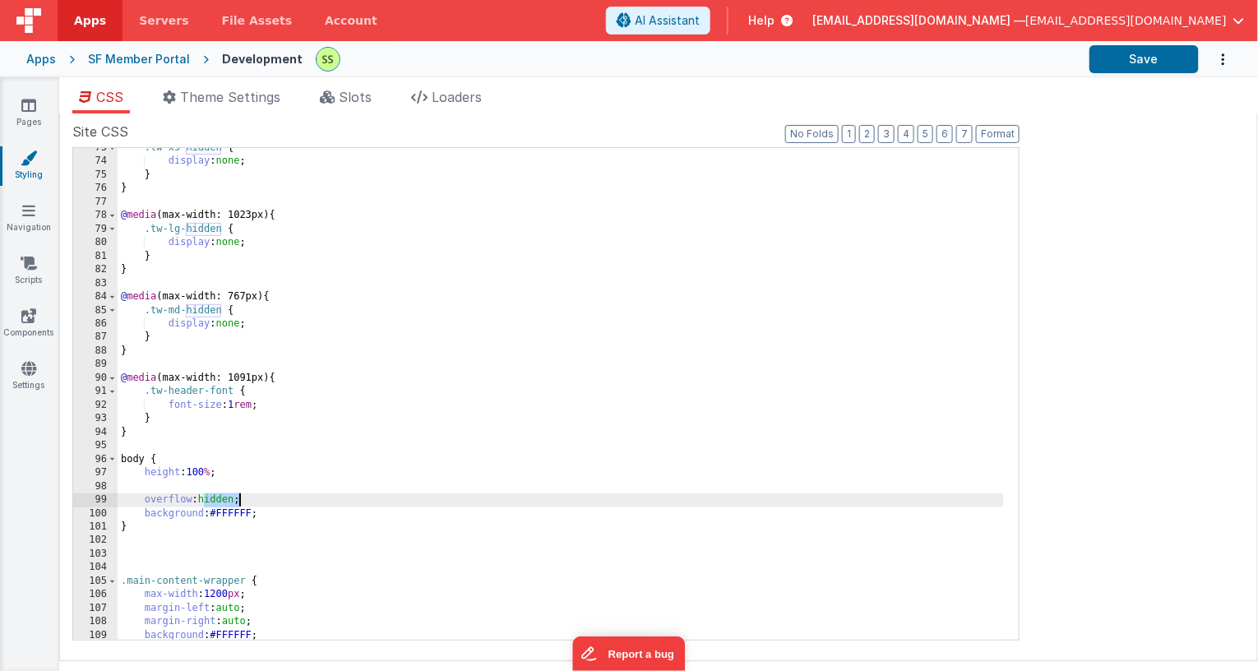
click at [224, 501] on div ".tw-xs-hidden { display : none ; } } @ media (max-width: 1023px) { .tw-lg-hidde…" at bounding box center [561, 401] width 887 height 520
click at [210, 485] on div ".tw-xs-hidden { display : none ; } } @ media (max-width: 1023px) { .tw-lg-hidde…" at bounding box center [561, 401] width 887 height 520
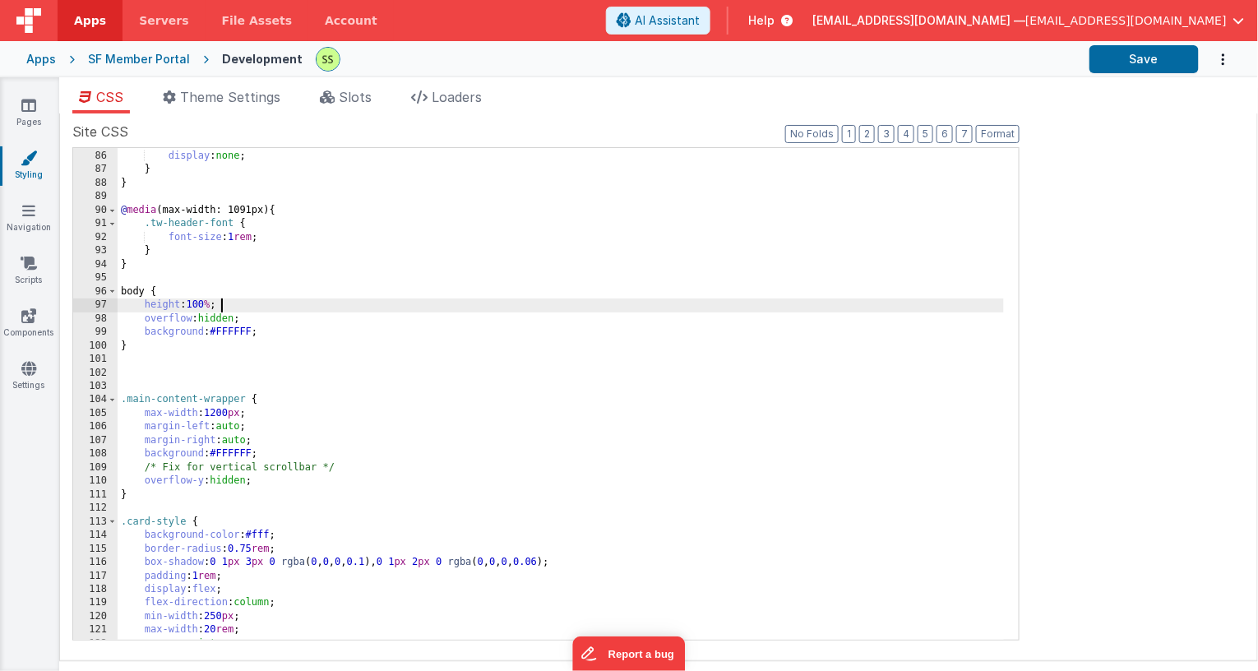
scroll to position [1152, 0]
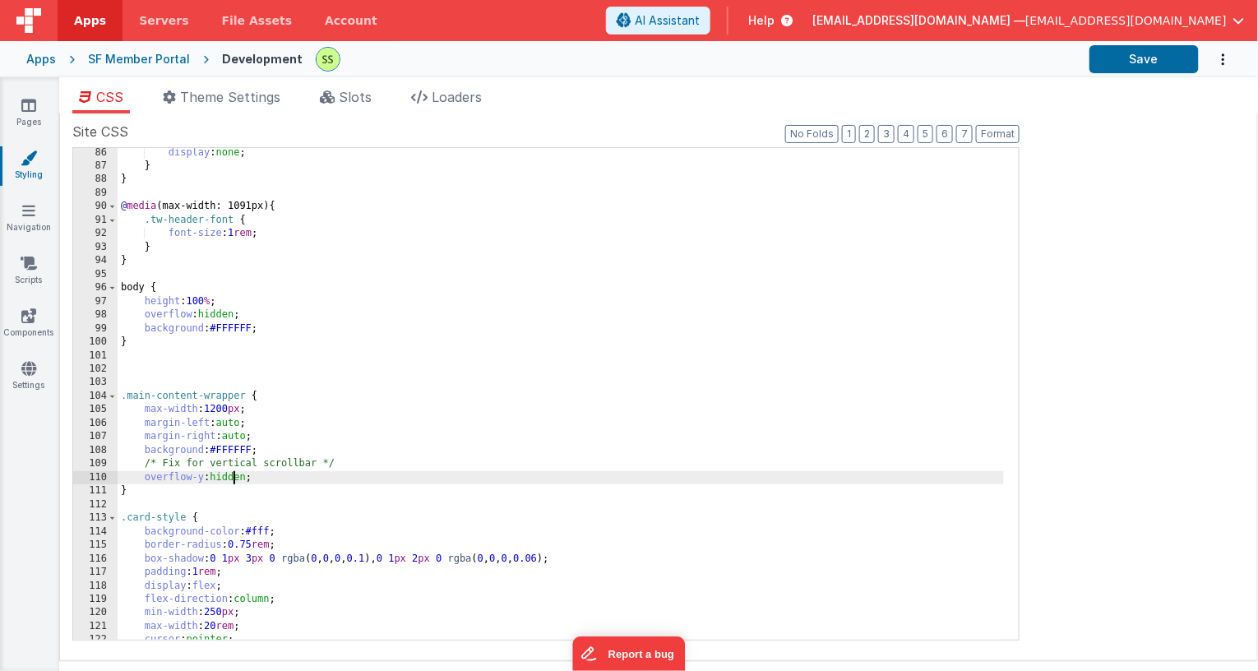
click at [233, 475] on div "display : none ; } } @ media (max-width: 1091px) { .tw-header-font { font-size …" at bounding box center [561, 406] width 887 height 520
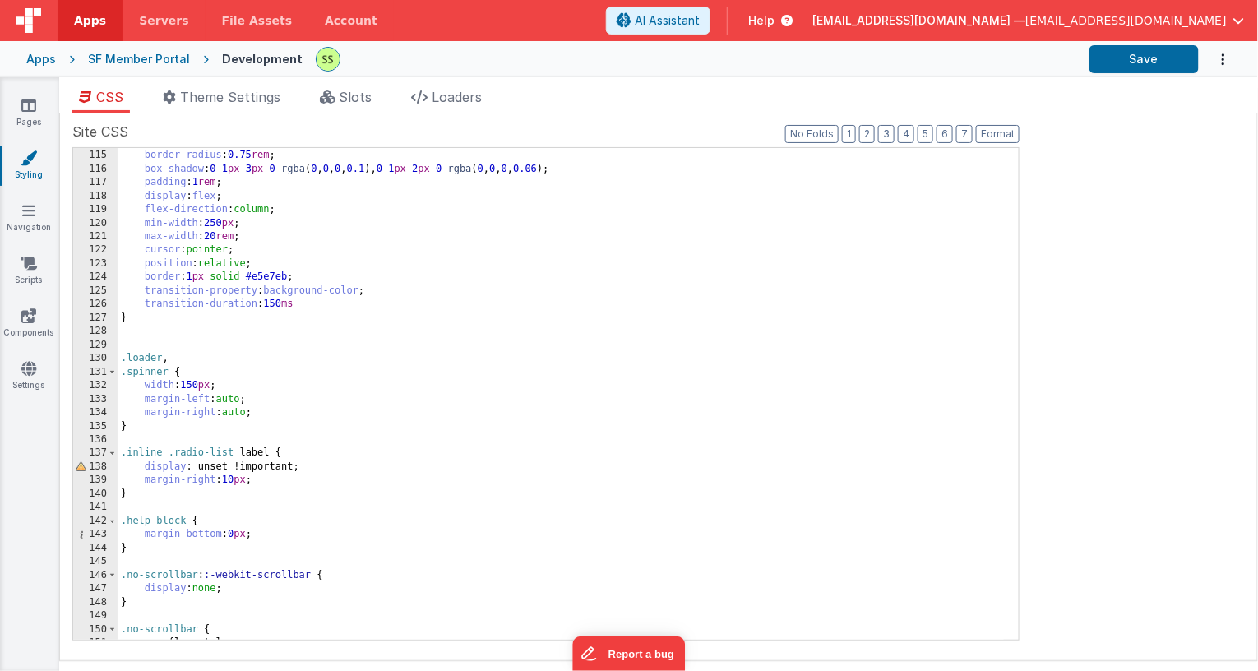
scroll to position [1549, 0]
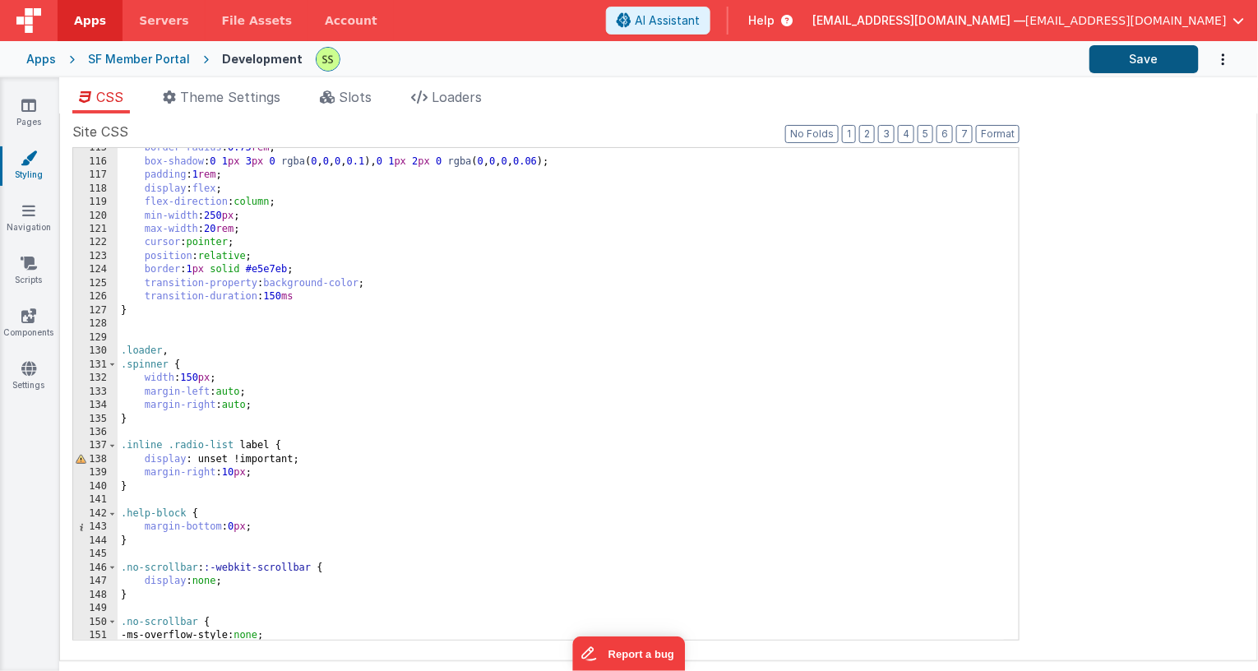
click at [1134, 63] on button "Save" at bounding box center [1144, 59] width 109 height 28
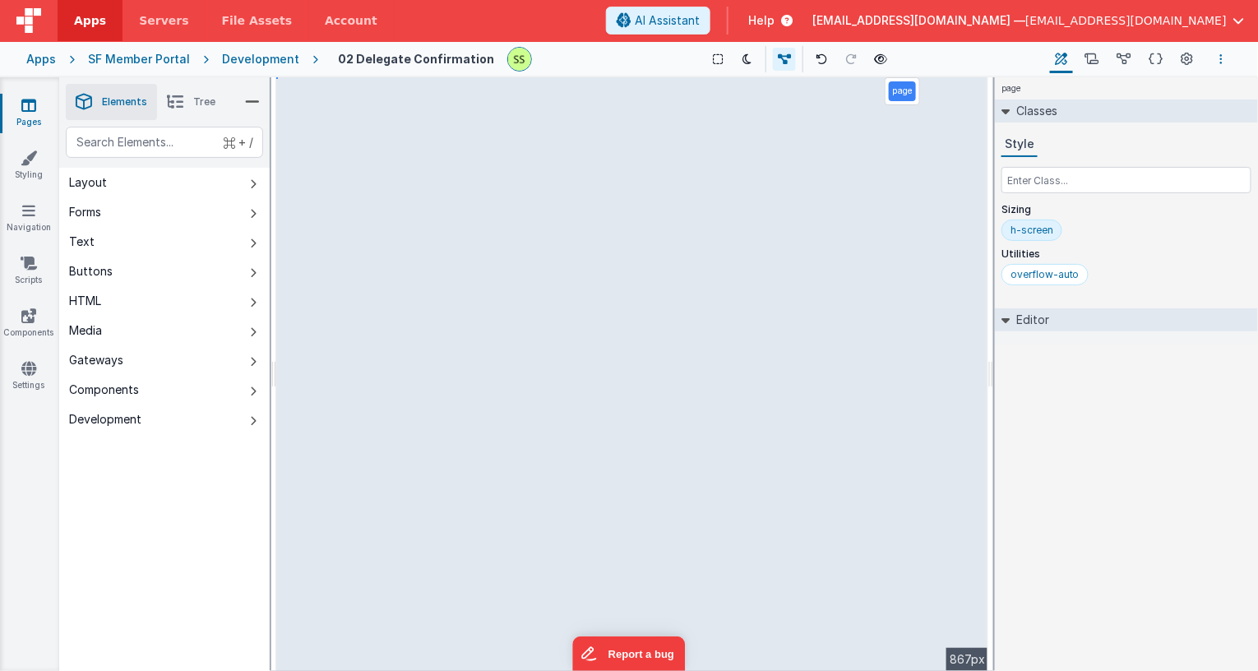
click at [1220, 58] on icon "Options" at bounding box center [1221, 59] width 3 height 12
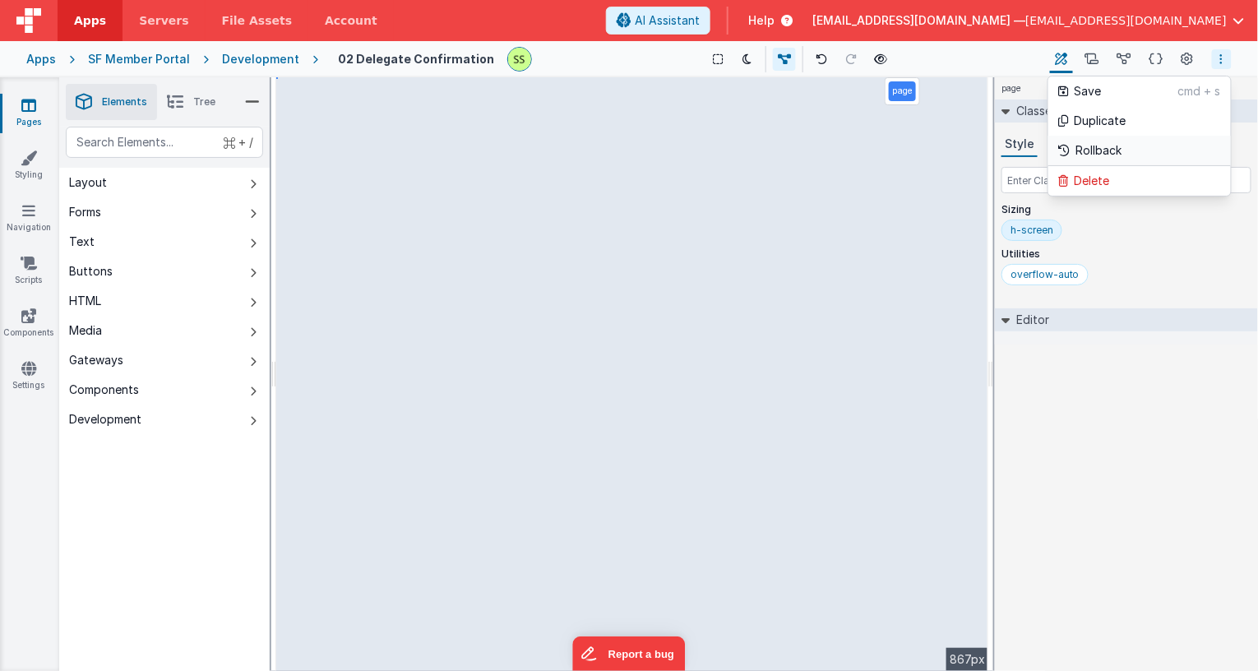
click at [1097, 151] on p "Rollback" at bounding box center [1100, 150] width 46 height 16
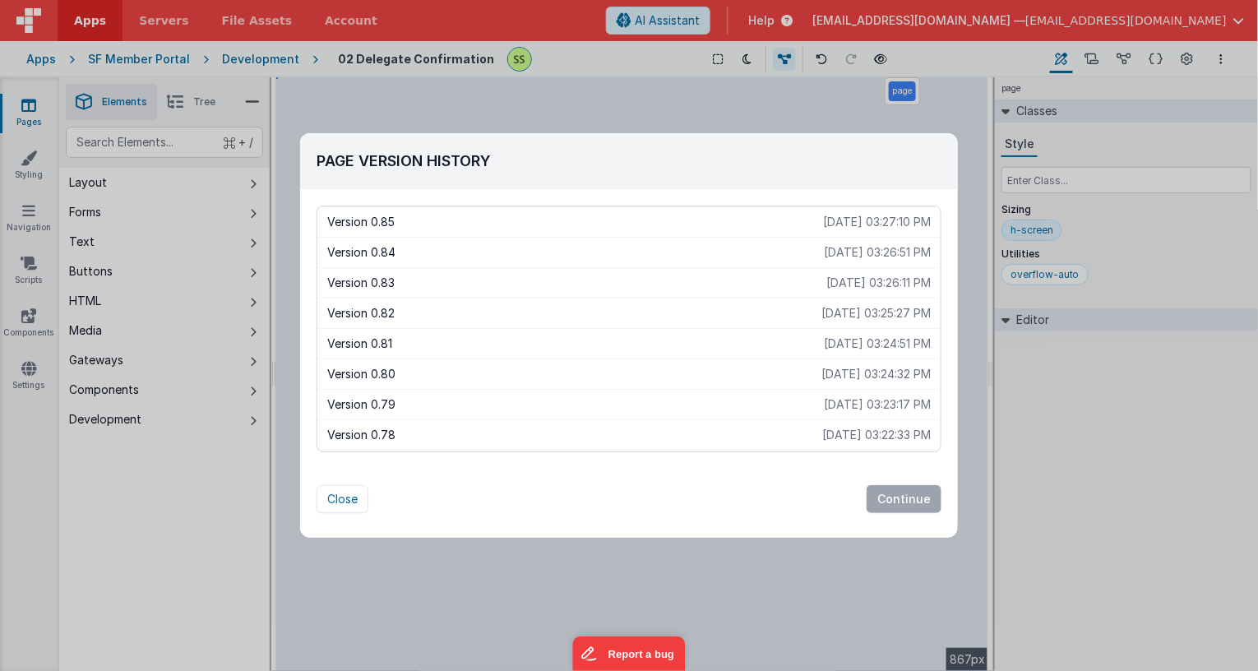
click at [827, 281] on p "[DATE] 03:26:11 PM" at bounding box center [879, 283] width 104 height 16
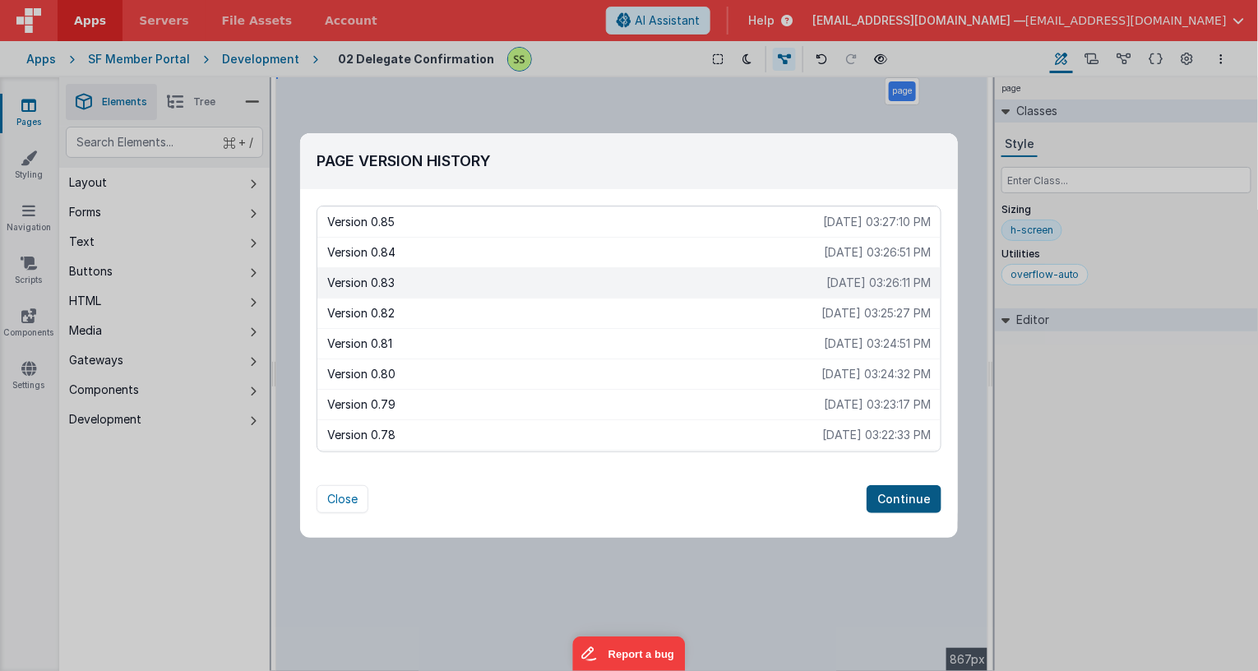
click at [895, 489] on button "Continue" at bounding box center [904, 499] width 75 height 28
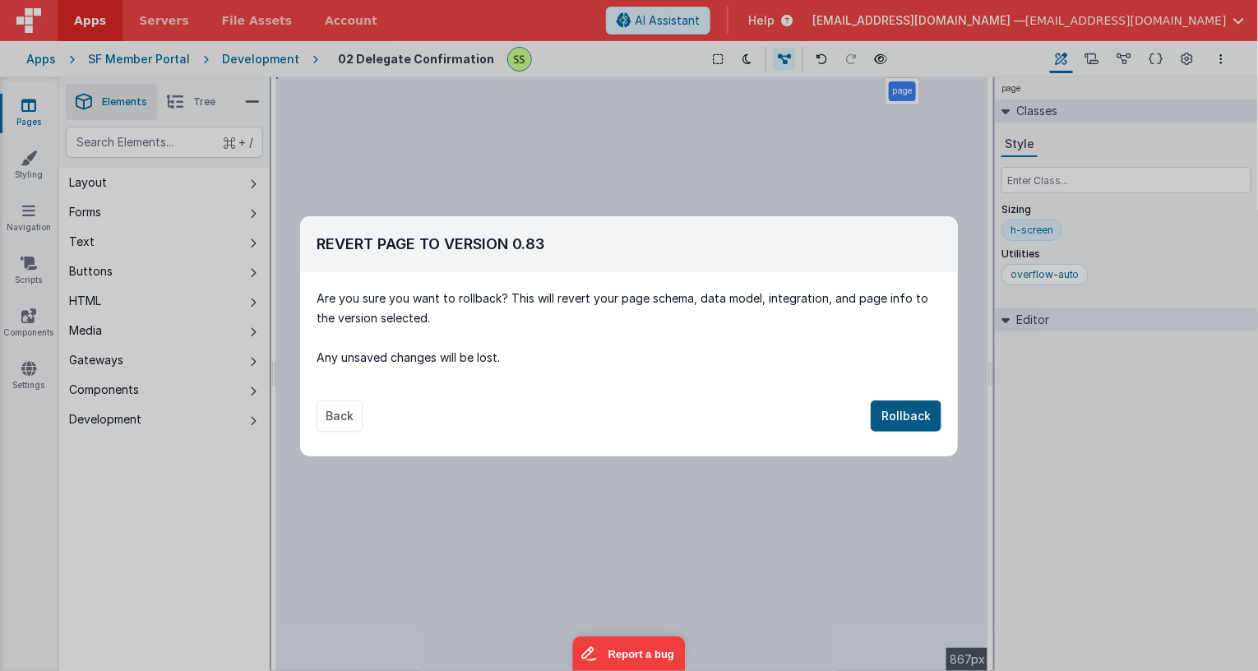
click at [909, 415] on button "Rollback" at bounding box center [906, 416] width 71 height 31
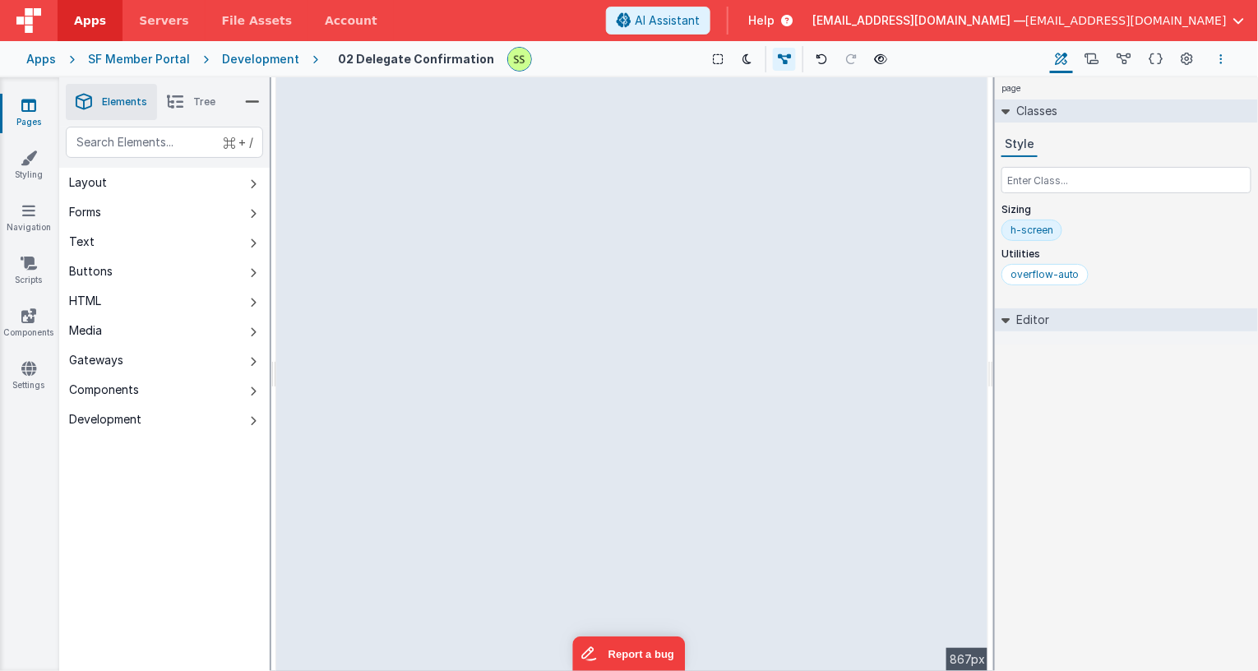
click at [1220, 63] on icon "Options" at bounding box center [1221, 59] width 3 height 12
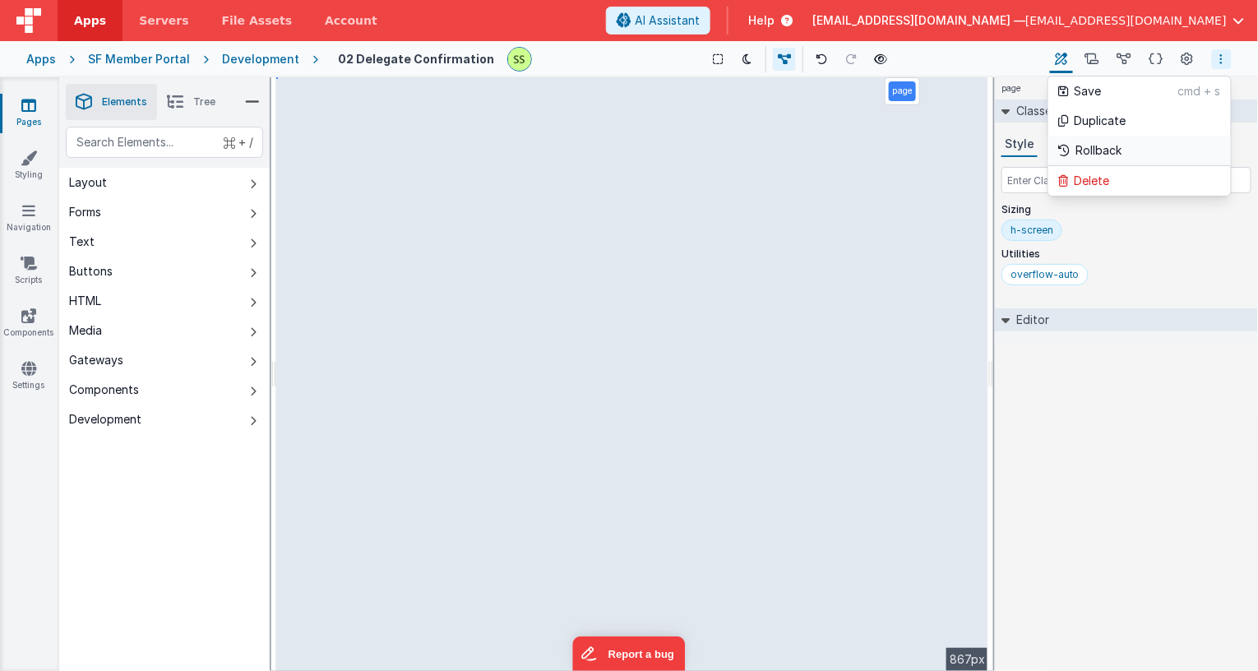
click at [1125, 145] on link "Rollback" at bounding box center [1140, 151] width 183 height 30
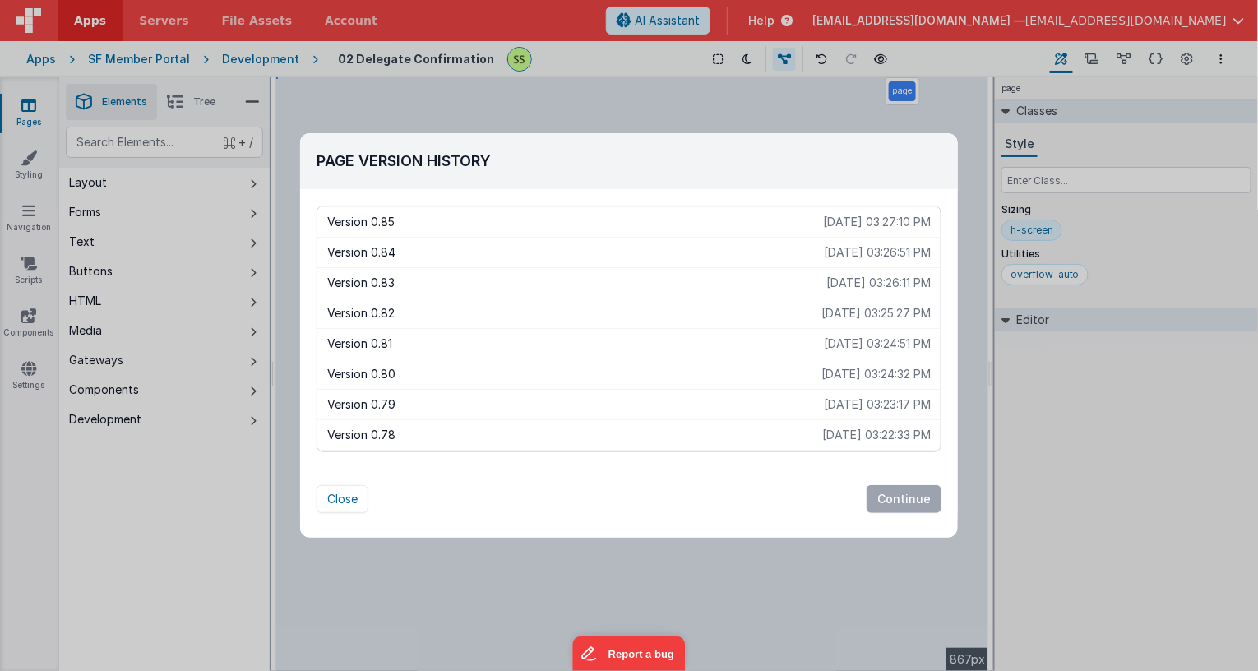
click at [881, 348] on p "[DATE] 03:24:51 PM" at bounding box center [877, 344] width 107 height 16
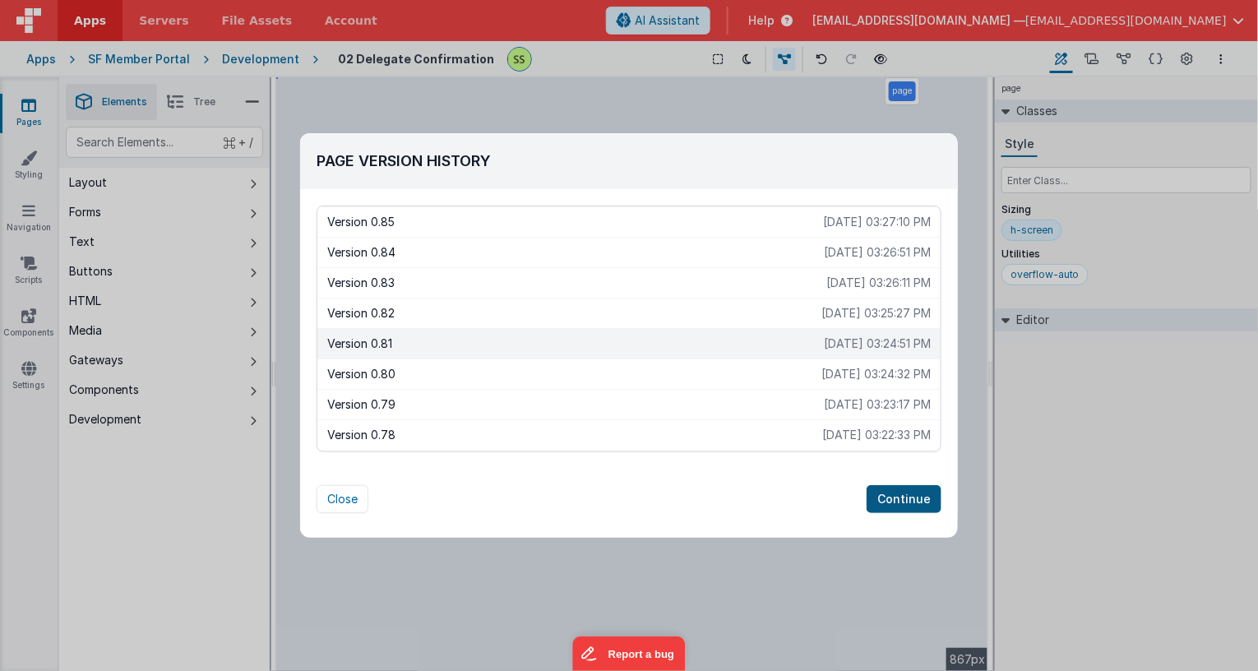
click at [918, 501] on button "Continue" at bounding box center [904, 499] width 75 height 28
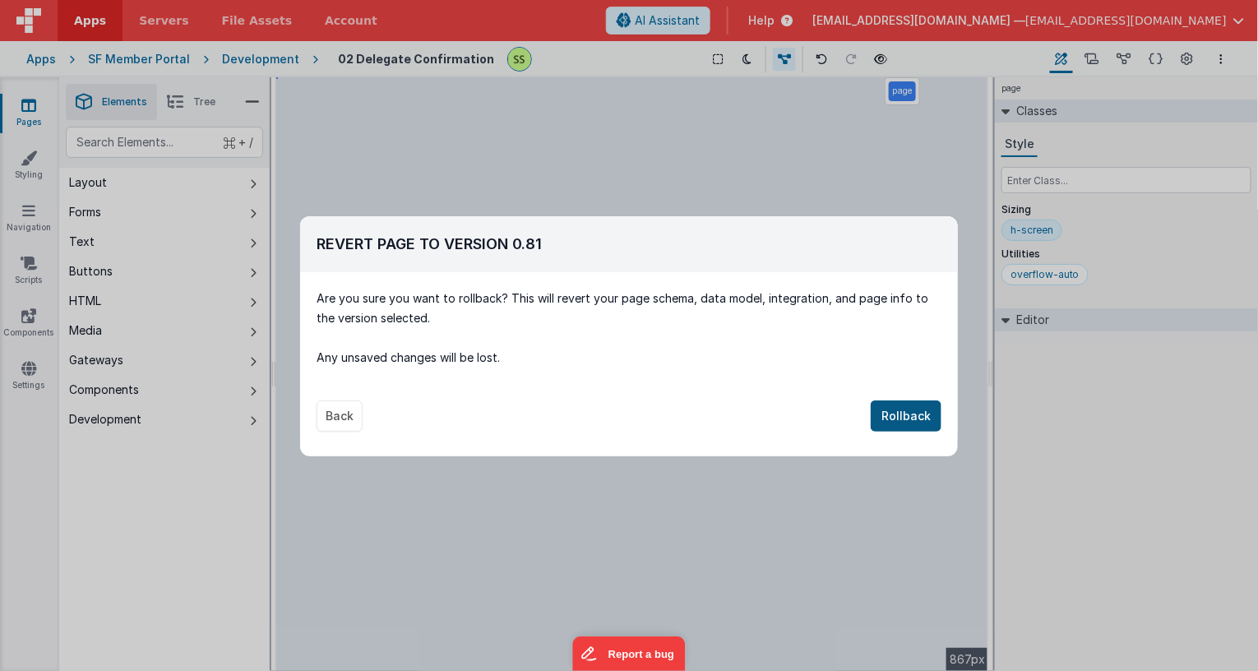
click at [909, 408] on button "Rollback" at bounding box center [906, 416] width 71 height 31
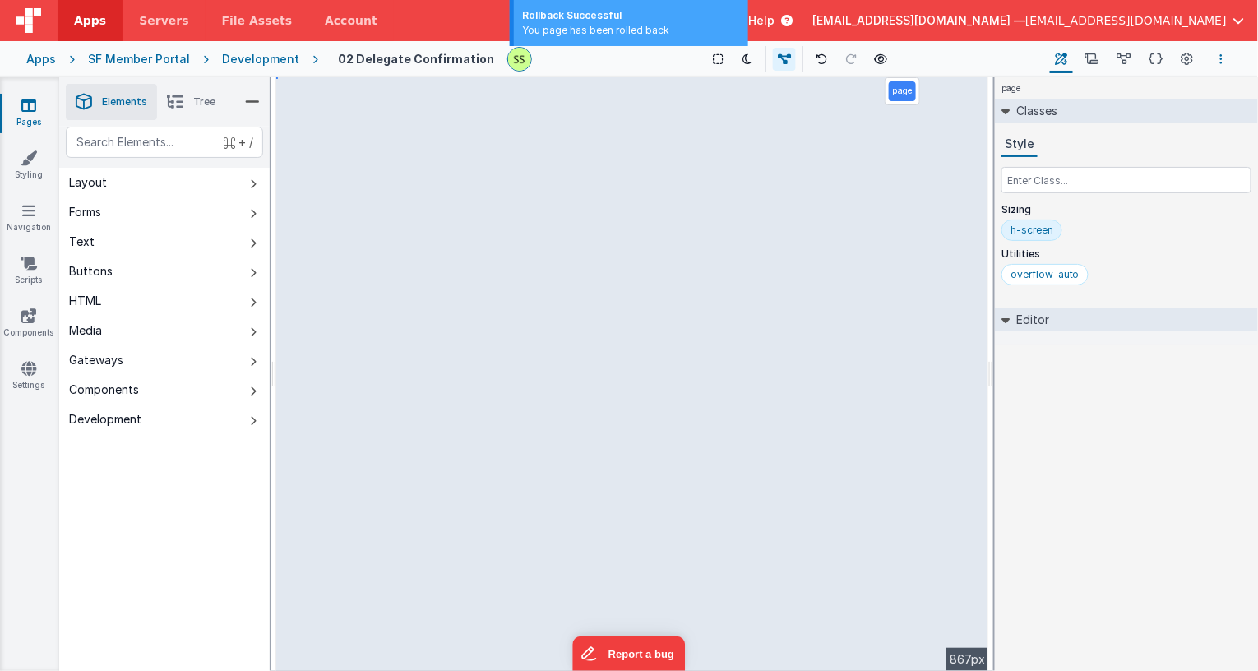
click at [1231, 58] on button "Options" at bounding box center [1222, 59] width 20 height 20
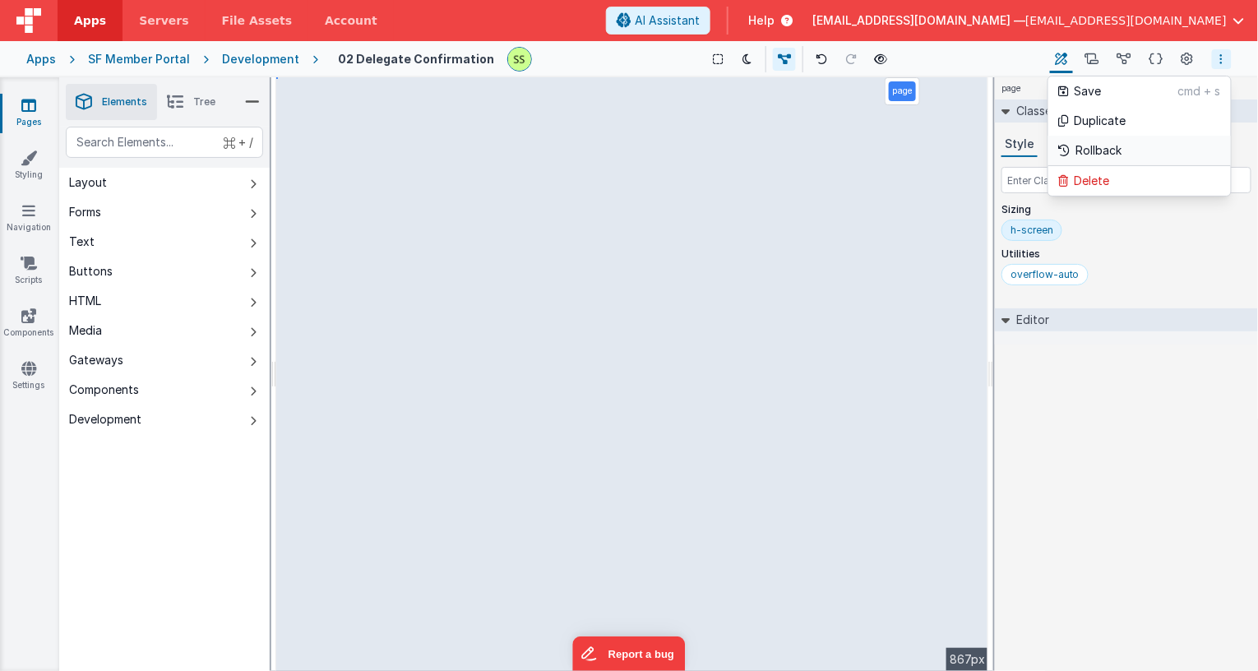
click at [1153, 147] on link "Rollback" at bounding box center [1140, 151] width 183 height 30
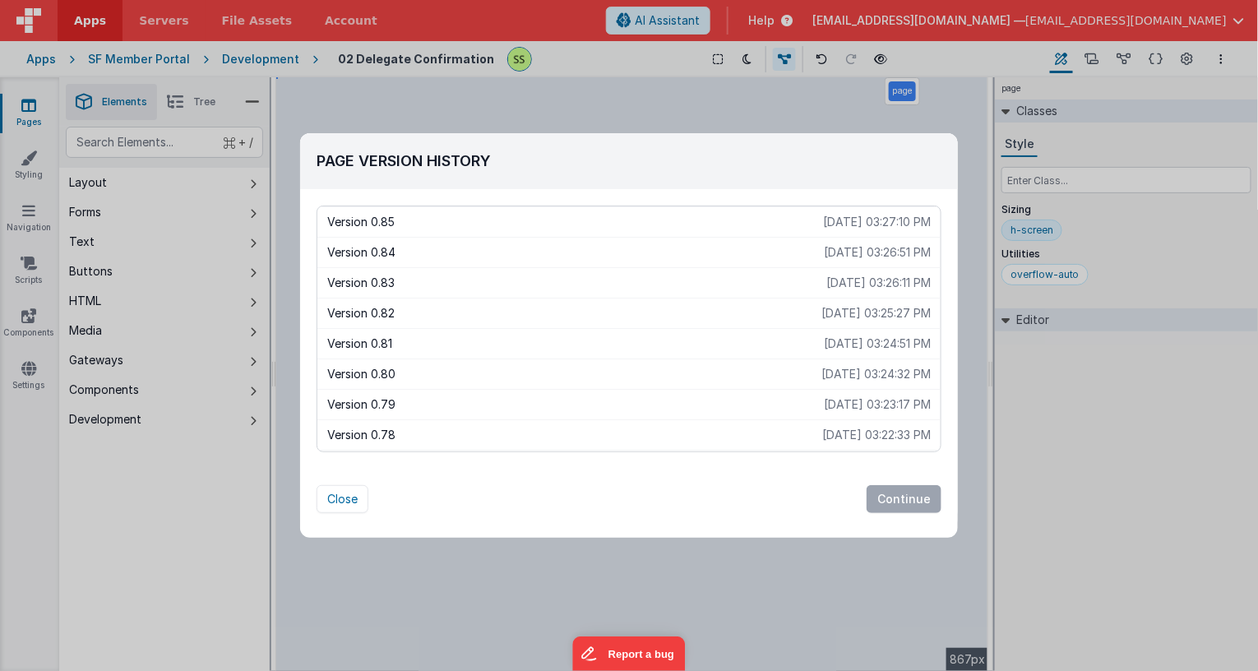
click at [856, 404] on p "[DATE] 03:23:17 PM" at bounding box center [877, 404] width 107 height 16
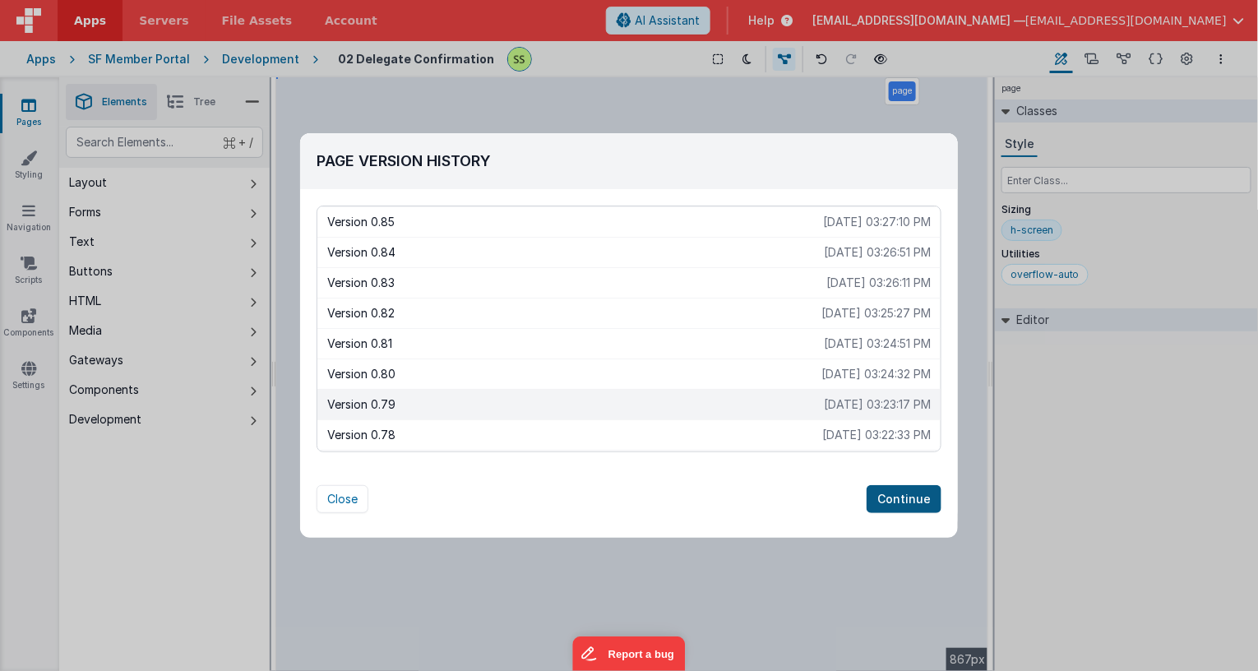
click at [916, 500] on button "Continue" at bounding box center [904, 499] width 75 height 28
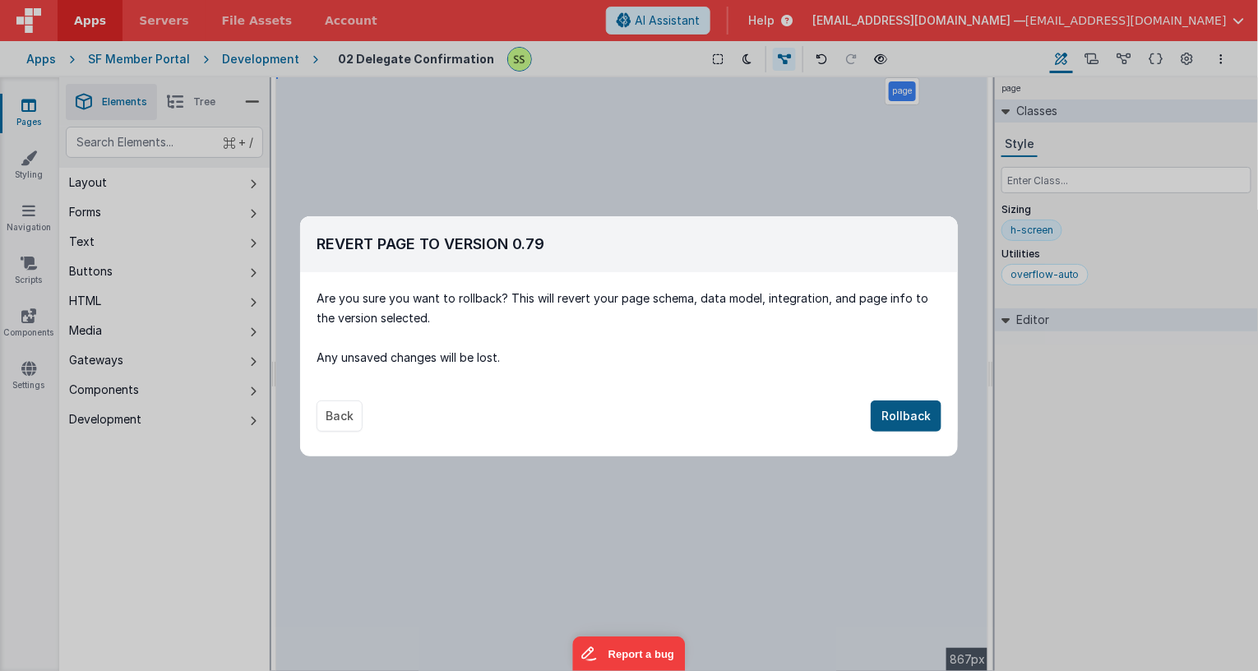
click at [916, 410] on button "Rollback" at bounding box center [906, 416] width 71 height 31
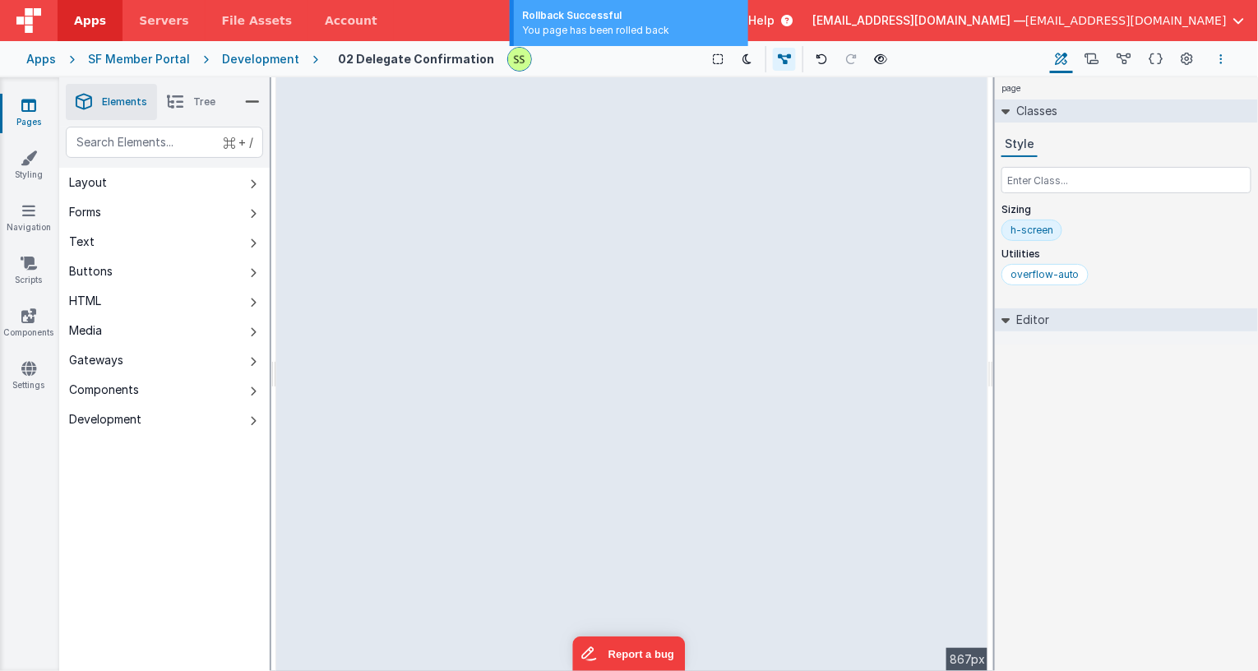
click at [1225, 55] on button "Options" at bounding box center [1222, 59] width 20 height 20
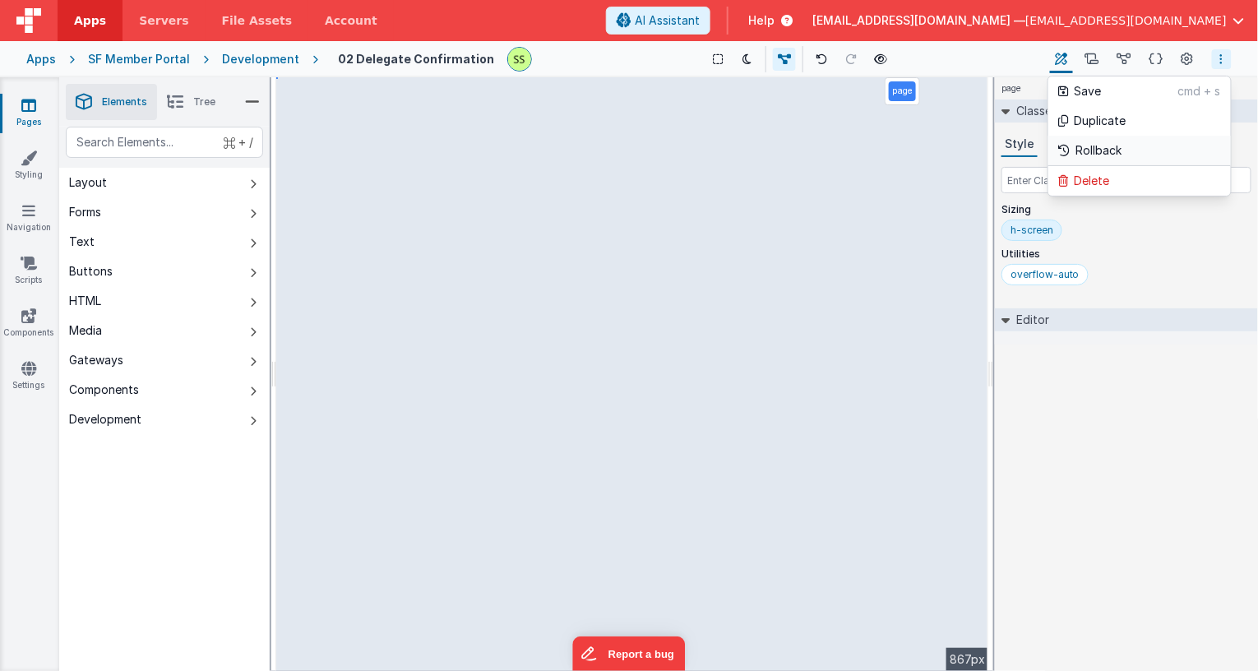
click at [1109, 144] on p "Rollback" at bounding box center [1100, 150] width 46 height 16
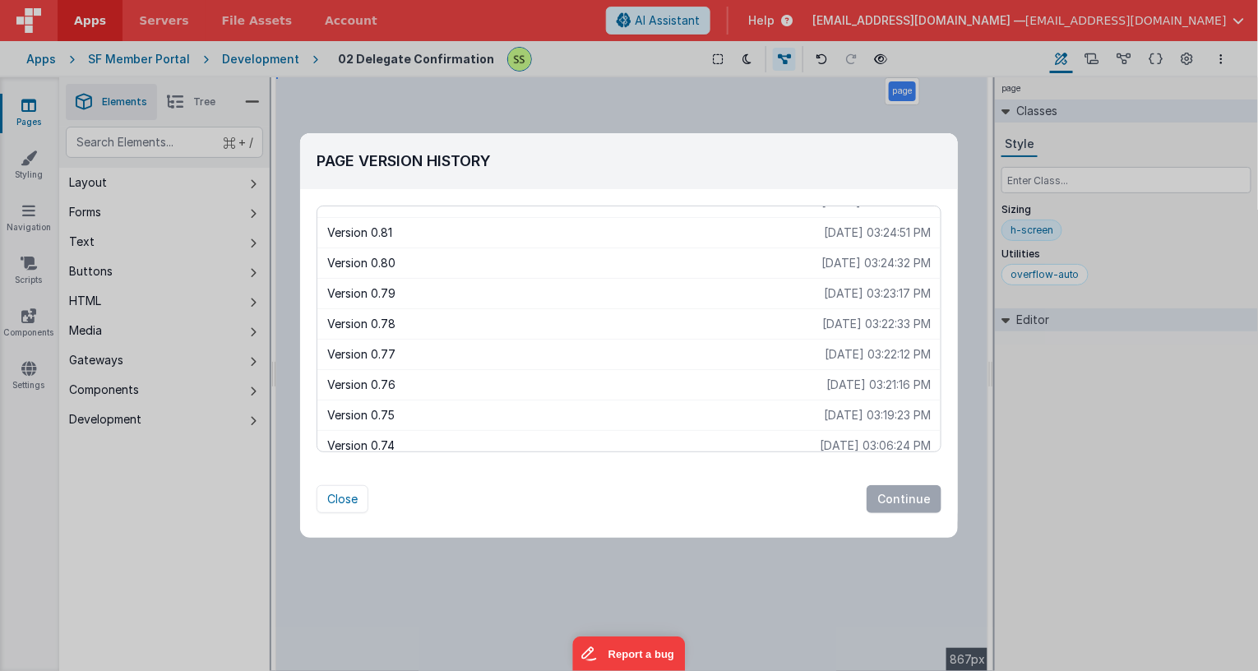
scroll to position [123, 0]
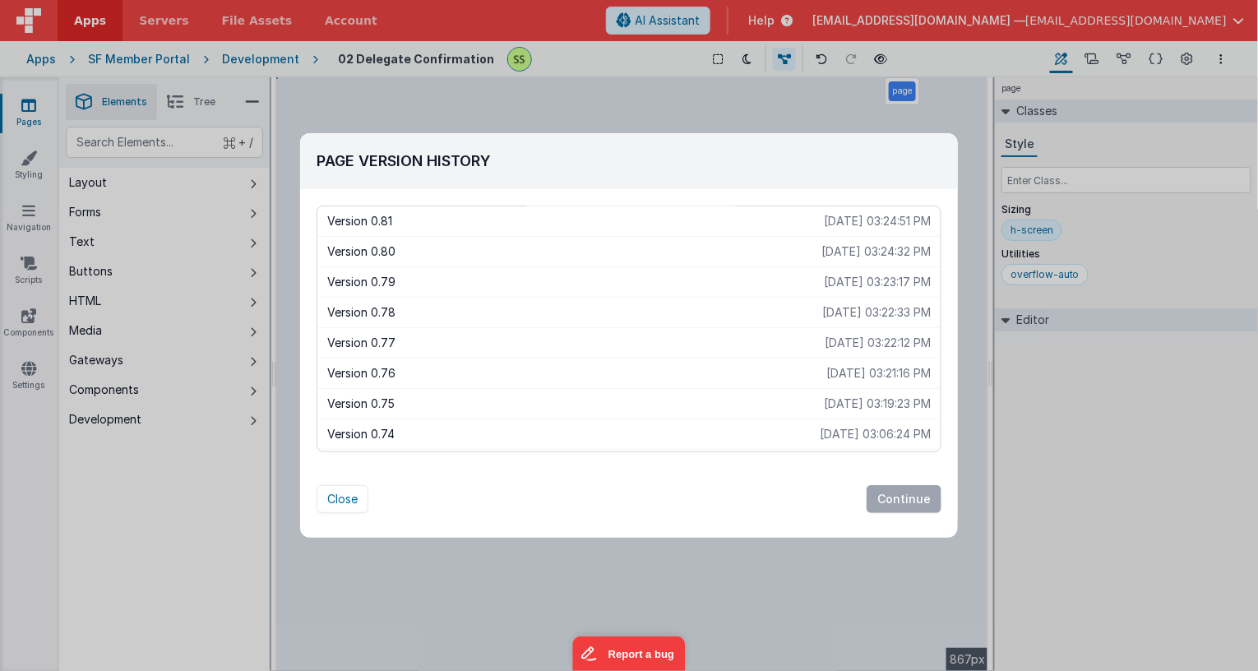
click at [876, 372] on p "[DATE] 03:21:16 PM" at bounding box center [879, 373] width 104 height 16
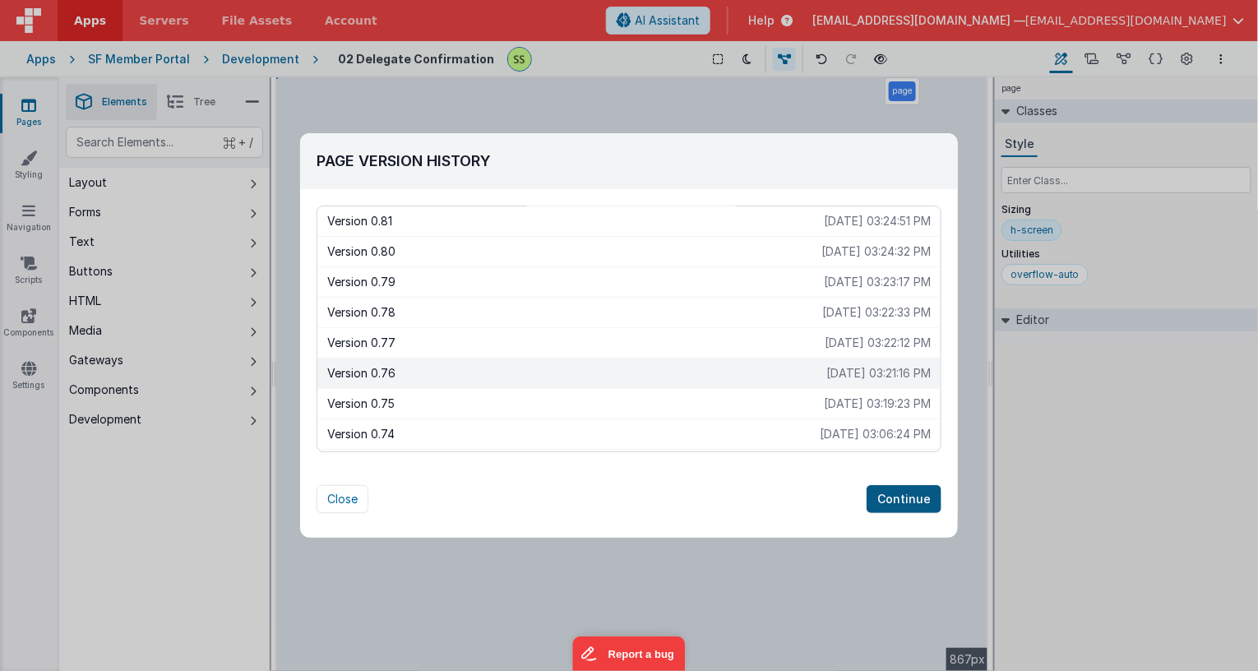
click at [902, 499] on button "Continue" at bounding box center [904, 499] width 75 height 28
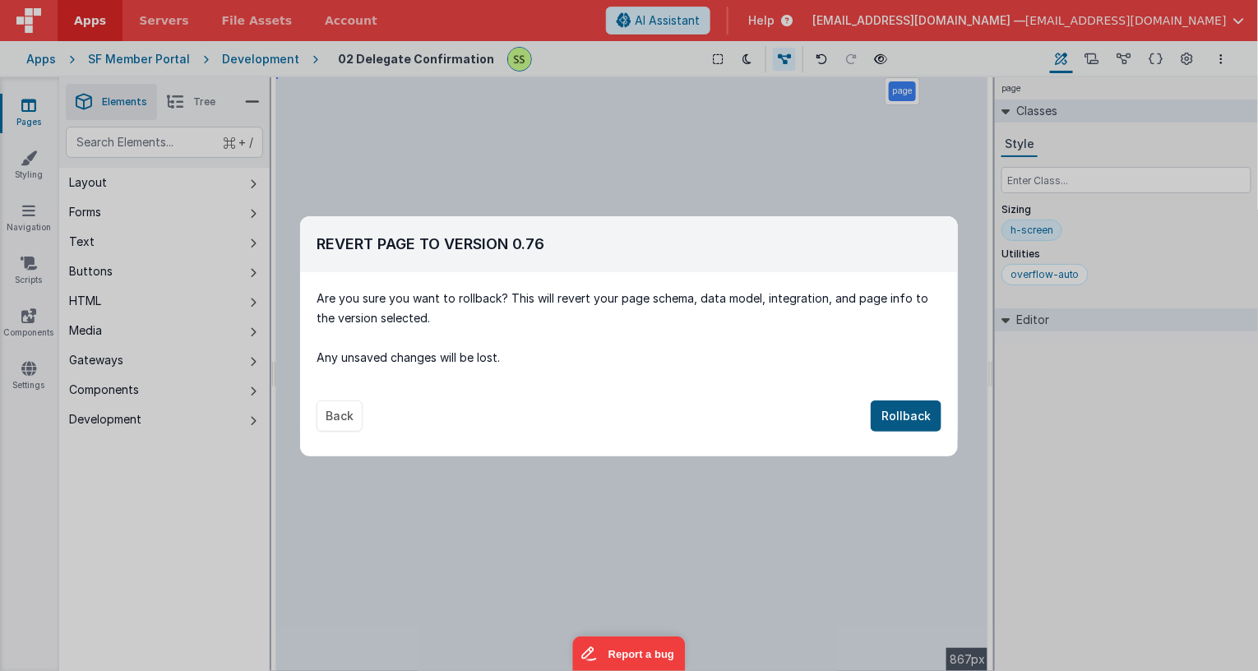
click at [924, 417] on button "Rollback" at bounding box center [906, 416] width 71 height 31
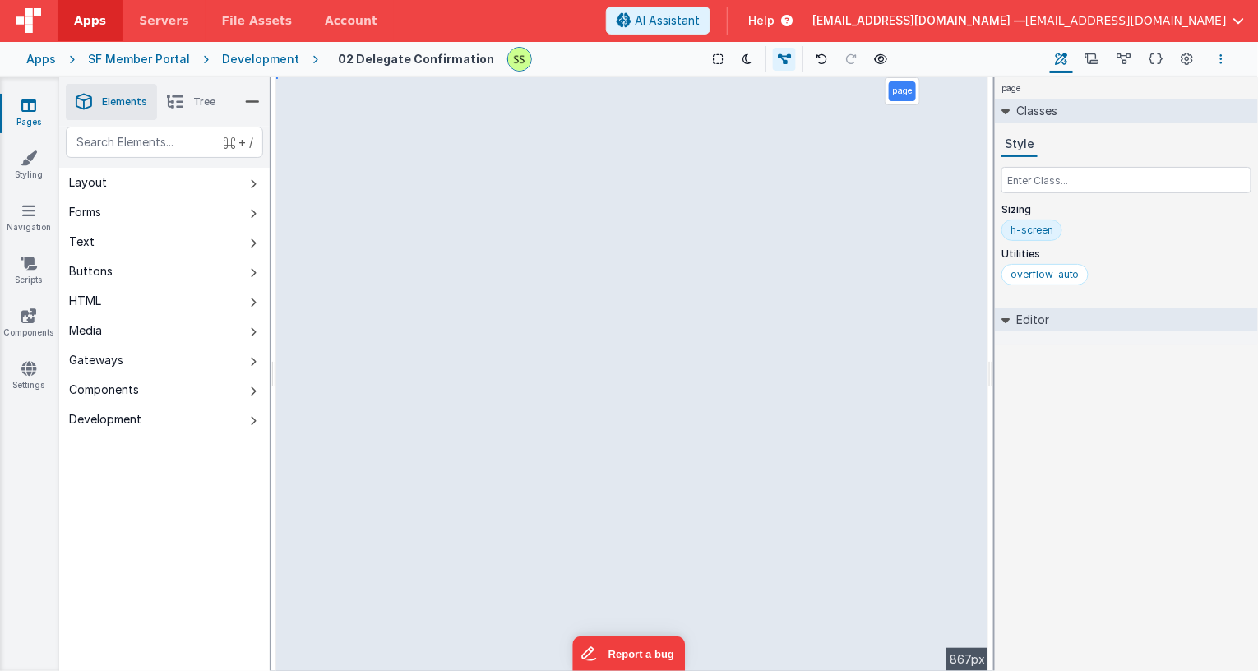
click at [1223, 55] on icon "Options" at bounding box center [1221, 59] width 3 height 12
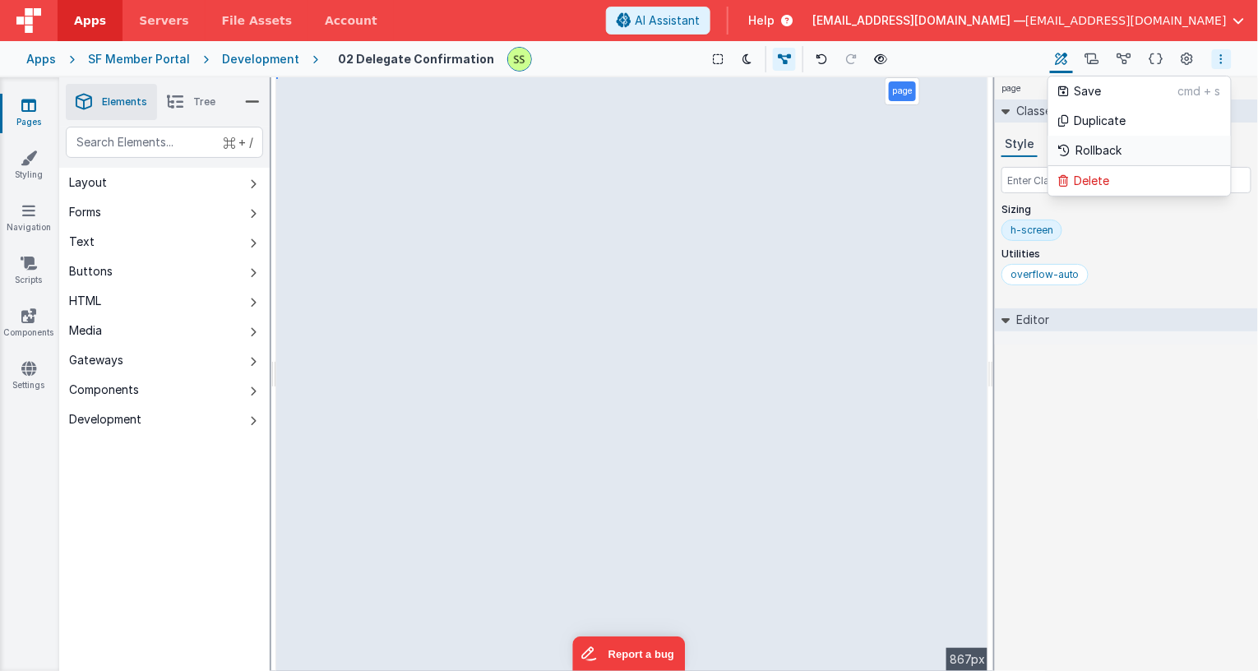
click at [1117, 146] on p "Rollback" at bounding box center [1100, 150] width 46 height 16
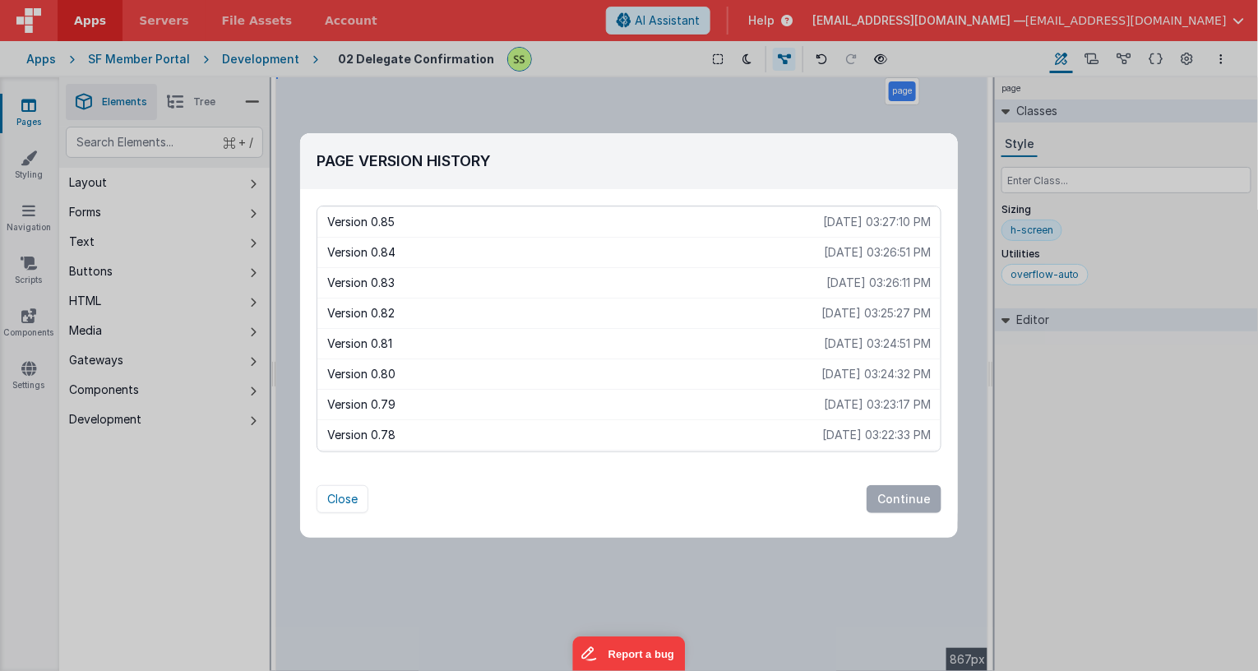
click at [845, 311] on p "[DATE] 03:25:27 PM" at bounding box center [876, 313] width 109 height 16
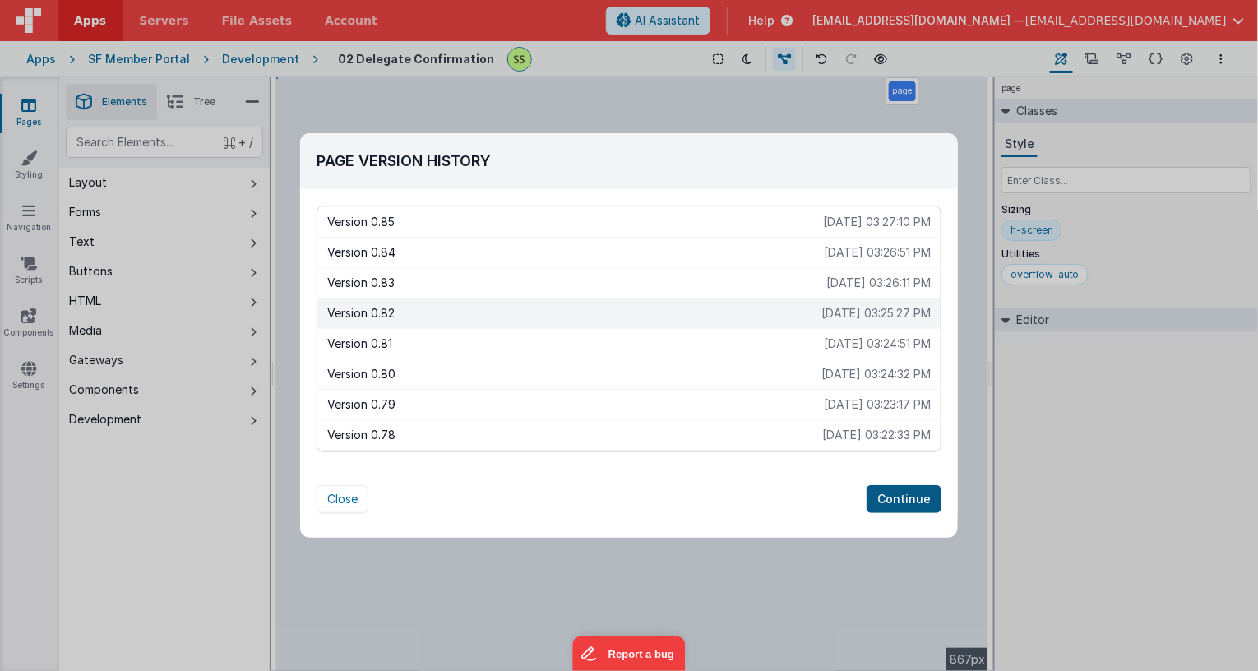
click at [919, 503] on button "Continue" at bounding box center [904, 499] width 75 height 28
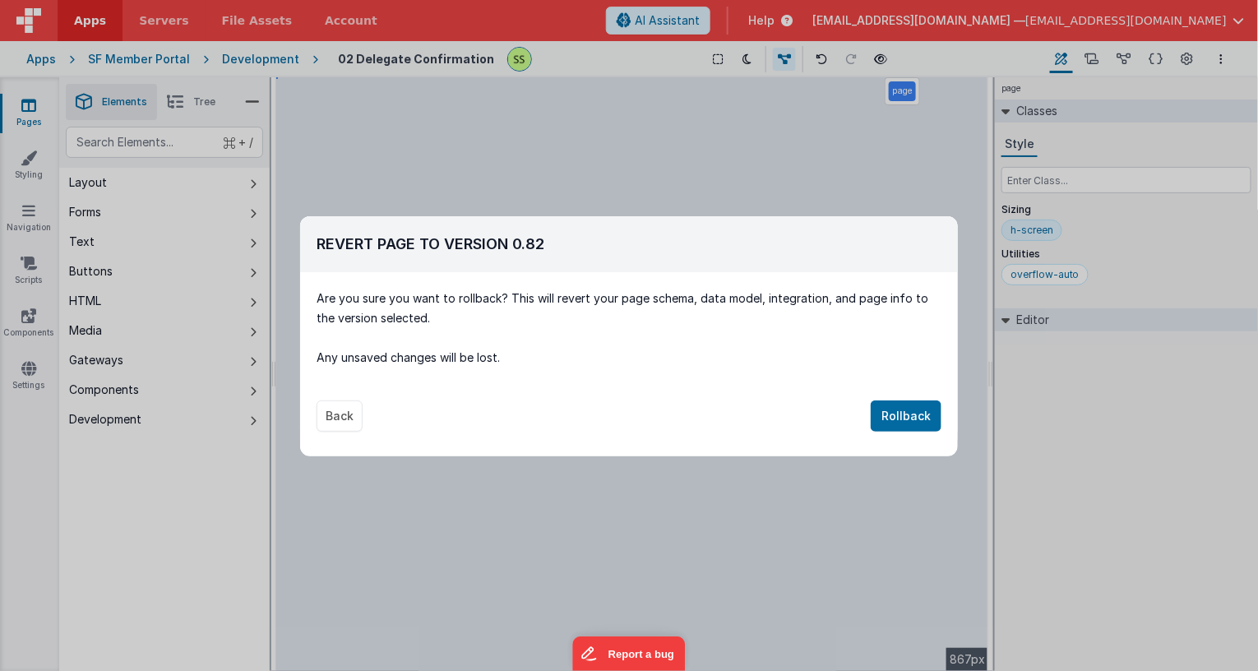
click at [908, 406] on button "Rollback" at bounding box center [906, 416] width 71 height 31
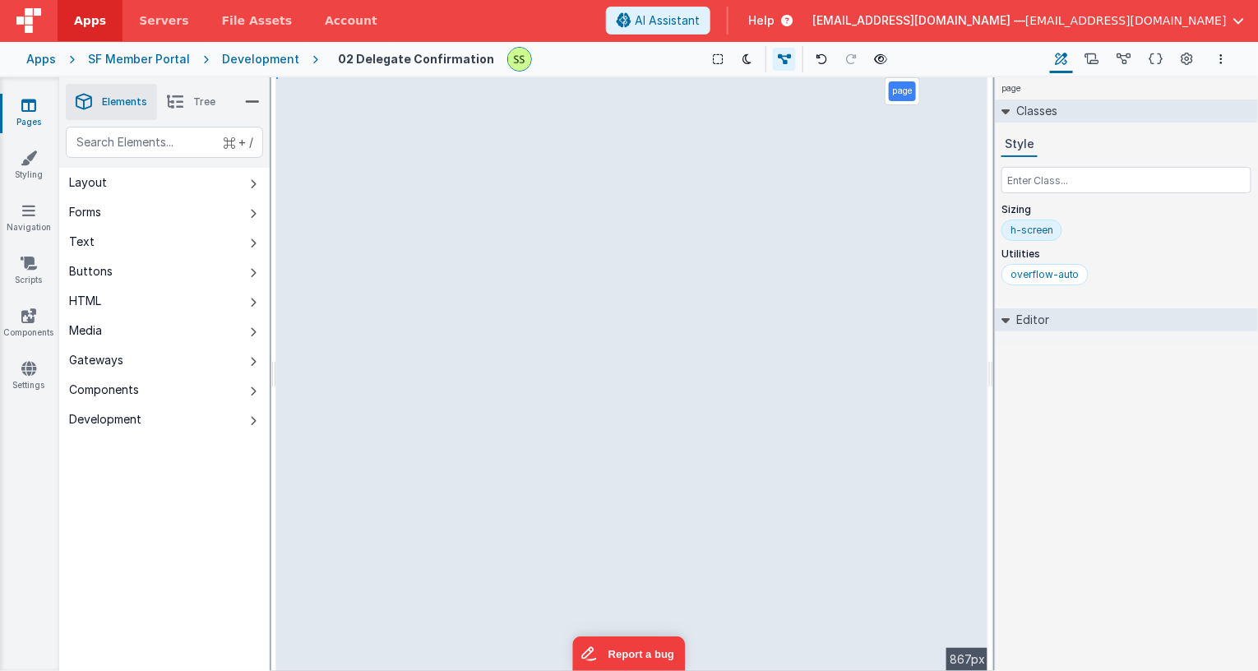
select select "goToProxySigning"
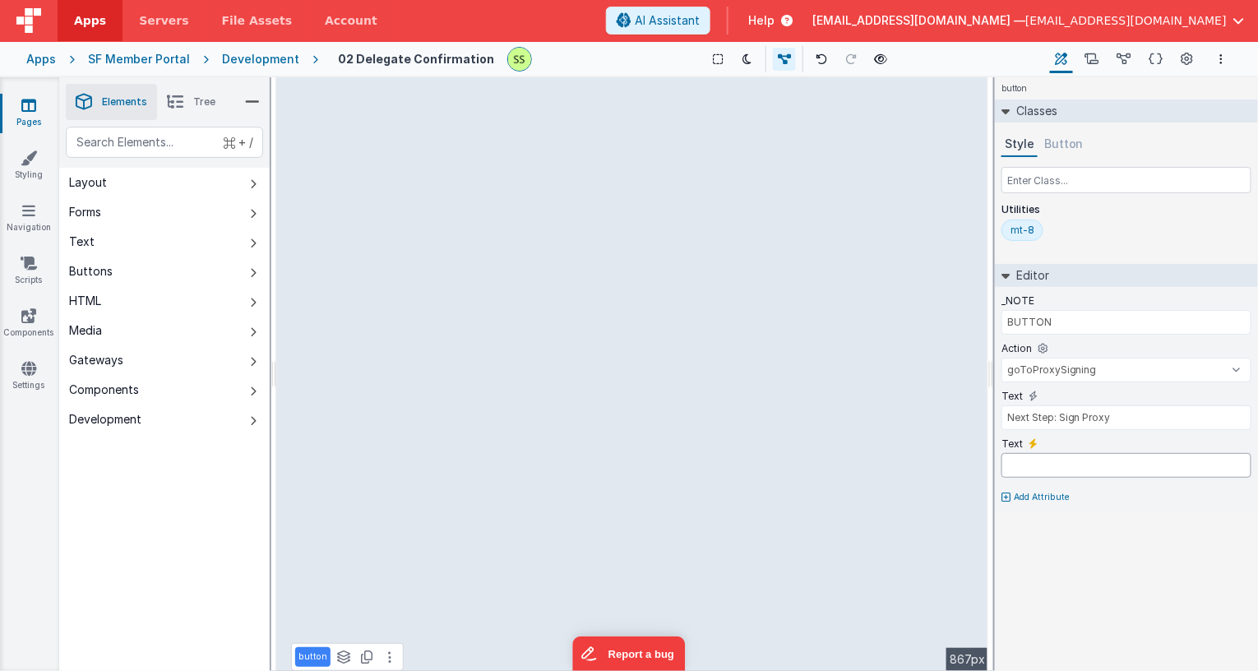
click at [1058, 464] on input "text" at bounding box center [1127, 465] width 250 height 25
click at [1049, 441] on icon at bounding box center [1052, 444] width 9 height 10
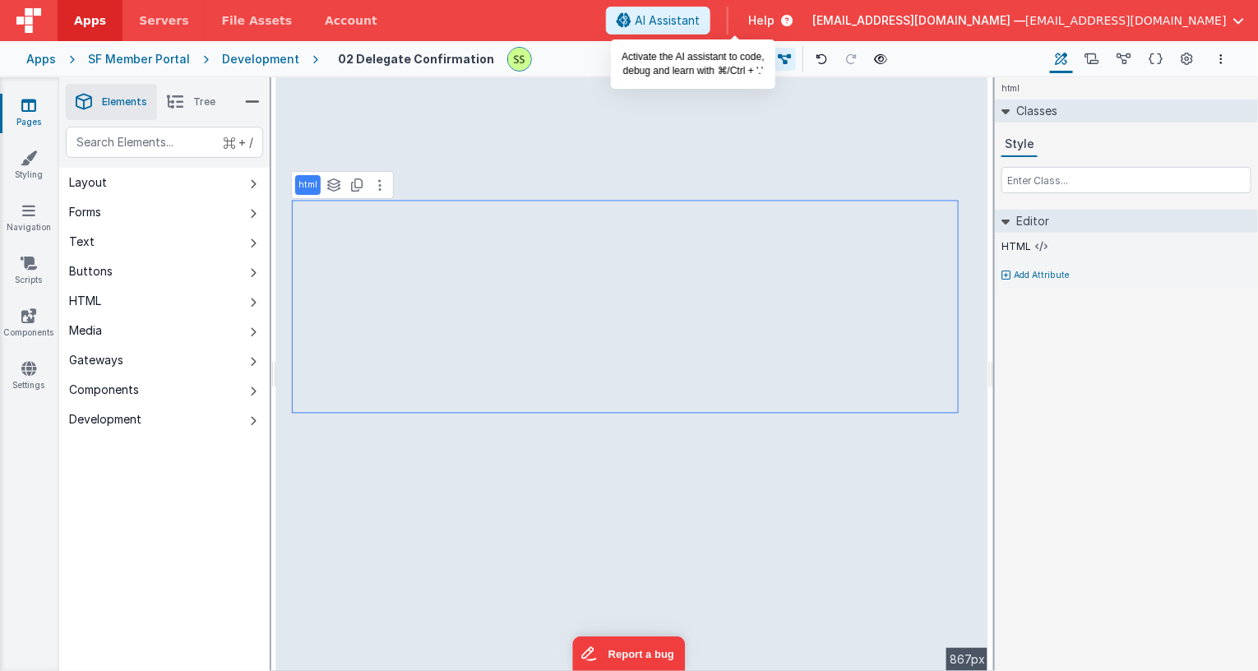
click at [700, 25] on span "AI Assistant" at bounding box center [667, 20] width 65 height 16
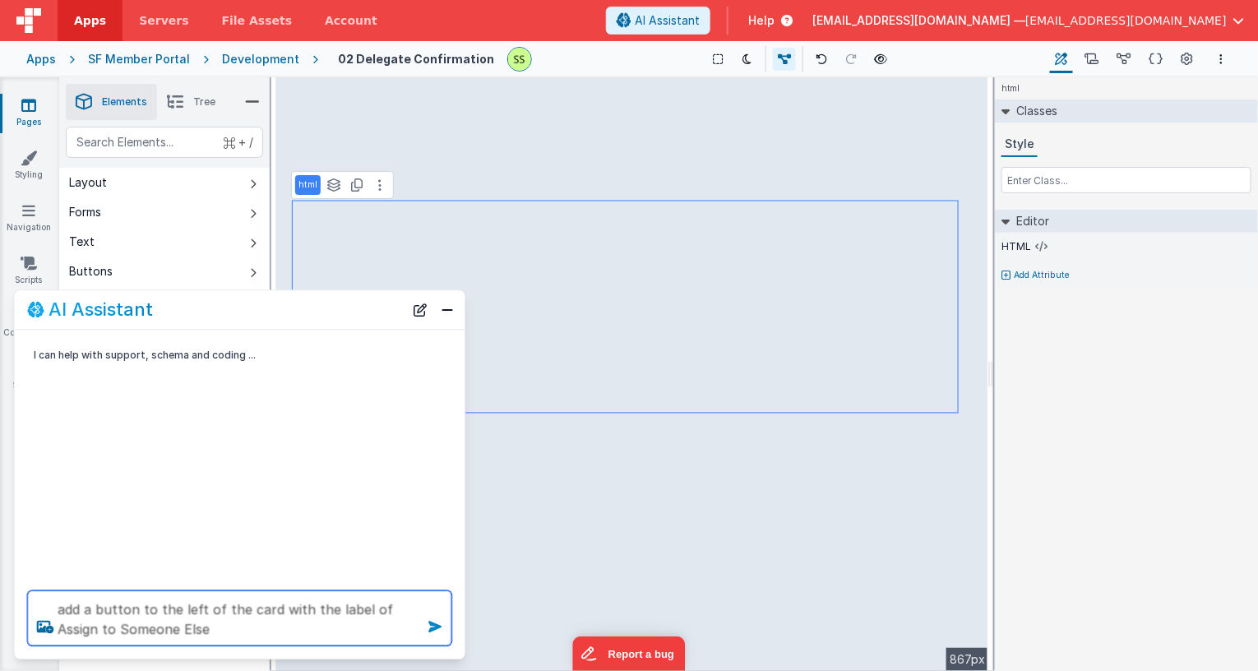
type textarea "add a button to the left of the card with the label of Assign to Someone Else"
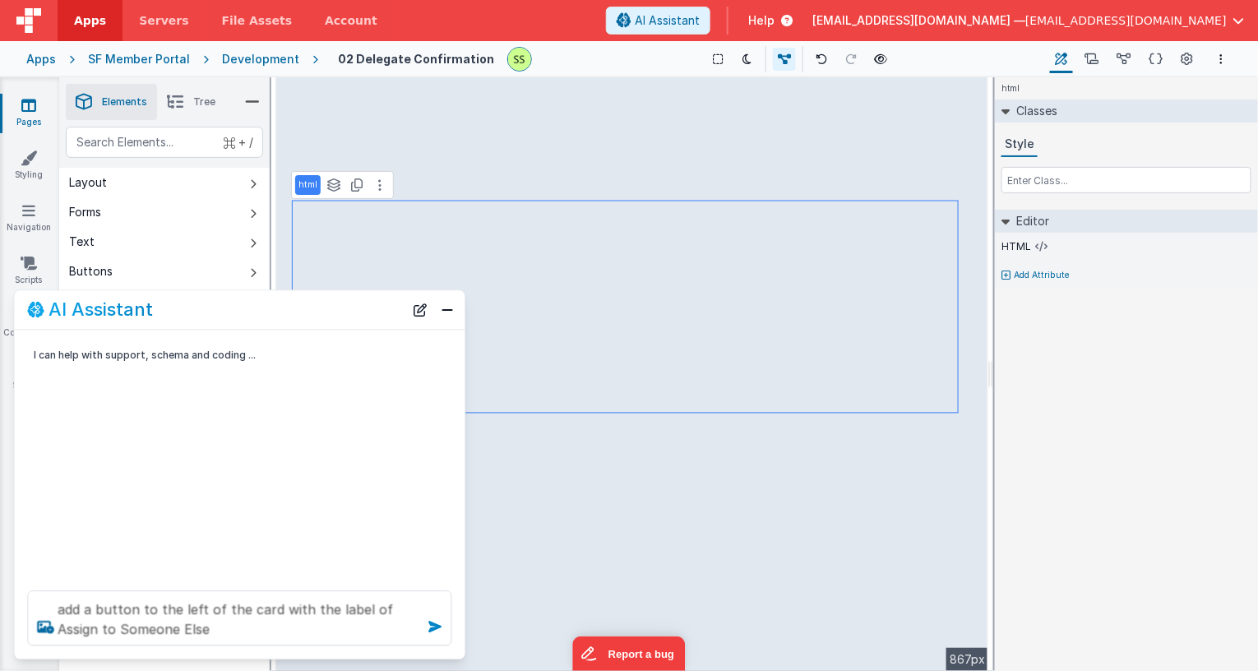
click at [437, 623] on icon at bounding box center [436, 627] width 26 height 26
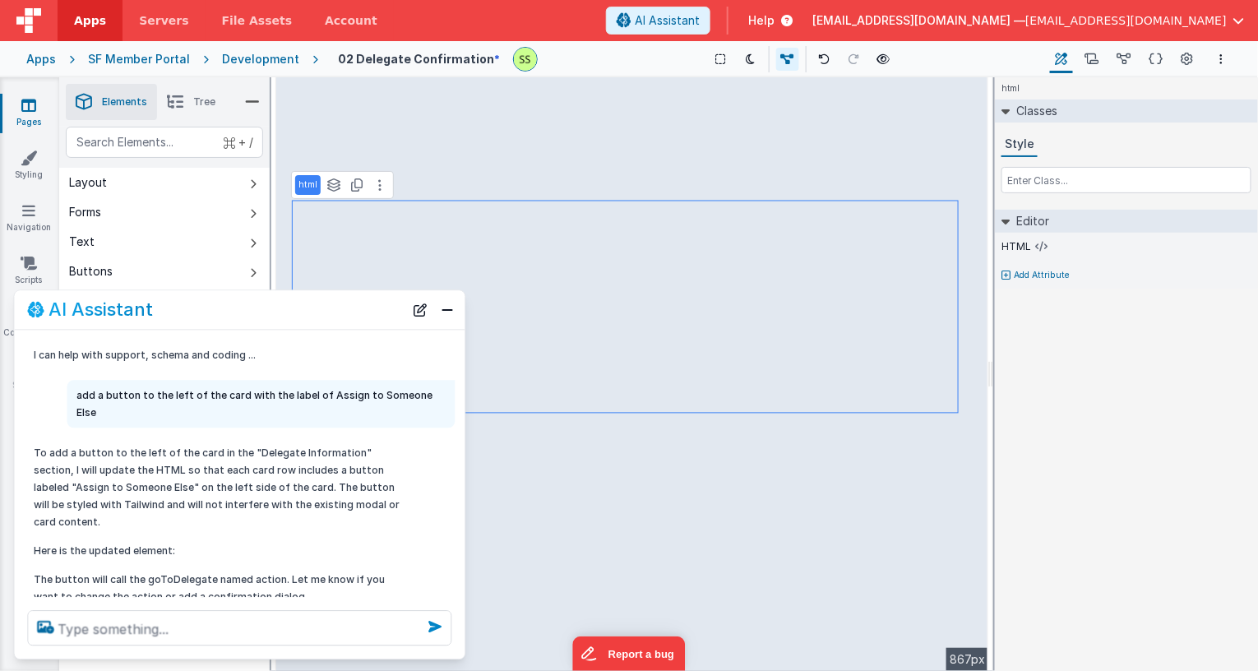
scroll to position [15, 0]
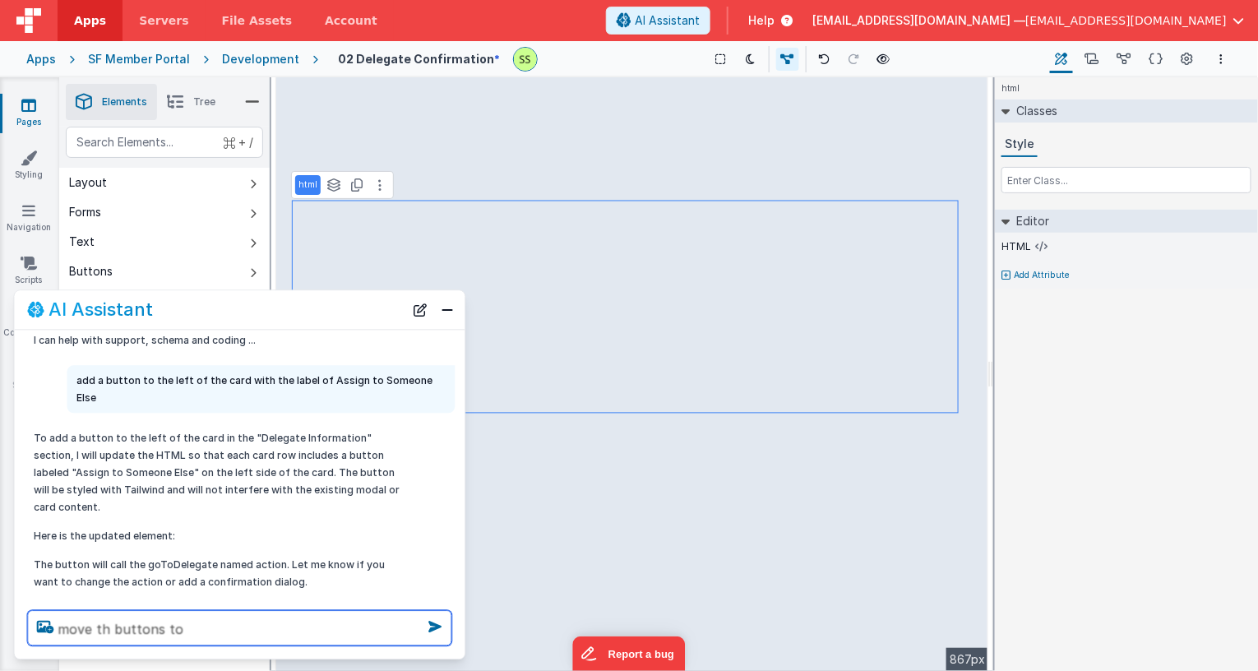
click at [107, 628] on textarea "move th buttons to" at bounding box center [240, 628] width 424 height 35
click at [209, 631] on textarea "move the buttons to" at bounding box center [240, 628] width 424 height 35
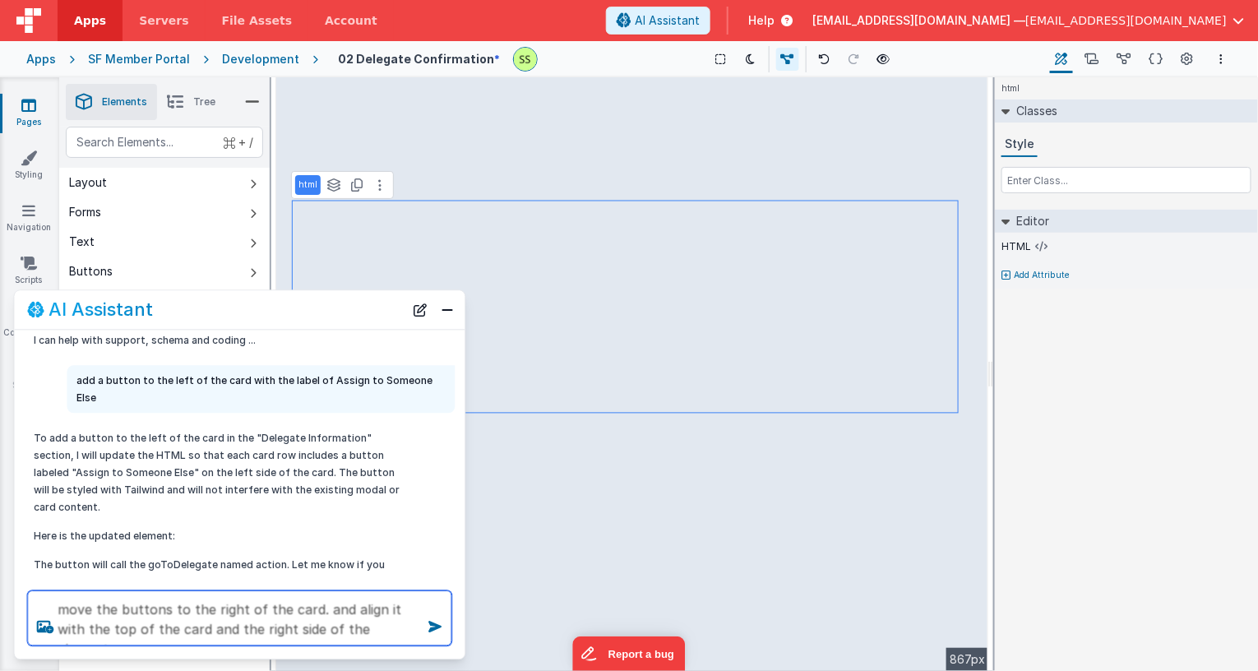
type textarea "move the buttons to the right of the card. and align it with the top of the car…"
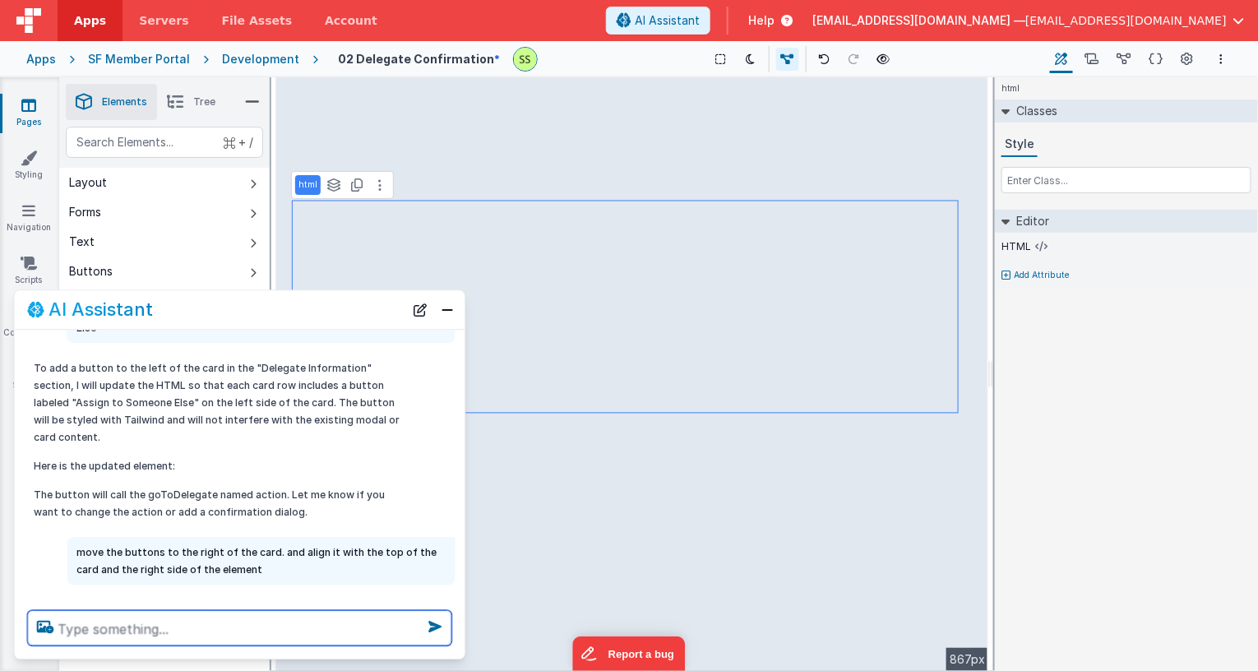
scroll to position [115, 0]
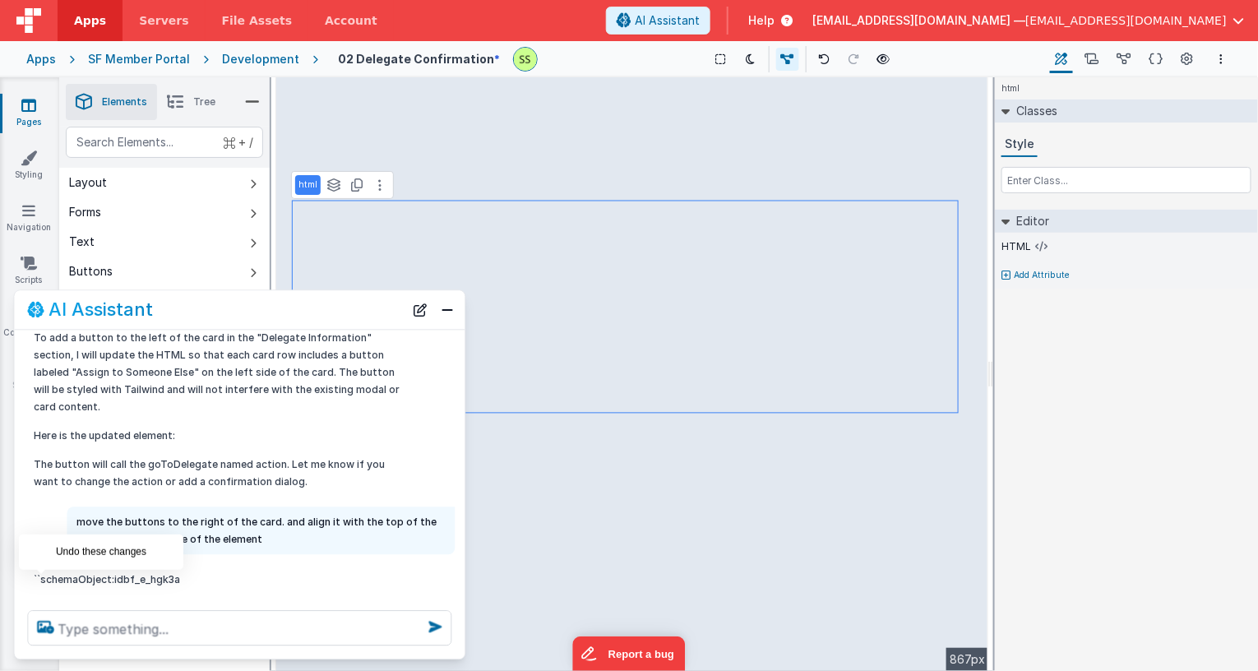
click at [39, 600] on icon at bounding box center [41, 613] width 26 height 26
type textarea "move the buttons to the right of the card. and align it with the top of the car…"
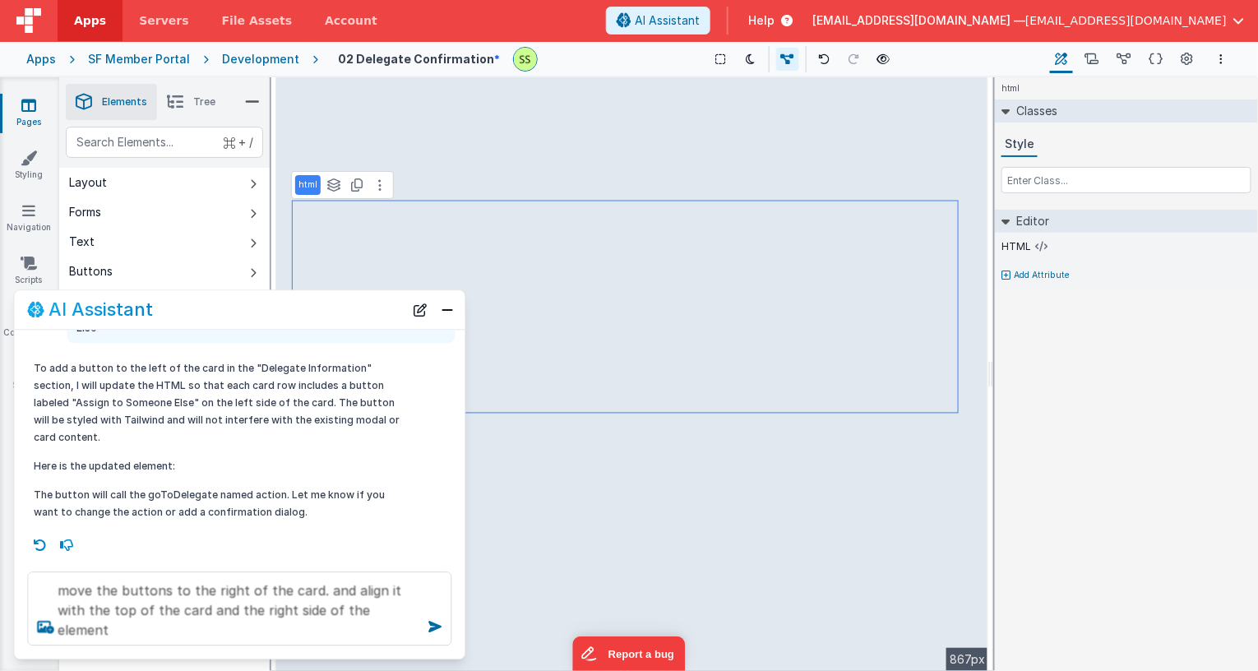
scroll to position [58, 0]
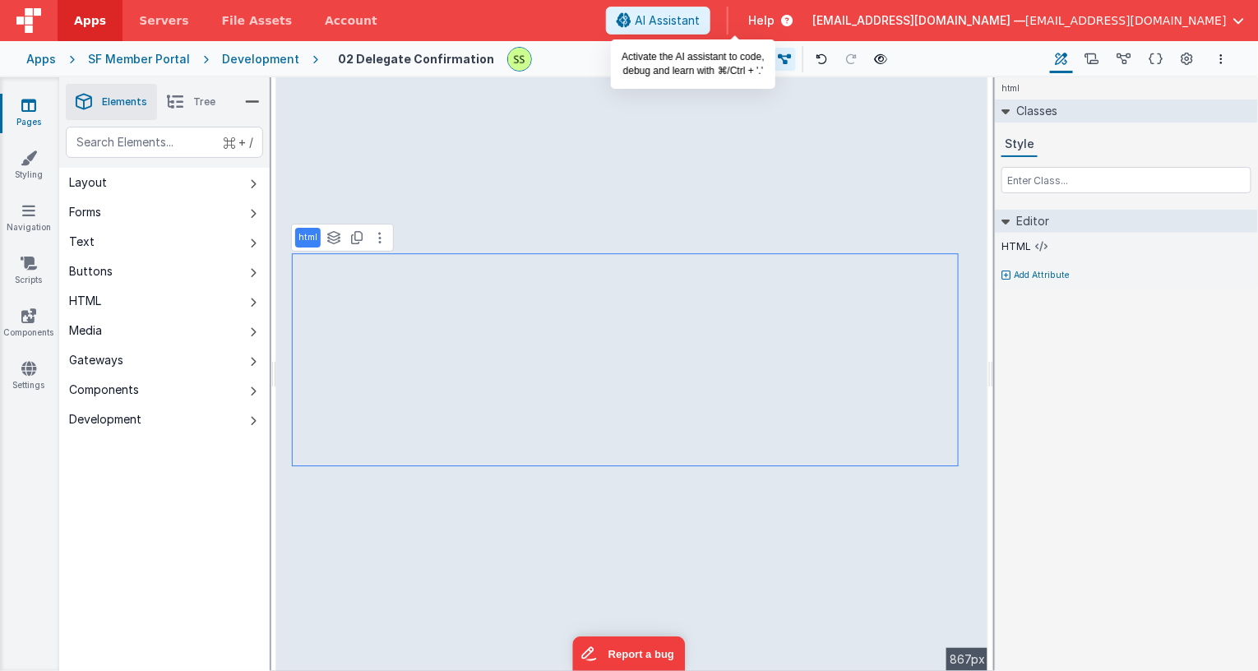
drag, startPoint x: 725, startPoint y: 18, endPoint x: 742, endPoint y: 36, distance: 25.0
click at [700, 18] on span "AI Assistant" at bounding box center [667, 20] width 65 height 16
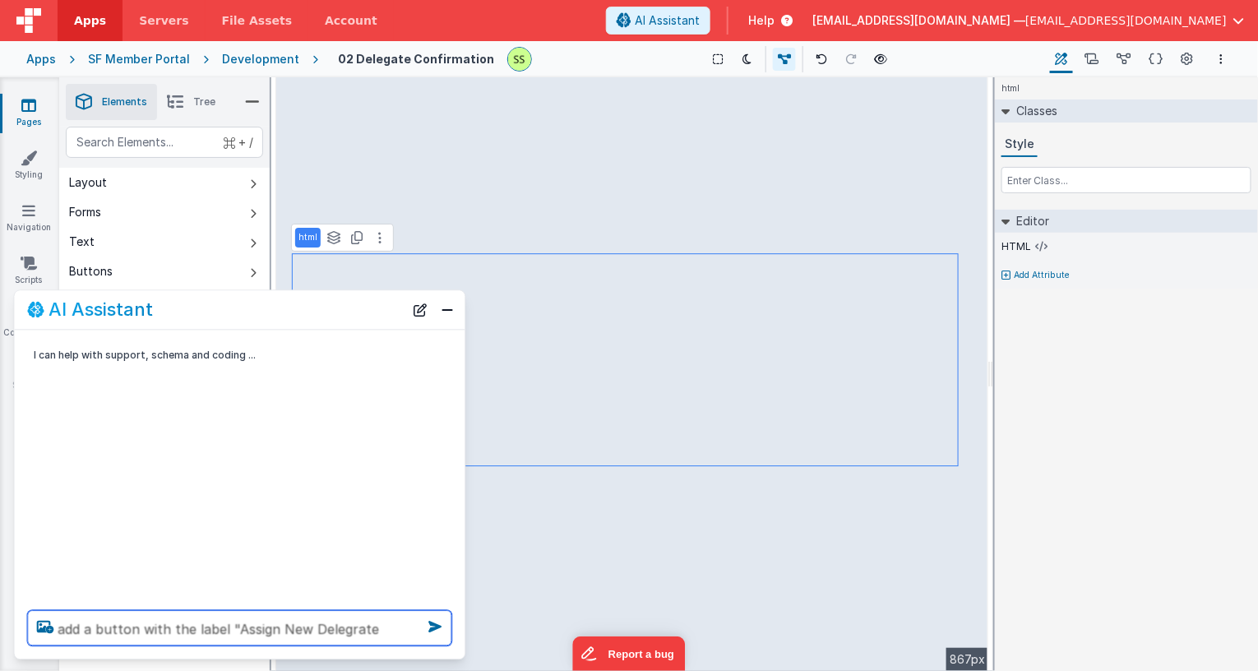
type textarea "add a button with the label "Assign New Delegate"
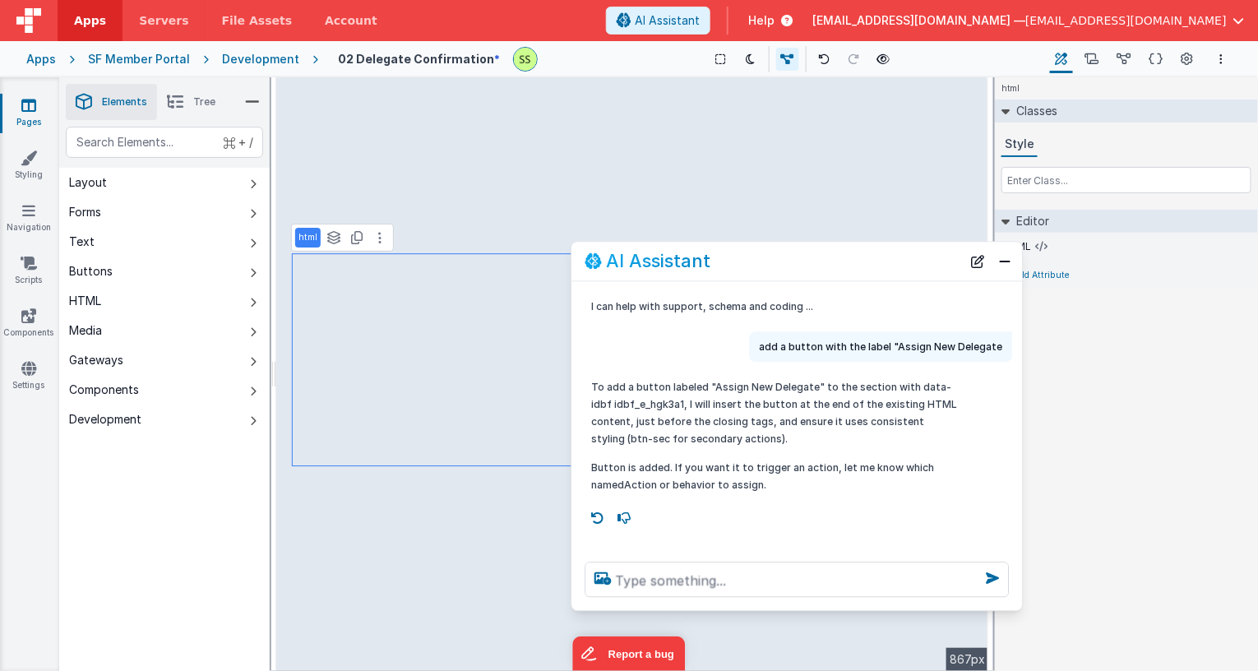
drag, startPoint x: 415, startPoint y: 320, endPoint x: 909, endPoint y: 262, distance: 497.6
click at [908, 262] on div "AI Assistant" at bounding box center [774, 262] width 377 height 20
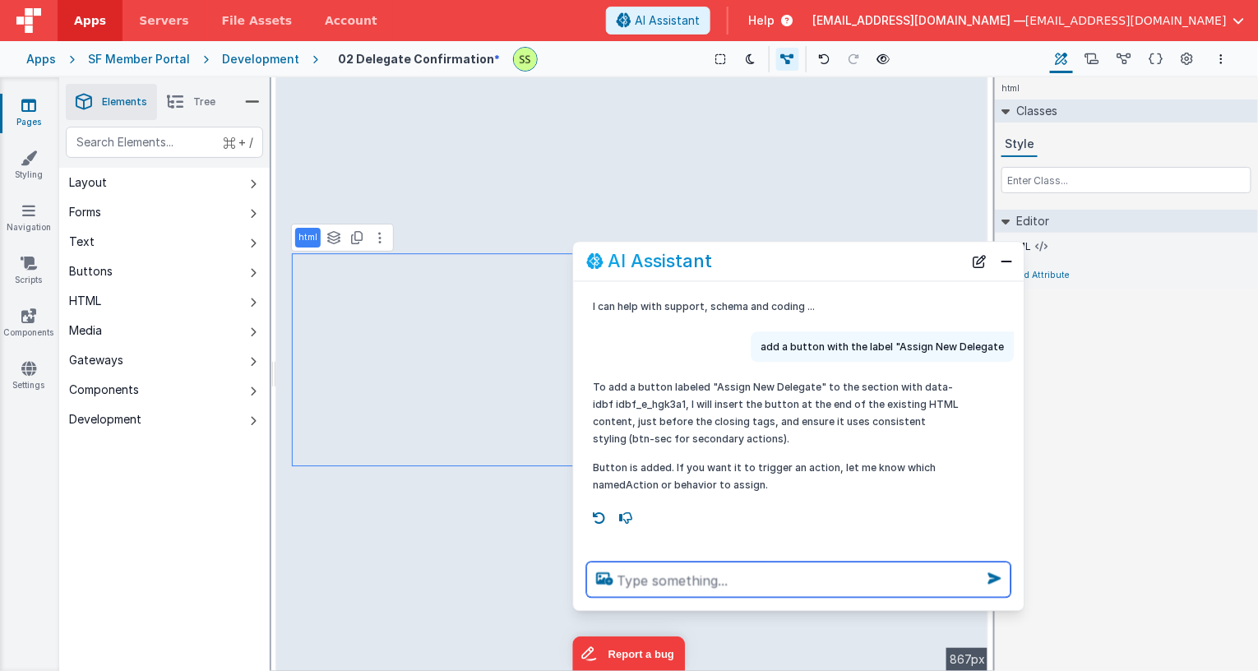
click at [667, 575] on textarea at bounding box center [799, 580] width 424 height 35
type textarea "a"
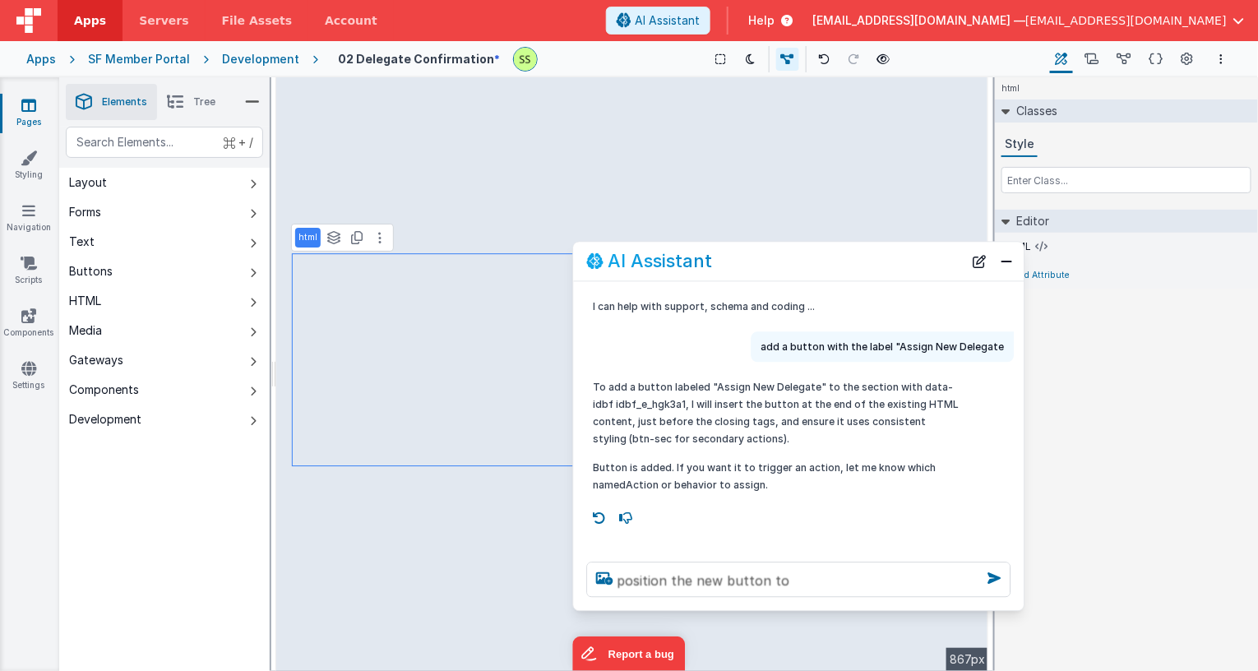
click at [729, 387] on p "To add a button labeled "Assign New Delegate" to the section with data-idbf idb…" at bounding box center [778, 413] width 368 height 69
drag, startPoint x: 729, startPoint y: 387, endPoint x: 788, endPoint y: 387, distance: 58.4
click at [788, 387] on p "To add a button labeled "Assign New Delegate" to the section with data-idbf idb…" at bounding box center [778, 413] width 368 height 69
drag, startPoint x: 710, startPoint y: 385, endPoint x: 813, endPoint y: 396, distance: 104.3
click at [819, 386] on p "To add a button labeled "Assign New Delegate" to the section with data-idbf idb…" at bounding box center [778, 413] width 368 height 69
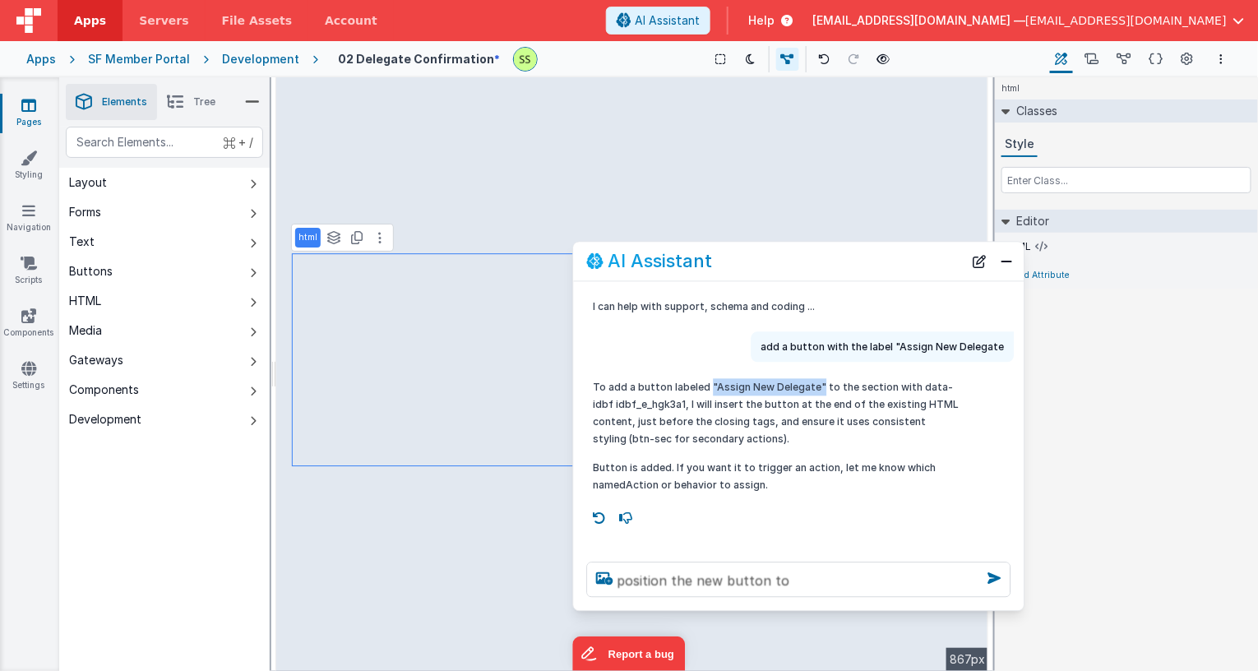
copy p ""Assign New Delegate""
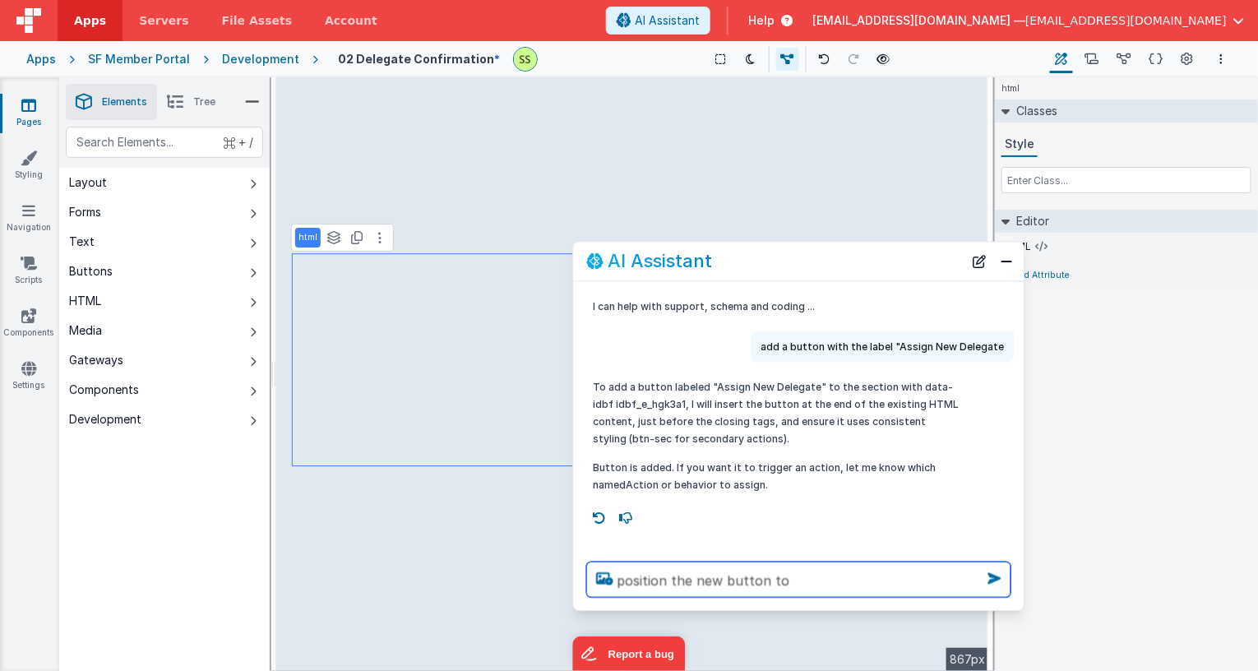
click at [708, 580] on textarea "position the new button to" at bounding box center [799, 580] width 424 height 35
click at [709, 580] on textarea "position the new button to" at bounding box center [799, 580] width 424 height 35
paste textarea ""Assign New Delegate""
drag, startPoint x: 904, startPoint y: 578, endPoint x: 919, endPoint y: 585, distance: 16.2
click at [904, 579] on textarea "position the "Assign New Delegate" button to" at bounding box center [799, 580] width 424 height 35
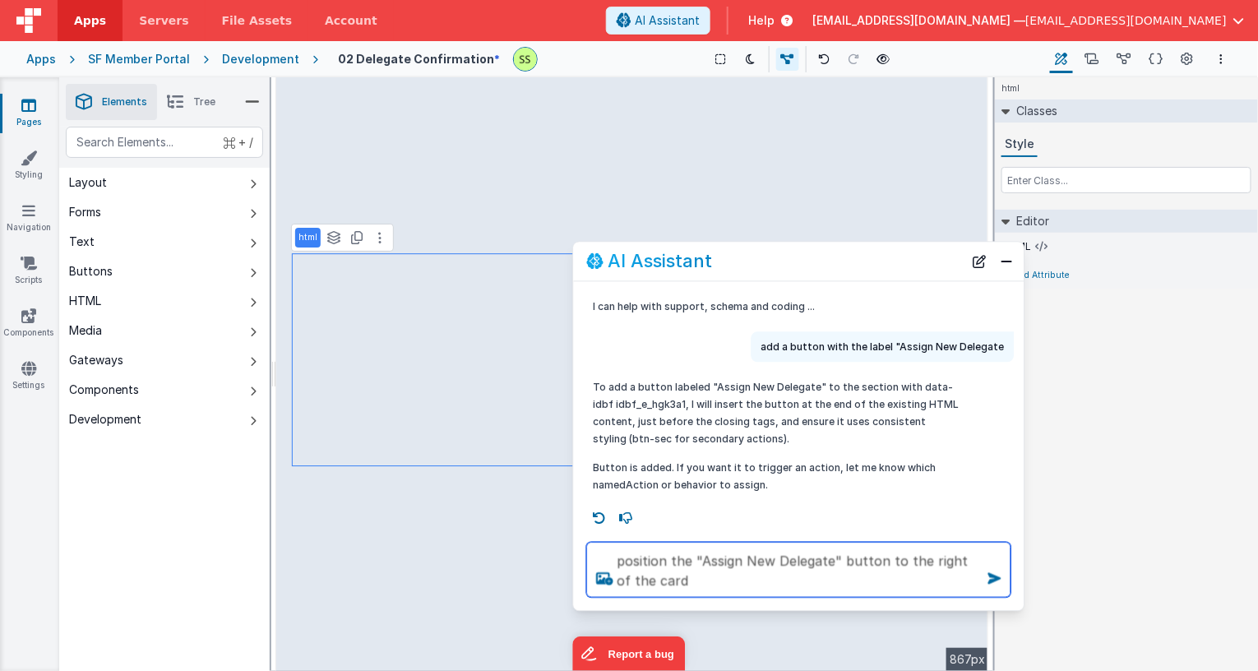
type textarea "position the "Assign New Delegate" button to the right of the card"
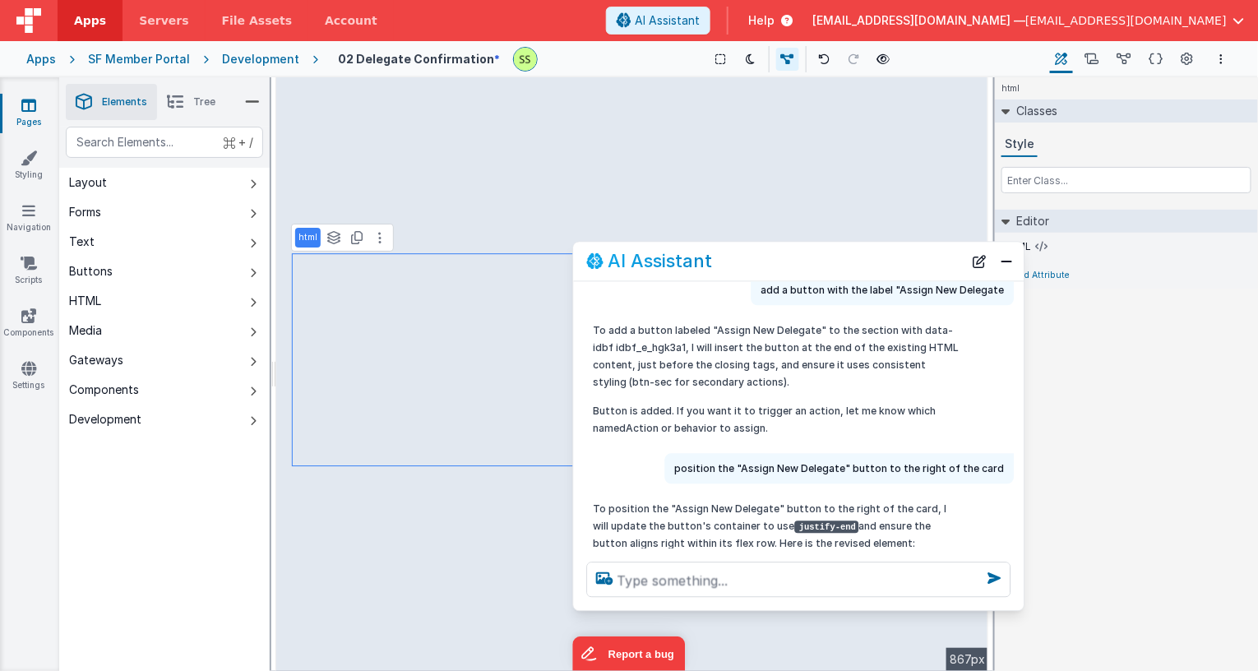
scroll to position [86, 0]
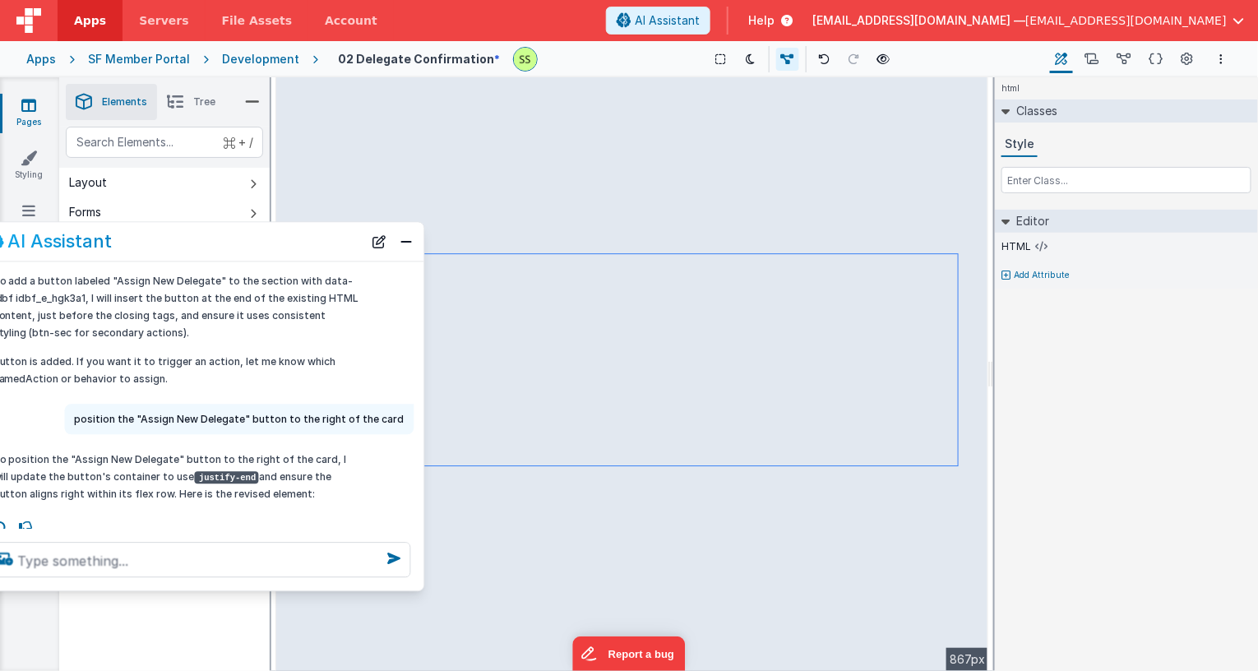
drag, startPoint x: 824, startPoint y: 258, endPoint x: 313, endPoint y: 292, distance: 511.8
click at [237, 239] on div "AI Assistant" at bounding box center [175, 242] width 377 height 20
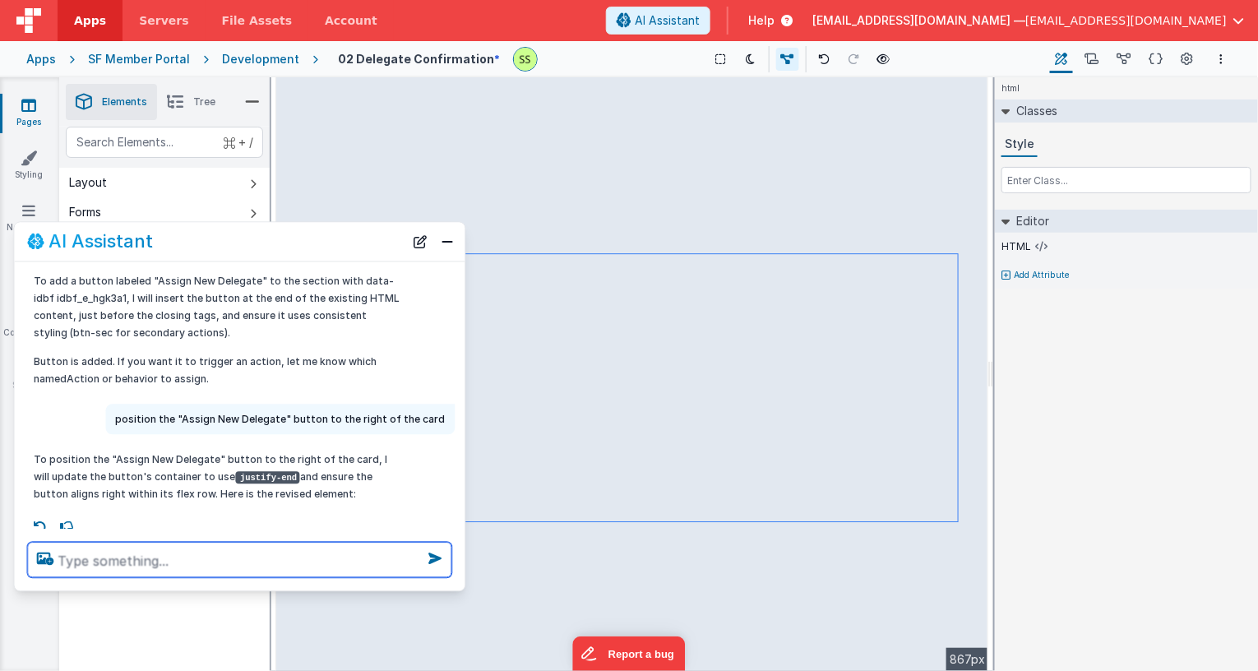
click at [211, 557] on textarea at bounding box center [240, 560] width 424 height 35
paste textarea ""Assign New Delegate""
type textarea "align "Assign New Delegate" button with top of the card"
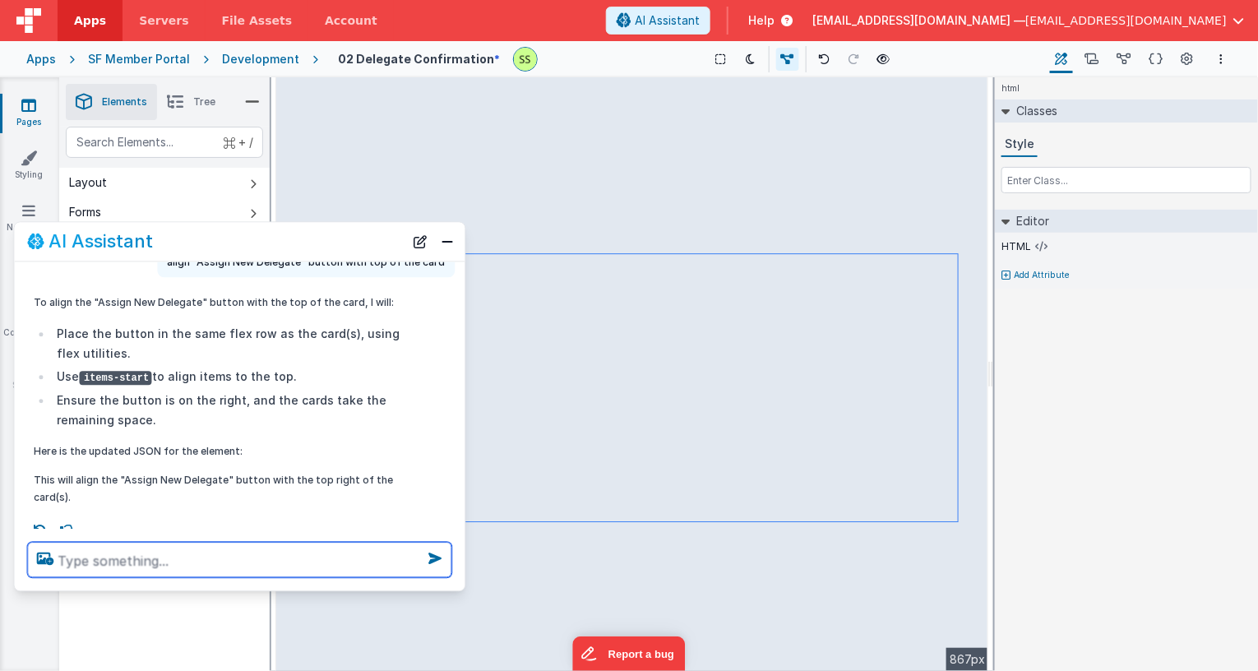
scroll to position [358, 0]
click at [299, 554] on textarea at bounding box center [240, 560] width 424 height 35
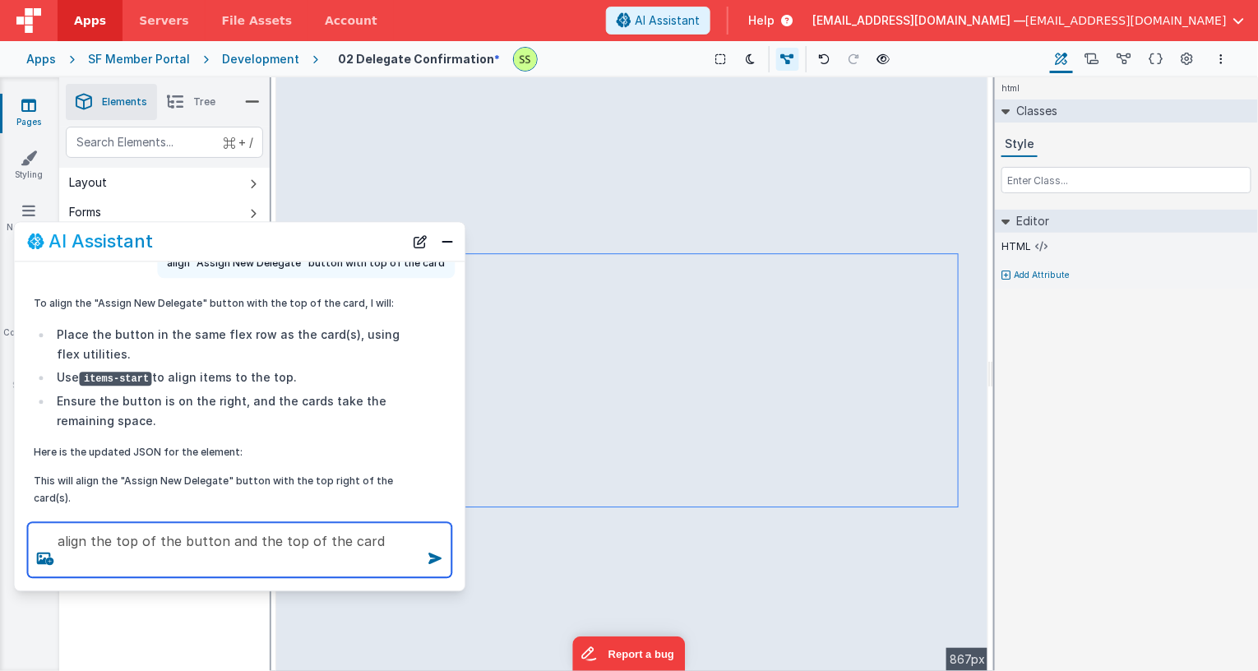
type textarea "align the top of the button and the top of the card"
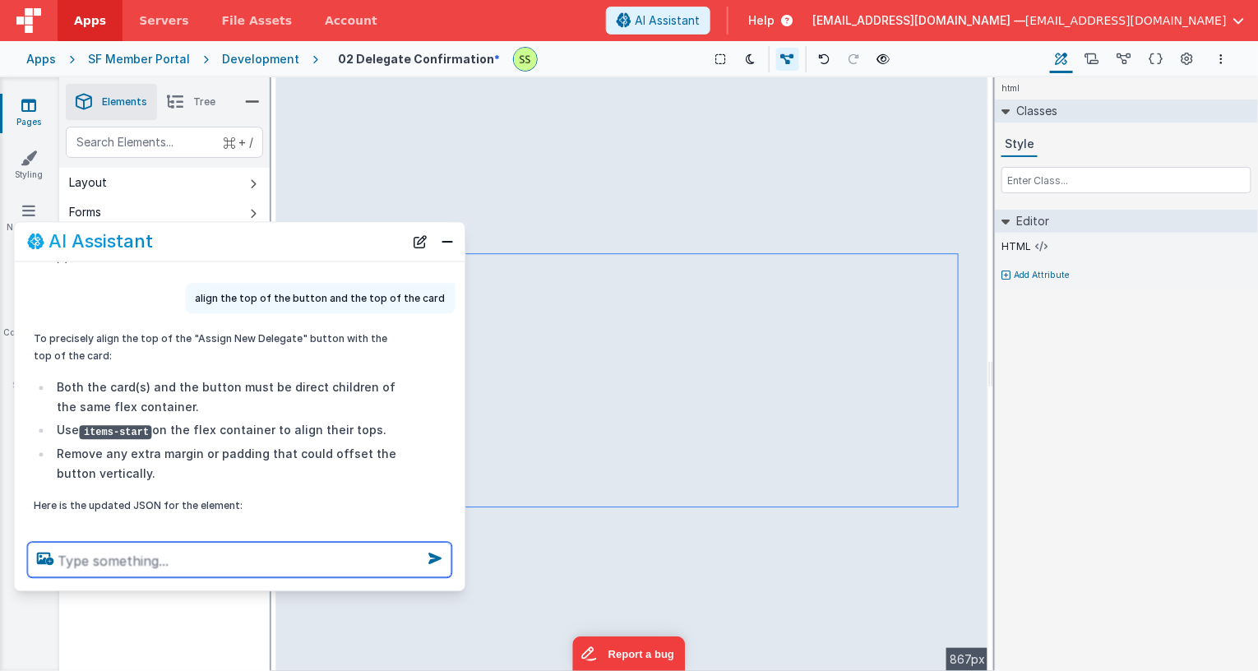
scroll to position [628, 0]
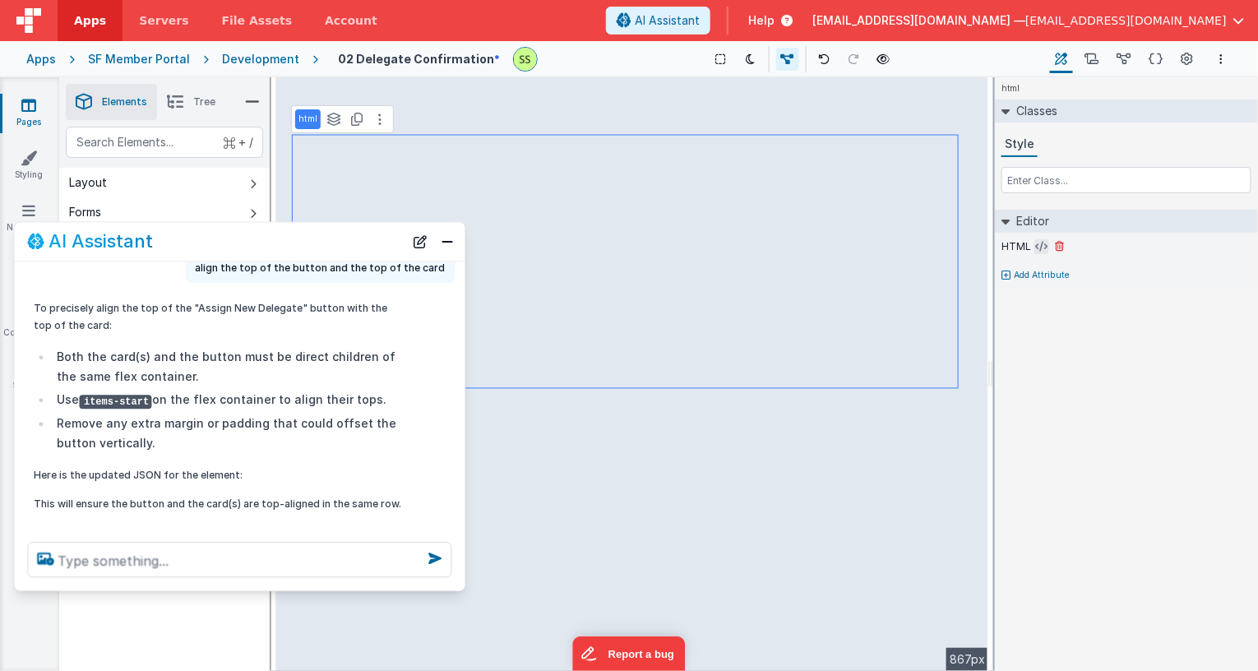
click at [1037, 245] on icon at bounding box center [1042, 246] width 12 height 13
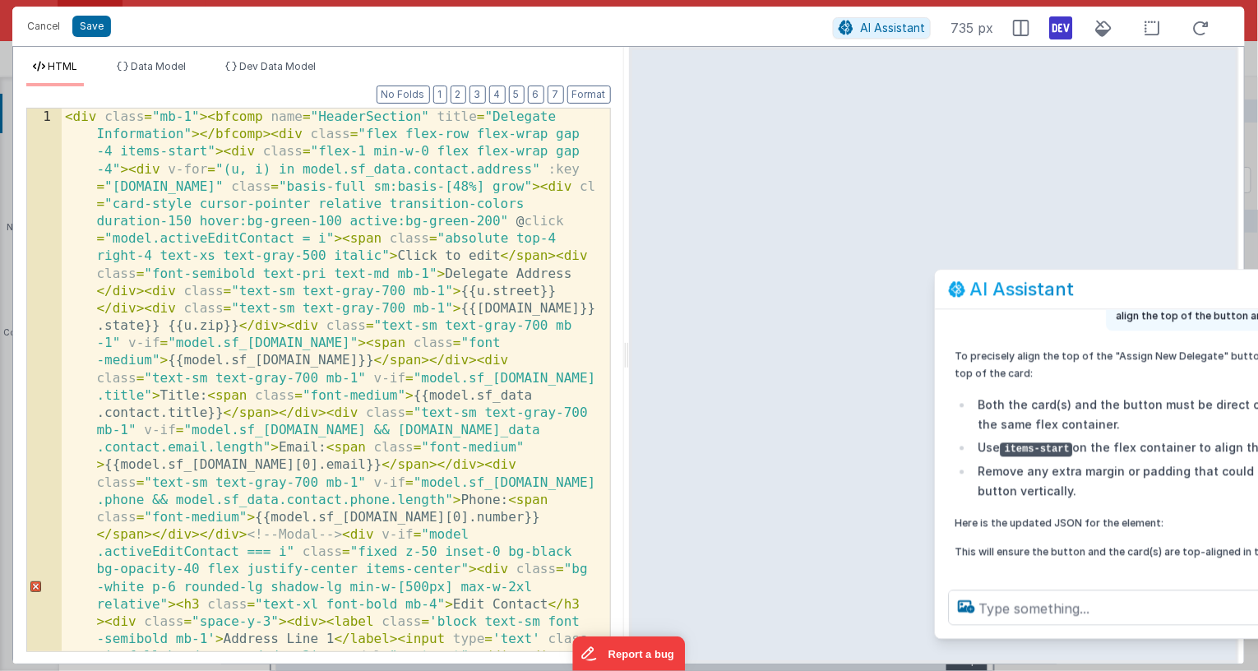
drag, startPoint x: 289, startPoint y: 313, endPoint x: 1220, endPoint y: 294, distance: 930.4
click at [1220, 294] on div "AI Assistant" at bounding box center [1137, 290] width 377 height 20
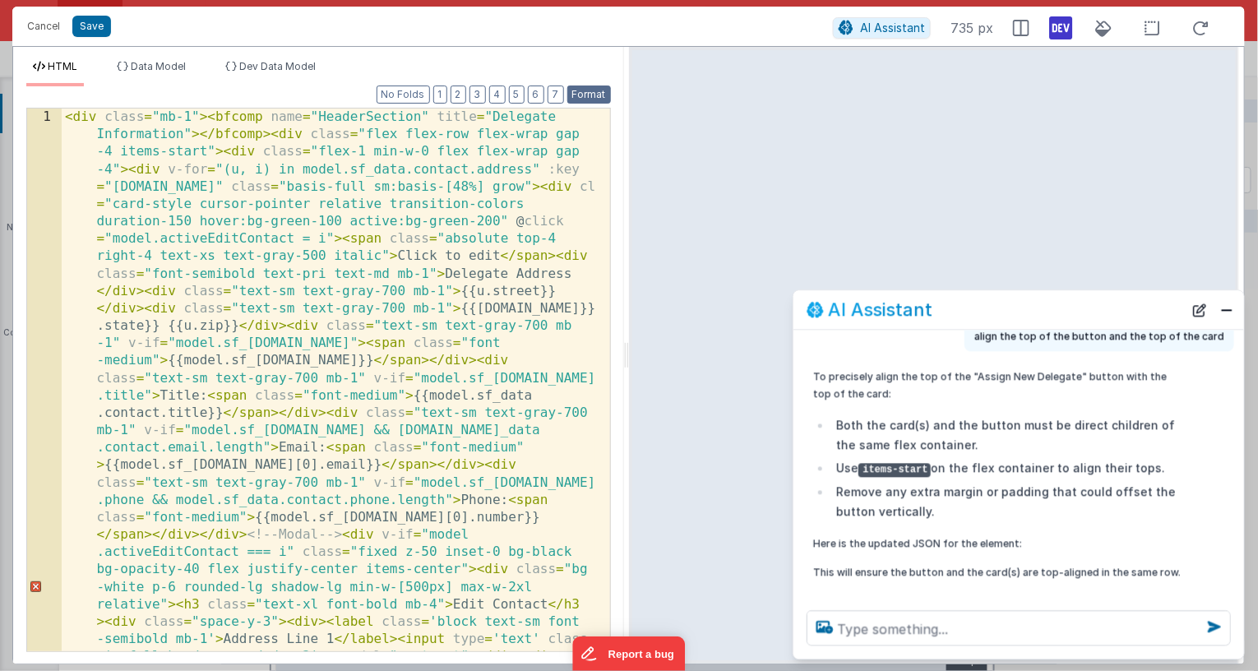
click at [596, 92] on button "Format" at bounding box center [589, 95] width 44 height 18
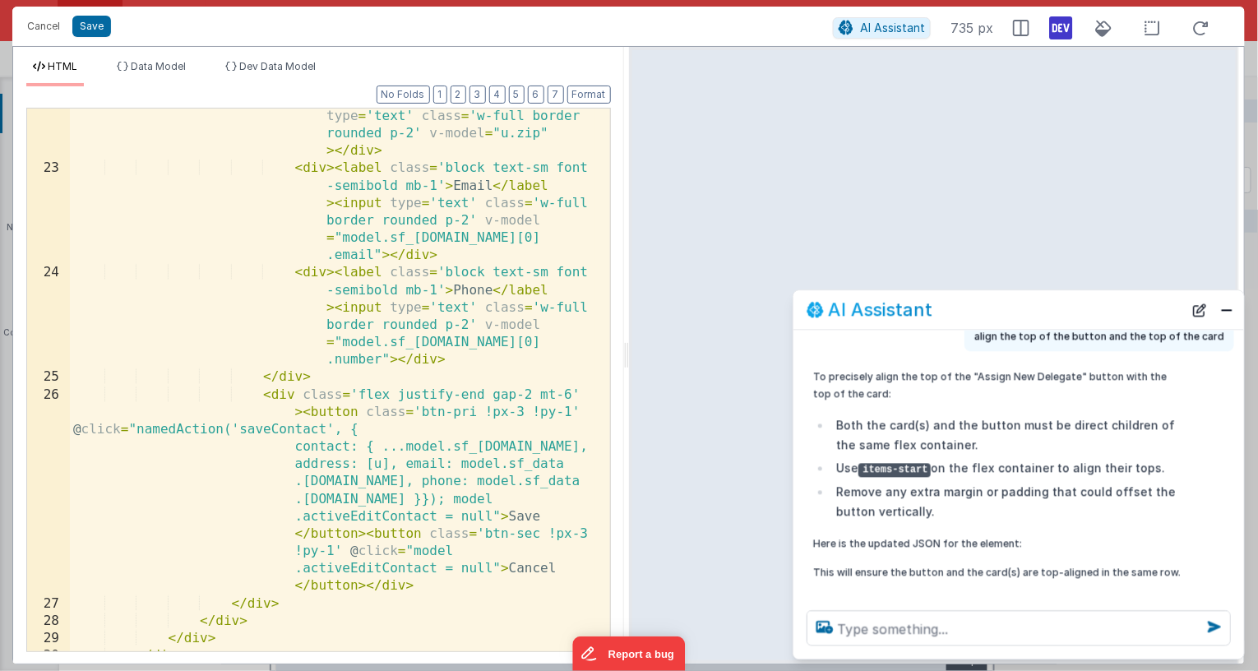
scroll to position [1251, 0]
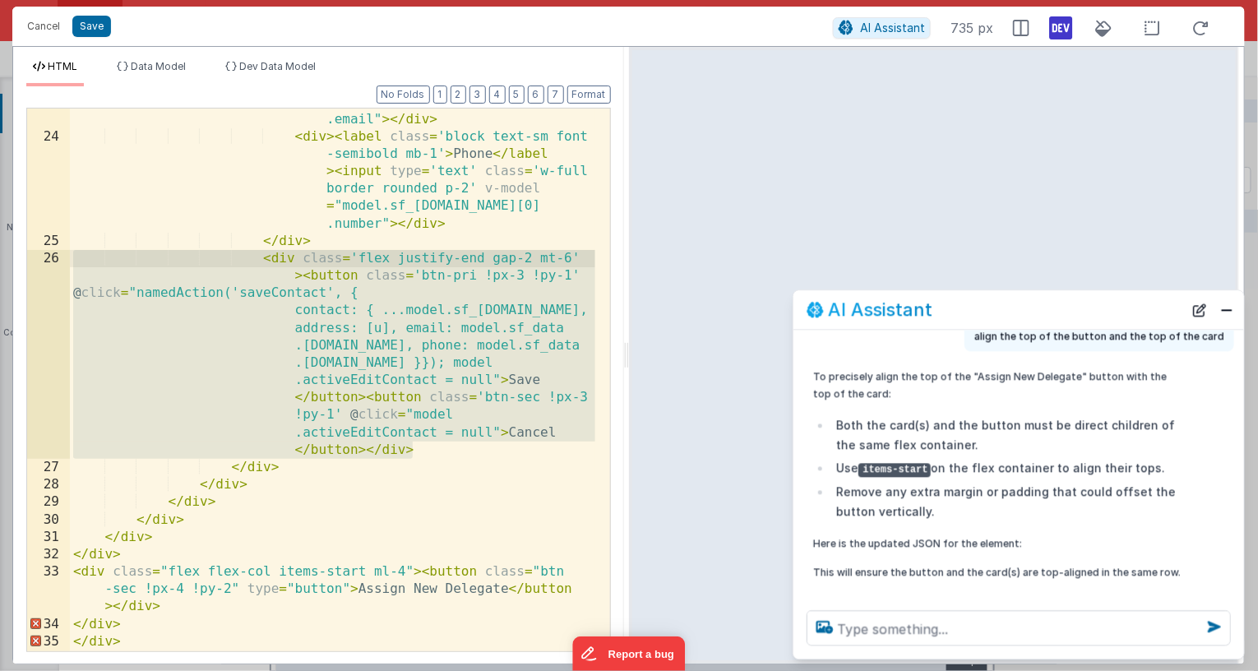
drag, startPoint x: 407, startPoint y: 447, endPoint x: 69, endPoint y: 255, distance: 389.0
click at [69, 255] on div "23 24 25 26 27 28 29 30 31 32 33 34 35 < div > < label class = 'block text-sm f…" at bounding box center [318, 380] width 585 height 544
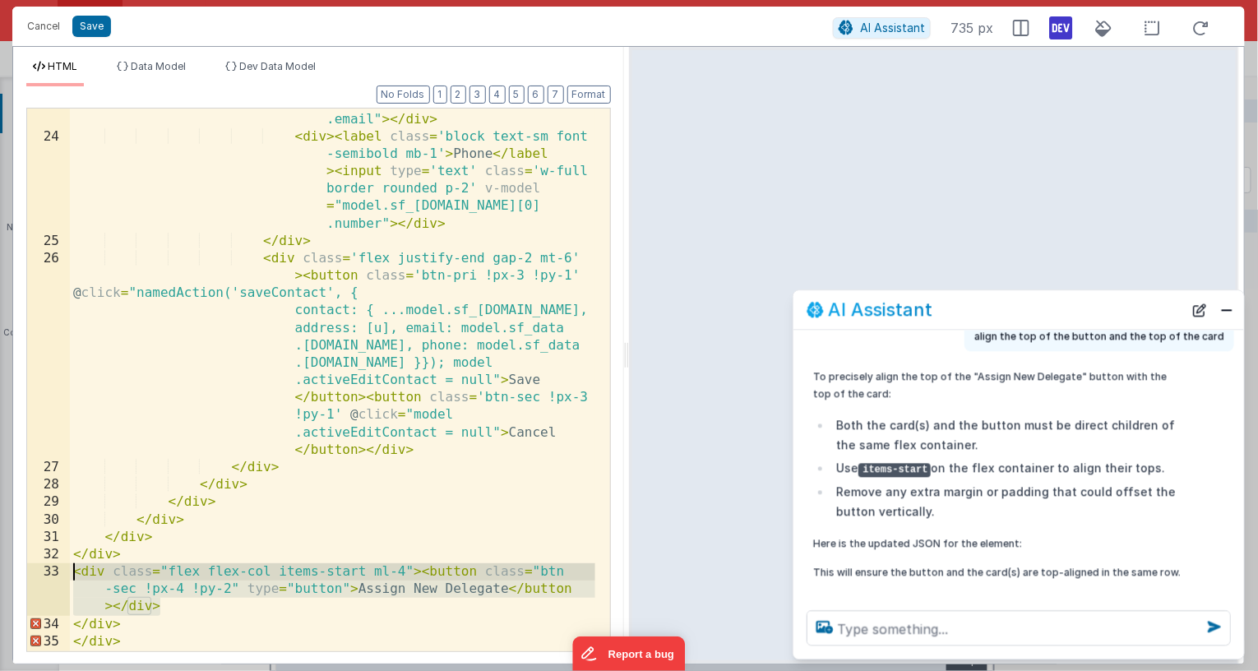
drag, startPoint x: 165, startPoint y: 612, endPoint x: 56, endPoint y: 573, distance: 116.0
click at [56, 573] on div "23 24 25 26 27 28 29 30 31 32 33 34 35 < div > < label class = 'block text-sm f…" at bounding box center [318, 380] width 585 height 544
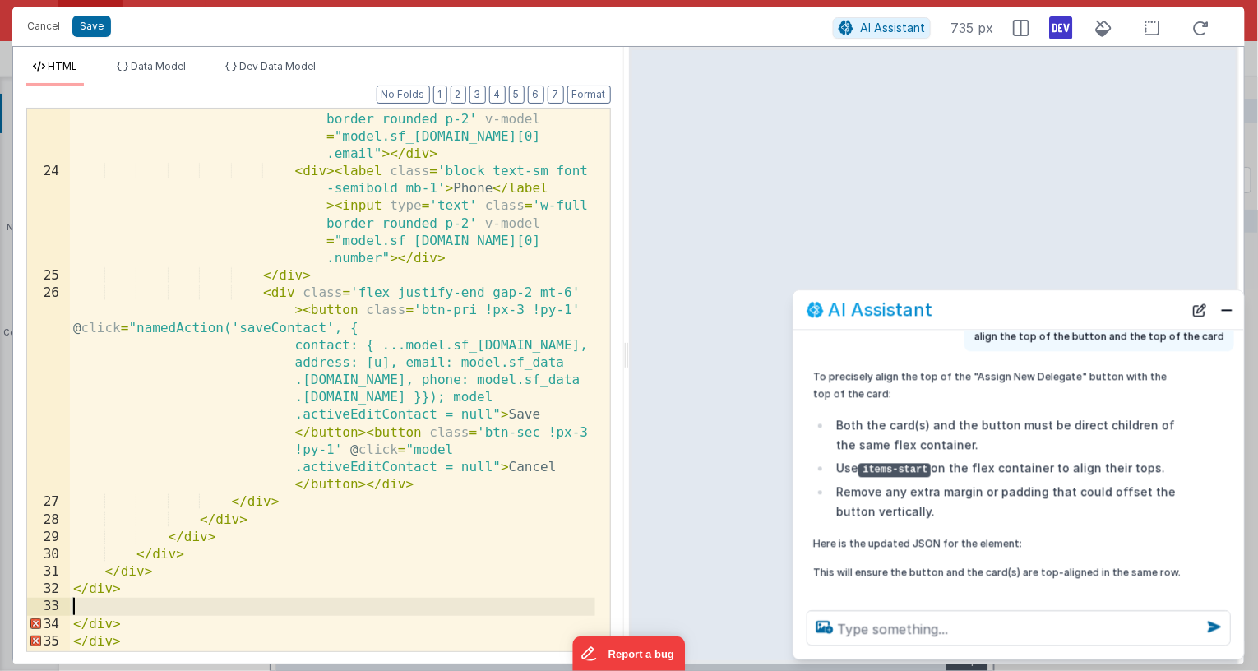
scroll to position [1216, 0]
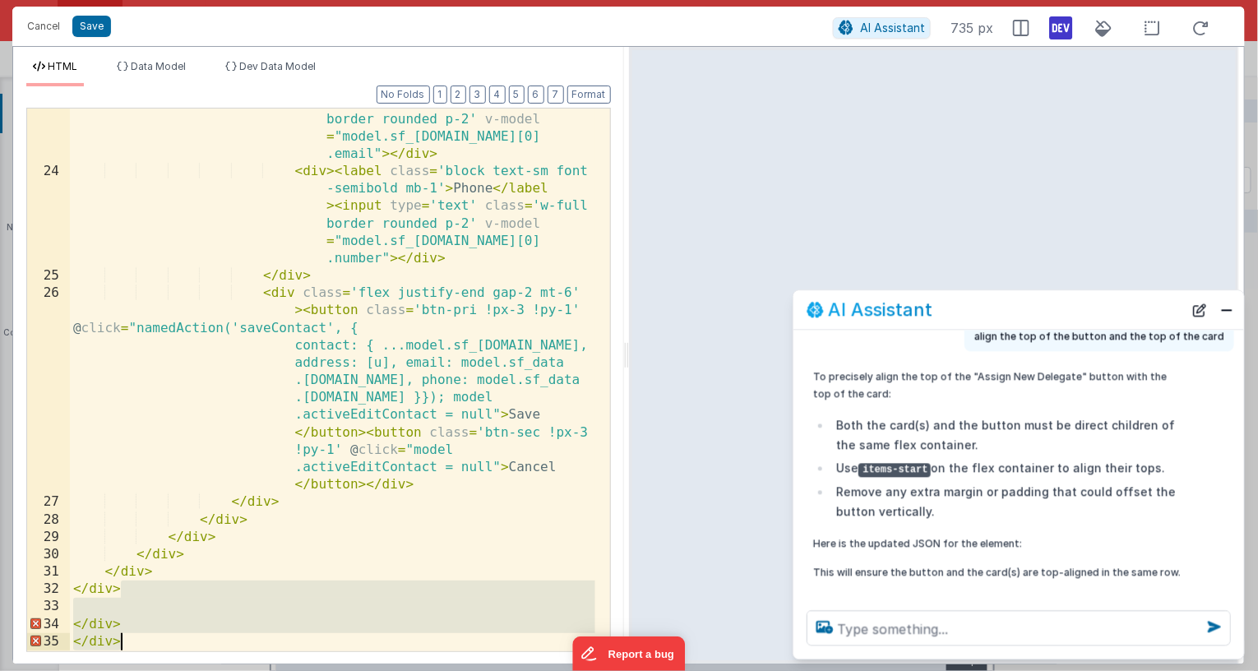
drag, startPoint x: 128, startPoint y: 595, endPoint x: 178, endPoint y: 723, distance: 137.5
click at [178, 670] on html "Cancel Save AI Assistant 735 px HTML Data Model Dev Data Model Format 7 6 5 4 3…" at bounding box center [629, 335] width 1258 height 671
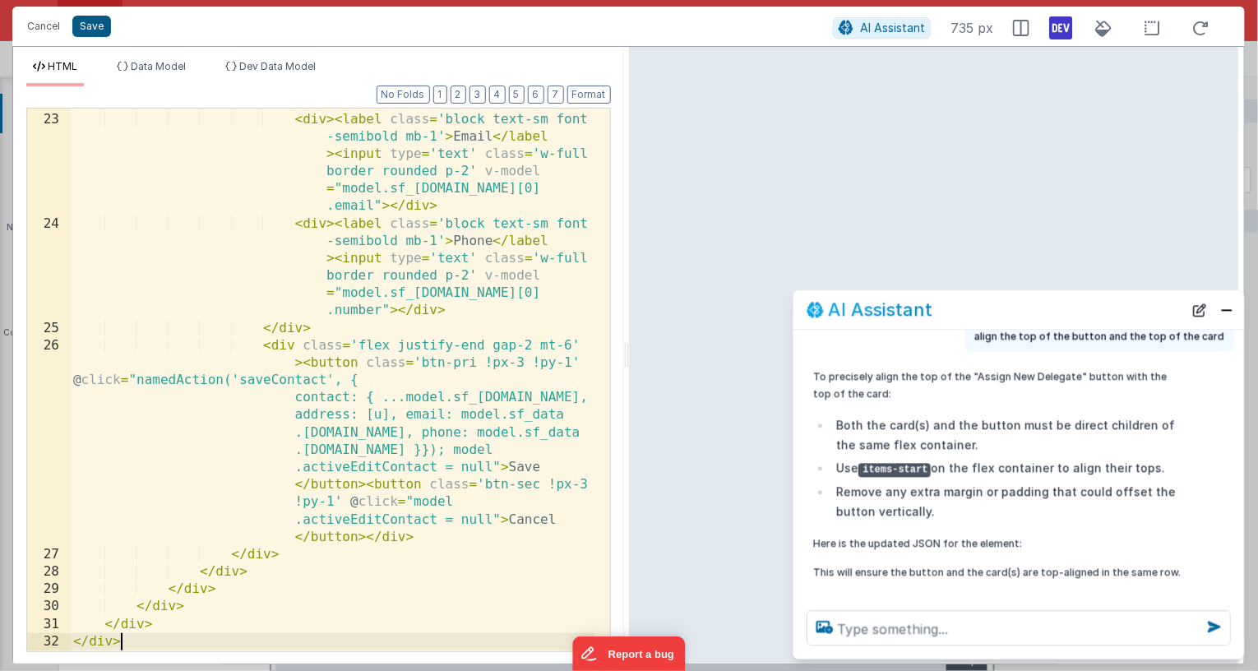
click at [86, 21] on button "Save" at bounding box center [91, 26] width 39 height 21
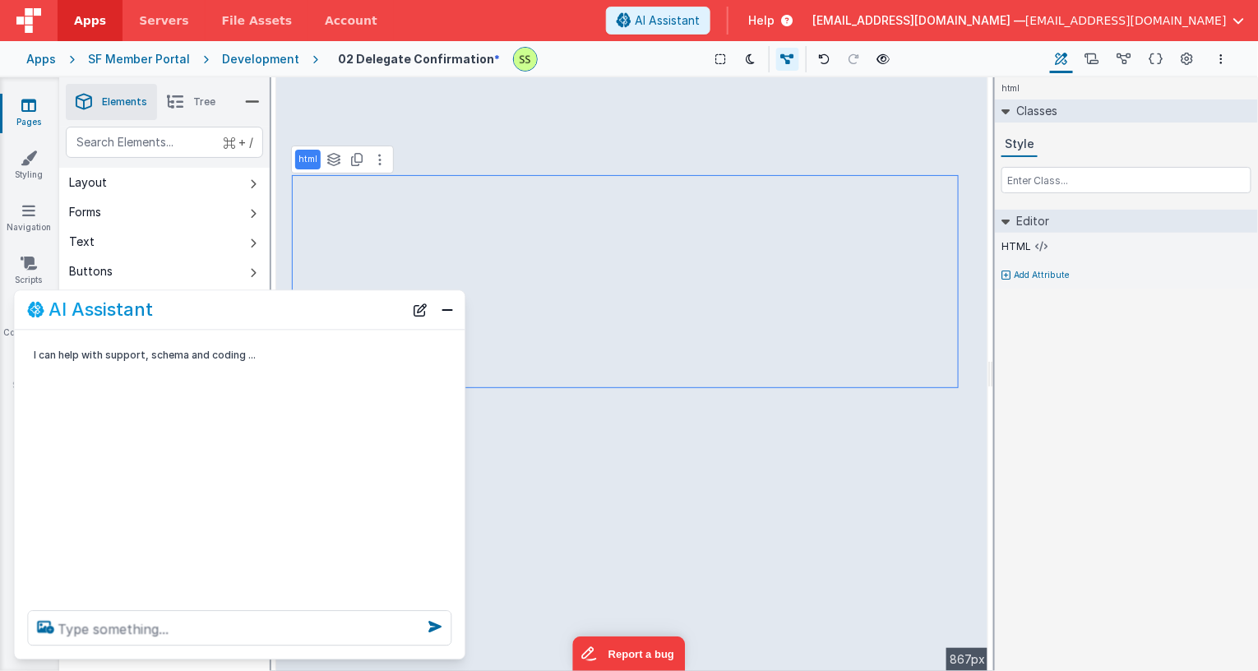
scroll to position [0, 0]
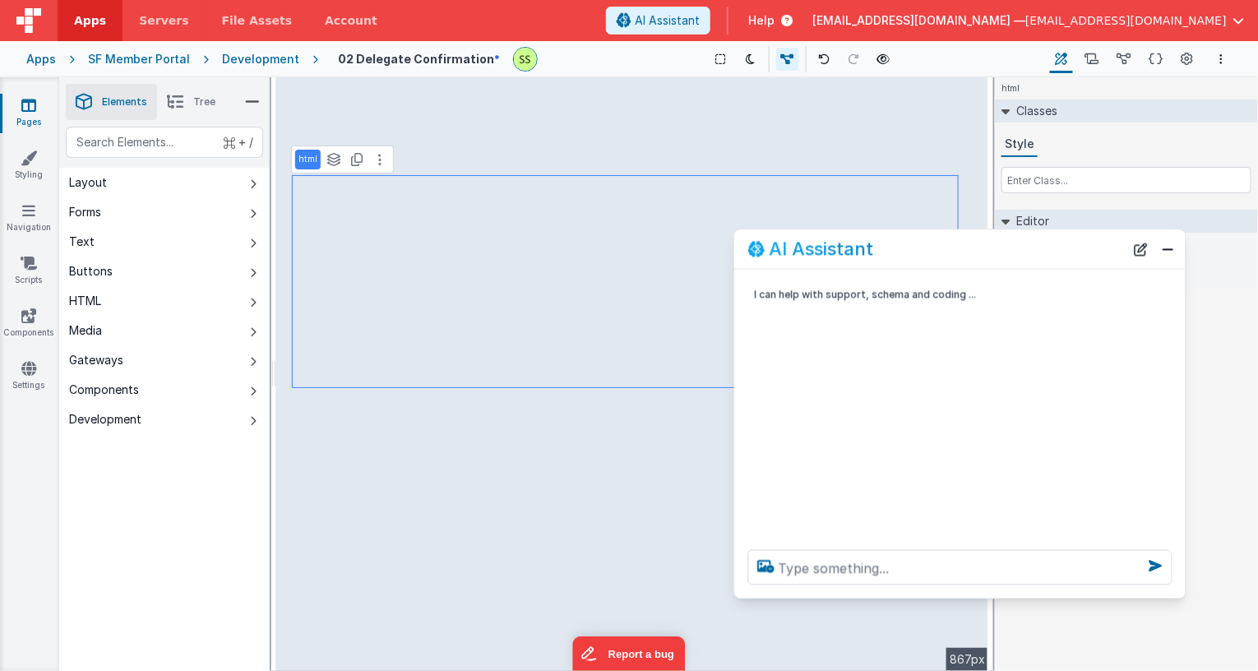
drag, startPoint x: 303, startPoint y: 310, endPoint x: 1007, endPoint y: 250, distance: 706.6
click at [1007, 250] on div "AI Assistant" at bounding box center [936, 249] width 377 height 20
click at [868, 572] on textarea at bounding box center [960, 567] width 424 height 35
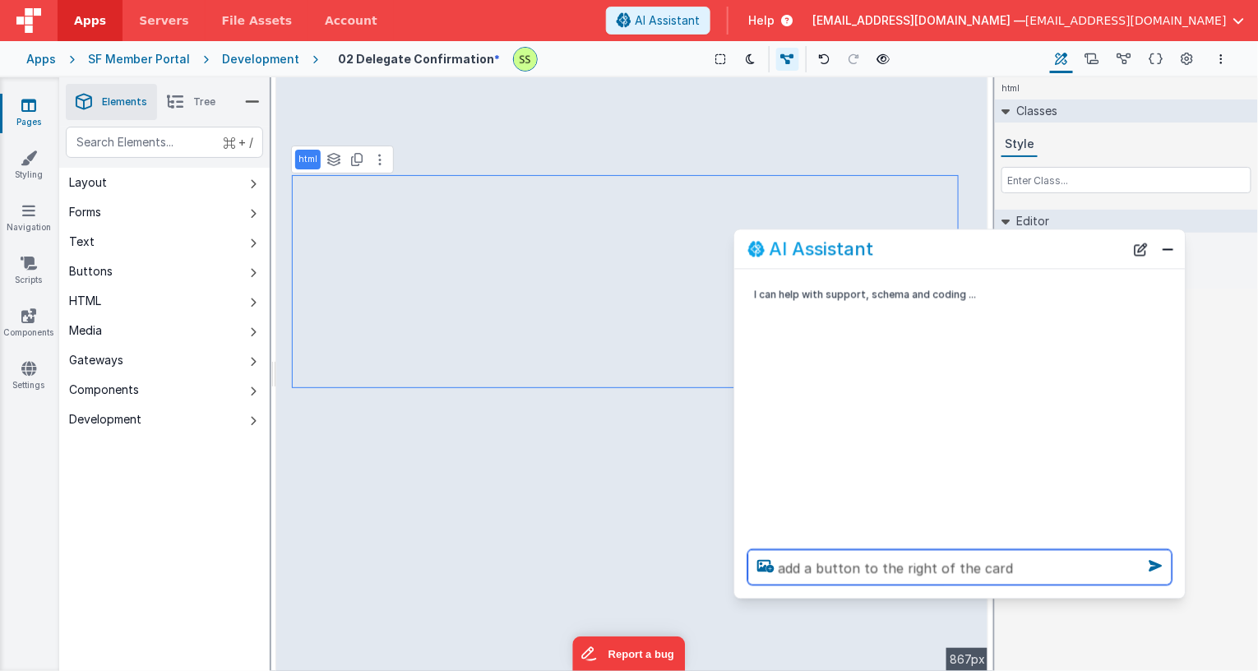
type textarea "add a button to the right of the card"
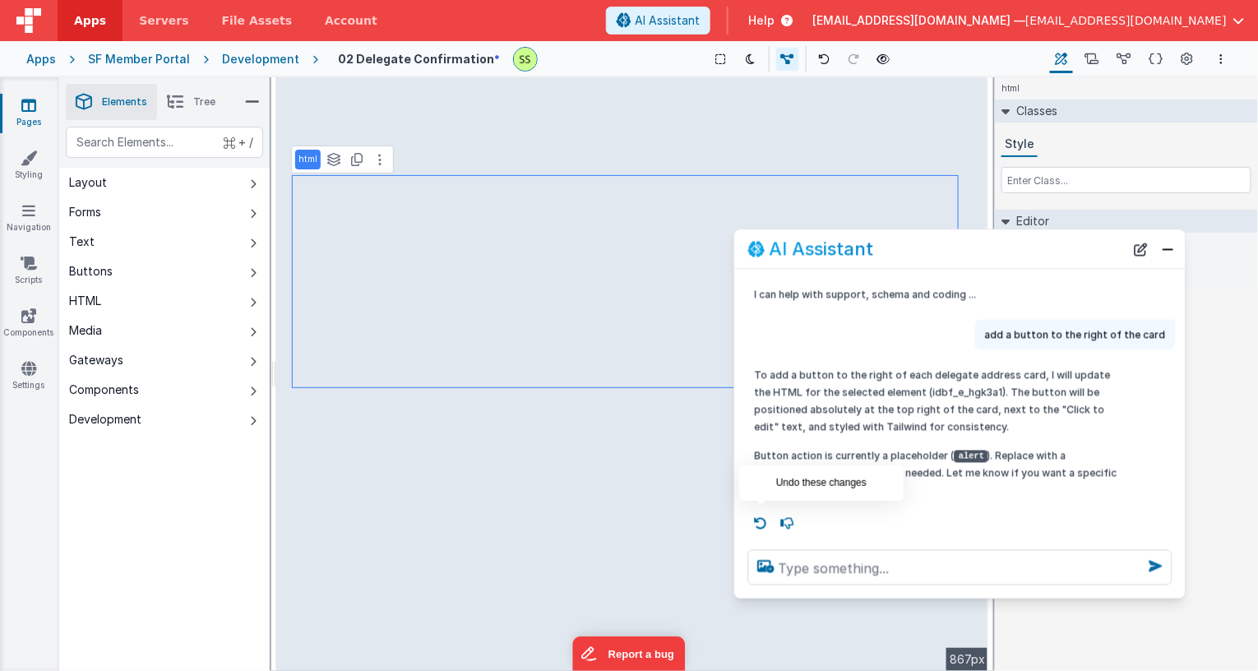
click at [755, 522] on icon at bounding box center [761, 523] width 26 height 26
type textarea "add a button to the right of the card"
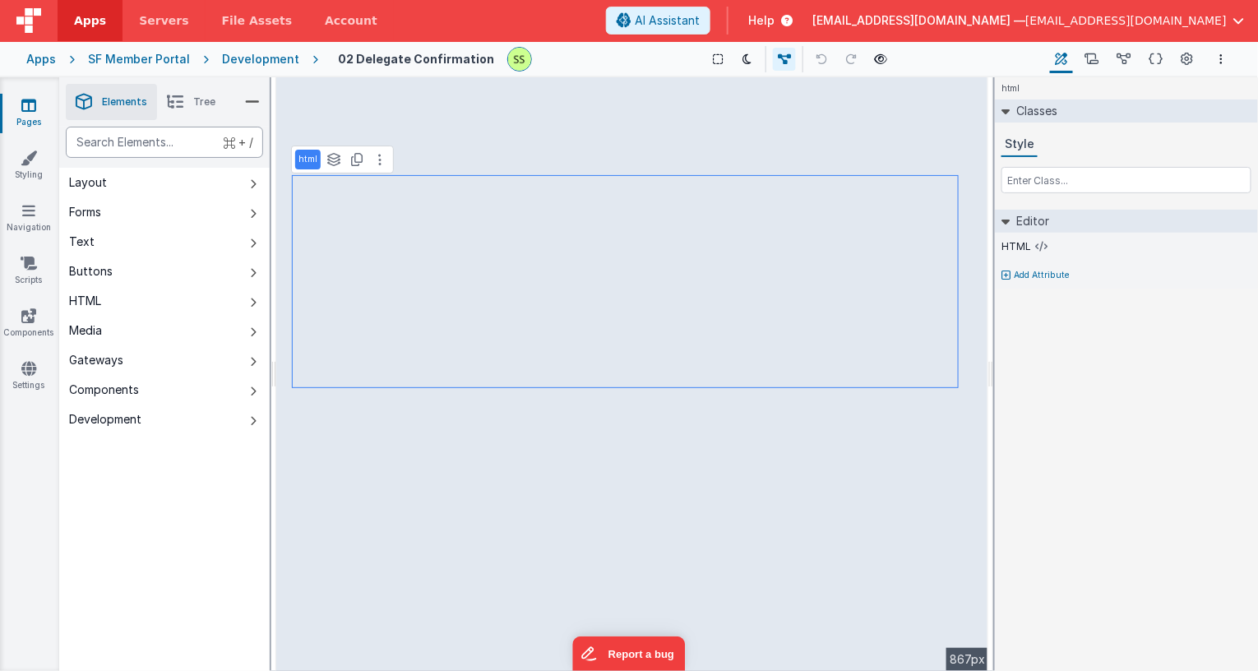
click at [127, 150] on div "text" at bounding box center [164, 142] width 197 height 31
type div "button"
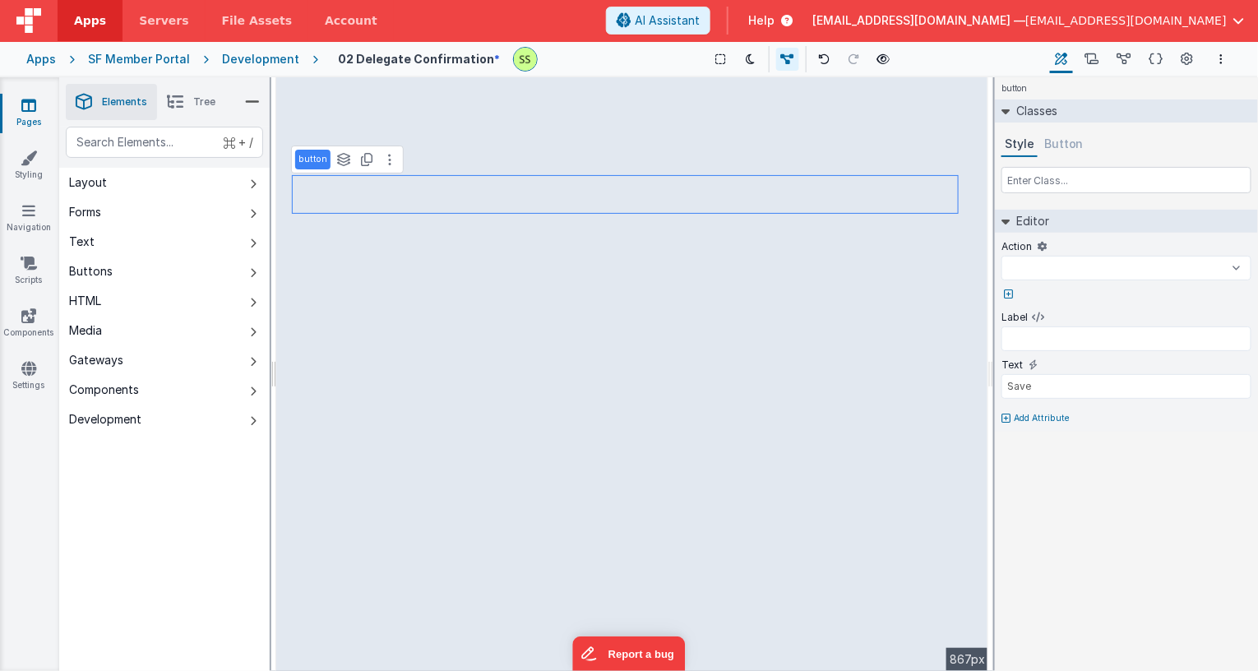
select select "newActionScript3"
type input "Save"
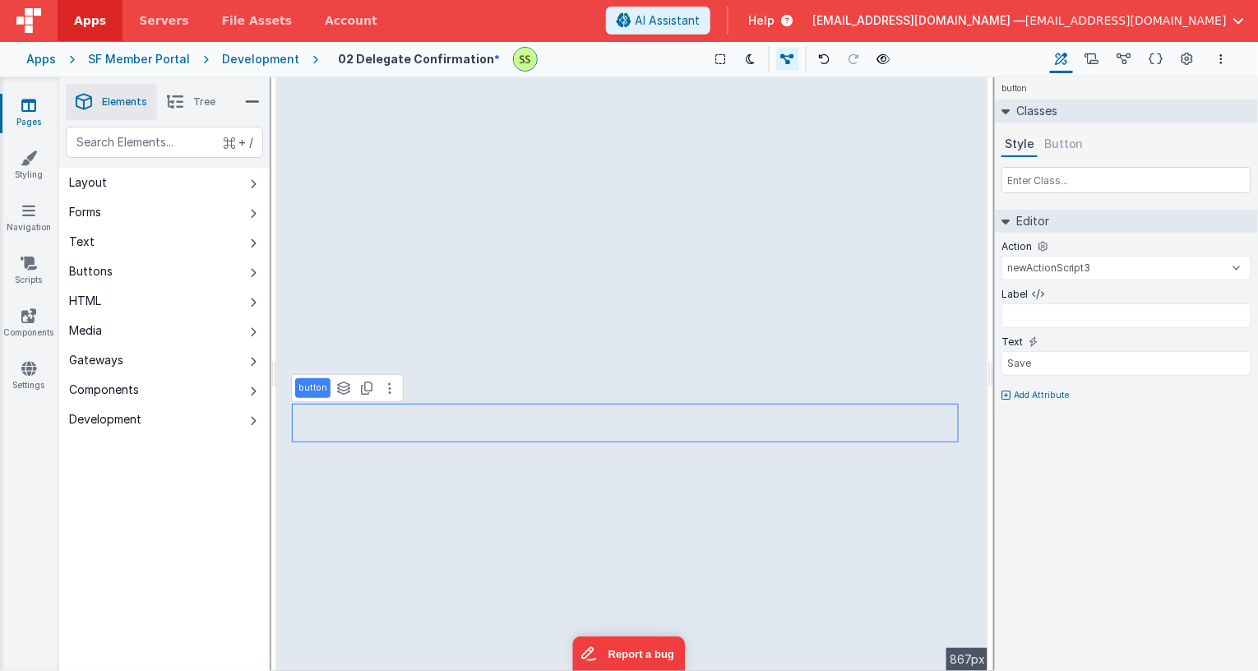
click at [1066, 141] on button "Button" at bounding box center [1064, 144] width 46 height 25
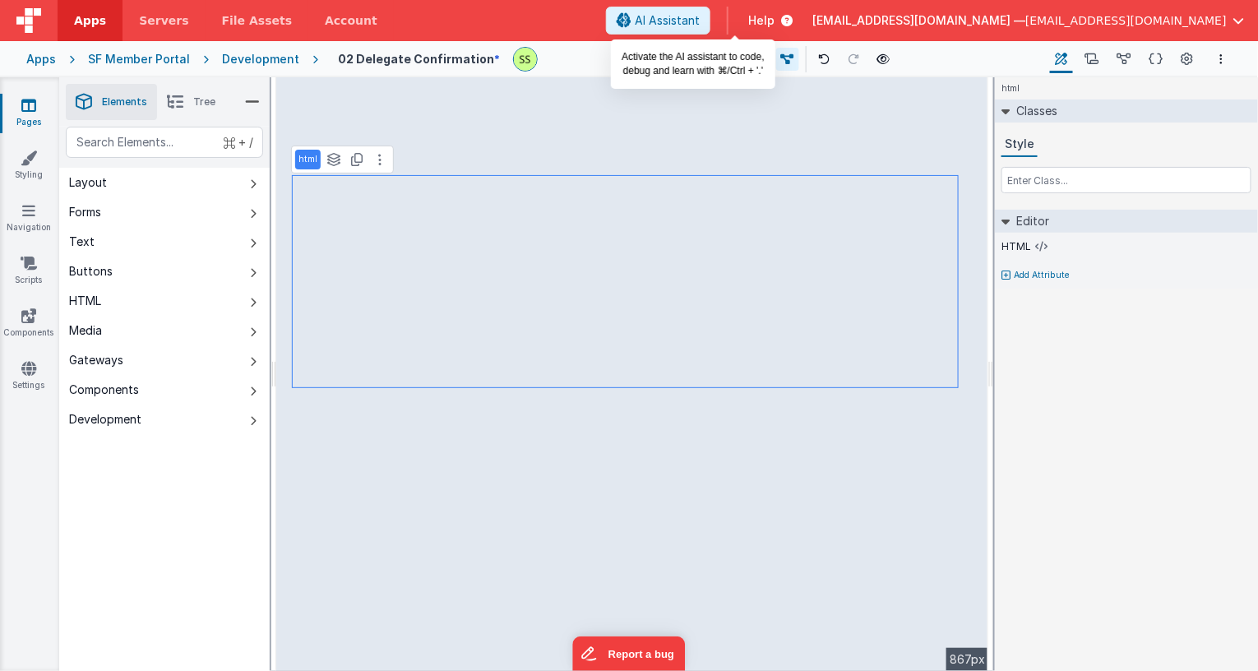
click at [700, 22] on span "AI Assistant" at bounding box center [667, 20] width 65 height 16
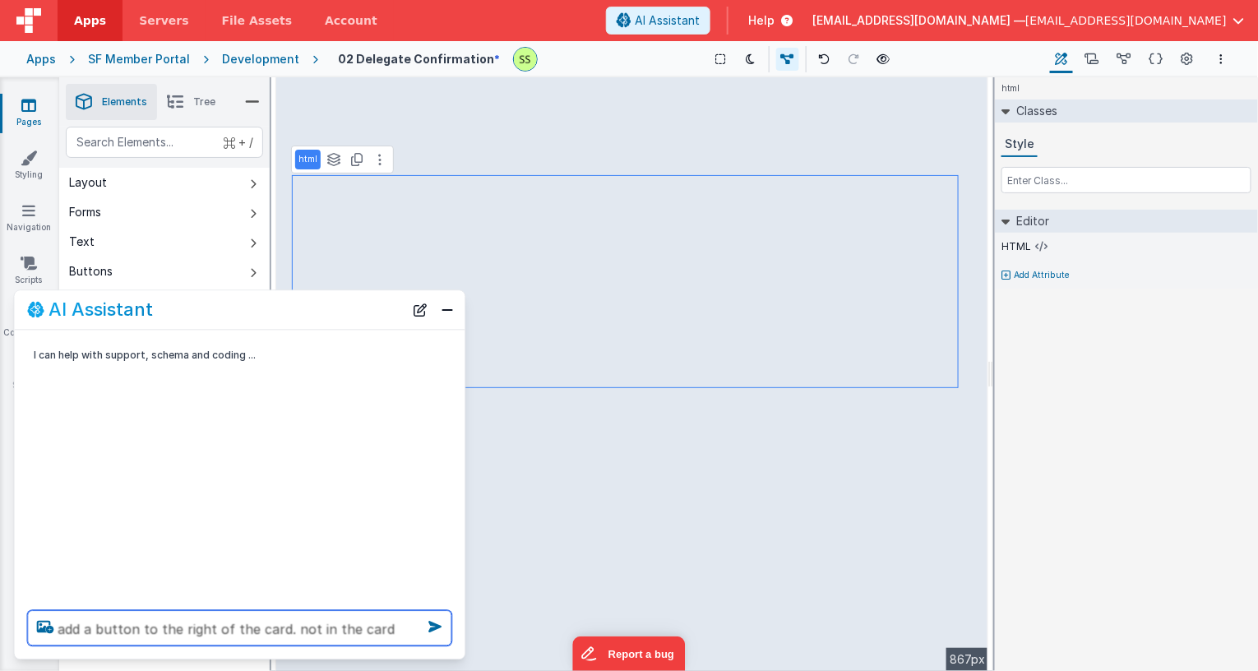
type textarea "add a button to the right of the card. not in the card"
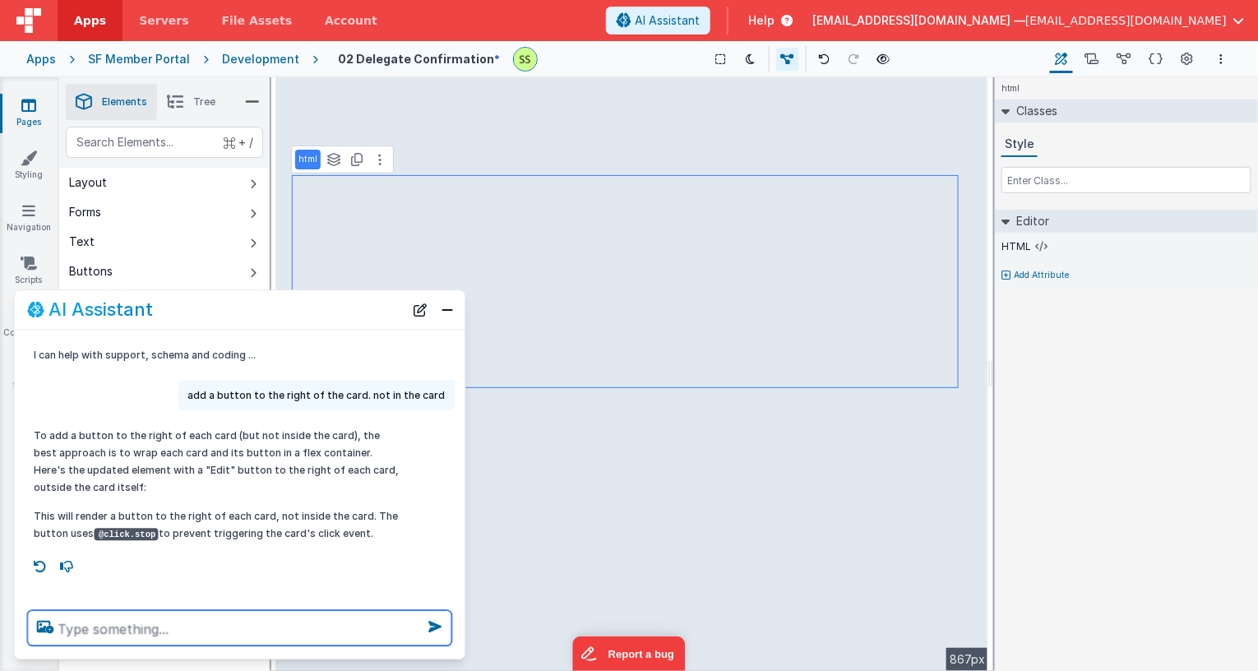
click at [218, 618] on textarea at bounding box center [240, 628] width 424 height 35
click at [1040, 240] on icon at bounding box center [1042, 246] width 12 height 13
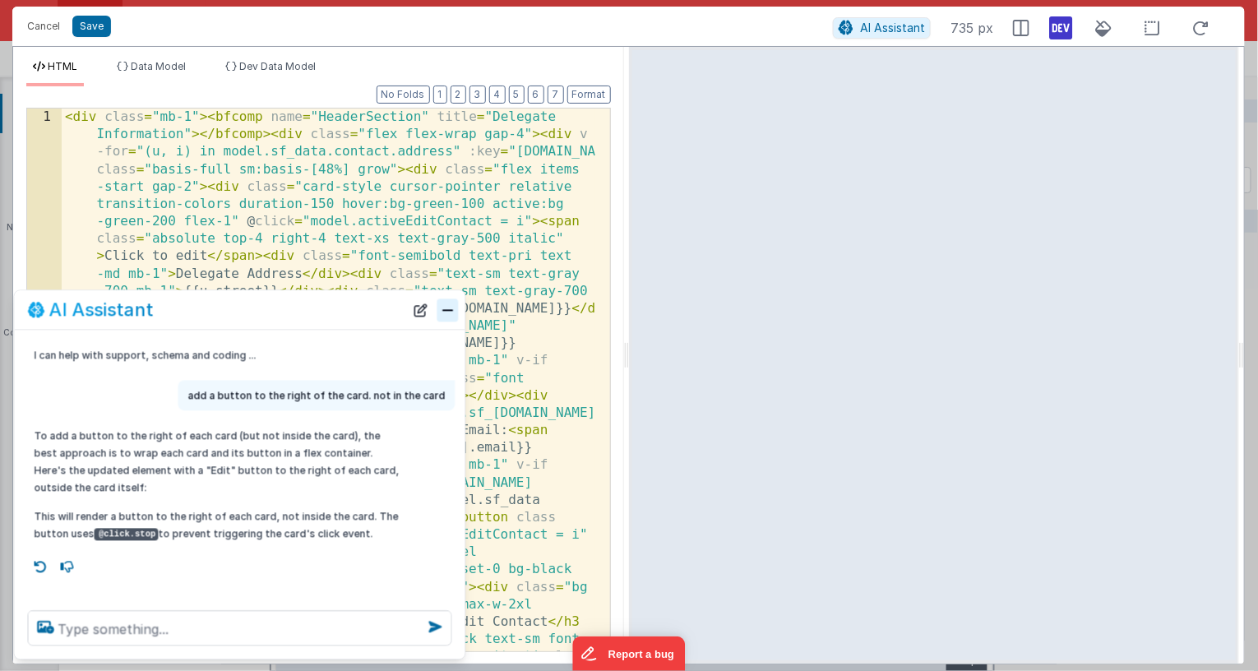
click at [453, 312] on button "Close" at bounding box center [448, 310] width 21 height 23
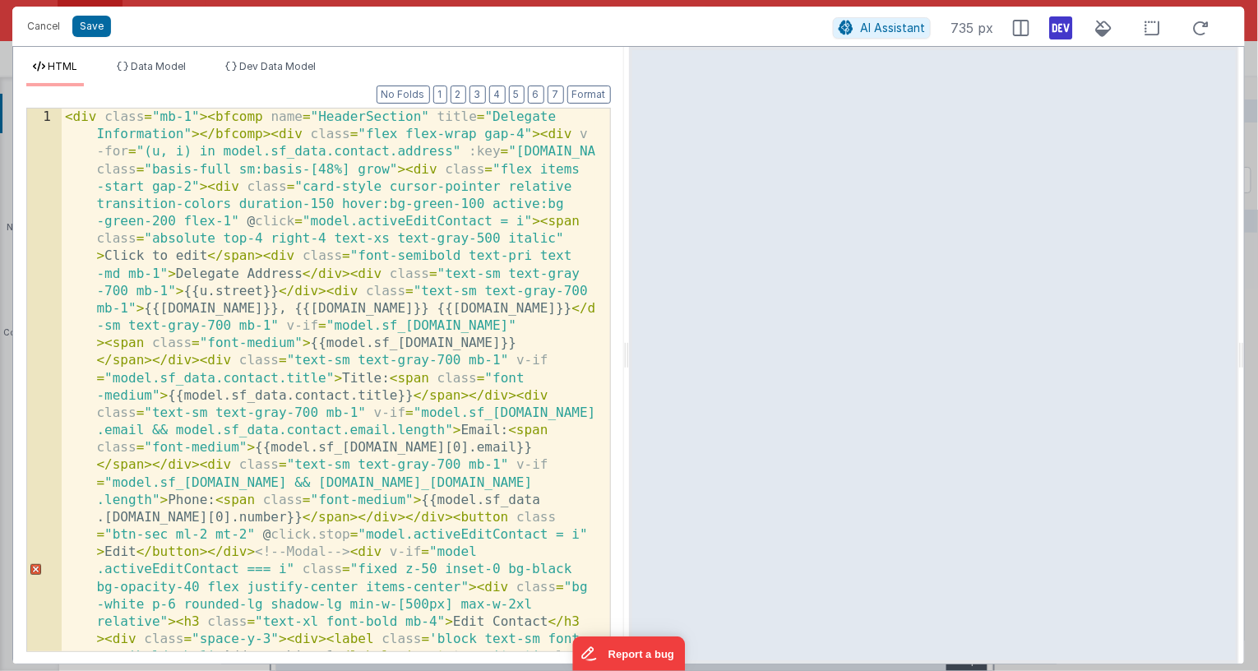
drag, startPoint x: 605, startPoint y: 92, endPoint x: 605, endPoint y: 106, distance: 14.0
click at [608, 92] on button "Format" at bounding box center [589, 95] width 44 height 18
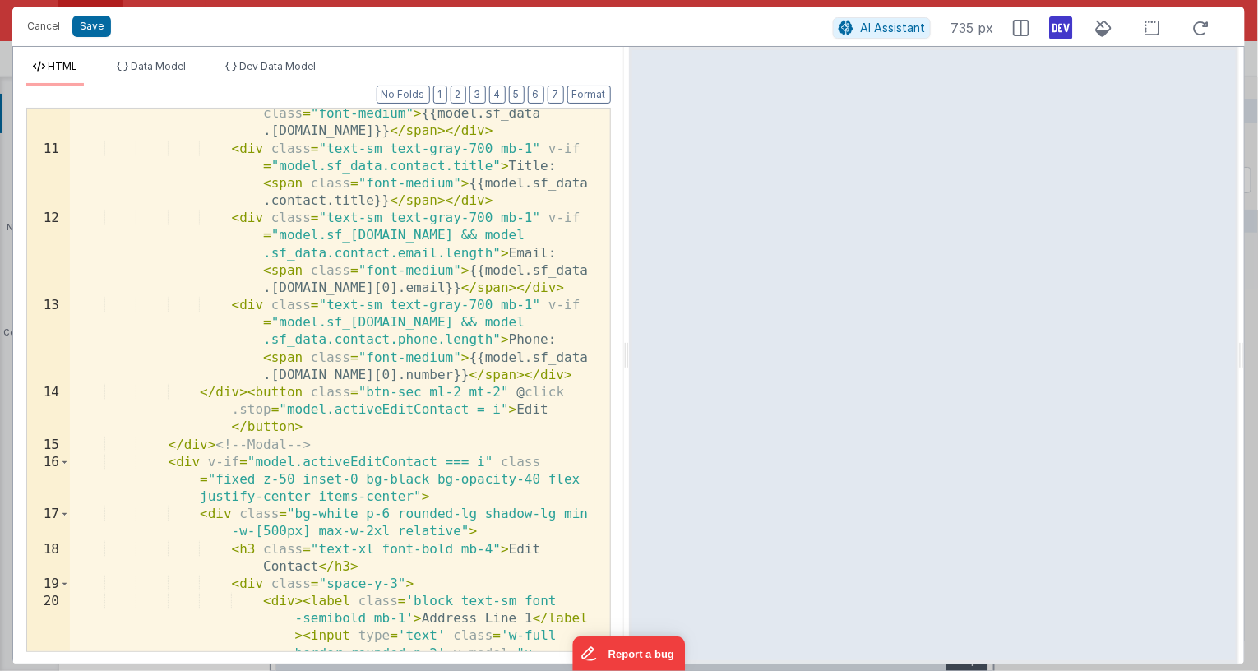
scroll to position [1094, 0]
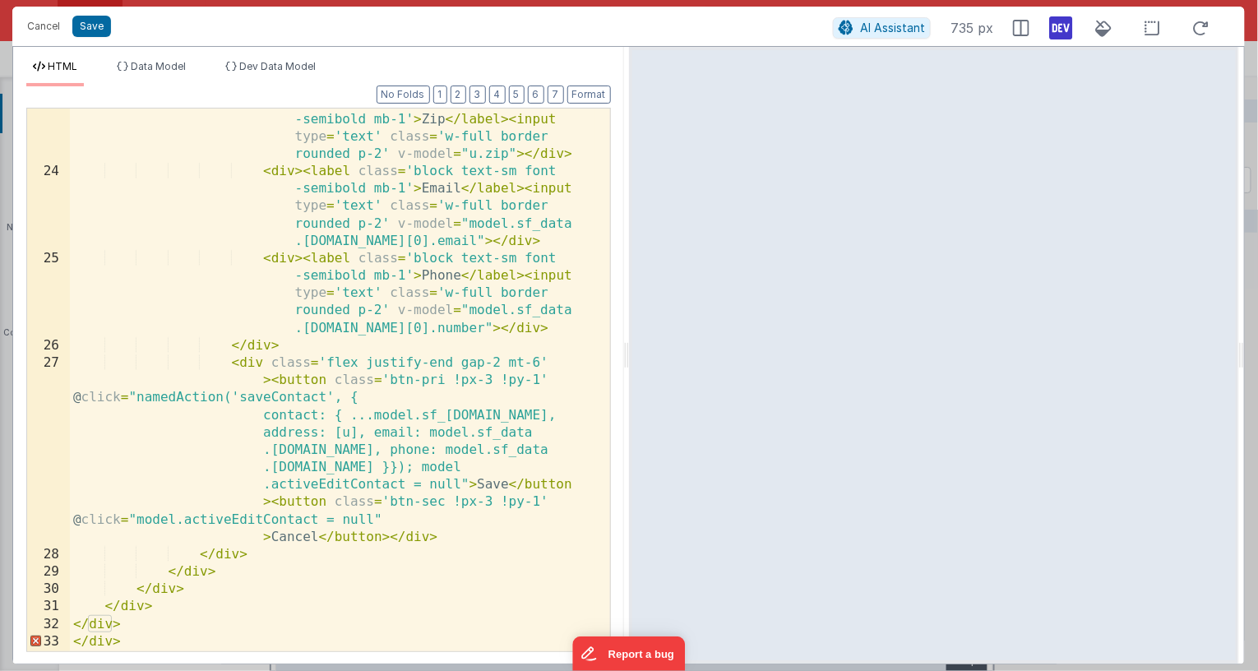
click at [497, 484] on div "< div > < label class = 'block text-sm font -semibold mb-1' > Zip </ label > < …" at bounding box center [333, 407] width 526 height 629
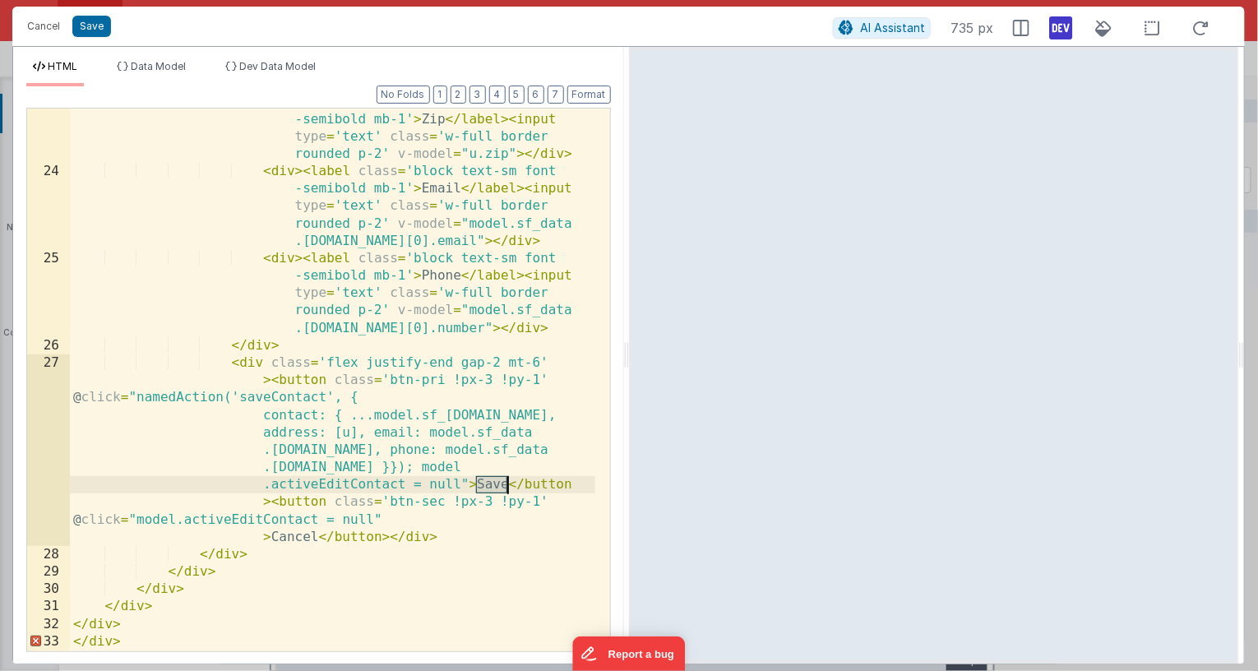
click at [497, 484] on div "< div > < label class = 'block text-sm font -semibold mb-1' > Zip </ label > < …" at bounding box center [333, 407] width 526 height 629
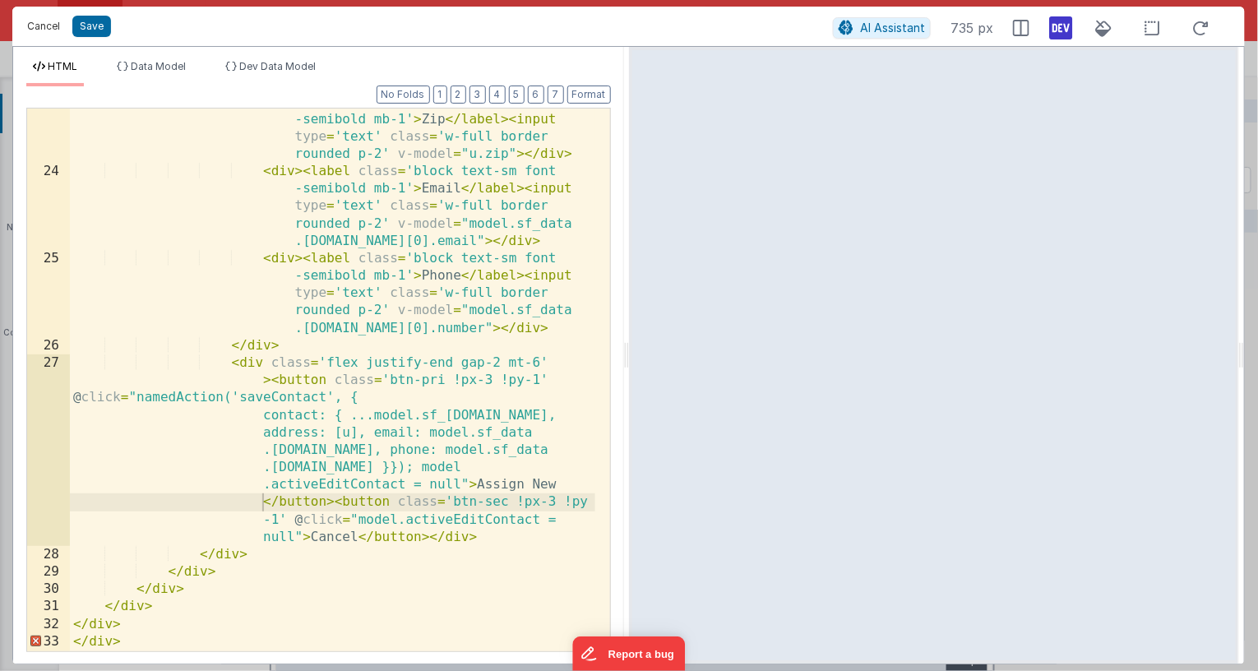
click at [45, 25] on button "Cancel" at bounding box center [43, 26] width 49 height 23
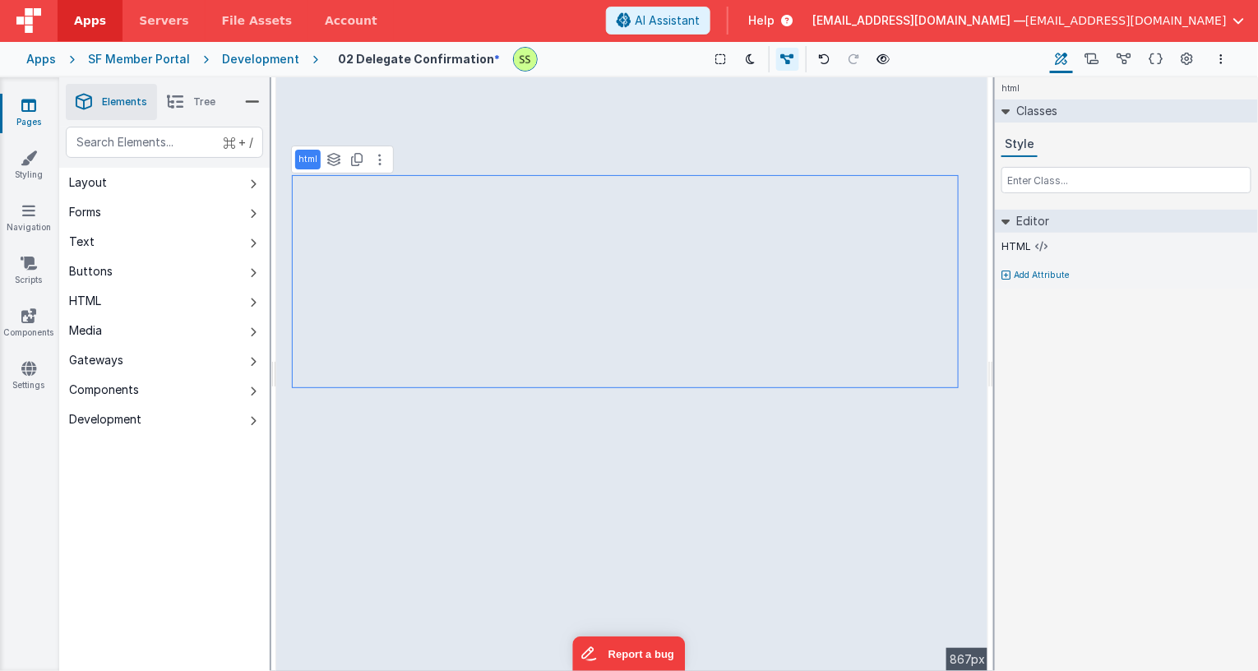
click at [1029, 275] on p "Add Attribute" at bounding box center [1042, 275] width 56 height 13
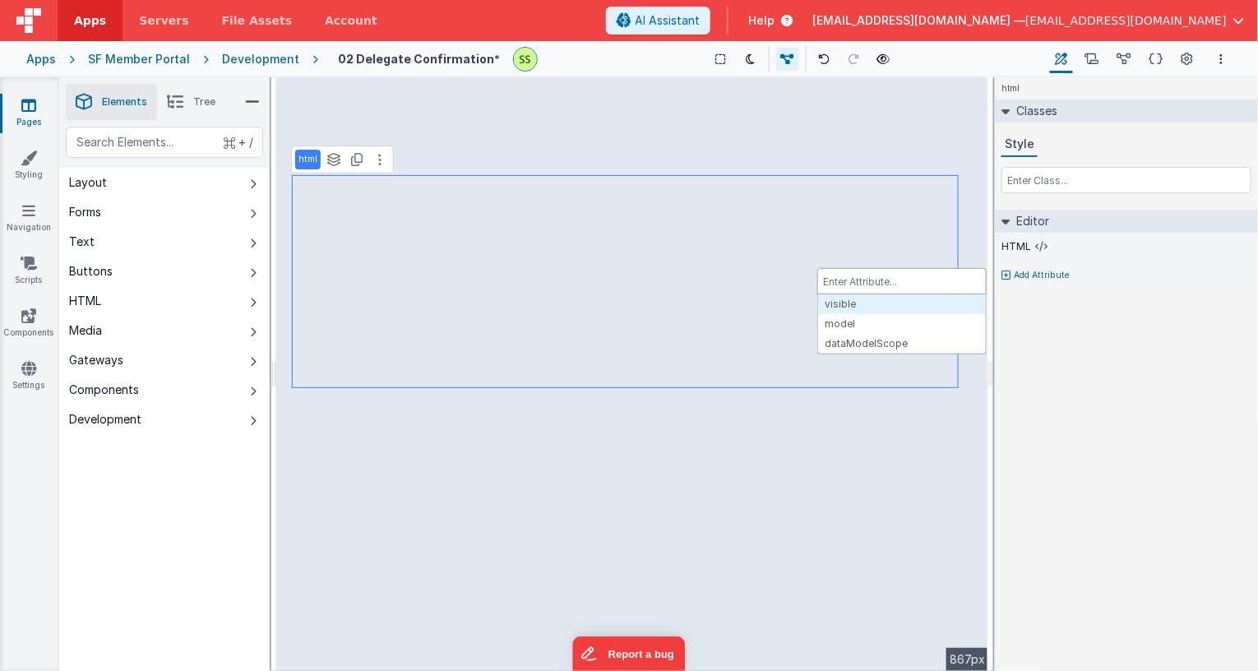
drag, startPoint x: 1019, startPoint y: 303, endPoint x: 1026, endPoint y: 234, distance: 70.2
click at [1023, 292] on div at bounding box center [629, 335] width 1258 height 671
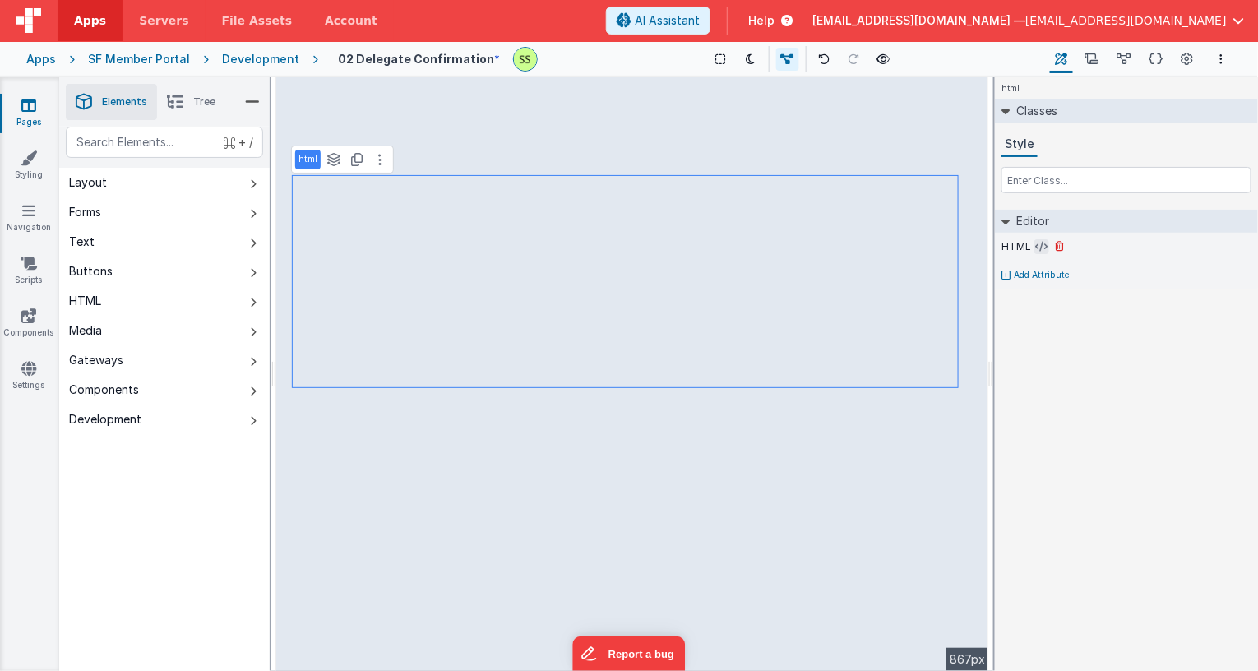
click at [1038, 245] on icon at bounding box center [1042, 246] width 12 height 13
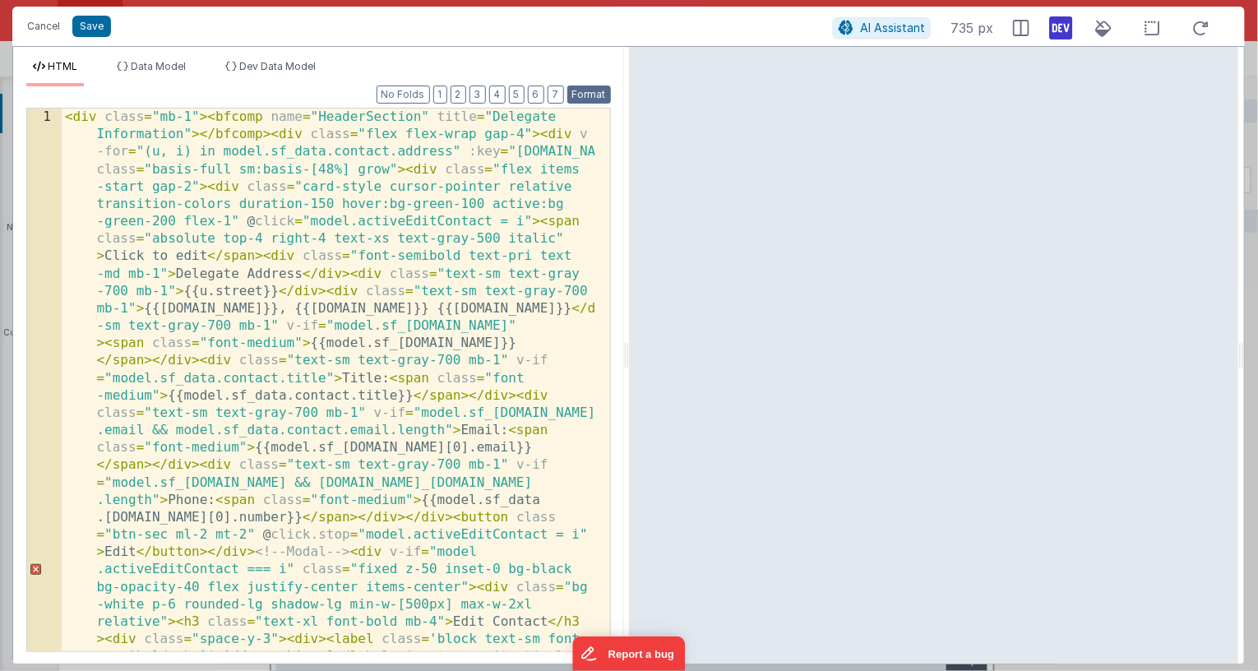
drag, startPoint x: 585, startPoint y: 89, endPoint x: 595, endPoint y: 88, distance: 10.7
click at [599, 86] on button "Format" at bounding box center [589, 95] width 44 height 18
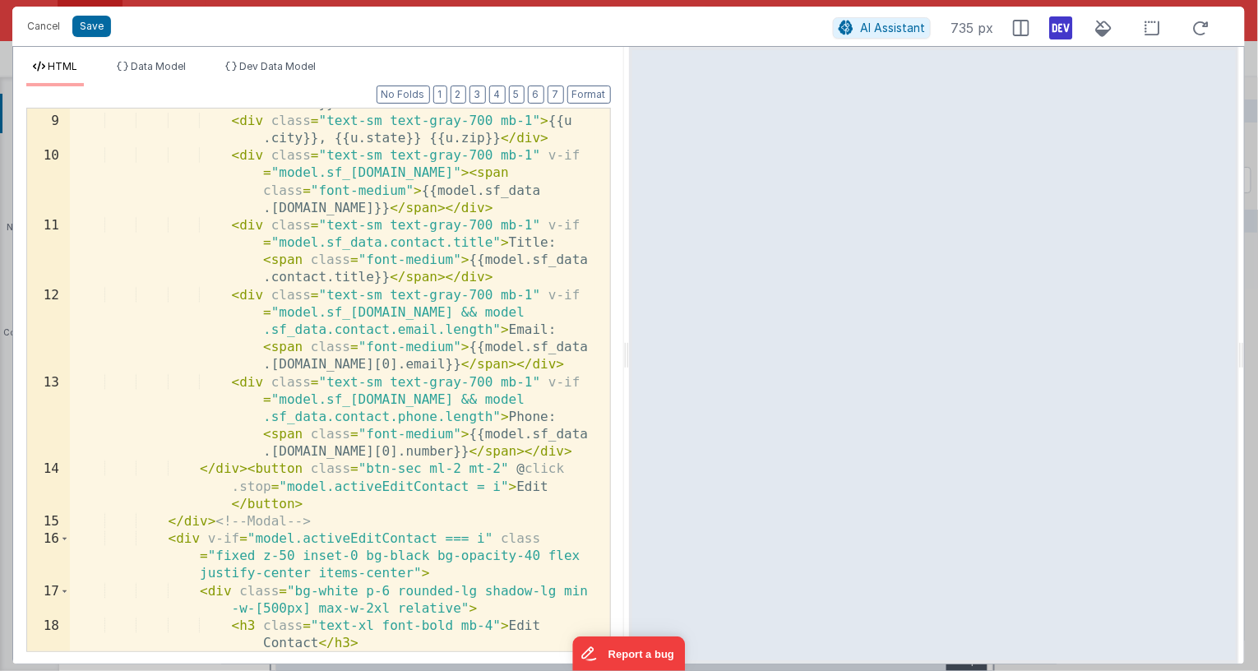
scroll to position [303, 0]
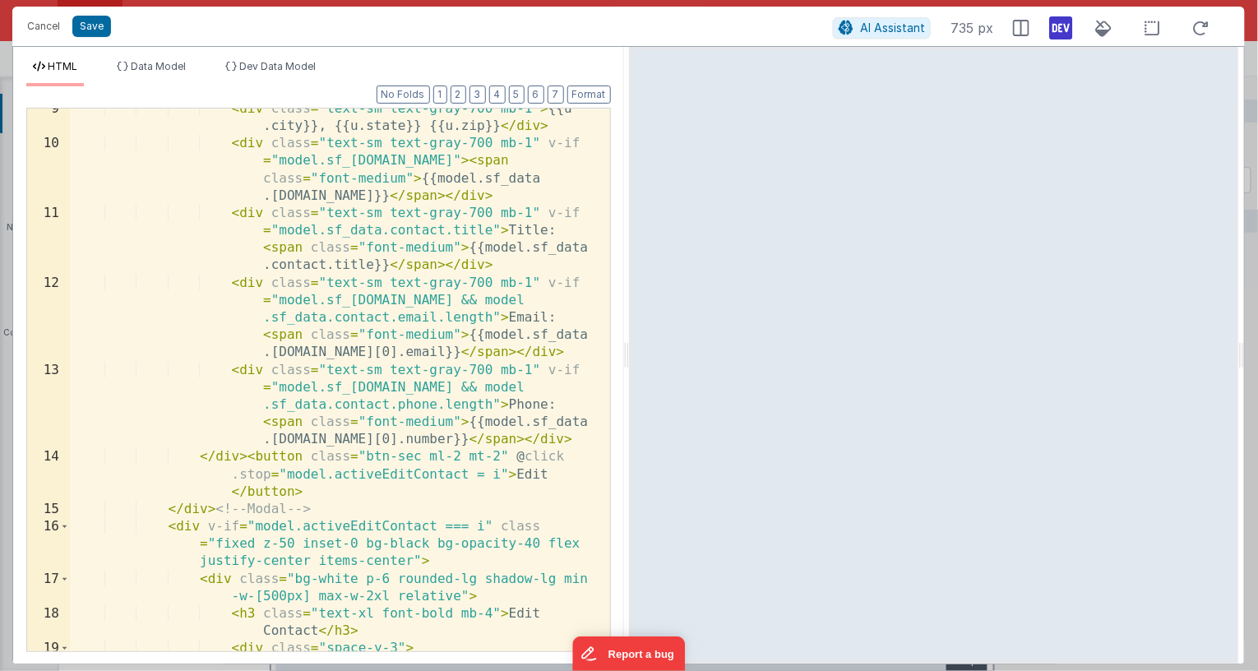
click at [533, 478] on div "< div class = "text-sm text-gray-700 mb-1" > {{u .city}}, {{u.state}} {{u.zip}}…" at bounding box center [333, 432] width 526 height 664
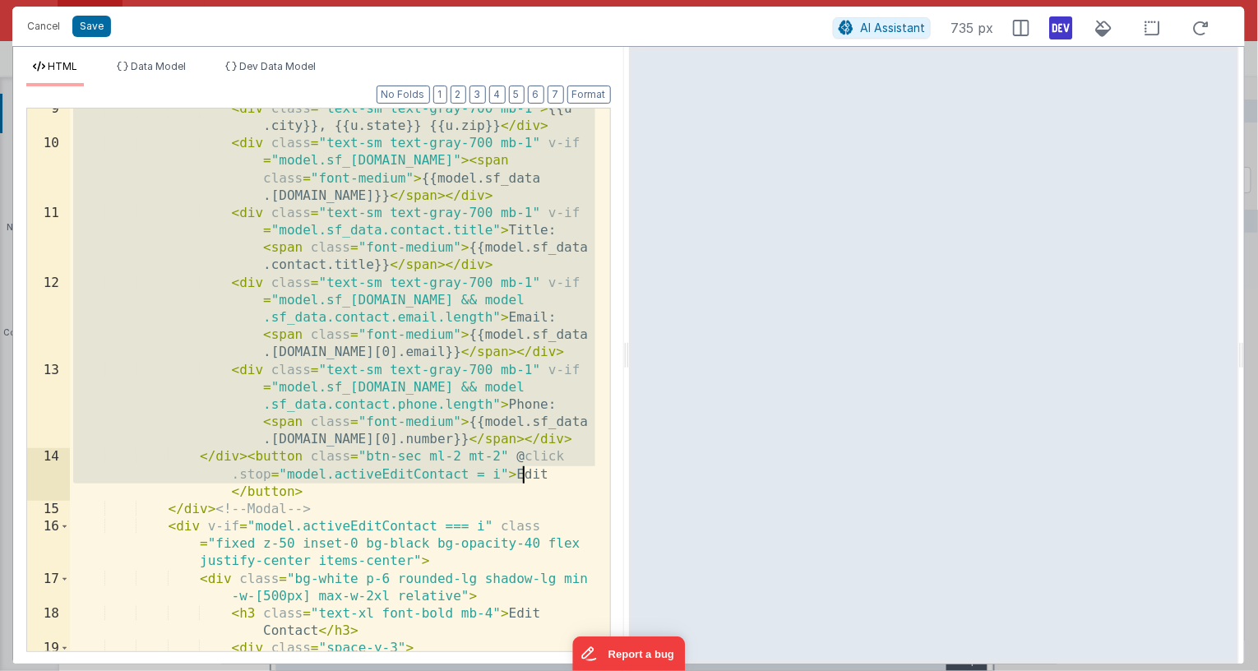
drag, startPoint x: 549, startPoint y: 473, endPoint x: 524, endPoint y: 475, distance: 24.7
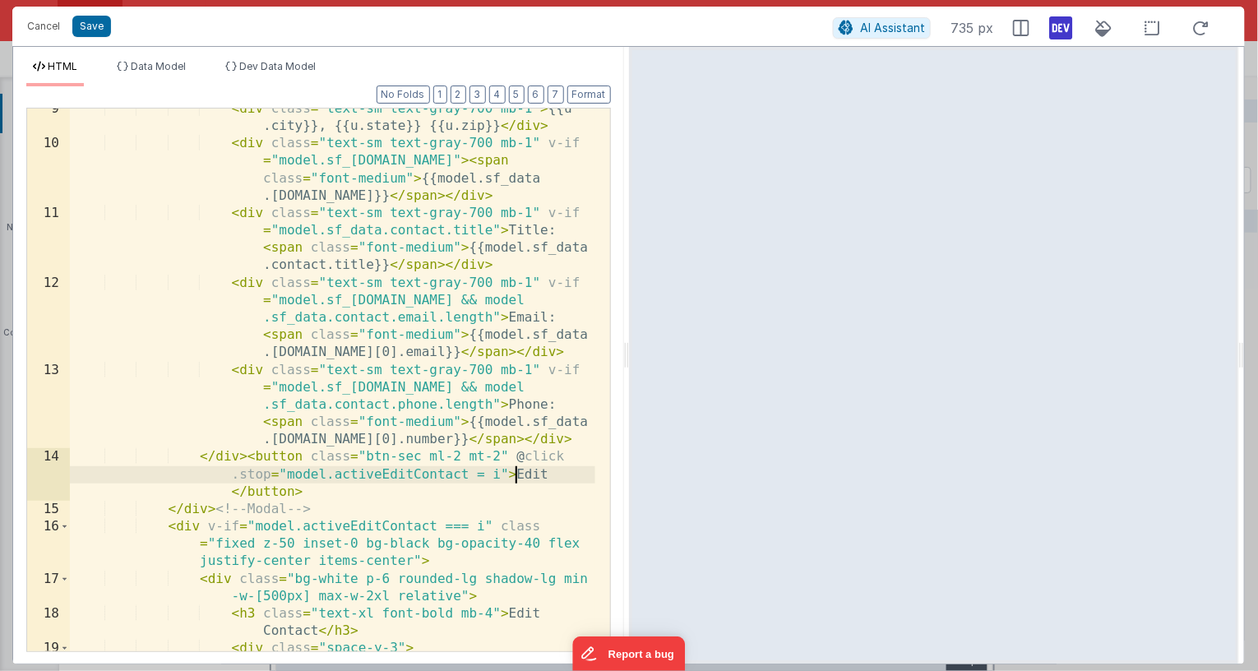
drag, startPoint x: 516, startPoint y: 475, endPoint x: 525, endPoint y: 476, distance: 8.3
click at [518, 475] on div "< div class = "text-sm text-gray-700 mb-1" > {{u .city}}, {{u.state}} {{u.zip}}…" at bounding box center [333, 432] width 526 height 664
click at [527, 475] on div "< div class = "text-sm text-gray-700 mb-1" > {{u .city}}, {{u.state}} {{u.zip}}…" at bounding box center [333, 432] width 526 height 664
click at [95, 22] on button "Save" at bounding box center [91, 26] width 39 height 21
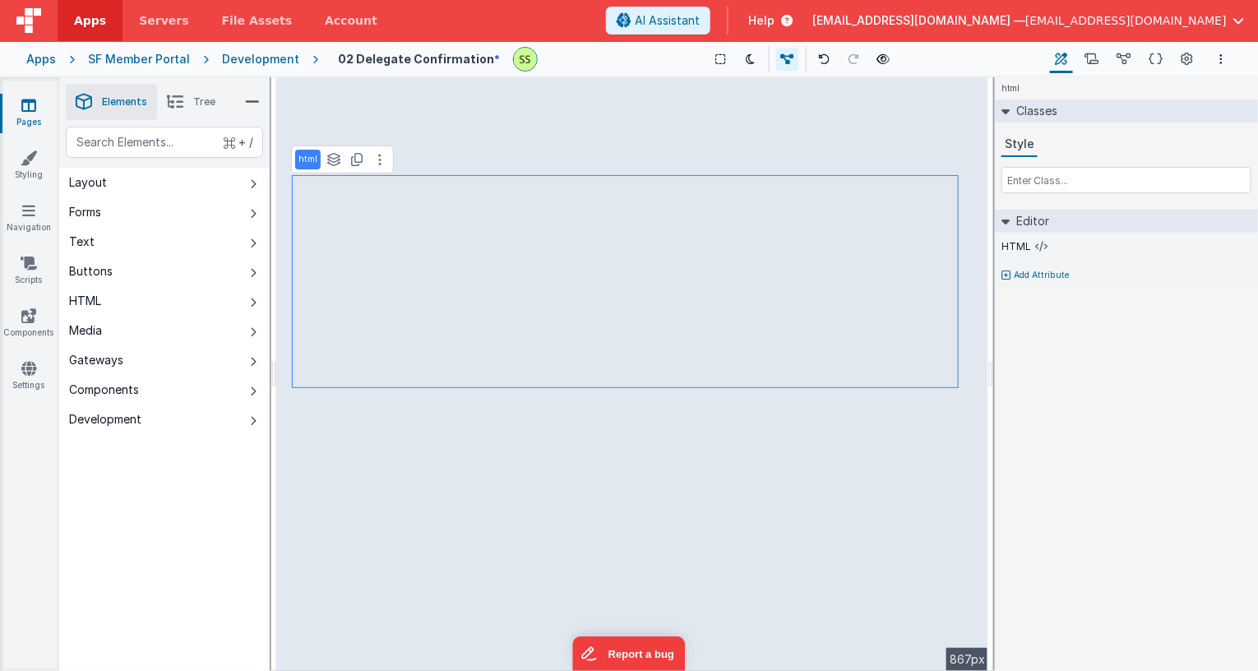
select select "newActionScript3"
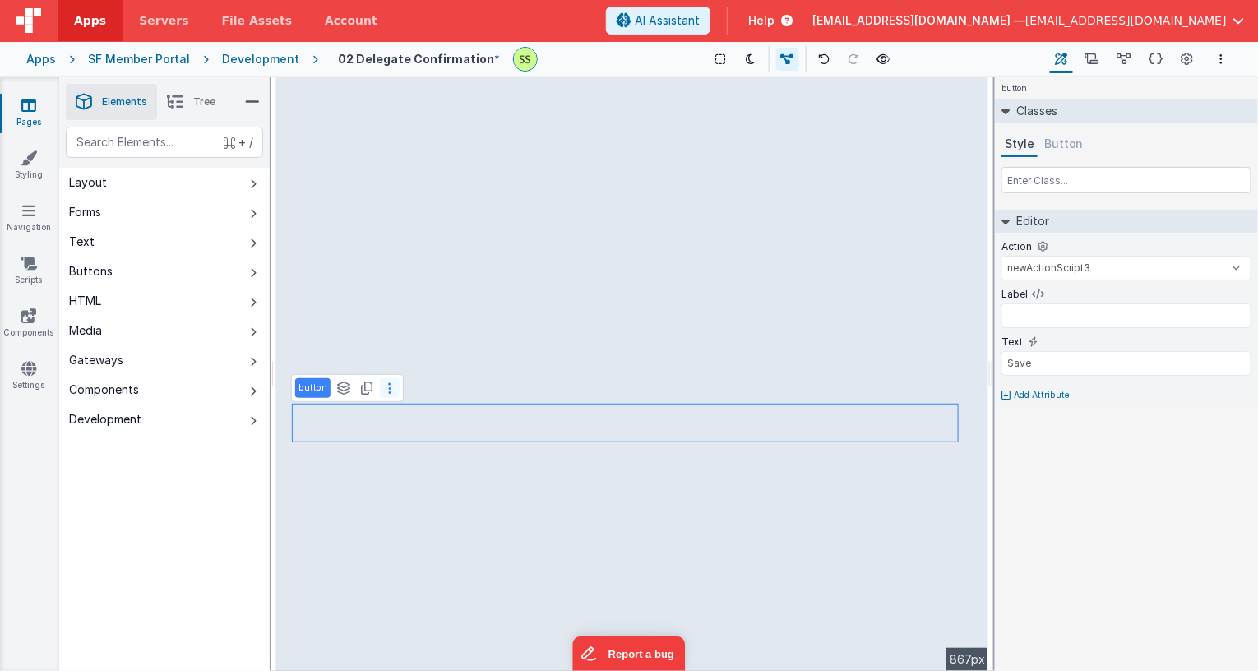
click at [391, 393] on button at bounding box center [390, 388] width 20 height 20
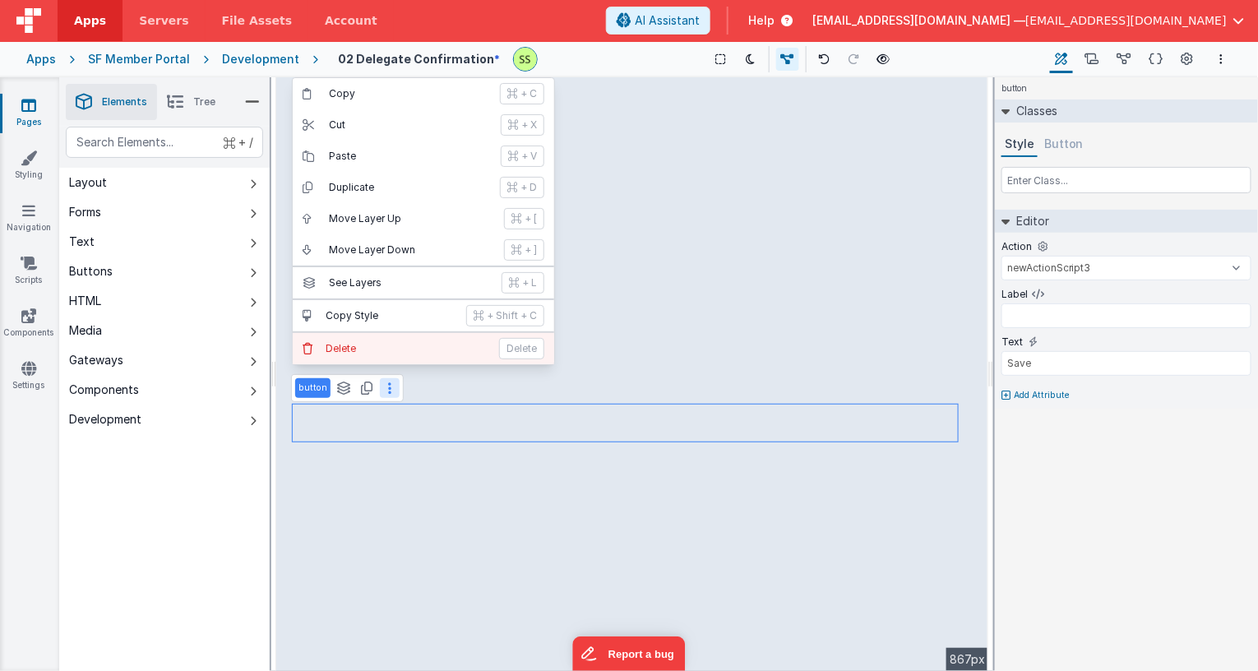
click at [391, 355] on button "[PERSON_NAME]" at bounding box center [424, 348] width 262 height 31
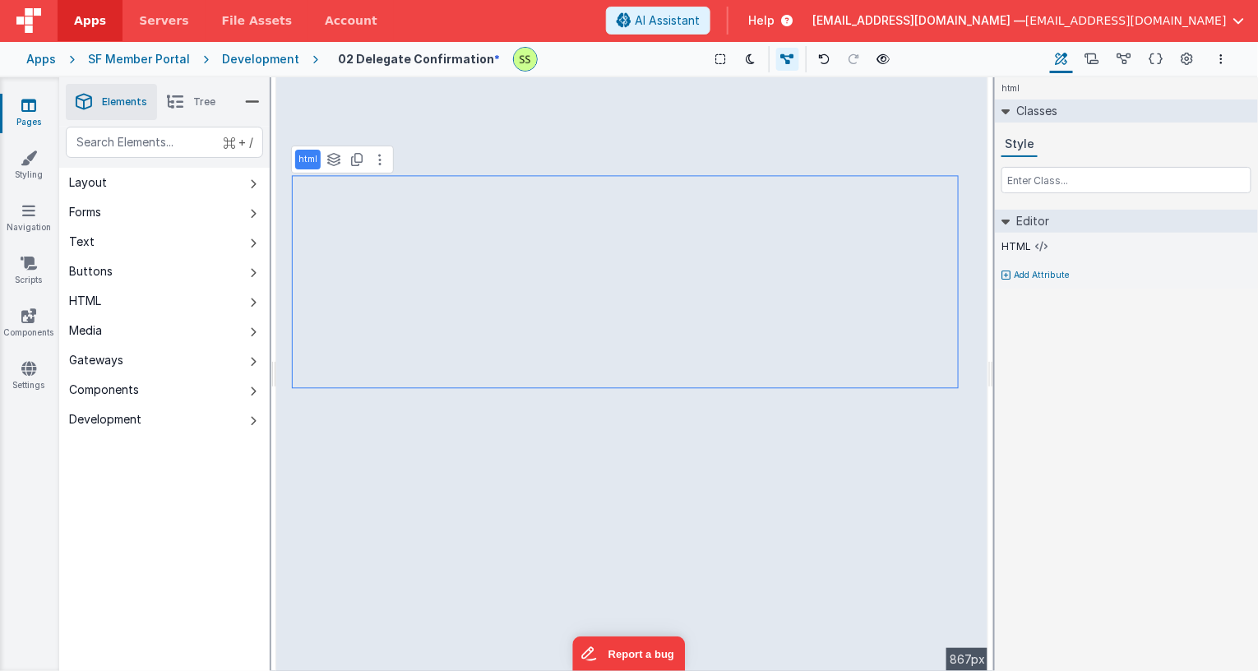
select select "goToProxySigning"
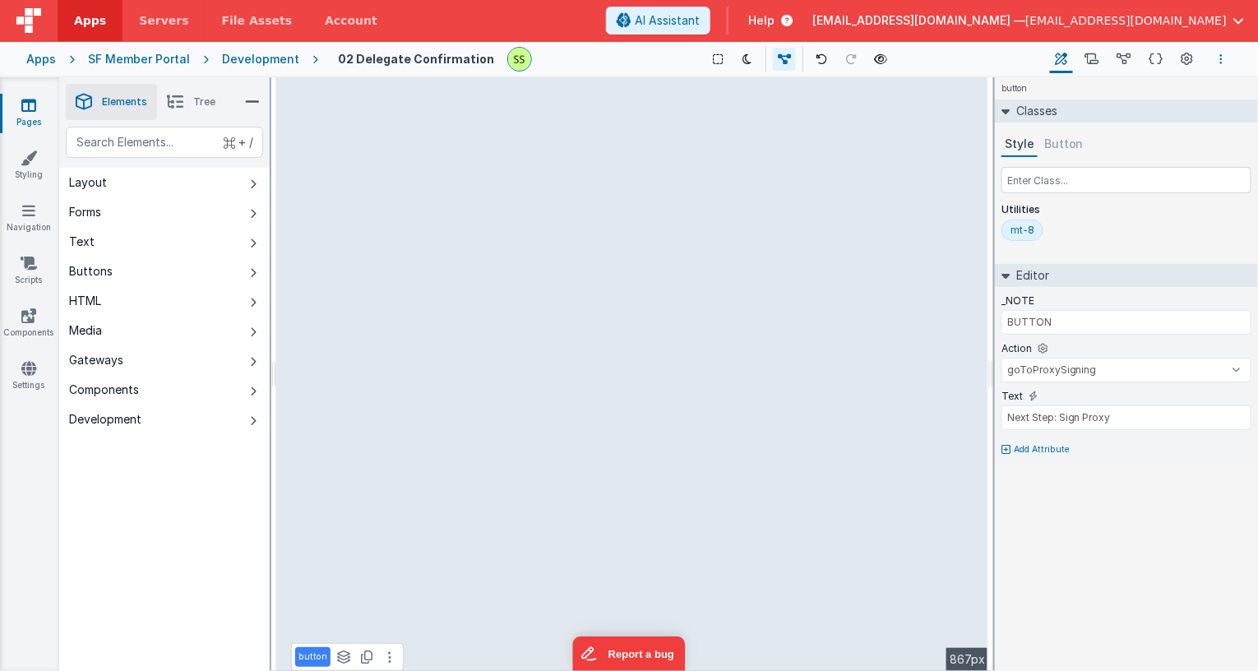
click at [1220, 55] on icon "Options" at bounding box center [1221, 59] width 3 height 12
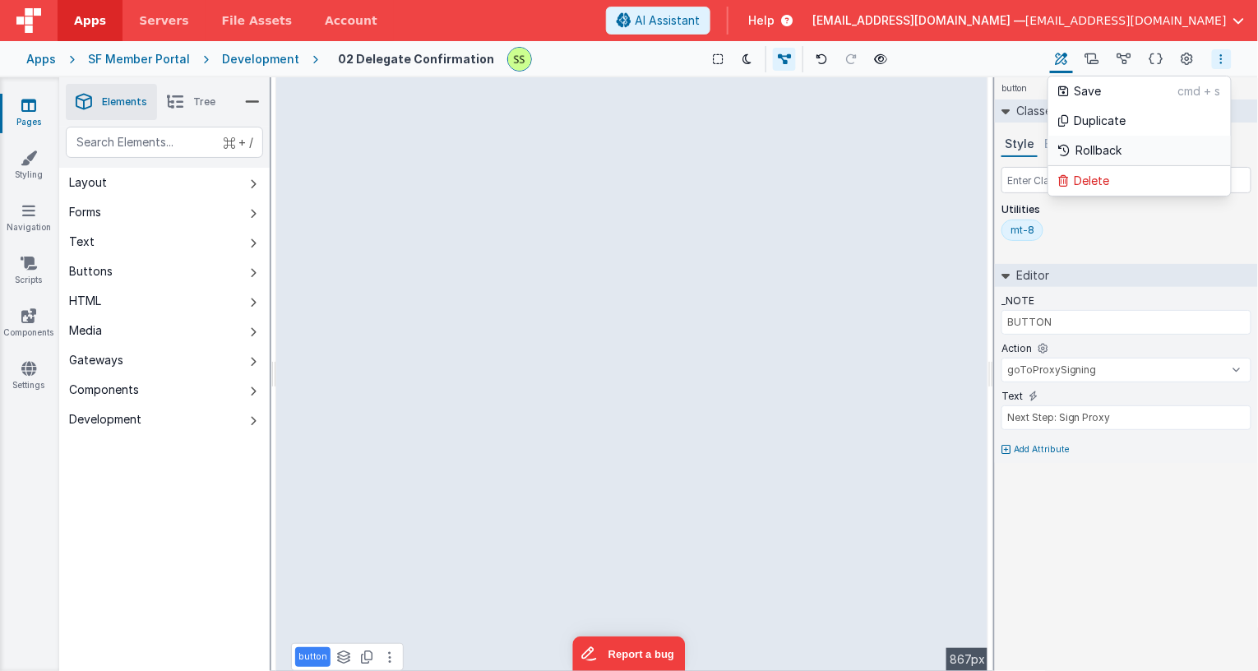
click at [1124, 136] on link "Rollback" at bounding box center [1140, 151] width 183 height 30
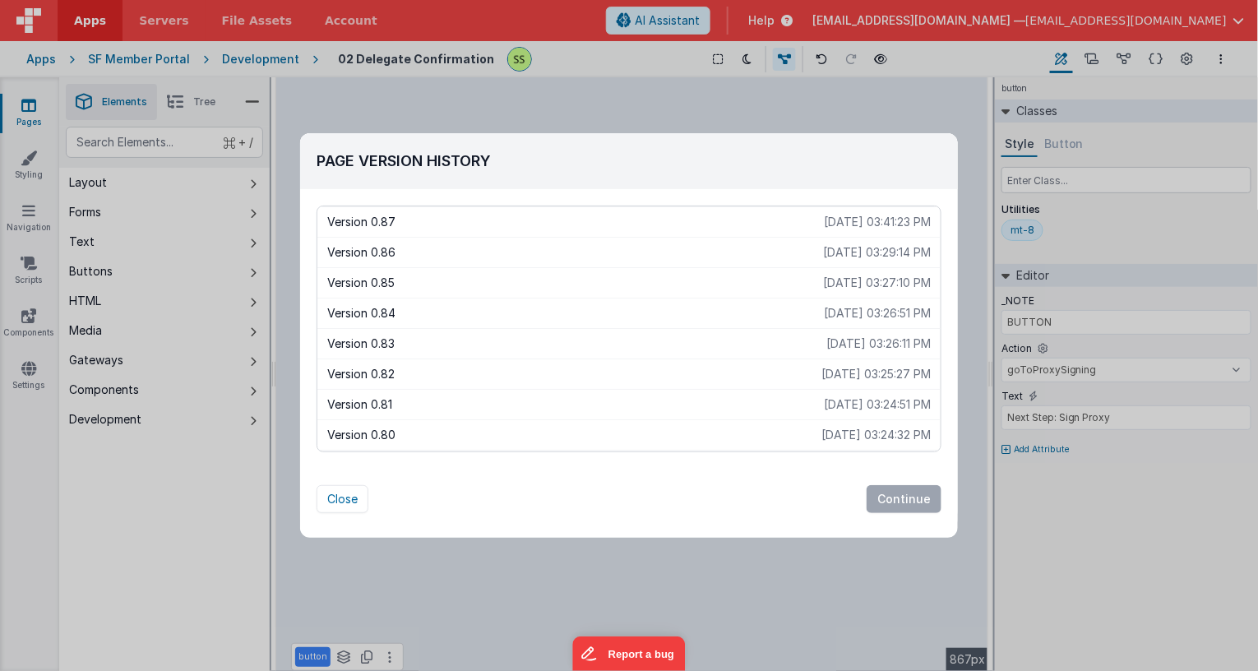
scroll to position [0, 0]
click at [848, 351] on p "[DATE] 03:26:11 PM" at bounding box center [879, 344] width 104 height 16
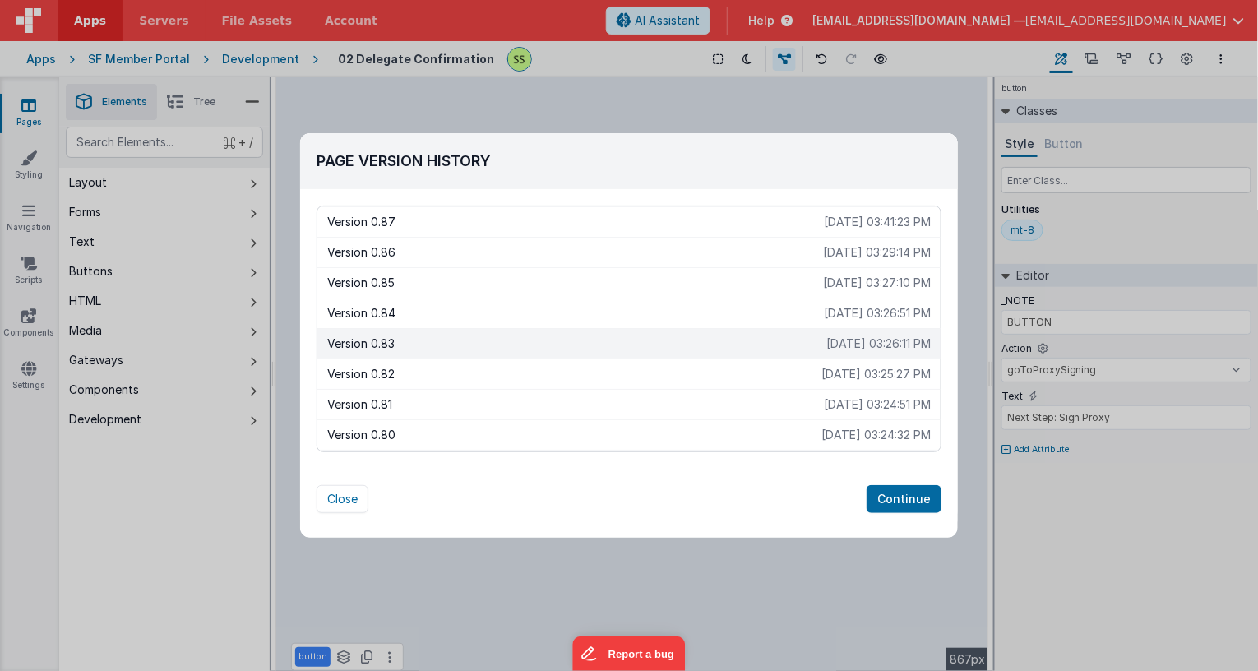
click at [910, 503] on button "Continue" at bounding box center [904, 499] width 75 height 28
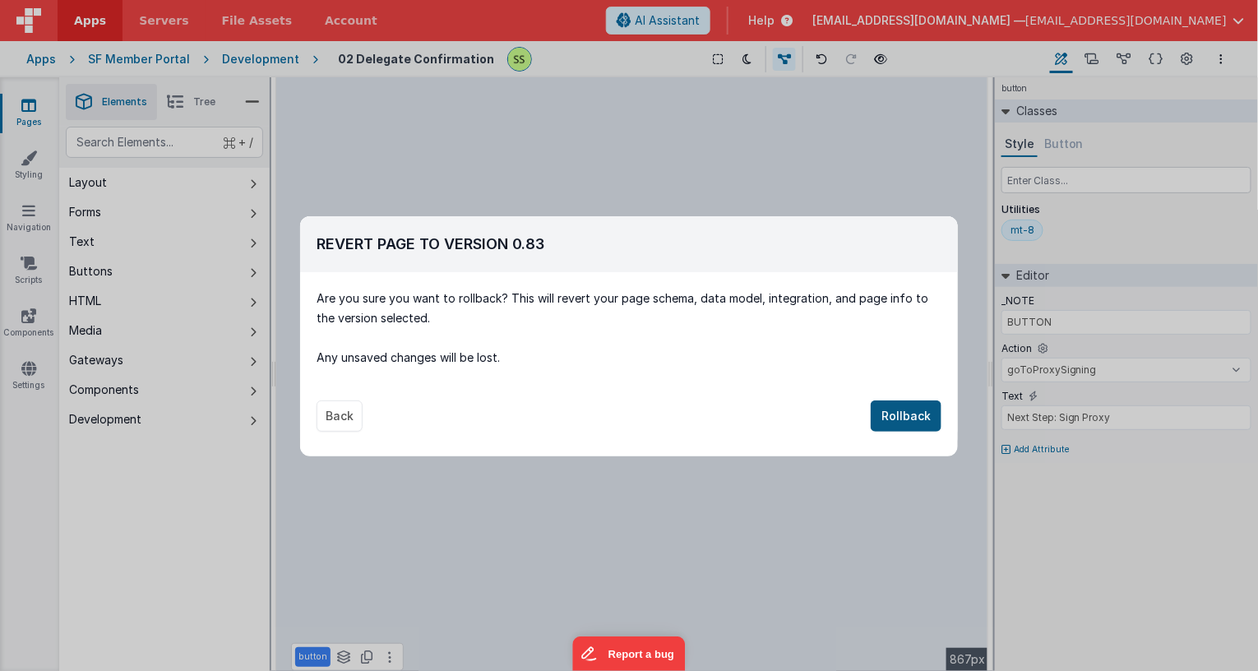
click at [905, 408] on button "Rollback" at bounding box center [906, 416] width 71 height 31
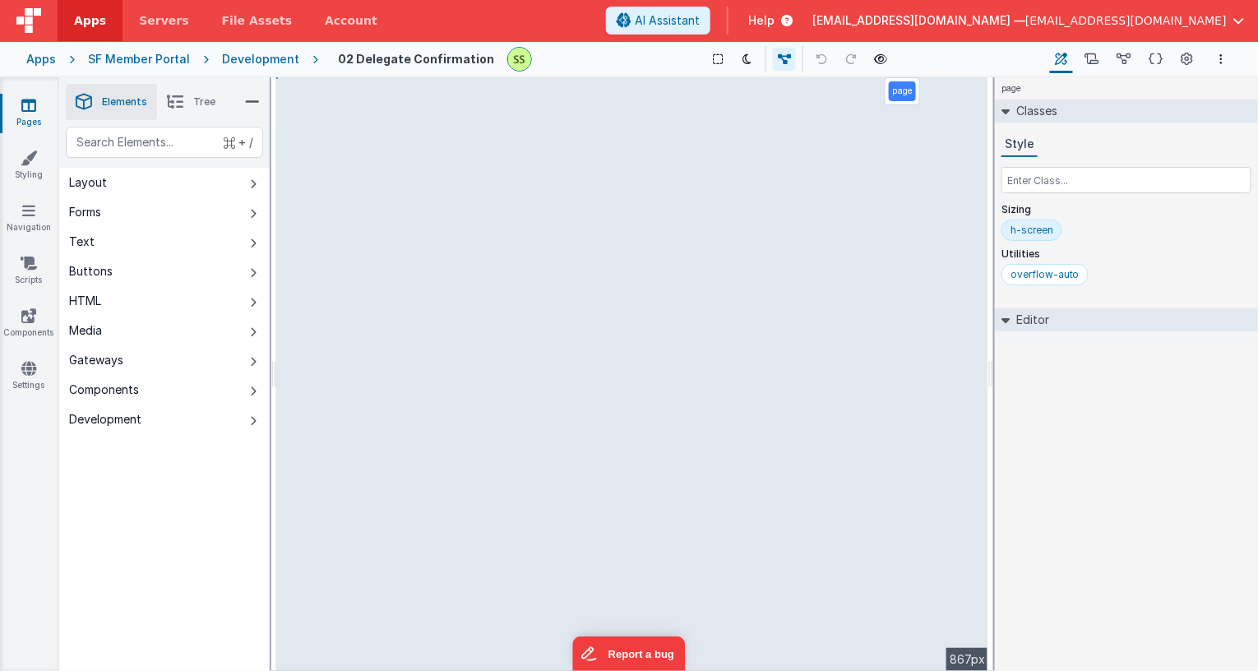
select select "goToProxySigning"
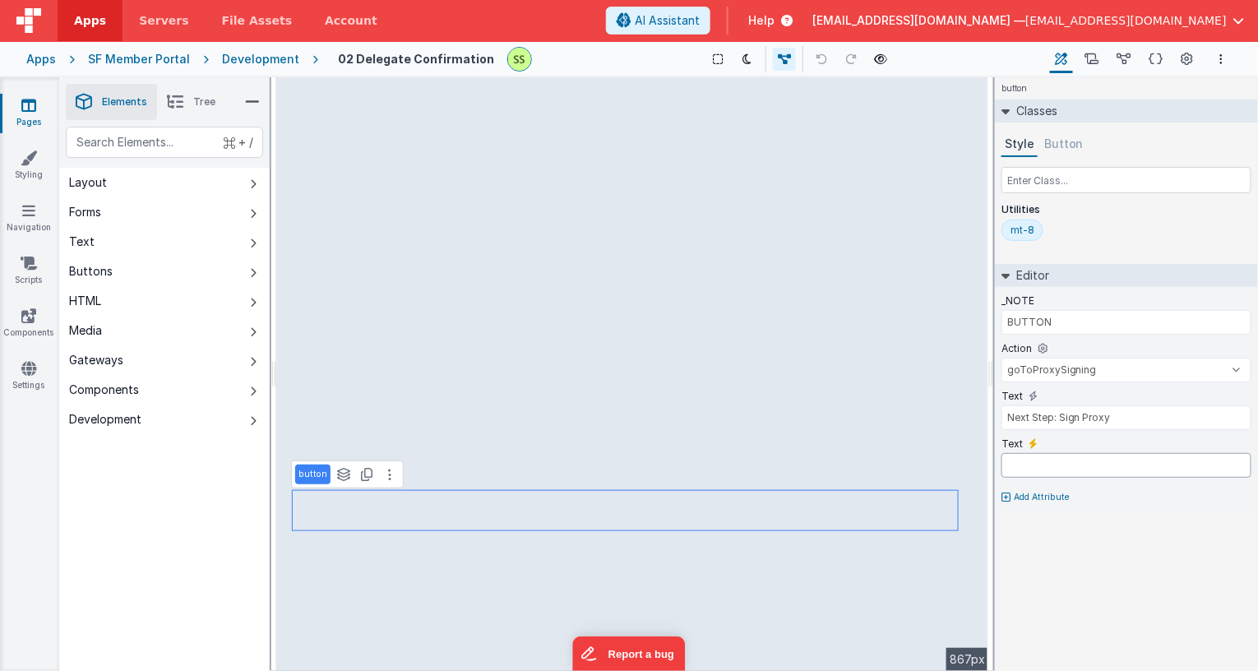
click at [1106, 464] on input "text" at bounding box center [1127, 465] width 250 height 25
click at [1048, 442] on icon at bounding box center [1052, 444] width 9 height 10
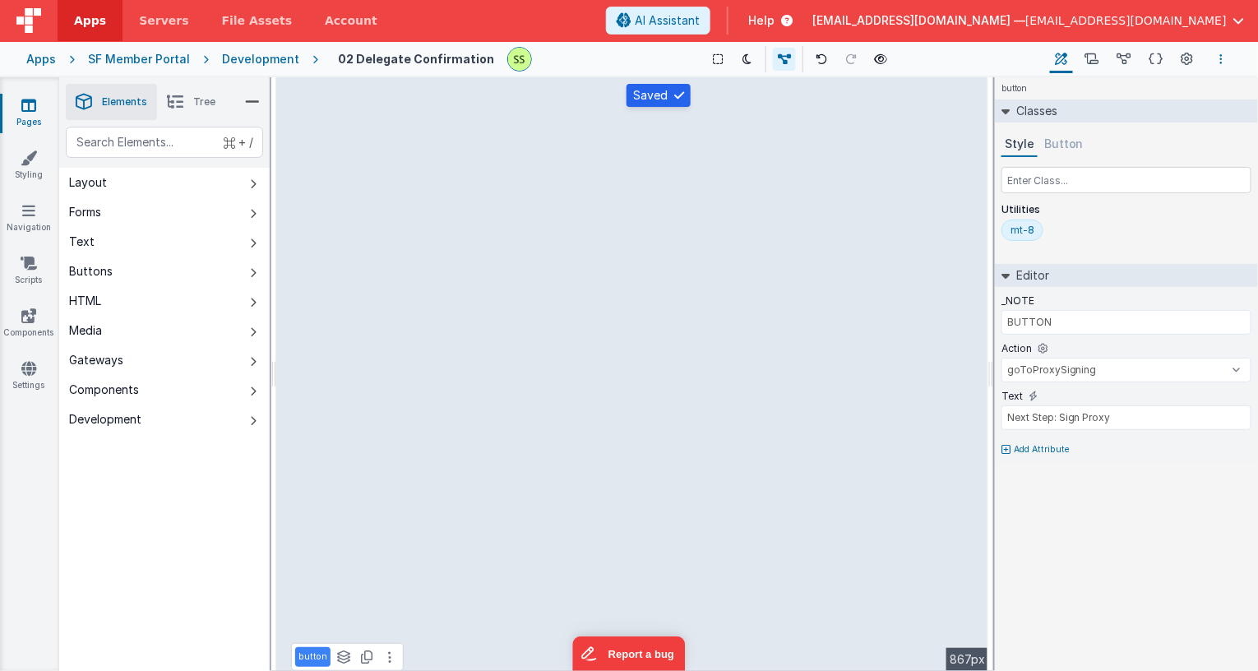
click at [1214, 57] on button "Options" at bounding box center [1222, 59] width 20 height 20
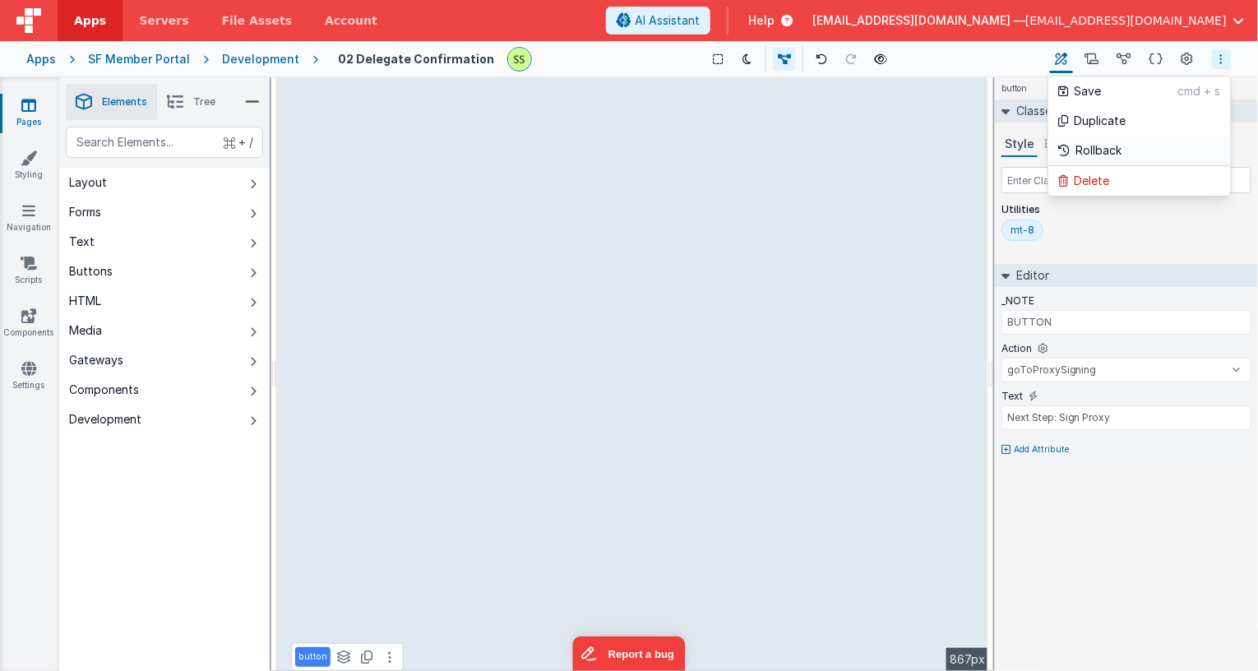
click at [1095, 155] on p "Rollback" at bounding box center [1100, 150] width 46 height 16
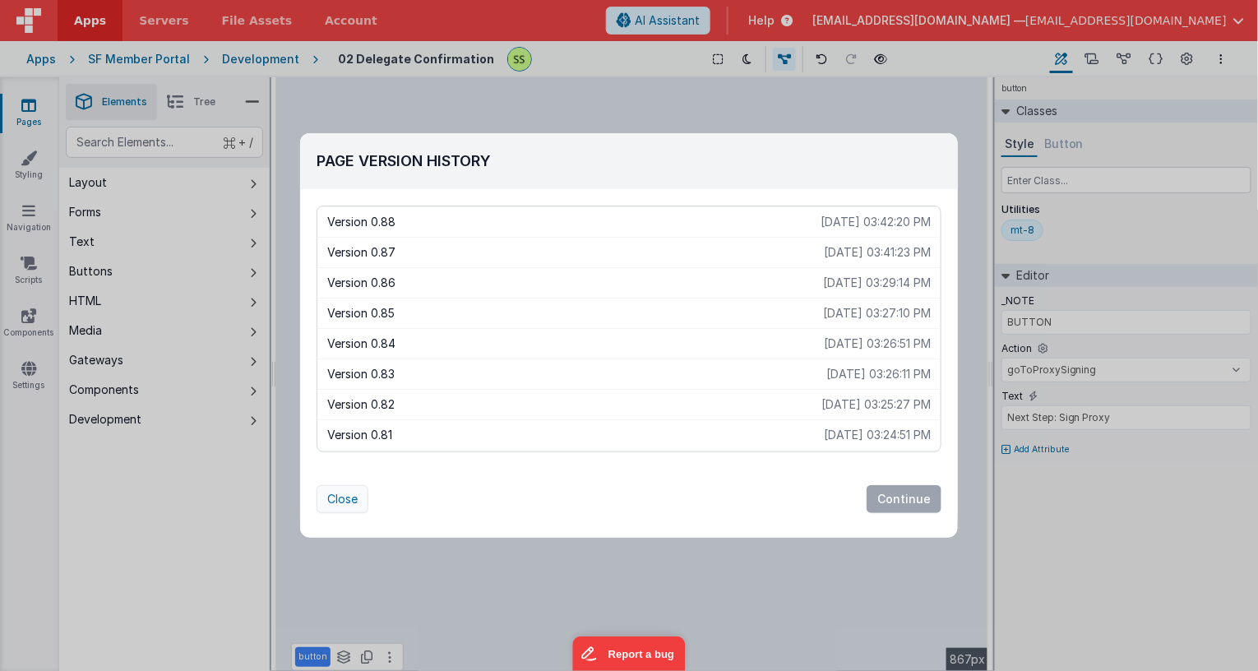
click at [349, 498] on button "Close" at bounding box center [343, 499] width 52 height 28
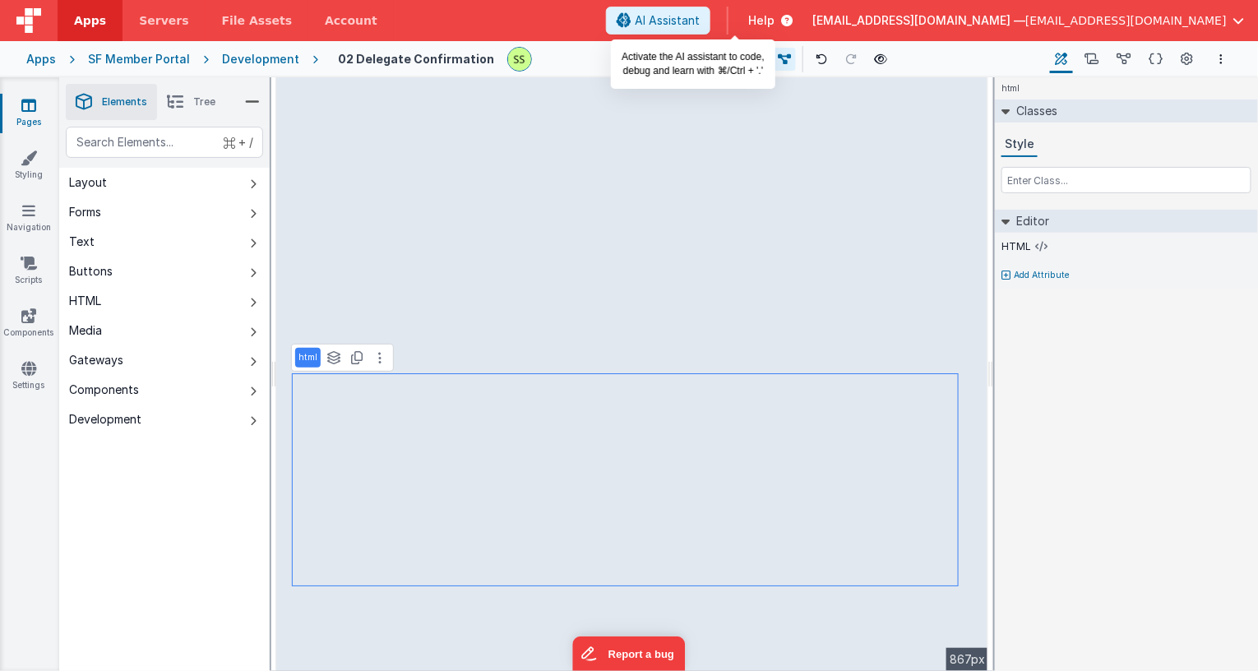
click at [700, 23] on span "AI Assistant" at bounding box center [667, 20] width 65 height 16
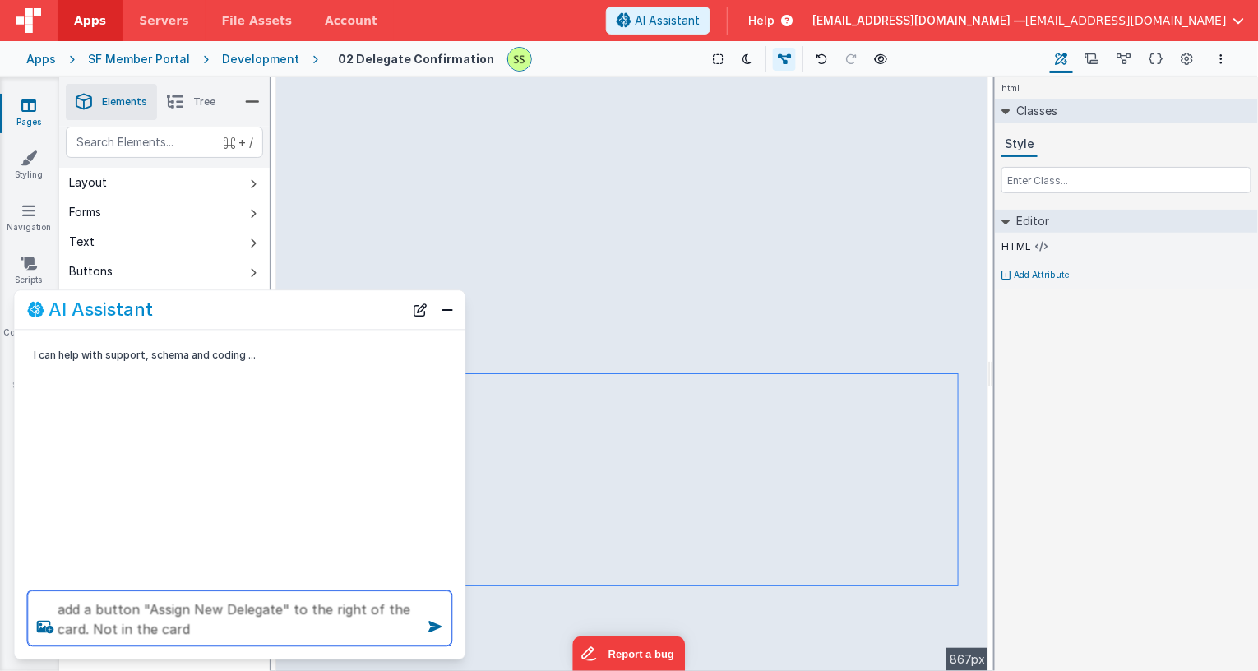
type textarea "add a button "Assign New Delegate" to the right of the card. Not in the card"
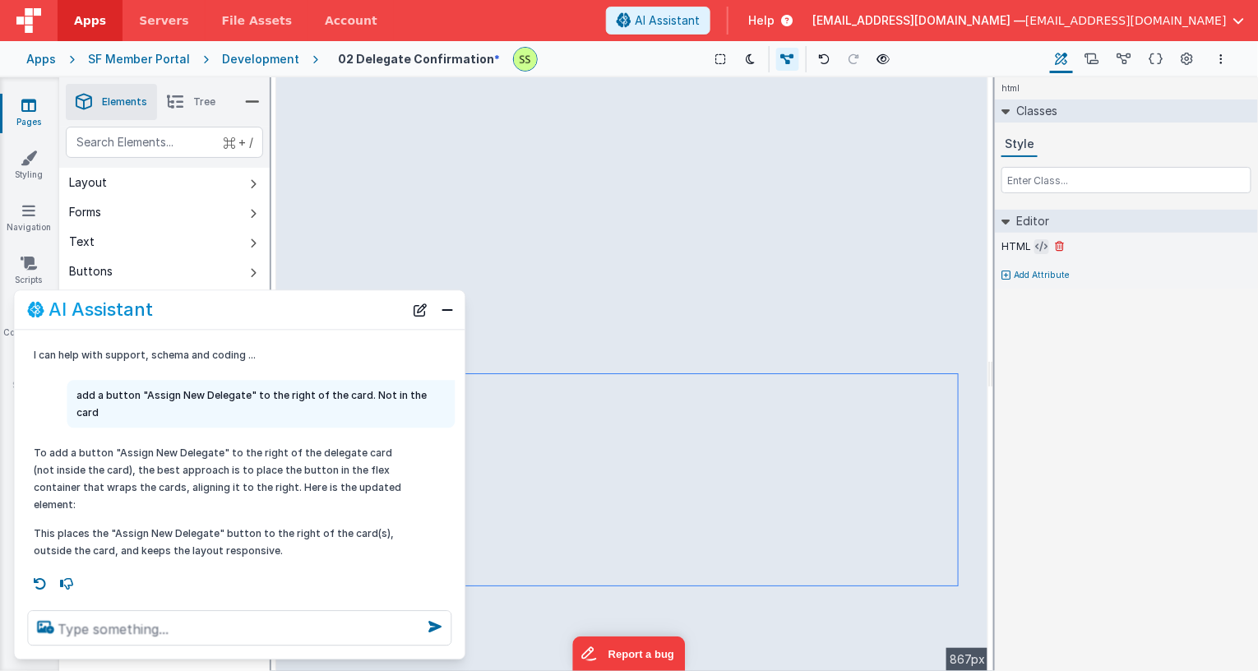
click at [1043, 245] on icon at bounding box center [1042, 246] width 12 height 13
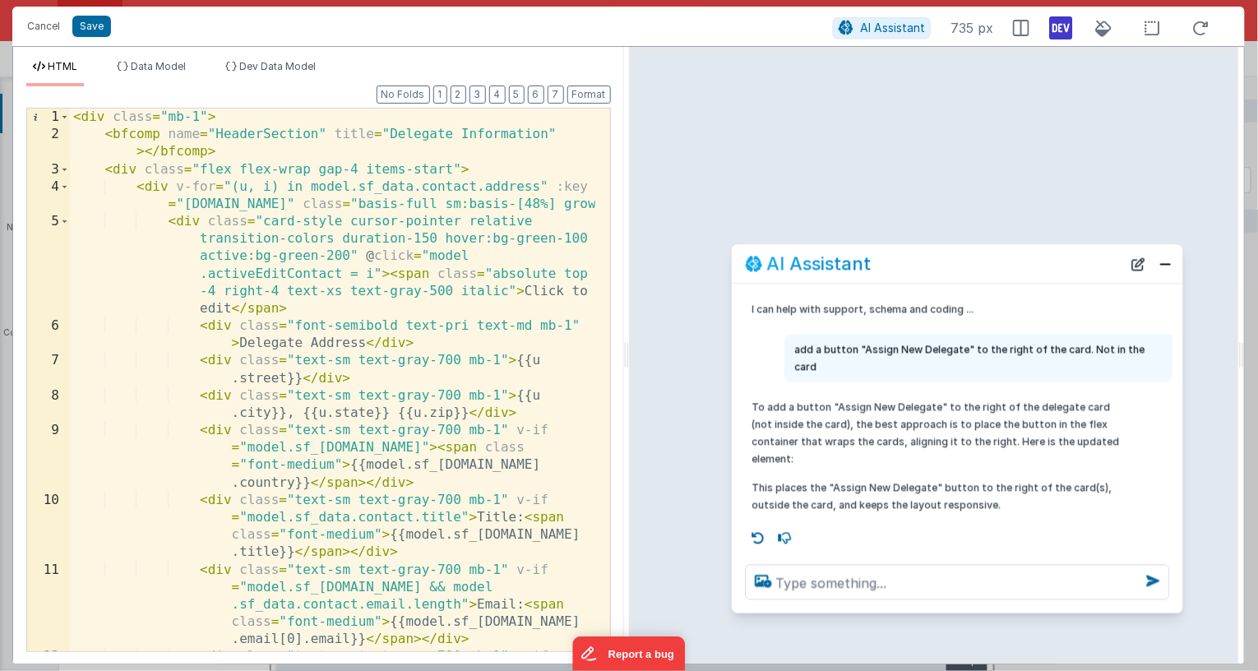
drag, startPoint x: 336, startPoint y: 310, endPoint x: 1043, endPoint y: 264, distance: 708.8
click at [1048, 262] on div "AI Assistant" at bounding box center [934, 264] width 377 height 20
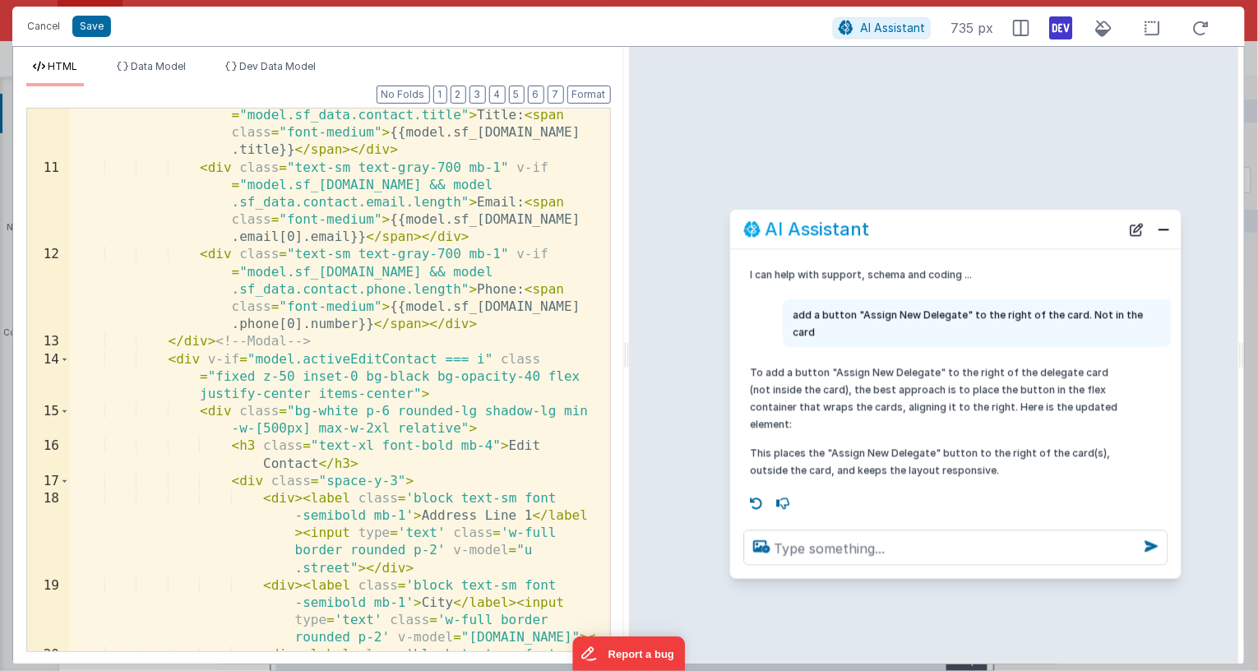
scroll to position [406, 0]
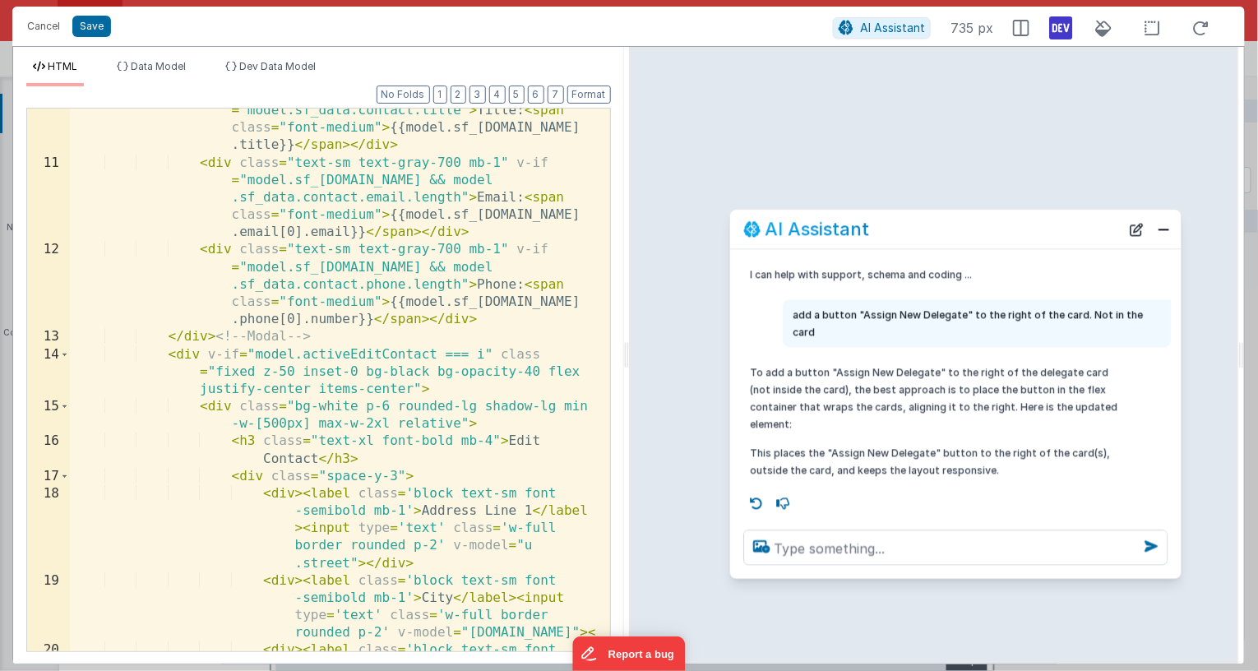
click at [520, 284] on div "< div class = "text-sm text-gray-700 mb-1" v-if = "model.sf_data.contact.title"…" at bounding box center [333, 425] width 526 height 681
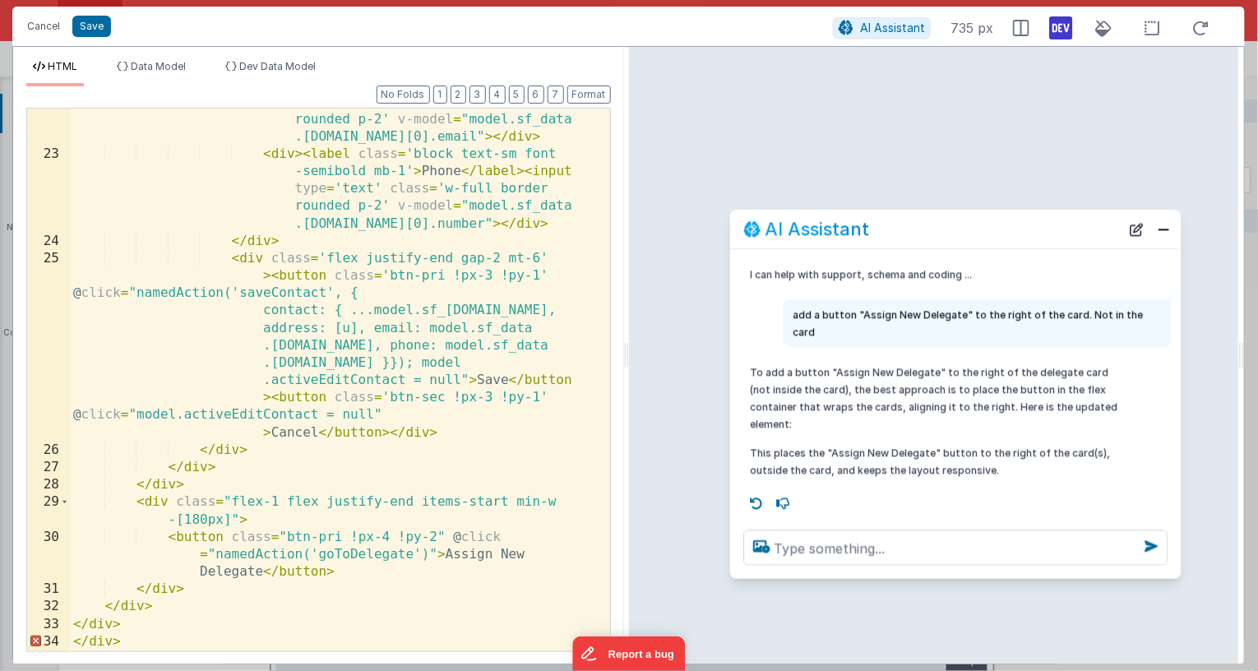
scroll to position [1128, 0]
click at [846, 544] on textarea at bounding box center [955, 547] width 424 height 35
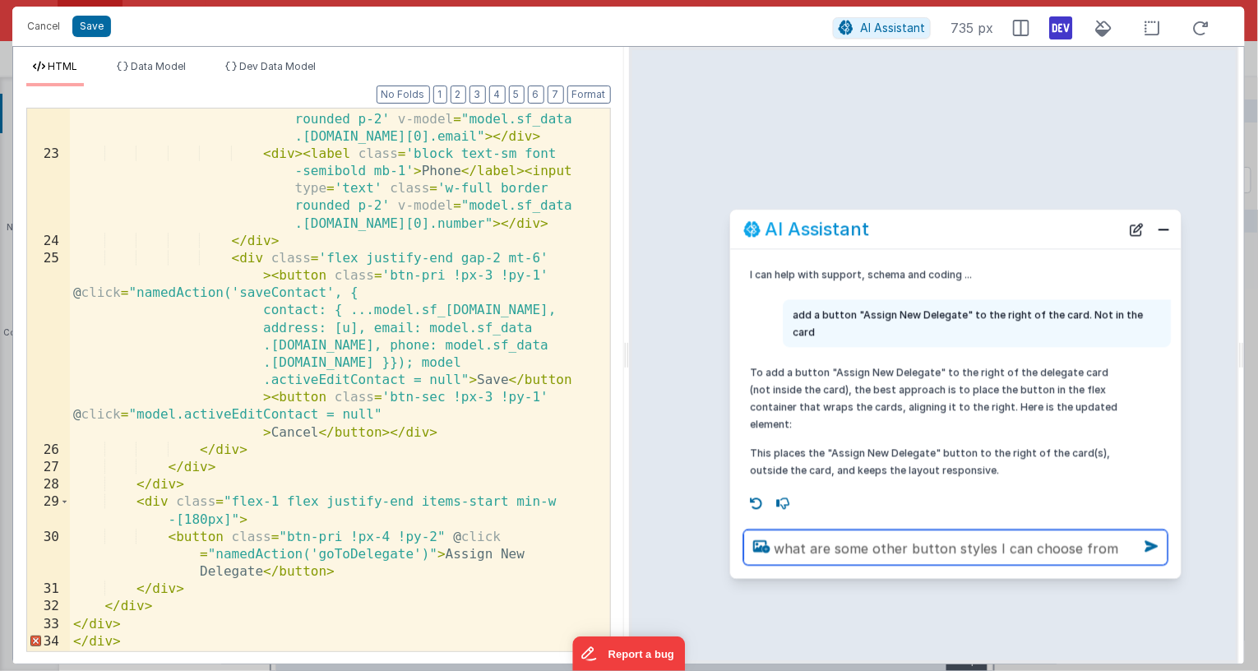
type textarea "what are some other button styles I can choose from"
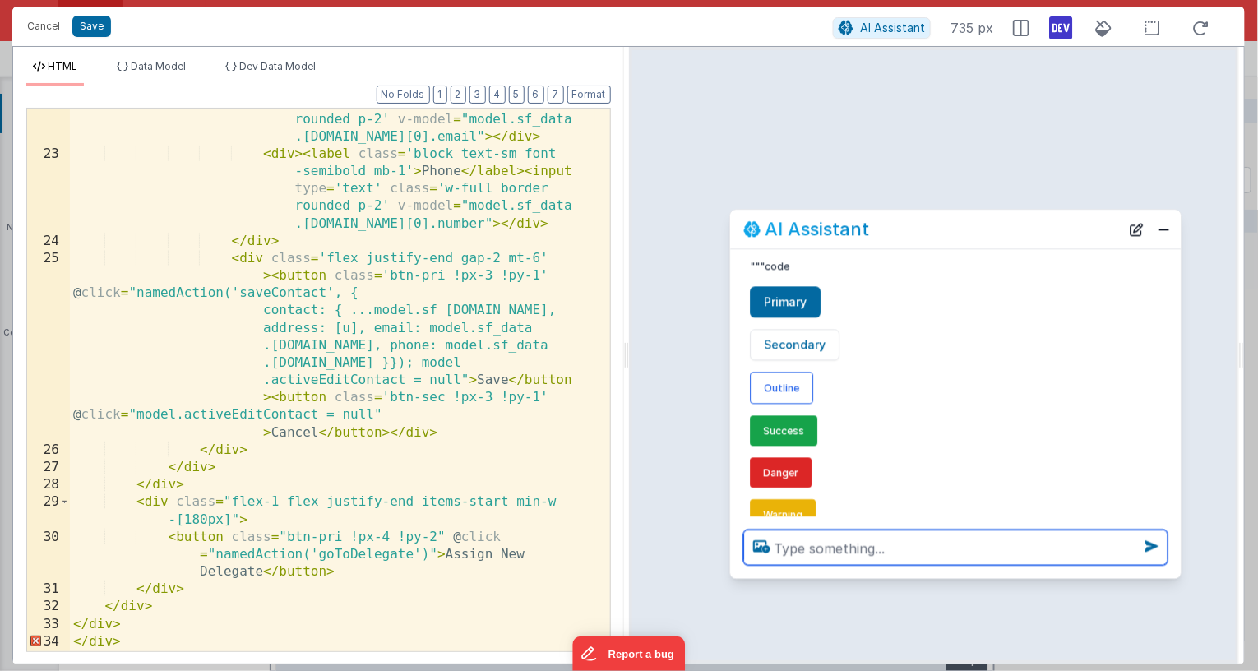
scroll to position [332, 0]
click at [871, 558] on textarea at bounding box center [955, 547] width 424 height 35
type textarea "Update the new button style to be an outline"
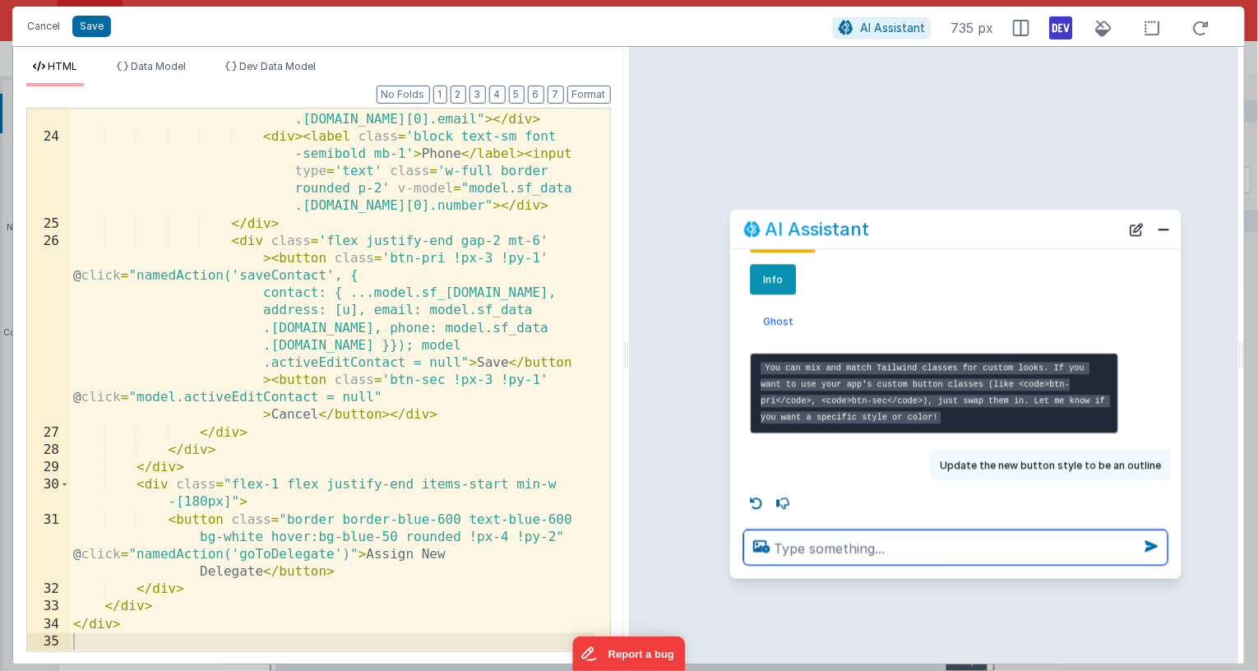
scroll to position [602, 0]
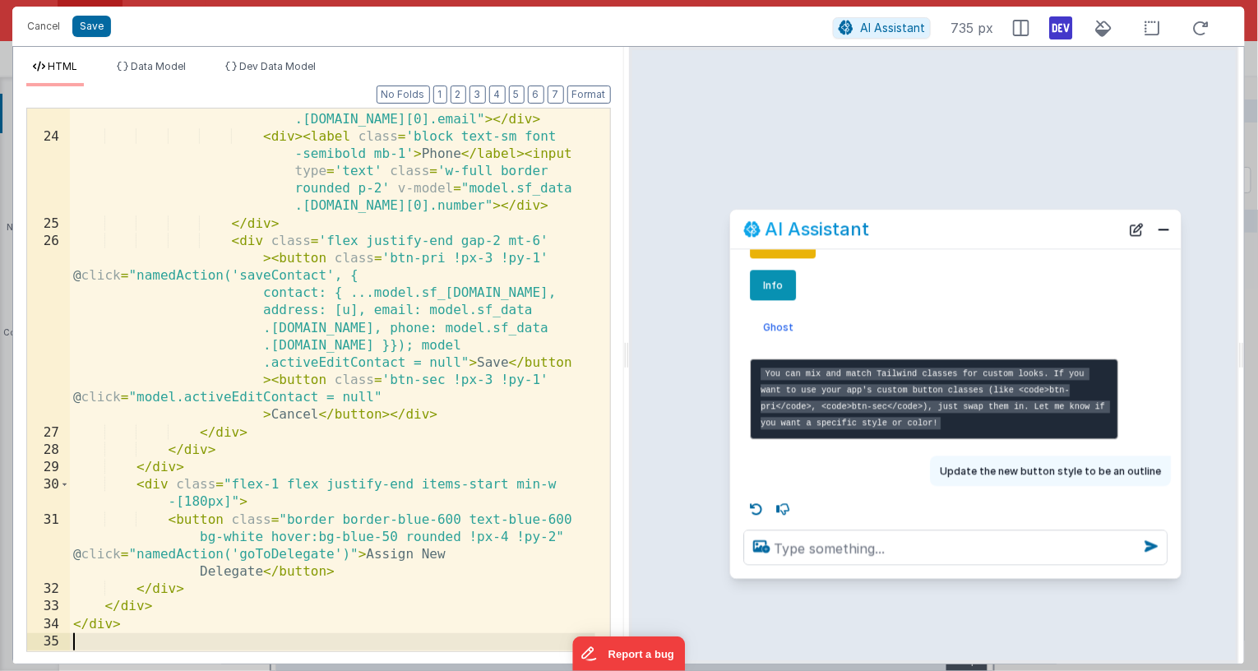
click at [406, 525] on div "< div > < label class = 'block text-sm font -semibold mb-1' > Email </ label > …" at bounding box center [333, 364] width 526 height 646
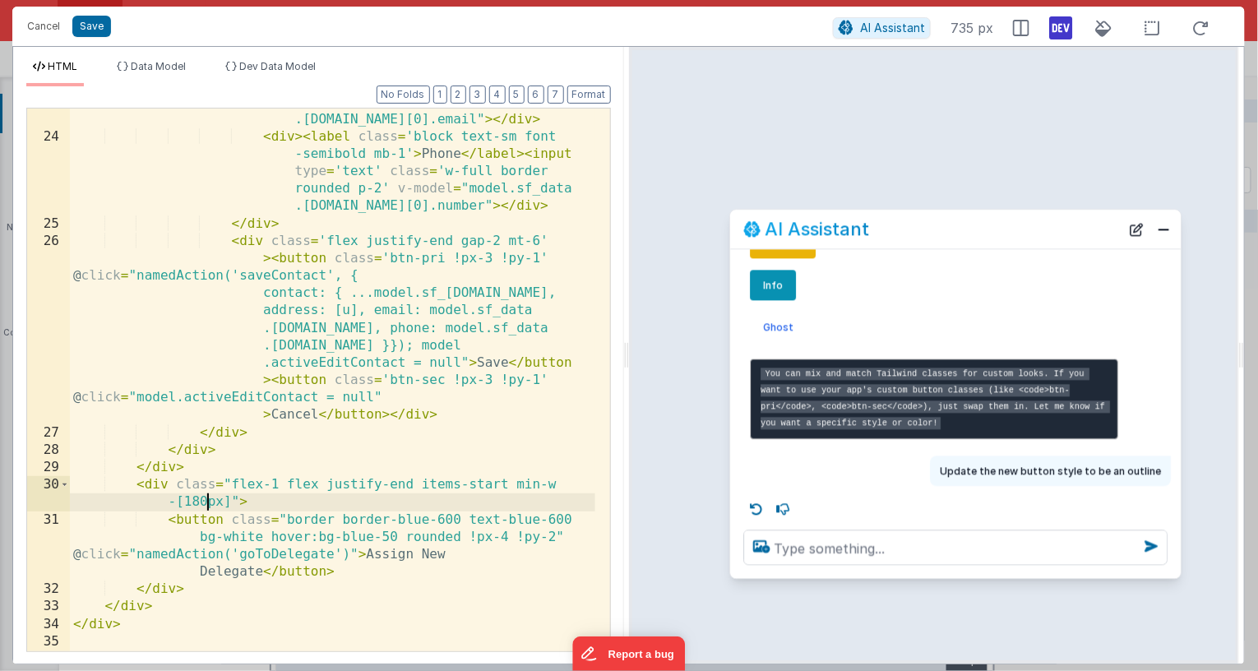
click at [204, 503] on div "< div > < label class = 'block text-sm font -semibold mb-1' > Email </ label > …" at bounding box center [333, 364] width 526 height 646
click at [1167, 231] on button "Close" at bounding box center [1163, 229] width 21 height 23
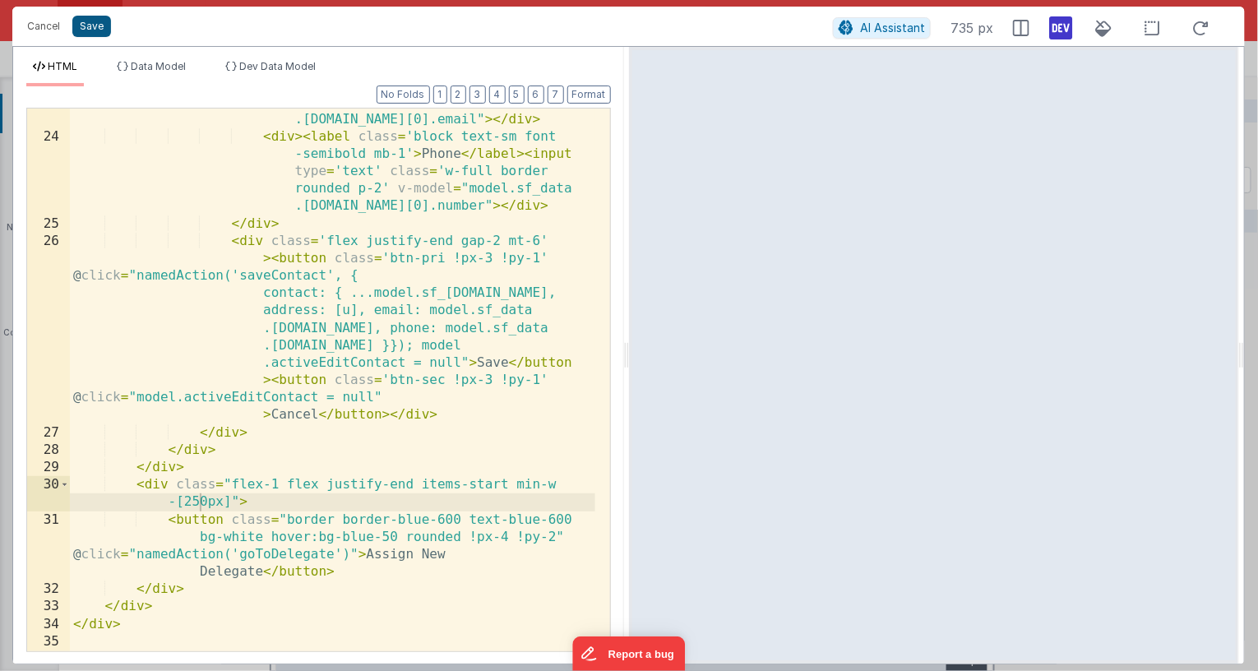
click at [91, 25] on button "Save" at bounding box center [91, 26] width 39 height 21
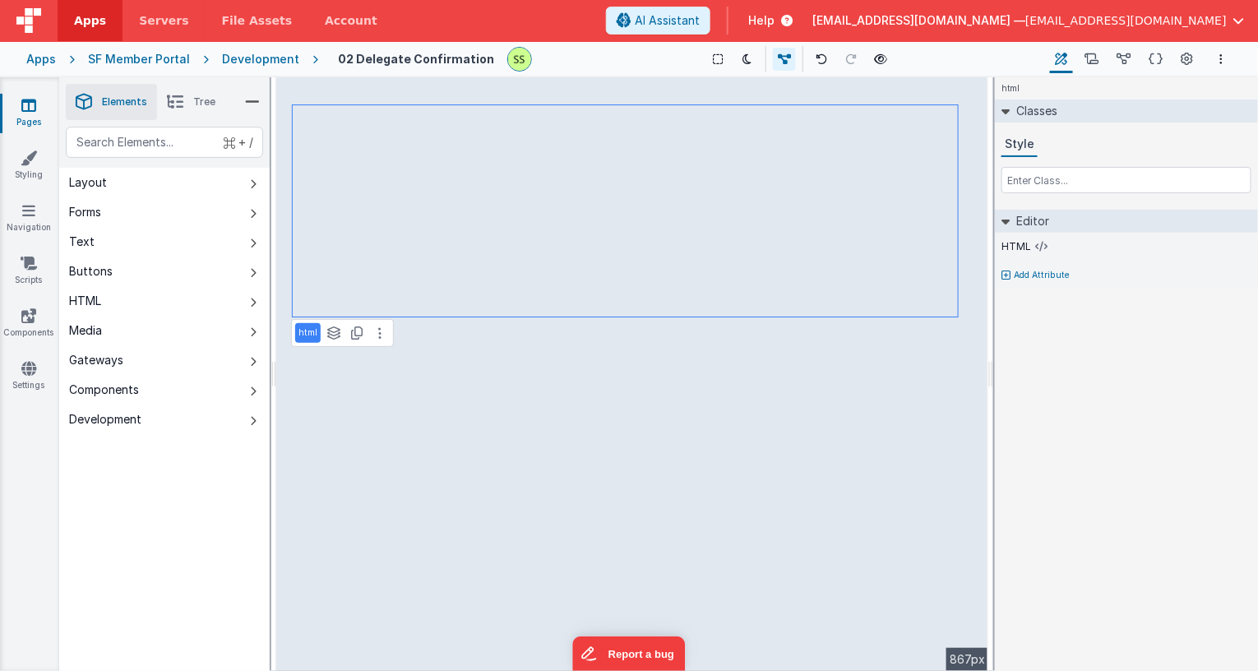
select select "goToDelegate"
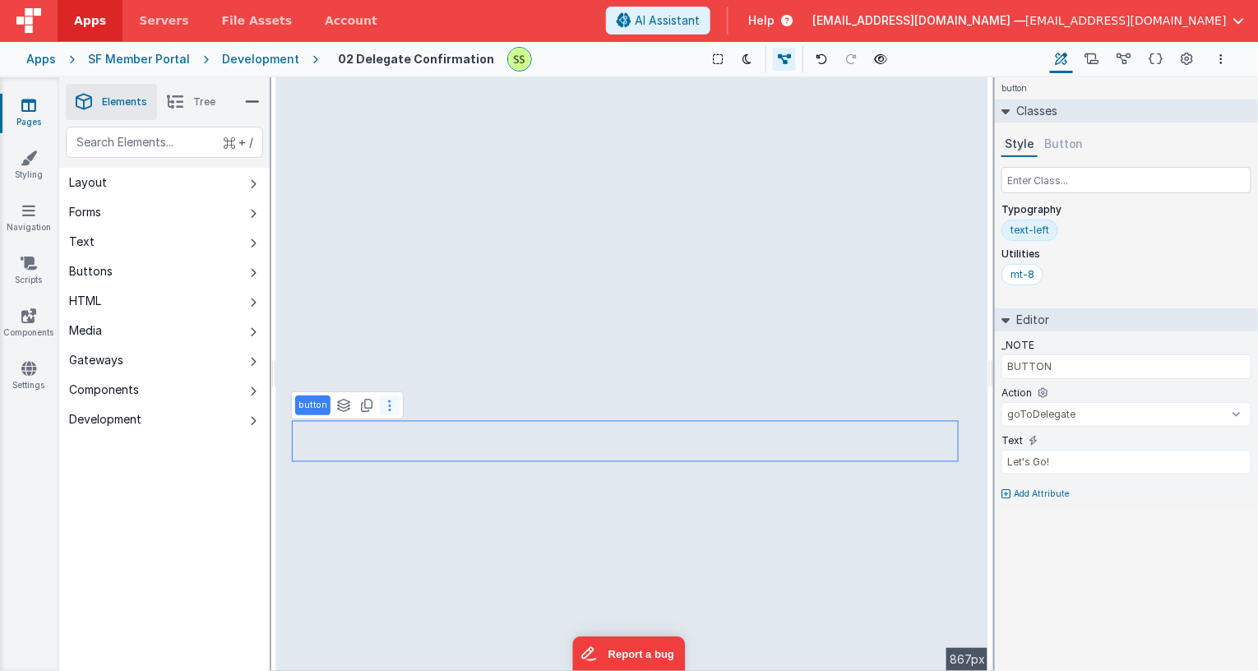
click at [390, 410] on button at bounding box center [390, 406] width 20 height 20
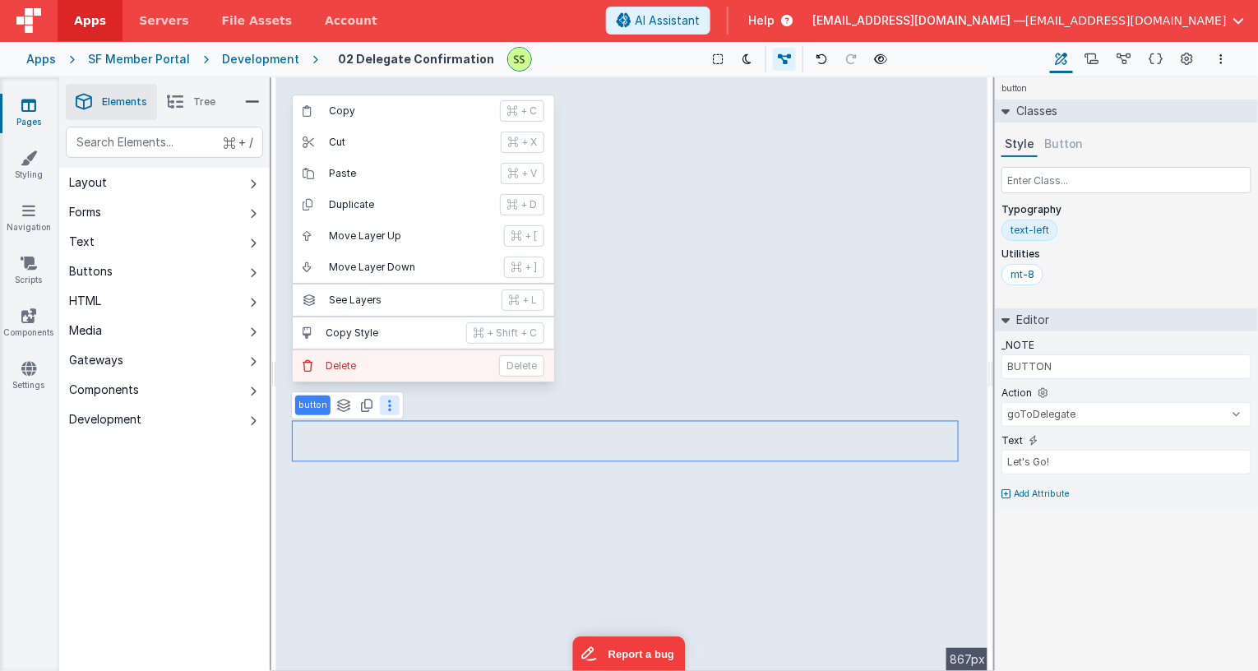
click at [406, 372] on button "Delete Delete" at bounding box center [424, 365] width 262 height 31
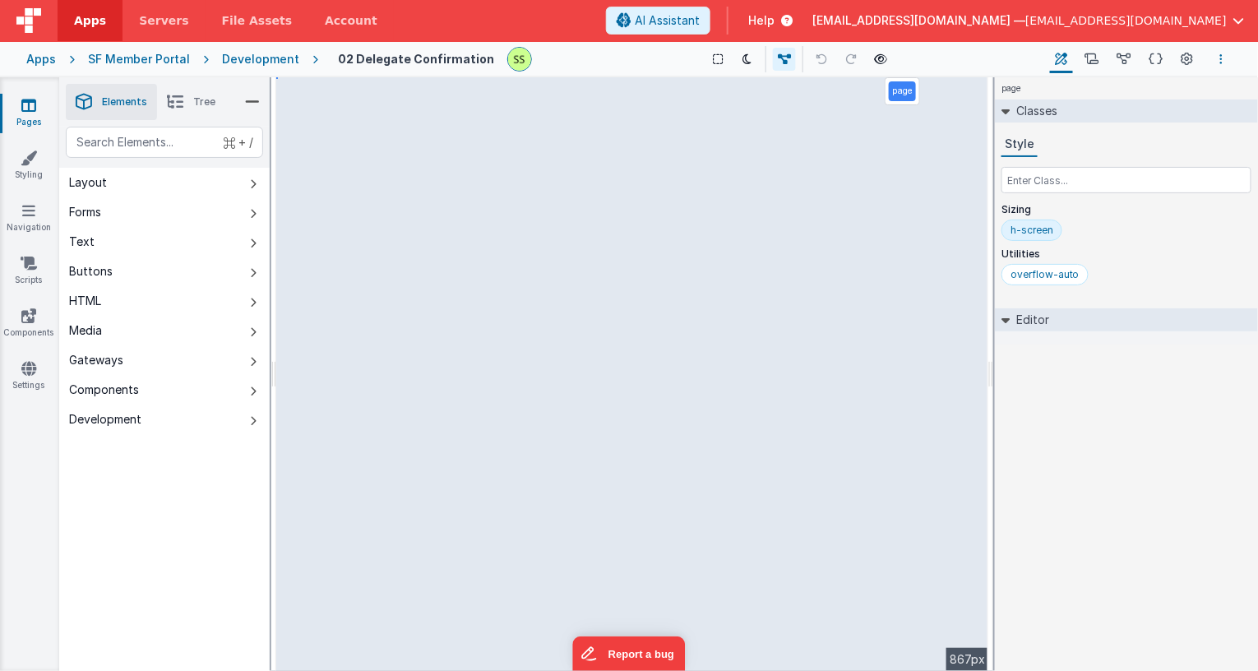
click at [1225, 53] on button "Options" at bounding box center [1222, 59] width 20 height 20
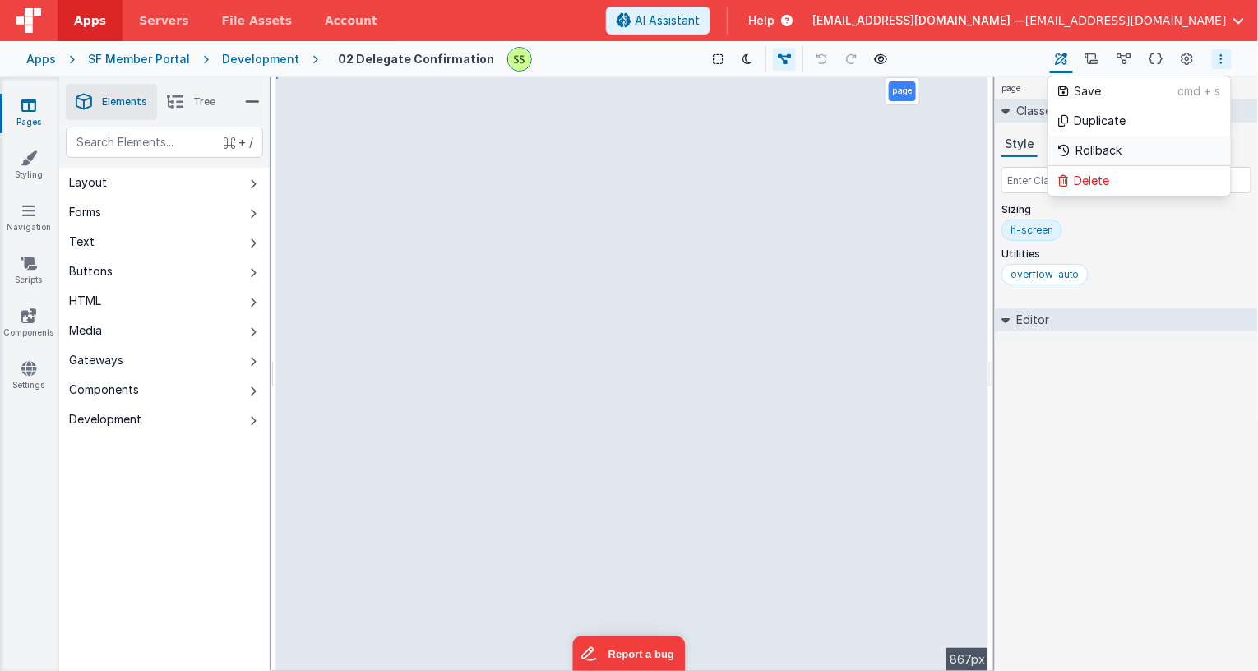
click at [1088, 157] on p "Rollback" at bounding box center [1100, 150] width 46 height 16
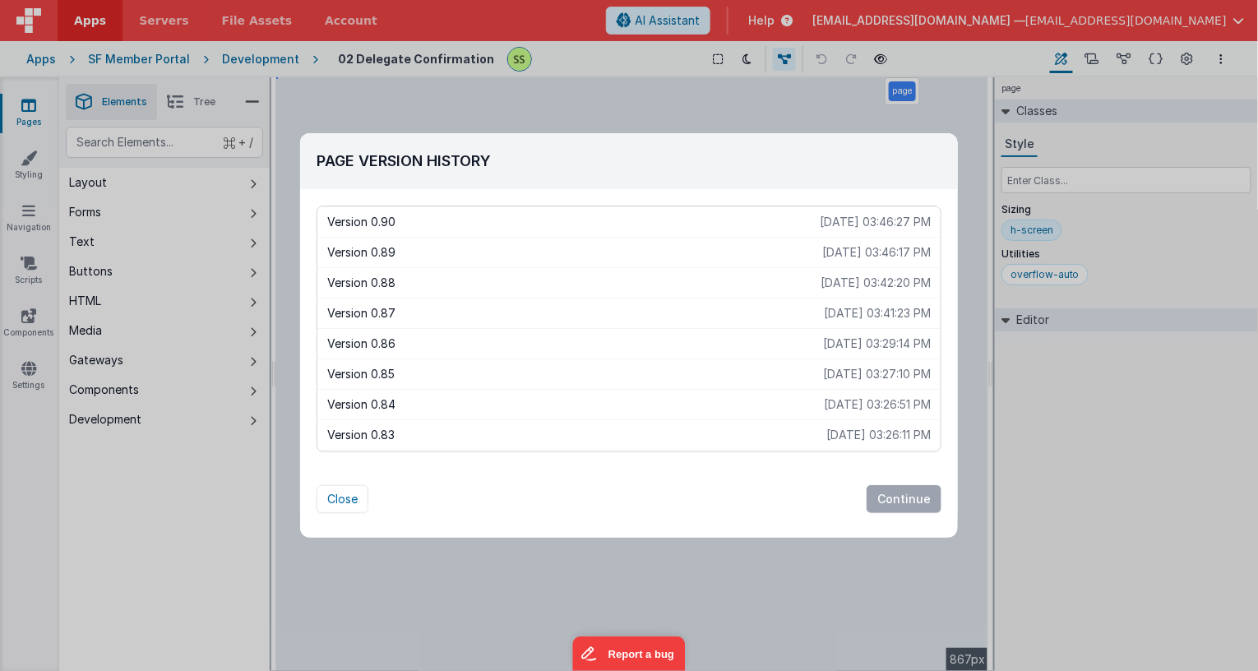
click at [434, 253] on p "Version 0.89" at bounding box center [574, 252] width 495 height 16
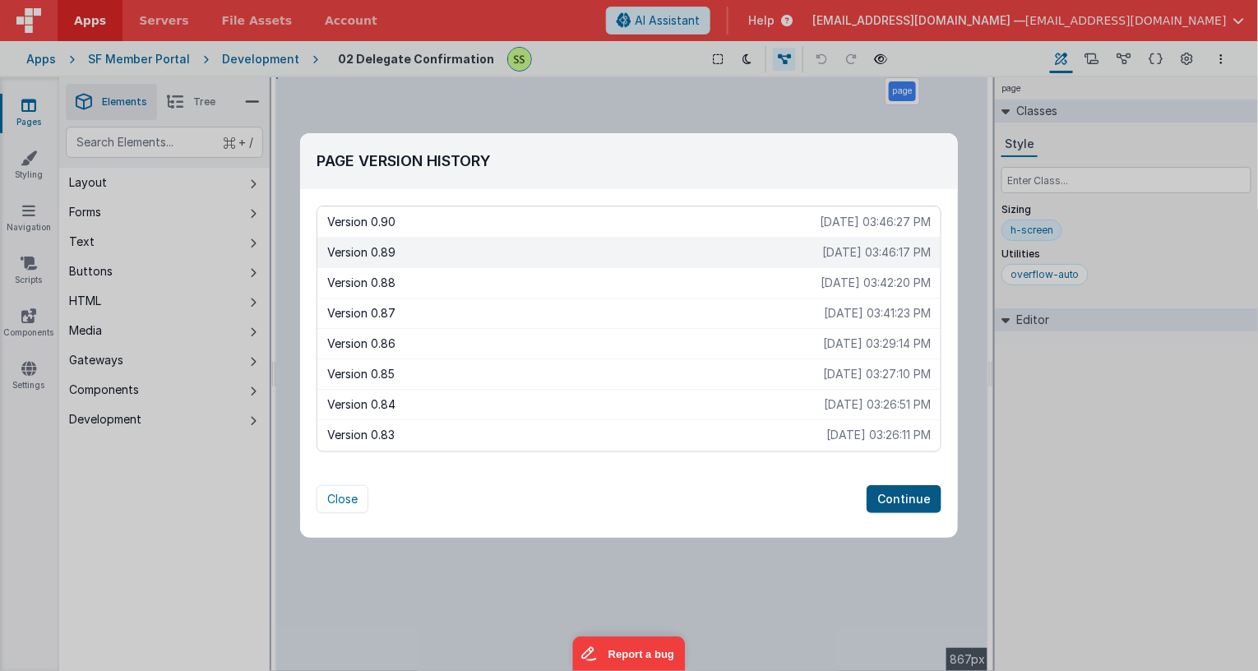
click at [912, 494] on button "Continue" at bounding box center [904, 499] width 75 height 28
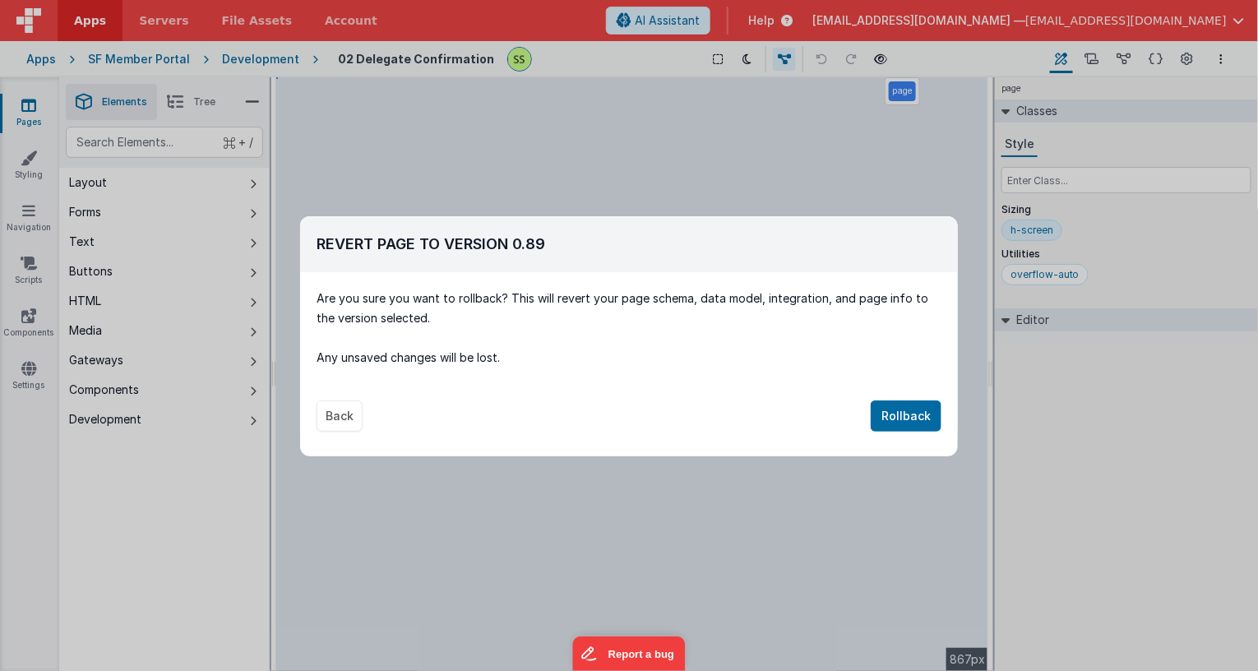
click at [917, 410] on button "Rollback" at bounding box center [906, 416] width 71 height 31
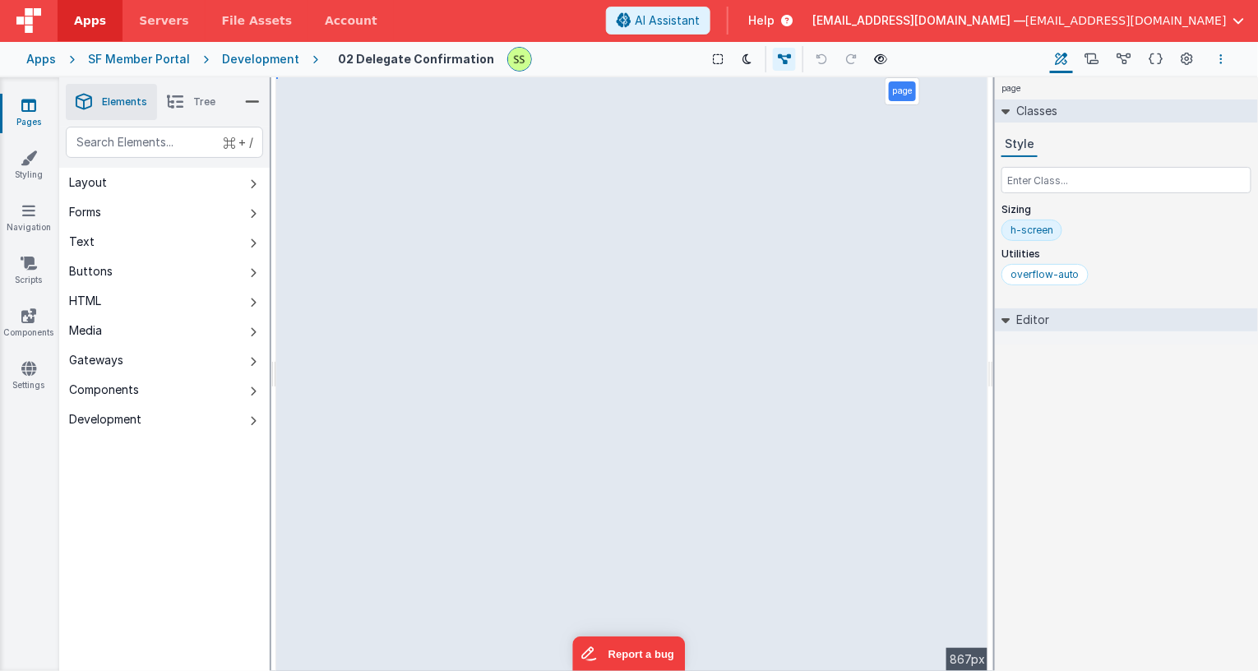
click at [1226, 58] on button "Options" at bounding box center [1222, 59] width 20 height 20
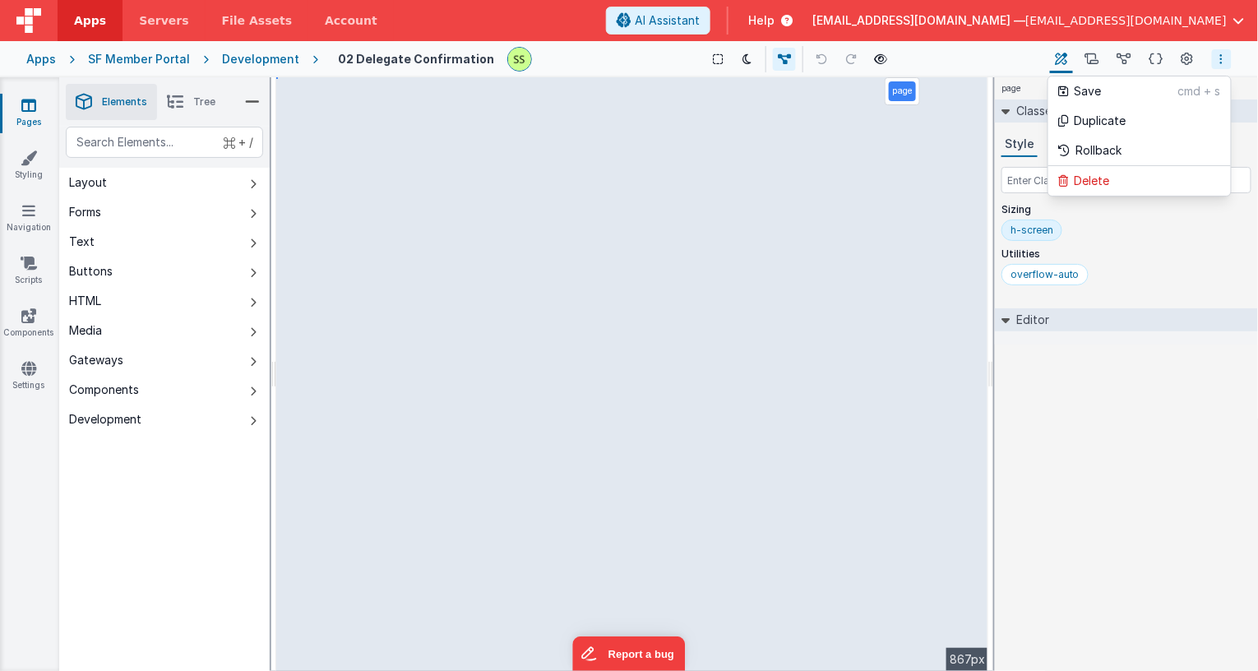
click at [790, 452] on button at bounding box center [629, 335] width 1258 height 671
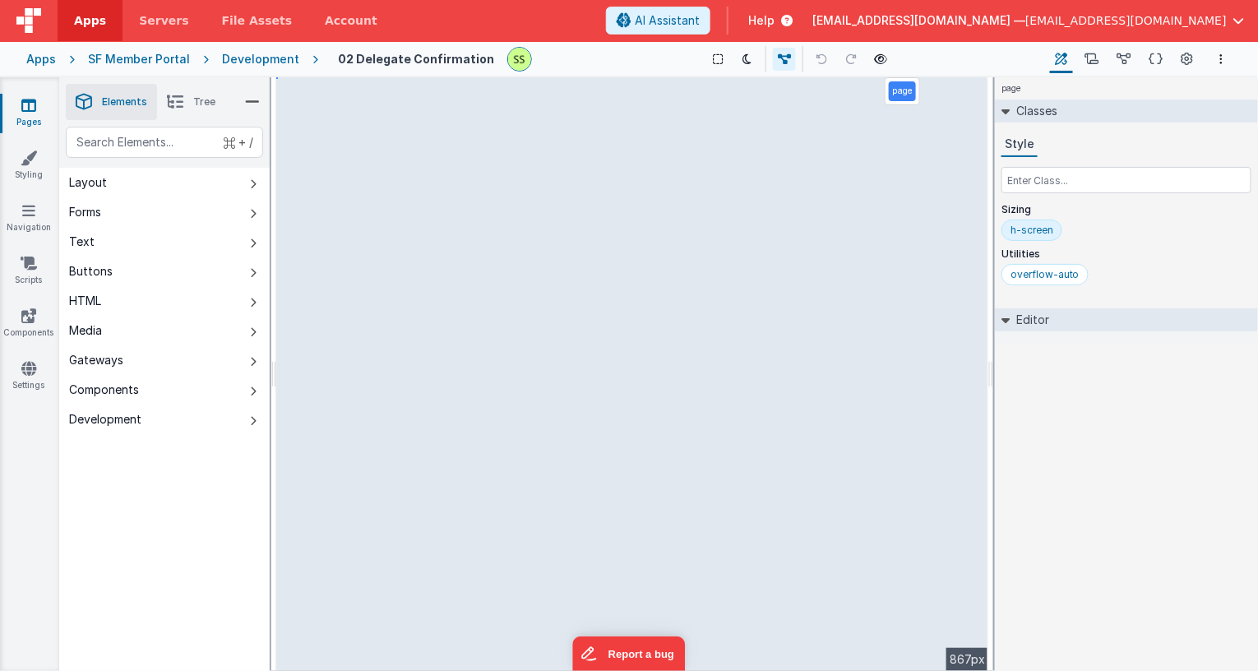
click at [1238, 15] on span "button" at bounding box center [1240, 21] width 12 height 12
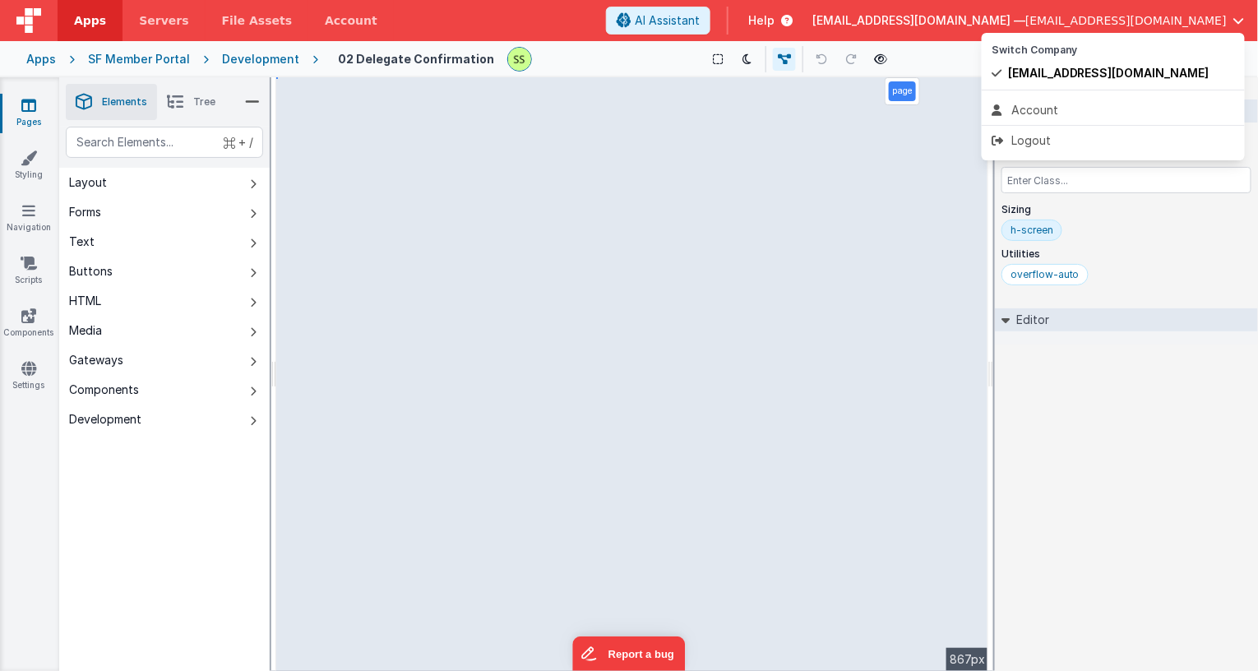
click at [1239, 13] on button at bounding box center [629, 335] width 1258 height 671
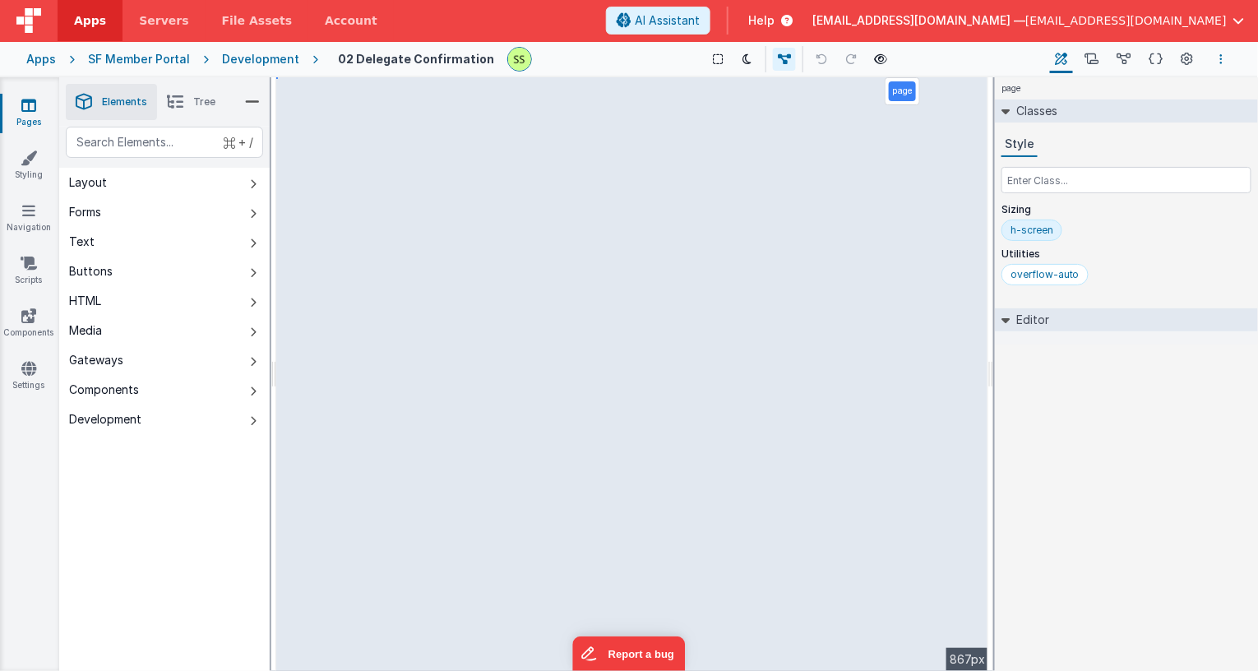
click at [1224, 53] on icon "Options" at bounding box center [1221, 59] width 3 height 12
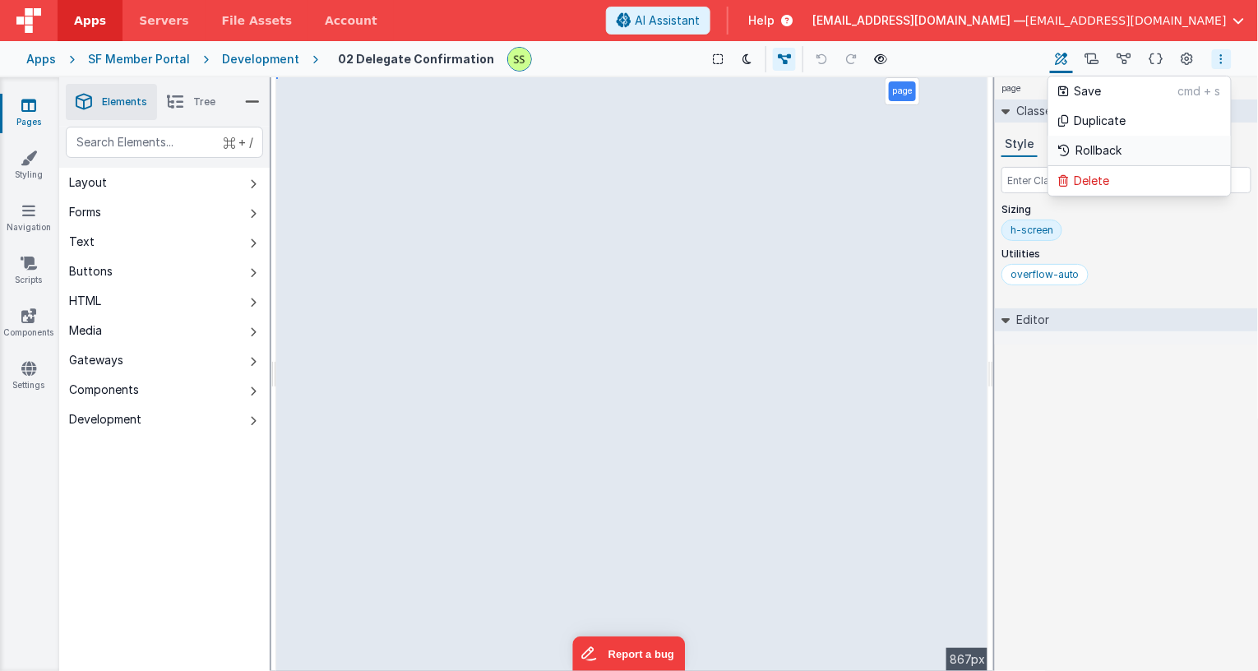
click at [1125, 146] on link "Rollback" at bounding box center [1140, 151] width 183 height 30
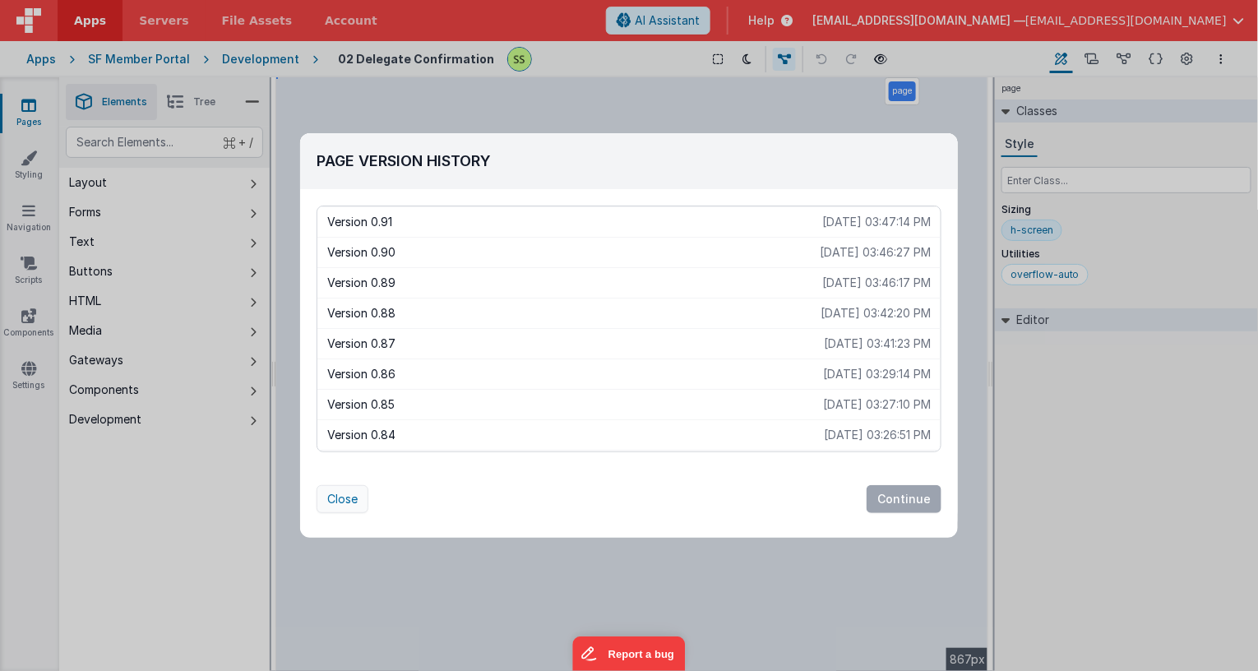
click at [345, 500] on button "Close" at bounding box center [343, 499] width 52 height 28
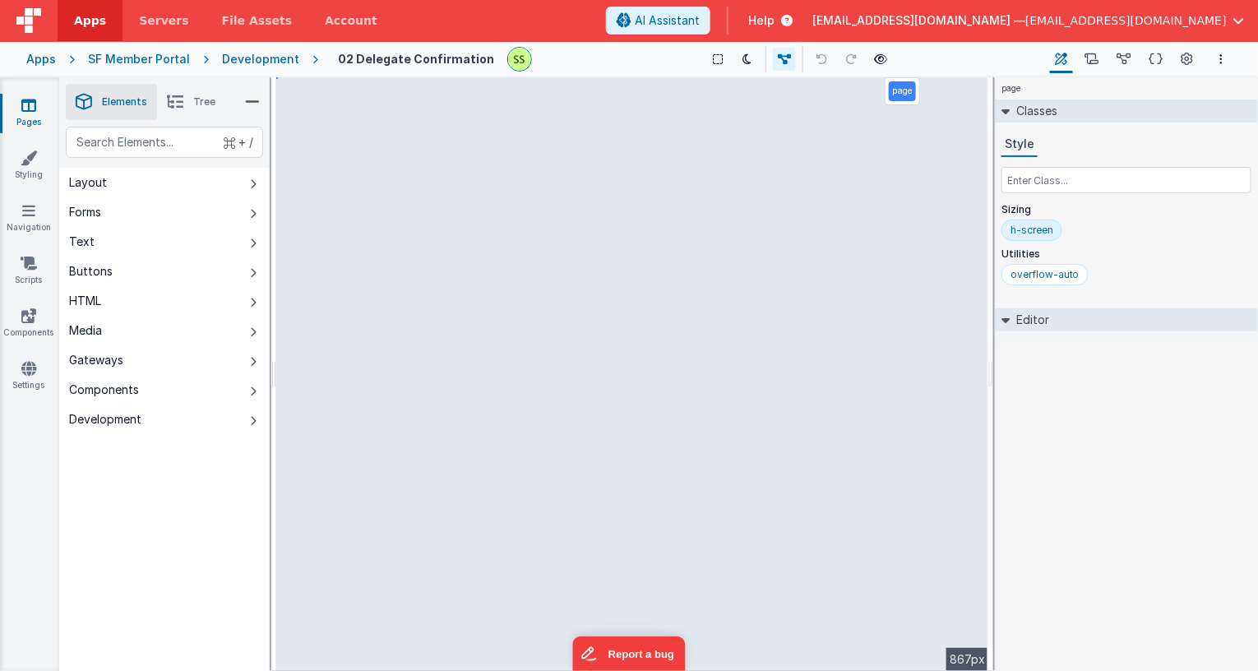
select select "goToDelegate"
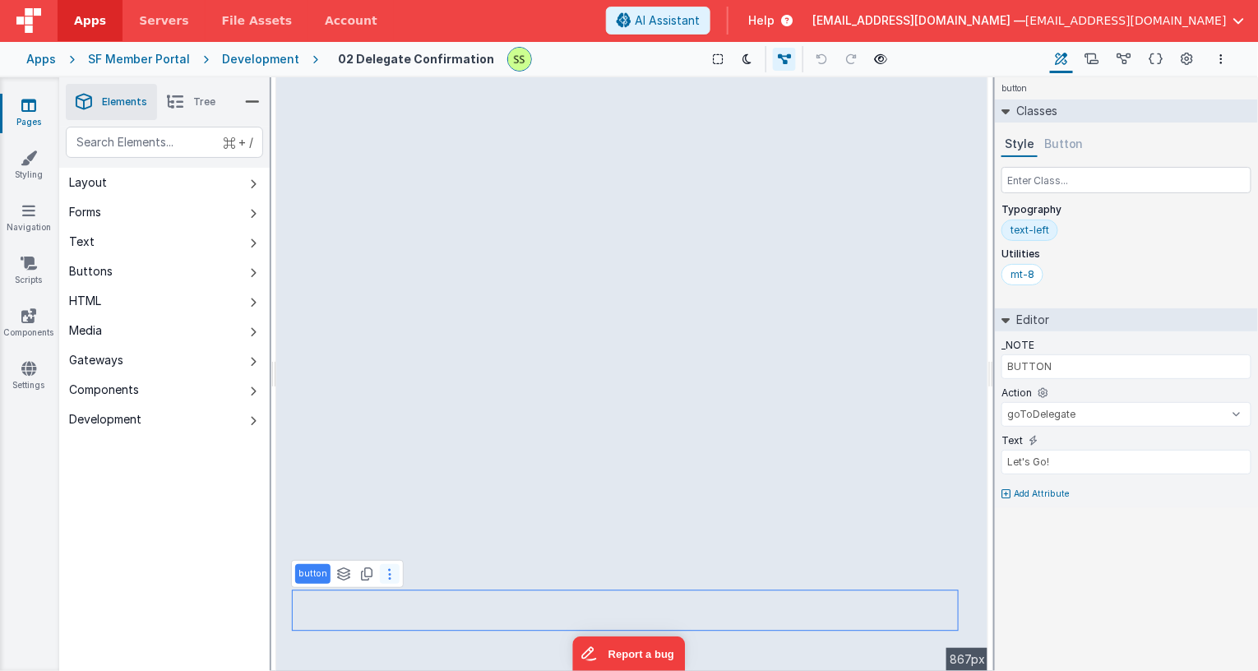
click at [390, 577] on button at bounding box center [390, 574] width 20 height 20
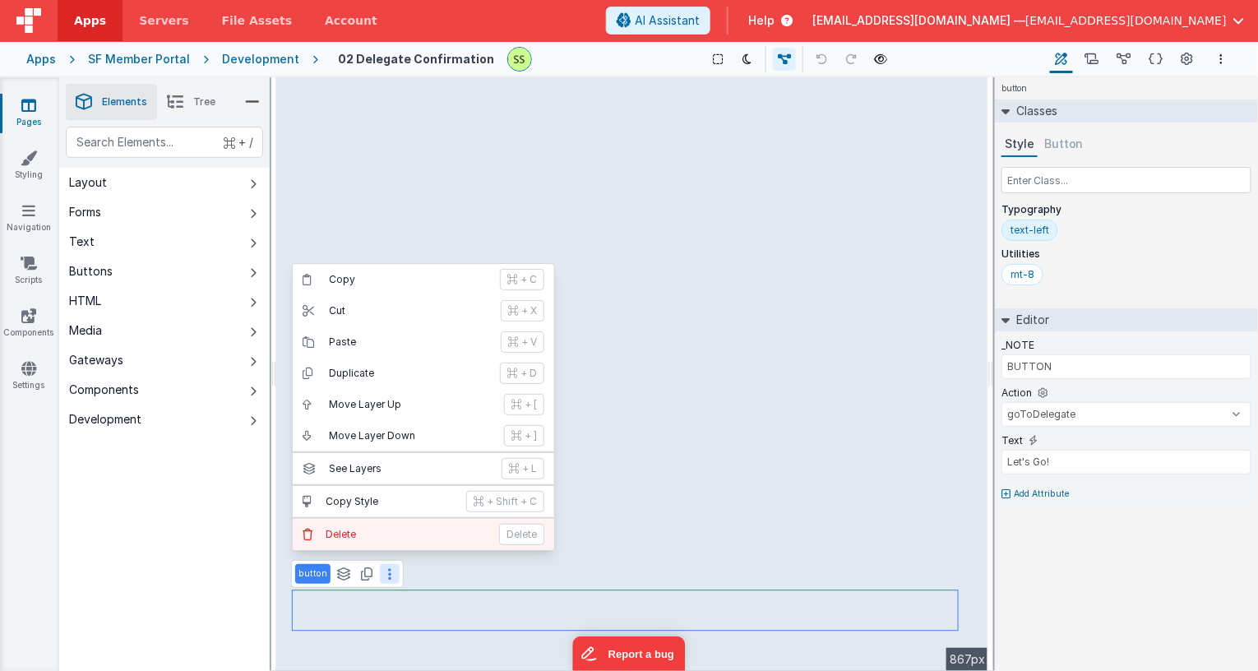
click at [354, 539] on p "Delete" at bounding box center [408, 534] width 164 height 13
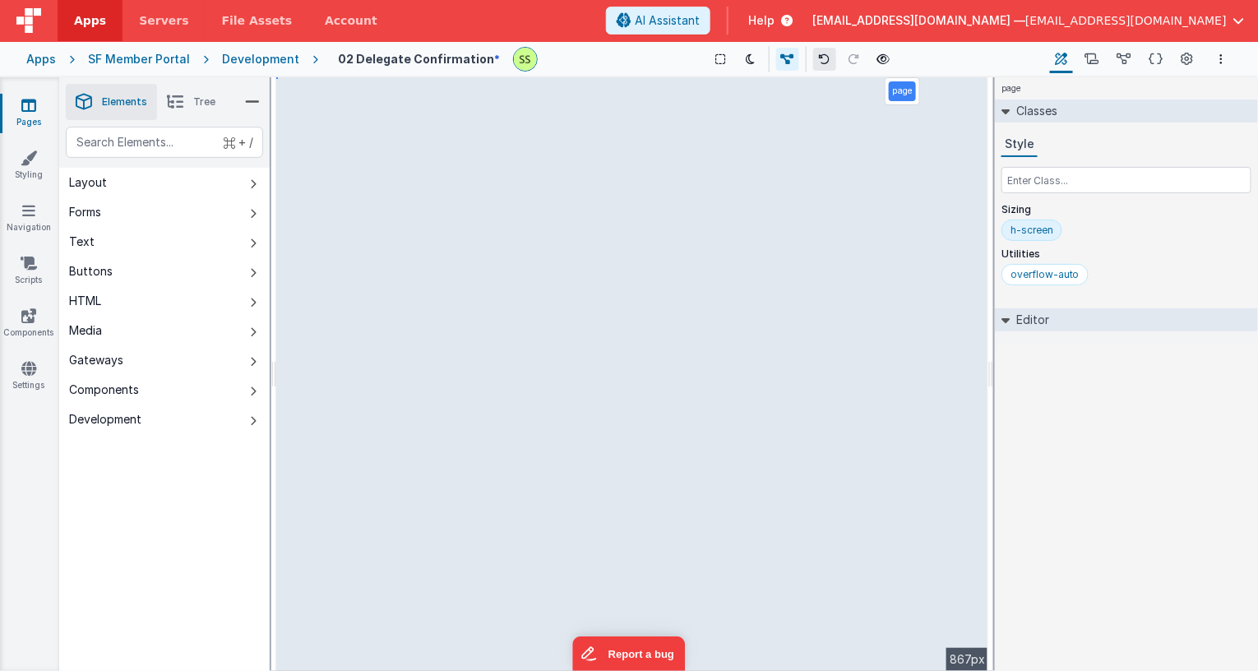
click at [819, 55] on icon at bounding box center [825, 59] width 12 height 12
select select "goToDelegate"
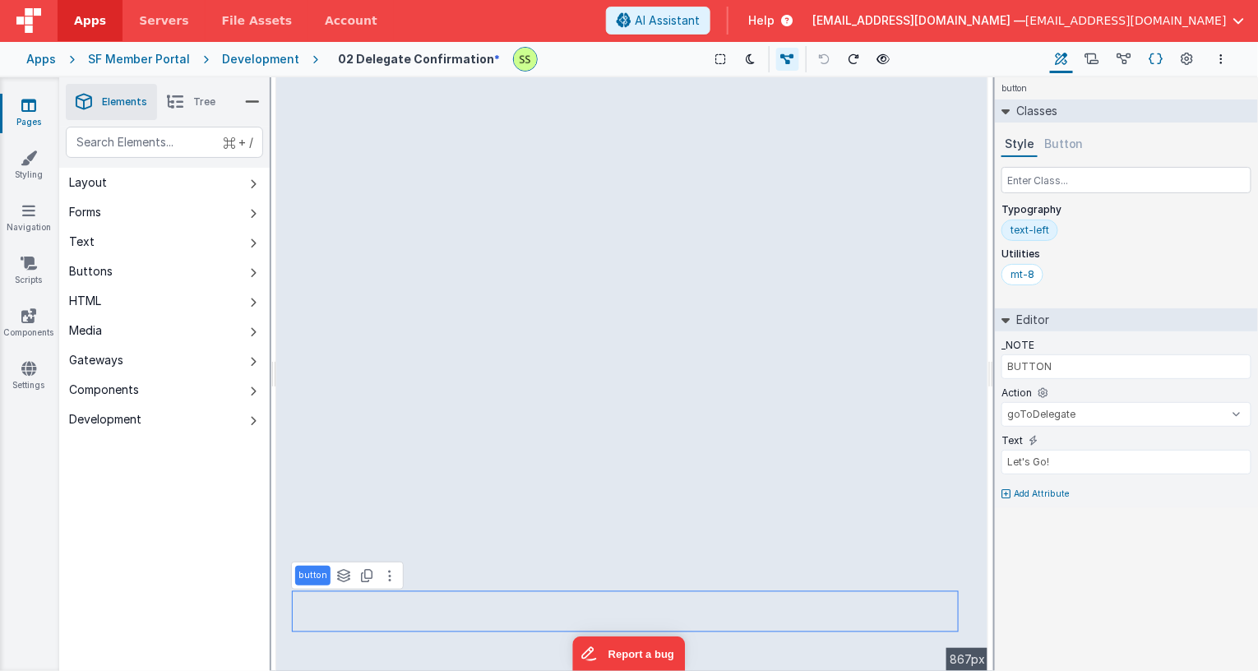
click at [1152, 59] on icon at bounding box center [1157, 59] width 14 height 17
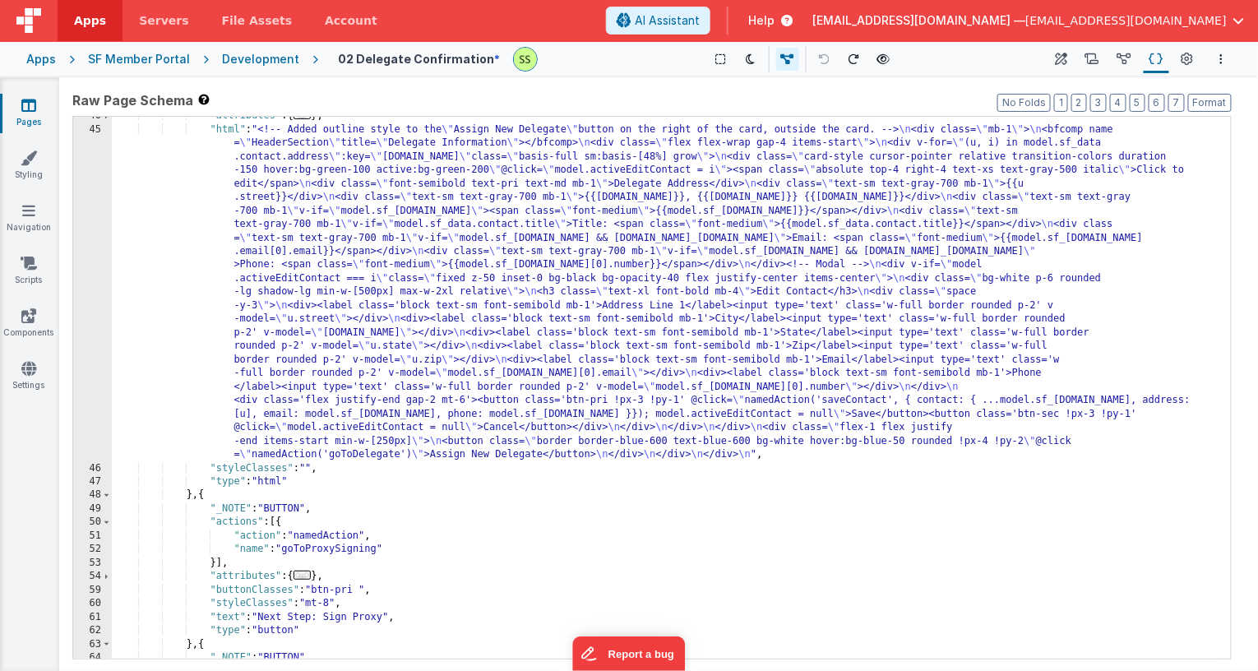
scroll to position [783, 0]
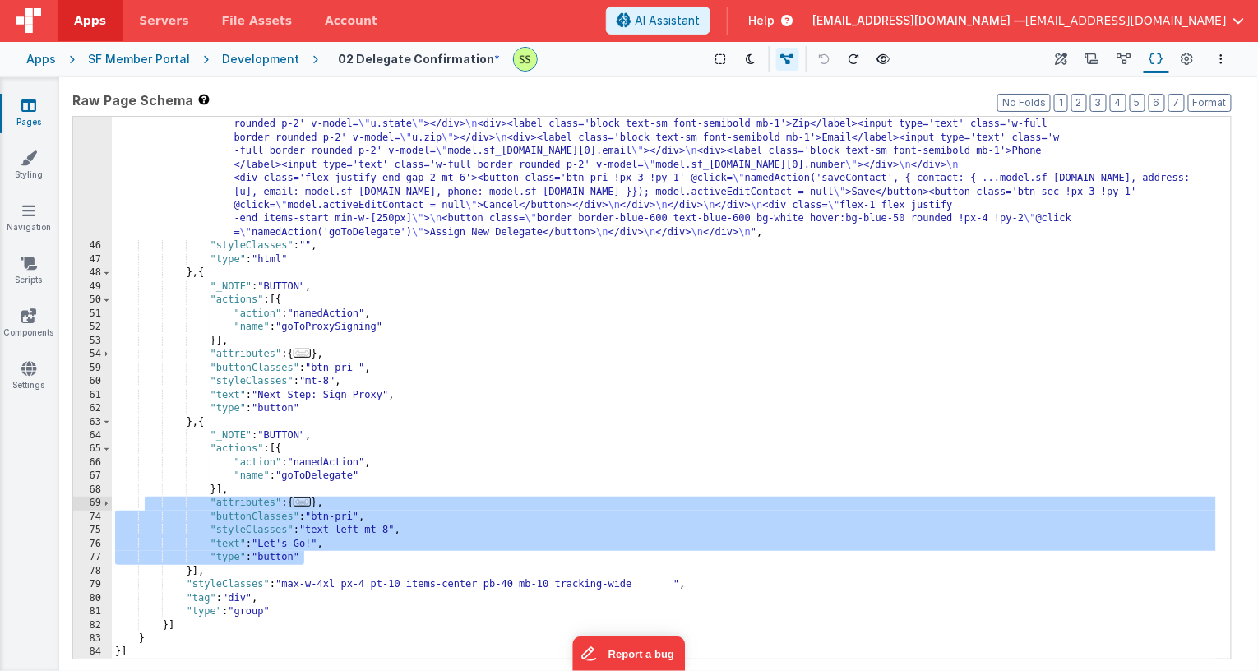
drag, startPoint x: 330, startPoint y: 556, endPoint x: 146, endPoint y: 507, distance: 189.9
click at [146, 507] on div ""html" : "<!-- Added outline style to the \" Assign New Delegate \" button on t…" at bounding box center [664, 348] width 1105 height 895
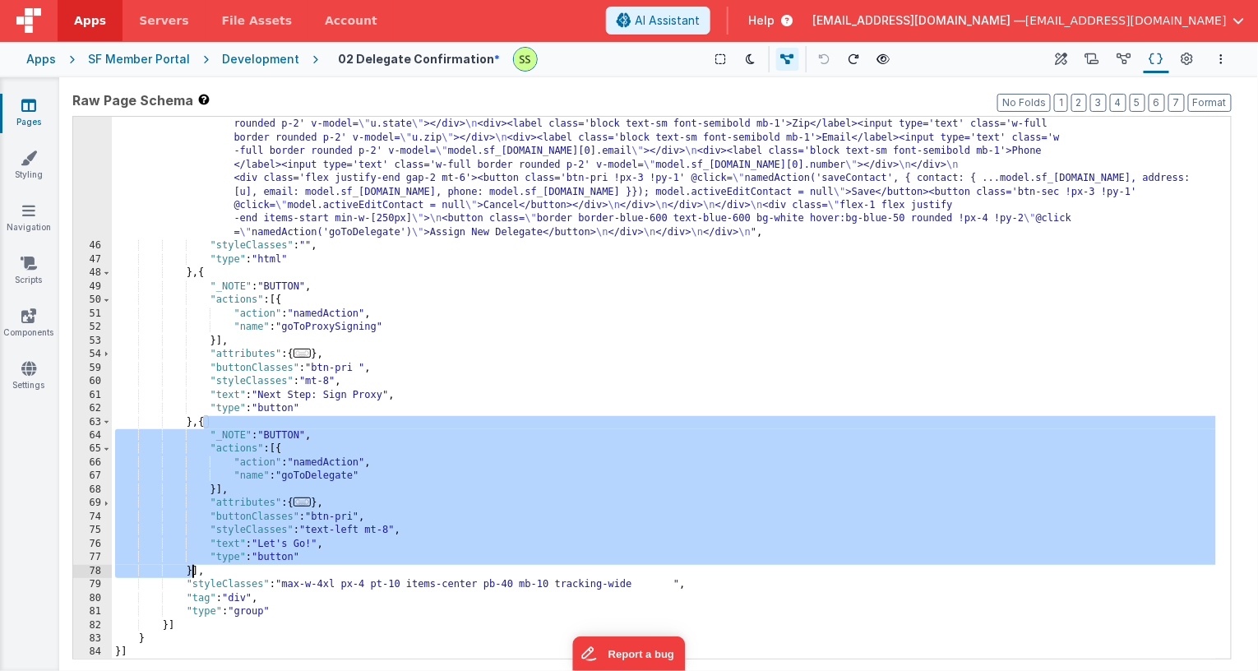
drag, startPoint x: 203, startPoint y: 424, endPoint x: 191, endPoint y: 565, distance: 142.0
click at [191, 567] on div ""html" : "<!-- Added outline style to the \" Assign New Delegate \" button on t…" at bounding box center [664, 348] width 1105 height 895
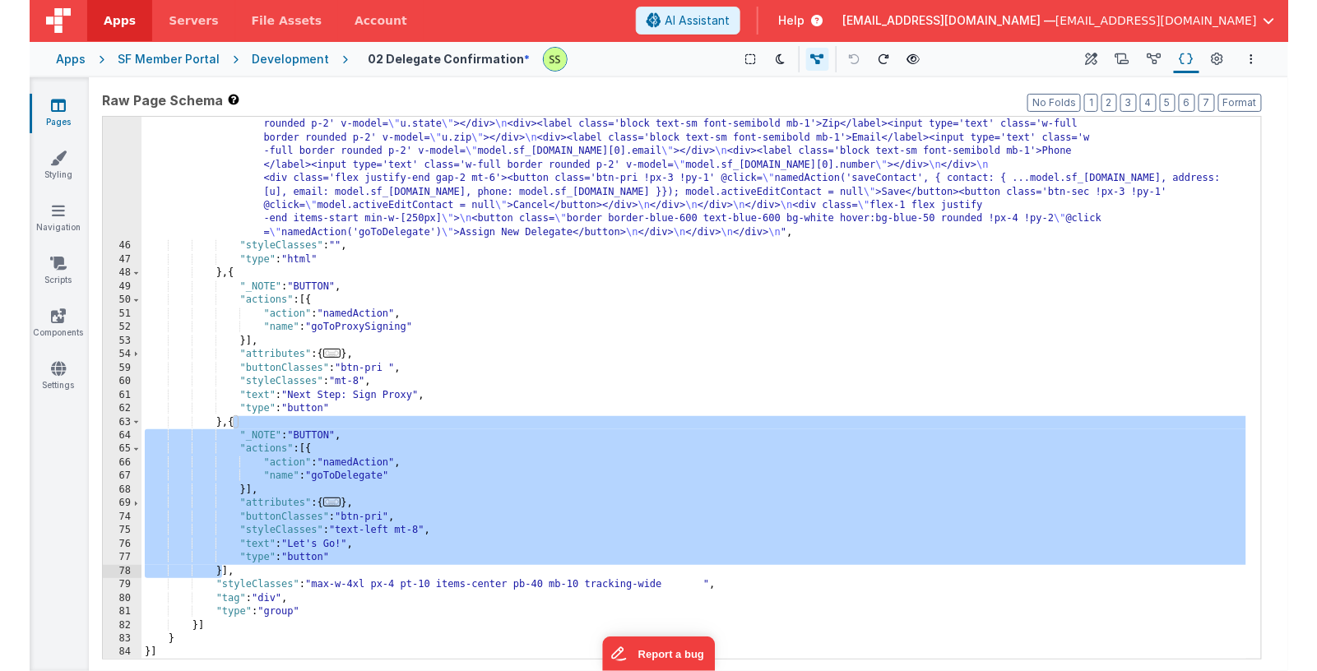
scroll to position [634, 0]
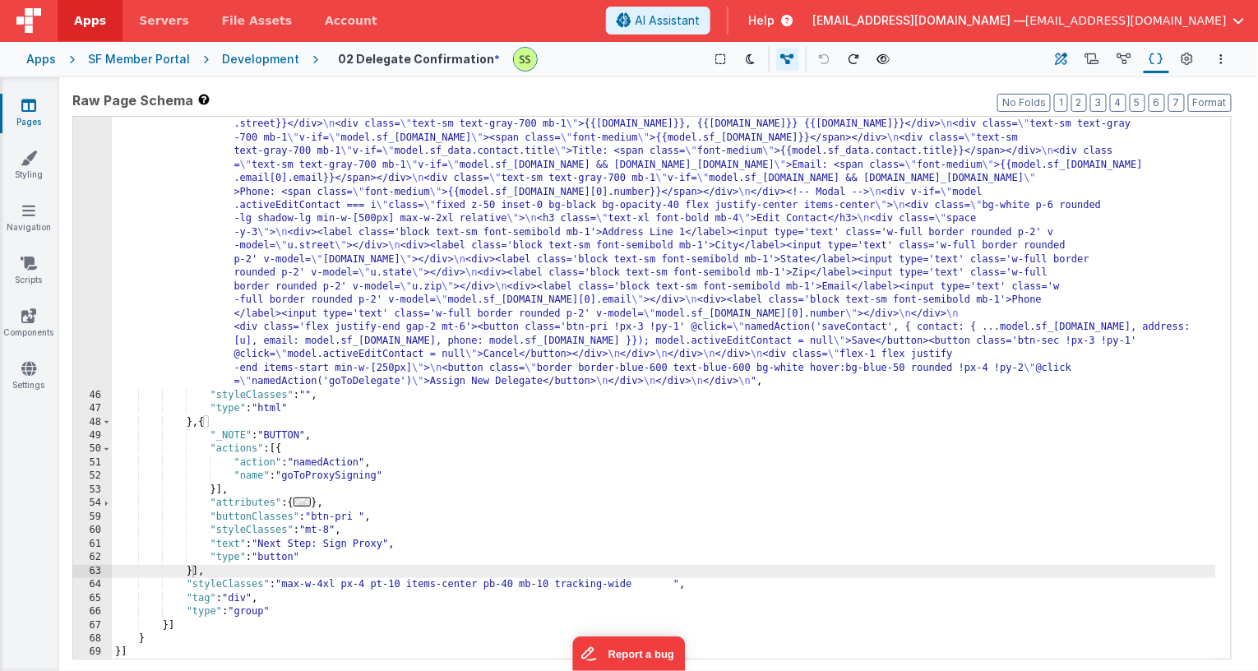
click at [1061, 57] on icon at bounding box center [1062, 59] width 12 height 17
